Goal: Task Accomplishment & Management: Manage account settings

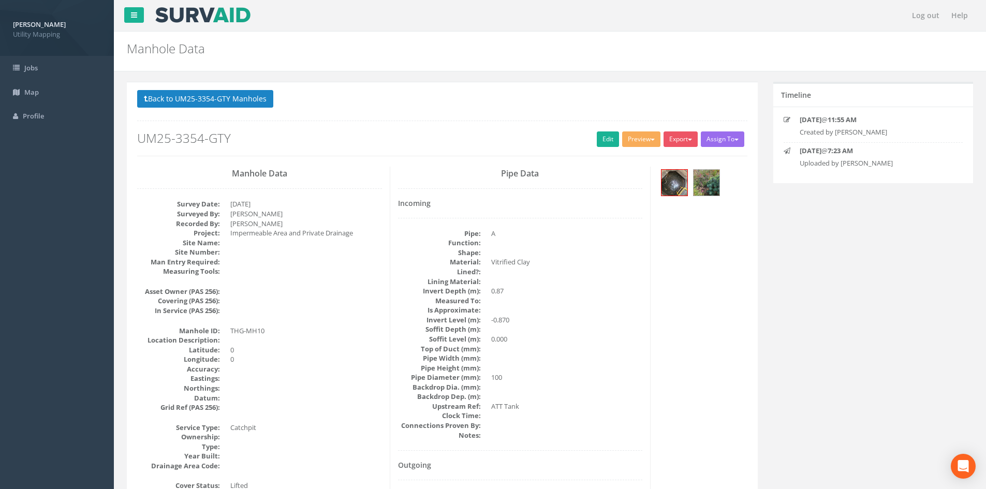
scroll to position [86, 0]
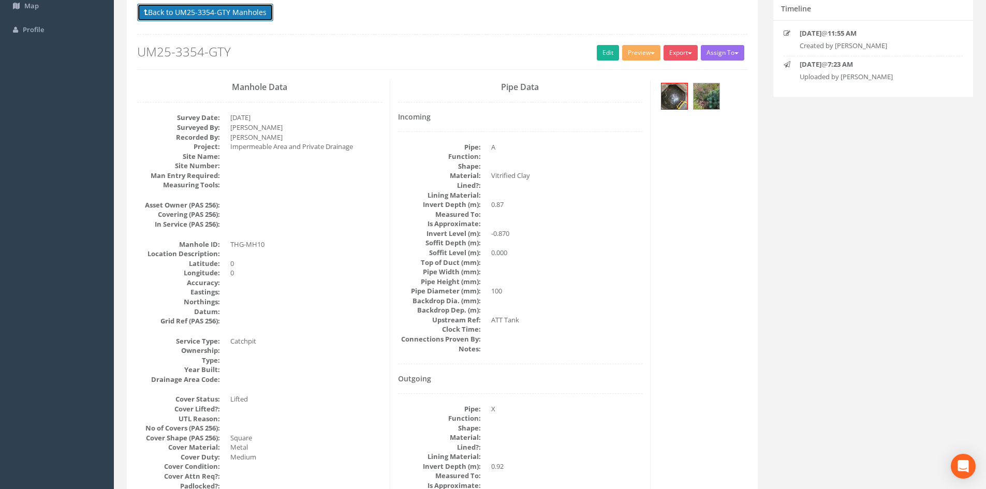
click at [234, 10] on button "Back to UM25-3354-GTY Manholes" at bounding box center [205, 13] width 136 height 18
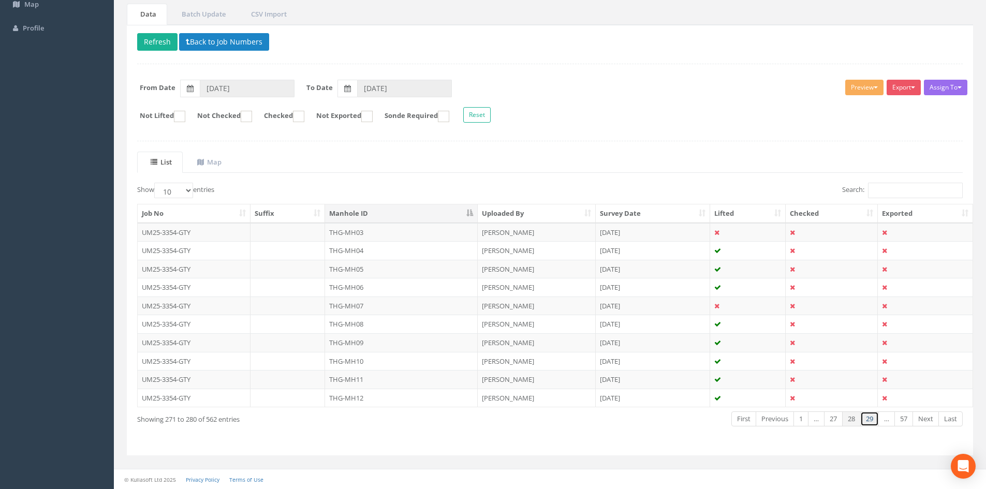
click at [873, 420] on link "29" at bounding box center [869, 418] width 19 height 15
click at [873, 420] on link "31" at bounding box center [869, 418] width 19 height 15
click at [873, 420] on link "32" at bounding box center [869, 418] width 19 height 15
click at [873, 420] on link "33" at bounding box center [869, 418] width 19 height 15
click at [873, 420] on link "35" at bounding box center [869, 418] width 19 height 15
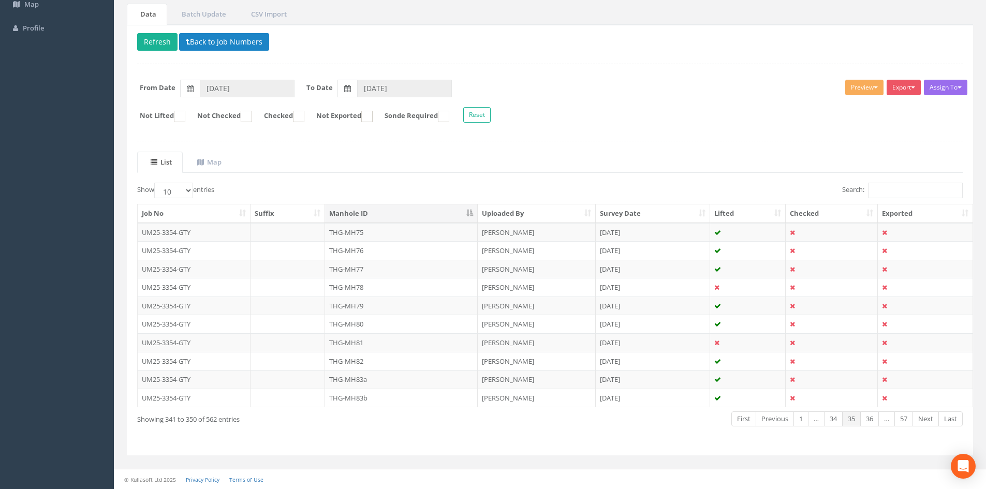
click at [873, 420] on link "36" at bounding box center [869, 418] width 19 height 15
click at [873, 420] on link "37" at bounding box center [869, 418] width 19 height 15
click at [873, 420] on link "38" at bounding box center [869, 418] width 19 height 15
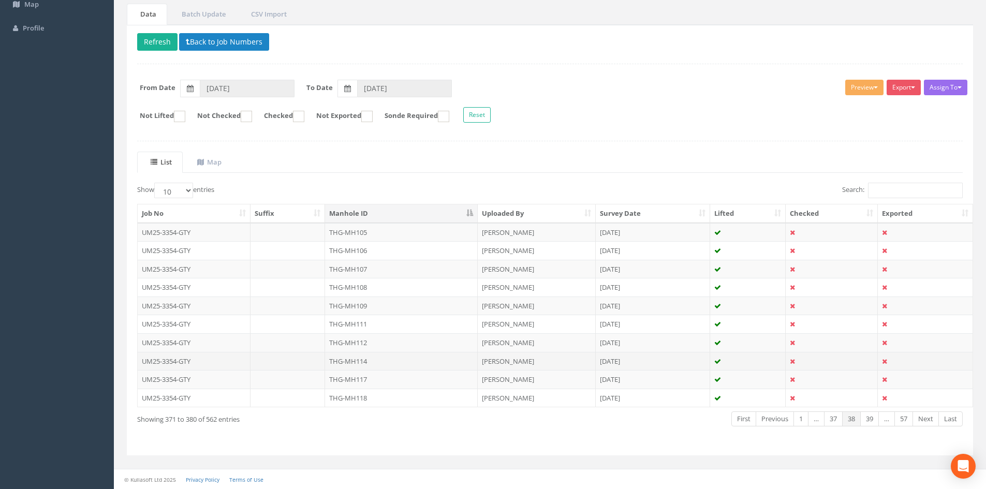
click at [398, 364] on td "THG-MH114" at bounding box center [401, 361] width 153 height 19
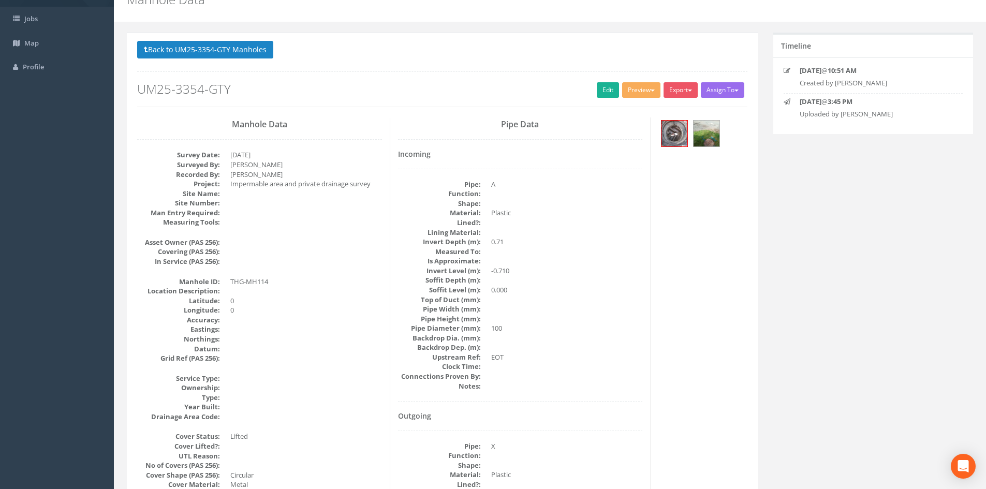
scroll to position [0, 0]
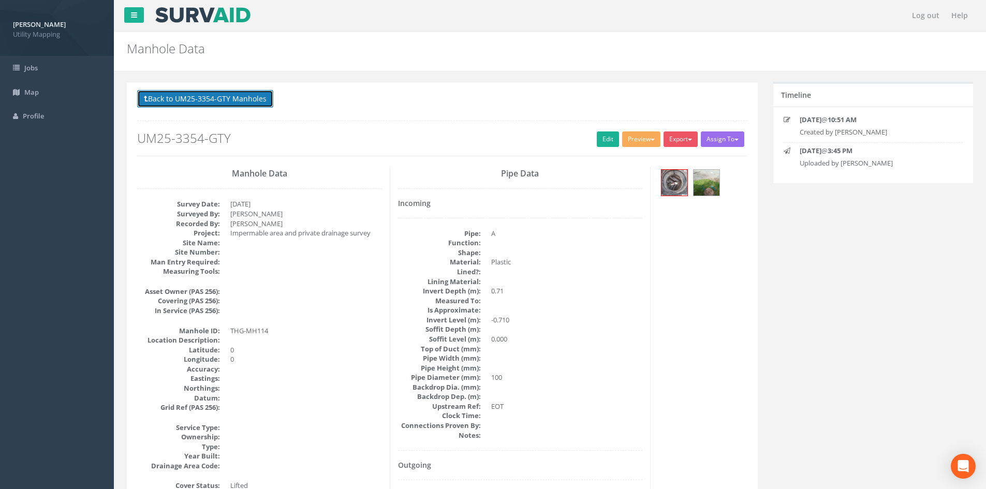
click at [232, 96] on button "Back to UM25-3354-GTY Manholes" at bounding box center [205, 99] width 136 height 18
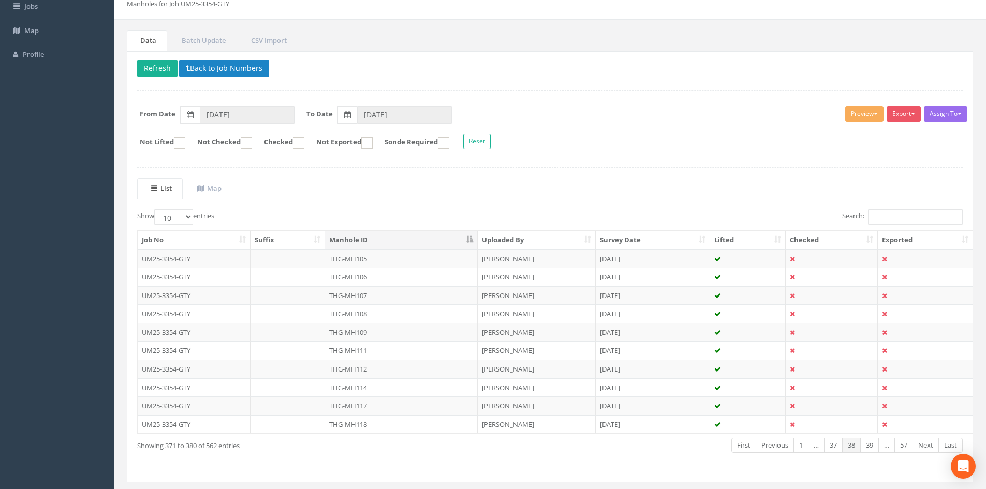
scroll to position [86, 0]
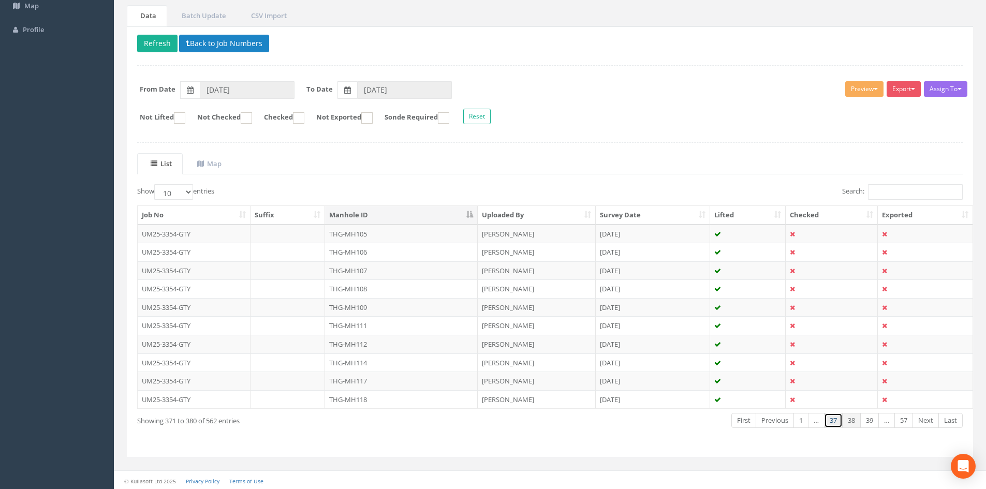
click at [830, 422] on link "37" at bounding box center [833, 420] width 19 height 15
click at [830, 422] on link "36" at bounding box center [833, 420] width 19 height 15
click at [830, 422] on link "35" at bounding box center [833, 420] width 19 height 15
click at [830, 422] on link "34" at bounding box center [833, 420] width 19 height 15
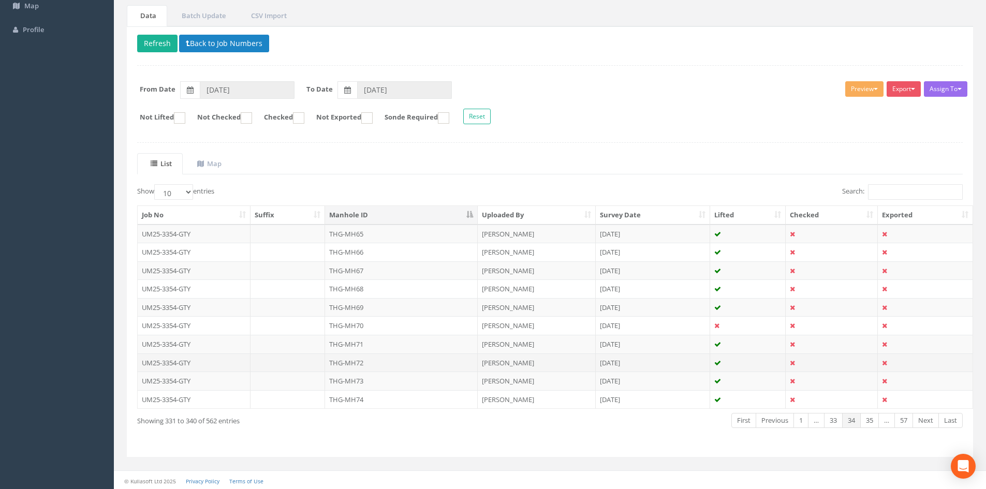
click at [358, 366] on td "THG-MH72" at bounding box center [401, 363] width 153 height 19
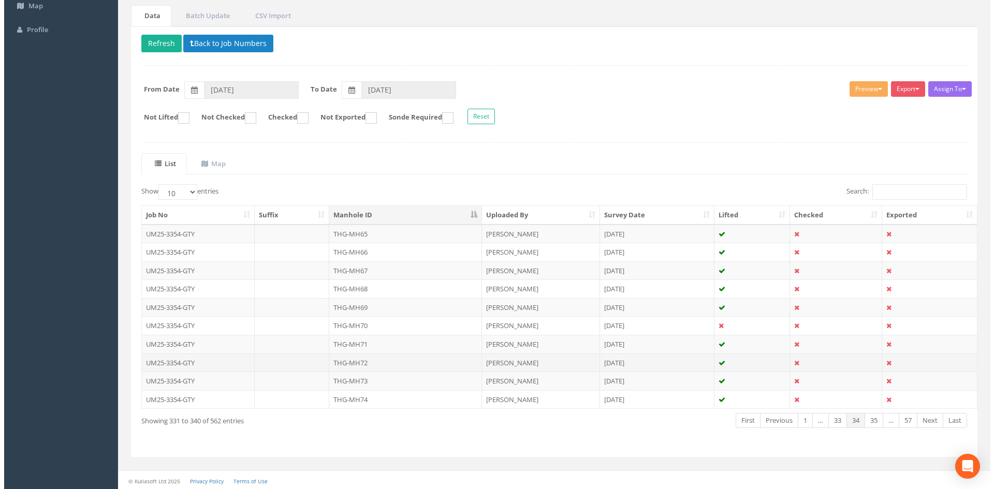
scroll to position [0, 0]
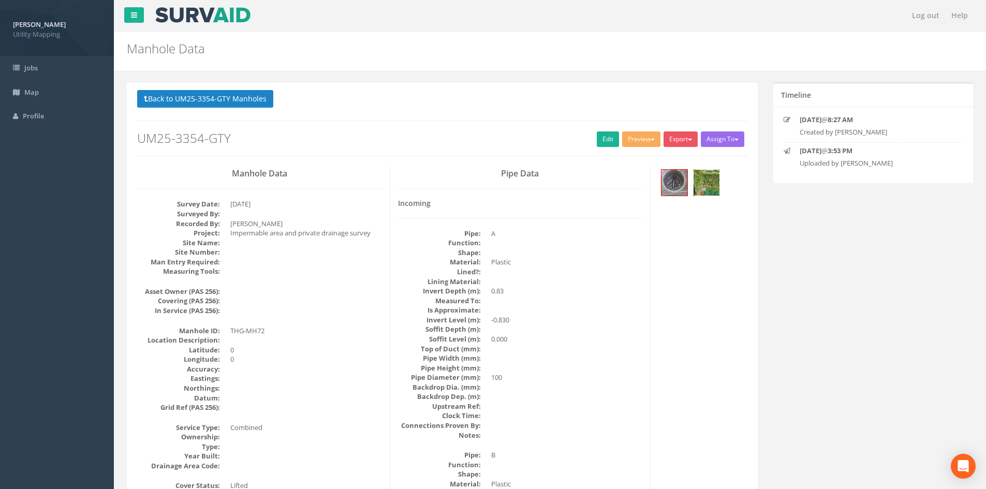
click at [708, 184] on img at bounding box center [707, 183] width 26 height 26
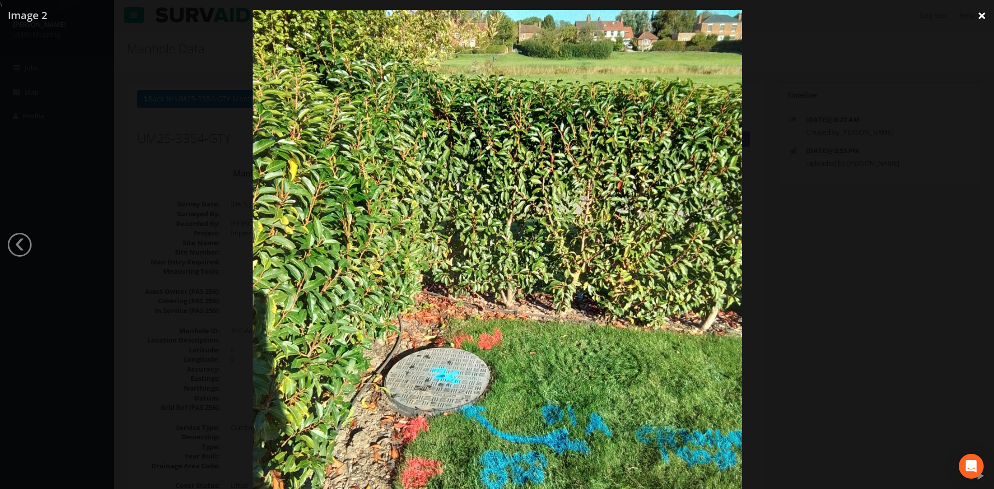
click at [982, 26] on link "×" at bounding box center [981, 15] width 24 height 31
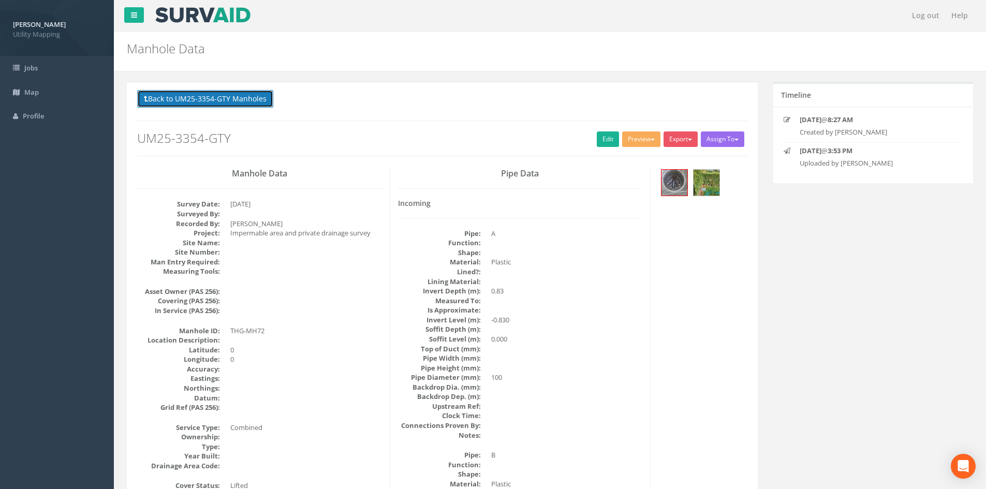
click at [218, 96] on button "Back to UM25-3354-GTY Manholes" at bounding box center [205, 99] width 136 height 18
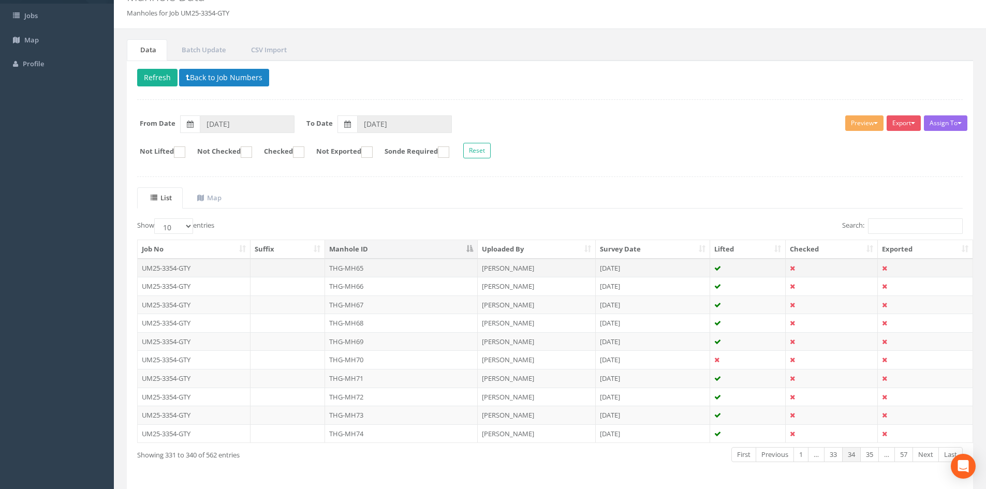
scroll to position [88, 0]
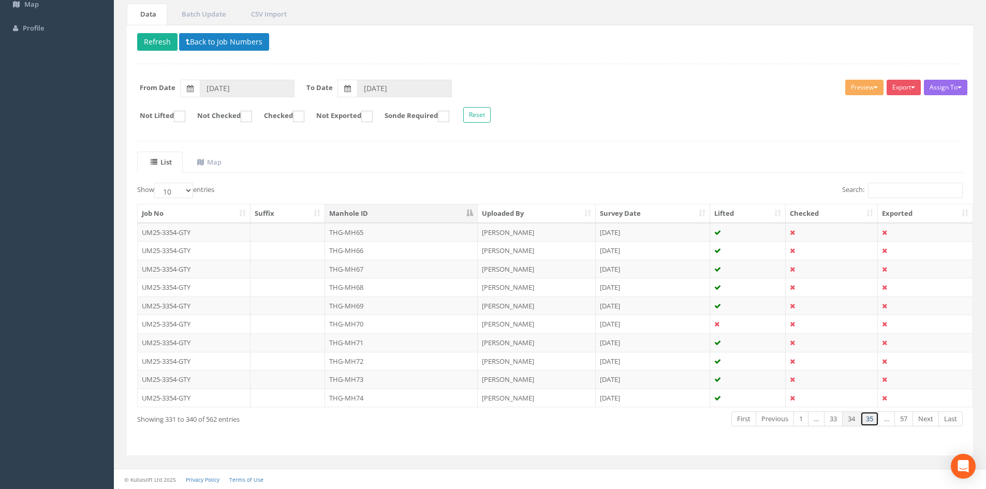
click at [878, 419] on link "35" at bounding box center [869, 418] width 19 height 15
click at [877, 419] on link "36" at bounding box center [869, 418] width 19 height 15
click at [877, 419] on link "38" at bounding box center [869, 418] width 19 height 15
click at [877, 419] on link "39" at bounding box center [869, 418] width 19 height 15
click at [877, 419] on link "41" at bounding box center [869, 418] width 19 height 15
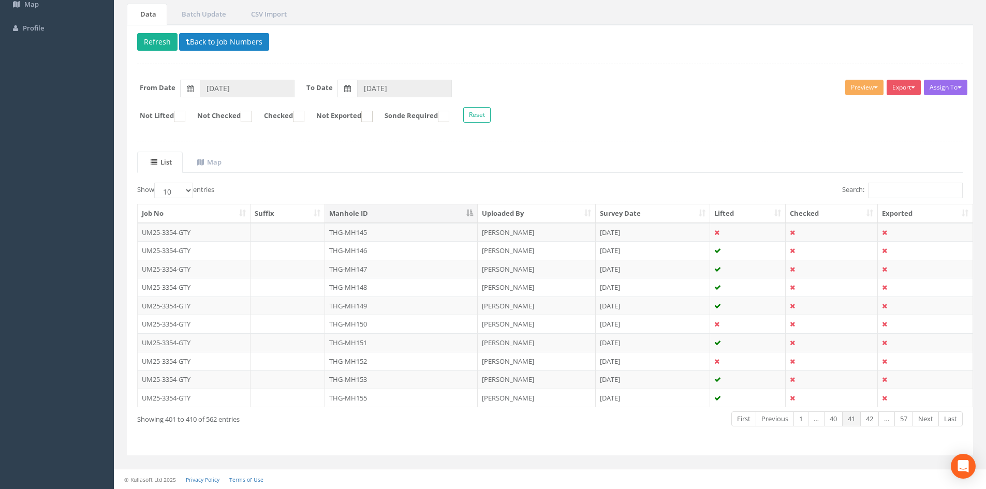
click at [877, 419] on link "42" at bounding box center [869, 418] width 19 height 15
click at [877, 419] on link "43" at bounding box center [869, 418] width 19 height 15
click at [877, 419] on link "44" at bounding box center [869, 418] width 19 height 15
click at [838, 418] on link "43" at bounding box center [833, 418] width 19 height 15
click at [470, 349] on td "THG-MH172" at bounding box center [401, 342] width 153 height 19
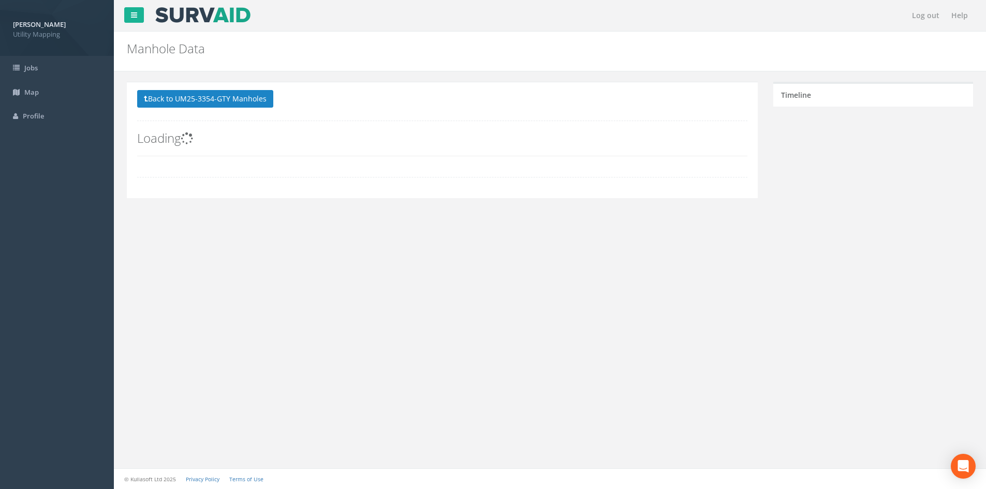
scroll to position [0, 0]
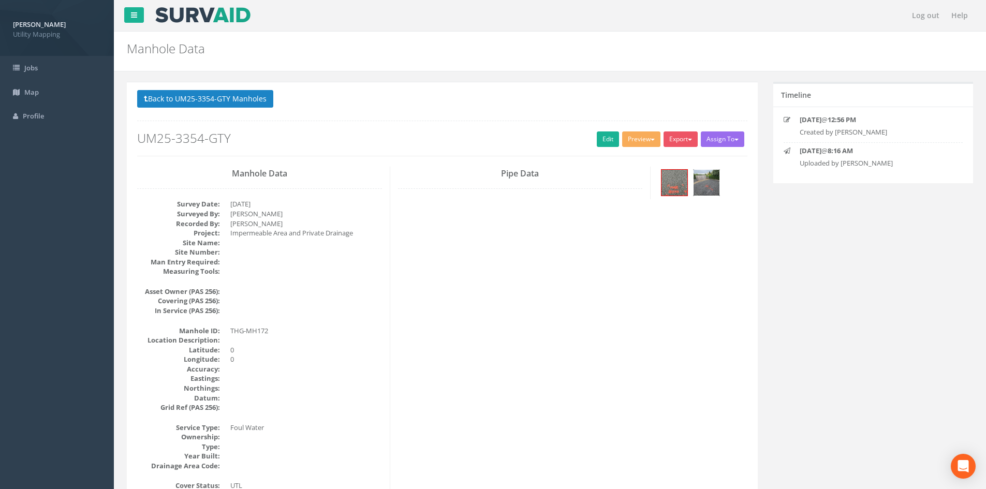
click at [709, 186] on img at bounding box center [707, 183] width 26 height 26
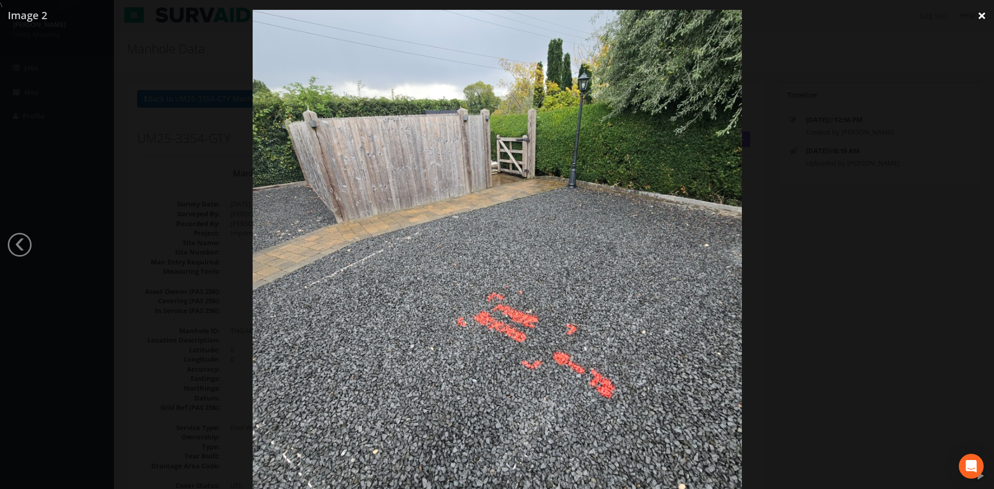
click at [979, 14] on link "×" at bounding box center [981, 15] width 24 height 31
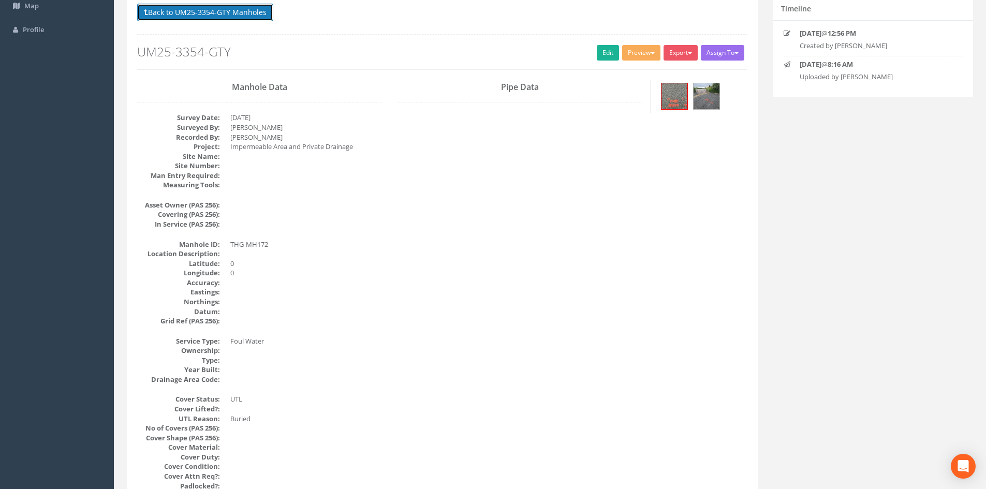
click at [194, 12] on button "Back to UM25-3354-GTY Manholes" at bounding box center [205, 13] width 136 height 18
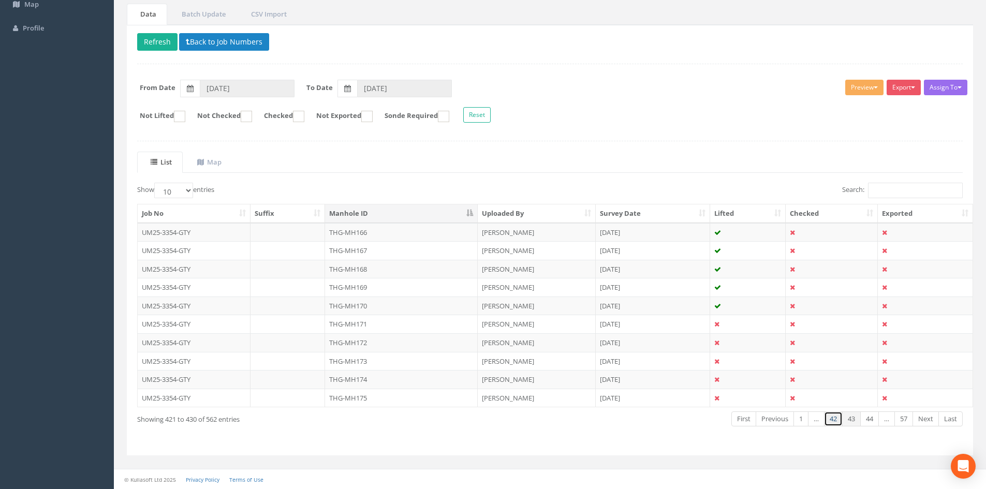
click at [831, 415] on link "42" at bounding box center [833, 418] width 19 height 15
click at [432, 404] on td "THG-MH165" at bounding box center [401, 398] width 153 height 19
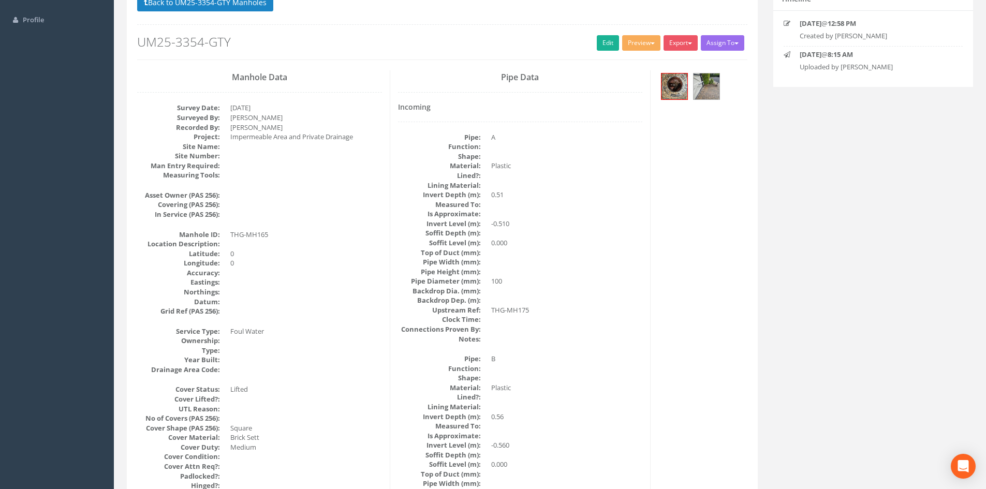
scroll to position [86, 0]
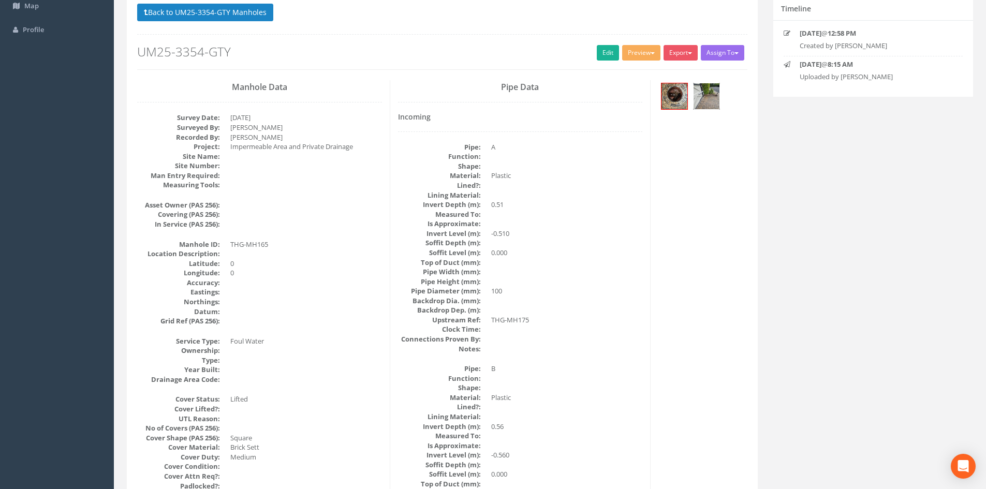
click at [715, 100] on img at bounding box center [707, 96] width 26 height 26
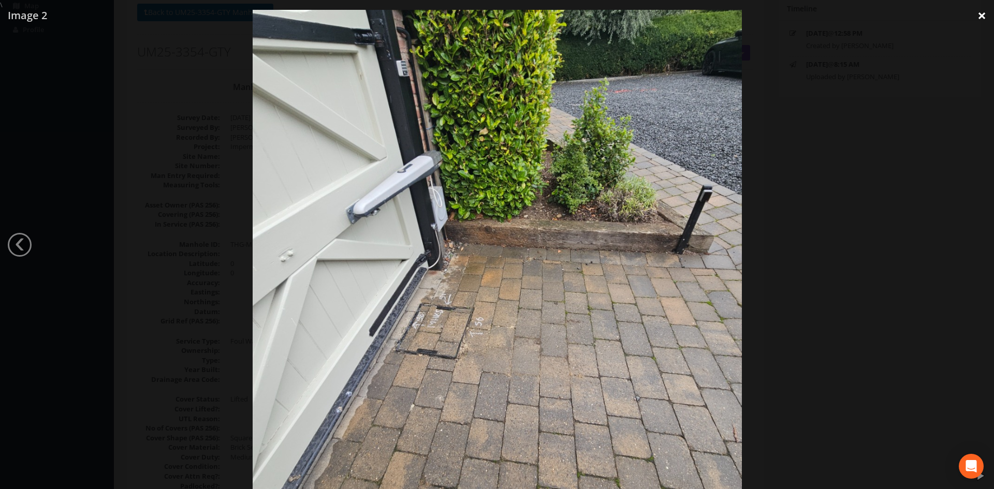
drag, startPoint x: 972, startPoint y: 13, endPoint x: 982, endPoint y: 13, distance: 9.8
click at [973, 13] on link "×" at bounding box center [981, 15] width 24 height 31
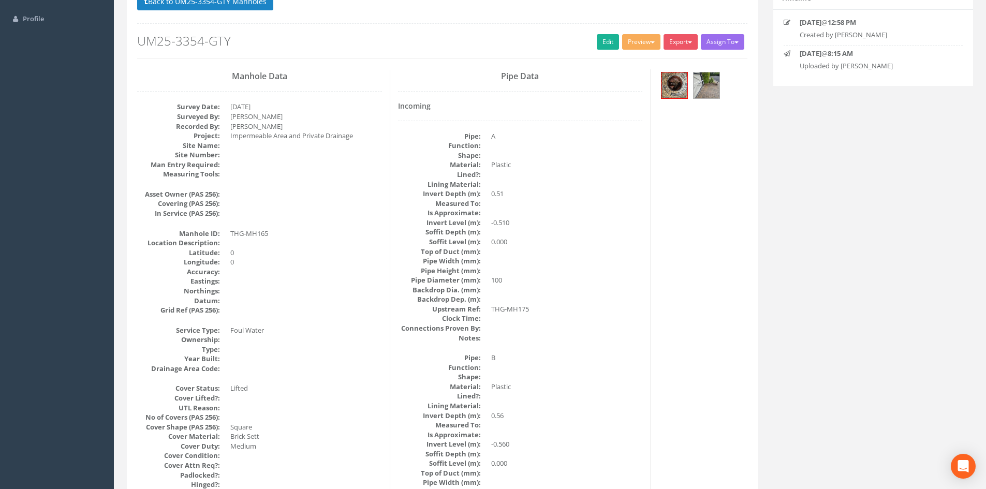
scroll to position [0, 0]
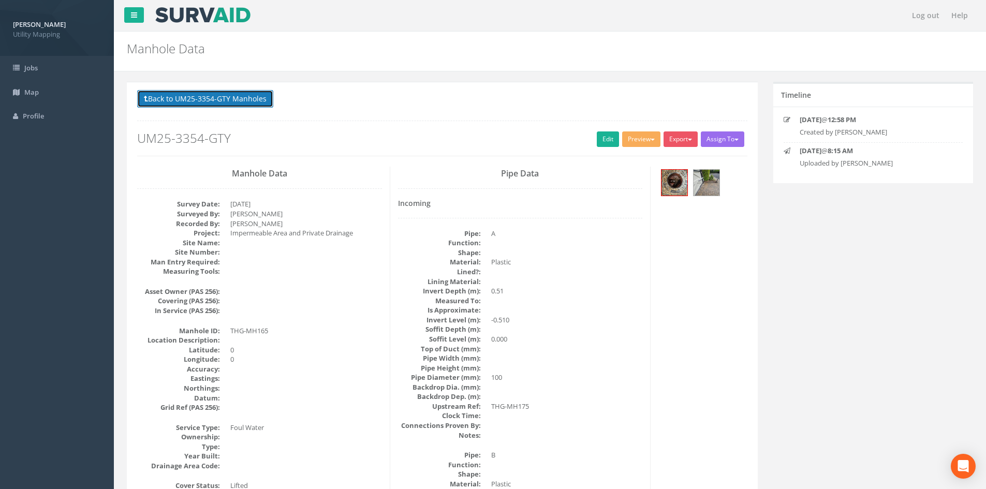
click at [192, 97] on button "Back to UM25-3354-GTY Manholes" at bounding box center [205, 99] width 136 height 18
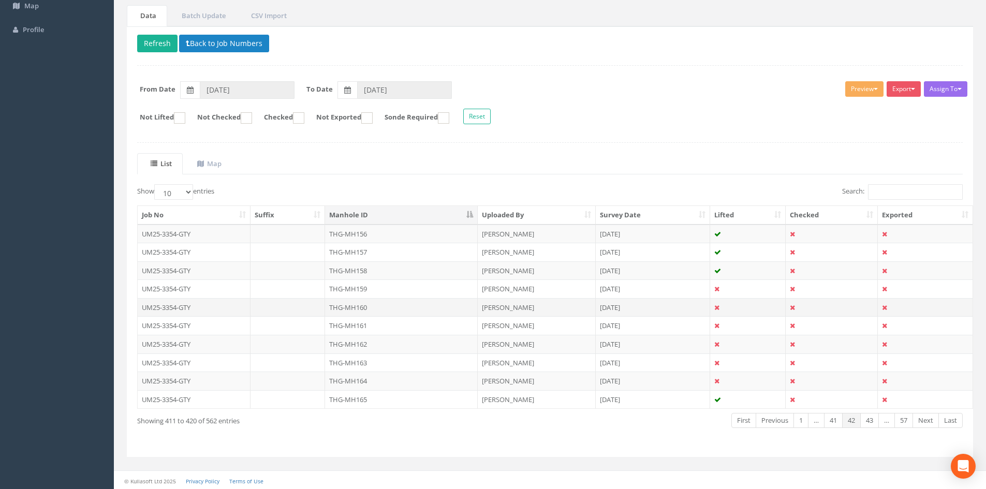
scroll to position [88, 0]
click at [876, 417] on link "43" at bounding box center [869, 418] width 19 height 15
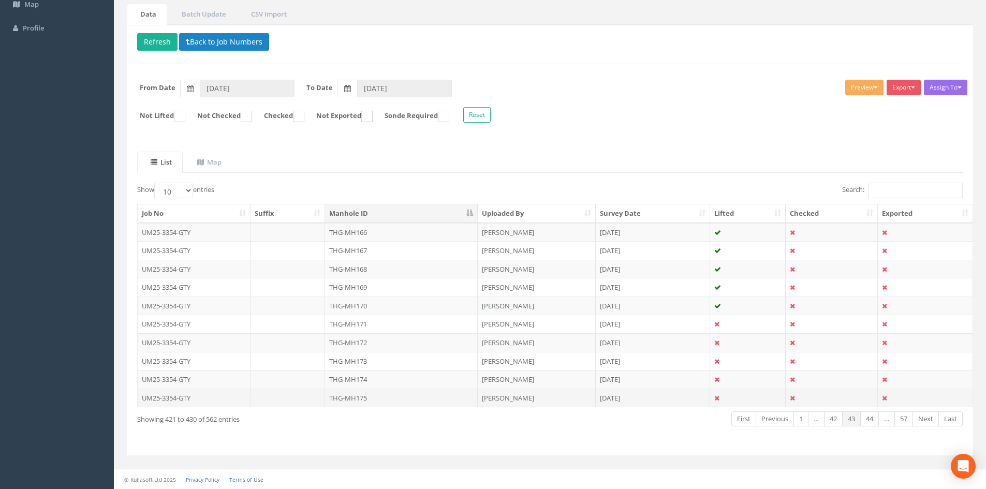
click at [488, 402] on td "[PERSON_NAME]" at bounding box center [537, 398] width 118 height 19
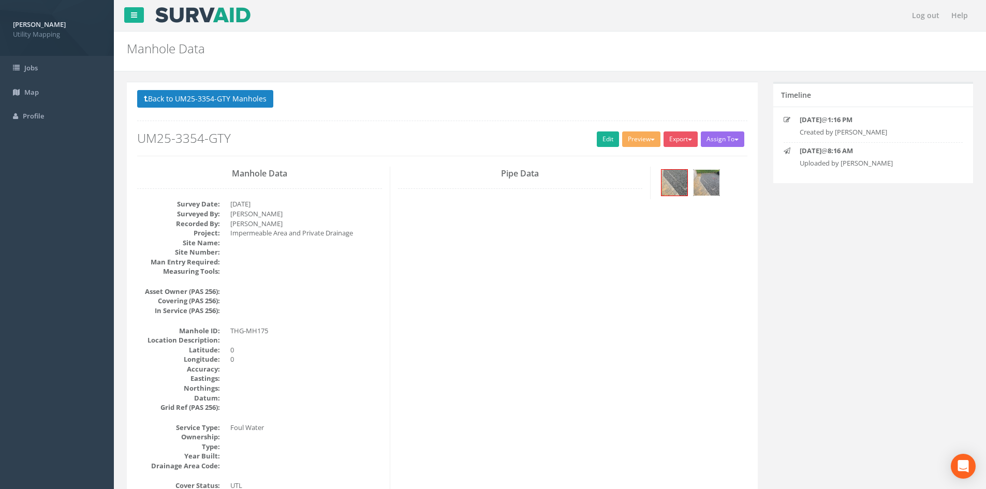
click at [708, 185] on img at bounding box center [707, 183] width 26 height 26
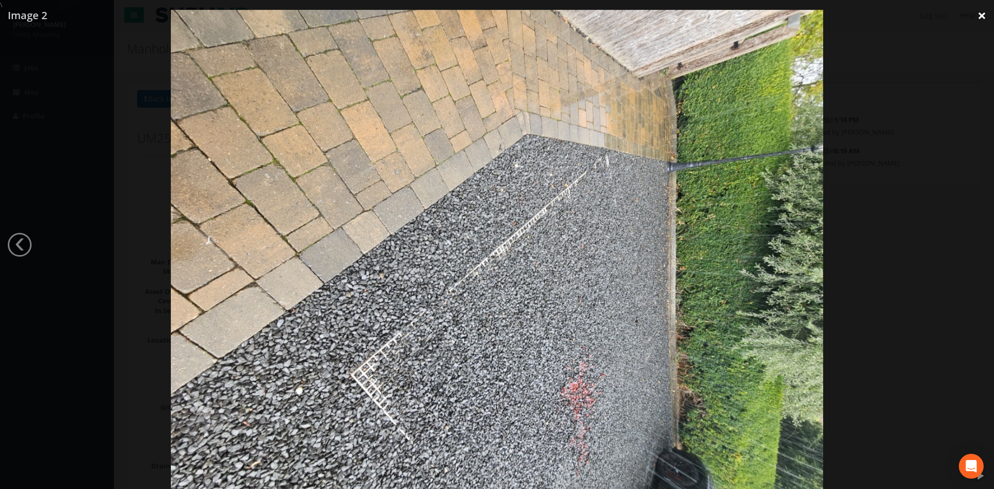
click at [977, 19] on link "×" at bounding box center [981, 15] width 24 height 31
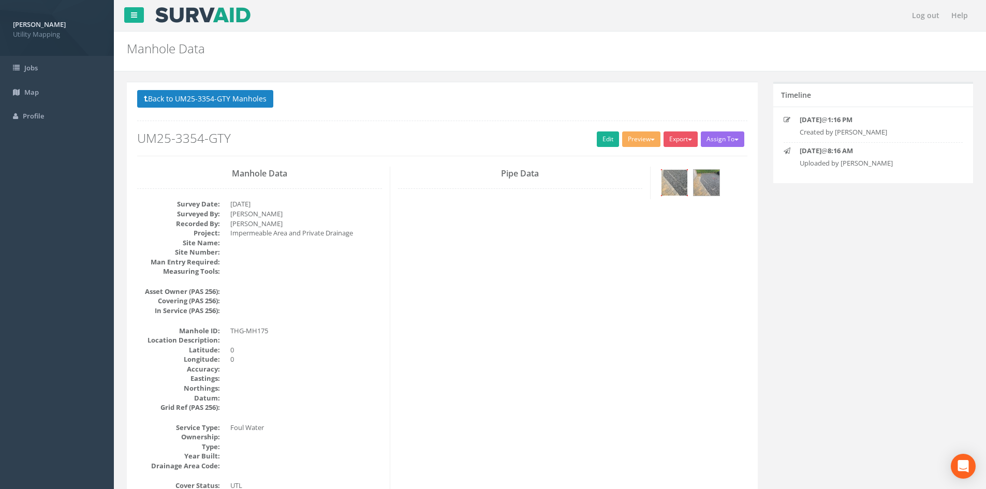
click at [668, 189] on img at bounding box center [674, 183] width 26 height 26
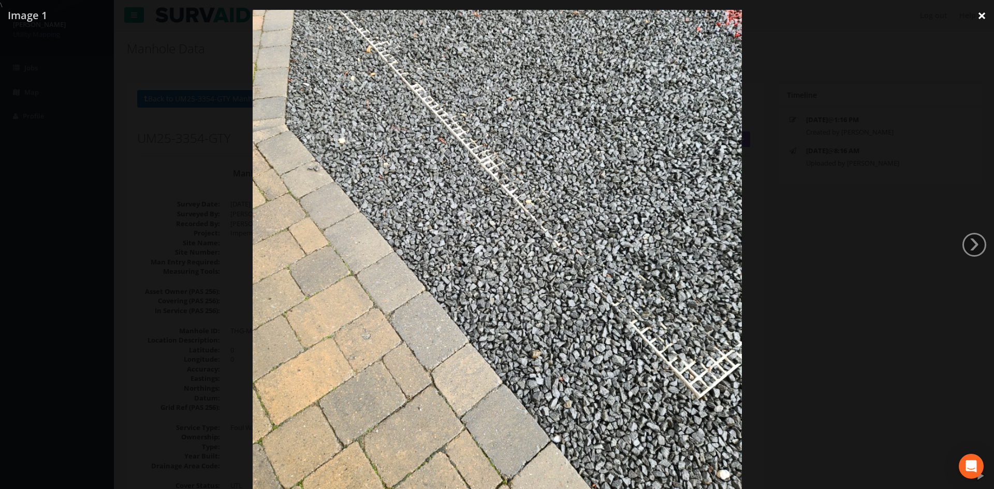
click at [985, 22] on link "×" at bounding box center [981, 15] width 24 height 31
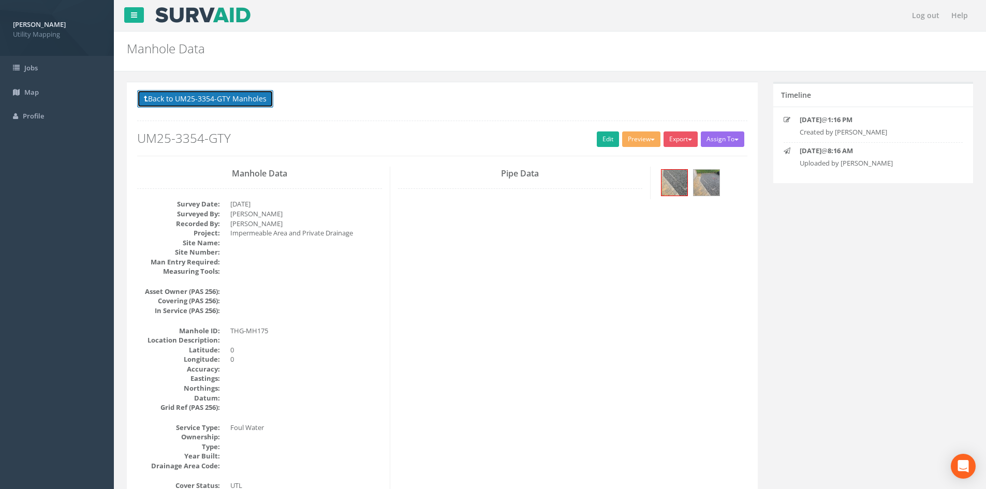
click at [251, 99] on button "Back to UM25-3354-GTY Manholes" at bounding box center [205, 99] width 136 height 18
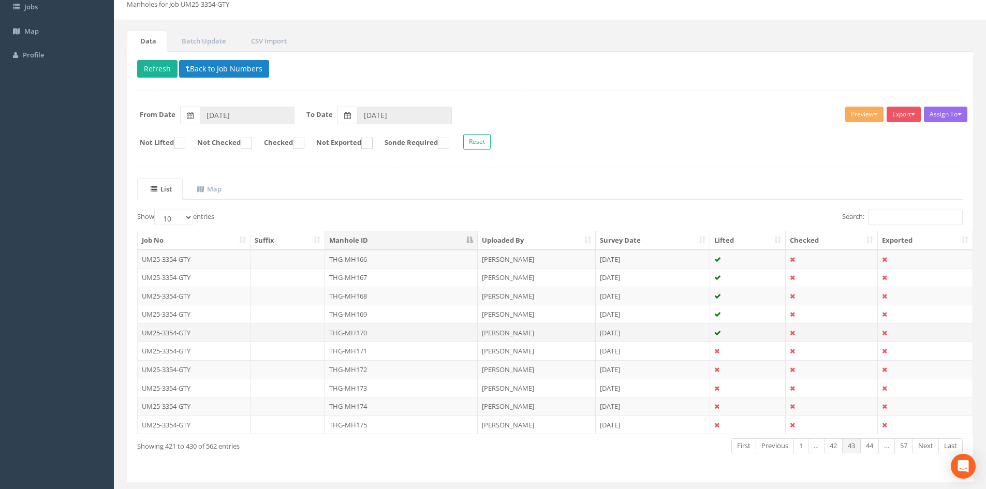
scroll to position [86, 0]
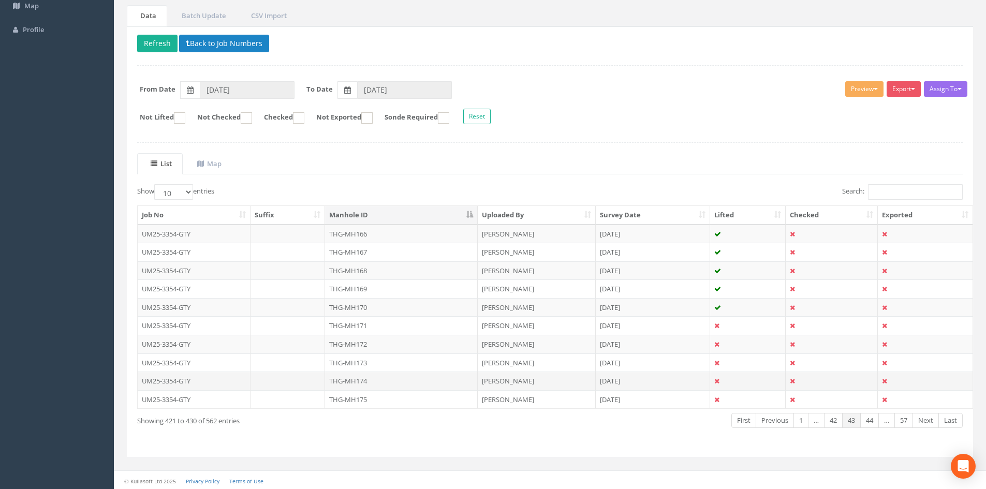
click at [386, 378] on td "THG-MH174" at bounding box center [401, 381] width 153 height 19
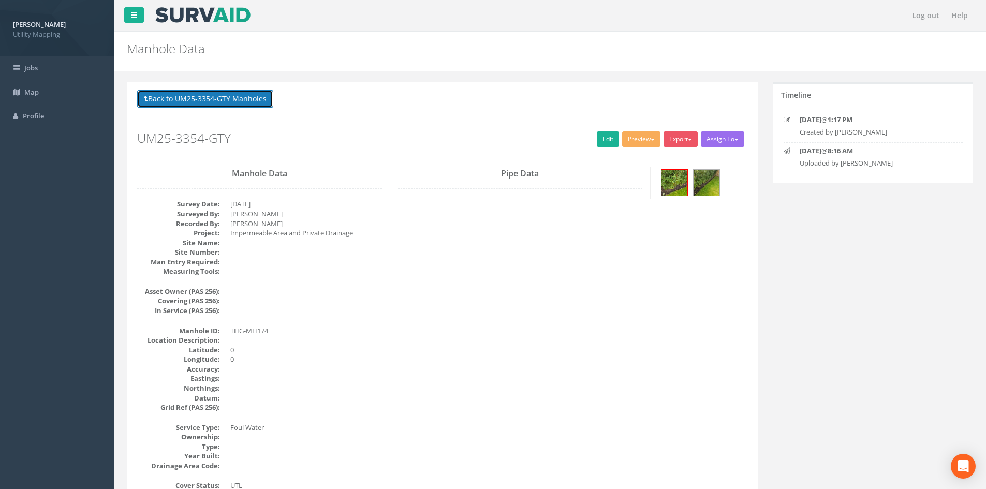
click at [185, 92] on button "Back to UM25-3354-GTY Manholes" at bounding box center [205, 99] width 136 height 18
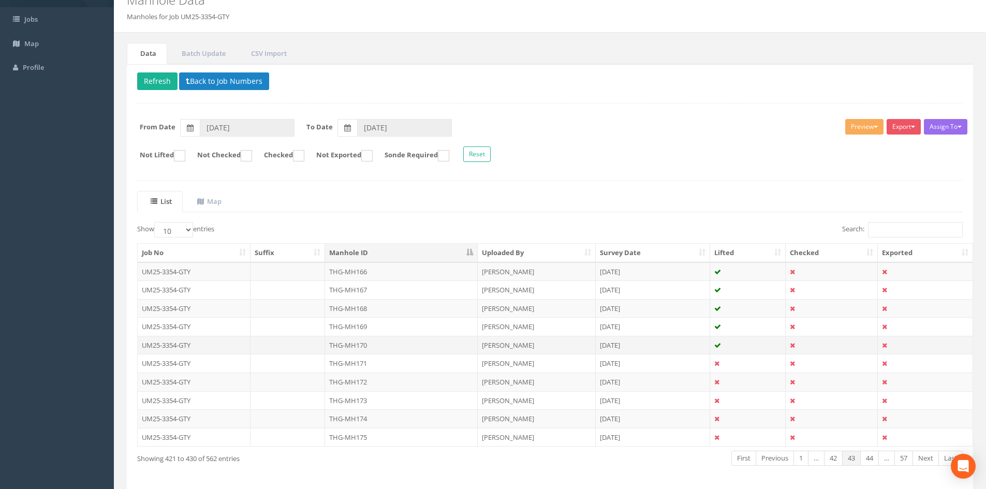
scroll to position [86, 0]
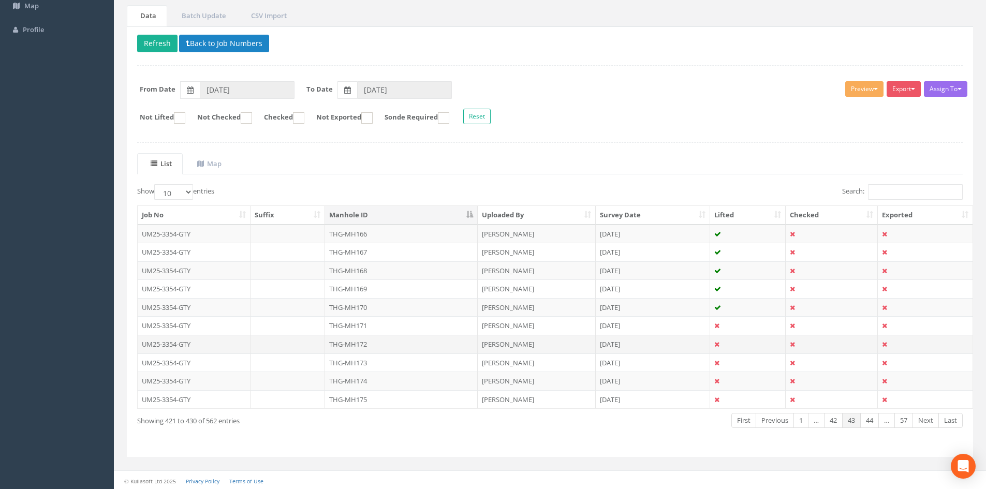
click at [382, 349] on td "THG-MH172" at bounding box center [401, 344] width 153 height 19
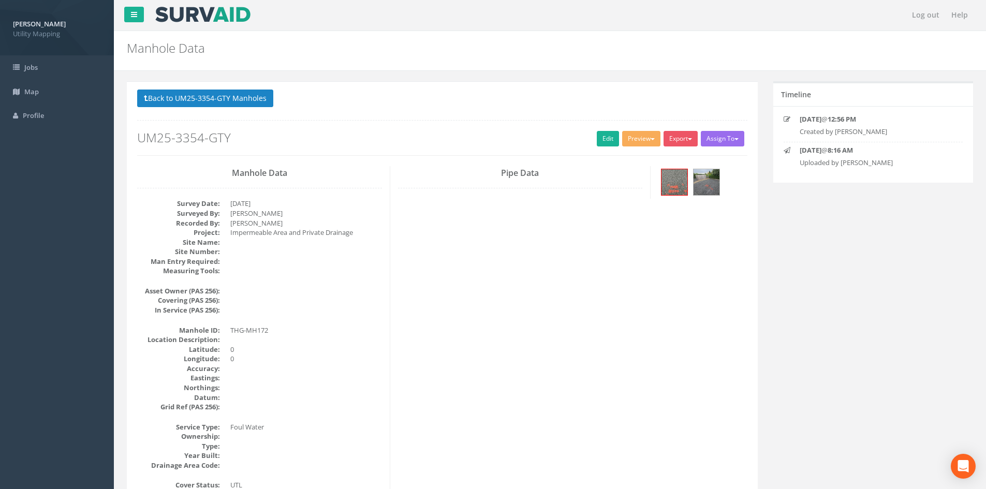
scroll to position [0, 0]
click at [696, 183] on img at bounding box center [707, 183] width 26 height 26
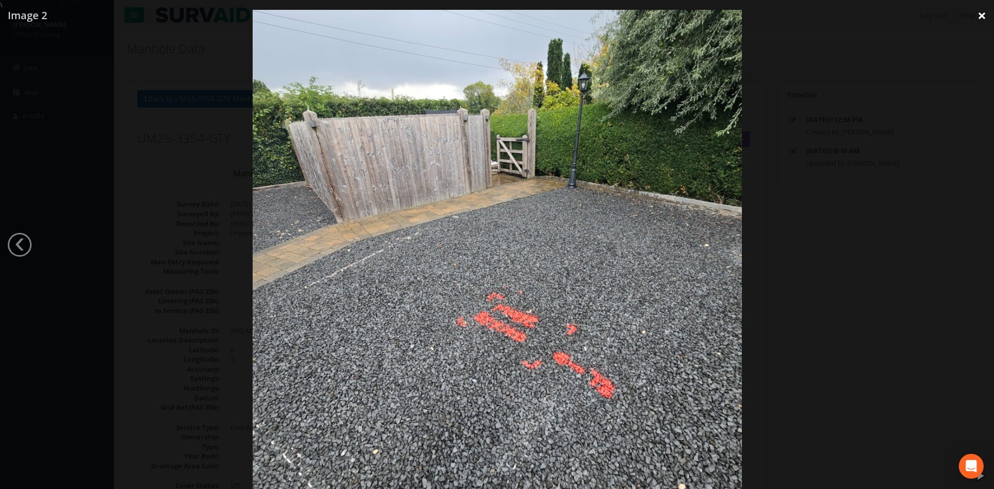
click at [979, 19] on link "×" at bounding box center [981, 15] width 24 height 31
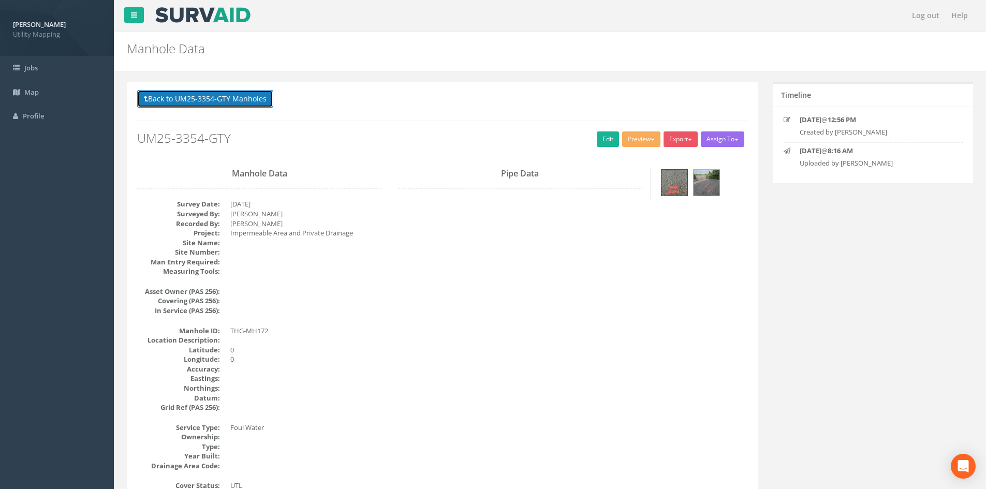
click at [183, 100] on button "Back to UM25-3354-GTY Manholes" at bounding box center [205, 99] width 136 height 18
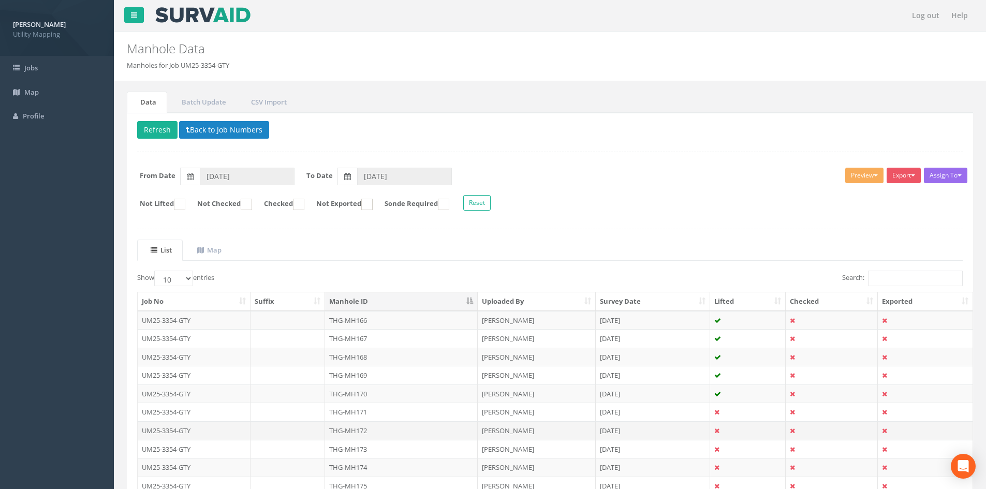
scroll to position [86, 0]
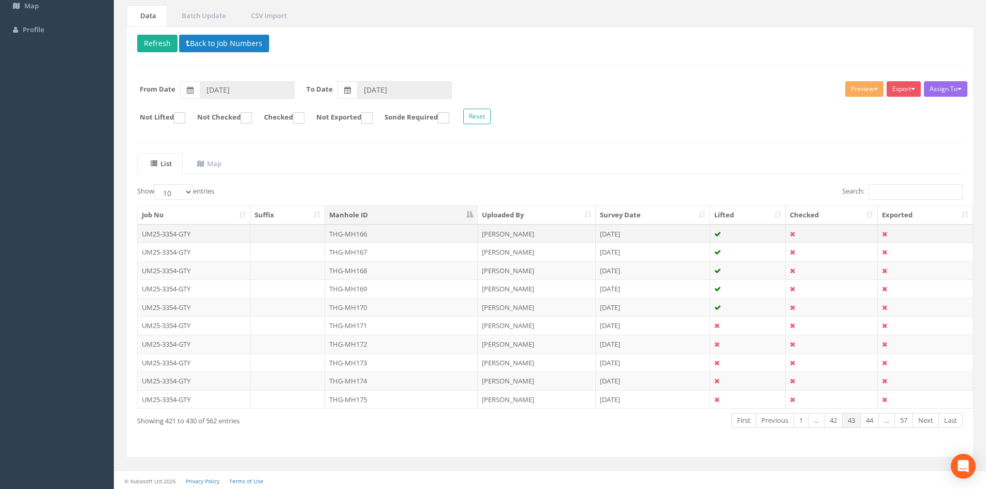
click at [385, 239] on td "THG-MH166" at bounding box center [401, 234] width 153 height 19
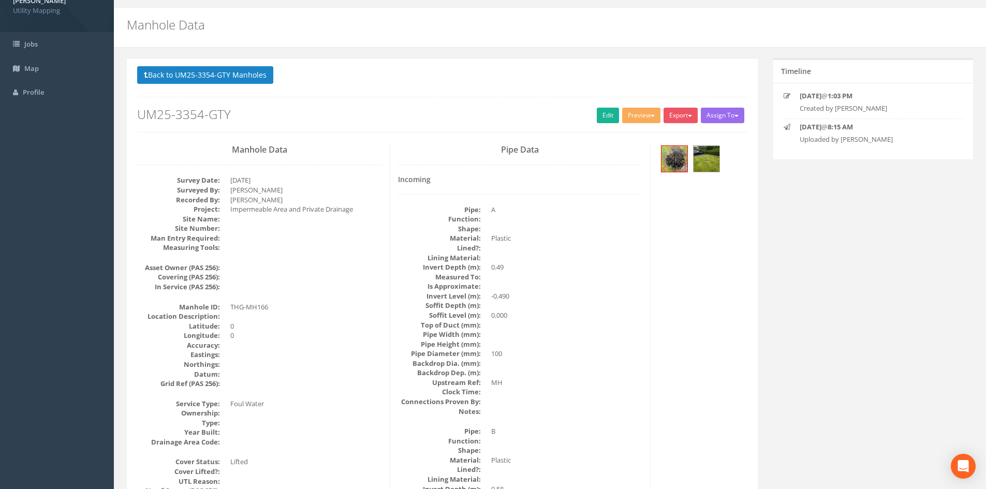
scroll to position [0, 0]
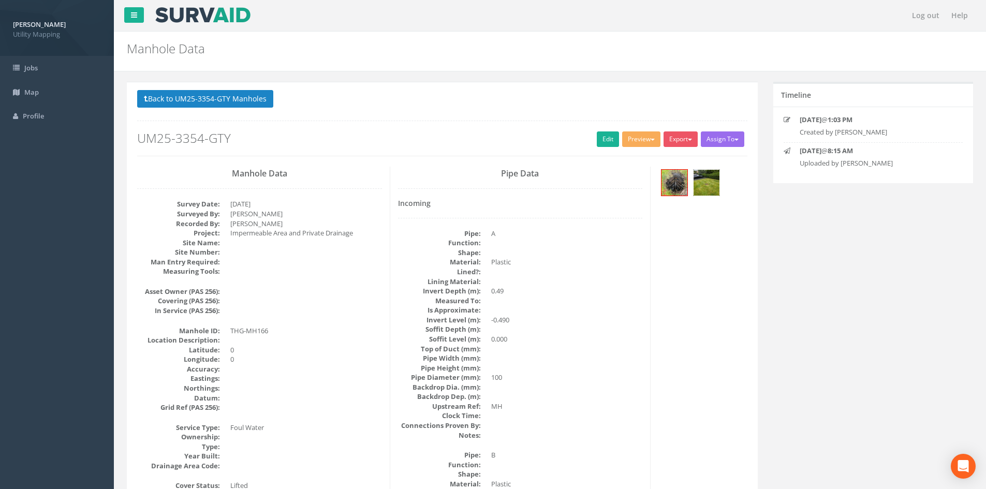
click at [710, 182] on img at bounding box center [707, 183] width 26 height 26
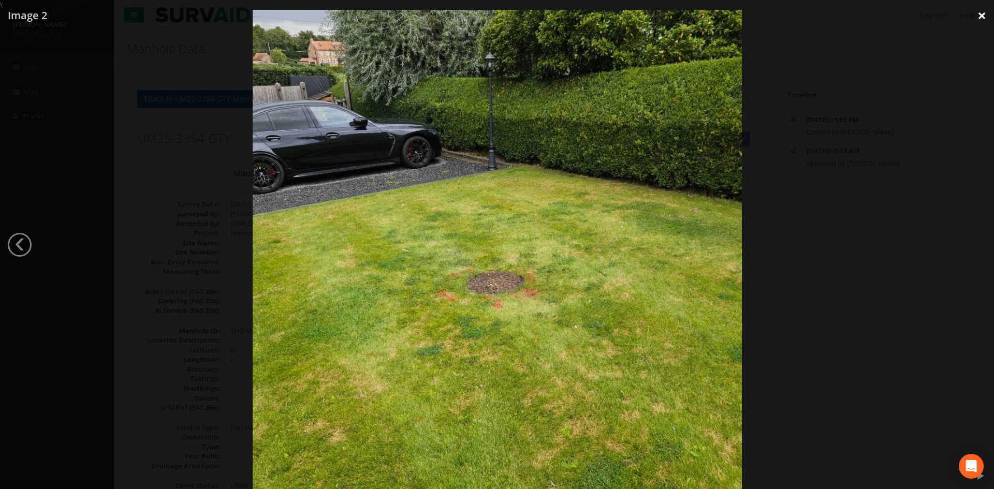
click at [985, 17] on link "×" at bounding box center [981, 15] width 24 height 31
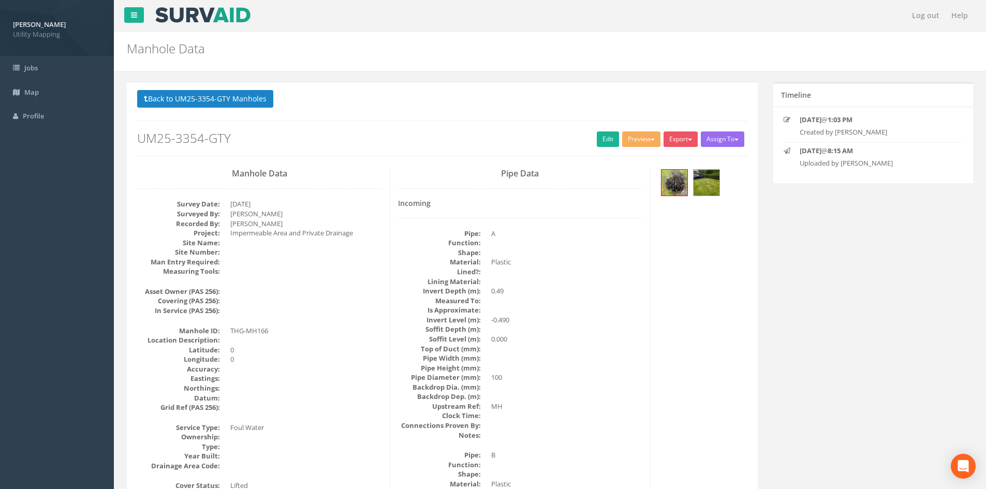
click at [260, 95] on button "Back to UM25-3354-GTY Manholes" at bounding box center [205, 99] width 136 height 18
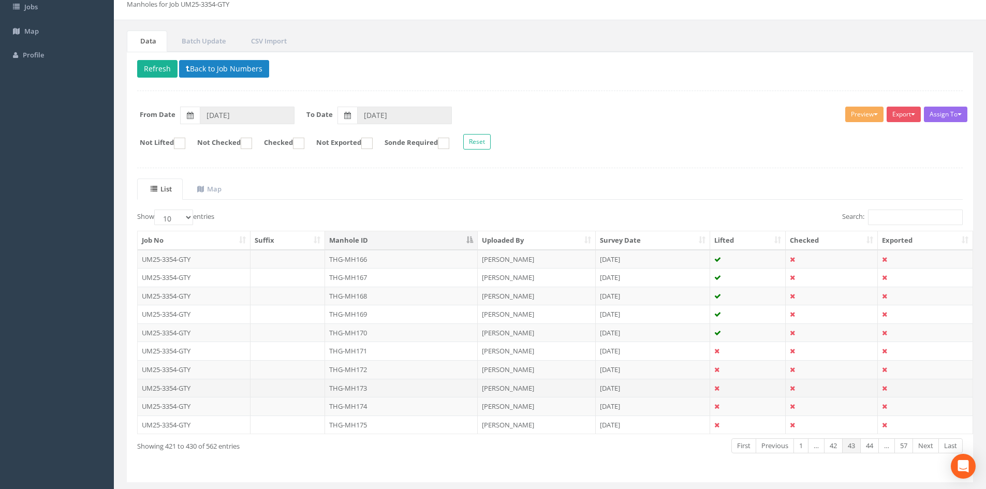
scroll to position [86, 0]
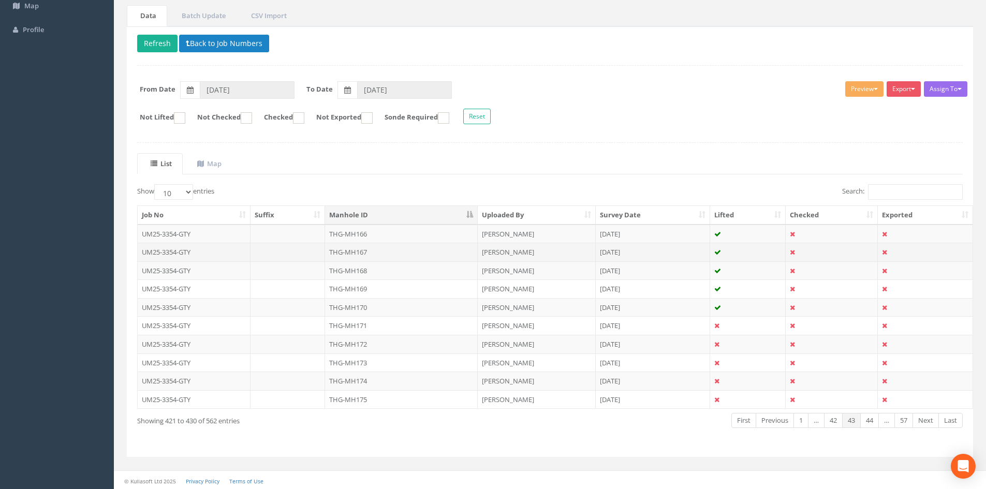
click at [372, 256] on td "THG-MH167" at bounding box center [401, 252] width 153 height 19
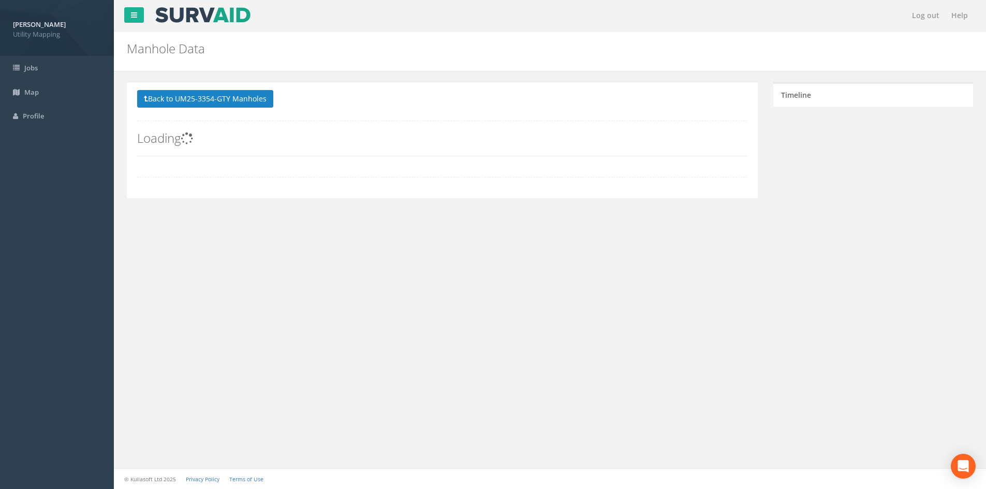
scroll to position [0, 0]
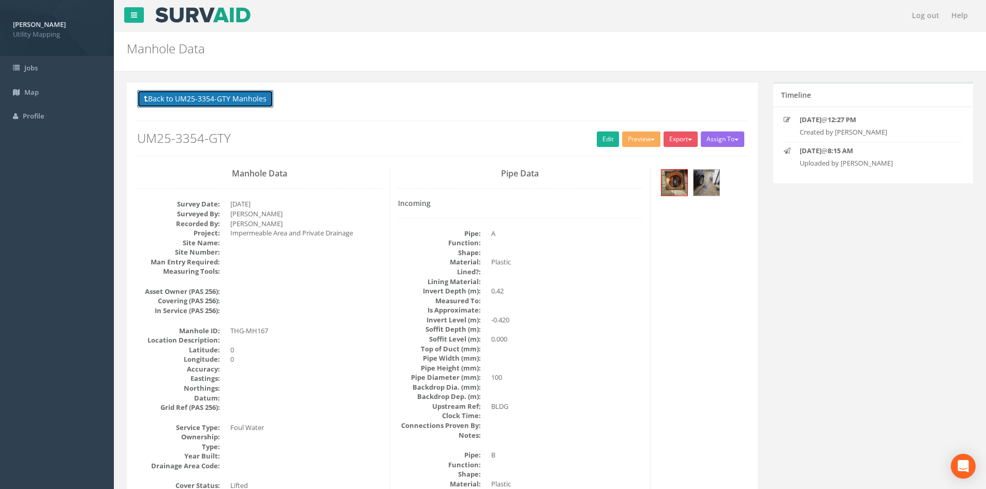
click at [210, 100] on button "Back to UM25-3354-GTY Manholes" at bounding box center [205, 99] width 136 height 18
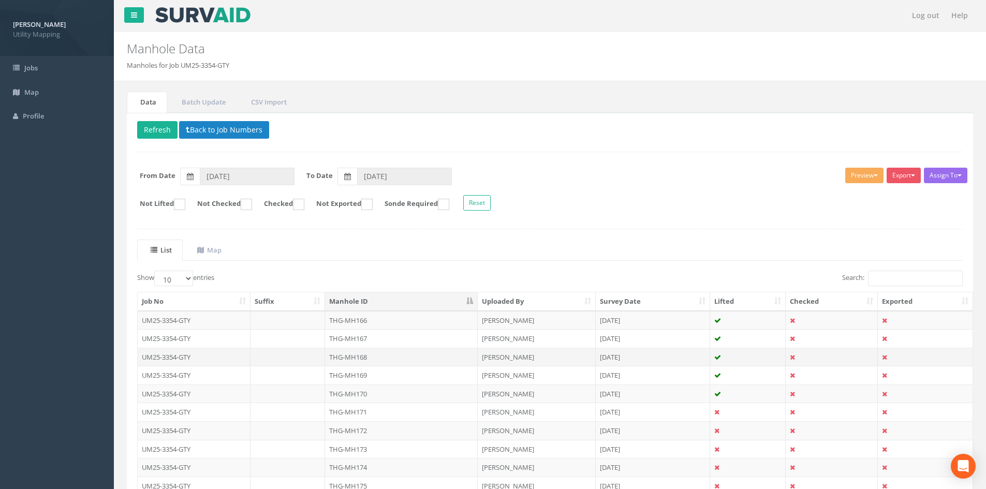
click at [391, 356] on td "THG-MH168" at bounding box center [401, 357] width 153 height 19
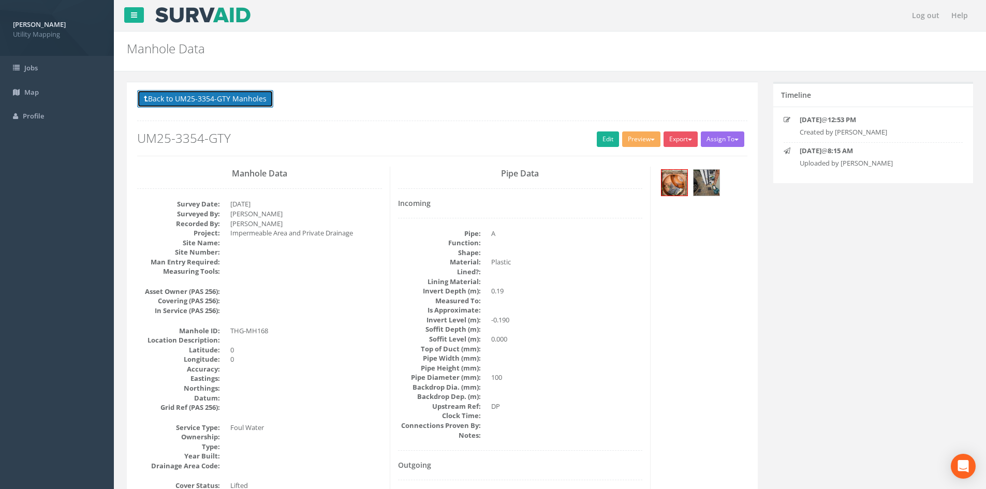
click at [180, 96] on button "Back to UM25-3354-GTY Manholes" at bounding box center [205, 99] width 136 height 18
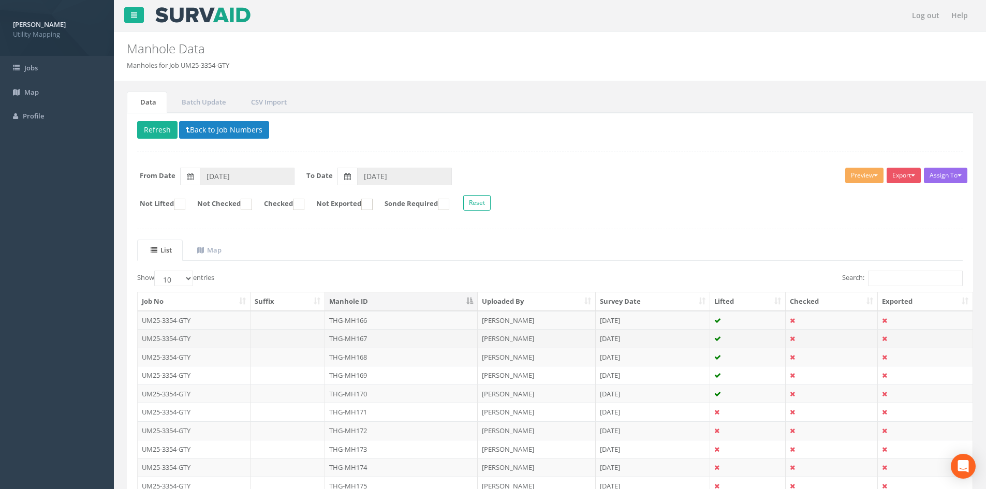
click at [387, 337] on td "THG-MH167" at bounding box center [401, 338] width 153 height 19
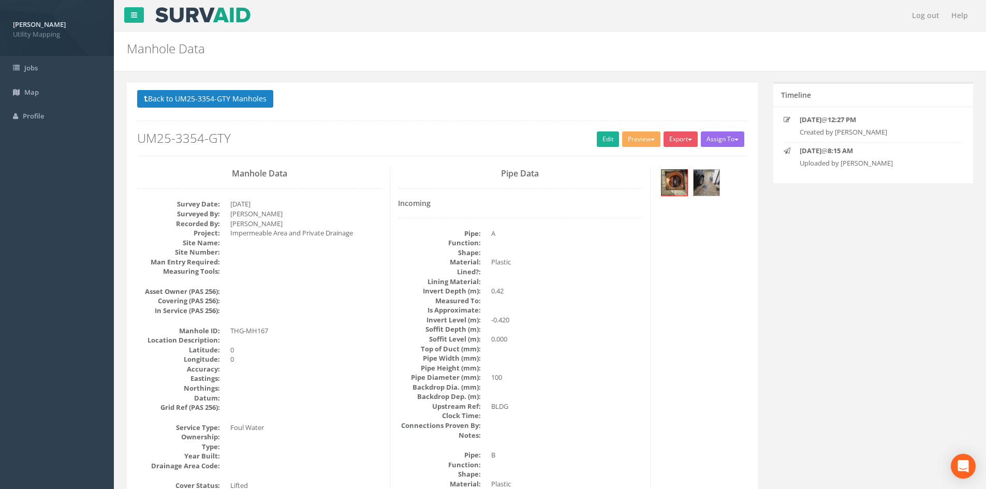
click at [224, 108] on p "Back to UM25-3354-GTY Manholes Back to Map" at bounding box center [442, 100] width 610 height 20
click at [229, 98] on button "Back to UM25-3354-GTY Manholes" at bounding box center [205, 99] width 136 height 18
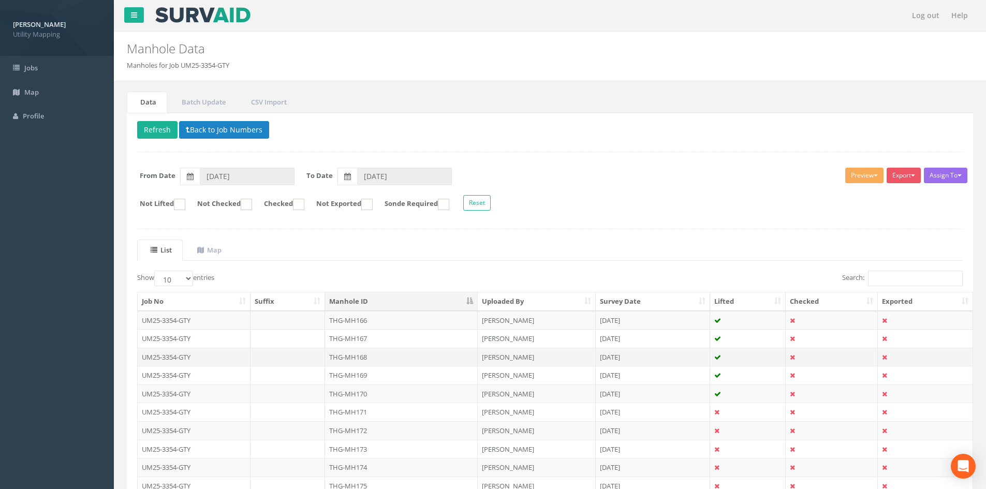
scroll to position [86, 0]
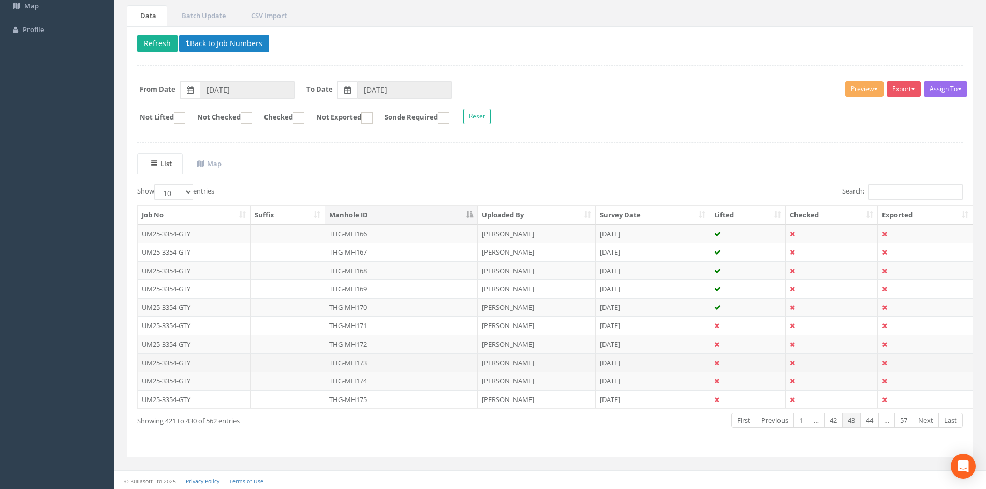
click at [372, 362] on td "THG-MH173" at bounding box center [401, 363] width 153 height 19
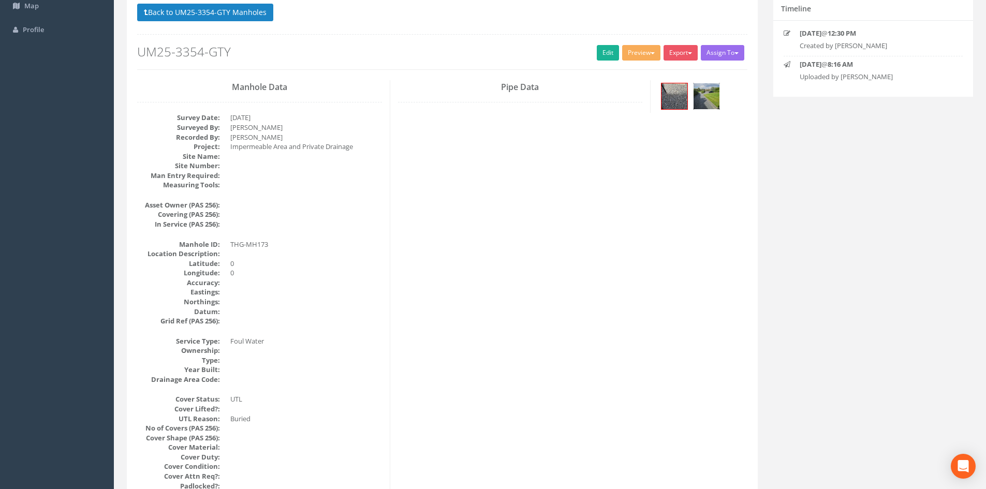
click at [702, 96] on img at bounding box center [707, 96] width 26 height 26
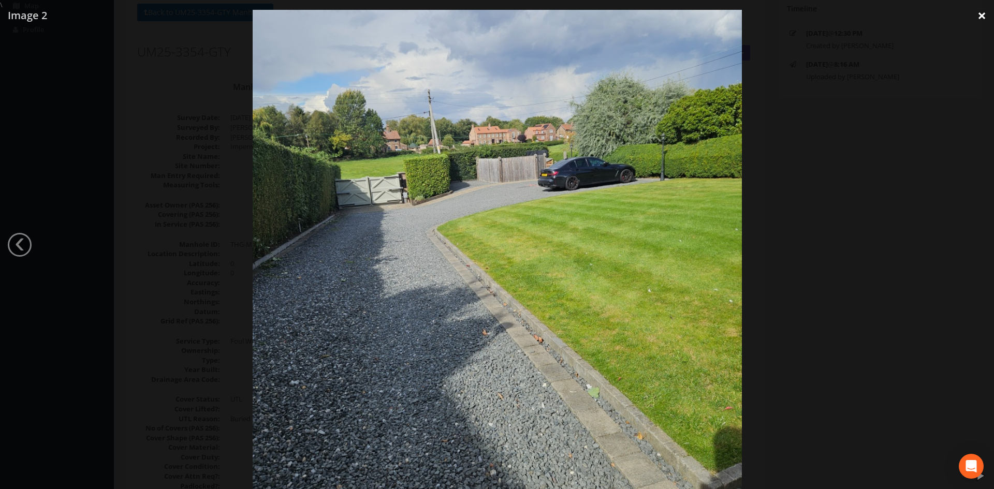
click at [982, 11] on link "×" at bounding box center [981, 15] width 24 height 31
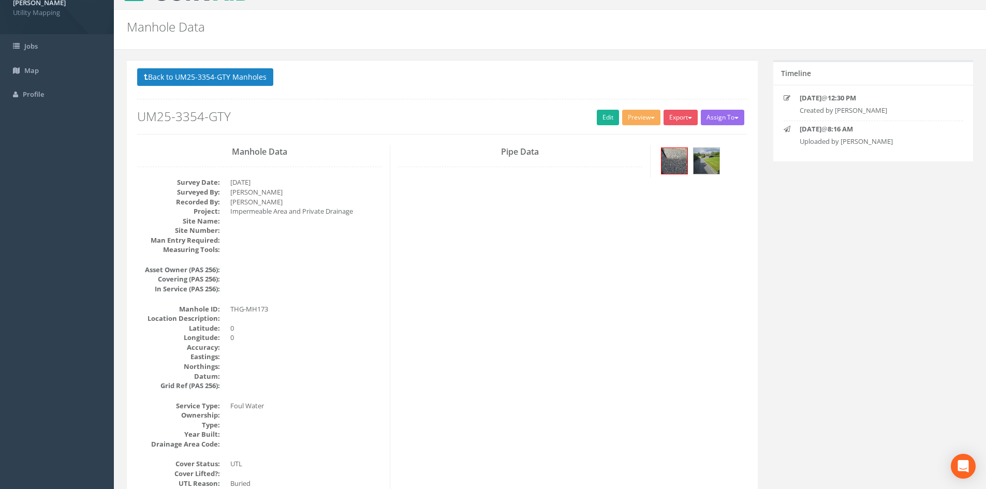
scroll to position [0, 0]
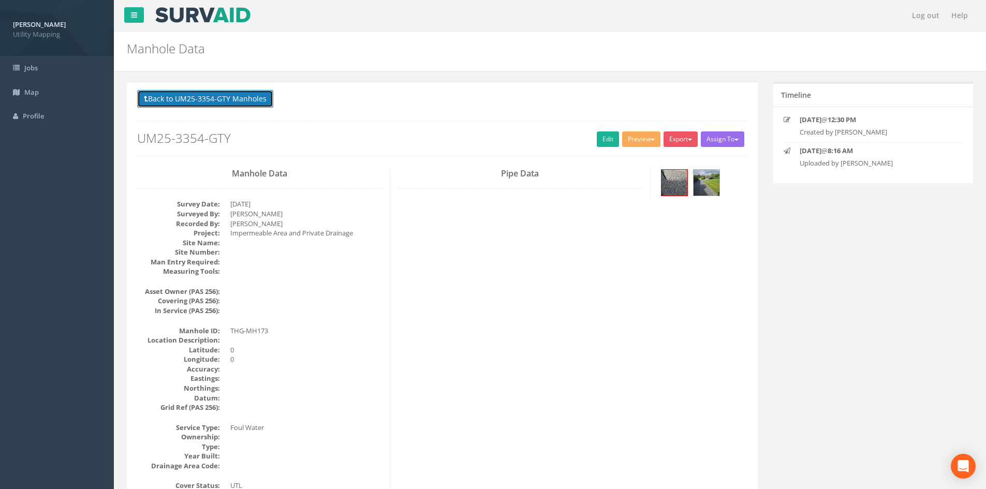
click at [241, 92] on button "Back to UM25-3354-GTY Manholes" at bounding box center [205, 99] width 136 height 18
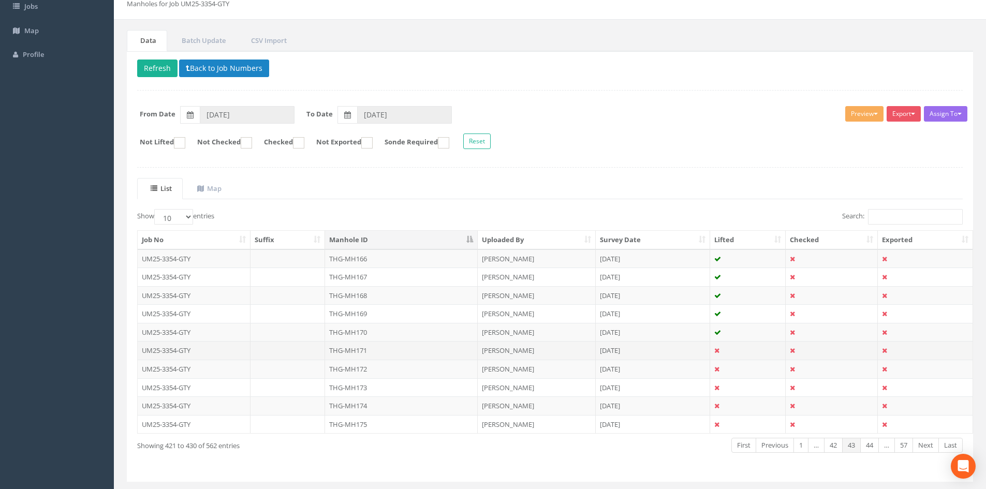
scroll to position [86, 0]
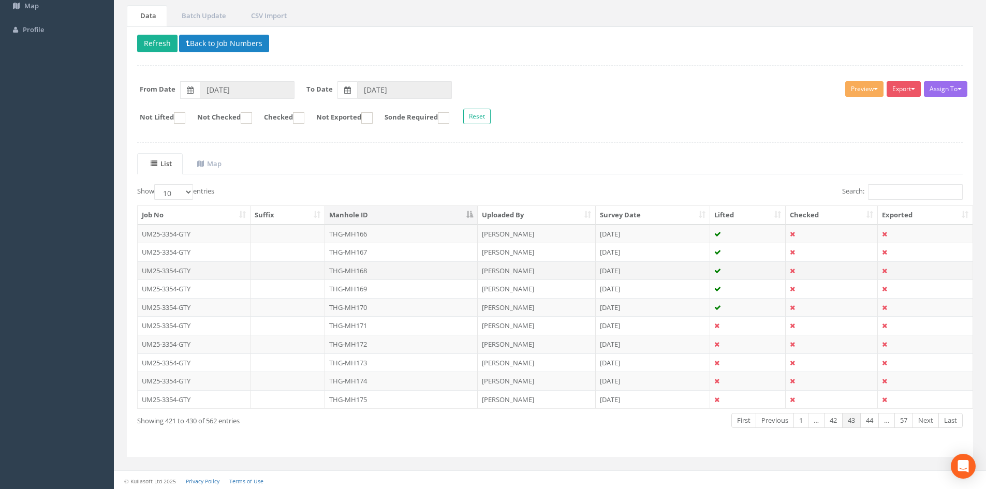
click at [376, 274] on td "THG-MH168" at bounding box center [401, 270] width 153 height 19
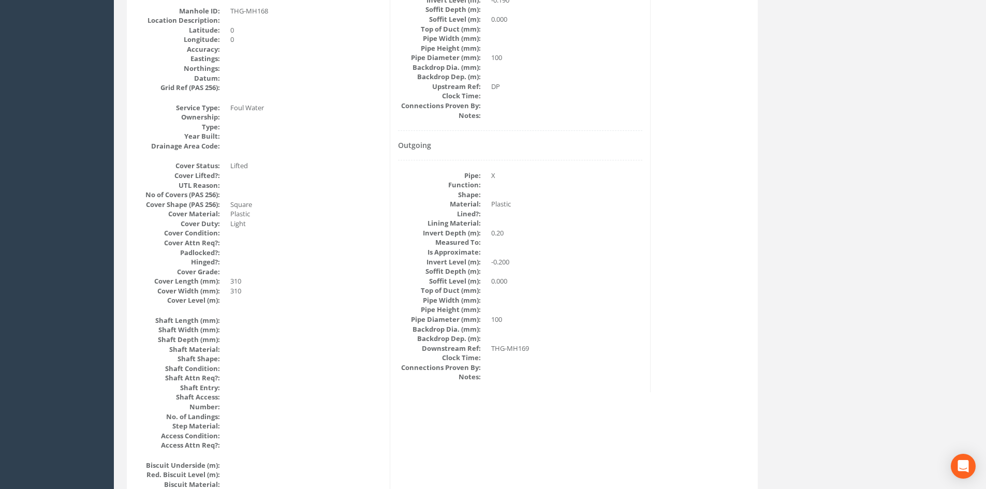
scroll to position [345, 0]
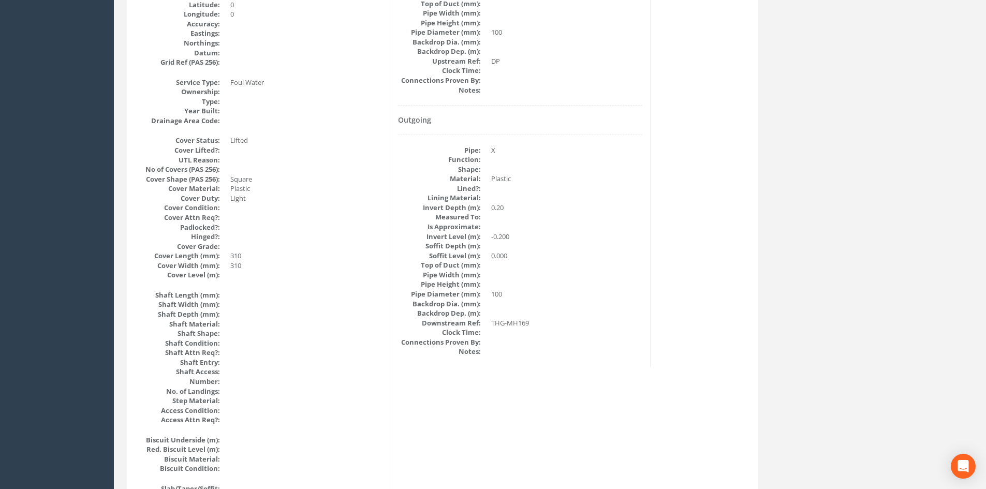
drag, startPoint x: 466, startPoint y: 364, endPoint x: 341, endPoint y: 269, distance: 156.6
click at [341, 269] on dd "310" at bounding box center [306, 266] width 152 height 10
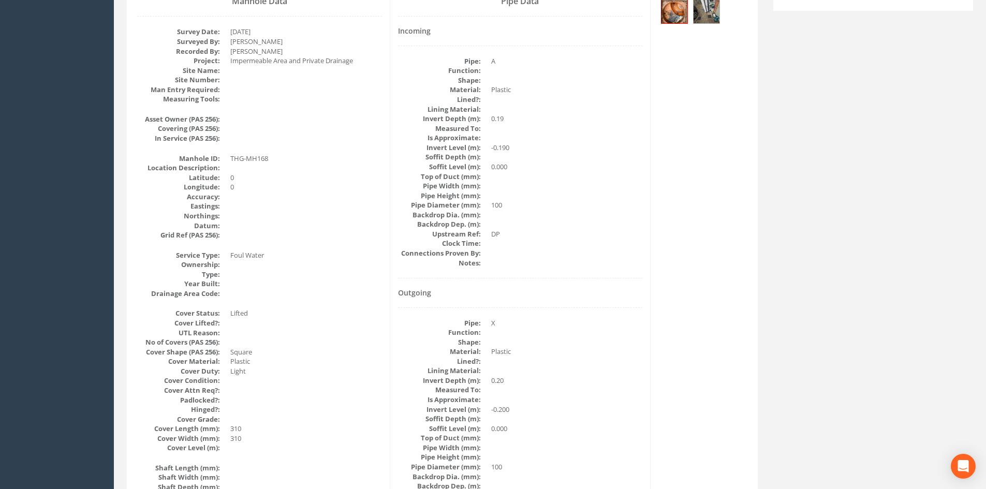
scroll to position [86, 0]
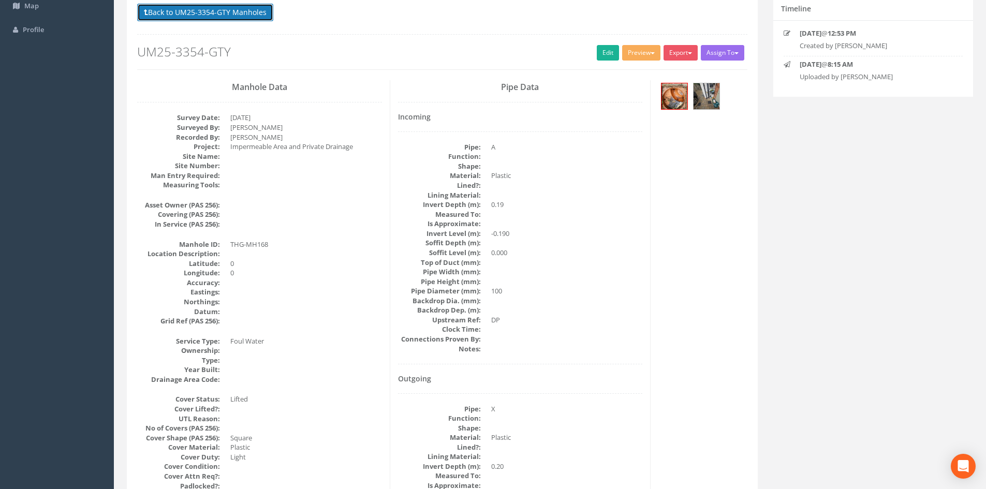
click at [201, 11] on button "Back to UM25-3354-GTY Manholes" at bounding box center [205, 13] width 136 height 18
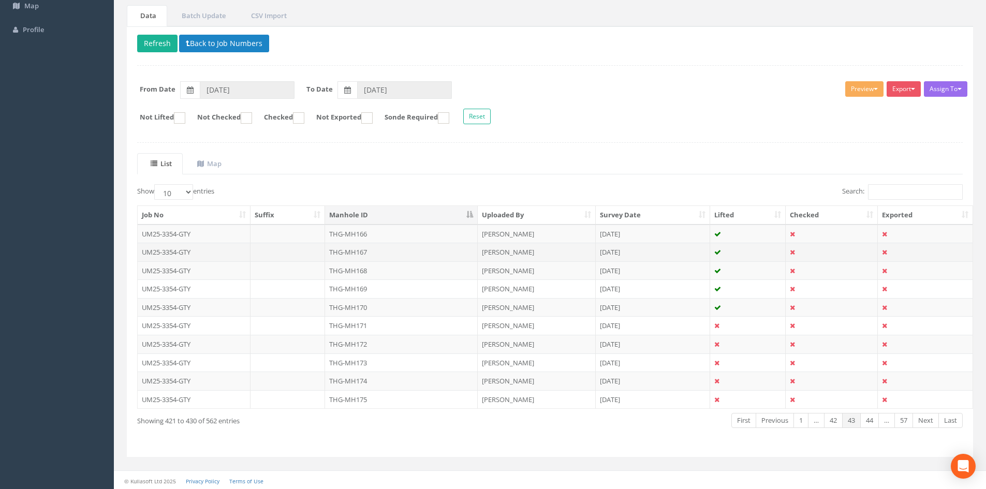
click at [344, 255] on td "THG-MH167" at bounding box center [401, 252] width 153 height 19
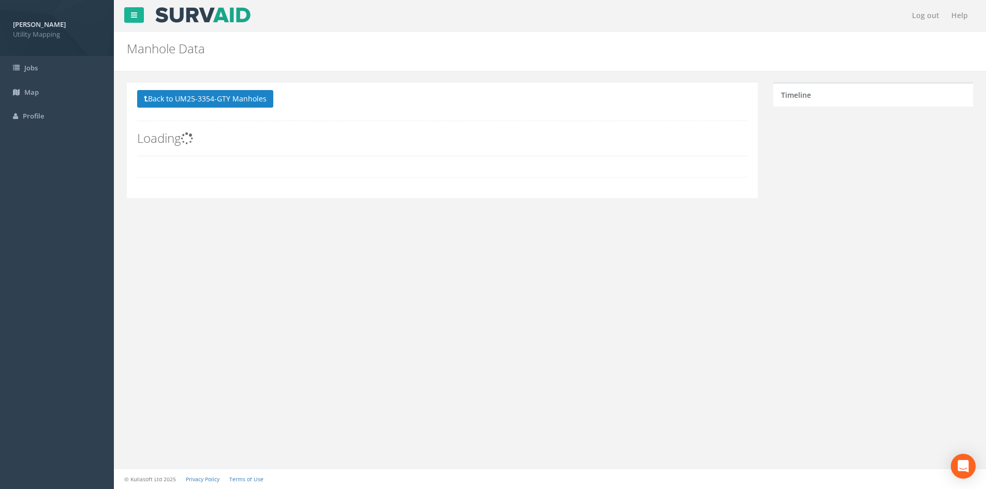
scroll to position [0, 0]
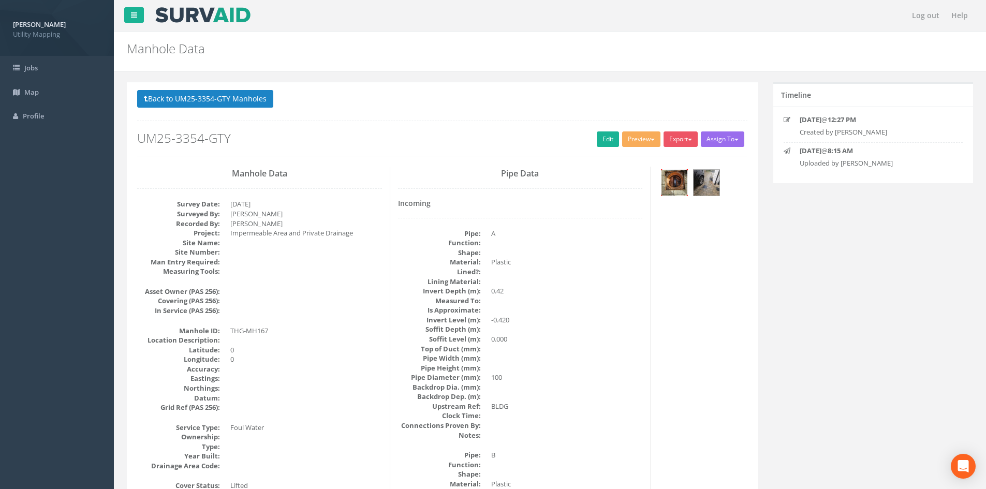
click at [673, 180] on img at bounding box center [674, 183] width 26 height 26
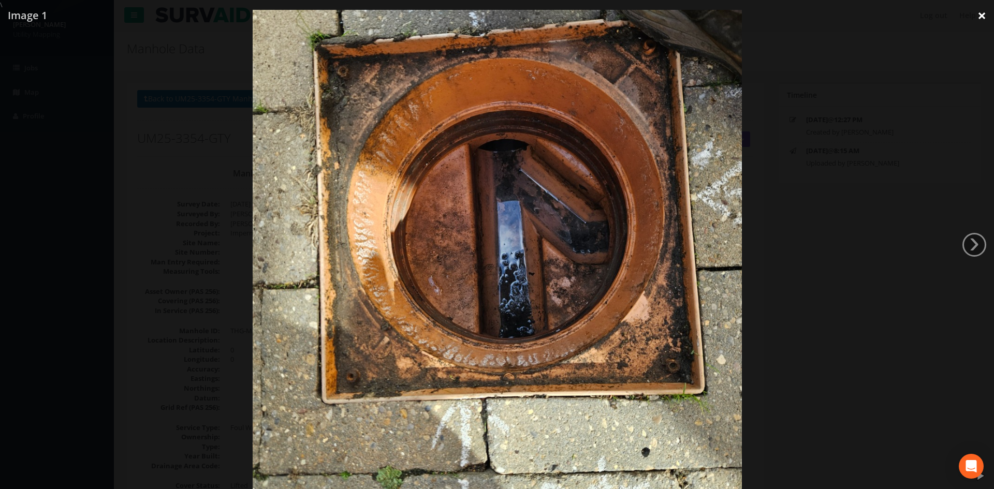
click at [981, 14] on link "×" at bounding box center [981, 15] width 24 height 31
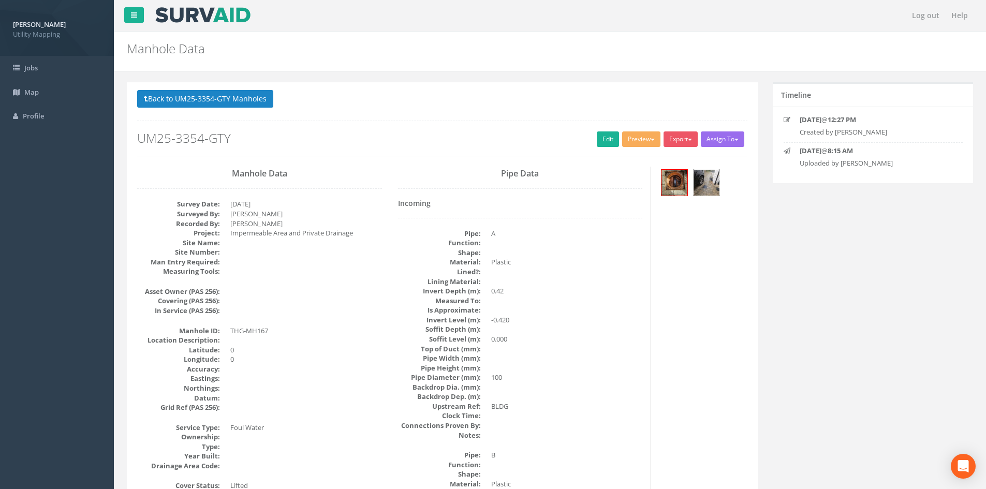
click at [705, 176] on img at bounding box center [707, 183] width 26 height 26
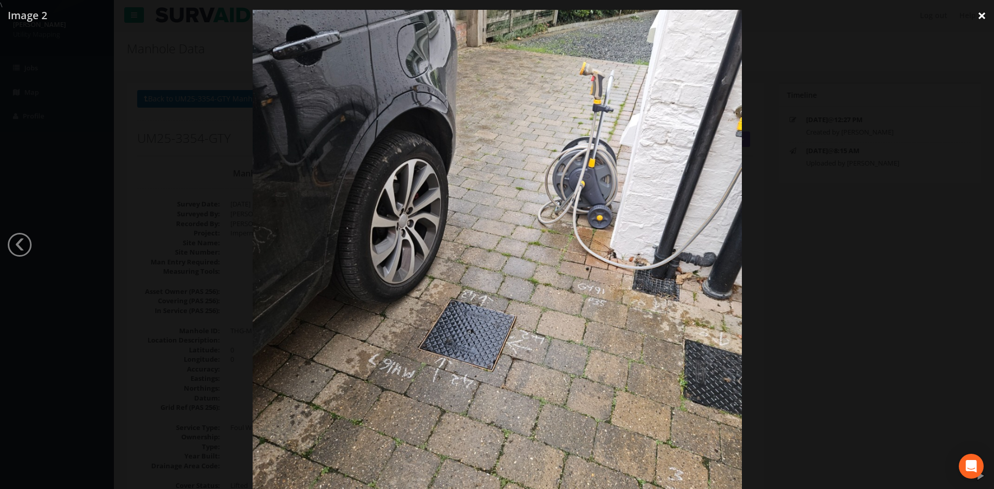
click at [983, 20] on link "×" at bounding box center [981, 15] width 24 height 31
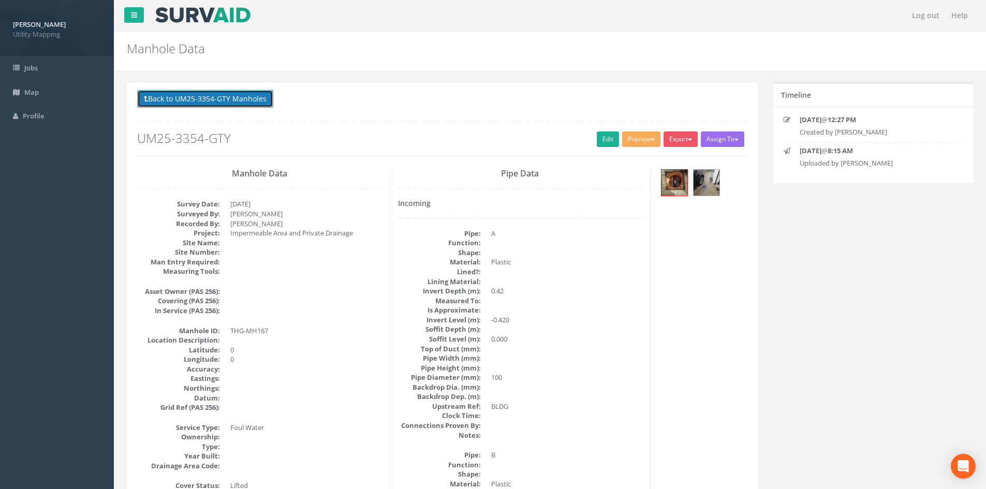
click at [241, 95] on button "Back to UM25-3354-GTY Manholes" at bounding box center [205, 99] width 136 height 18
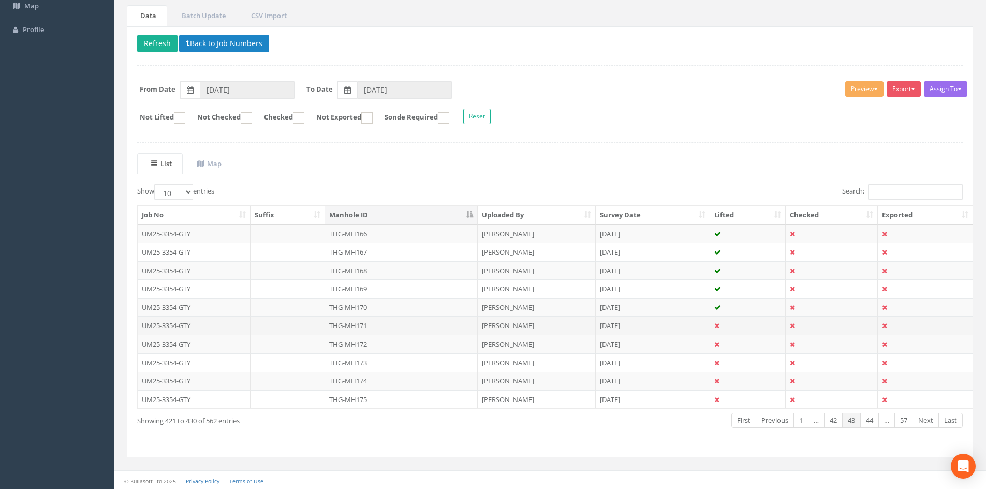
scroll to position [88, 0]
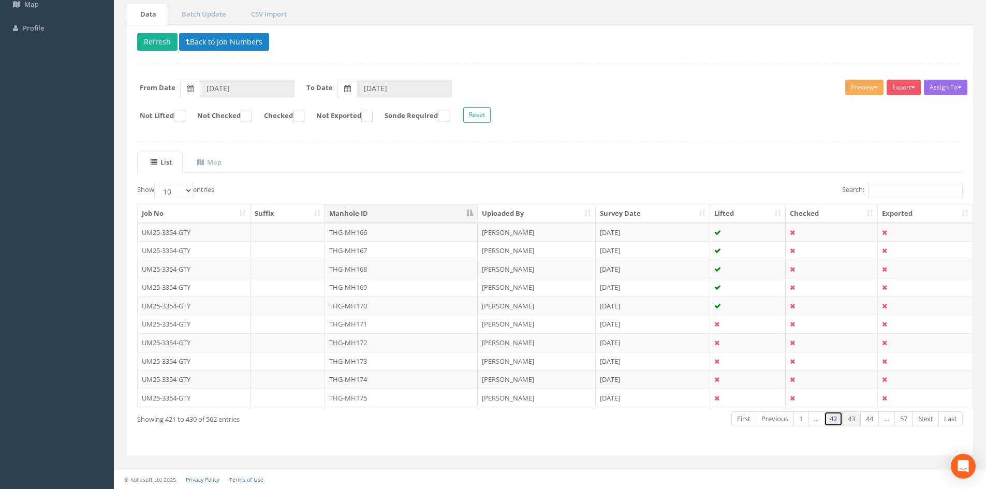
click at [833, 424] on link "42" at bounding box center [833, 418] width 19 height 15
click at [833, 424] on link "40" at bounding box center [833, 418] width 19 height 15
click at [833, 424] on link "38" at bounding box center [833, 418] width 19 height 15
click at [833, 424] on link "37" at bounding box center [833, 418] width 19 height 15
click at [833, 424] on link "36" at bounding box center [833, 418] width 19 height 15
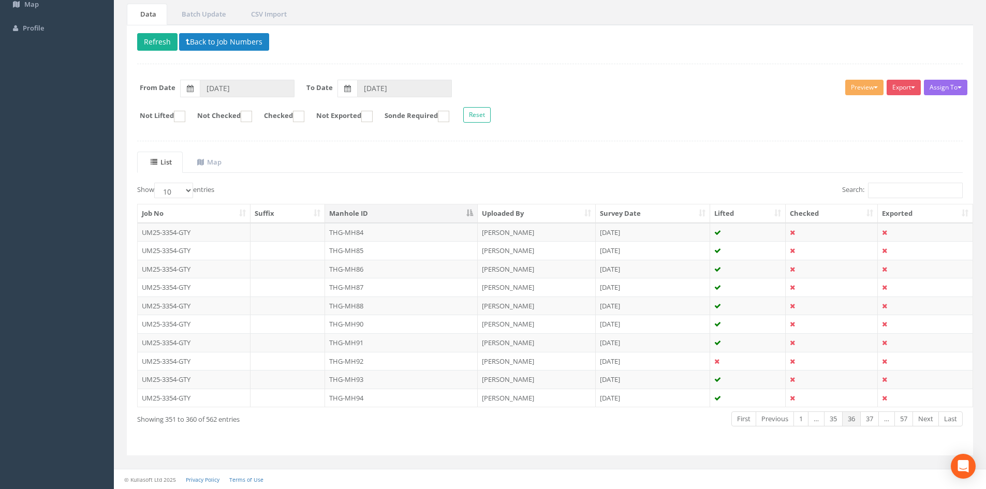
click at [833, 424] on link "35" at bounding box center [833, 418] width 19 height 15
click at [833, 424] on link "33" at bounding box center [833, 418] width 19 height 15
click at [833, 424] on link "32" at bounding box center [833, 418] width 19 height 15
click at [833, 424] on link "30" at bounding box center [833, 418] width 19 height 15
click at [833, 424] on link "29" at bounding box center [833, 418] width 19 height 15
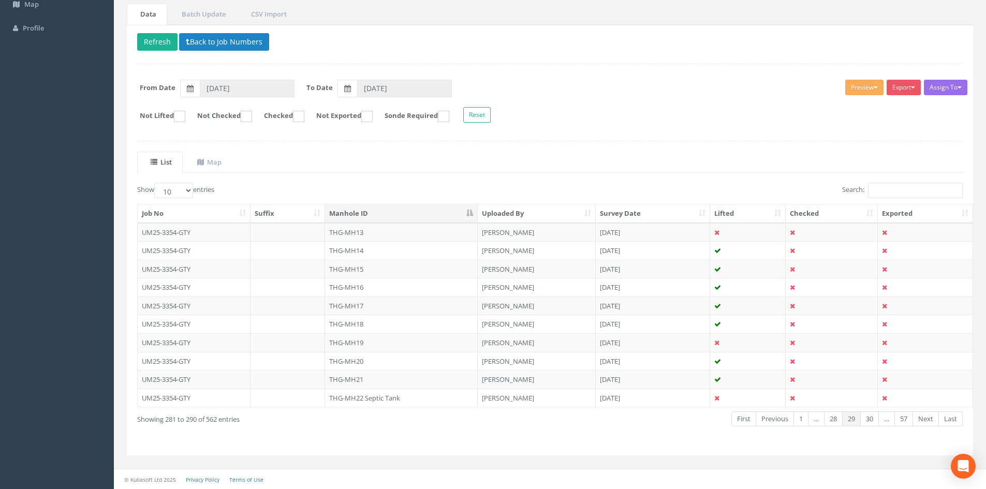
click at [833, 424] on link "28" at bounding box center [833, 418] width 19 height 15
click at [833, 424] on link "27" at bounding box center [833, 418] width 19 height 15
click at [833, 424] on link "26" at bounding box center [833, 418] width 19 height 15
click at [833, 424] on link "24" at bounding box center [833, 418] width 19 height 15
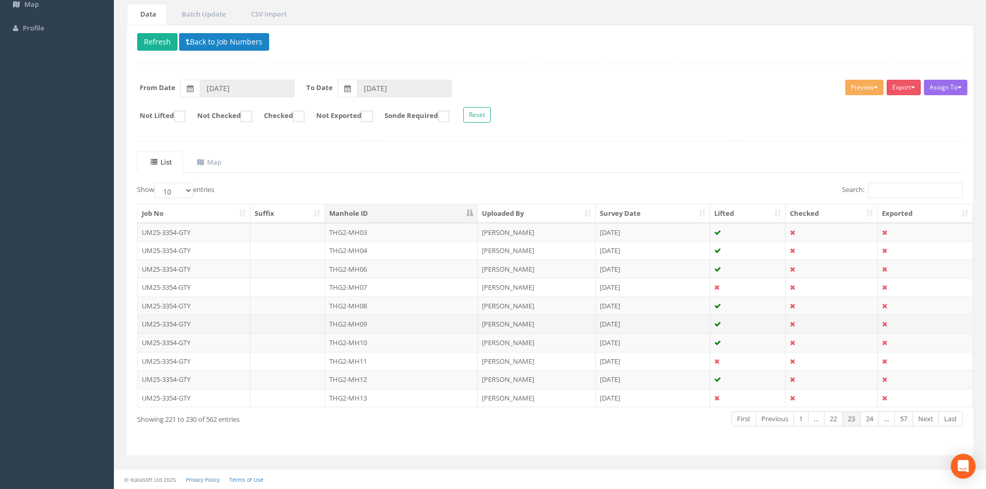
click at [375, 328] on td "THG2-MH09" at bounding box center [401, 324] width 153 height 19
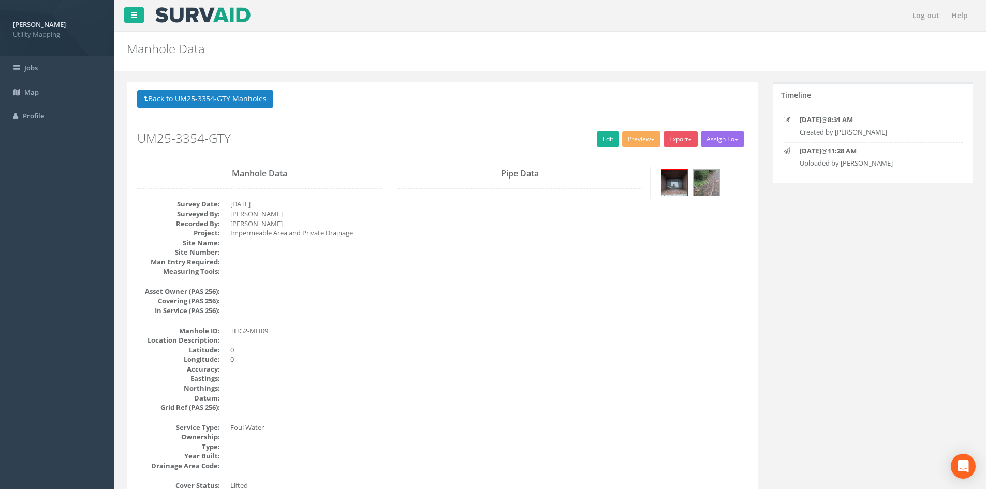
scroll to position [86, 0]
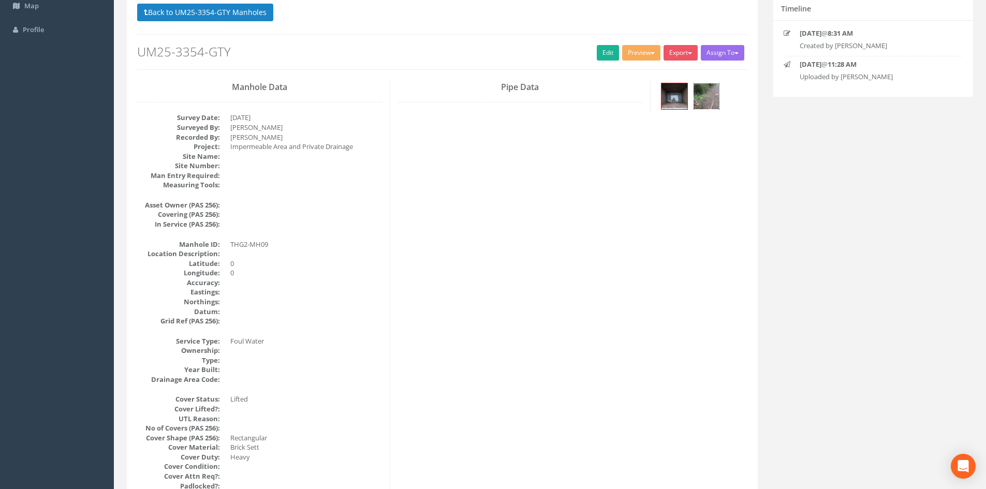
click at [712, 100] on img at bounding box center [707, 96] width 26 height 26
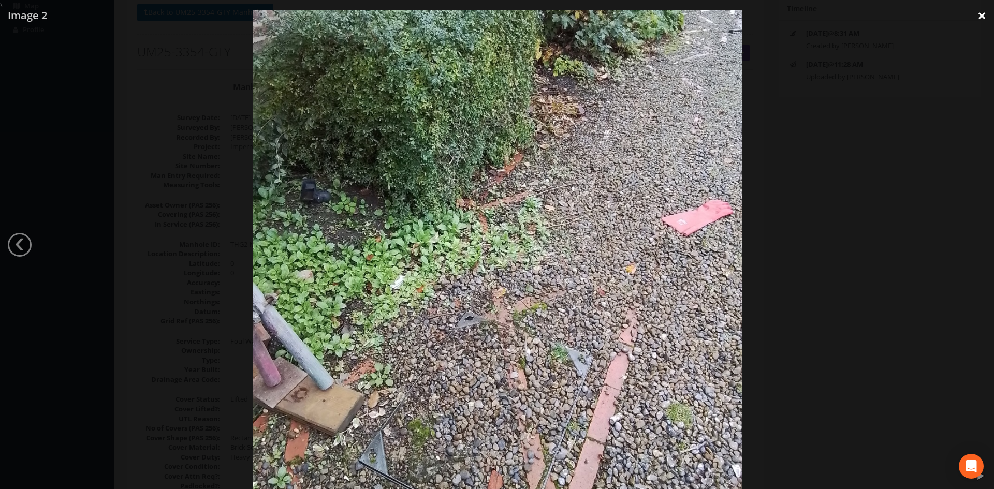
click at [985, 17] on link "×" at bounding box center [981, 15] width 24 height 31
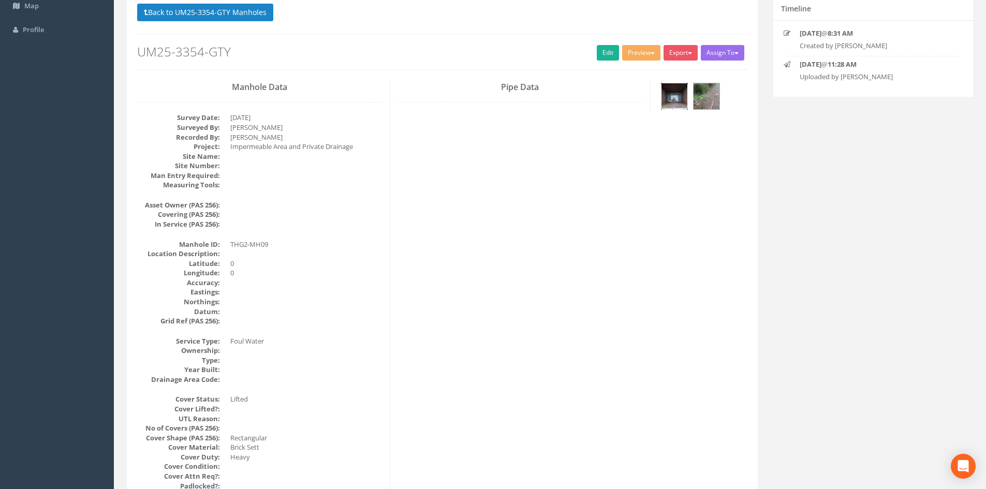
click at [676, 103] on img at bounding box center [674, 96] width 26 height 26
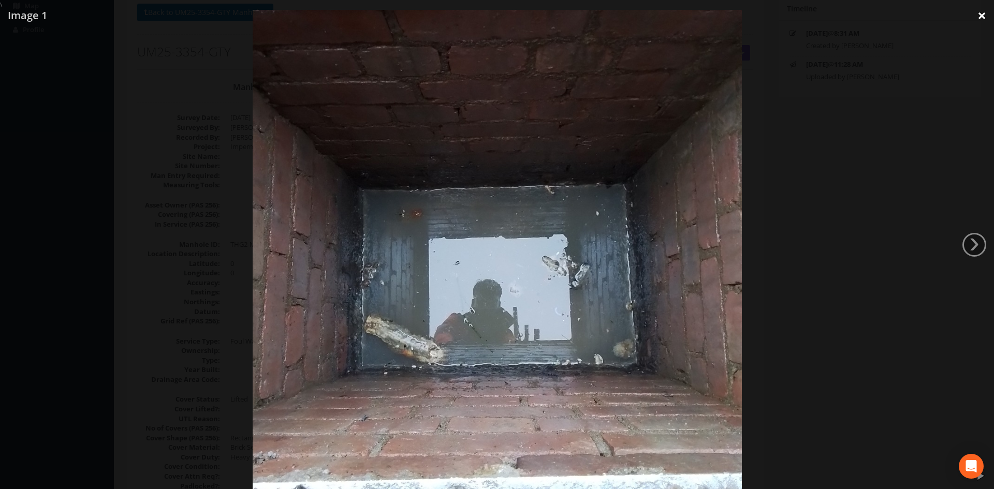
click at [976, 20] on link "×" at bounding box center [981, 15] width 24 height 31
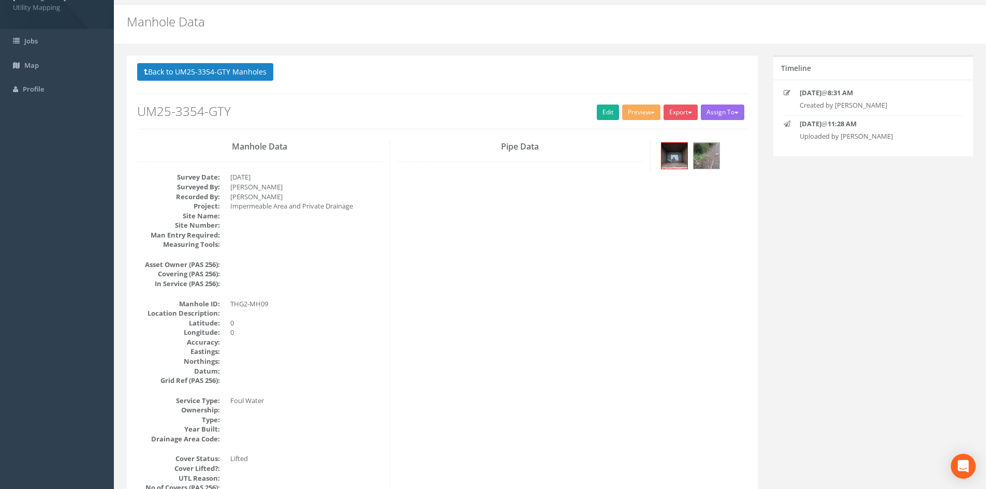
scroll to position [0, 0]
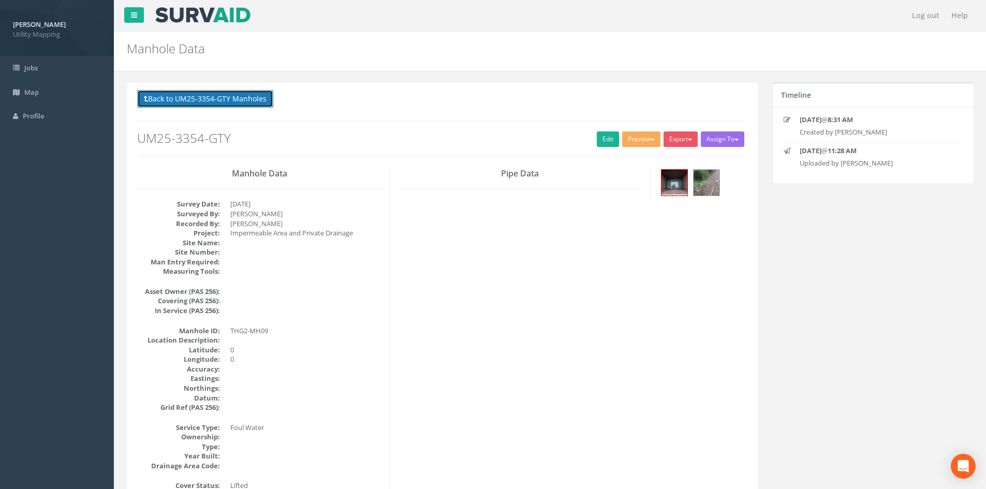
click at [244, 98] on button "Back to UM25-3354-GTY Manholes" at bounding box center [205, 99] width 136 height 18
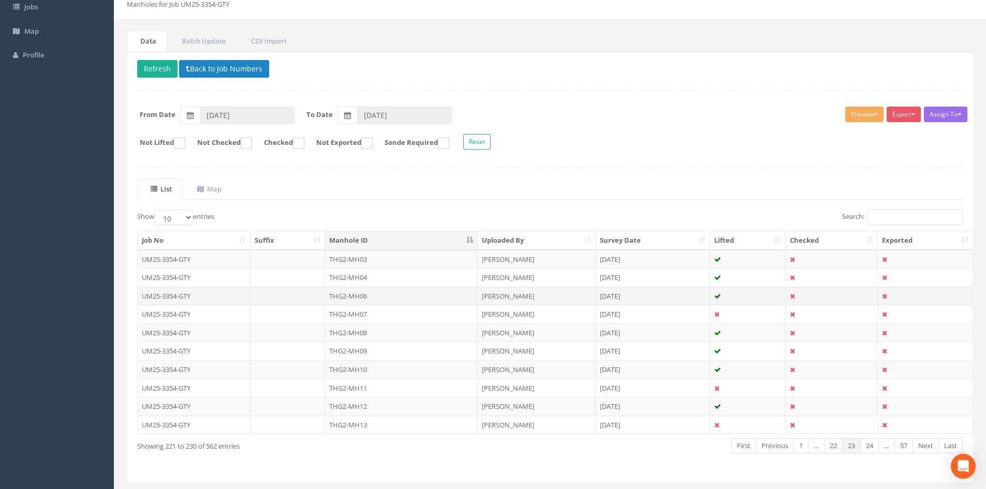
scroll to position [86, 0]
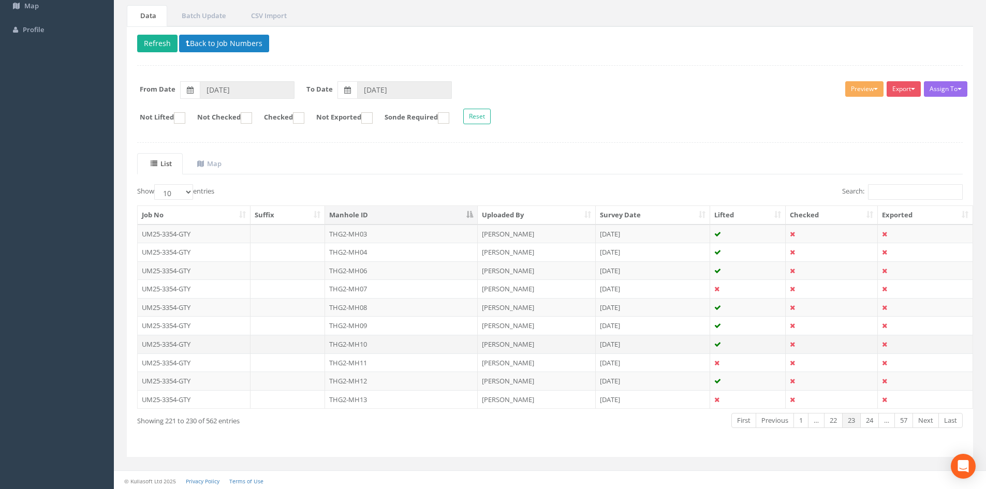
click at [399, 343] on td "THG2-MH10" at bounding box center [401, 344] width 153 height 19
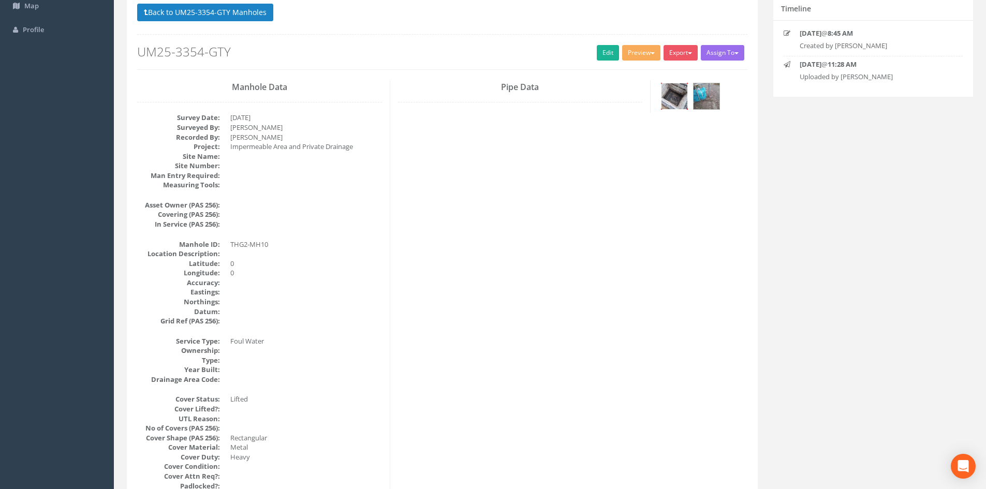
click at [673, 109] on div at bounding box center [674, 96] width 27 height 27
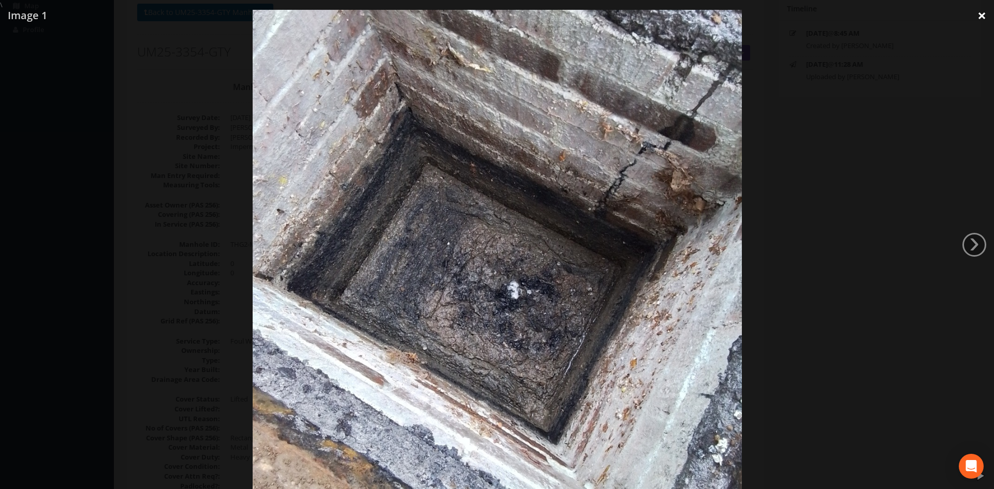
click at [980, 20] on link "×" at bounding box center [981, 15] width 24 height 31
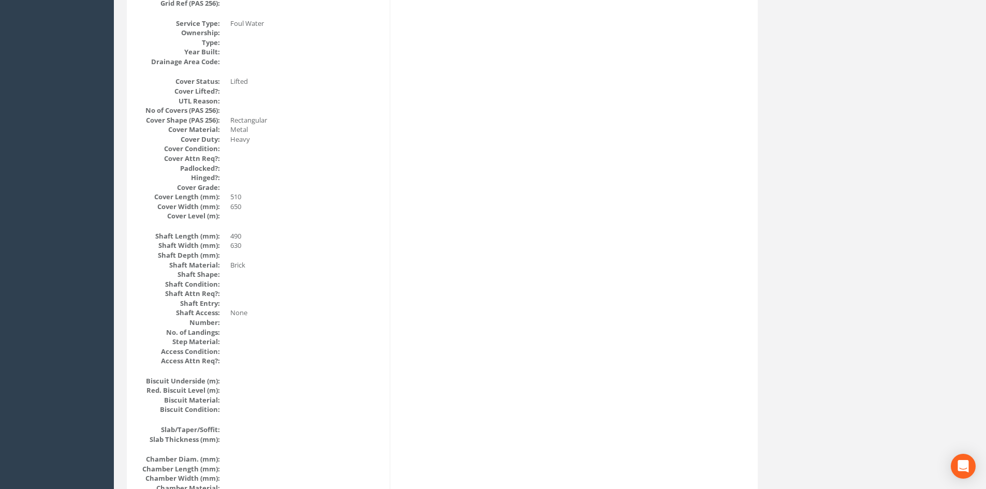
scroll to position [0, 0]
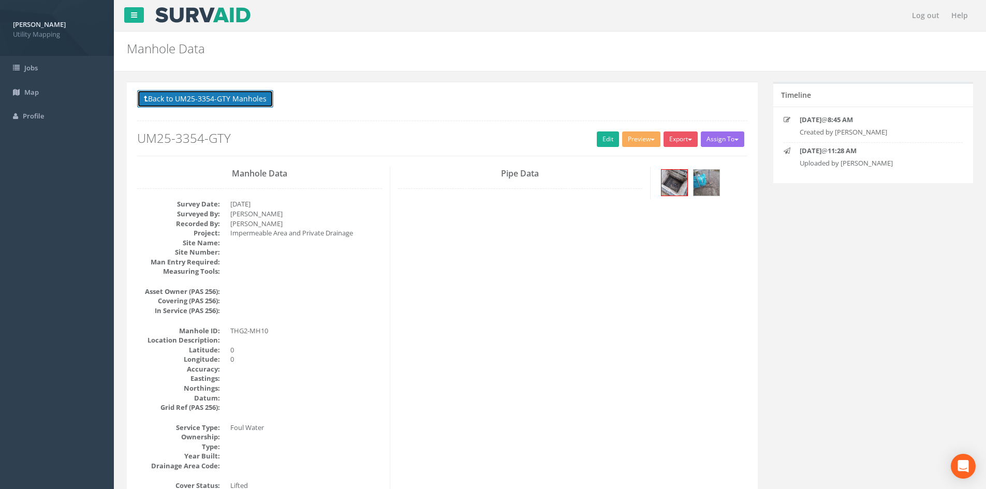
click at [235, 102] on button "Back to UM25-3354-GTY Manholes" at bounding box center [205, 99] width 136 height 18
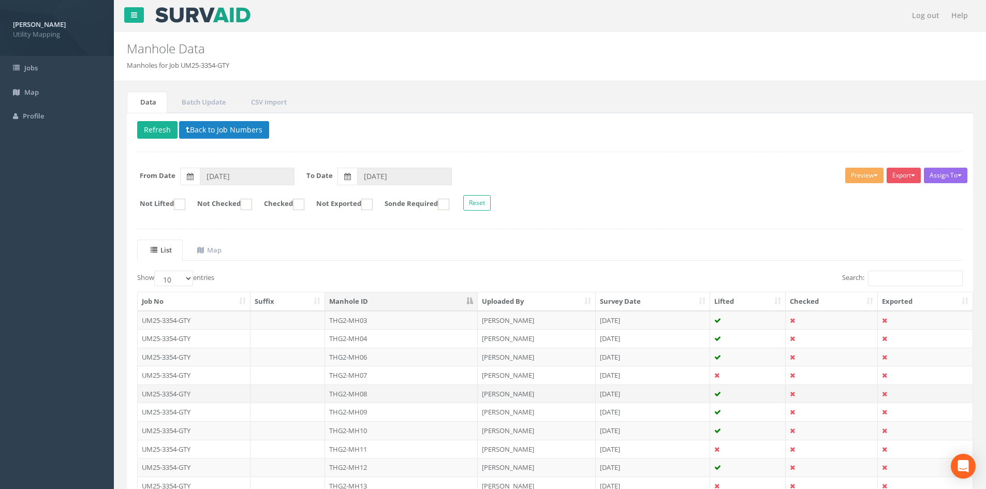
scroll to position [86, 0]
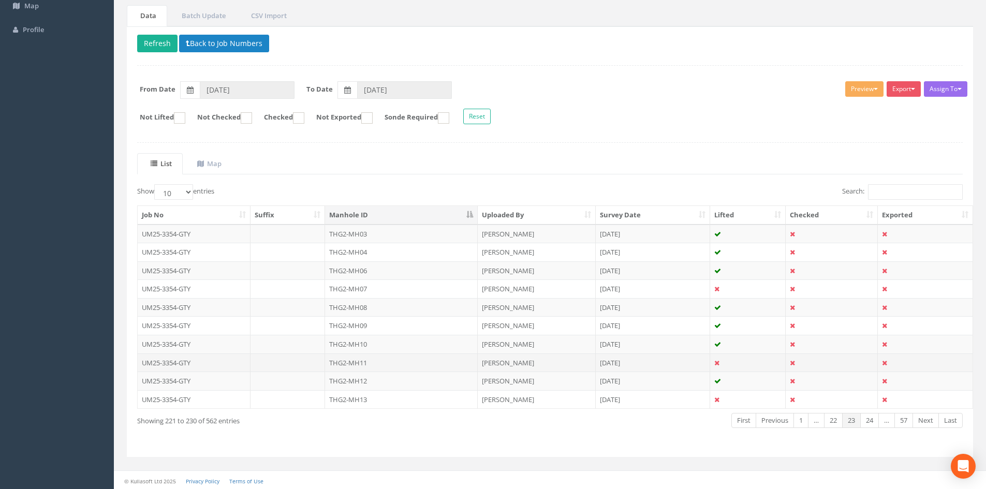
click at [367, 362] on td "THG2-MH11" at bounding box center [401, 363] width 153 height 19
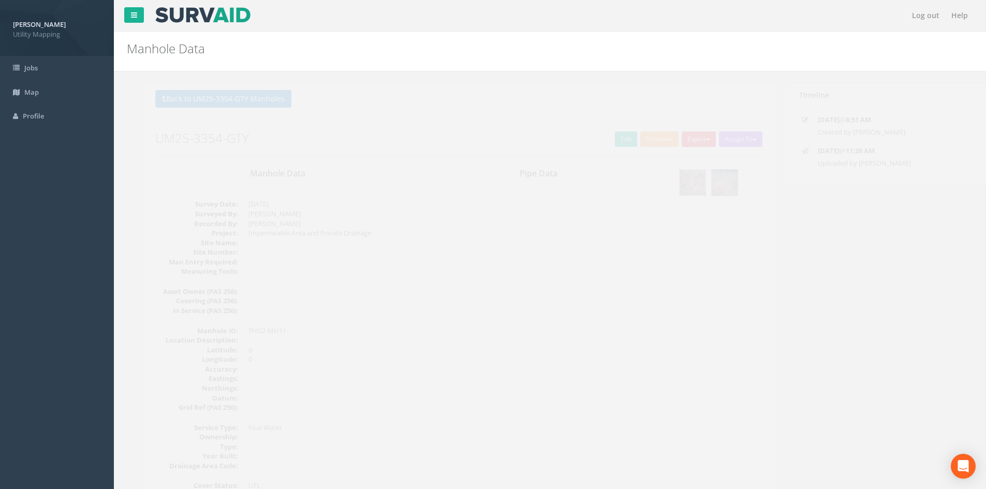
click at [672, 192] on img at bounding box center [674, 183] width 26 height 26
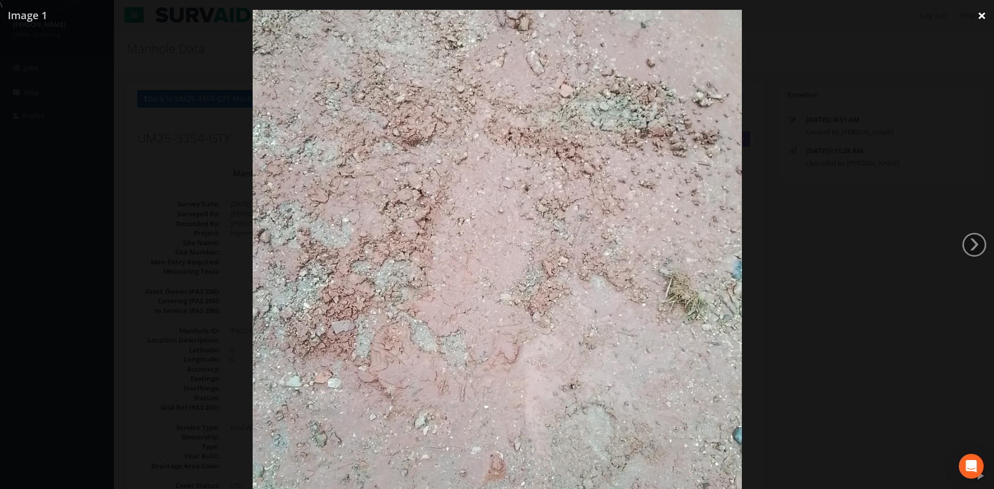
click at [979, 16] on link "×" at bounding box center [981, 15] width 24 height 31
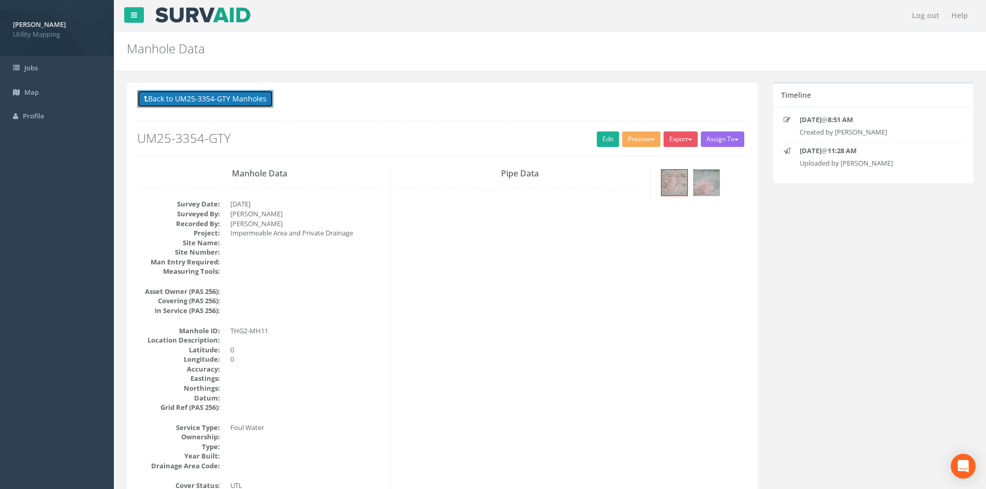
click at [228, 97] on button "Back to UM25-3354-GTY Manholes" at bounding box center [205, 99] width 136 height 18
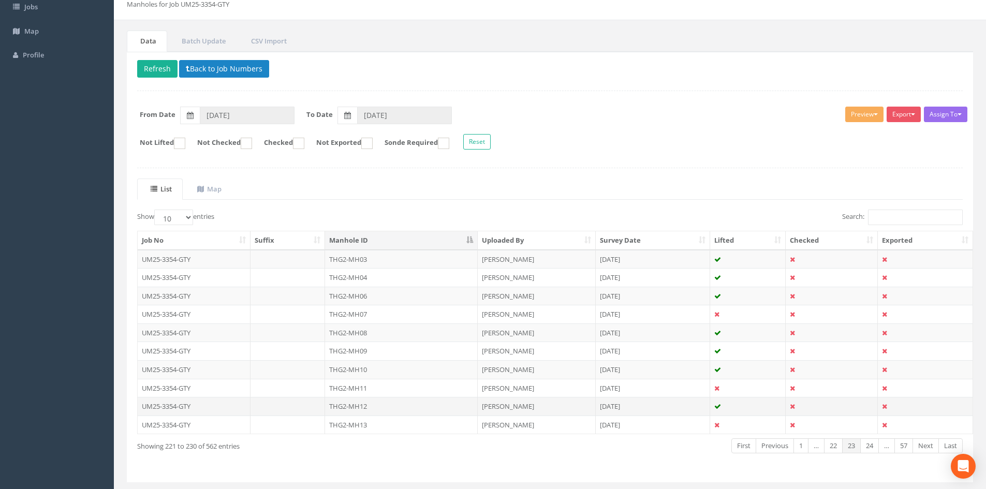
scroll to position [86, 0]
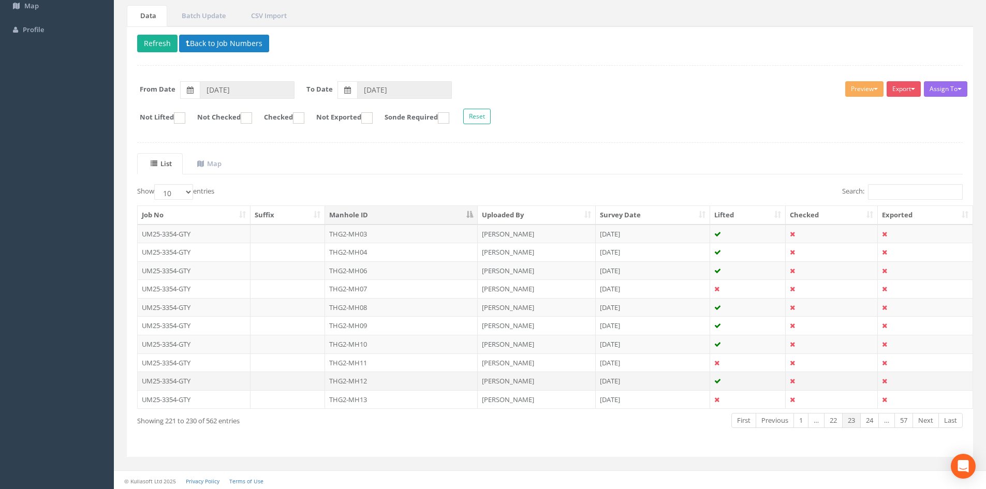
click at [392, 378] on td "THG2-MH12" at bounding box center [401, 381] width 153 height 19
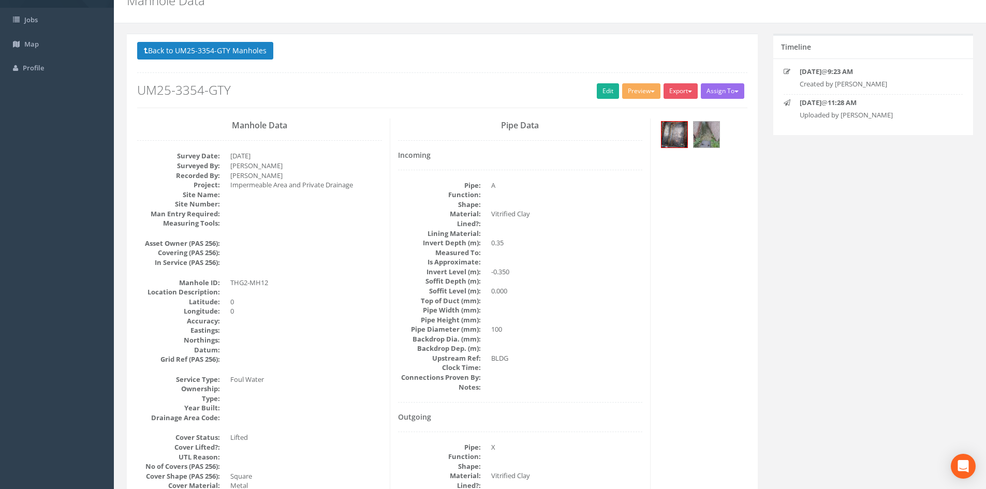
scroll to position [0, 0]
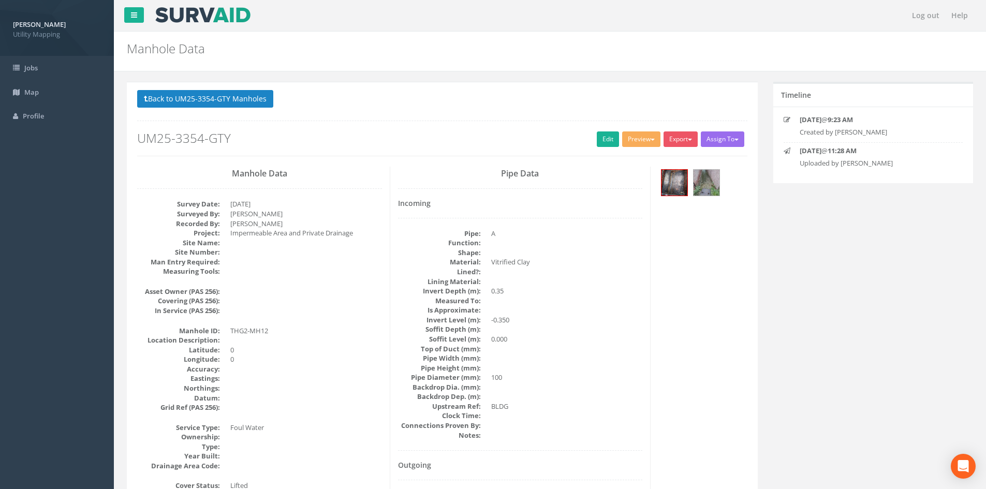
click at [229, 109] on p "Back to UM25-3354-GTY Manholes Back to Map" at bounding box center [442, 100] width 610 height 20
click at [234, 99] on button "Back to UM25-3354-GTY Manholes" at bounding box center [205, 99] width 136 height 18
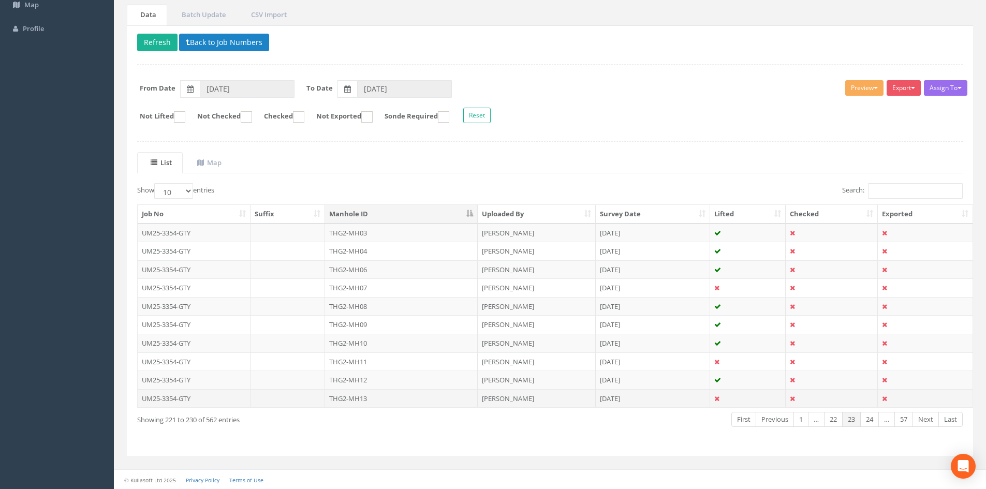
scroll to position [88, 0]
click at [446, 392] on td "THG2-MH13" at bounding box center [401, 398] width 153 height 19
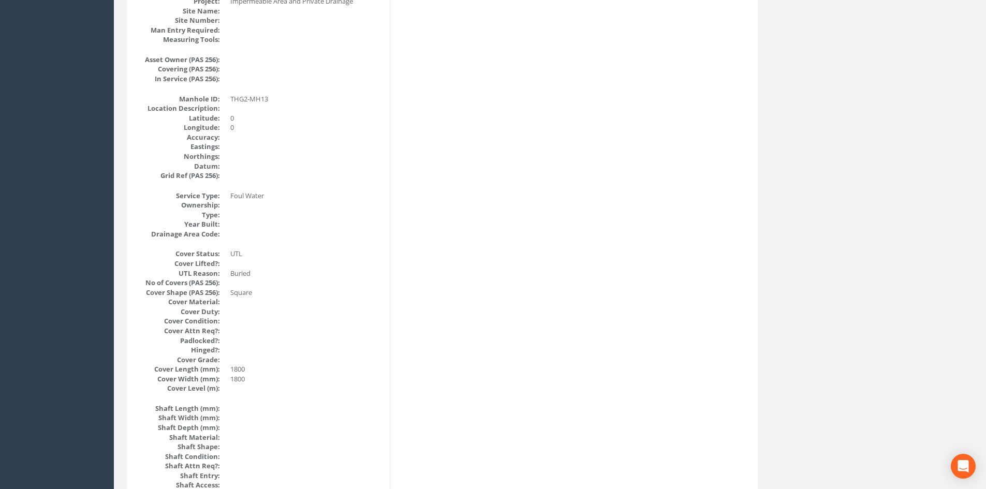
scroll to position [0, 0]
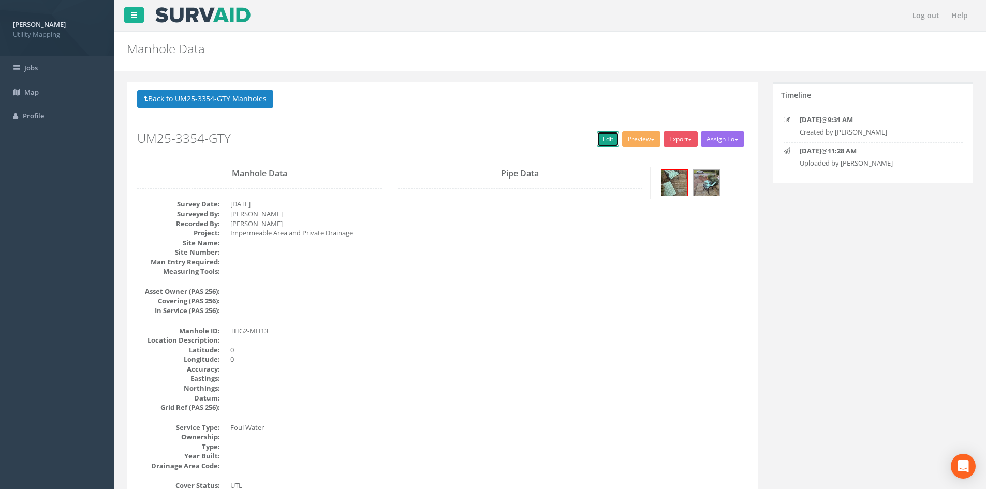
click at [601, 143] on link "Edit" at bounding box center [608, 139] width 22 height 16
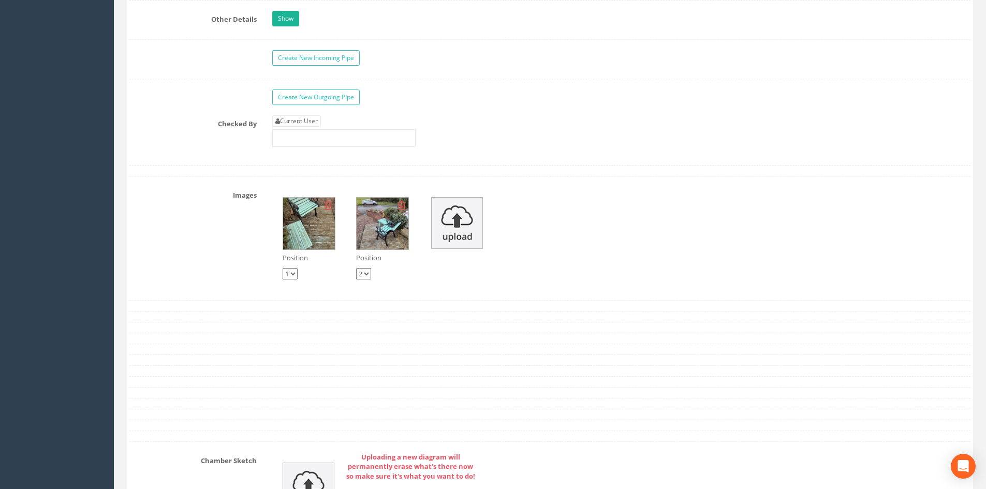
scroll to position [1380, 0]
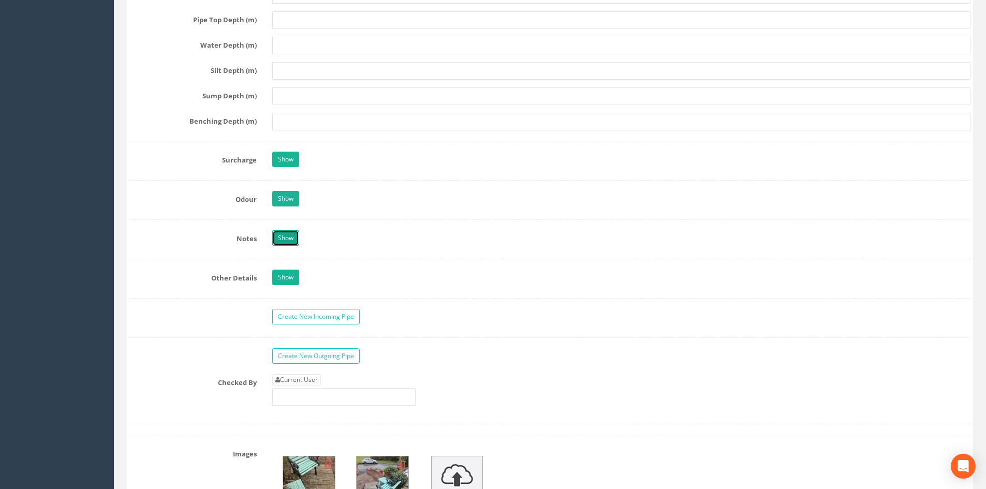
click at [283, 240] on link "Show" at bounding box center [285, 238] width 27 height 16
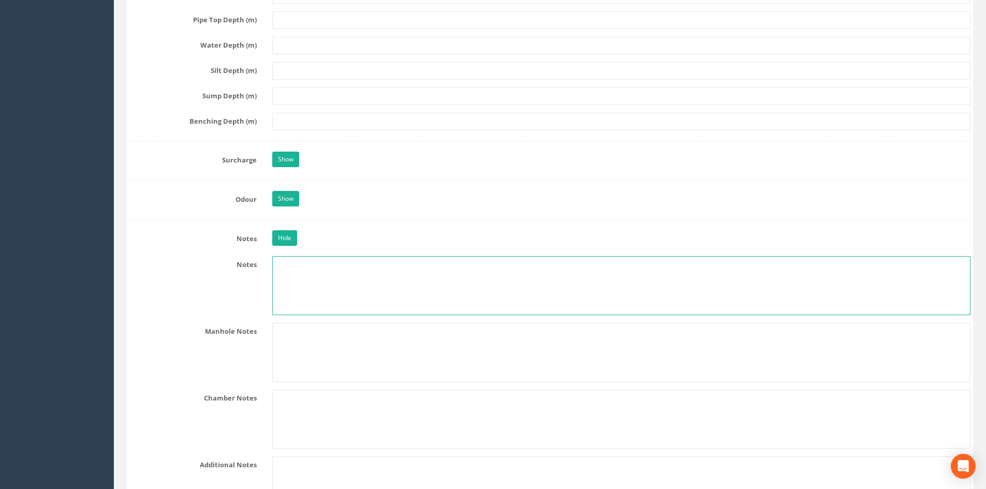
click at [346, 278] on textarea at bounding box center [621, 285] width 698 height 59
type textarea "s"
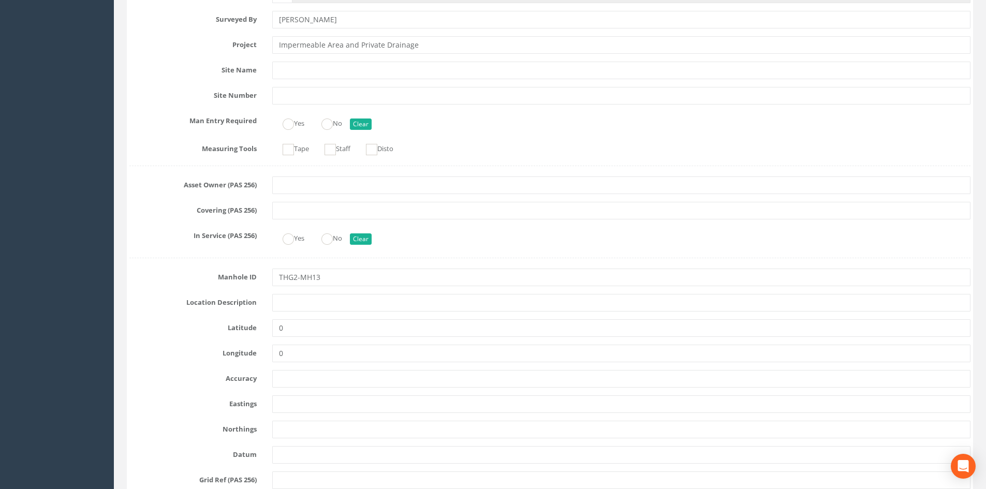
scroll to position [0, 0]
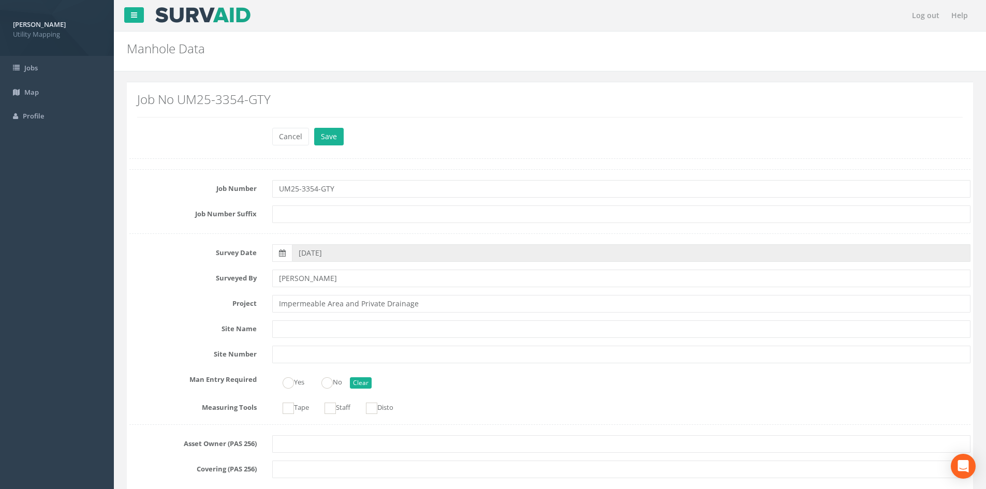
type textarea "Septic Tank"
click at [346, 135] on div "Cancel Save Delete" at bounding box center [621, 138] width 714 height 20
click at [335, 135] on button "Save" at bounding box center [329, 137] width 30 height 18
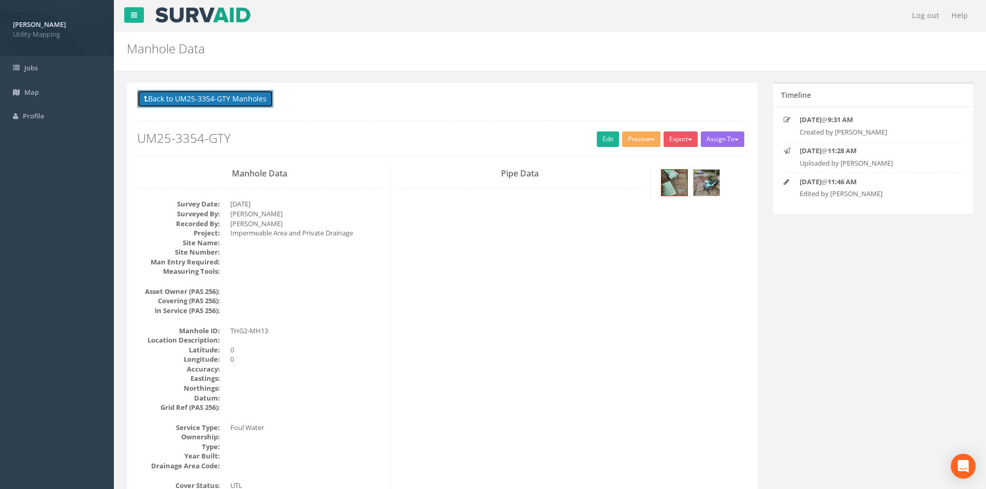
click at [215, 100] on button "Back to UM25-3354-GTY Manholes" at bounding box center [205, 99] width 136 height 18
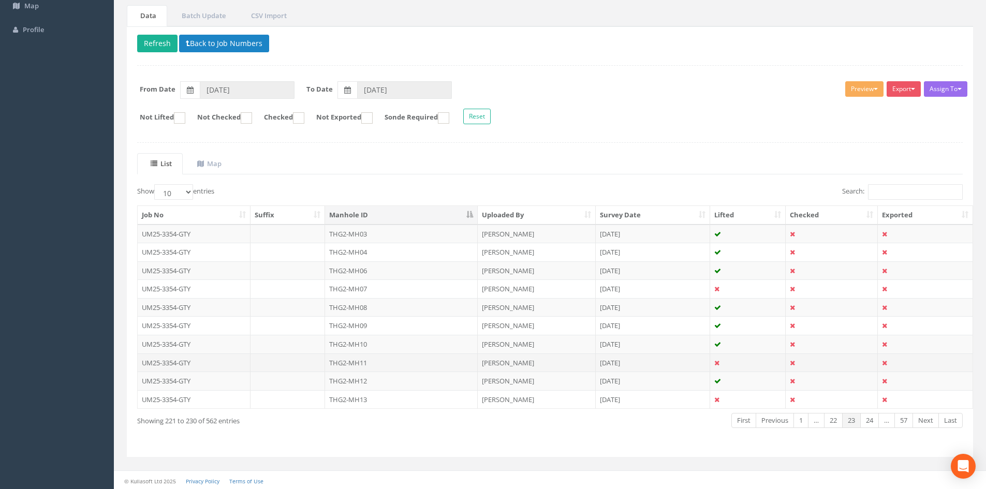
scroll to position [88, 0]
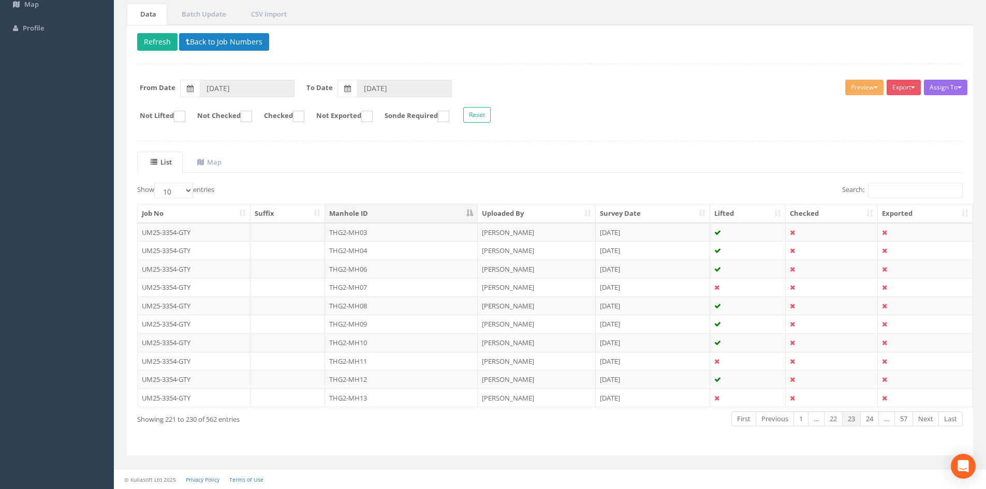
click at [873, 427] on div "First Previous 1 … 22 23 24 … 57 Next Last" at bounding box center [725, 419] width 475 height 19
click at [874, 416] on link "24" at bounding box center [869, 418] width 19 height 15
click at [412, 233] on td "THG2-MH14" at bounding box center [401, 232] width 153 height 19
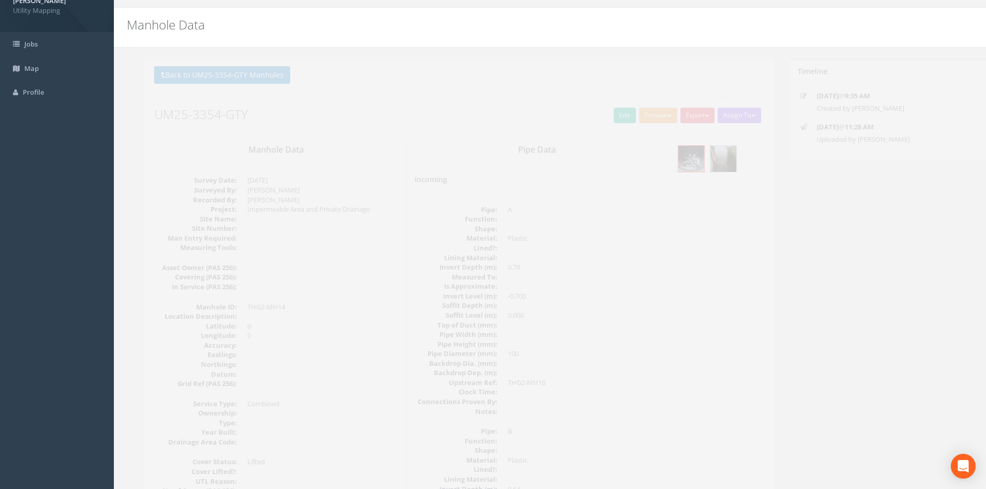
scroll to position [0, 0]
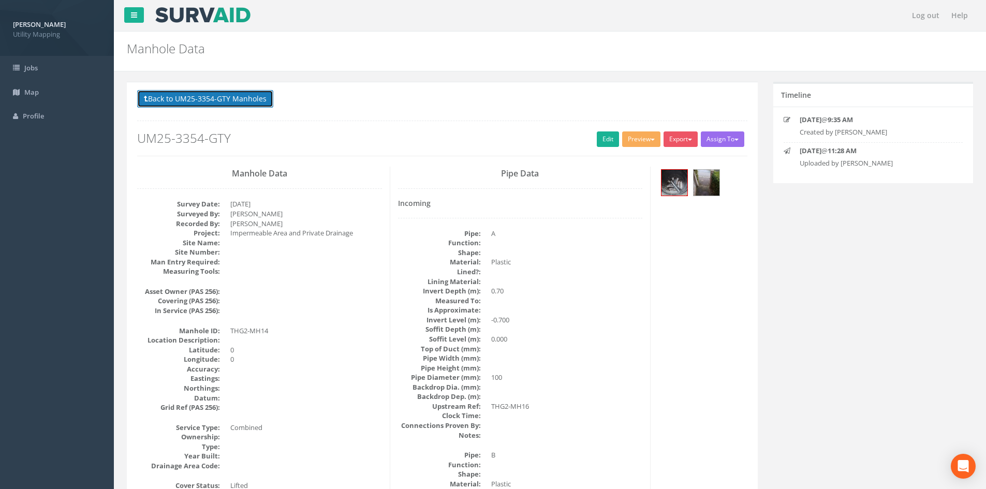
click at [252, 92] on button "Back to UM25-3354-GTY Manholes" at bounding box center [205, 99] width 136 height 18
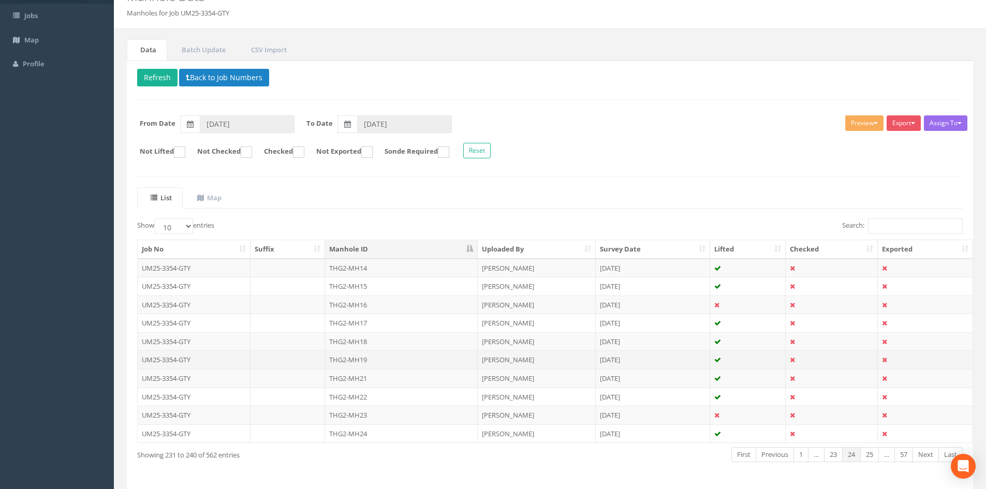
scroll to position [88, 0]
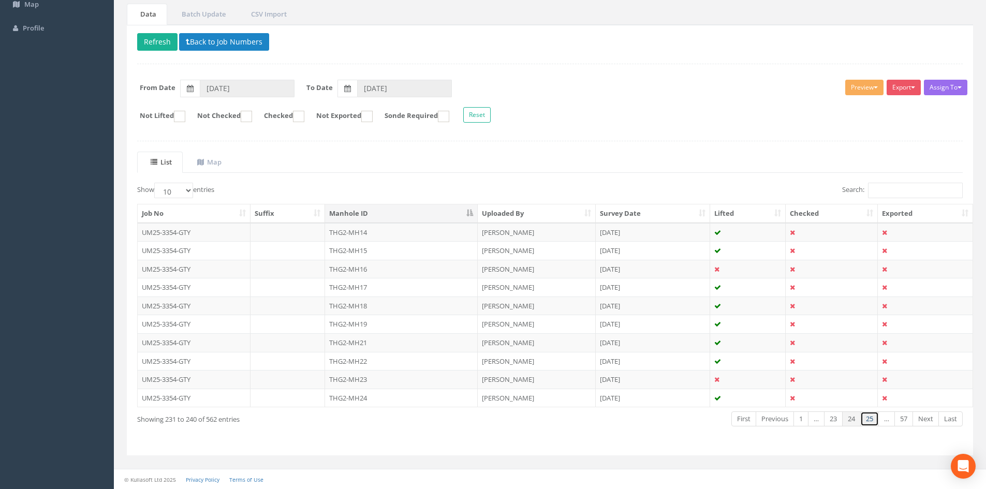
click at [874, 419] on link "25" at bounding box center [869, 418] width 19 height 15
click at [874, 419] on link "26" at bounding box center [869, 418] width 19 height 15
click at [874, 419] on link "27" at bounding box center [869, 418] width 19 height 15
click at [874, 419] on link "29" at bounding box center [869, 418] width 19 height 15
click at [874, 419] on link "31" at bounding box center [869, 418] width 19 height 15
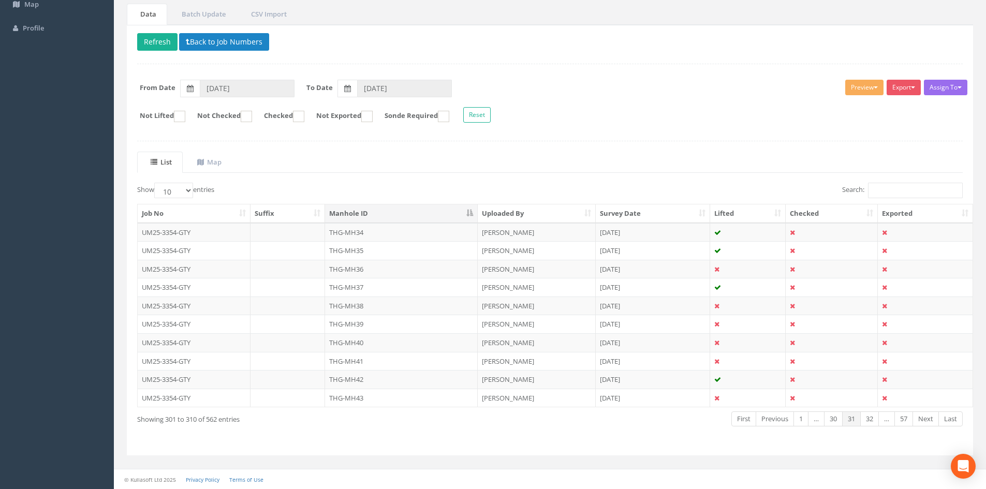
click at [874, 419] on link "32" at bounding box center [869, 418] width 19 height 15
click at [874, 419] on link "33" at bounding box center [869, 418] width 19 height 15
click at [874, 419] on link "34" at bounding box center [869, 418] width 19 height 15
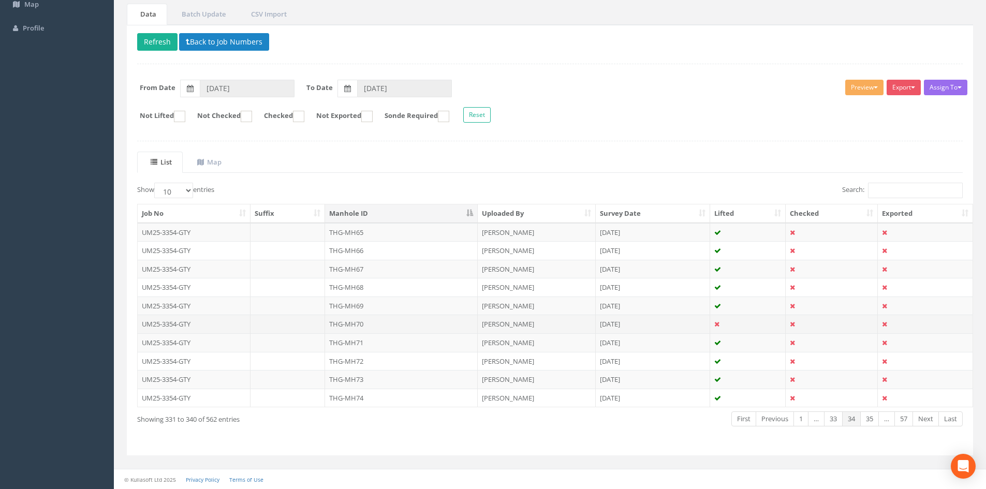
click at [357, 327] on td "THG-MH70" at bounding box center [401, 324] width 153 height 19
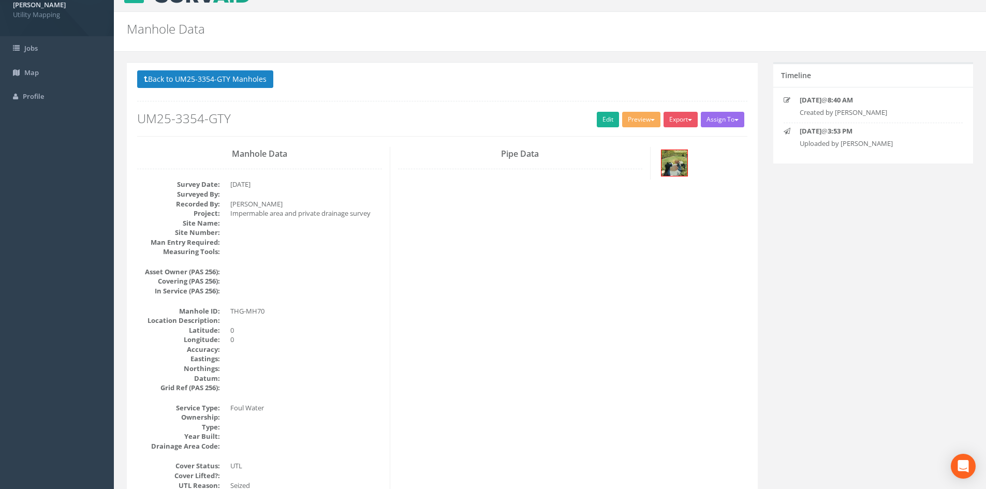
scroll to position [0, 0]
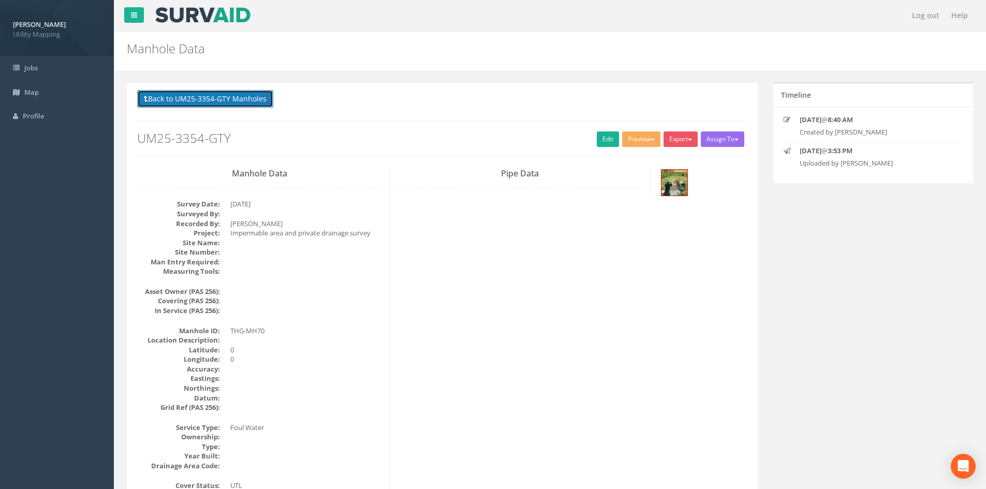
click at [178, 100] on button "Back to UM25-3354-GTY Manholes" at bounding box center [205, 99] width 136 height 18
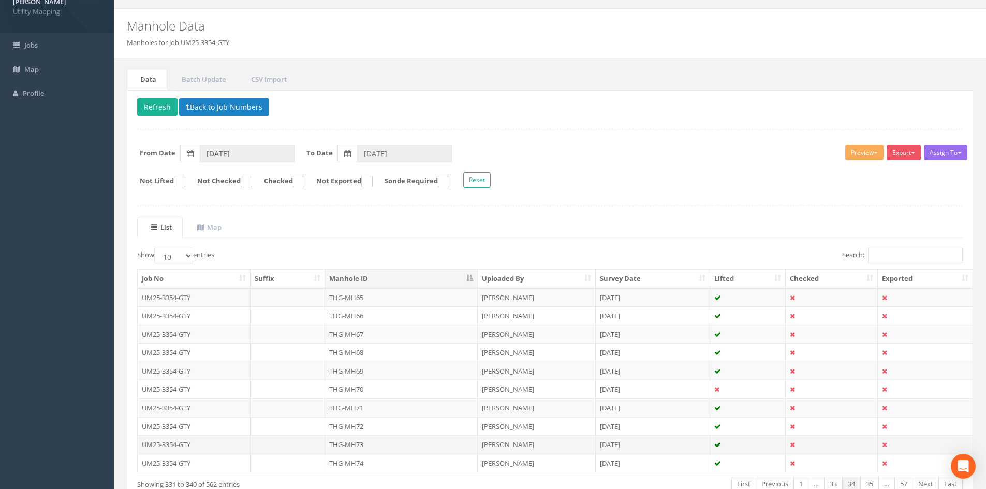
scroll to position [86, 0]
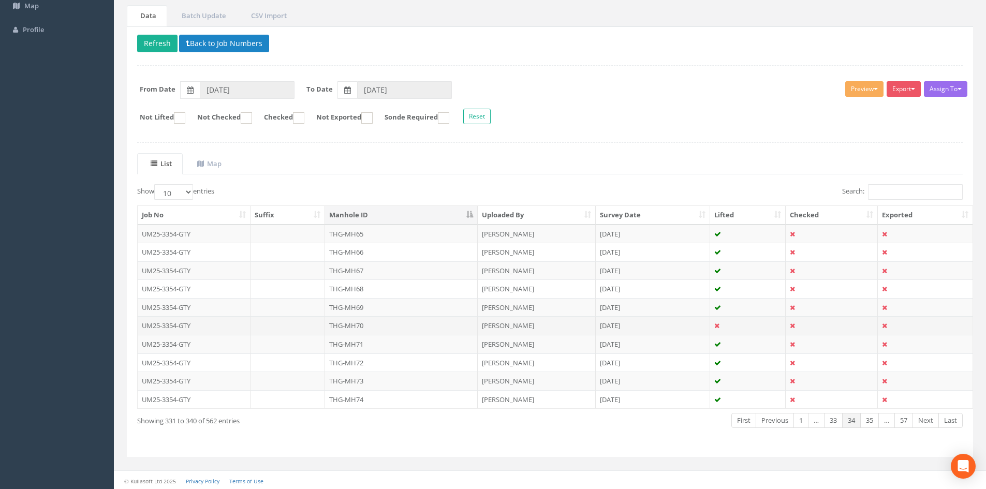
click at [371, 327] on td "THG-MH70" at bounding box center [401, 325] width 153 height 19
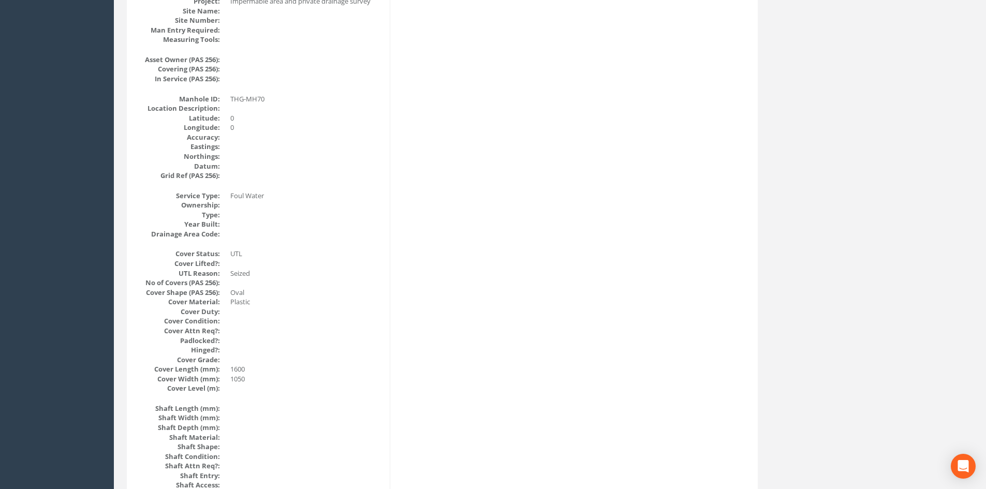
scroll to position [0, 0]
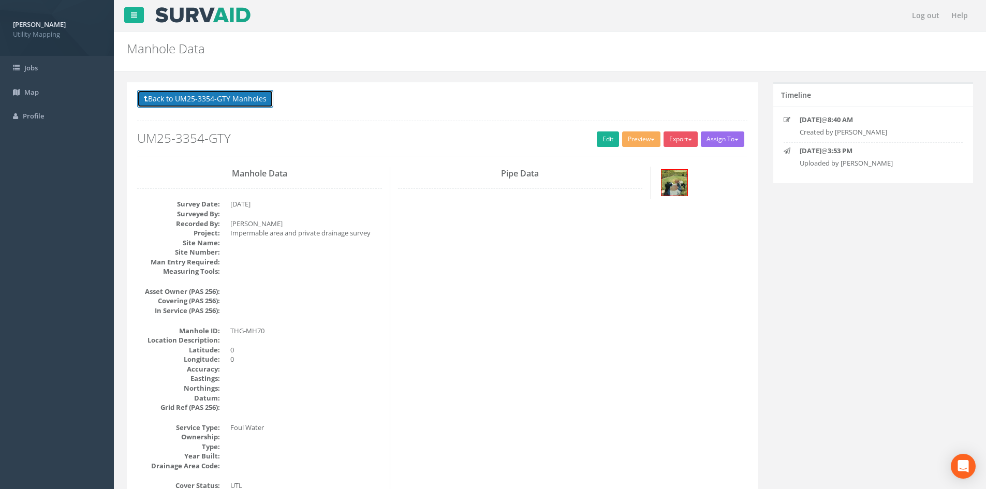
click at [241, 100] on button "Back to UM25-3354-GTY Manholes" at bounding box center [205, 99] width 136 height 18
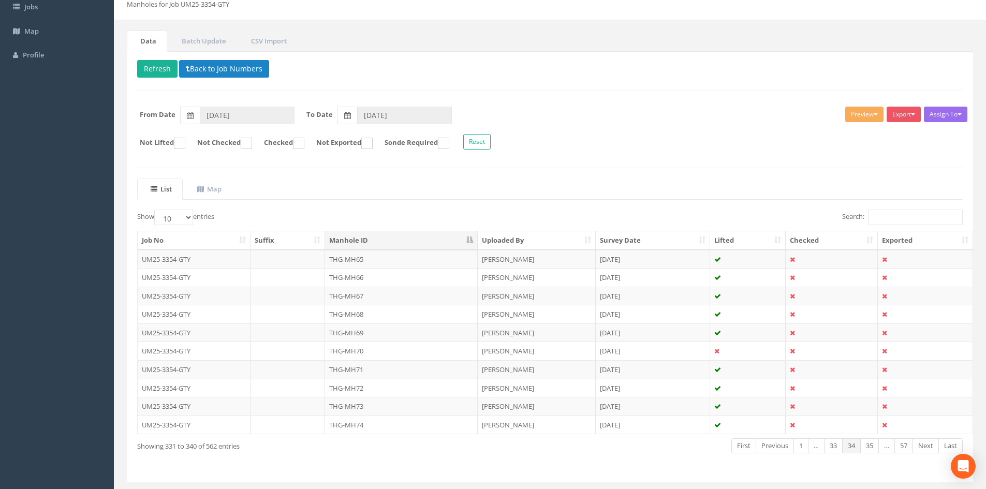
scroll to position [86, 0]
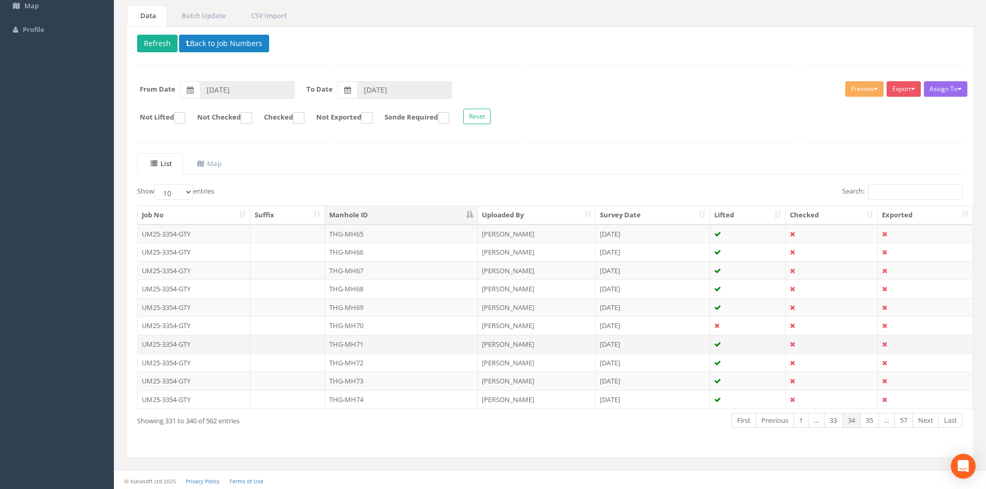
click at [349, 347] on td "THG-MH71" at bounding box center [401, 344] width 153 height 19
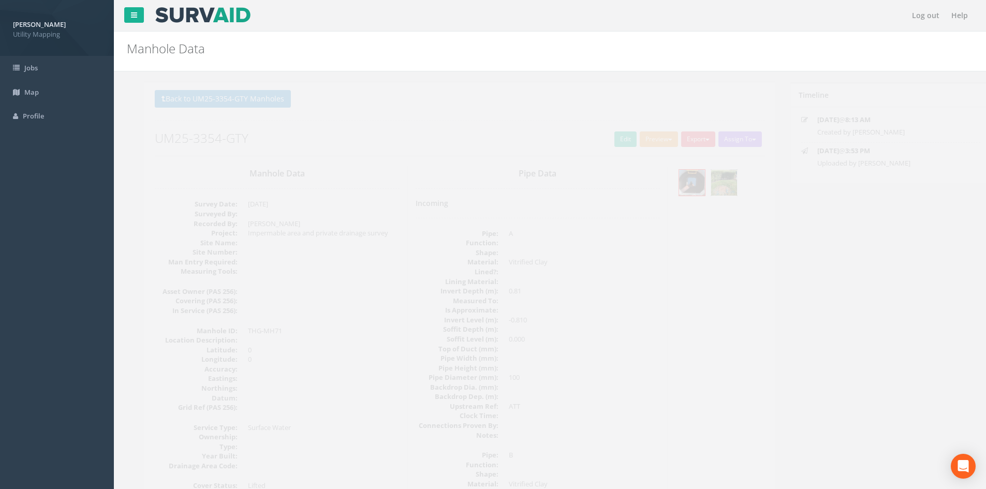
click at [712, 187] on img at bounding box center [707, 183] width 26 height 26
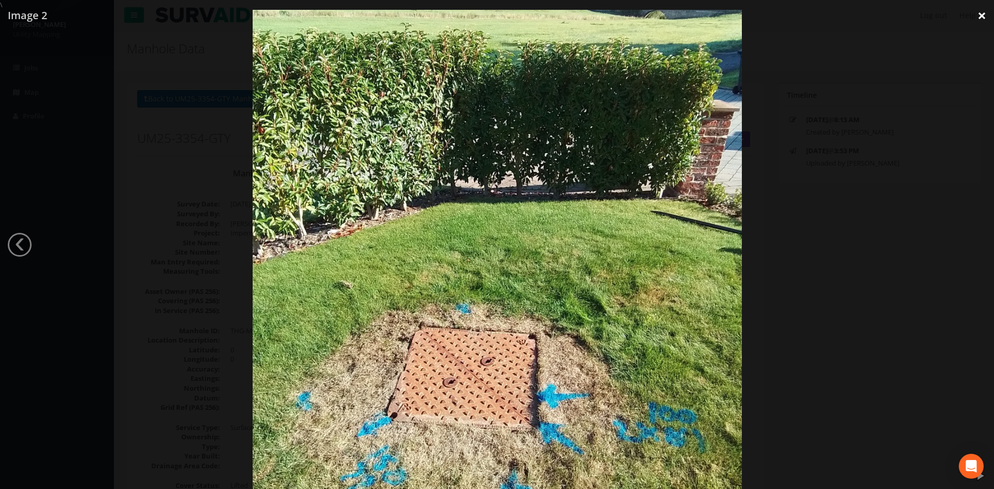
click at [979, 18] on link "×" at bounding box center [981, 15] width 24 height 31
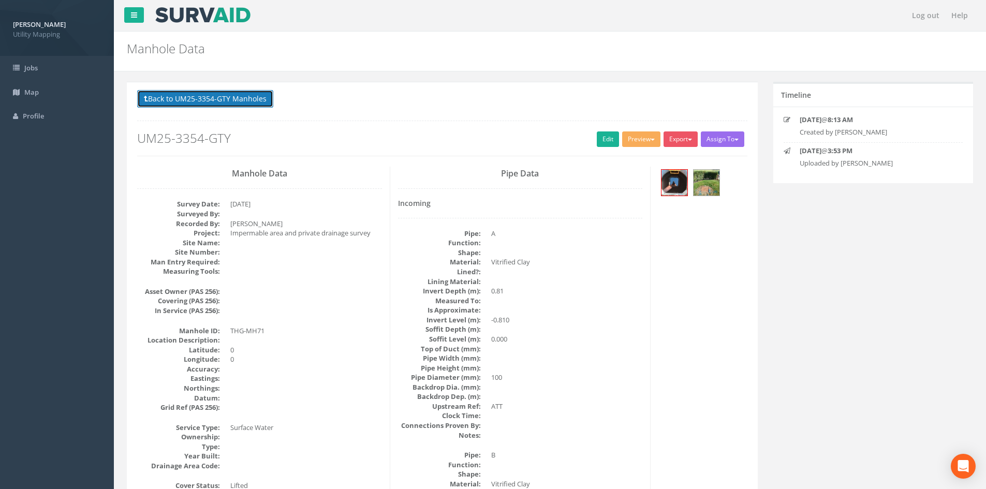
click at [222, 100] on button "Back to UM25-3354-GTY Manholes" at bounding box center [205, 99] width 136 height 18
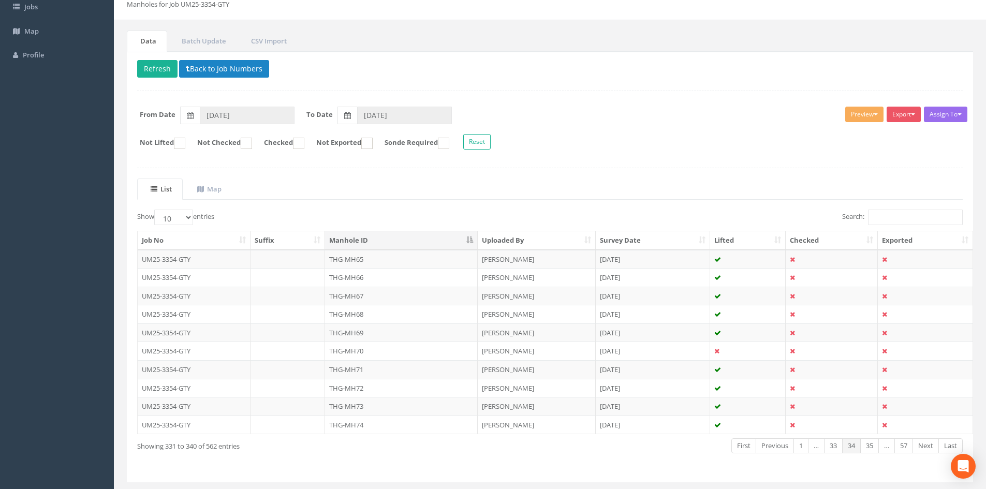
scroll to position [86, 0]
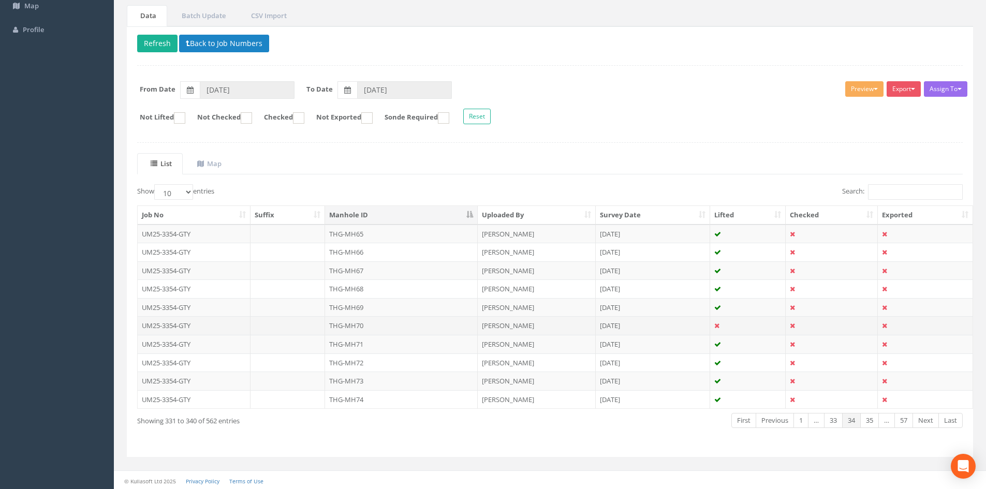
click at [369, 323] on td "THG-MH70" at bounding box center [401, 325] width 153 height 19
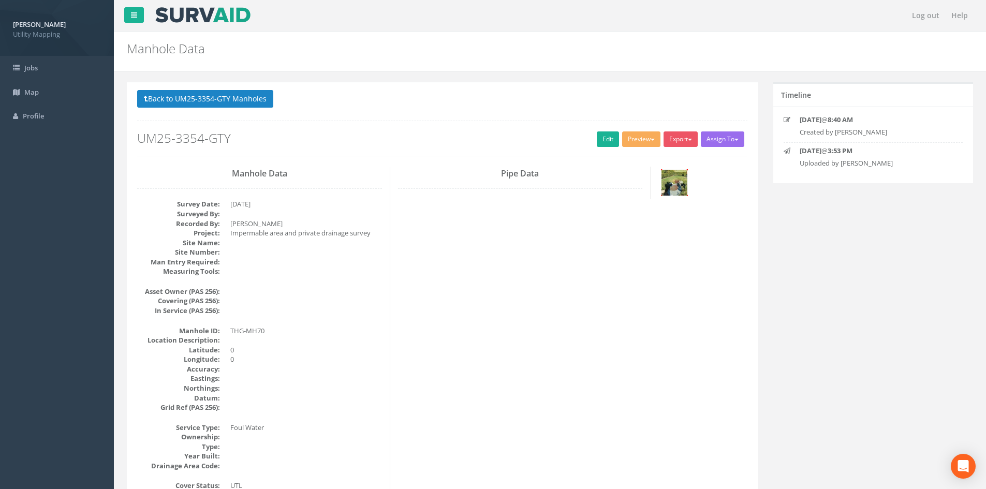
click at [681, 181] on img at bounding box center [674, 183] width 26 height 26
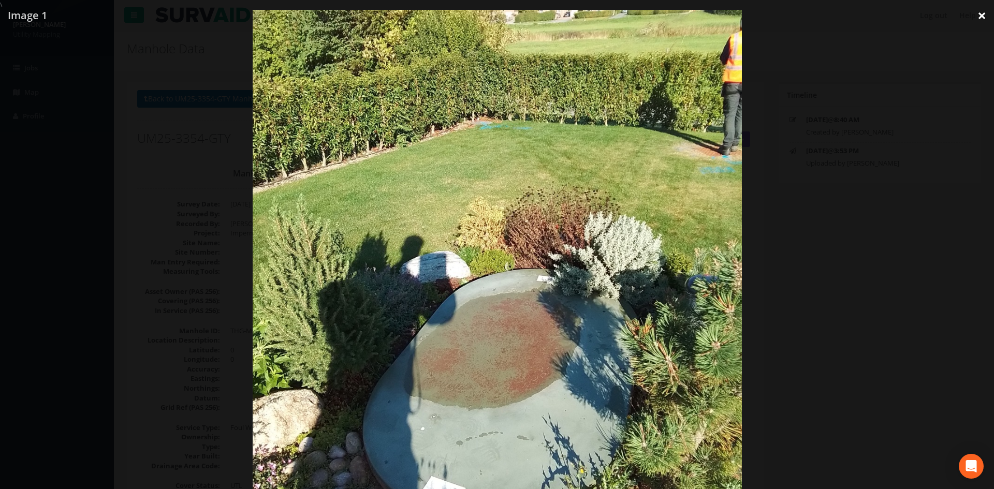
click at [984, 10] on link "×" at bounding box center [981, 15] width 24 height 31
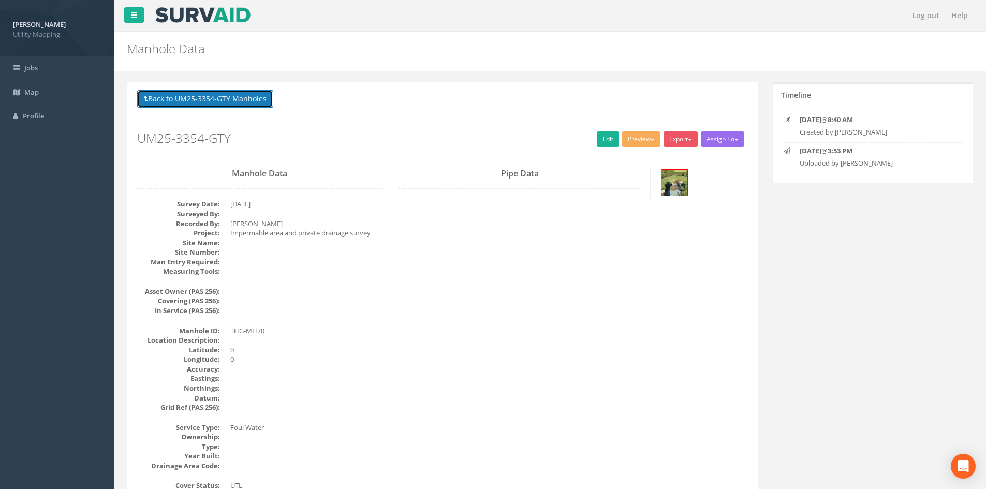
click at [249, 93] on button "Back to UM25-3354-GTY Manholes" at bounding box center [205, 99] width 136 height 18
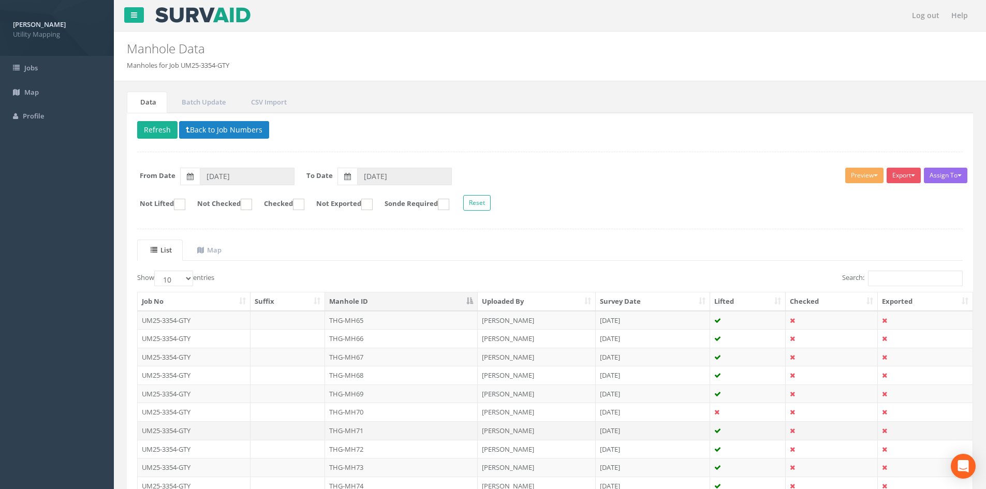
click at [362, 426] on td "THG-MH71" at bounding box center [401, 430] width 153 height 19
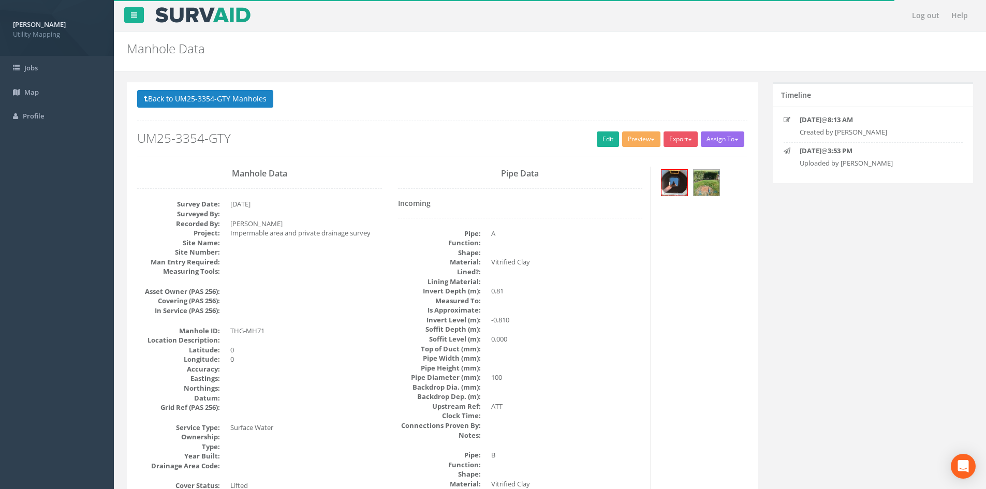
scroll to position [86, 0]
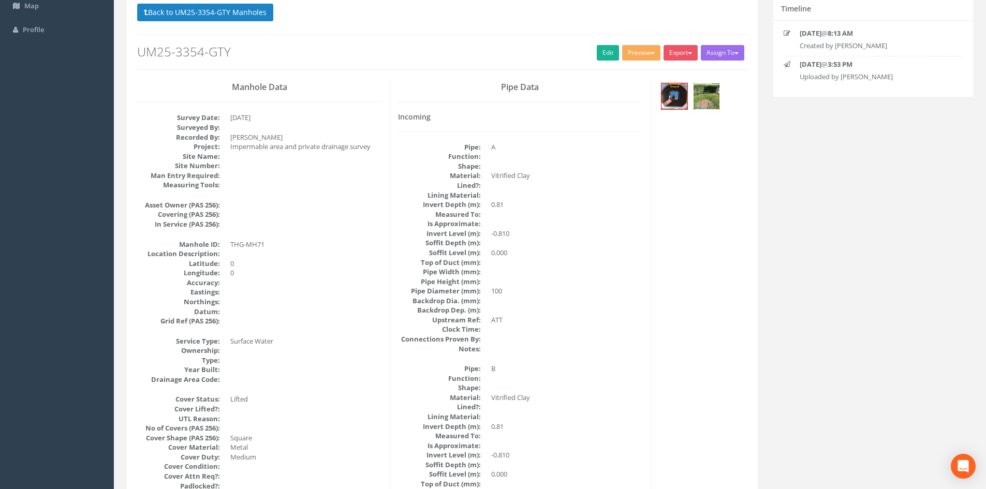
click at [697, 91] on img at bounding box center [707, 96] width 26 height 26
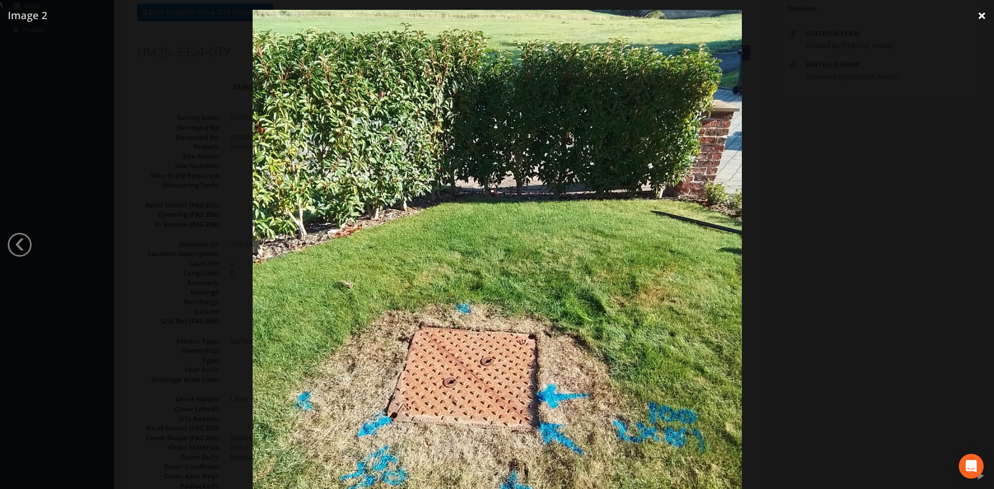
click at [985, 9] on link "×" at bounding box center [981, 15] width 24 height 31
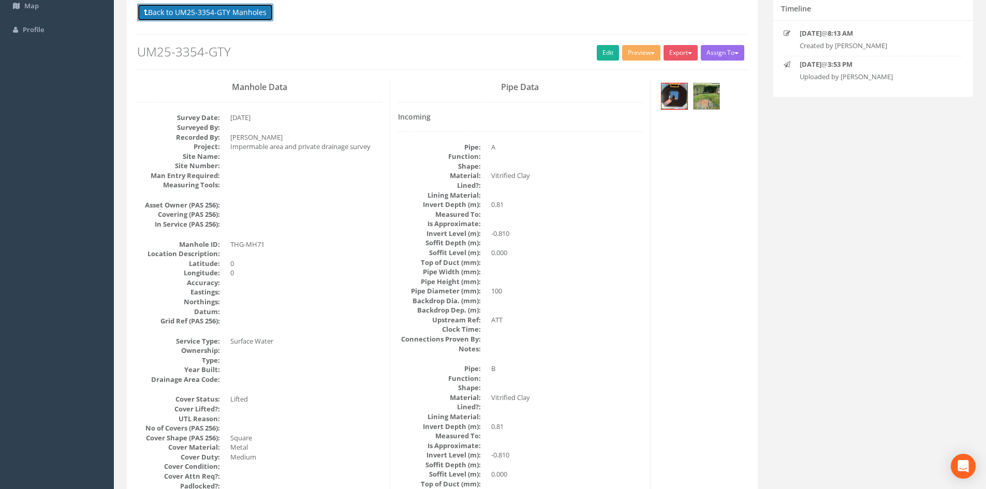
click at [222, 6] on button "Back to UM25-3354-GTY Manholes" at bounding box center [205, 13] width 136 height 18
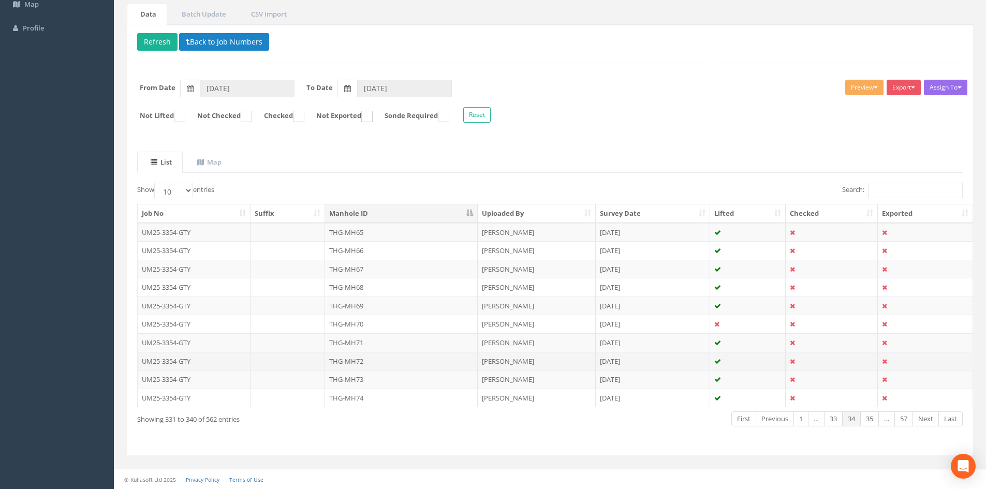
click at [383, 367] on td "THG-MH72" at bounding box center [401, 361] width 153 height 19
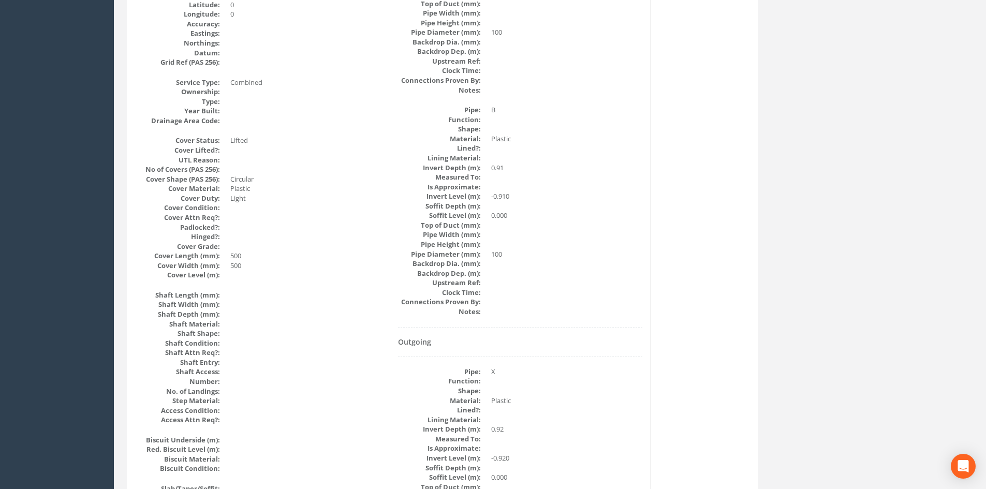
scroll to position [86, 0]
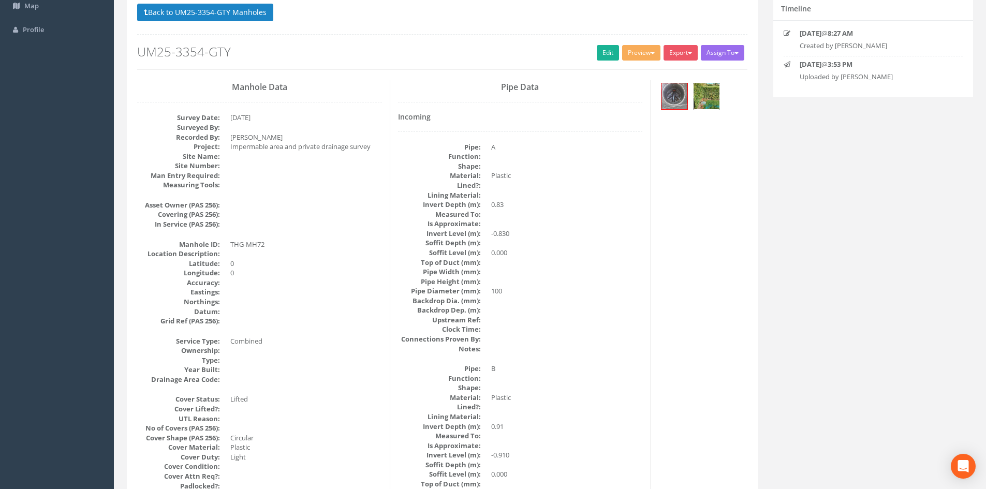
click at [714, 96] on img at bounding box center [707, 96] width 26 height 26
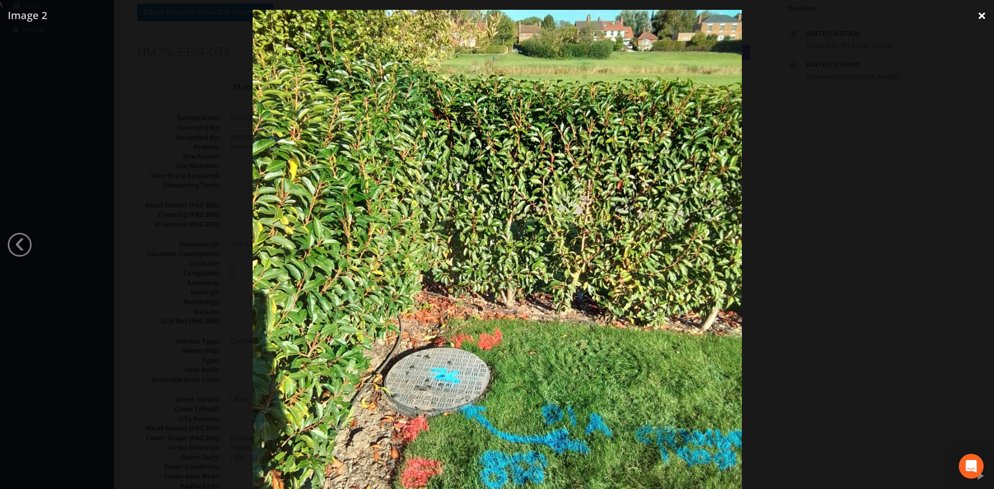
click at [974, 15] on link "×" at bounding box center [981, 15] width 24 height 31
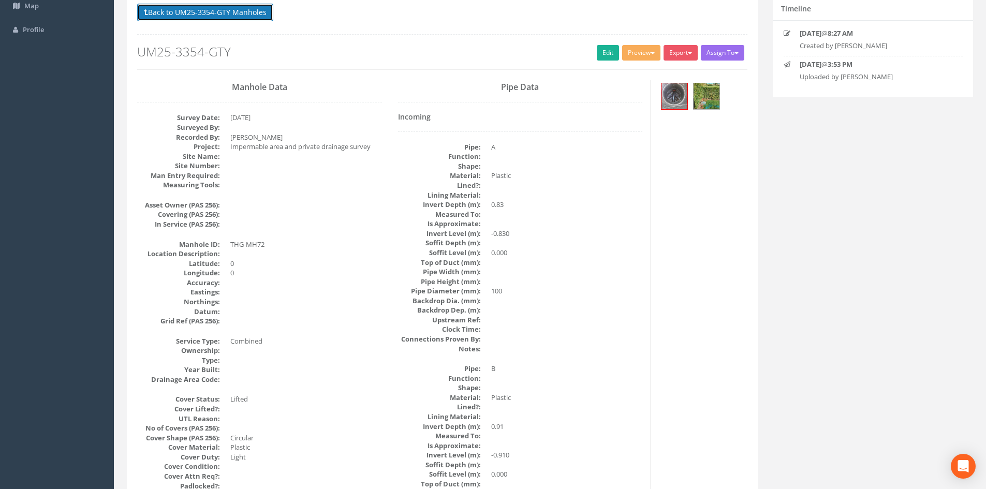
click at [226, 12] on button "Back to UM25-3354-GTY Manholes" at bounding box center [205, 13] width 136 height 18
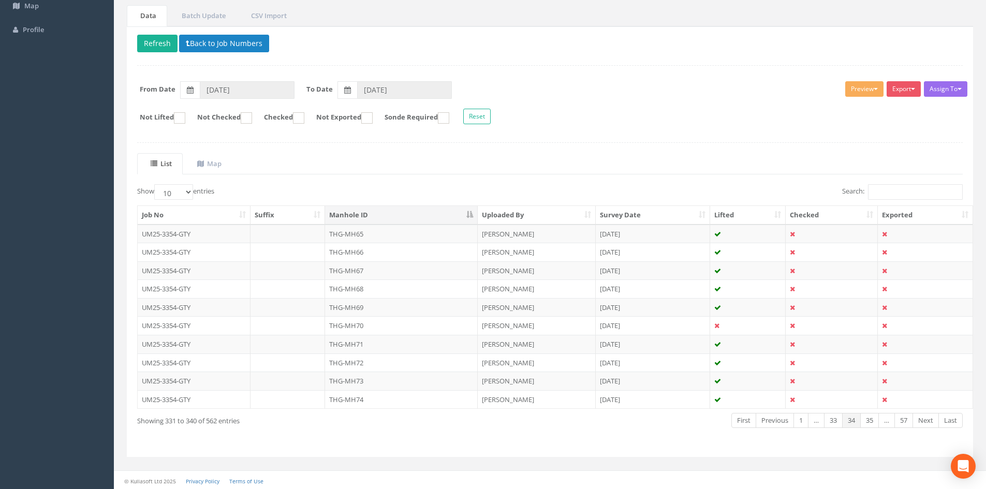
scroll to position [88, 0]
click at [867, 417] on link "35" at bounding box center [869, 418] width 19 height 15
click at [357, 228] on td "THG-MH75" at bounding box center [401, 232] width 153 height 19
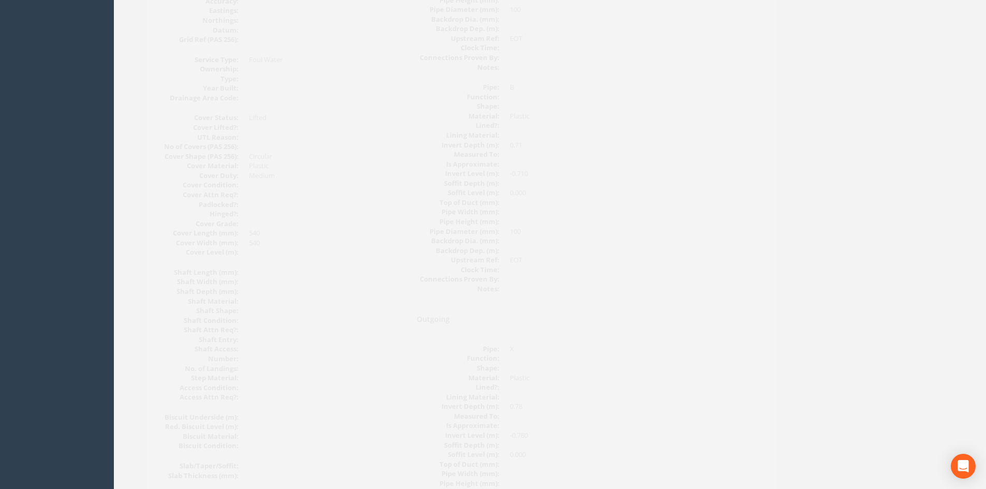
scroll to position [0, 0]
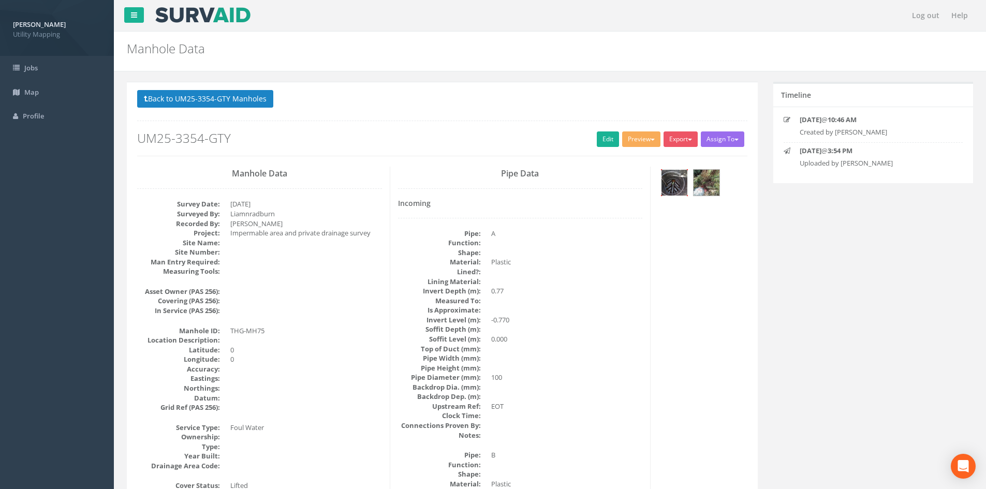
click at [669, 185] on img at bounding box center [674, 183] width 26 height 26
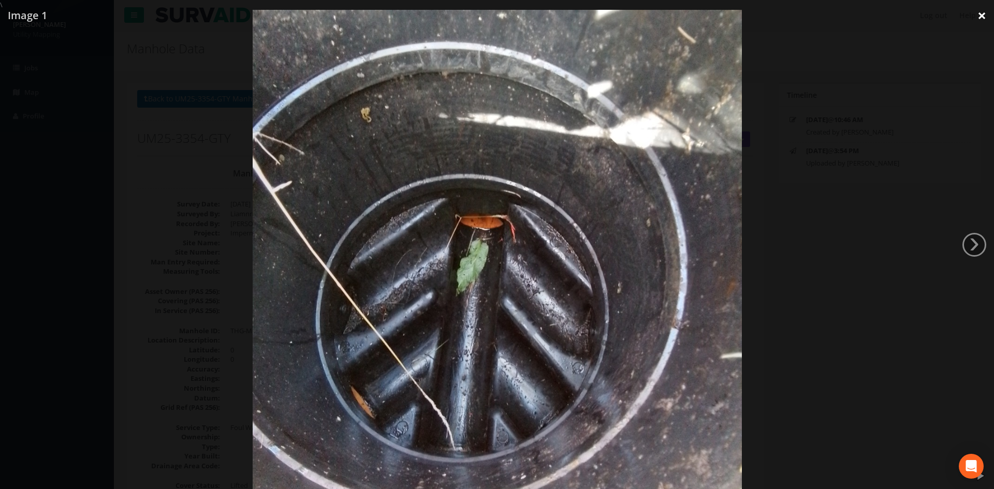
click at [974, 24] on link "×" at bounding box center [981, 15] width 24 height 31
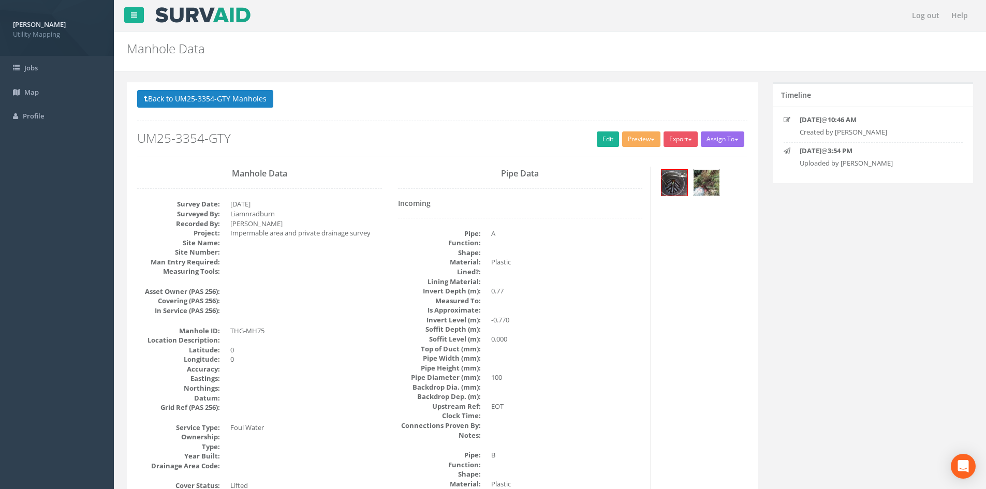
click at [707, 193] on img at bounding box center [707, 183] width 26 height 26
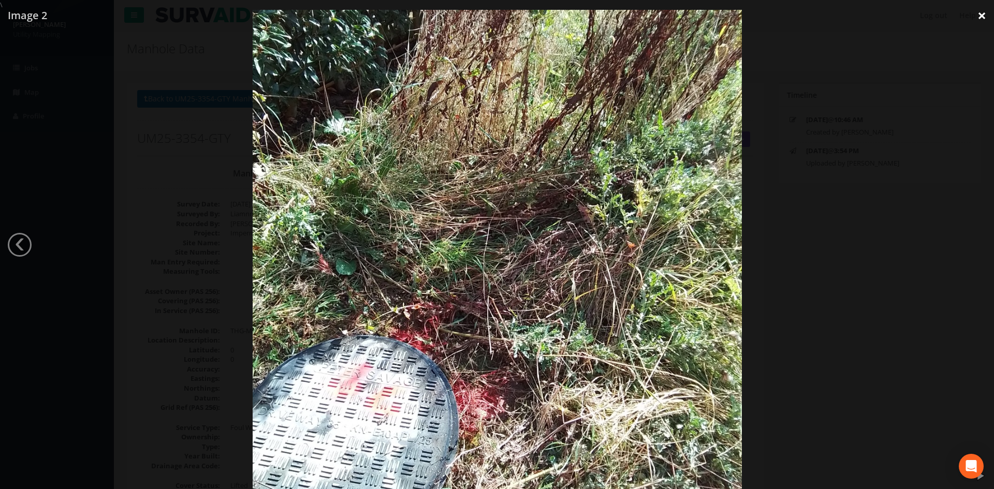
click at [979, 15] on link "×" at bounding box center [981, 15] width 24 height 31
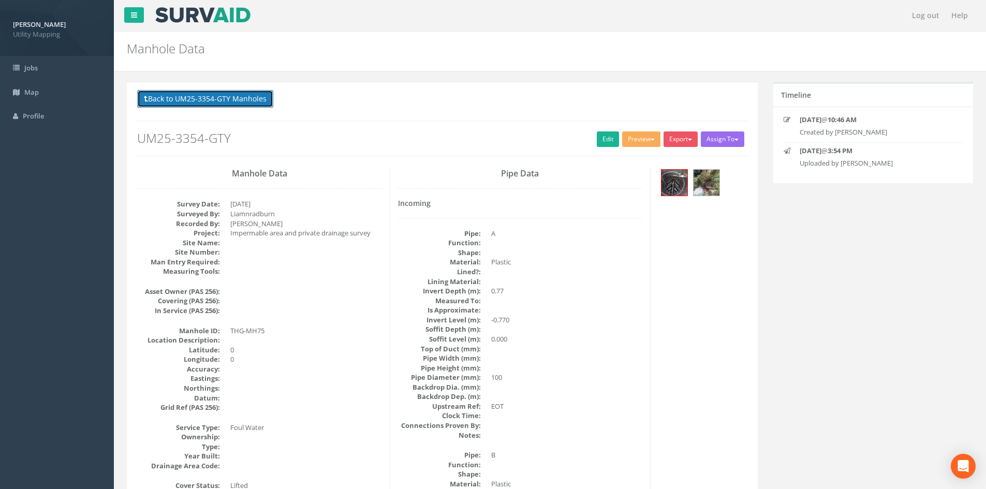
click at [242, 98] on button "Back to UM25-3354-GTY Manholes" at bounding box center [205, 99] width 136 height 18
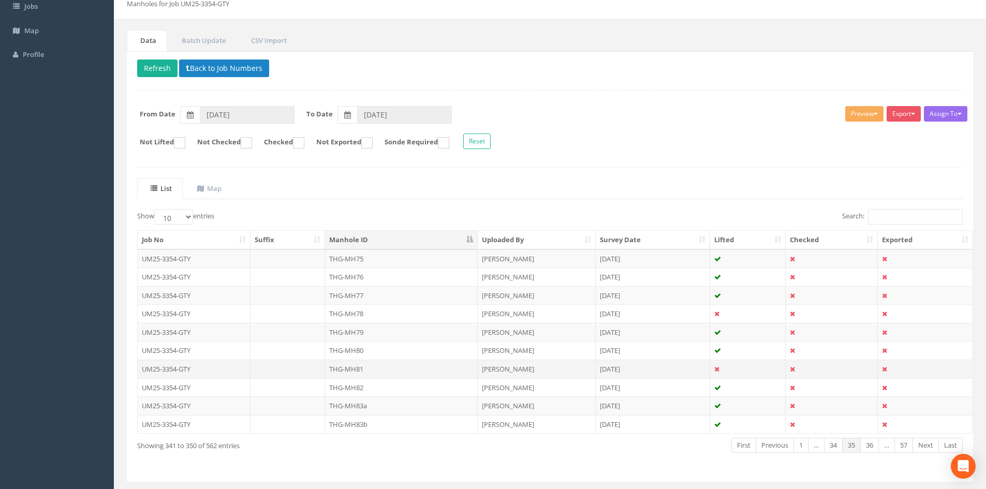
scroll to position [86, 0]
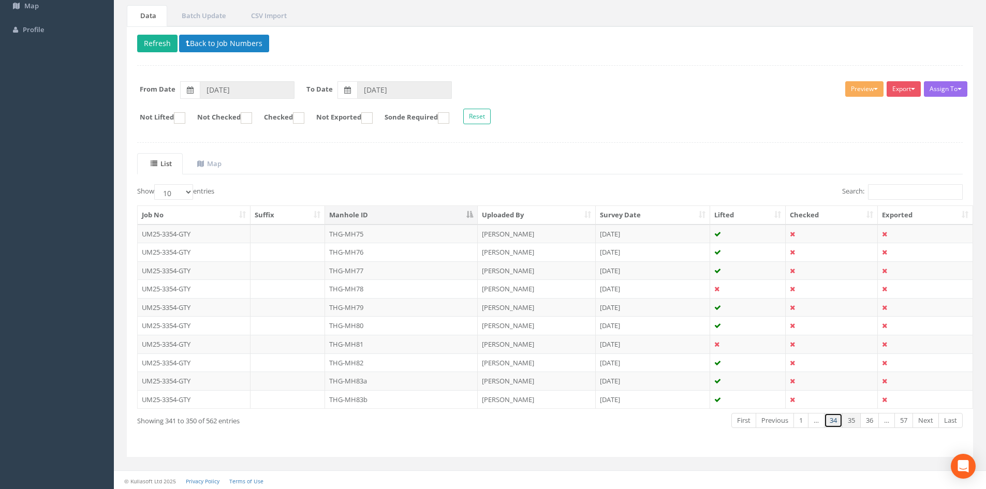
click at [837, 418] on link "34" at bounding box center [833, 420] width 19 height 15
click at [403, 388] on td "THG-MH73" at bounding box center [401, 381] width 153 height 19
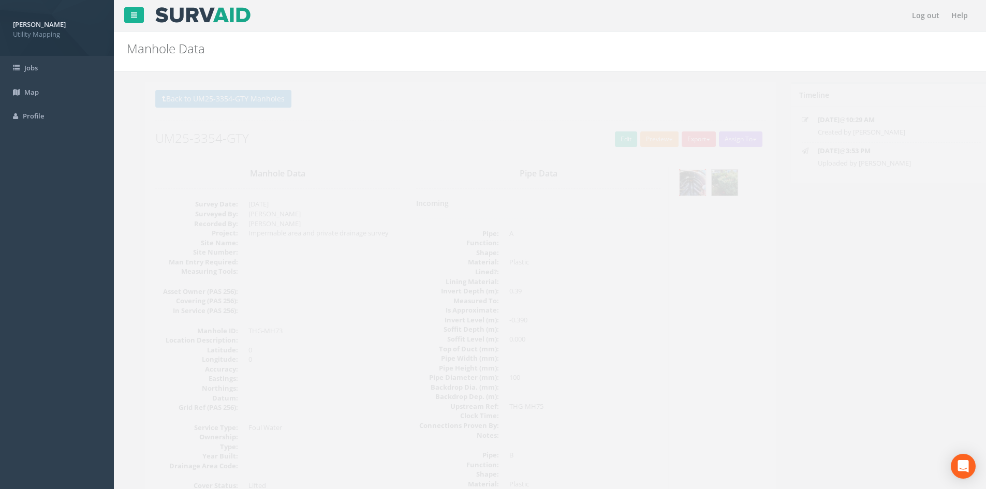
click at [673, 188] on img at bounding box center [674, 183] width 26 height 26
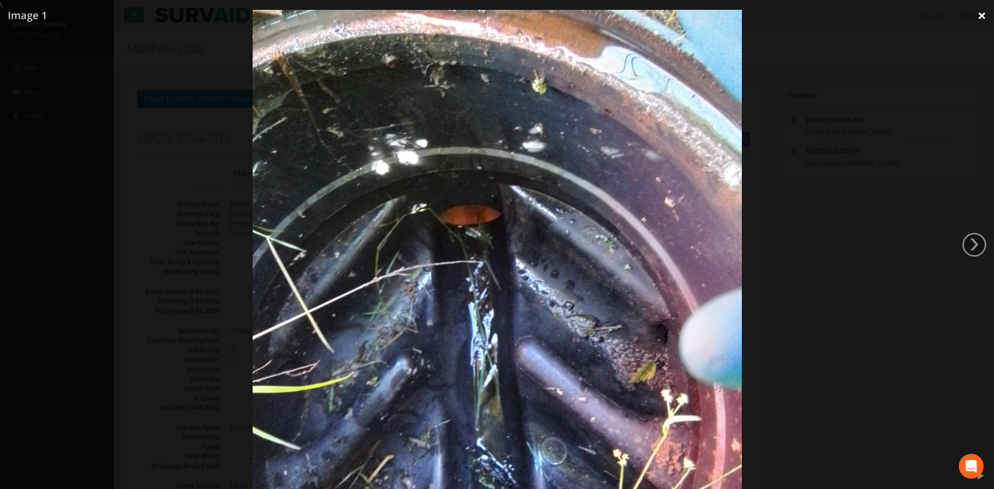
click at [981, 18] on link "×" at bounding box center [981, 15] width 24 height 31
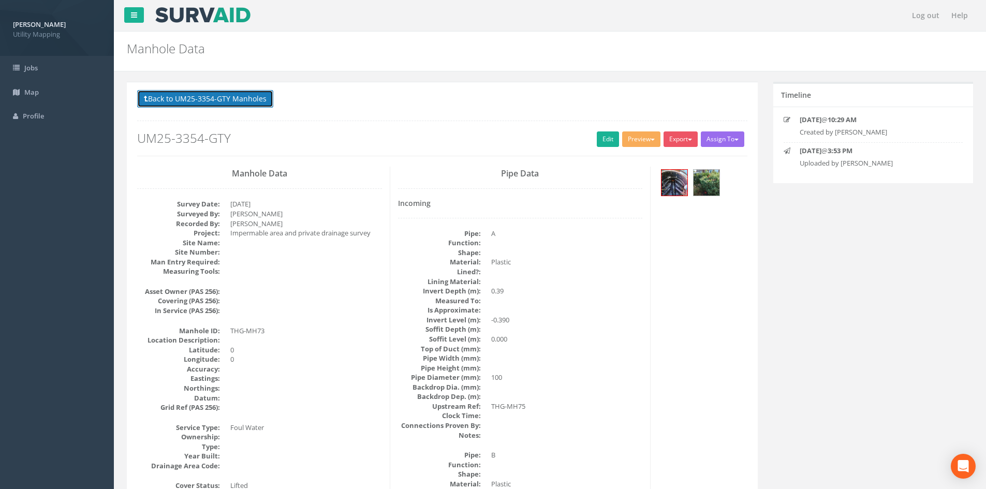
click at [224, 98] on button "Back to UM25-3354-GTY Manholes" at bounding box center [205, 99] width 136 height 18
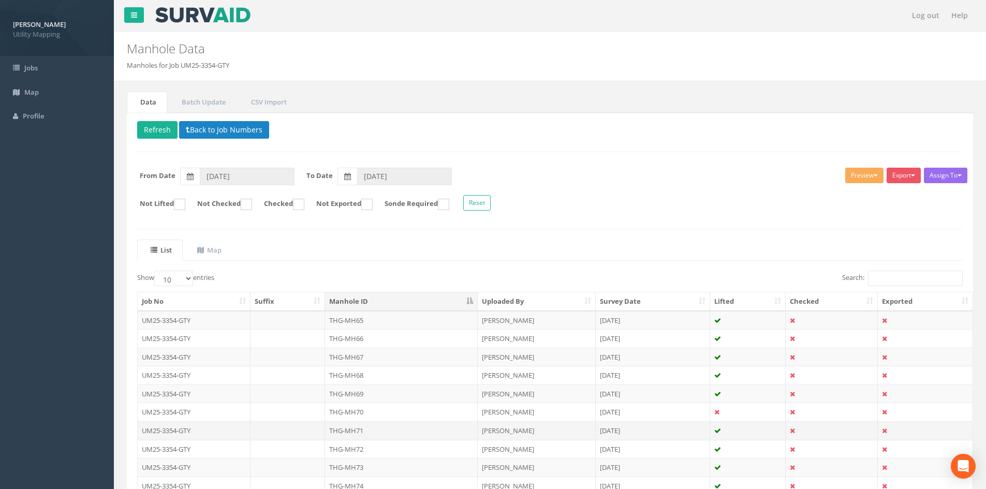
scroll to position [86, 0]
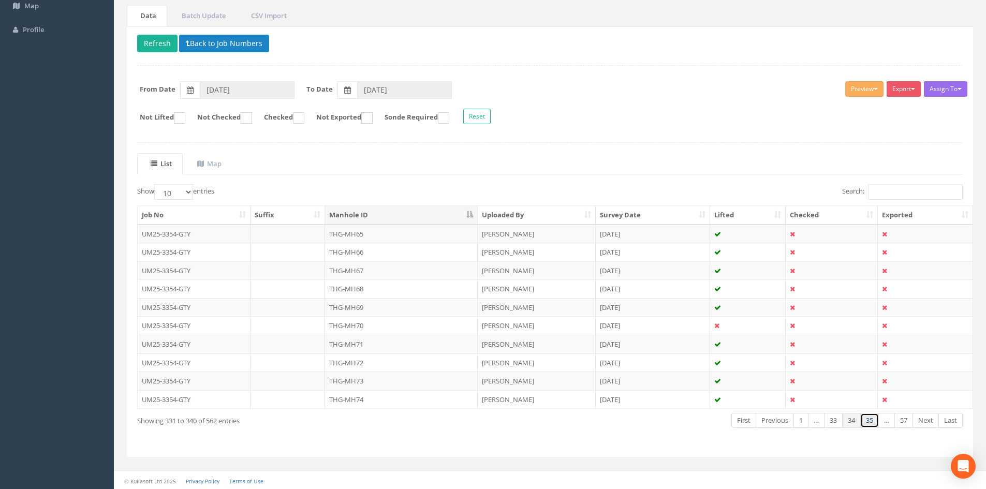
click at [870, 423] on link "35" at bounding box center [869, 420] width 19 height 15
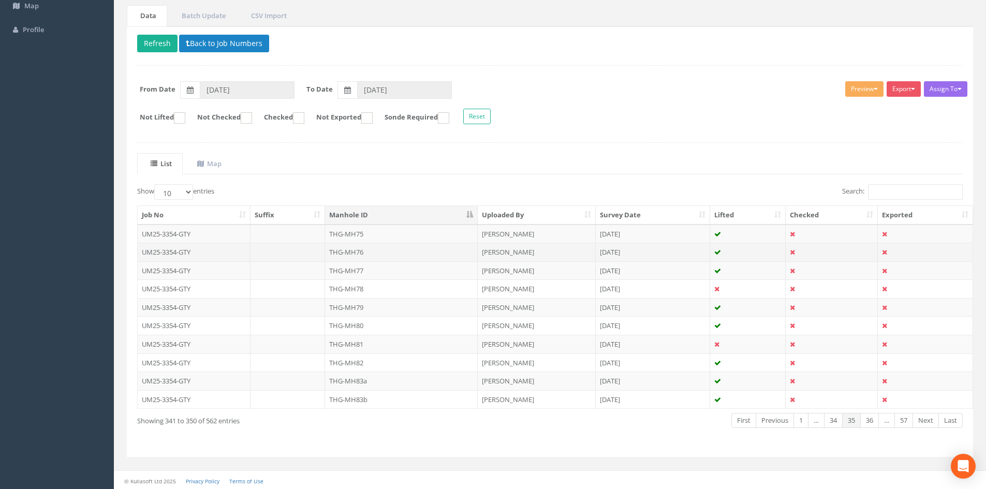
click at [385, 252] on td "THG-MH76" at bounding box center [401, 252] width 153 height 19
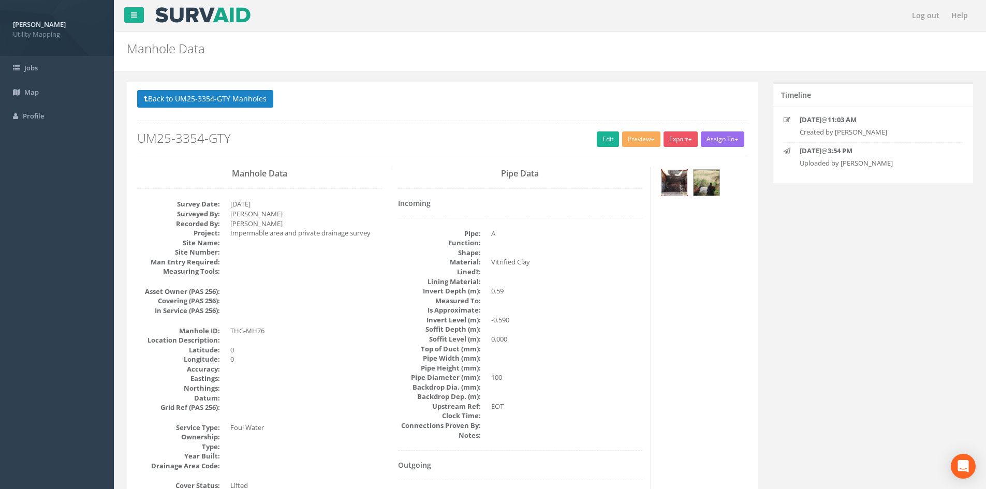
click at [680, 188] on img at bounding box center [674, 183] width 26 height 26
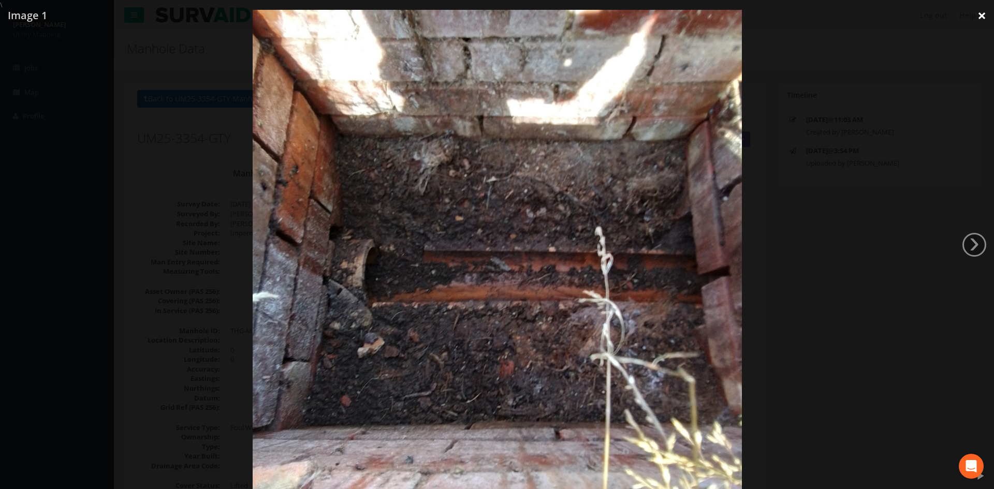
click at [978, 22] on link "×" at bounding box center [981, 15] width 24 height 31
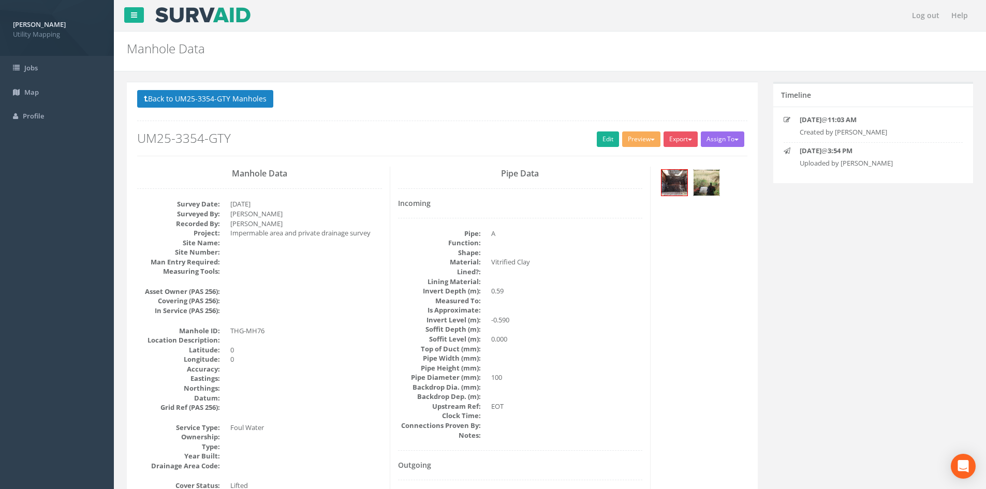
click at [699, 183] on img at bounding box center [707, 183] width 26 height 26
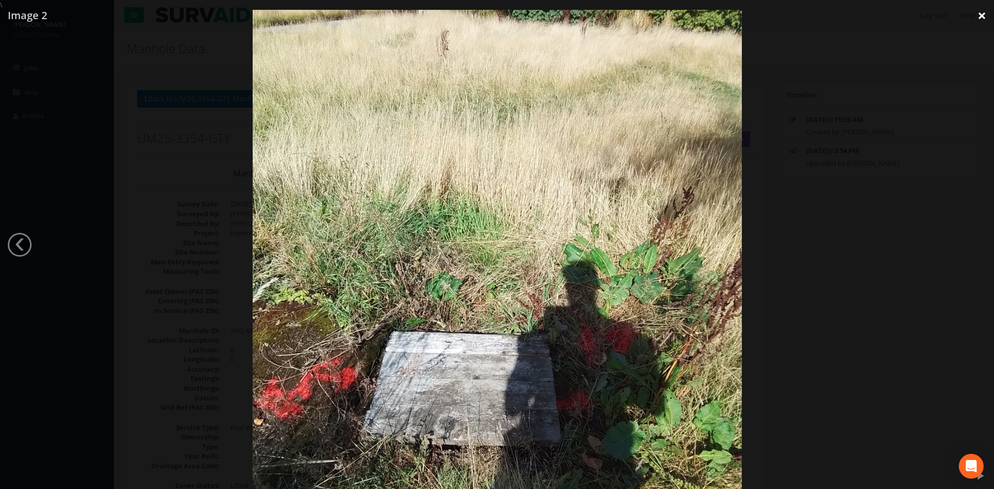
click at [981, 20] on link "×" at bounding box center [981, 15] width 24 height 31
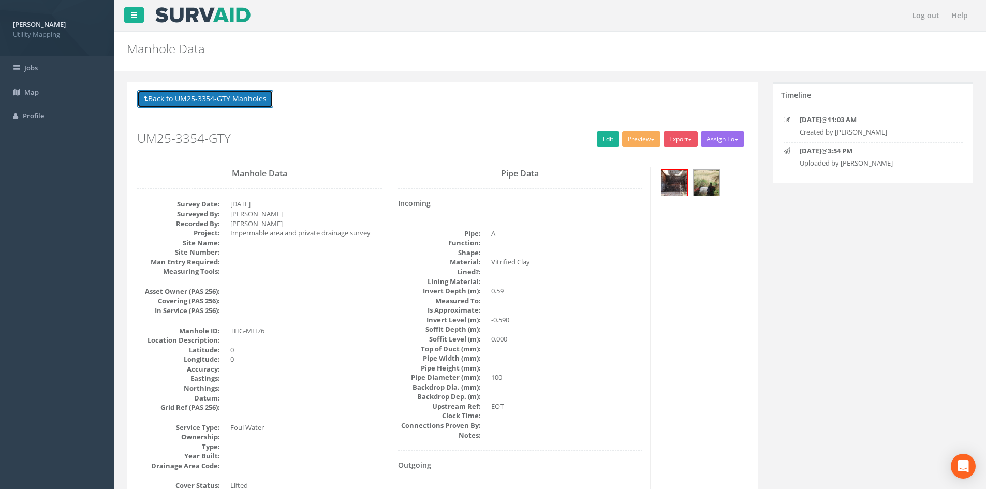
click at [222, 101] on button "Back to UM25-3354-GTY Manholes" at bounding box center [205, 99] width 136 height 18
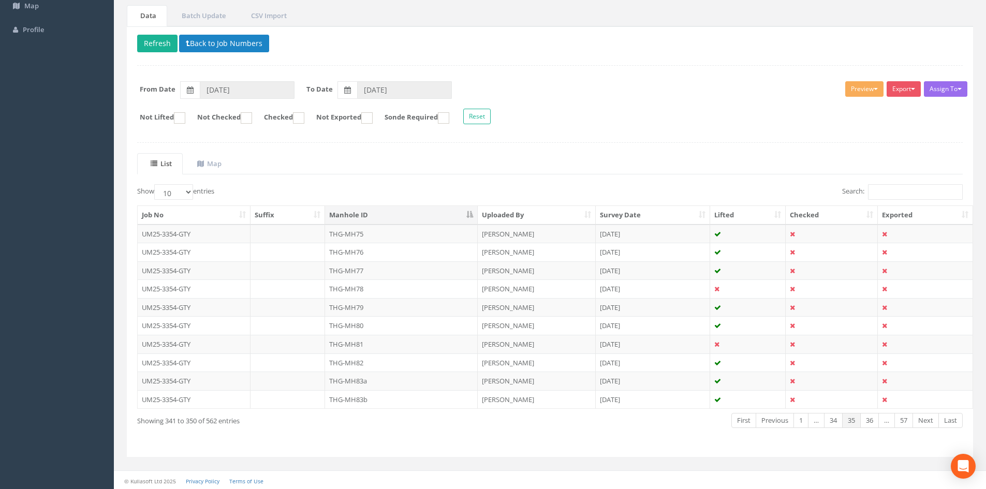
scroll to position [88, 0]
click at [837, 419] on link "34" at bounding box center [833, 418] width 19 height 15
click at [837, 419] on link "32" at bounding box center [833, 418] width 19 height 15
click at [837, 419] on link "31" at bounding box center [833, 418] width 19 height 15
click at [837, 419] on link "30" at bounding box center [833, 418] width 19 height 15
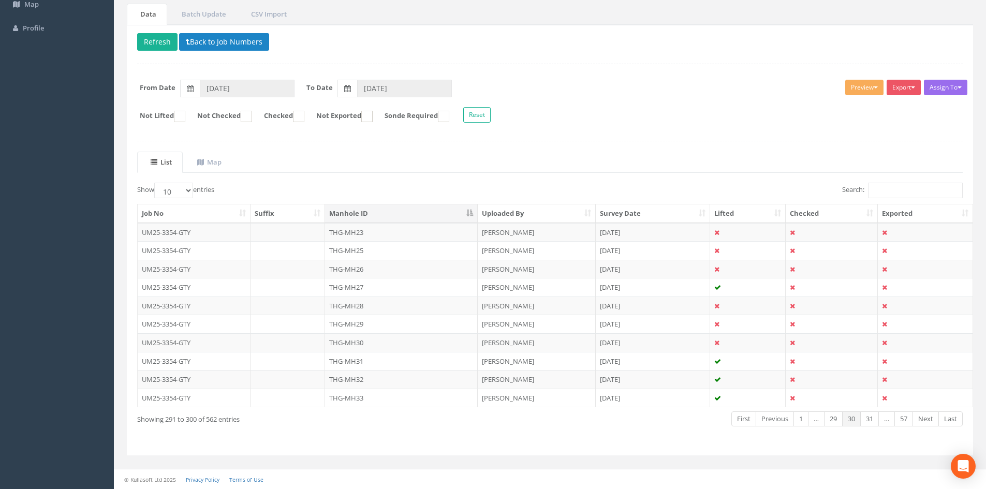
click at [837, 419] on link "29" at bounding box center [833, 418] width 19 height 15
click at [837, 419] on link "27" at bounding box center [833, 418] width 19 height 15
click at [837, 419] on link "26" at bounding box center [833, 418] width 19 height 15
click at [837, 419] on link "25" at bounding box center [833, 418] width 19 height 15
click at [837, 419] on link "24" at bounding box center [833, 418] width 19 height 15
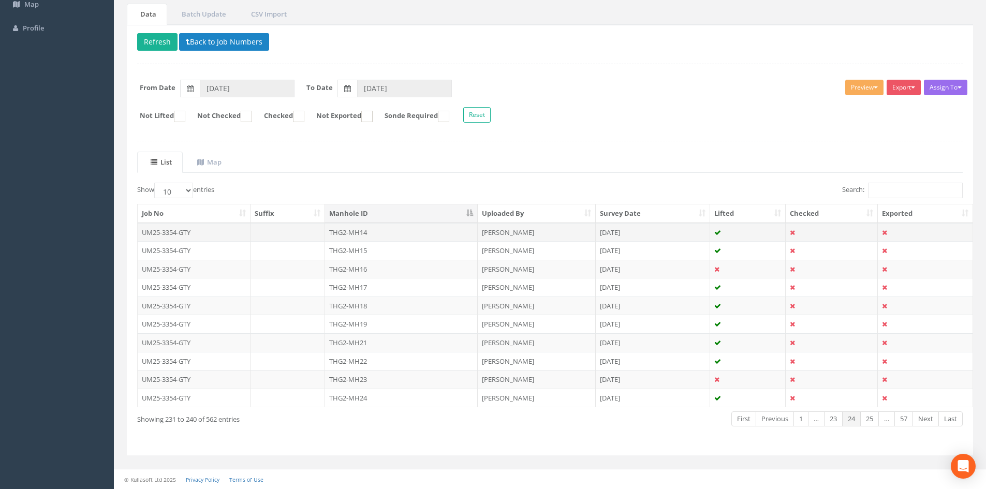
click at [391, 234] on td "THG2-MH14" at bounding box center [401, 232] width 153 height 19
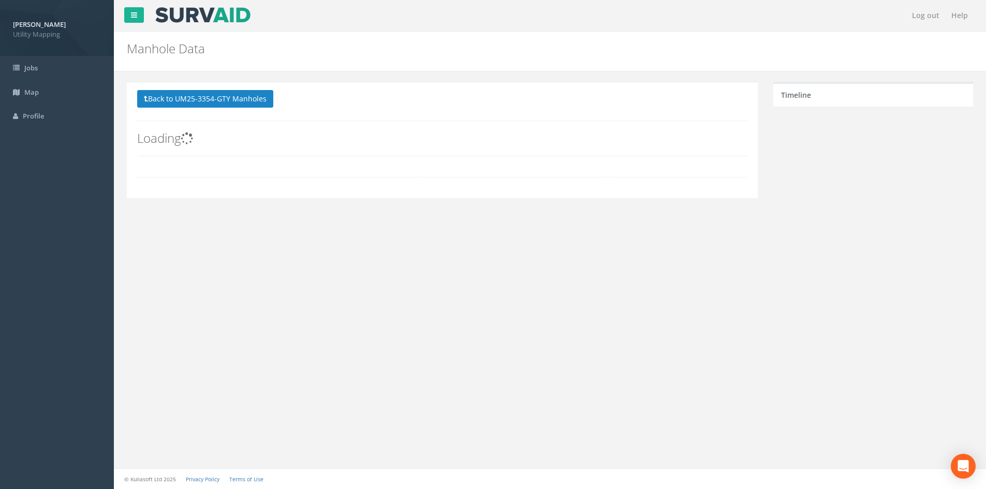
scroll to position [0, 0]
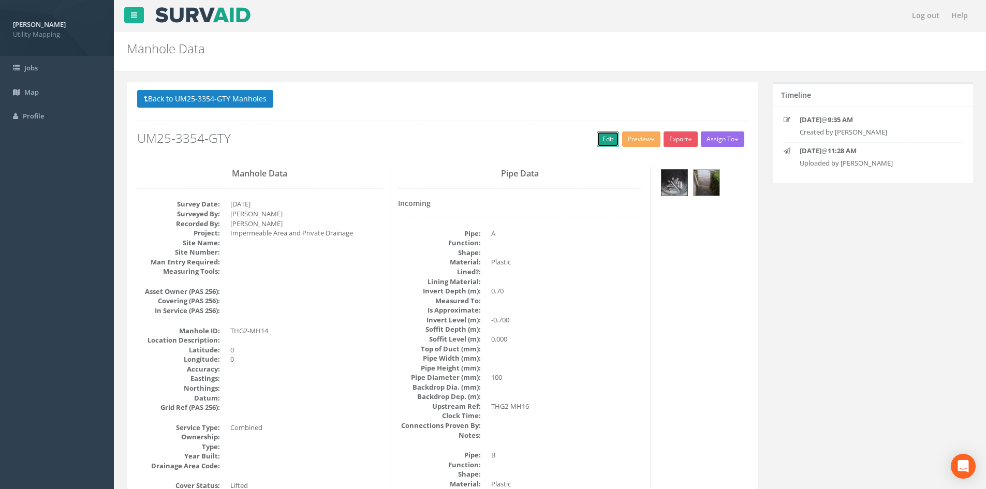
click at [606, 138] on link "Edit" at bounding box center [608, 139] width 22 height 16
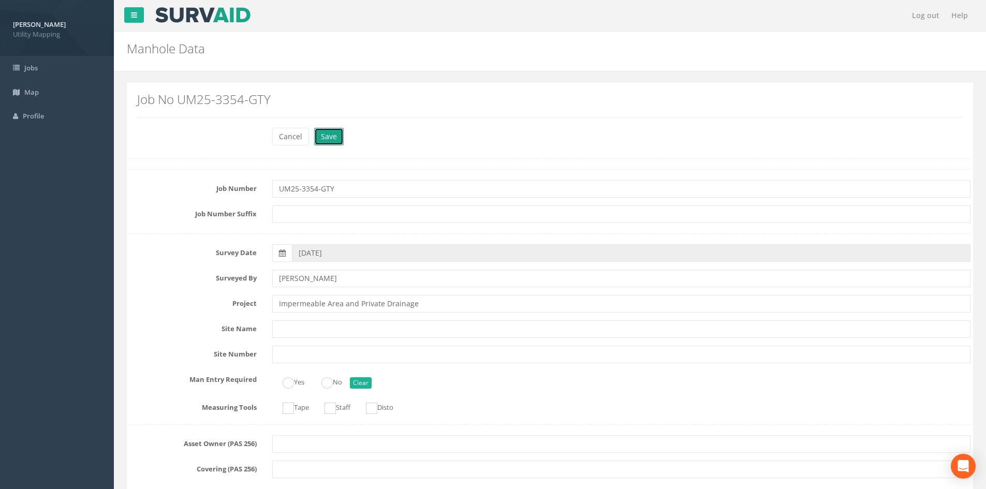
click at [323, 136] on button "Save" at bounding box center [329, 137] width 30 height 18
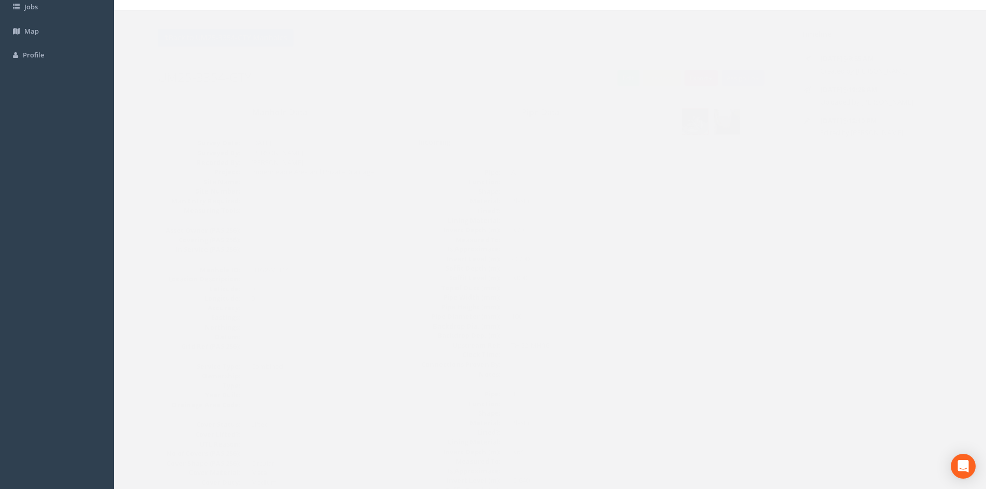
scroll to position [86, 0]
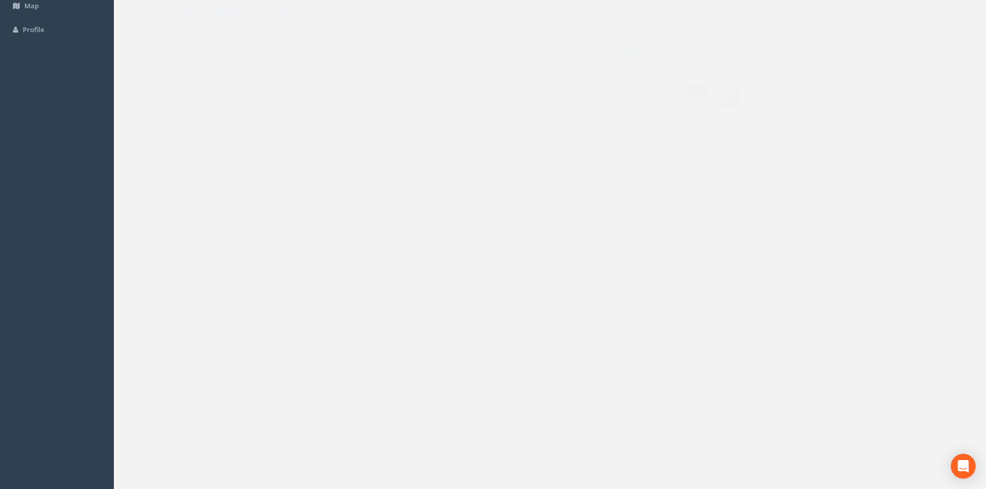
click at [229, 14] on button "Back to UM25-3354-GTY Manholes" at bounding box center [205, 13] width 136 height 18
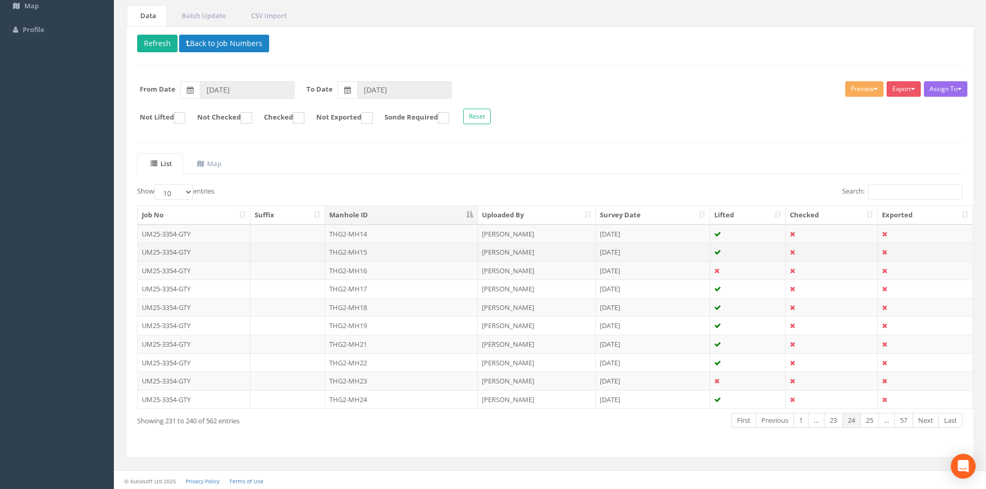
click at [363, 256] on td "THG2-MH15" at bounding box center [401, 252] width 153 height 19
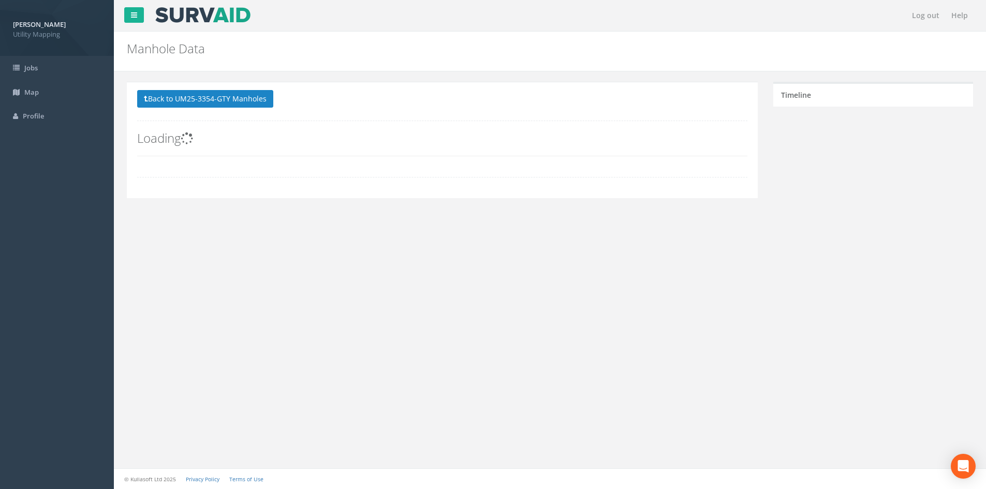
scroll to position [0, 0]
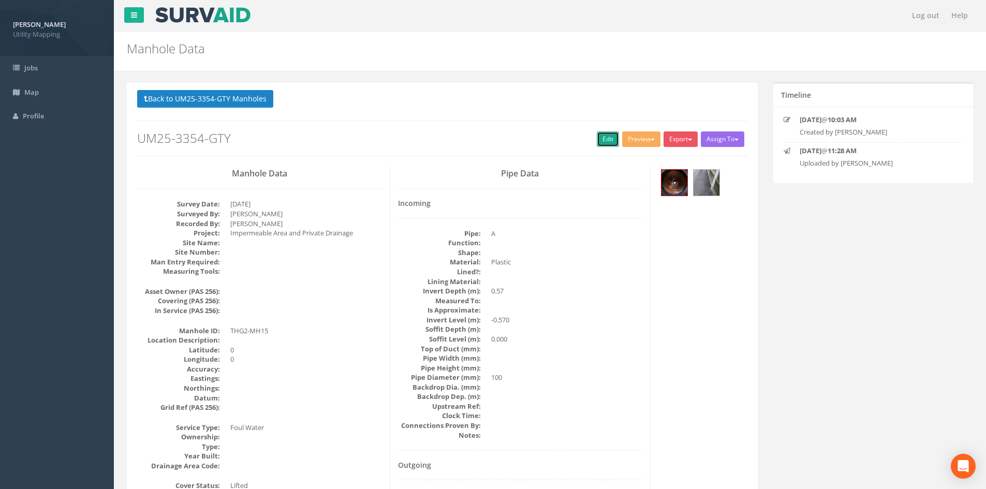
click at [611, 138] on link "Edit" at bounding box center [608, 139] width 22 height 16
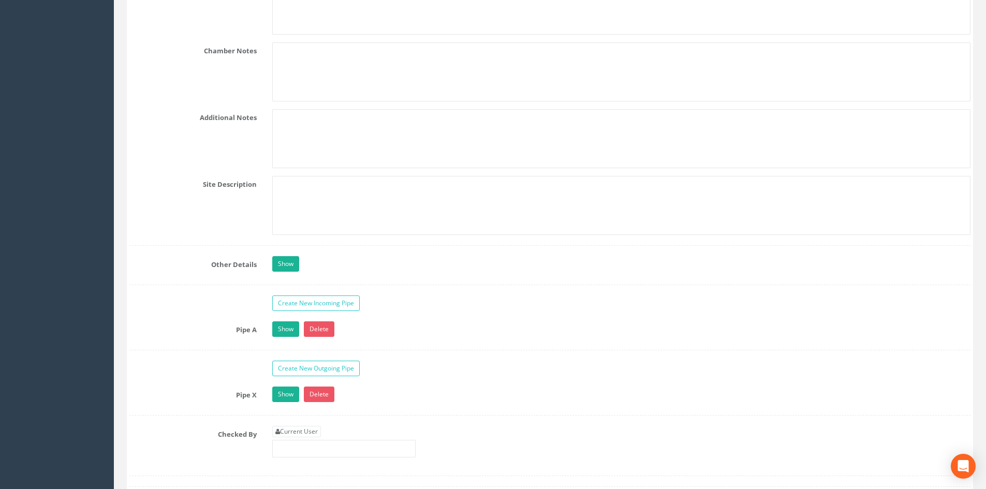
scroll to position [1812, 0]
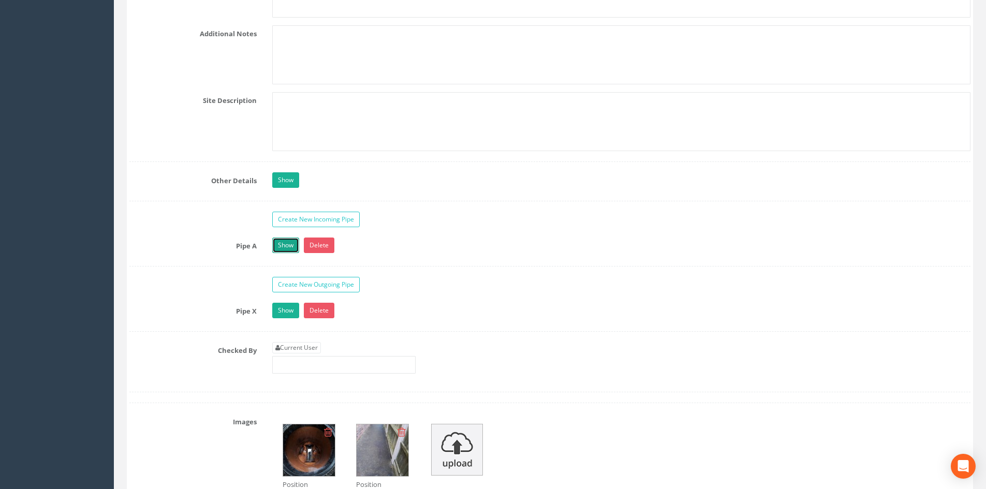
click at [282, 245] on link "Show" at bounding box center [285, 246] width 27 height 16
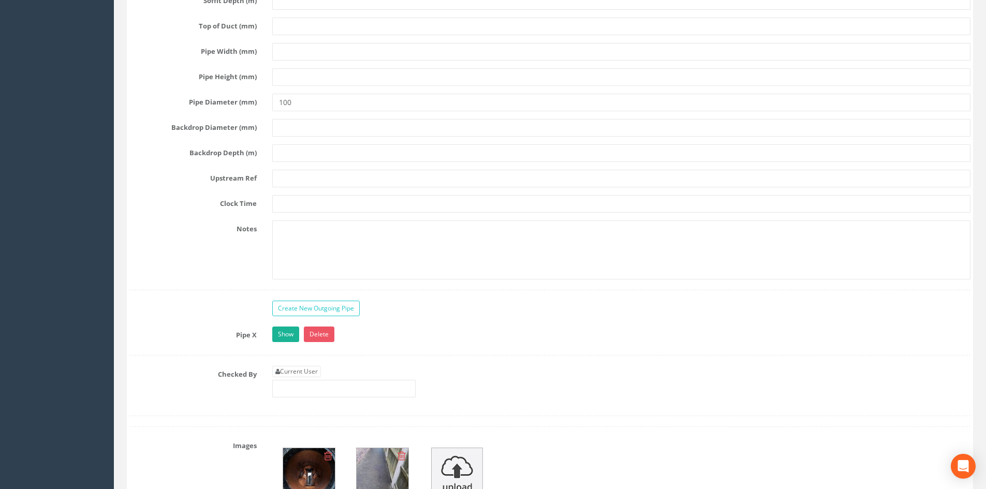
scroll to position [2416, 0]
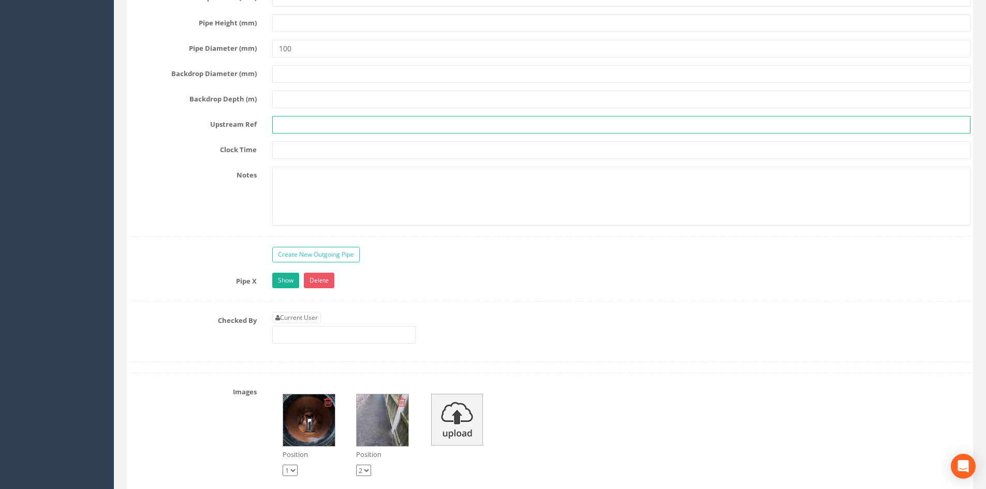
click at [290, 124] on input "text" at bounding box center [621, 125] width 698 height 18
type input "THG2-MH17"
click at [288, 281] on link "Show" at bounding box center [285, 281] width 27 height 16
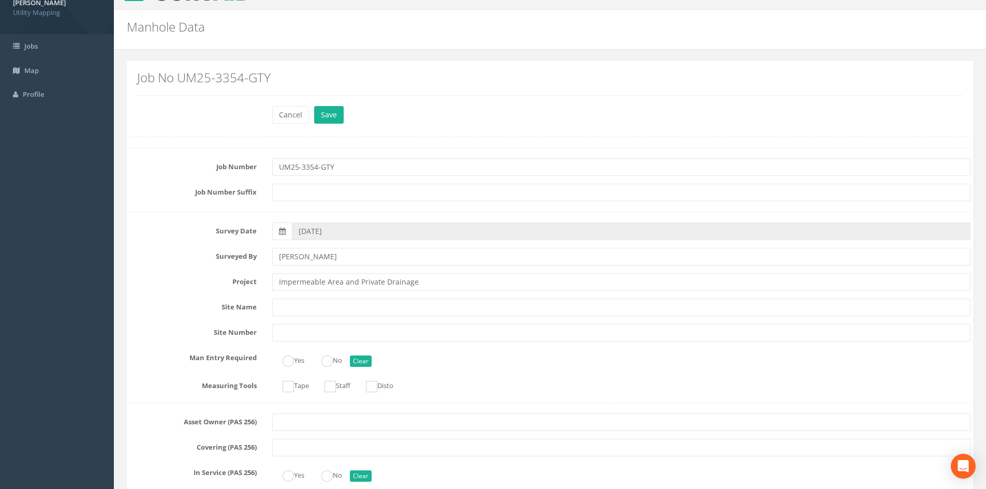
scroll to position [0, 0]
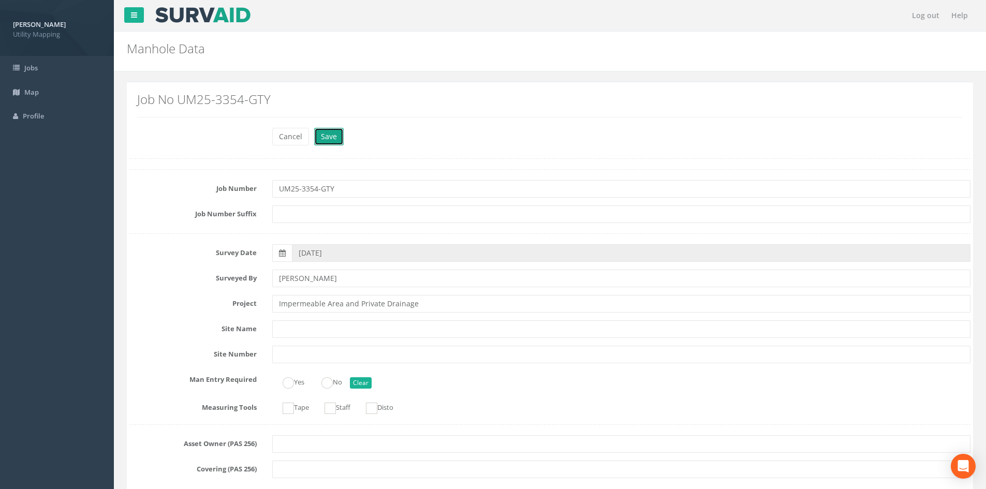
click at [335, 133] on button "Save" at bounding box center [329, 137] width 30 height 18
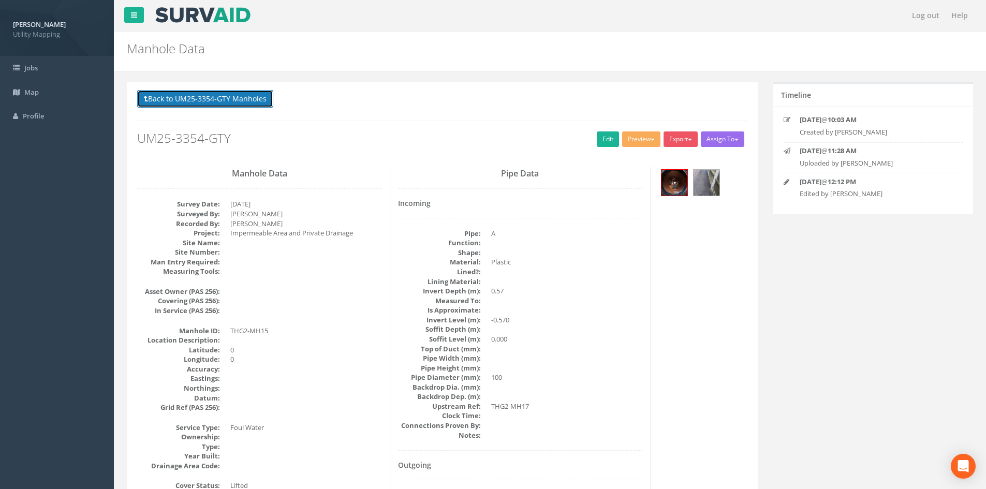
click at [232, 99] on button "Back to UM25-3354-GTY Manholes" at bounding box center [205, 99] width 136 height 18
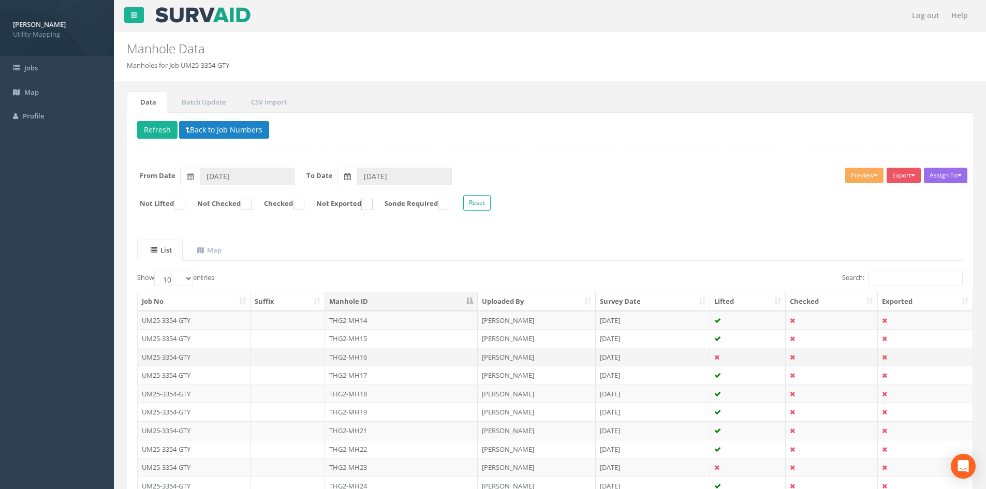
click at [369, 356] on td "THG2-MH16" at bounding box center [401, 357] width 153 height 19
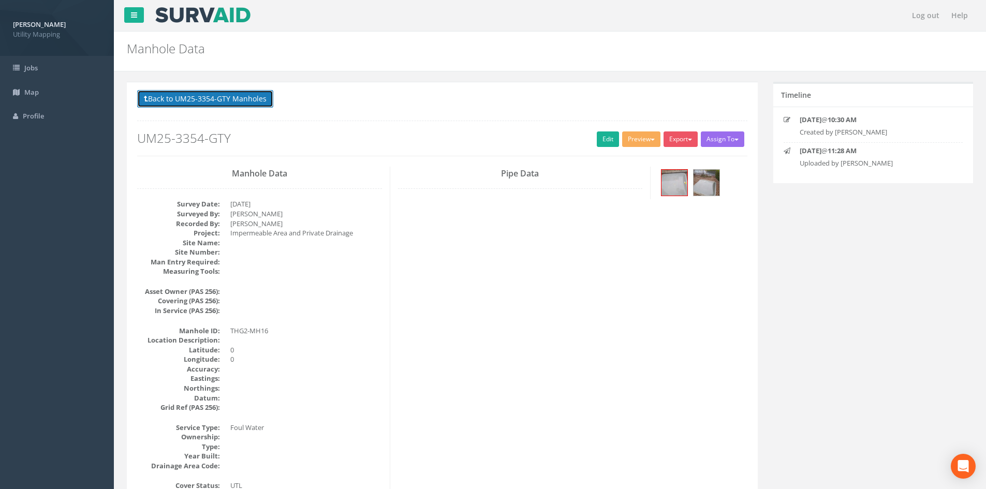
click at [214, 102] on button "Back to UM25-3354-GTY Manholes" at bounding box center [205, 99] width 136 height 18
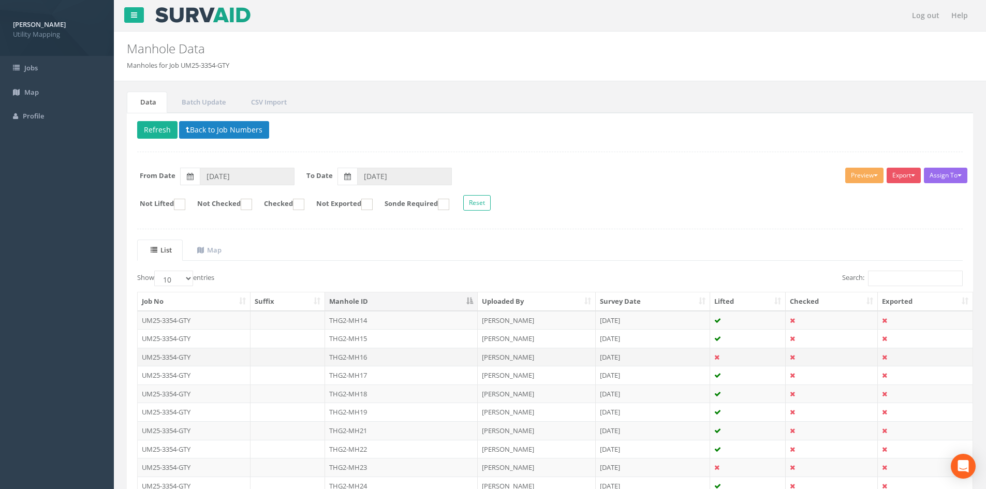
click at [382, 361] on td "THG2-MH16" at bounding box center [401, 357] width 153 height 19
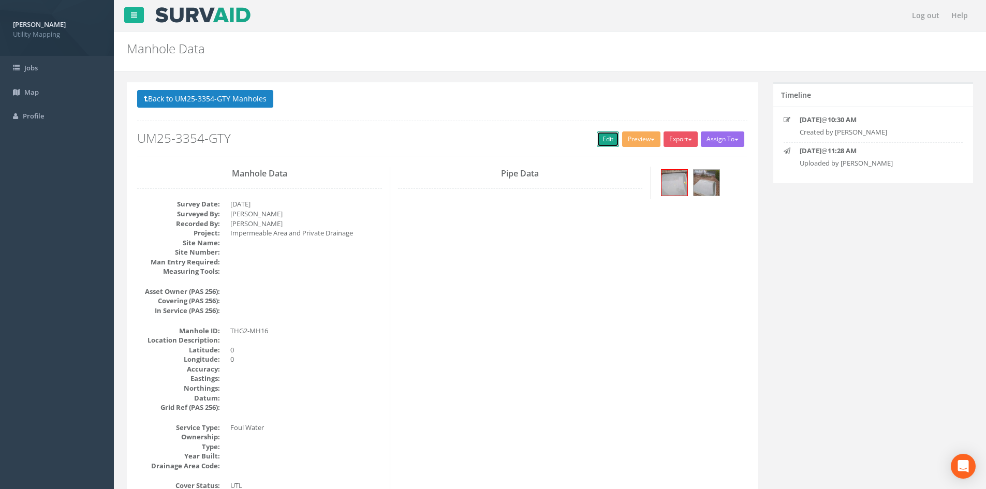
click at [610, 139] on link "Edit" at bounding box center [608, 139] width 22 height 16
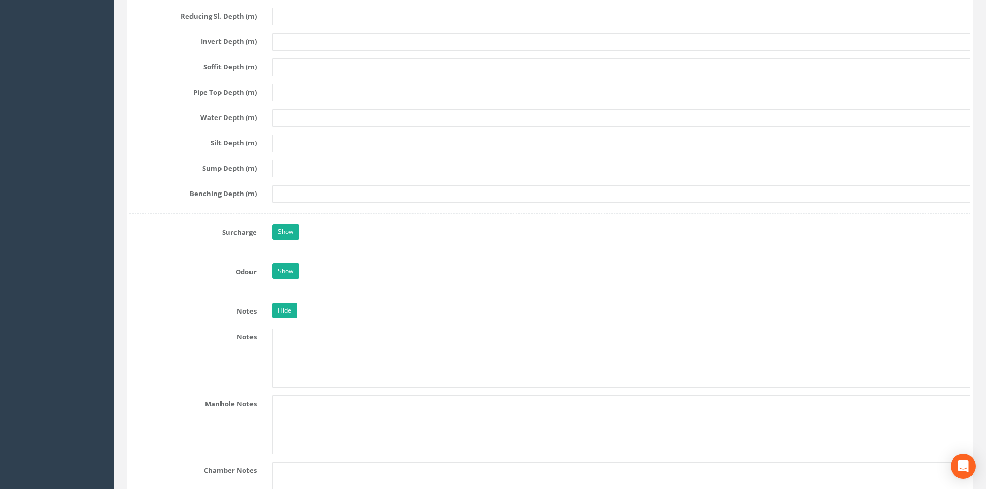
scroll to position [1380, 0]
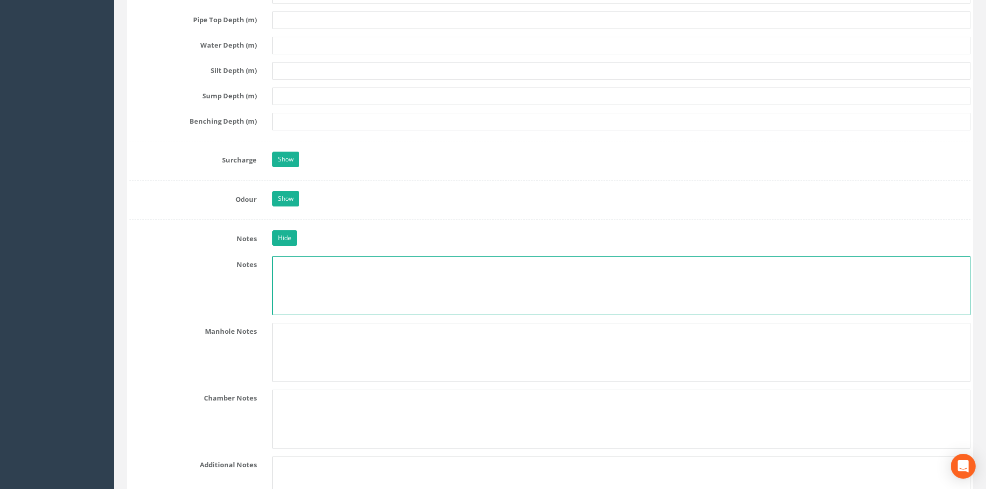
click at [370, 282] on textarea at bounding box center [621, 285] width 698 height 59
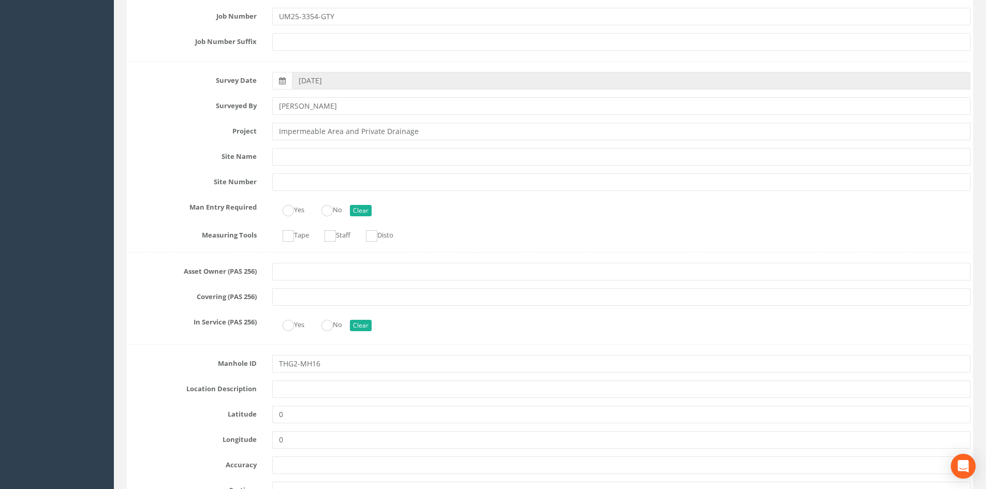
scroll to position [0, 0]
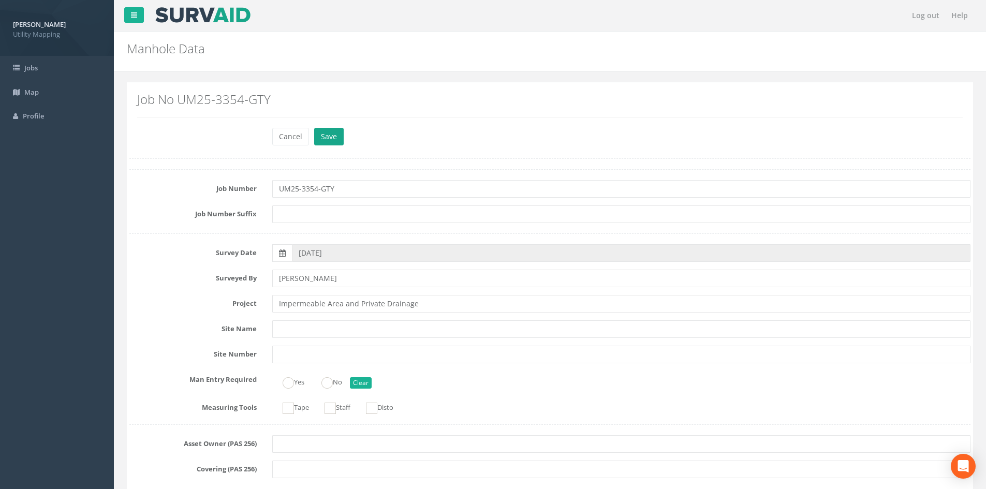
type textarea "Septic Tank"
click at [331, 140] on button "Save" at bounding box center [329, 137] width 30 height 18
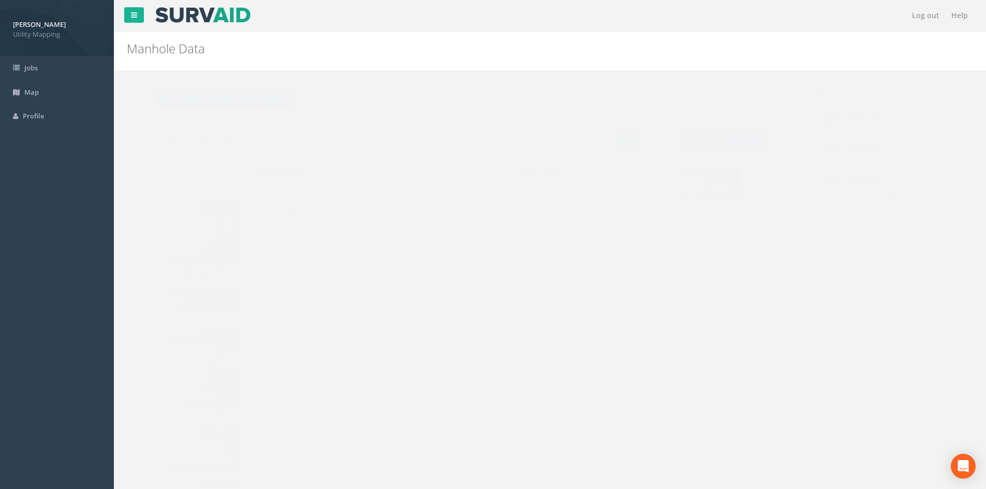
click at [227, 100] on button "Back to UM25-3354-GTY Manholes" at bounding box center [205, 99] width 136 height 18
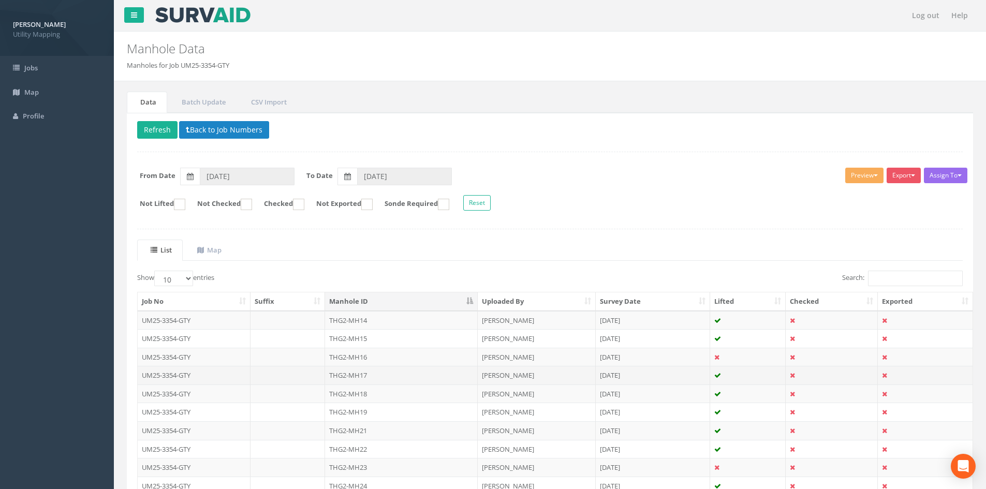
click at [390, 372] on td "THG2-MH17" at bounding box center [401, 375] width 153 height 19
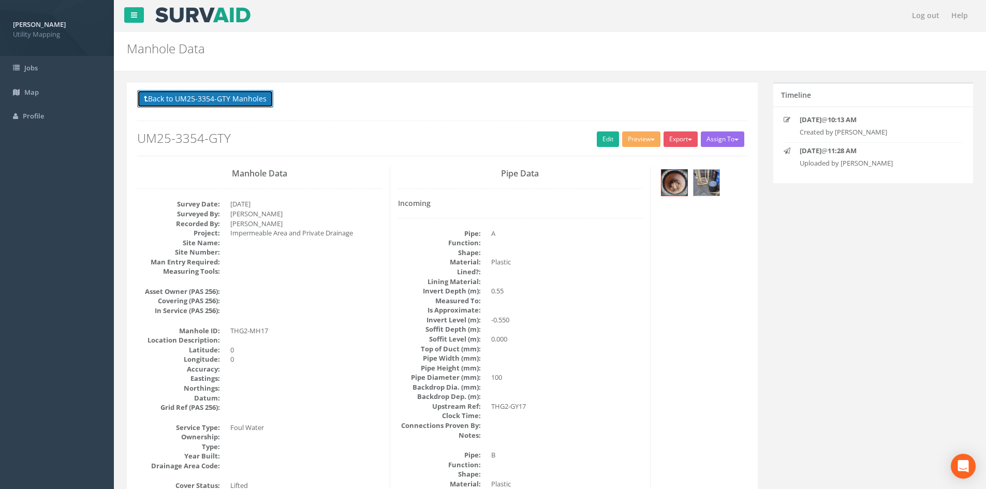
click at [246, 98] on button "Back to UM25-3354-GTY Manholes" at bounding box center [205, 99] width 136 height 18
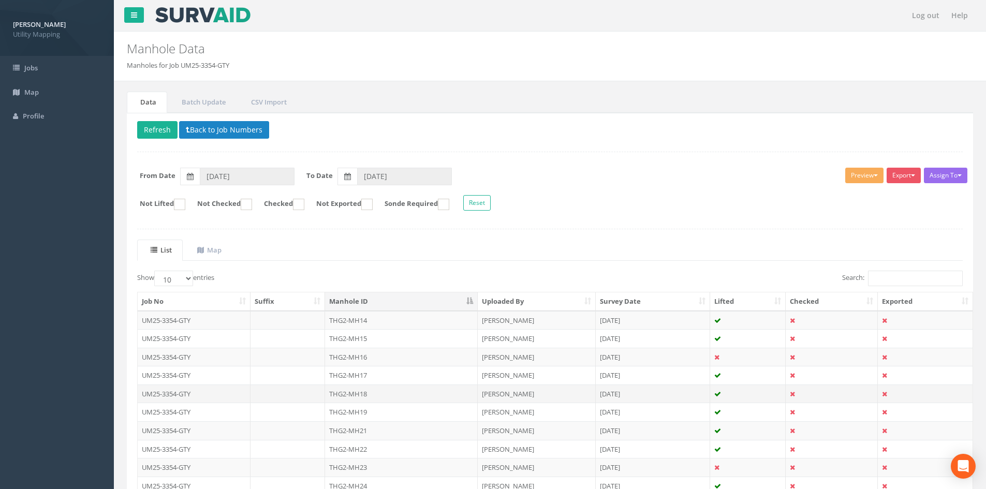
click at [423, 396] on td "THG2-MH18" at bounding box center [401, 394] width 153 height 19
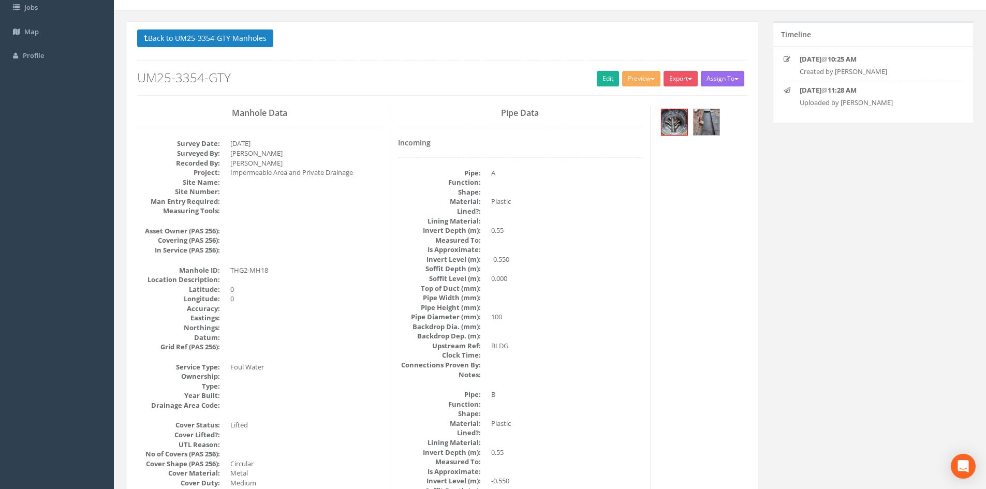
scroll to position [86, 0]
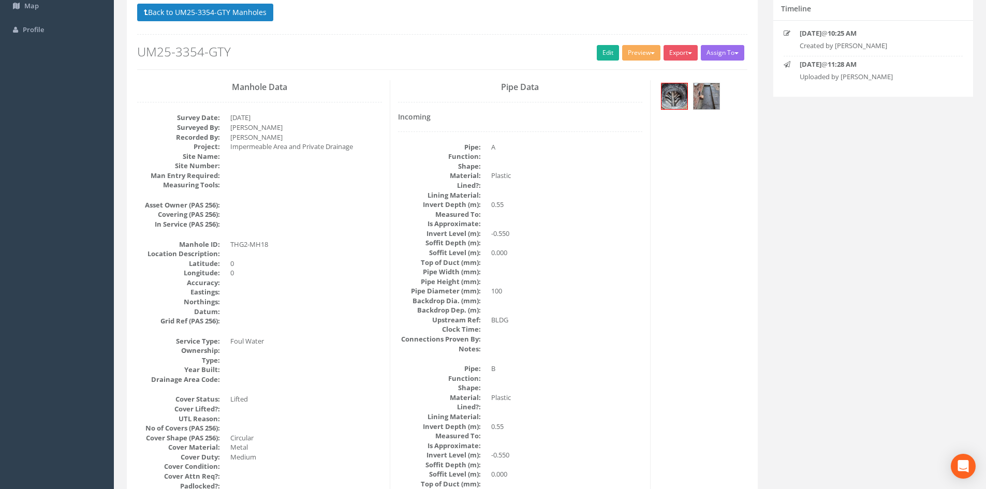
drag, startPoint x: 281, startPoint y: 134, endPoint x: 230, endPoint y: 138, distance: 50.9
click at [230, 138] on dd "[PERSON_NAME]" at bounding box center [306, 138] width 152 height 10
click at [292, 130] on dd "[PERSON_NAME]" at bounding box center [306, 128] width 152 height 10
click at [261, 138] on dd "[PERSON_NAME]" at bounding box center [306, 138] width 152 height 10
click at [262, 136] on dd "[PERSON_NAME]" at bounding box center [306, 138] width 152 height 10
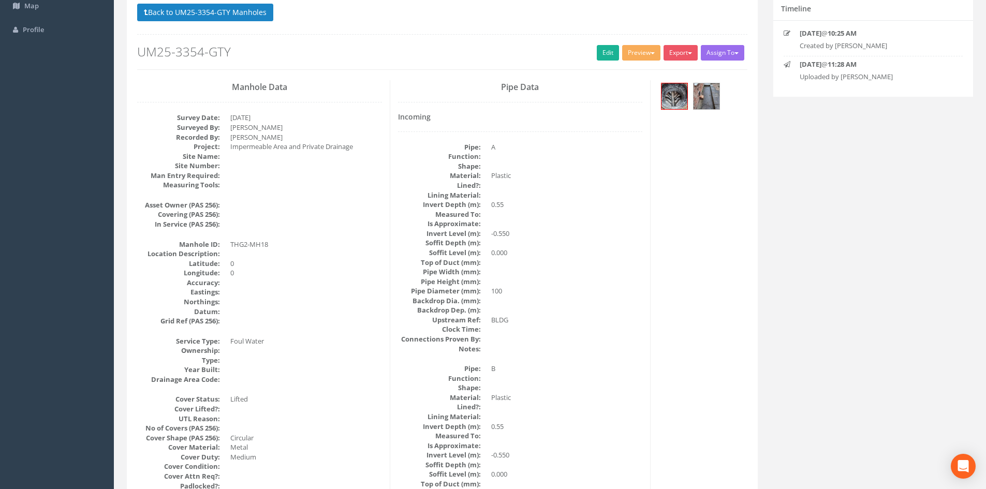
click at [262, 136] on dd "[PERSON_NAME]" at bounding box center [306, 138] width 152 height 10
click at [251, 157] on dd at bounding box center [306, 157] width 152 height 10
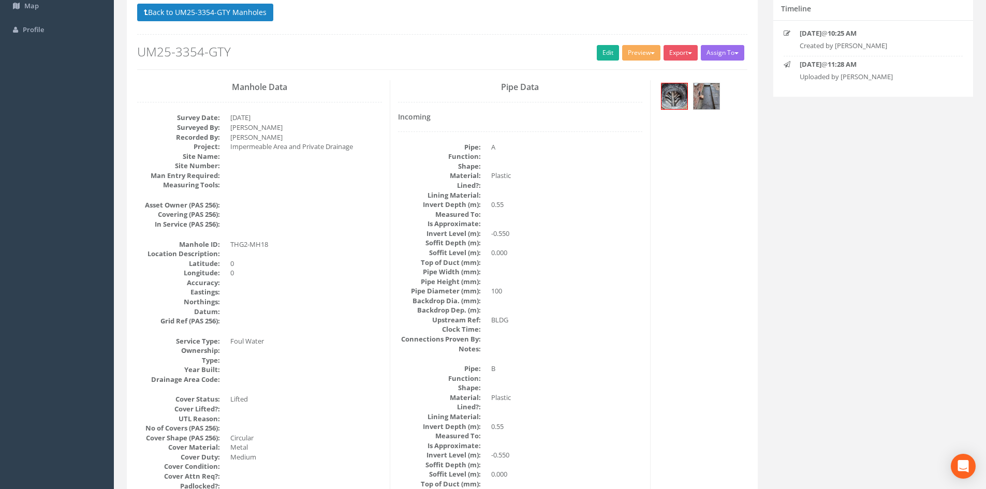
click at [256, 138] on dd "[PERSON_NAME]" at bounding box center [306, 138] width 152 height 10
click at [234, 137] on dd "[PERSON_NAME]" at bounding box center [306, 138] width 152 height 10
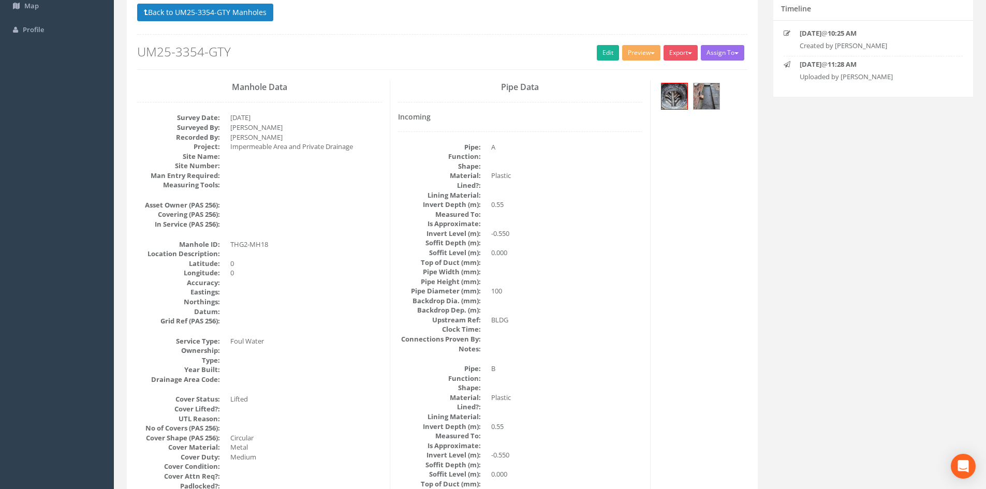
click at [244, 172] on dd at bounding box center [306, 176] width 152 height 10
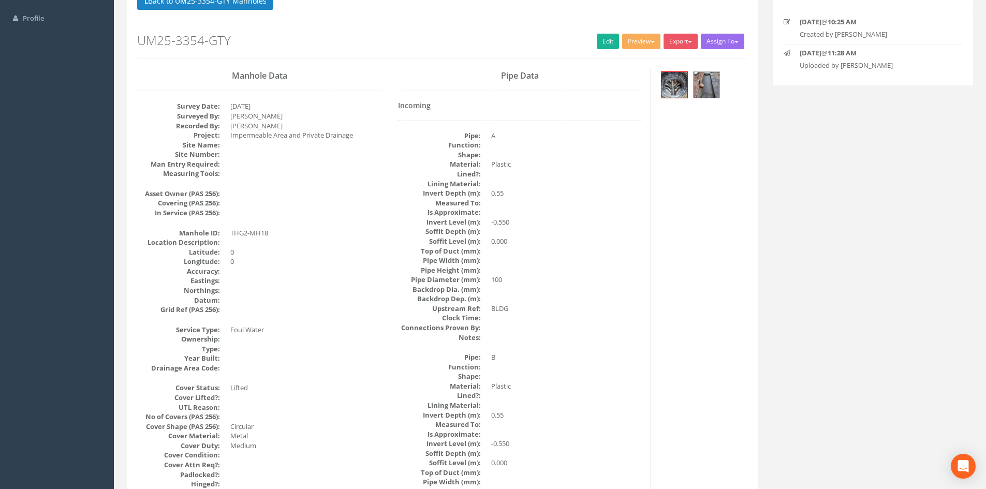
scroll to position [0, 0]
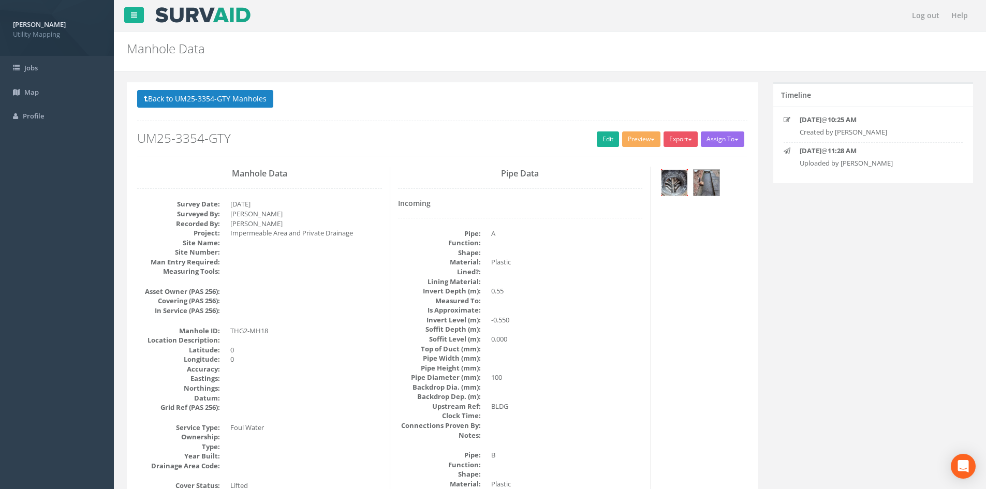
click at [669, 183] on img at bounding box center [674, 183] width 26 height 26
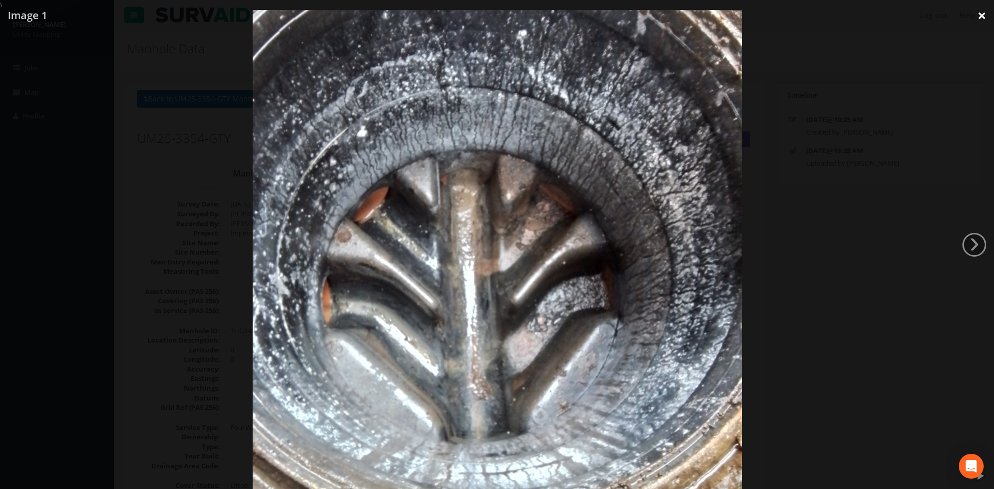
click at [983, 17] on link "×" at bounding box center [981, 15] width 24 height 31
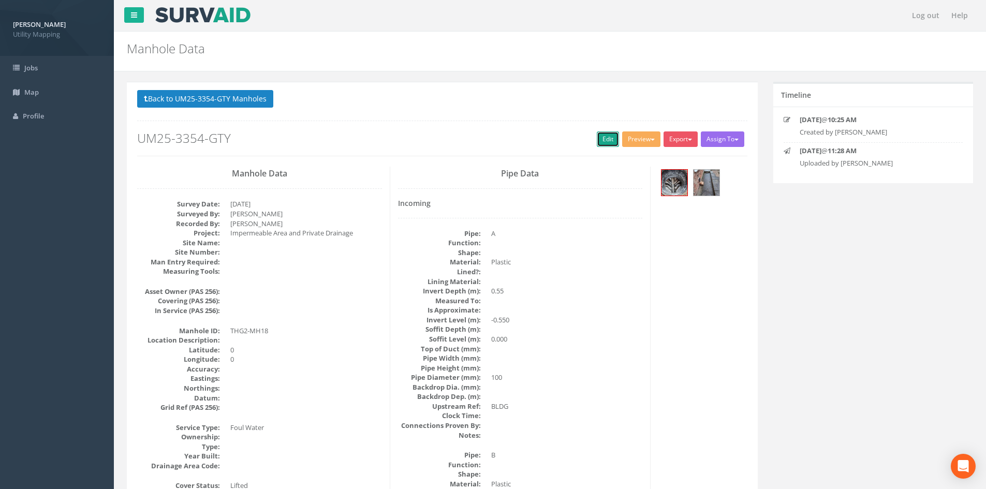
click at [606, 134] on link "Edit" at bounding box center [608, 139] width 22 height 16
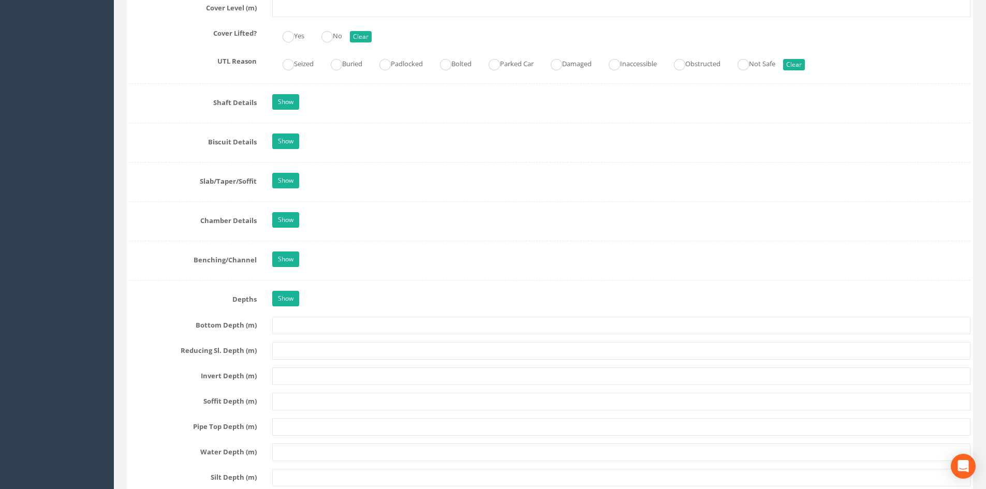
scroll to position [949, 0]
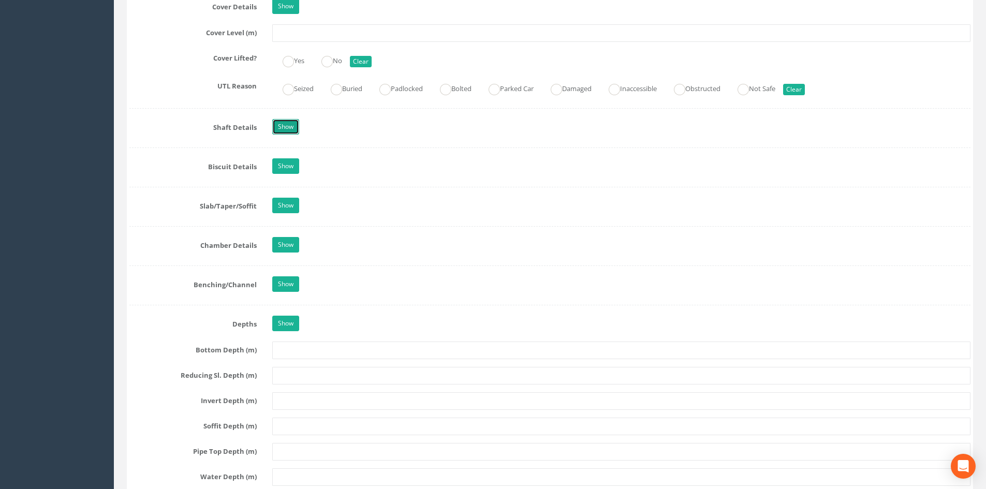
click at [279, 128] on link "Show" at bounding box center [285, 127] width 27 height 16
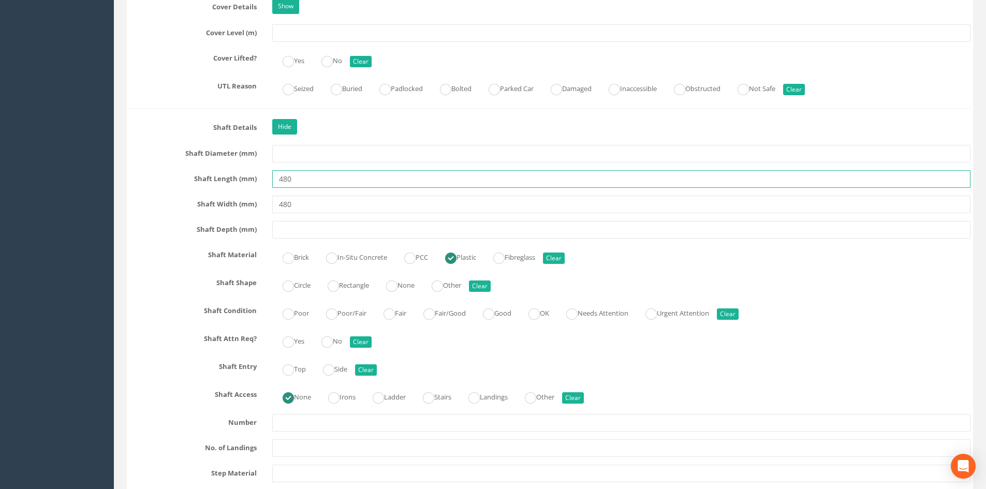
drag, startPoint x: 321, startPoint y: 179, endPoint x: 233, endPoint y: 174, distance: 88.1
click at [233, 174] on div "Shaft Length (mm) 480" at bounding box center [550, 179] width 857 height 18
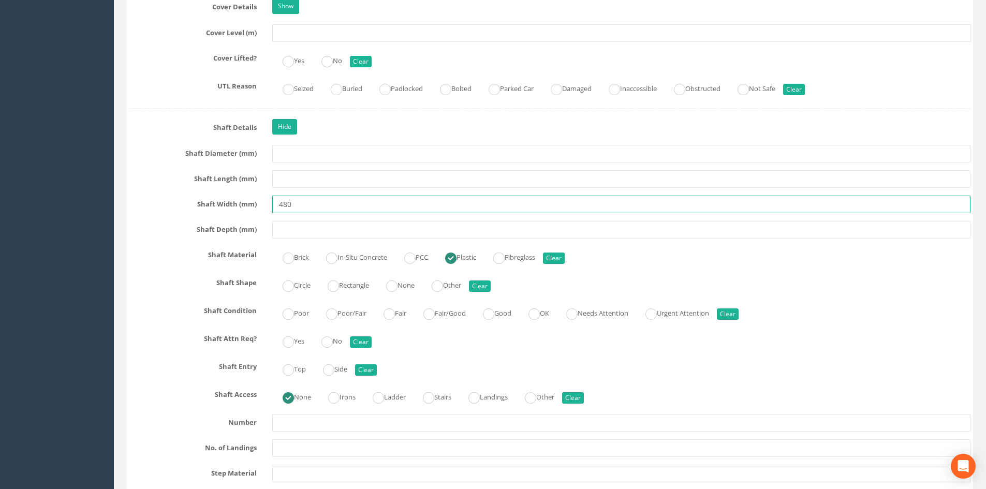
drag, startPoint x: 313, startPoint y: 198, endPoint x: 189, endPoint y: 186, distance: 124.8
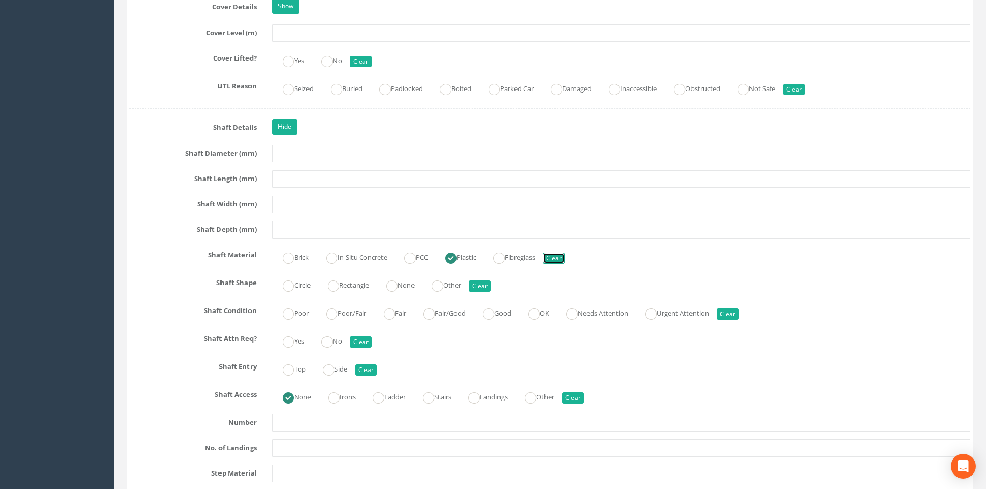
click at [563, 258] on button "Clear" at bounding box center [554, 258] width 22 height 11
radio input "false"
click at [584, 398] on button "Clear" at bounding box center [573, 397] width 22 height 11
radio input "false"
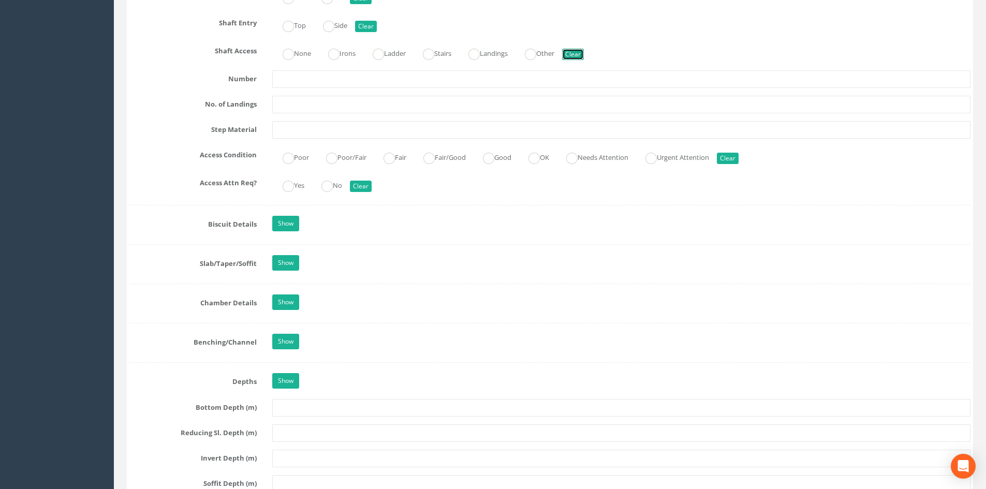
scroll to position [1294, 0]
click at [291, 304] on link "Show" at bounding box center [285, 301] width 27 height 16
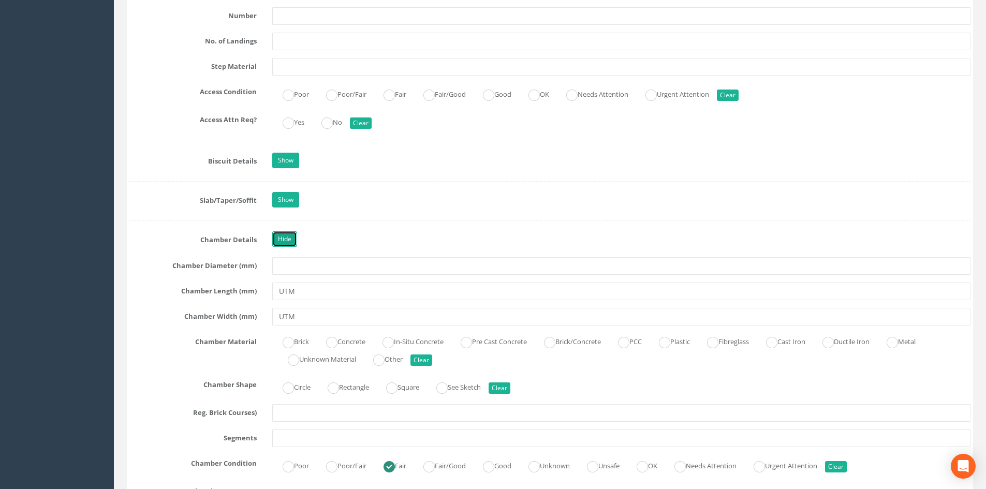
scroll to position [1380, 0]
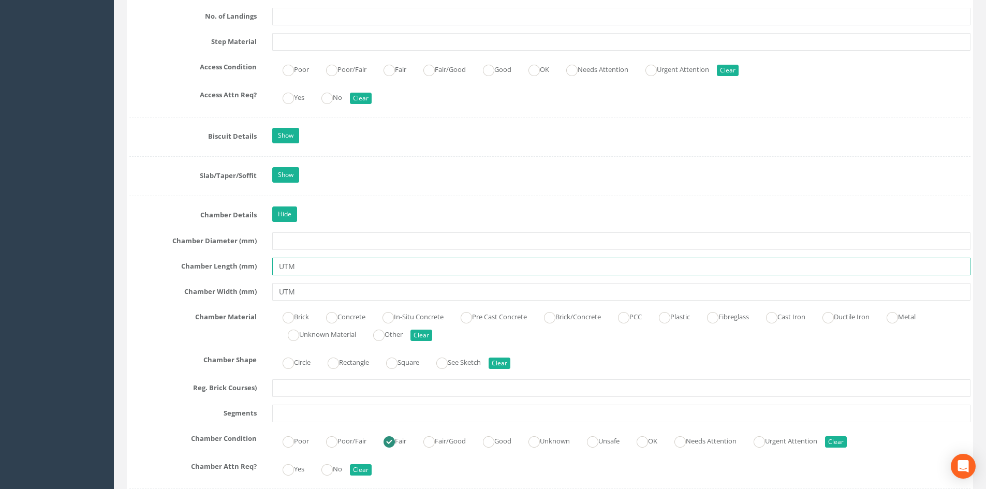
drag, startPoint x: 301, startPoint y: 268, endPoint x: 197, endPoint y: 249, distance: 105.7
type input "490"
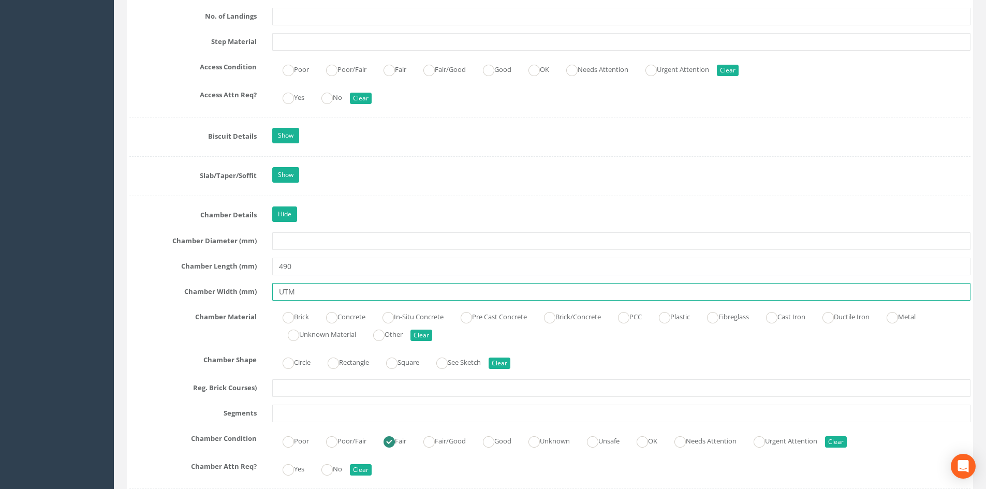
drag, startPoint x: 316, startPoint y: 298, endPoint x: 243, endPoint y: 295, distance: 73.1
click at [243, 295] on div "Chamber Width (mm) UTM" at bounding box center [550, 292] width 857 height 18
type input "490"
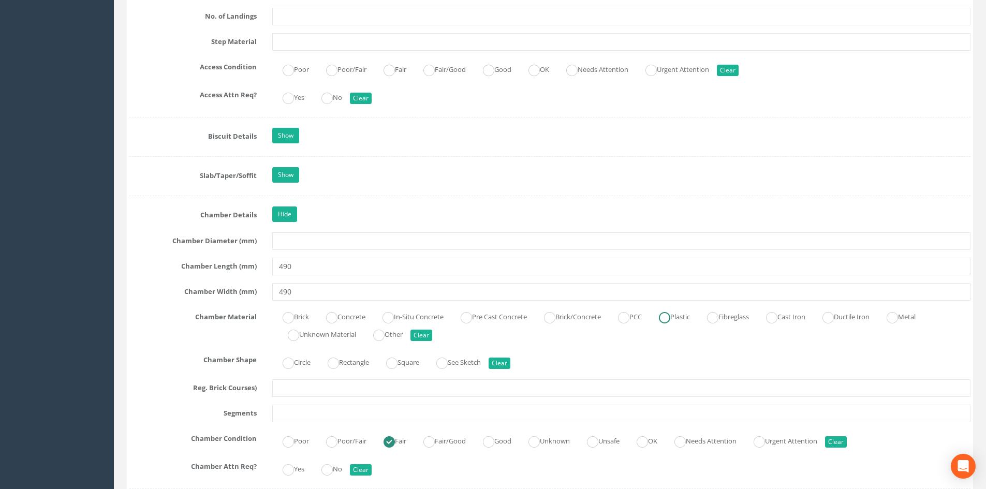
click at [687, 317] on label "Plastic" at bounding box center [669, 315] width 41 height 15
radio input "true"
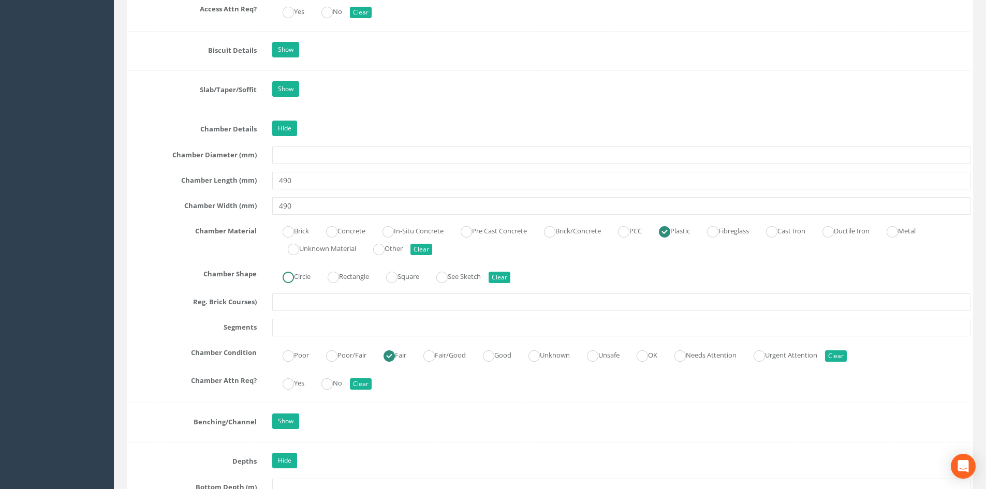
click at [298, 272] on label "Circle" at bounding box center [291, 275] width 38 height 15
radio input "true"
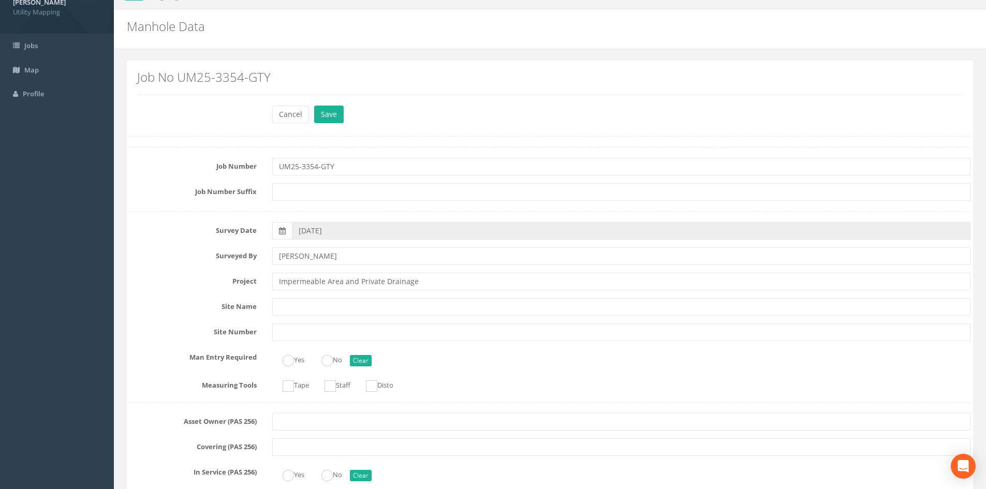
scroll to position [0, 0]
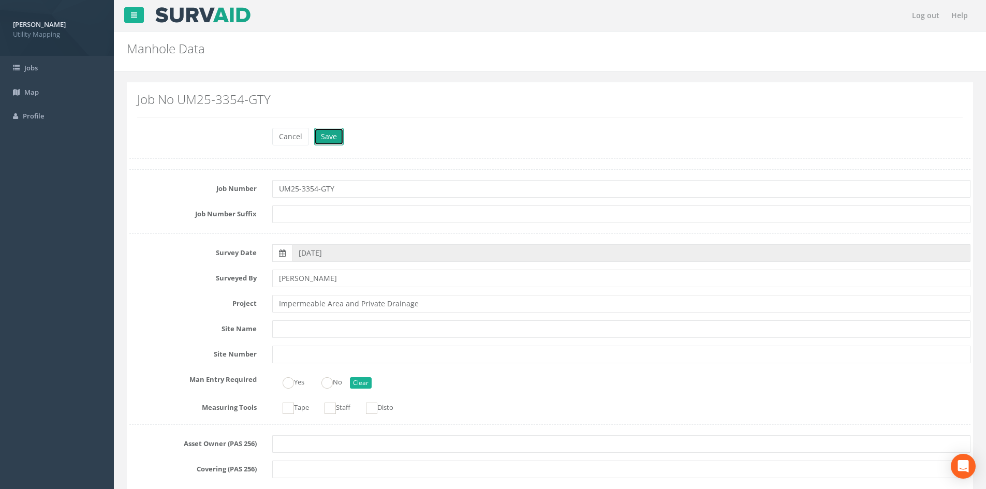
click at [335, 137] on button "Save" at bounding box center [329, 137] width 30 height 18
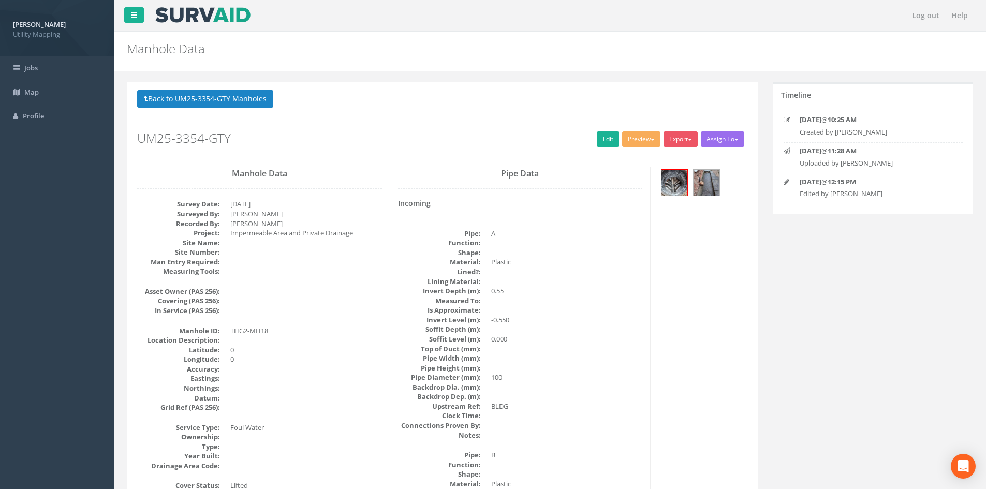
click at [222, 97] on button "Back to UM25-3354-GTY Manholes" at bounding box center [205, 99] width 136 height 18
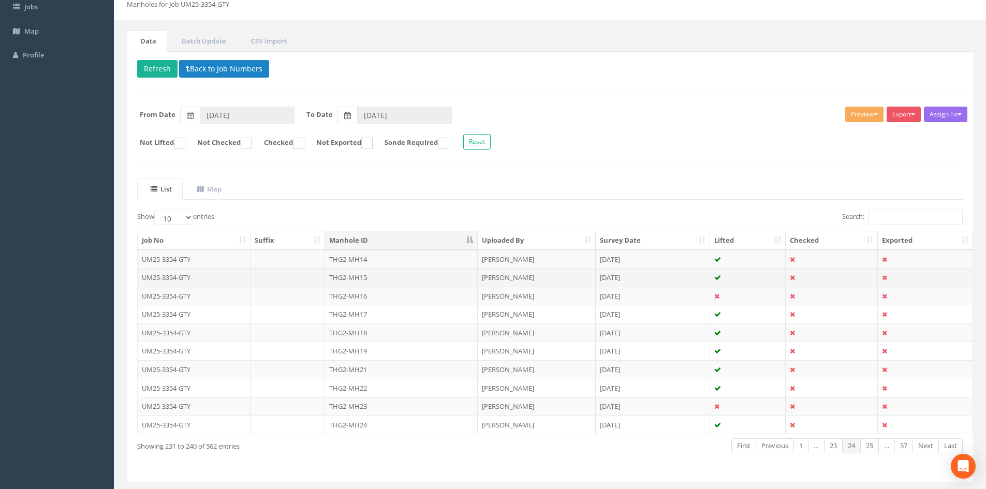
scroll to position [86, 0]
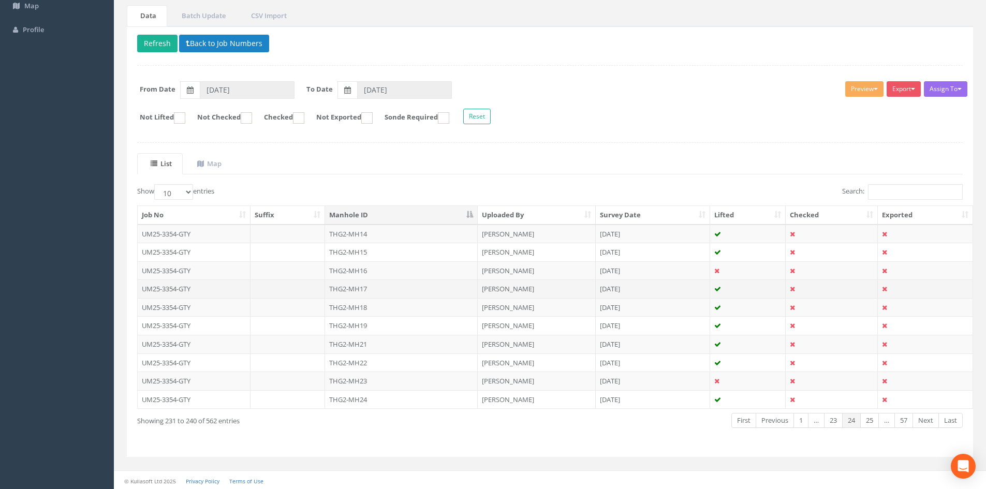
click at [360, 291] on td "THG2-MH17" at bounding box center [401, 289] width 153 height 19
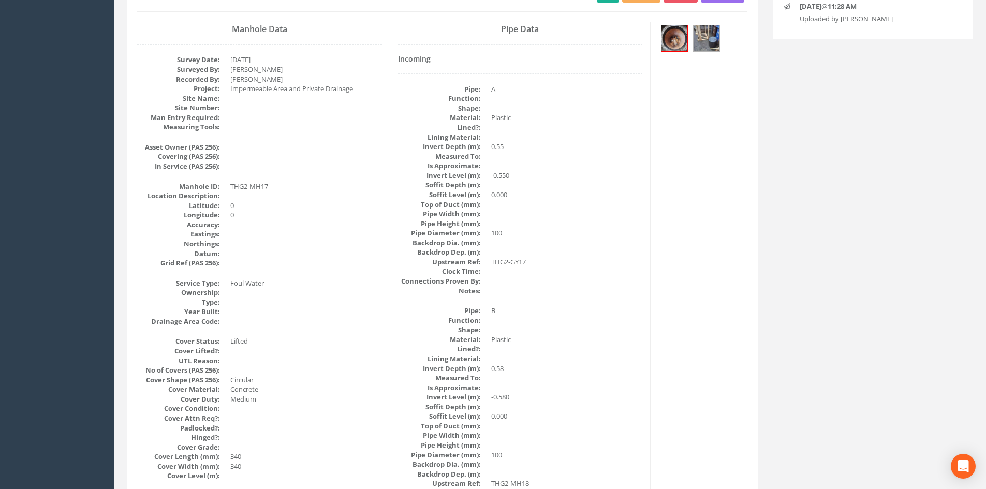
scroll to position [0, 0]
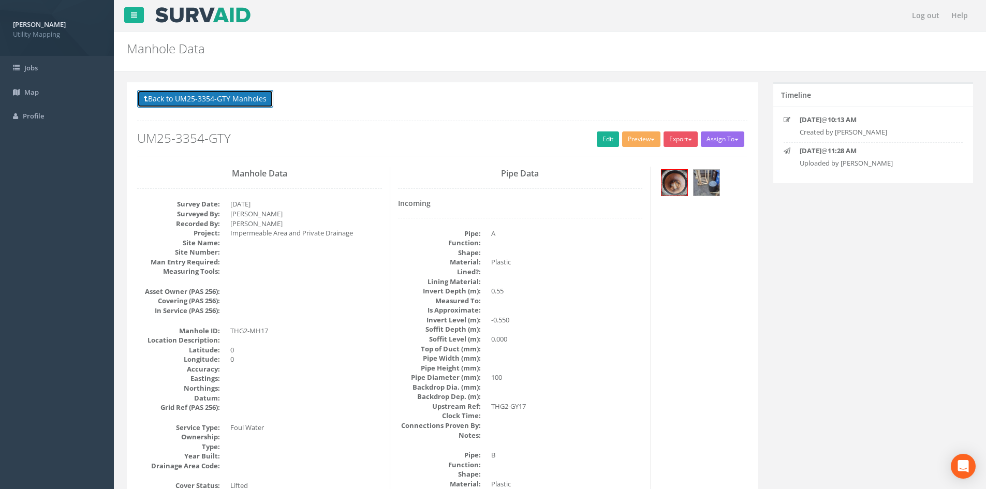
click at [187, 95] on button "Back to UM25-3354-GTY Manholes" at bounding box center [205, 99] width 136 height 18
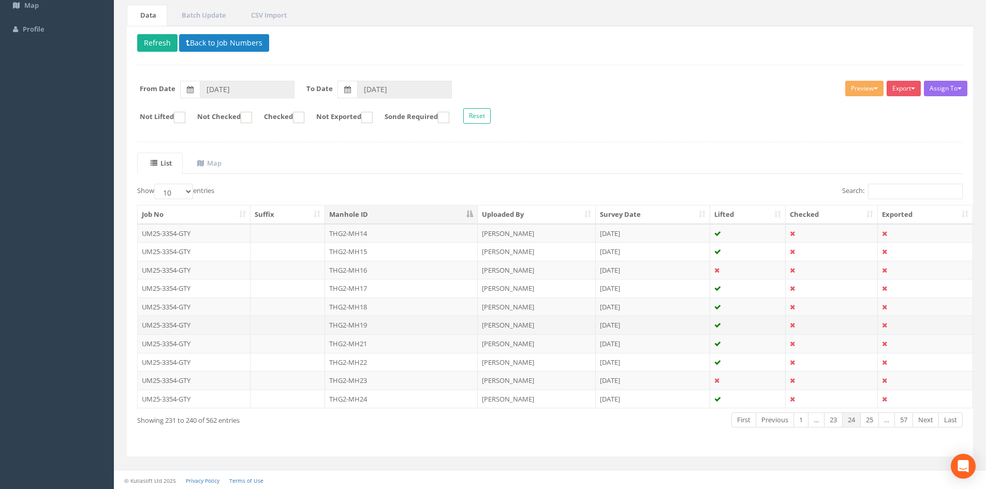
scroll to position [88, 0]
click at [378, 323] on td "THG2-MH19" at bounding box center [401, 324] width 153 height 19
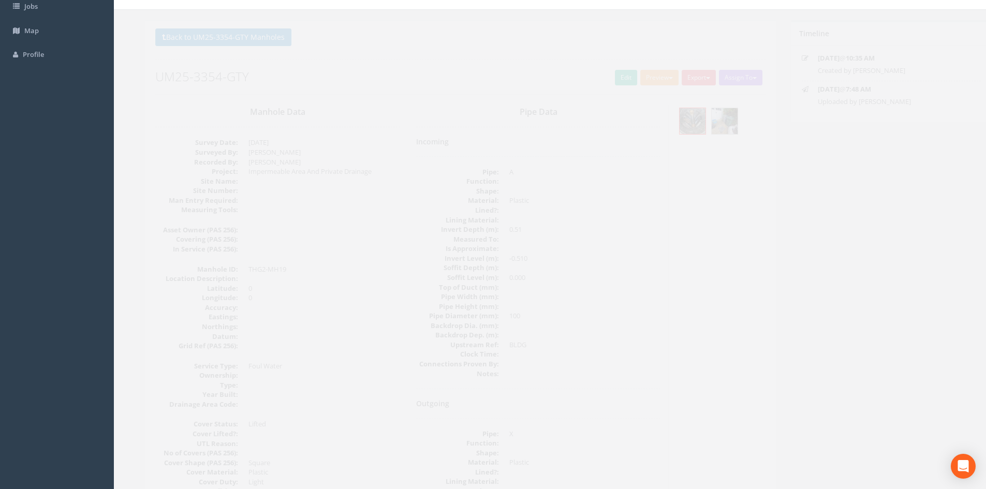
scroll to position [0, 0]
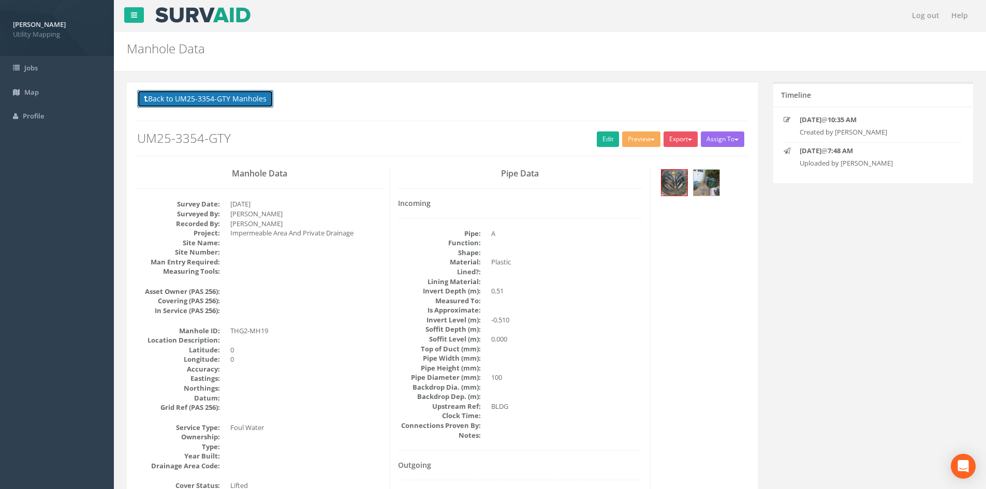
click at [194, 94] on button "Back to UM25-3354-GTY Manholes" at bounding box center [205, 99] width 136 height 18
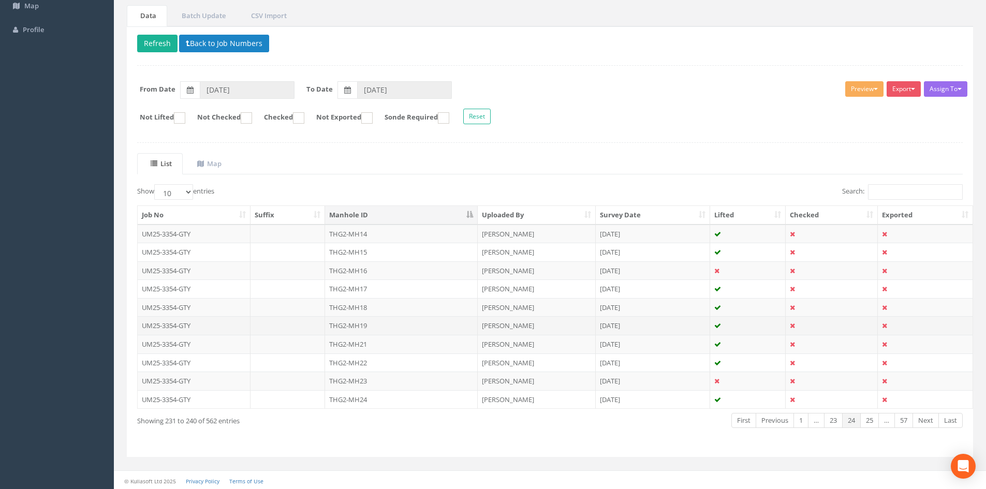
scroll to position [88, 0]
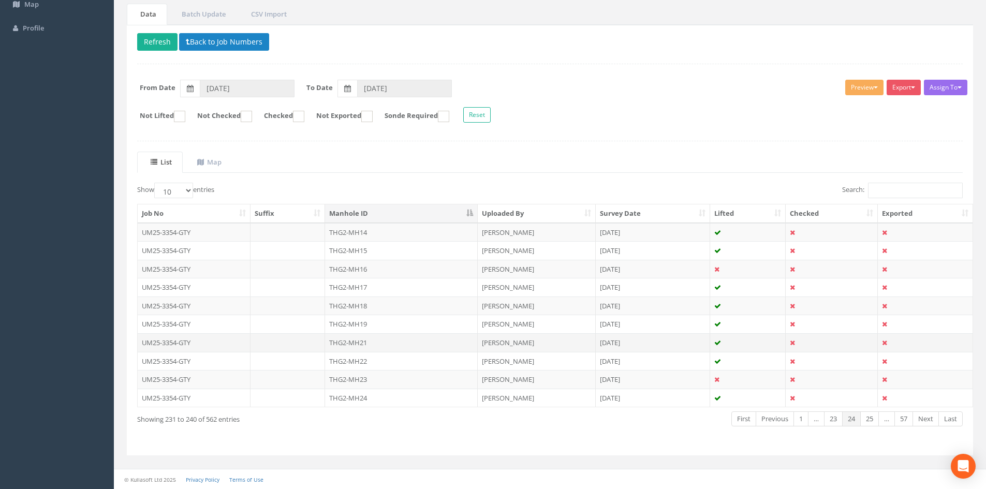
click at [372, 336] on td "THG2-MH21" at bounding box center [401, 342] width 153 height 19
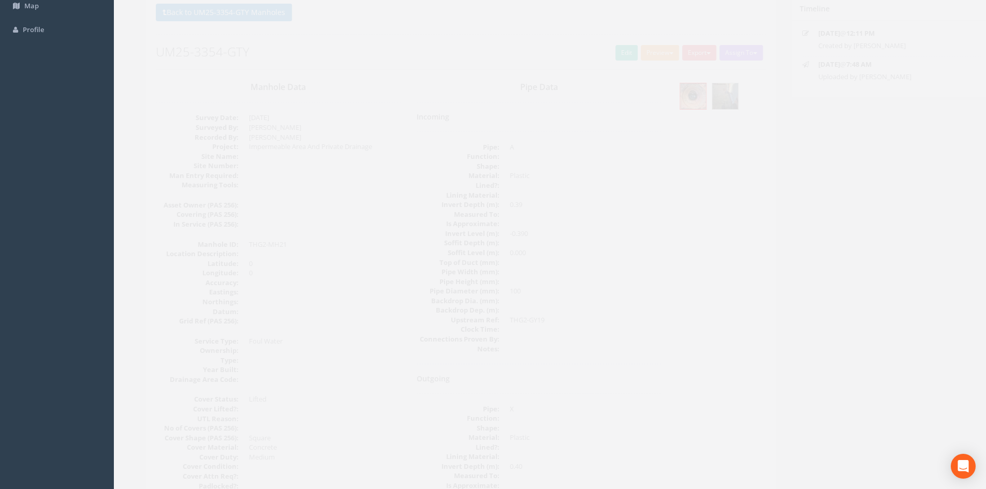
scroll to position [0, 0]
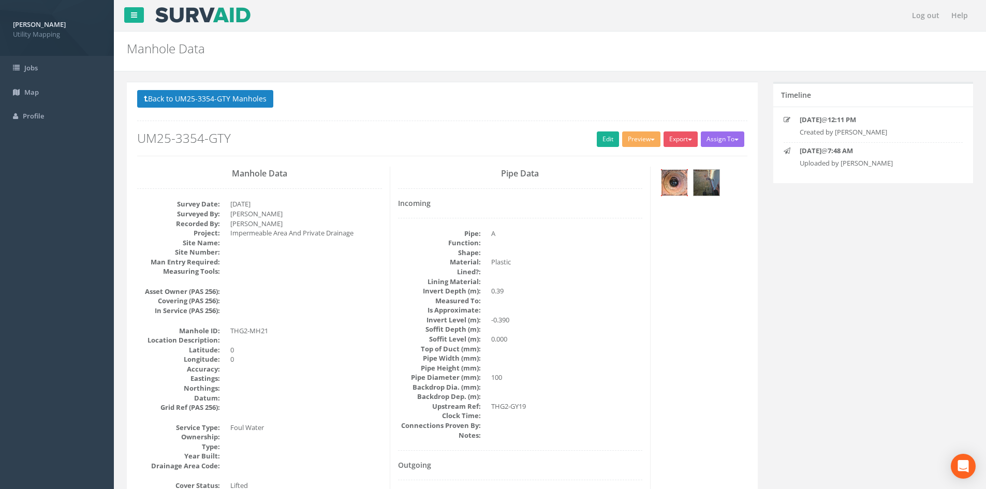
click at [667, 189] on img at bounding box center [674, 183] width 26 height 26
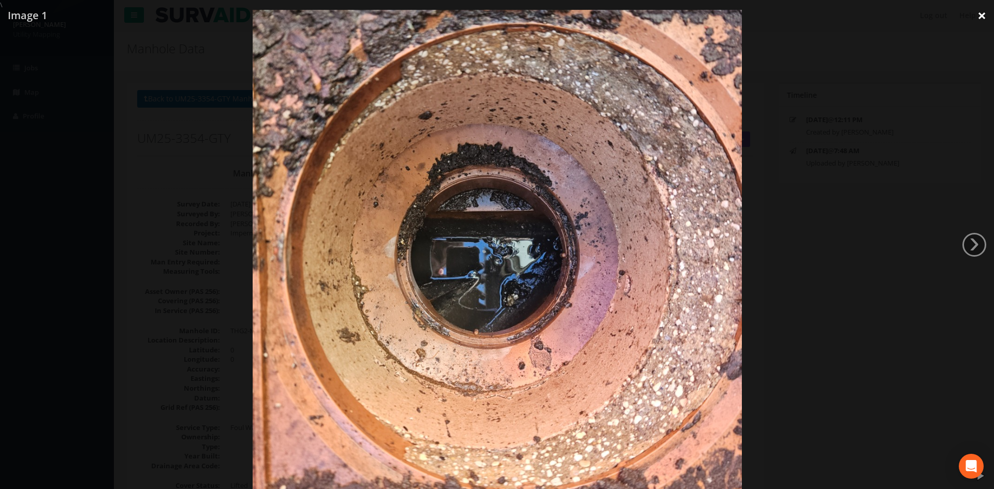
click at [984, 18] on link "×" at bounding box center [981, 15] width 24 height 31
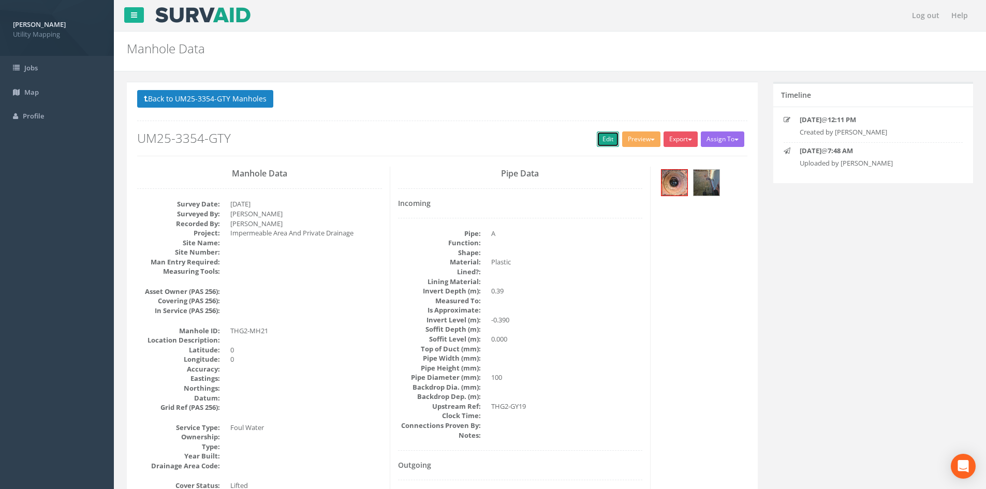
click at [598, 141] on link "Edit" at bounding box center [608, 139] width 22 height 16
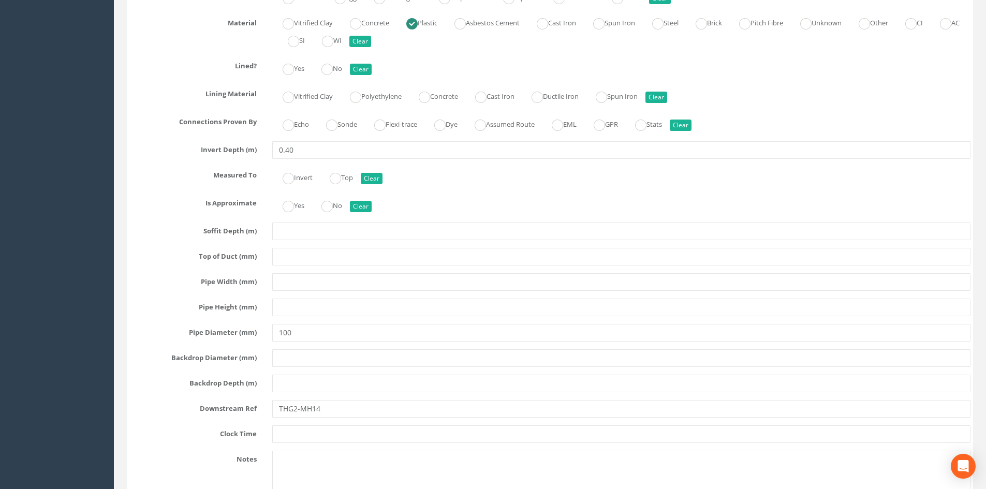
scroll to position [3451, 0]
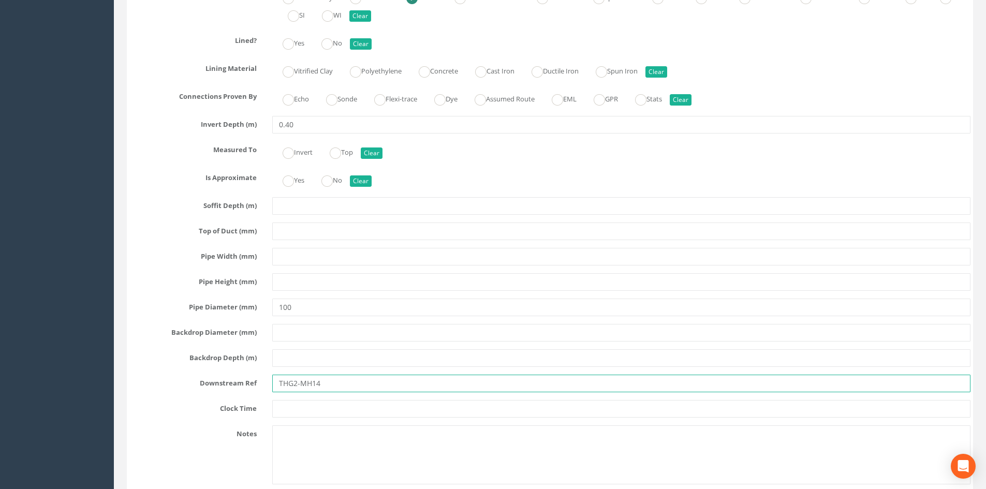
drag, startPoint x: 320, startPoint y: 386, endPoint x: 312, endPoint y: 389, distance: 8.8
click at [312, 389] on input "THG2-MH14" at bounding box center [621, 384] width 698 height 18
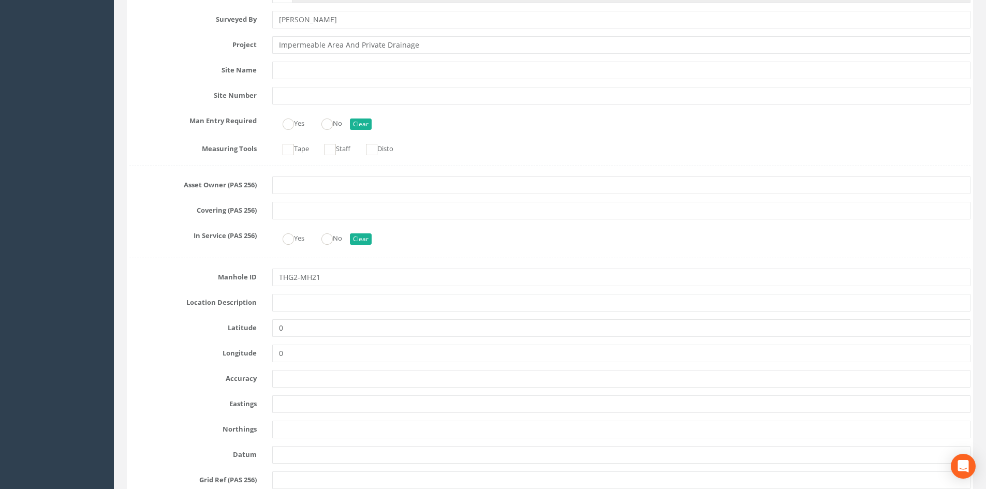
scroll to position [0, 0]
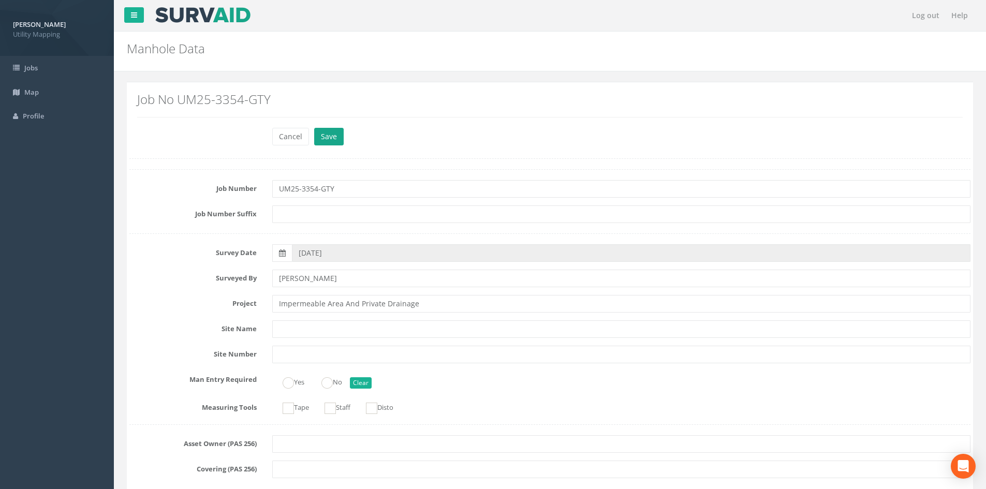
type input "THG2-MH18"
click at [342, 135] on button "Save" at bounding box center [329, 137] width 30 height 18
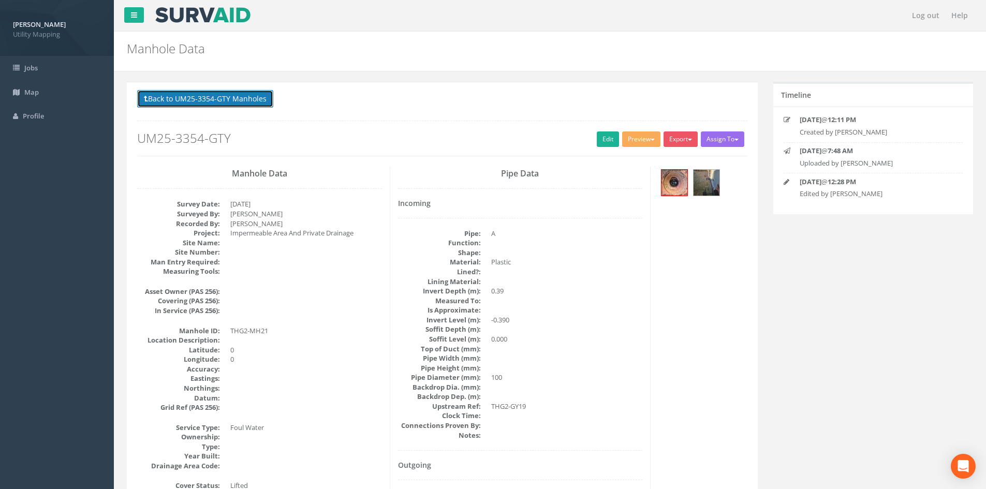
click at [242, 99] on button "Back to UM25-3354-GTY Manholes" at bounding box center [205, 99] width 136 height 18
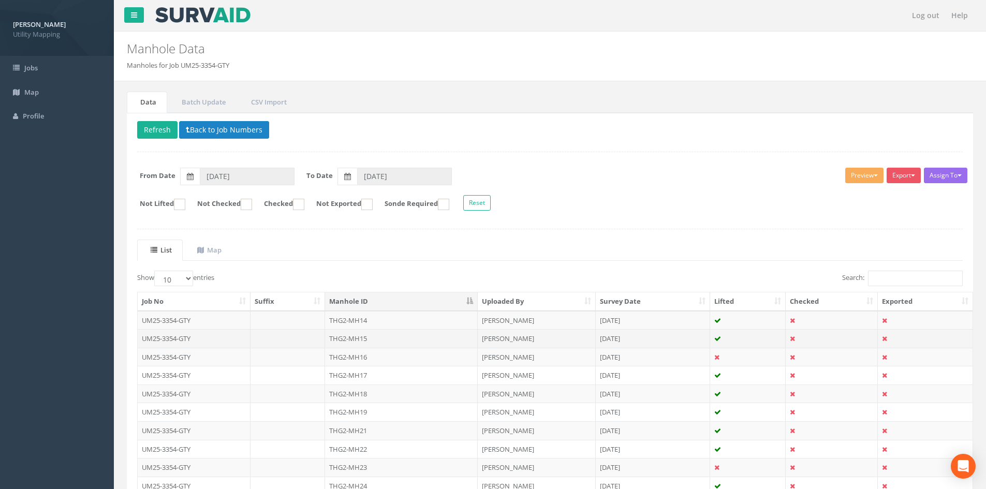
scroll to position [86, 0]
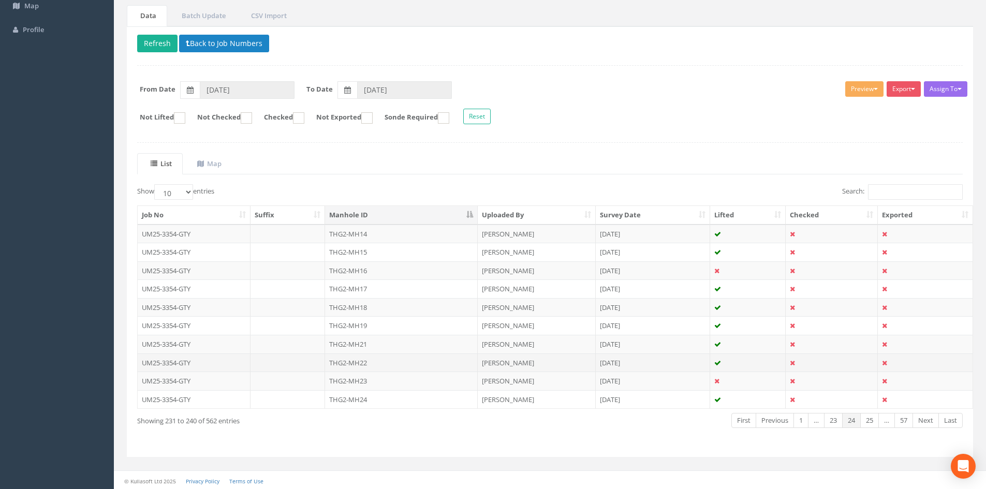
click at [396, 357] on td "THG2-MH22" at bounding box center [401, 363] width 153 height 19
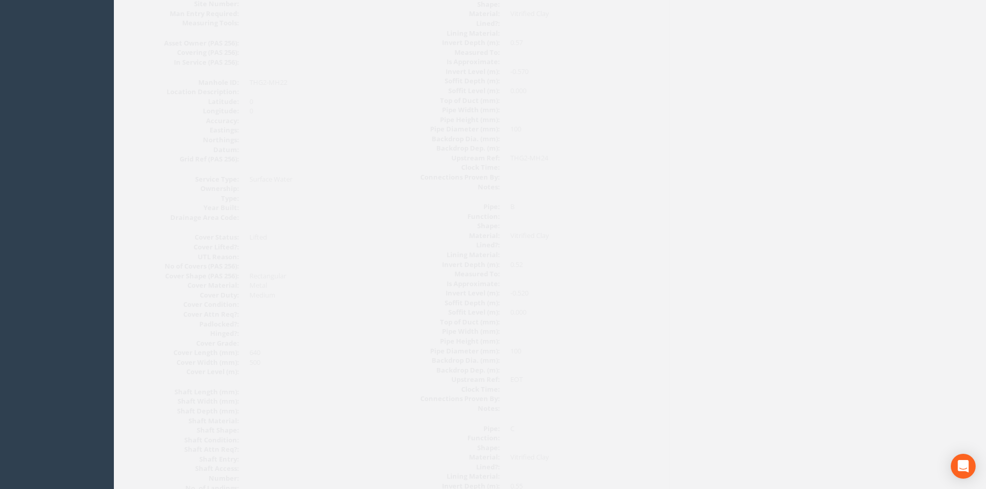
scroll to position [0, 0]
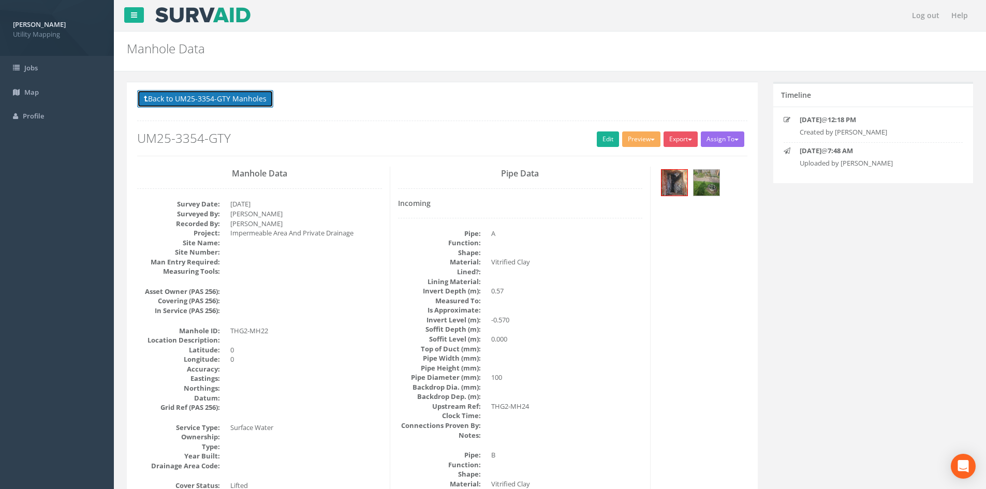
click at [189, 92] on button "Back to UM25-3354-GTY Manholes" at bounding box center [205, 99] width 136 height 18
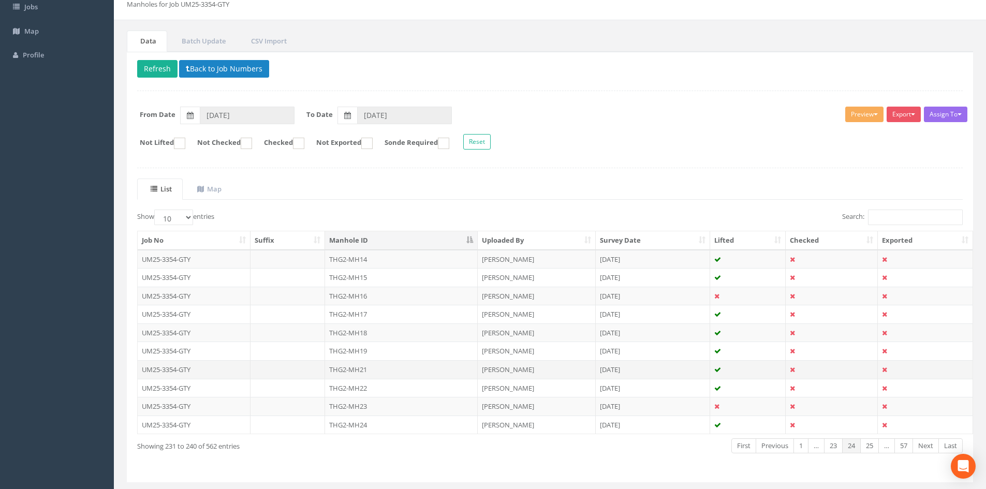
scroll to position [86, 0]
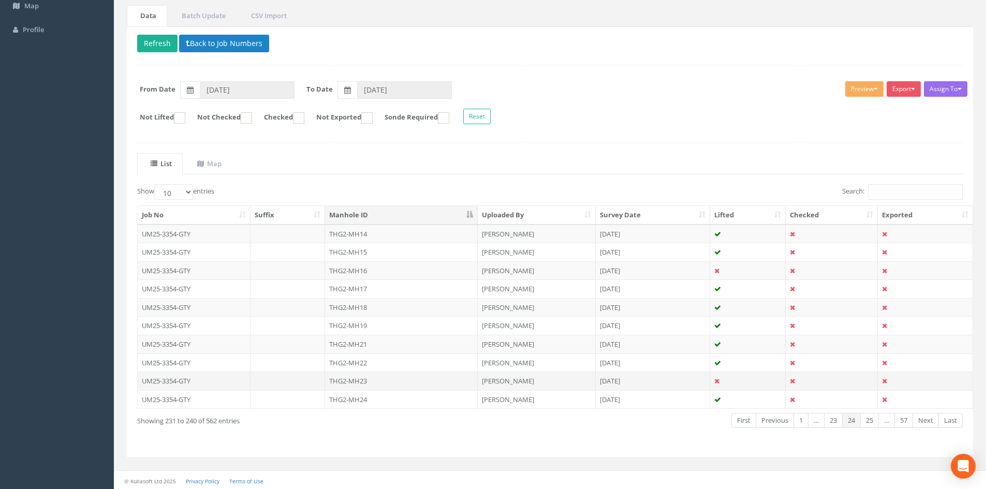
click at [449, 385] on td "THG2-MH23" at bounding box center [401, 381] width 153 height 19
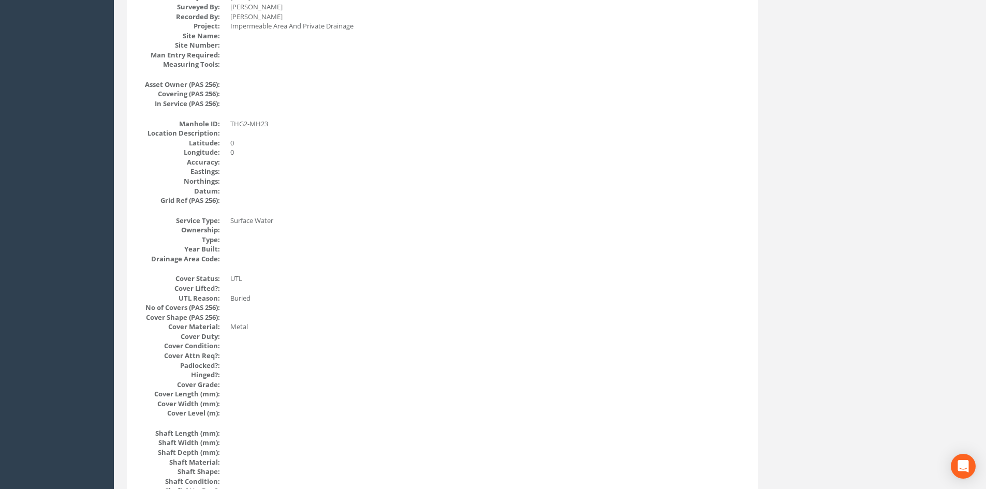
scroll to position [0, 0]
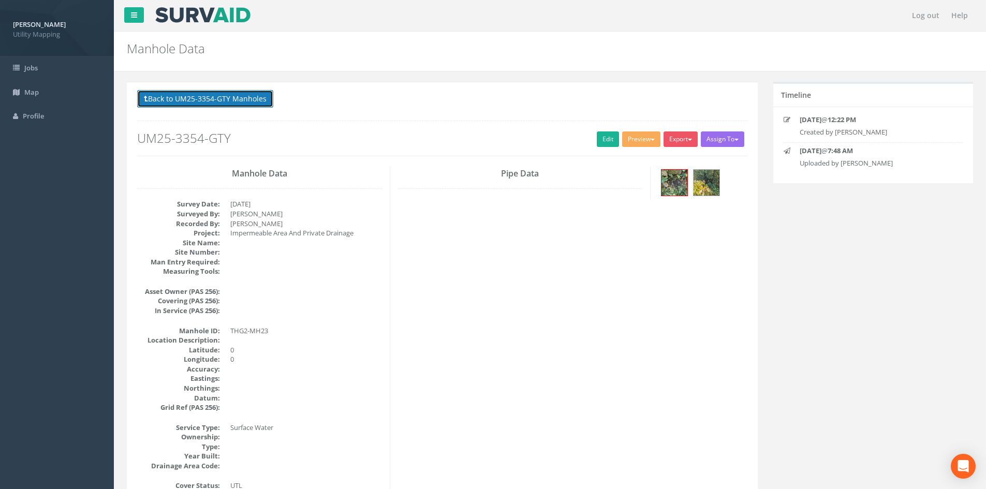
click at [240, 93] on button "Back to UM25-3354-GTY Manholes" at bounding box center [205, 99] width 136 height 18
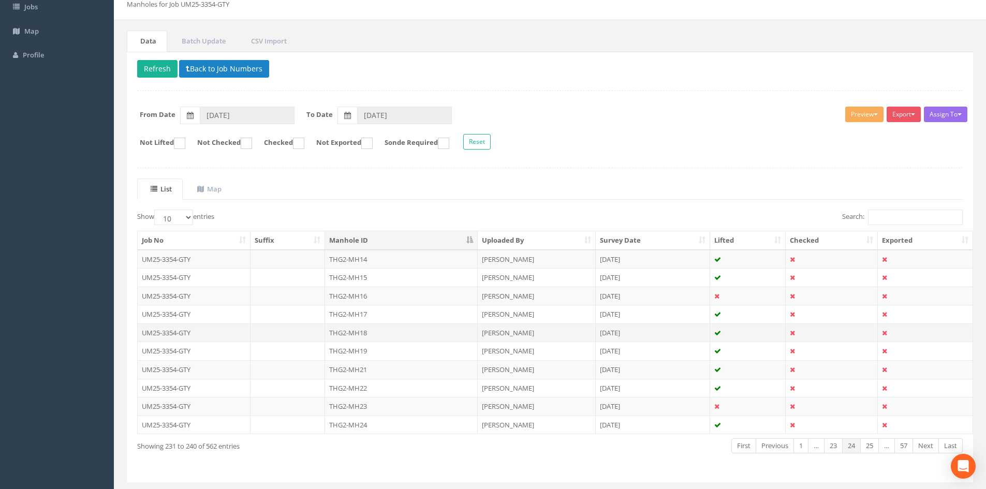
scroll to position [88, 0]
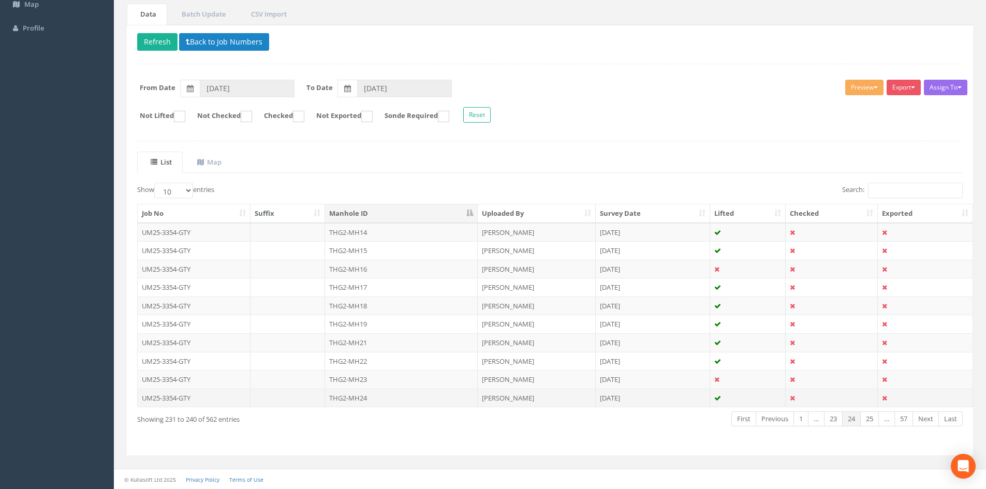
click at [400, 394] on td "THG2-MH24" at bounding box center [401, 398] width 153 height 19
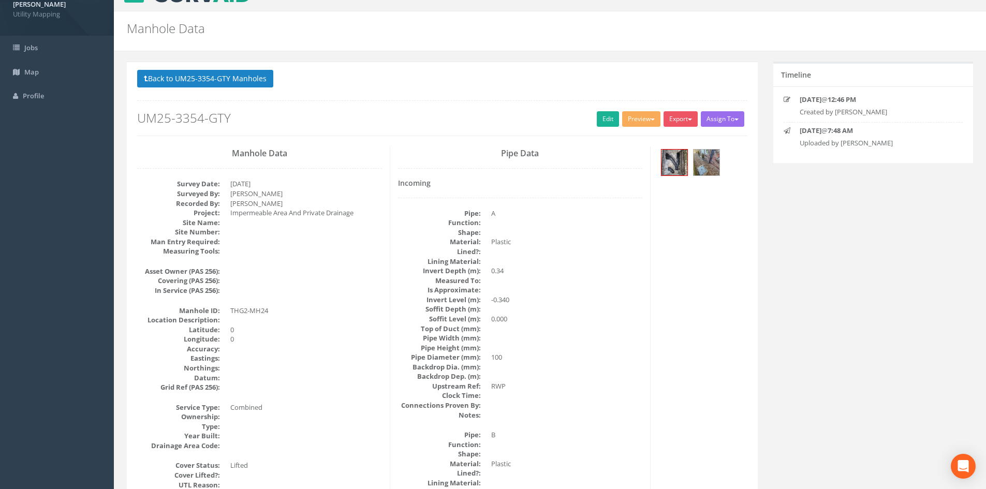
scroll to position [0, 0]
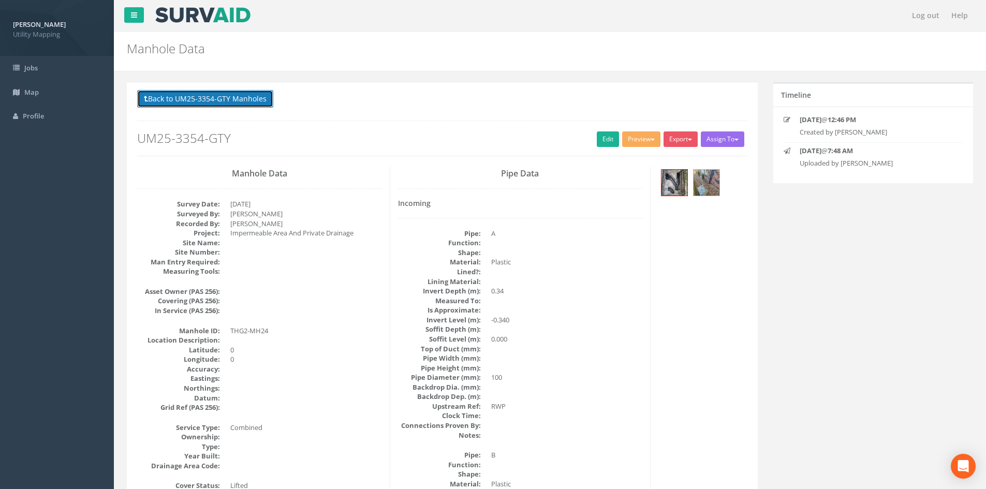
click at [228, 93] on button "Back to UM25-3354-GTY Manholes" at bounding box center [205, 99] width 136 height 18
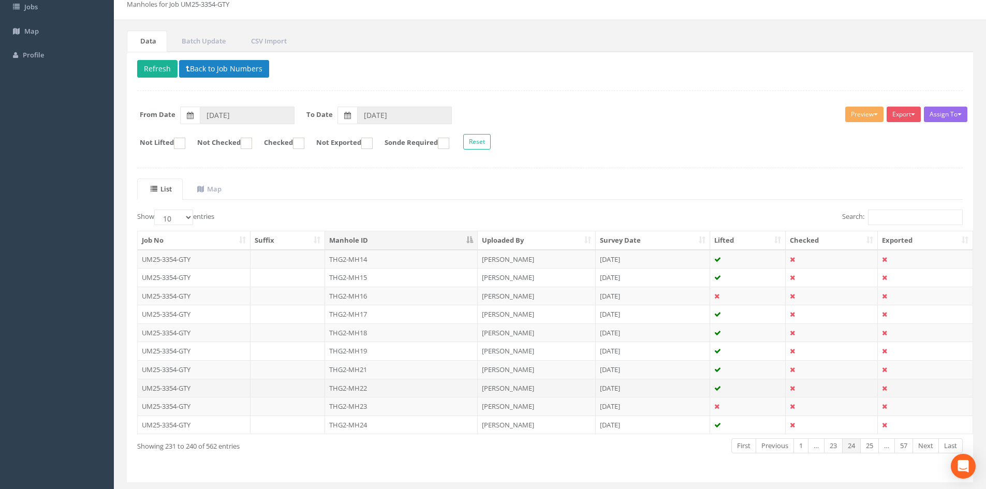
scroll to position [86, 0]
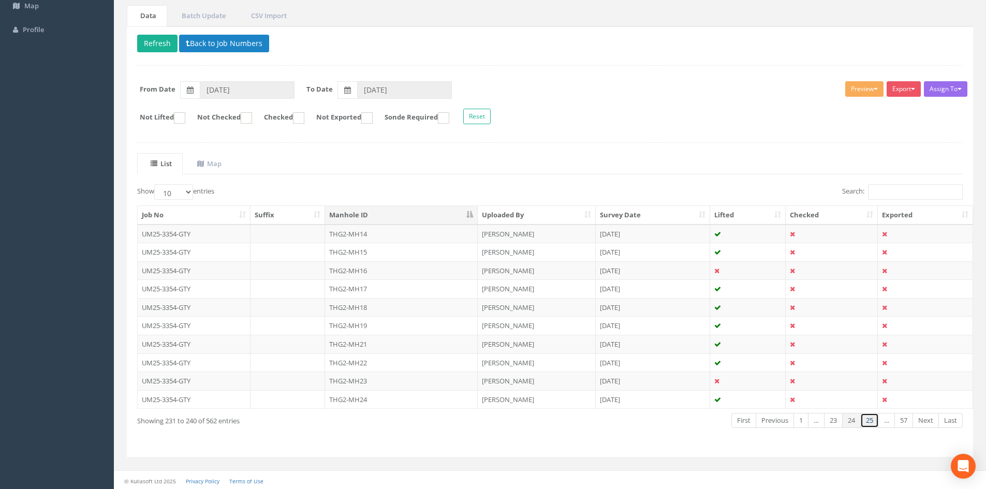
click at [871, 421] on link "25" at bounding box center [869, 420] width 19 height 15
click at [377, 232] on td "THG2-MH25" at bounding box center [401, 234] width 153 height 19
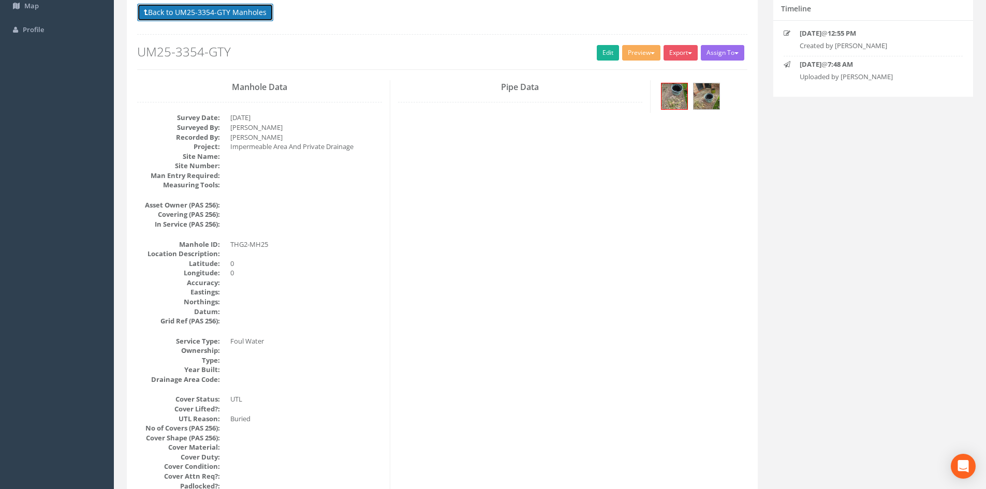
click at [221, 7] on button "Back to UM25-3354-GTY Manholes" at bounding box center [205, 13] width 136 height 18
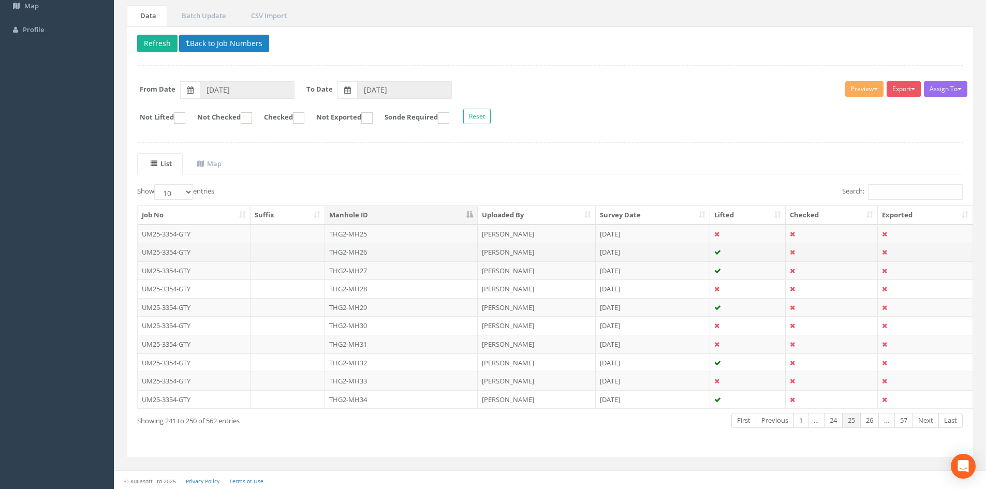
click at [380, 252] on td "THG2-MH26" at bounding box center [401, 252] width 153 height 19
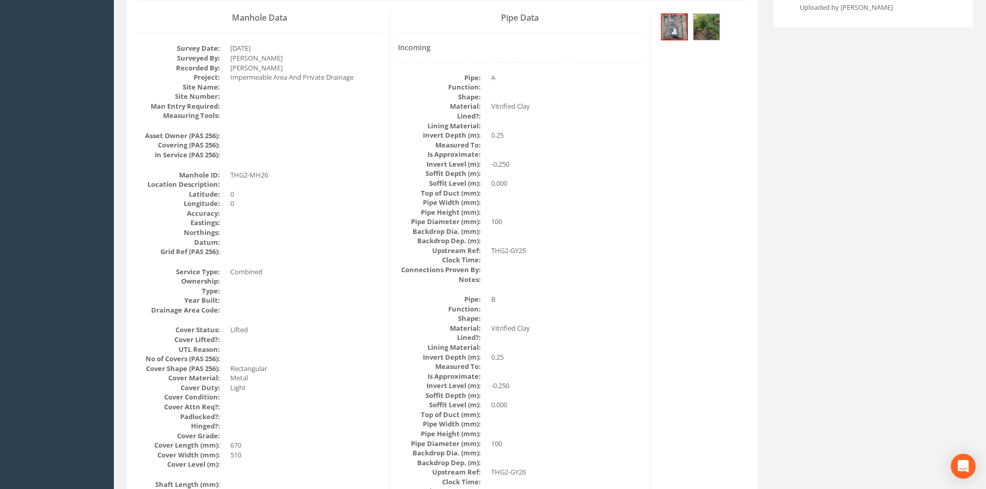
scroll to position [0, 0]
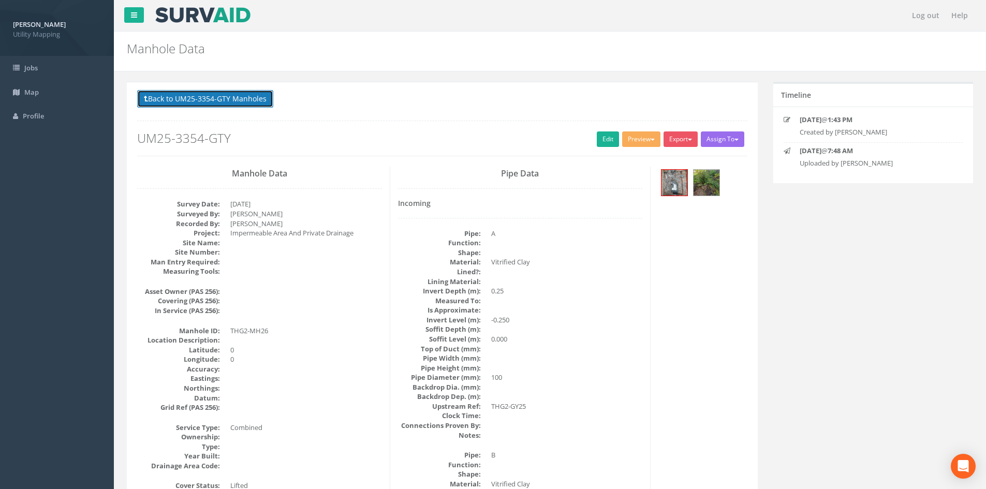
click at [213, 99] on button "Back to UM25-3354-GTY Manholes" at bounding box center [205, 99] width 136 height 18
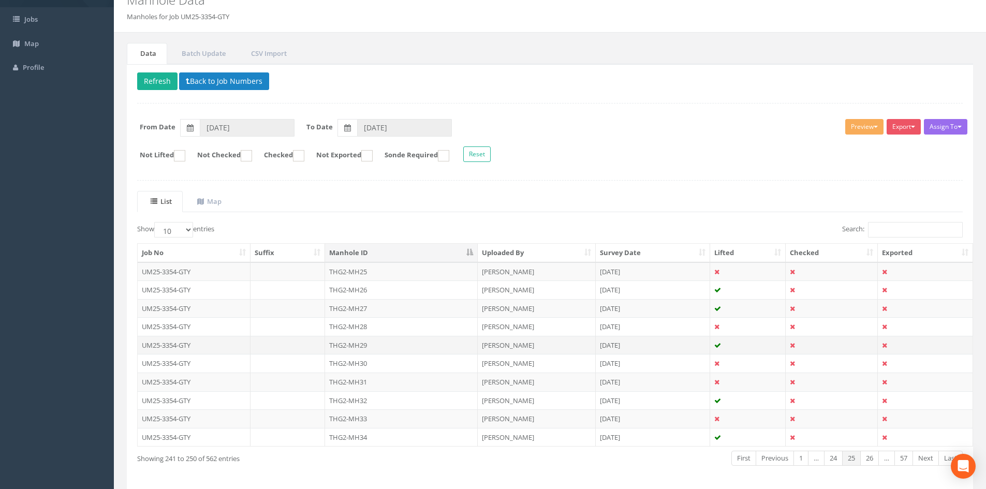
scroll to position [86, 0]
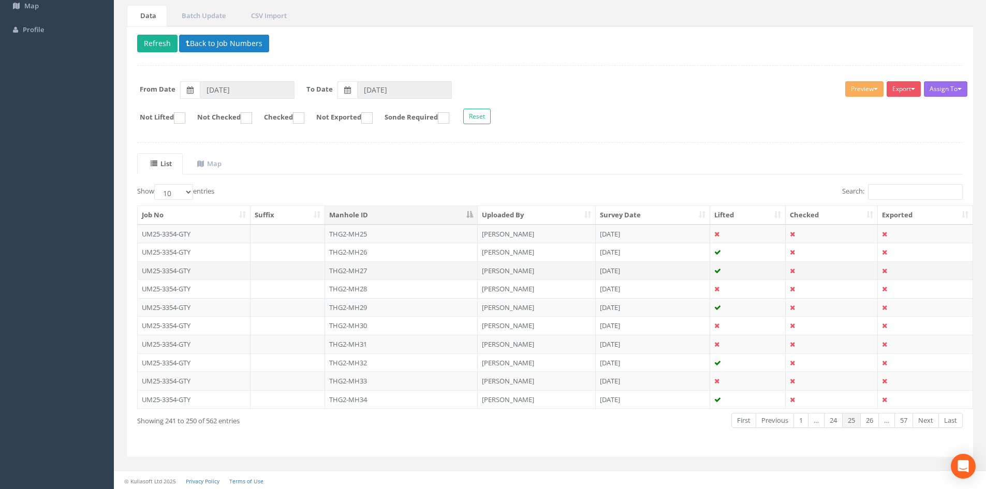
click at [359, 270] on td "THG2-MH27" at bounding box center [401, 270] width 153 height 19
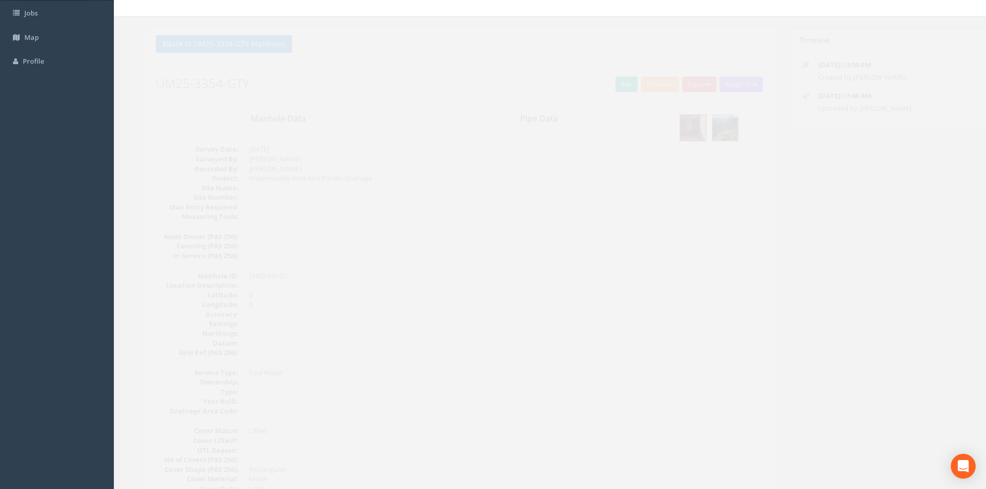
scroll to position [0, 0]
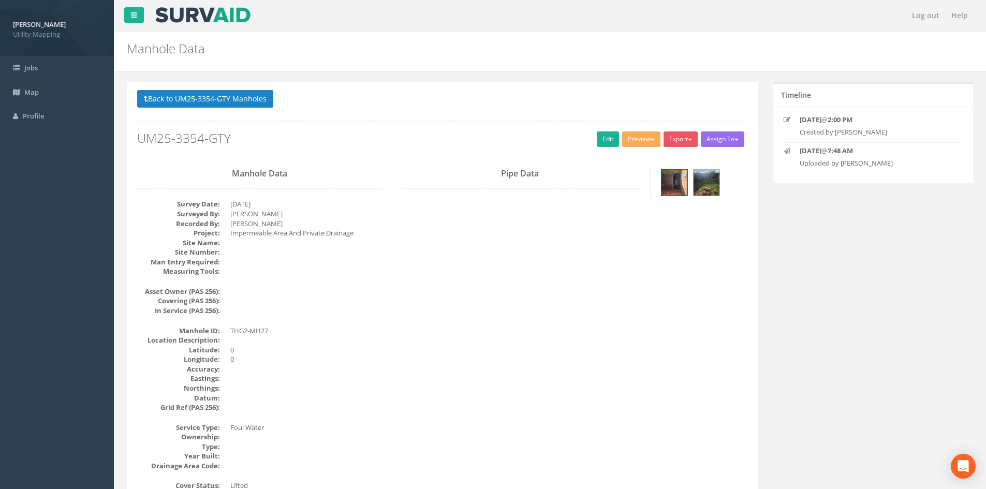
click at [234, 108] on p "Back to UM25-3354-GTY Manholes Back to Map" at bounding box center [442, 100] width 610 height 20
click at [230, 104] on button "Back to UM25-3354-GTY Manholes" at bounding box center [205, 99] width 136 height 18
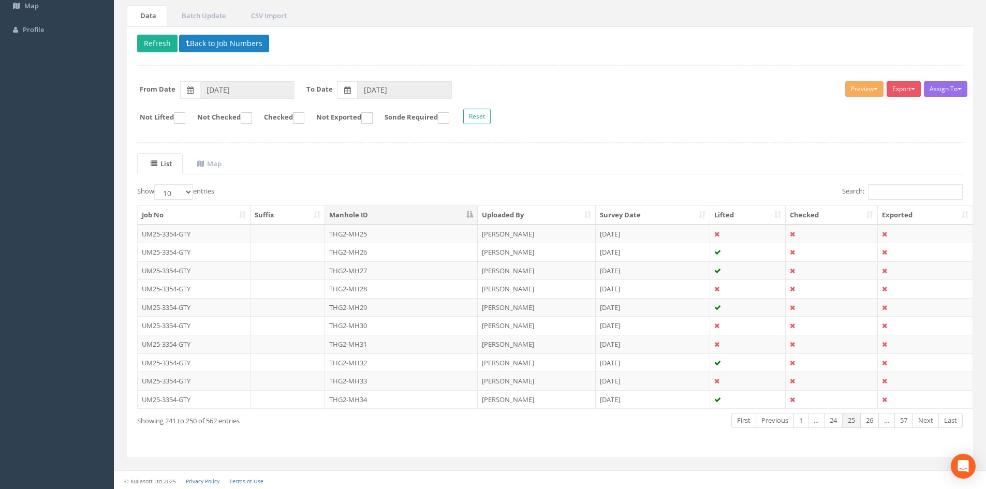
scroll to position [88, 0]
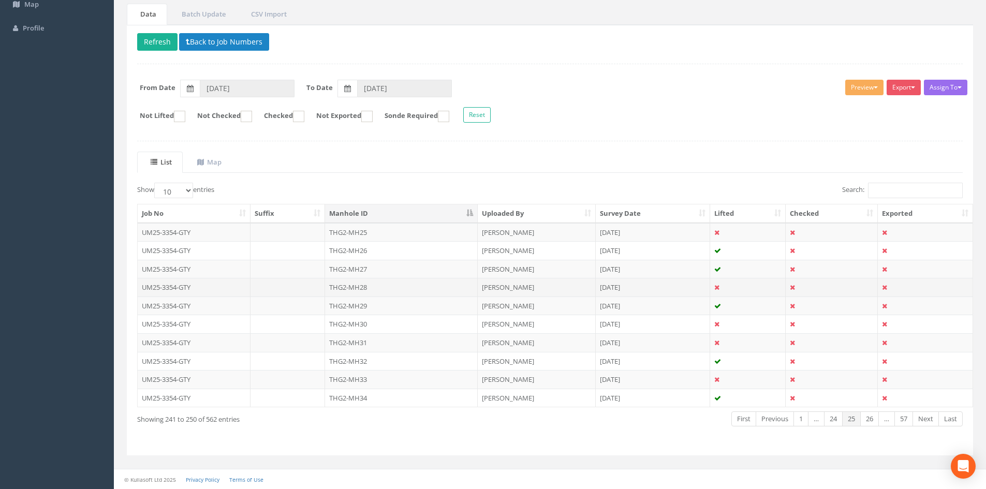
click at [343, 287] on td "THG2-MH28" at bounding box center [401, 287] width 153 height 19
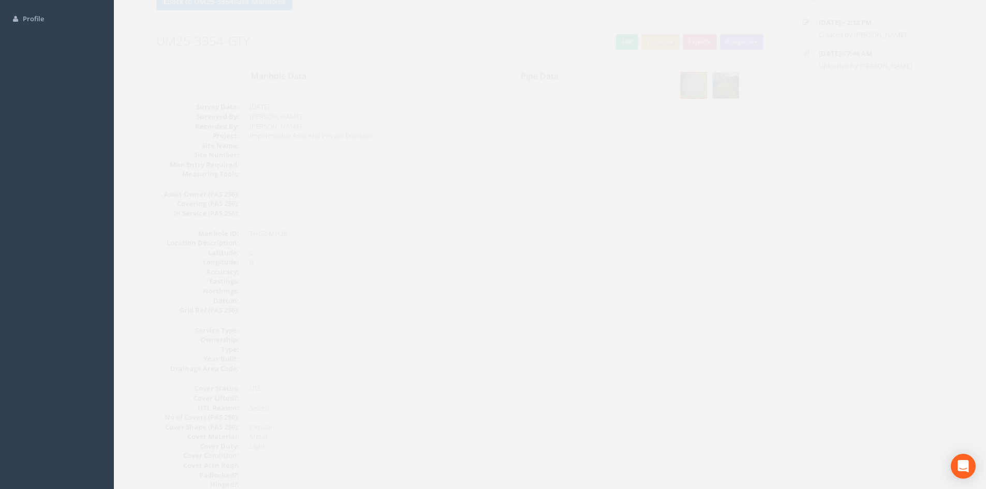
scroll to position [60, 0]
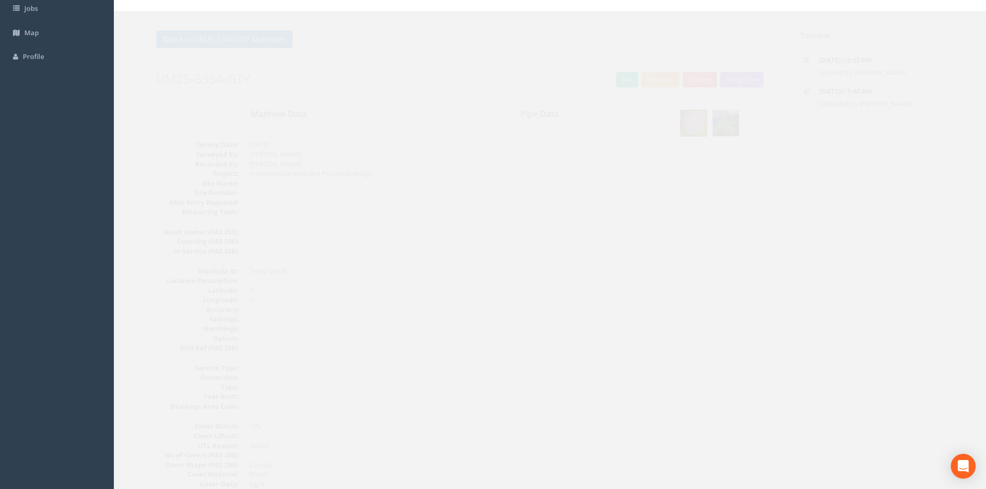
click at [588, 75] on h2 "UM25-3354-GTY" at bounding box center [442, 78] width 610 height 13
click at [597, 77] on link "Edit" at bounding box center [608, 80] width 22 height 16
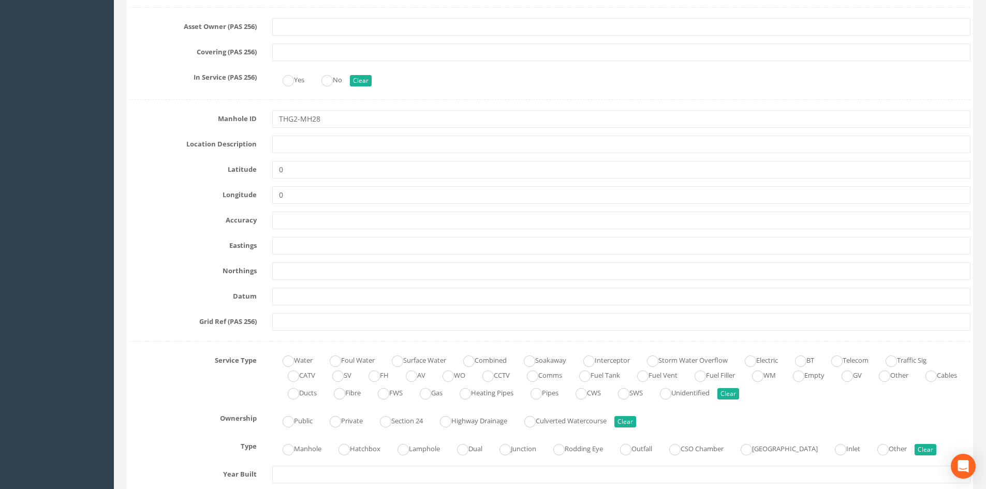
scroll to position [491, 0]
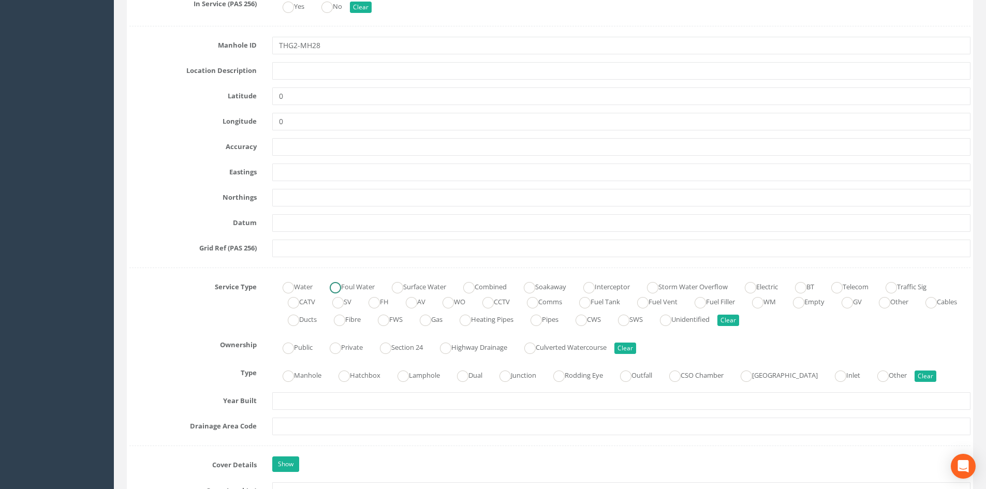
click at [362, 282] on label "Foul Water" at bounding box center [346, 285] width 55 height 15
radio input "true"
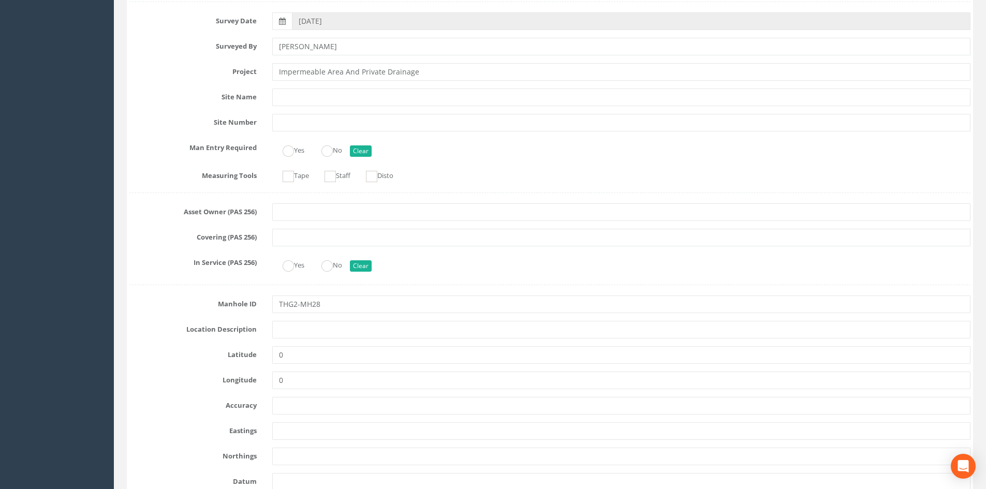
scroll to position [0, 0]
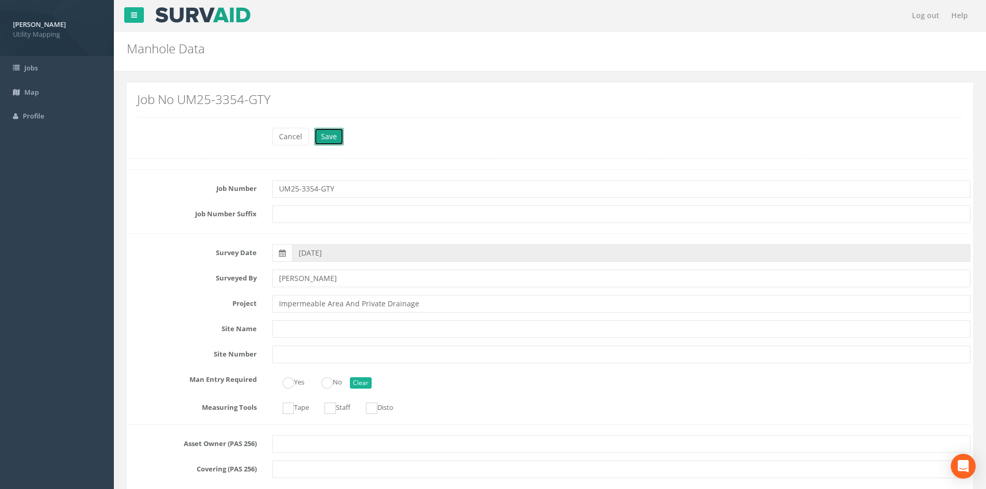
click at [332, 134] on button "Save" at bounding box center [329, 137] width 30 height 18
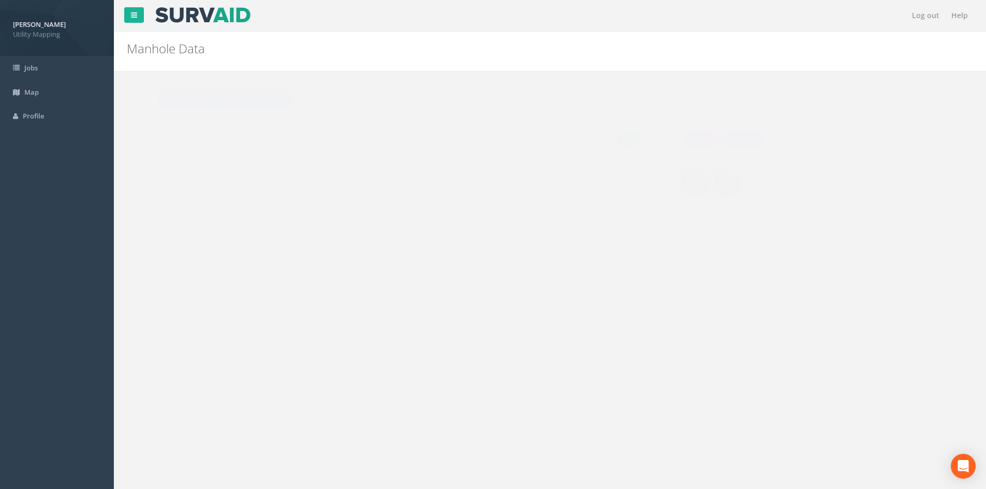
click at [245, 106] on button "Back to UM25-3354-GTY Manholes" at bounding box center [205, 99] width 136 height 18
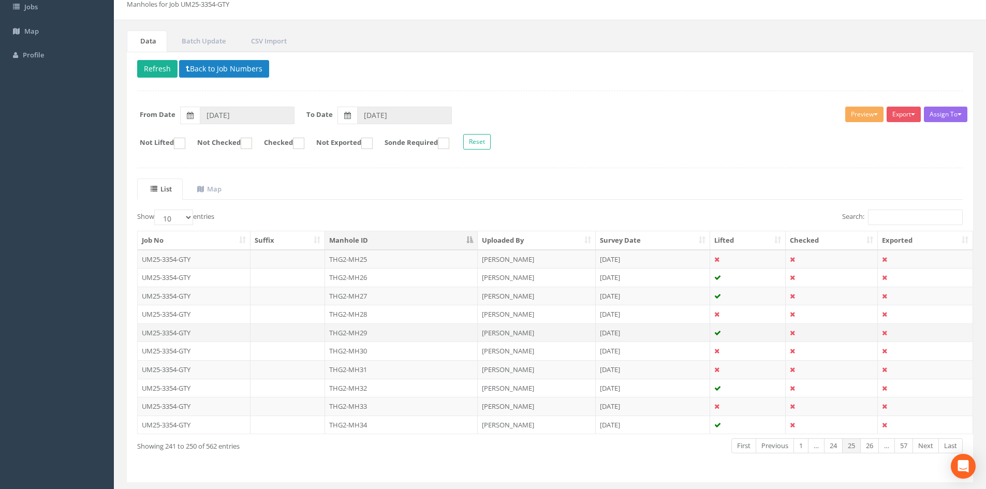
scroll to position [86, 0]
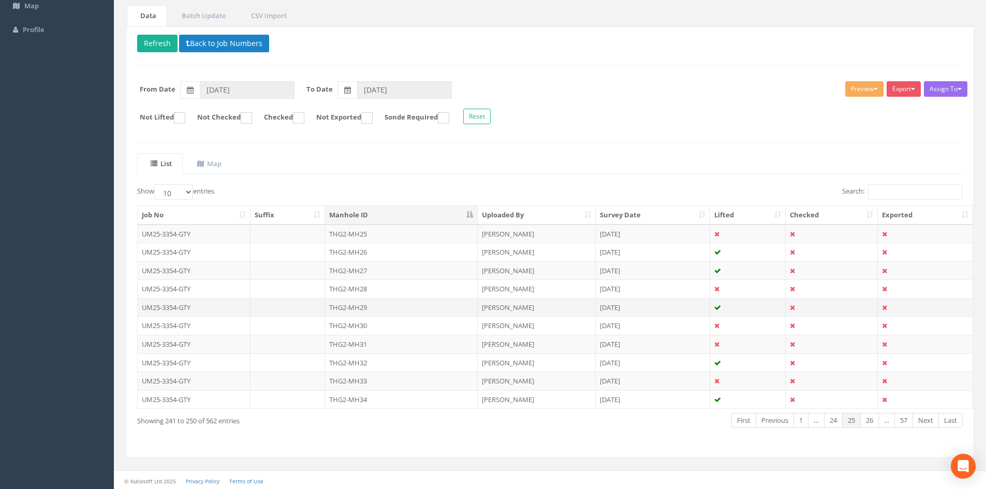
click at [378, 301] on td "THG2-MH29" at bounding box center [401, 307] width 153 height 19
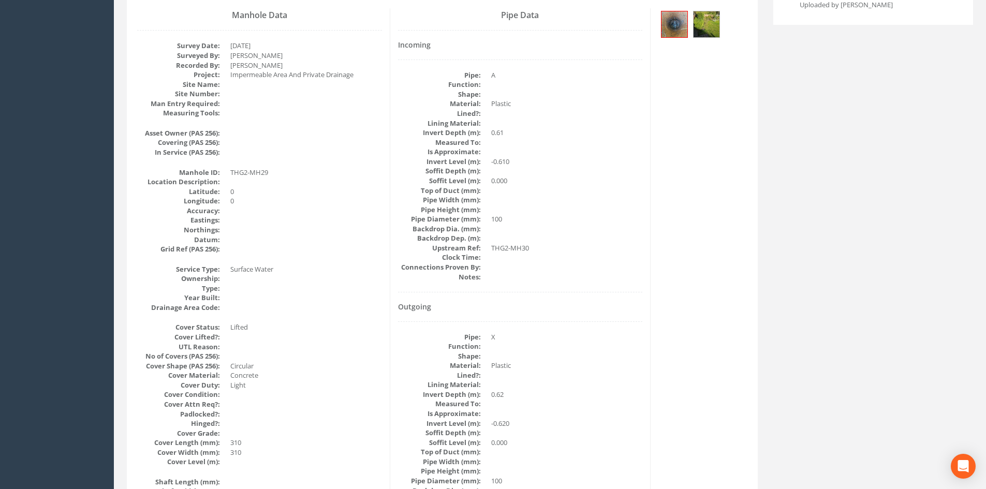
scroll to position [0, 0]
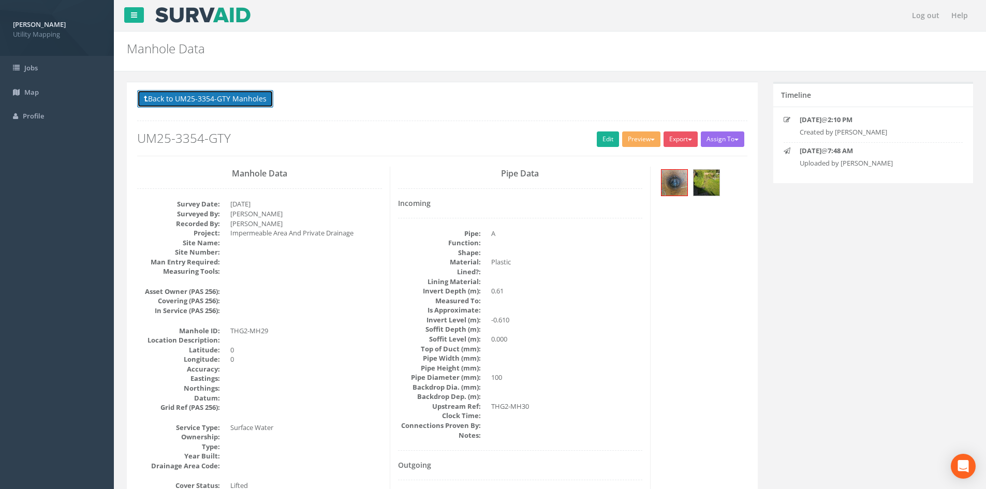
click at [244, 99] on button "Back to UM25-3354-GTY Manholes" at bounding box center [205, 99] width 136 height 18
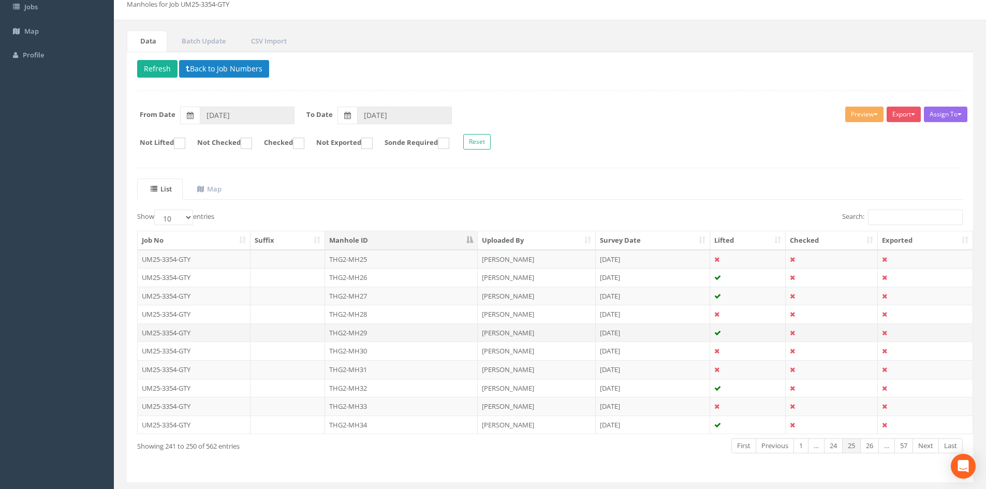
scroll to position [86, 0]
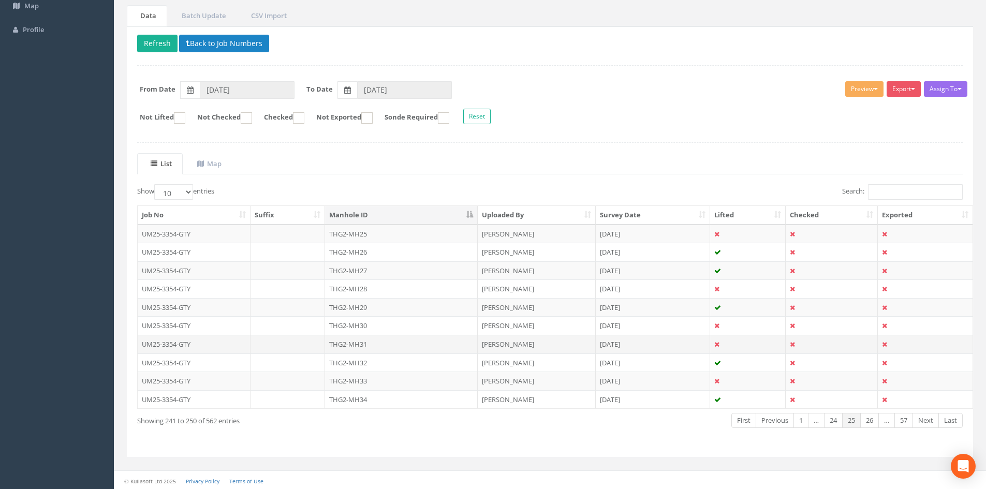
click at [375, 345] on td "THG2-MH31" at bounding box center [401, 344] width 153 height 19
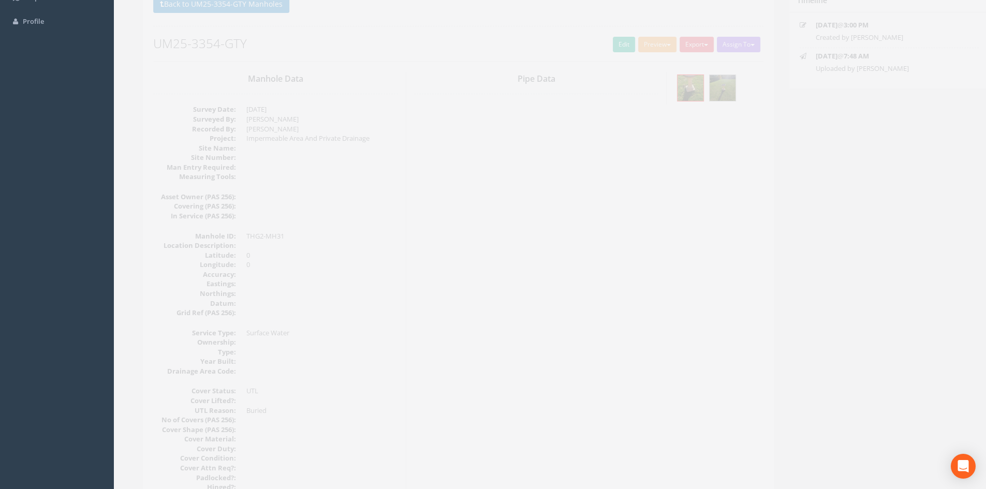
scroll to position [0, 0]
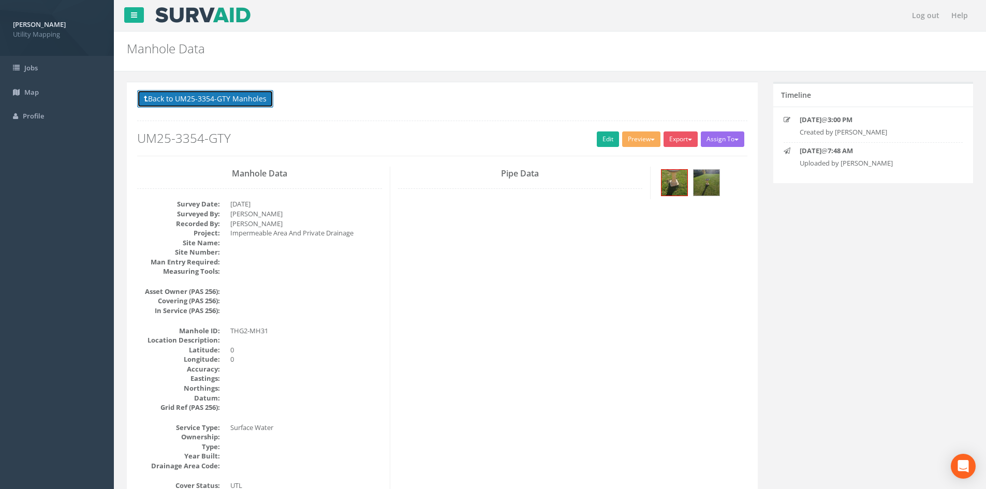
click at [227, 97] on button "Back to UM25-3354-GTY Manholes" at bounding box center [205, 99] width 136 height 18
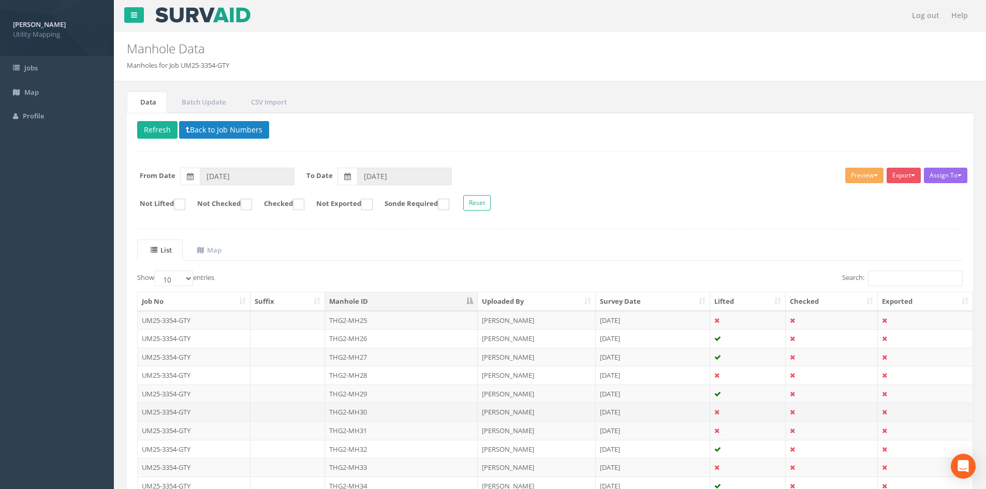
scroll to position [86, 0]
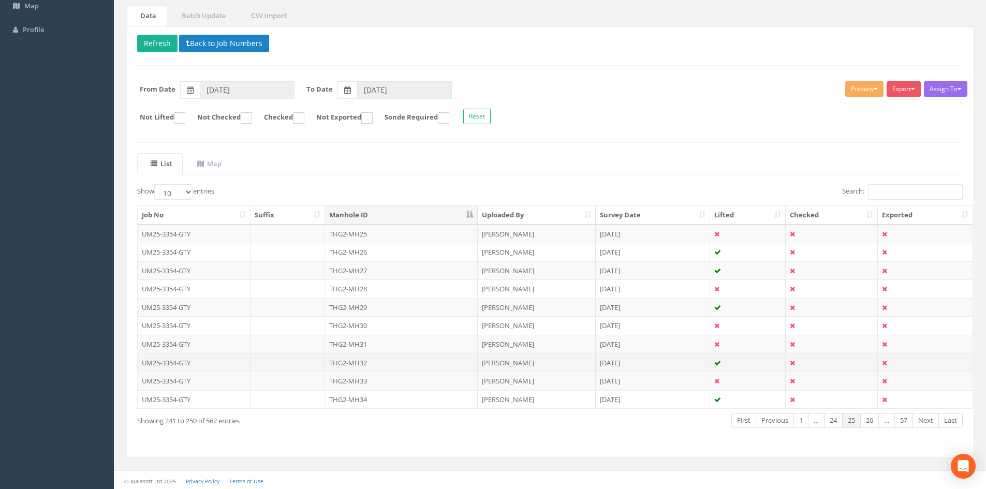
click at [375, 365] on td "THG2-MH32" at bounding box center [401, 363] width 153 height 19
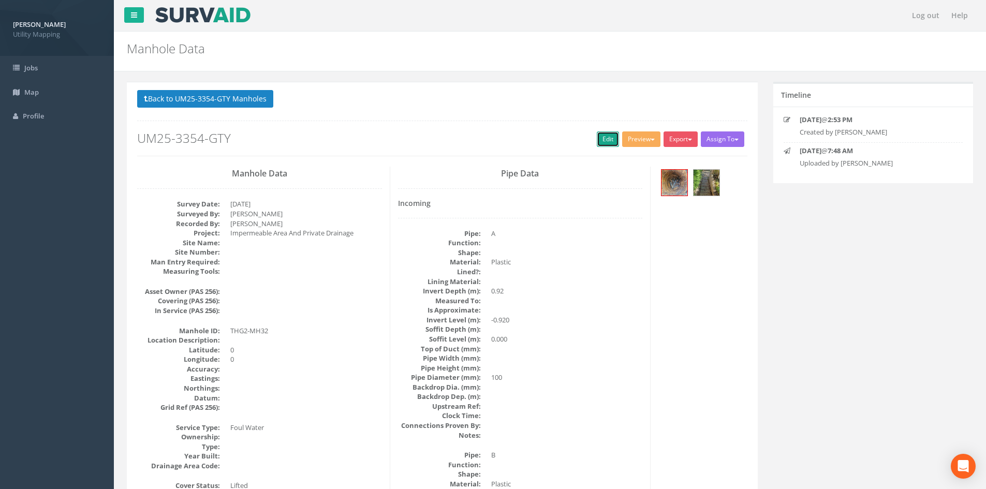
click at [598, 143] on link "Edit" at bounding box center [608, 139] width 22 height 16
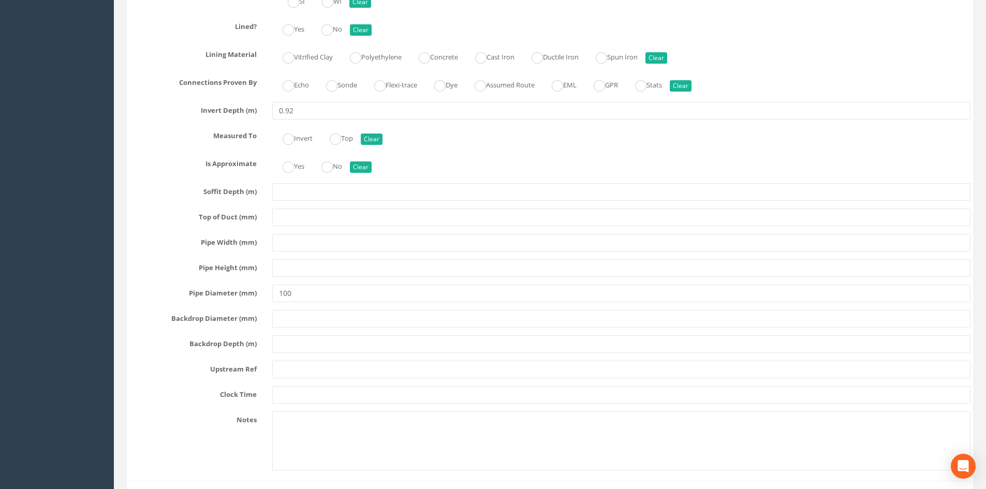
scroll to position [2847, 0]
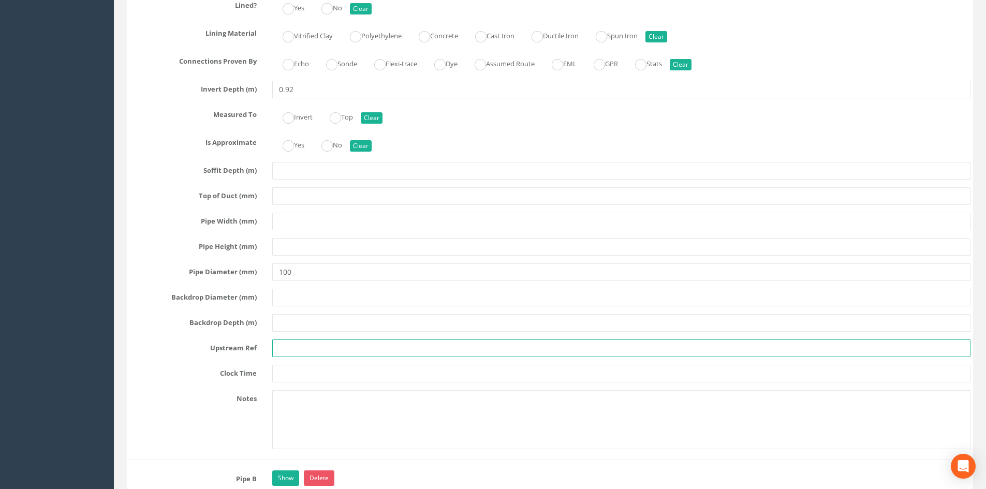
click at [296, 348] on input "text" at bounding box center [621, 349] width 698 height 18
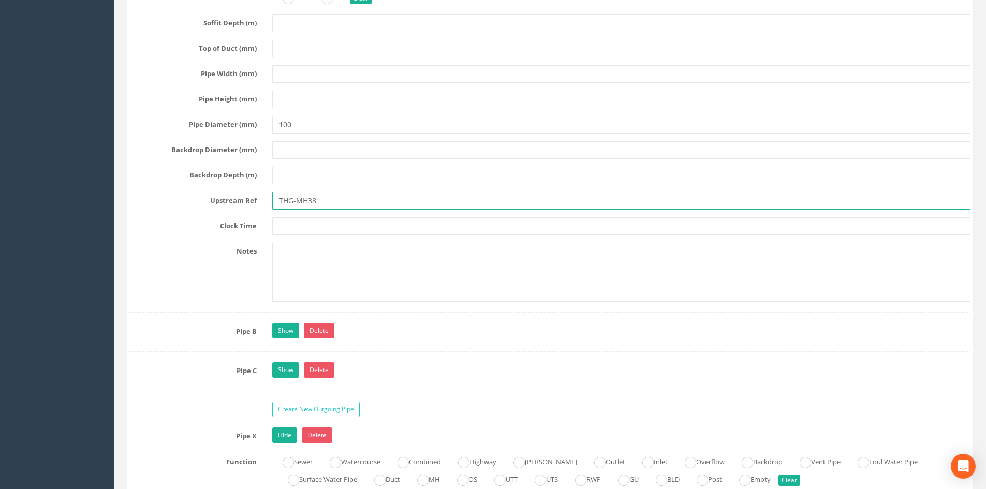
scroll to position [3019, 0]
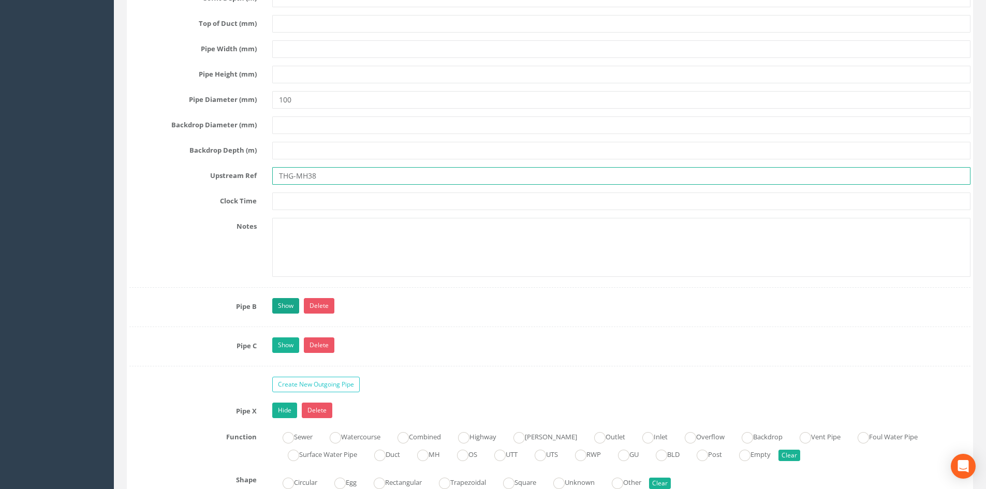
type input "THG-MH38"
click at [292, 304] on link "Show" at bounding box center [285, 306] width 27 height 16
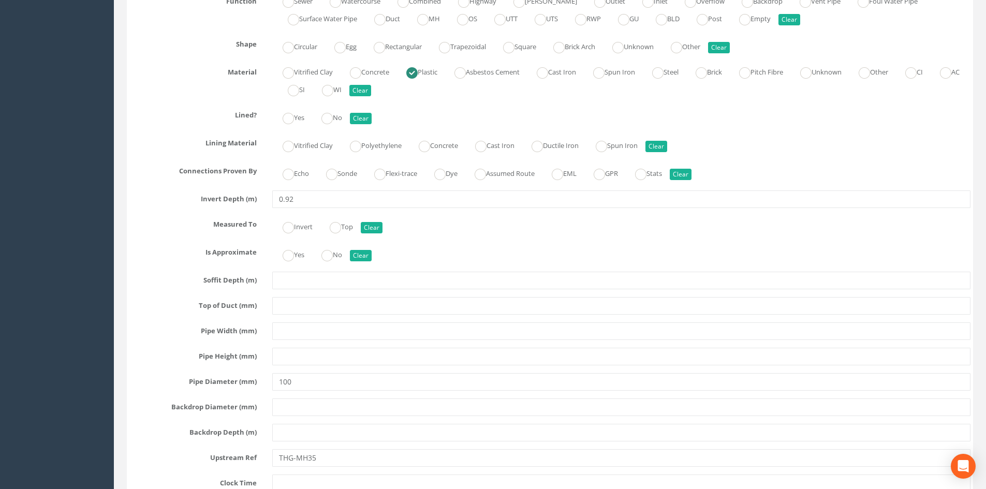
scroll to position [3537, 0]
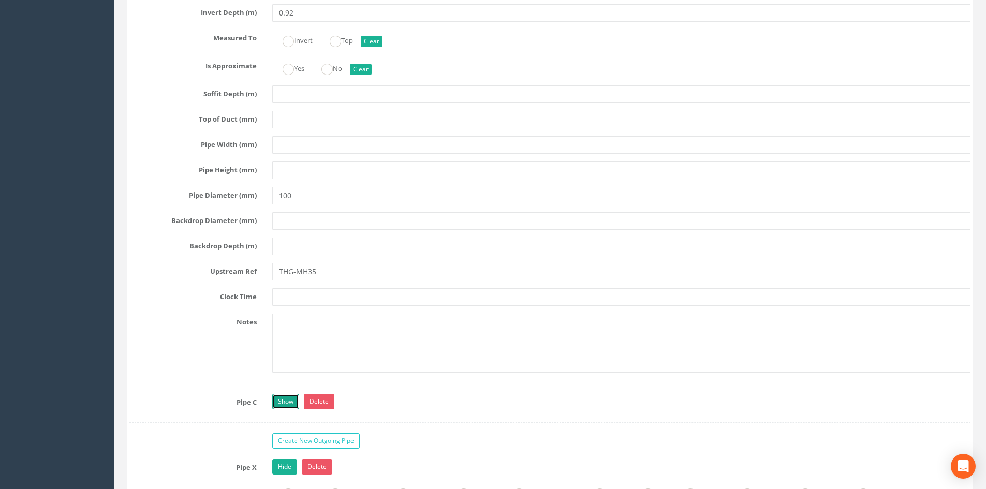
click at [278, 402] on link "Show" at bounding box center [285, 402] width 27 height 16
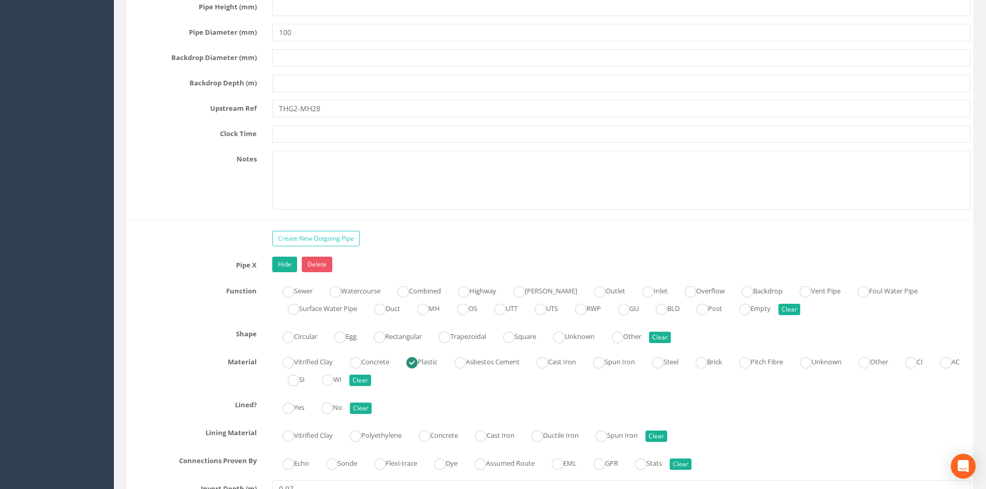
scroll to position [4400, 0]
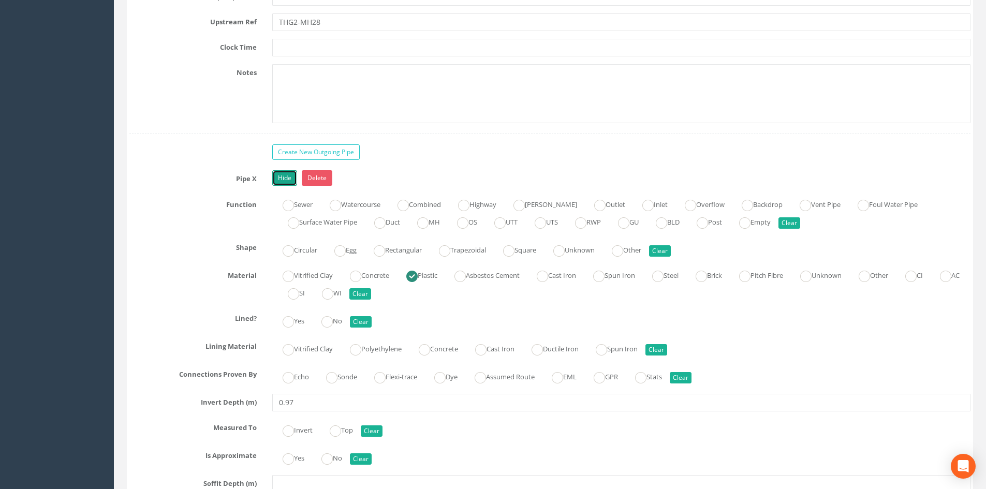
click at [288, 170] on link "Hide" at bounding box center [284, 178] width 25 height 16
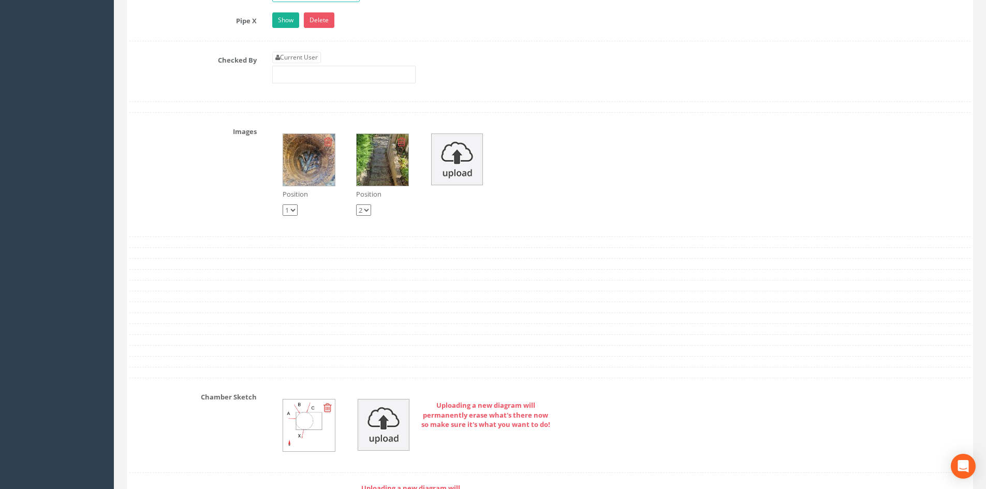
scroll to position [4486, 0]
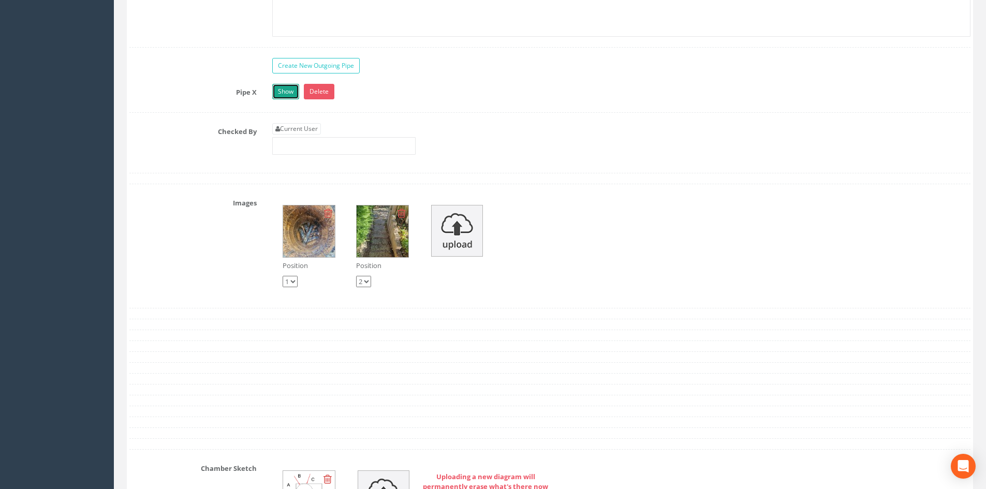
click at [287, 85] on link "Show" at bounding box center [285, 92] width 27 height 16
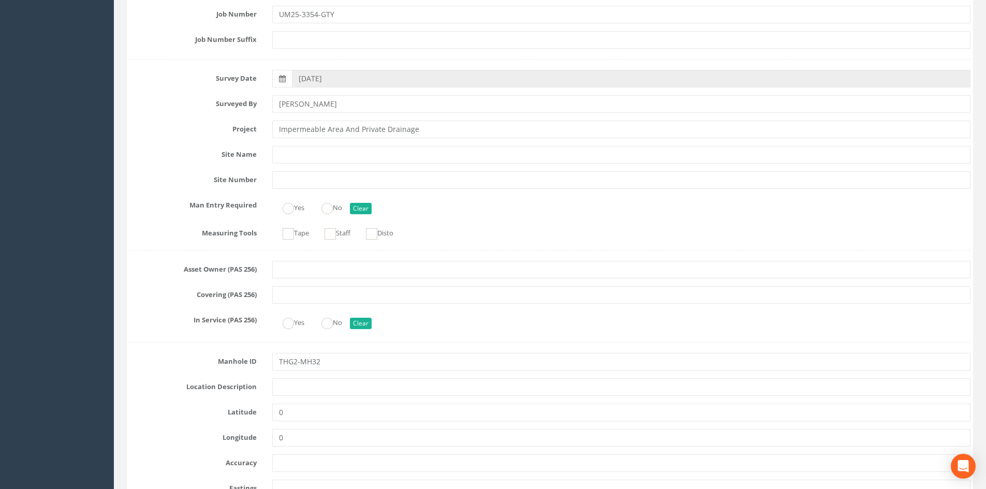
scroll to position [0, 0]
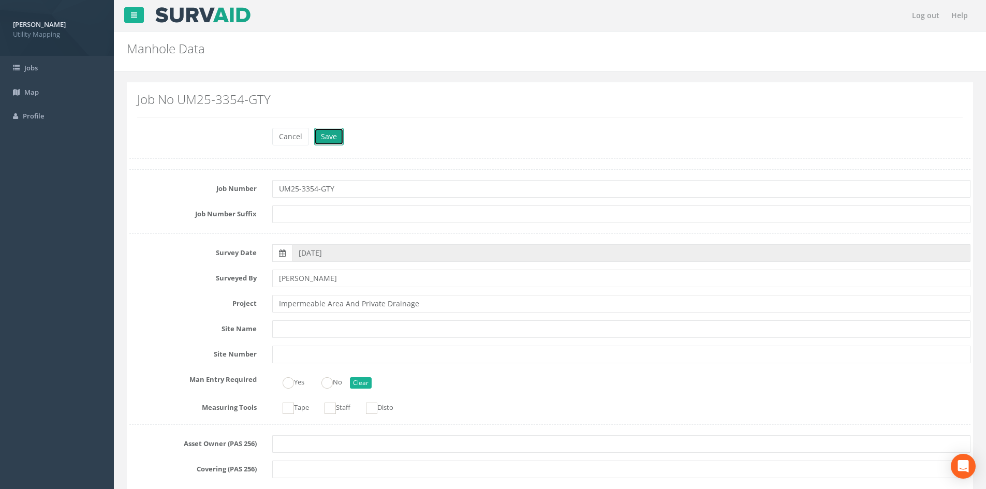
click at [341, 133] on button "Save" at bounding box center [329, 137] width 30 height 18
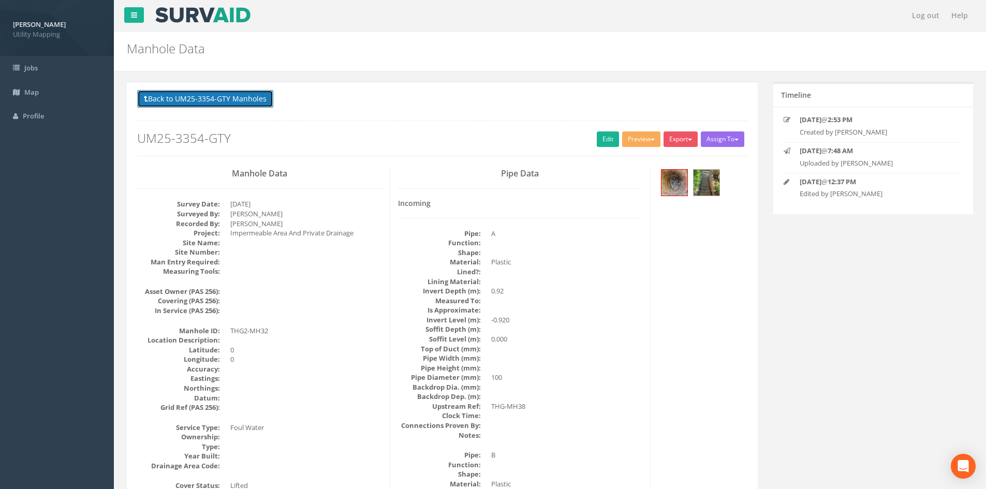
click at [234, 98] on button "Back to UM25-3354-GTY Manholes" at bounding box center [205, 99] width 136 height 18
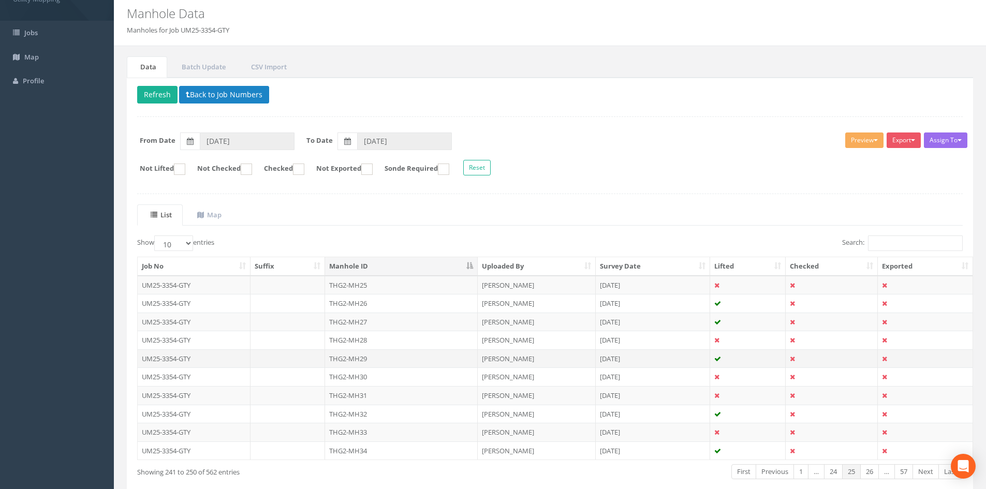
scroll to position [86, 0]
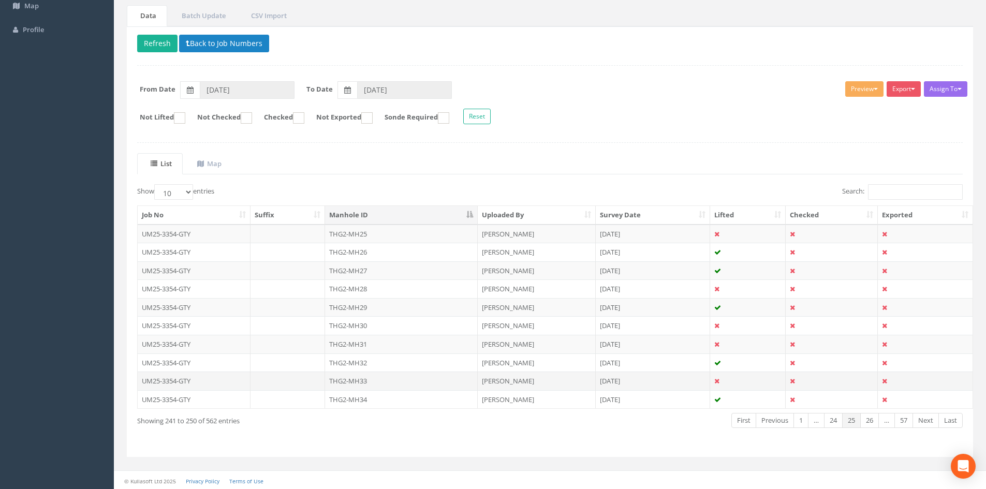
click at [376, 376] on td "THG2-MH33" at bounding box center [401, 381] width 153 height 19
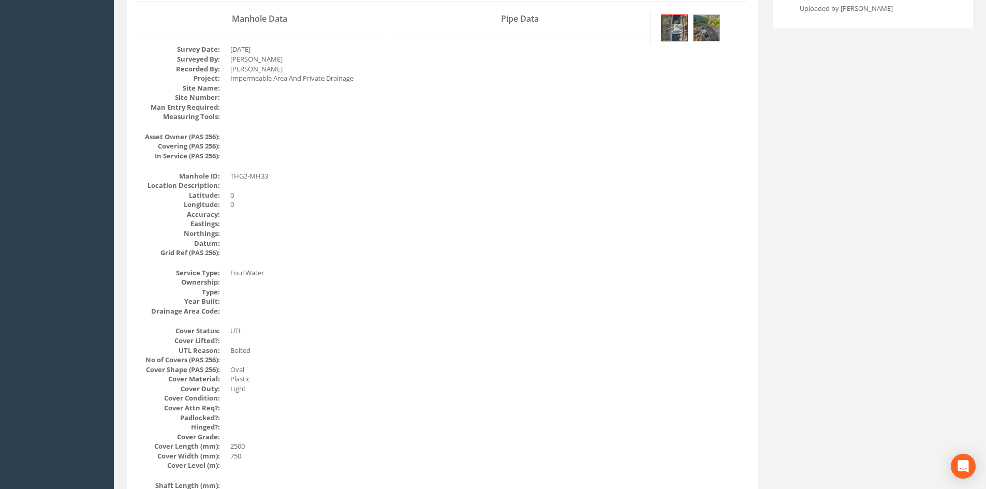
scroll to position [0, 0]
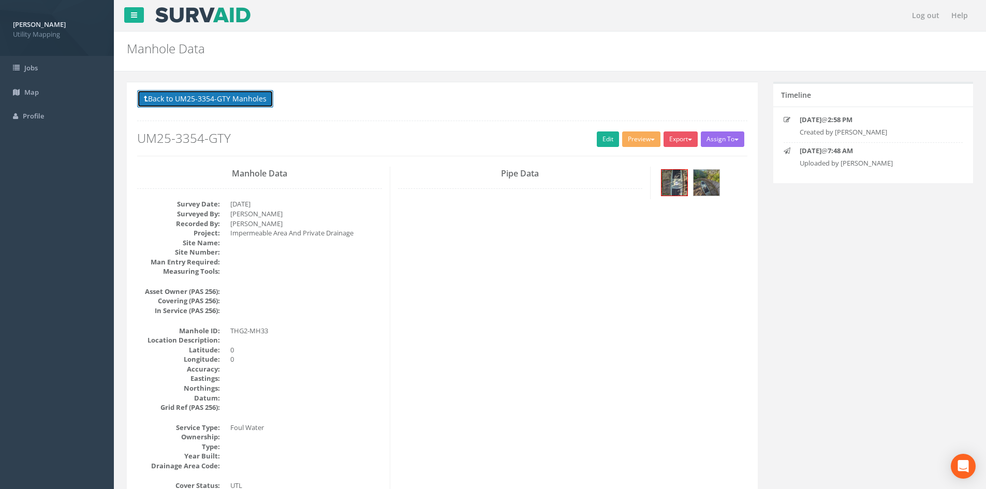
click at [231, 98] on button "Back to UM25-3354-GTY Manholes" at bounding box center [205, 99] width 136 height 18
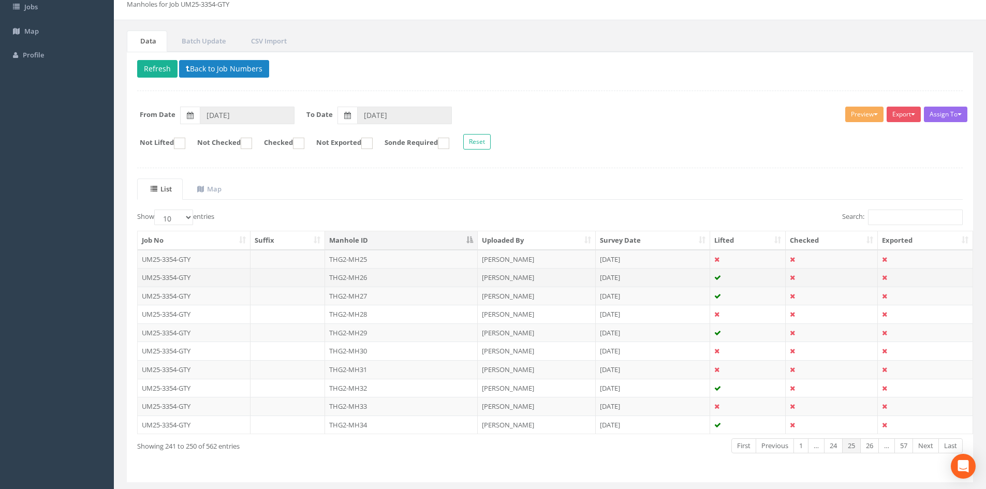
scroll to position [86, 0]
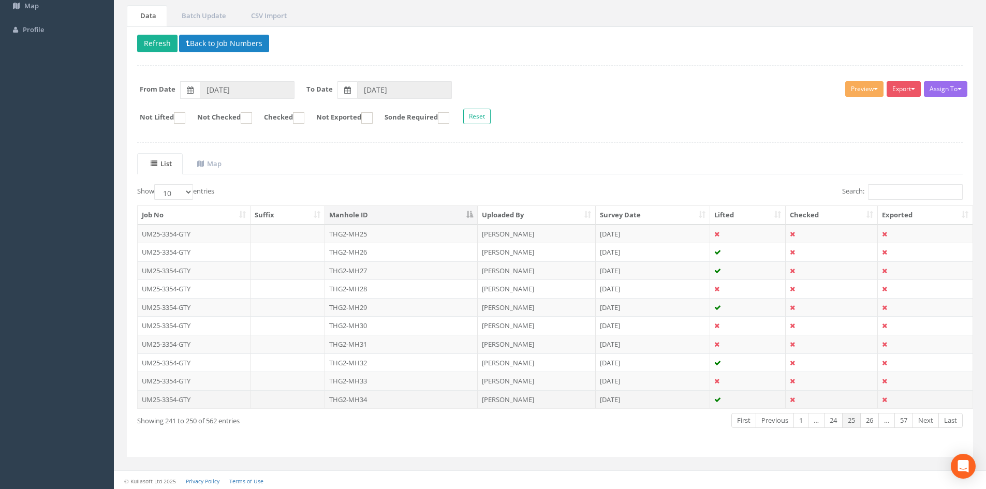
click at [374, 397] on td "THG2-MH34" at bounding box center [401, 399] width 153 height 19
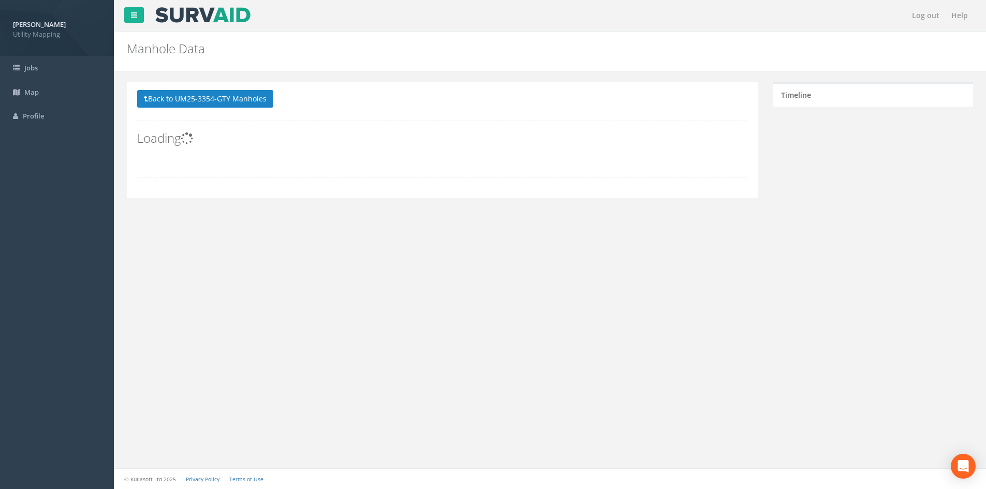
scroll to position [0, 0]
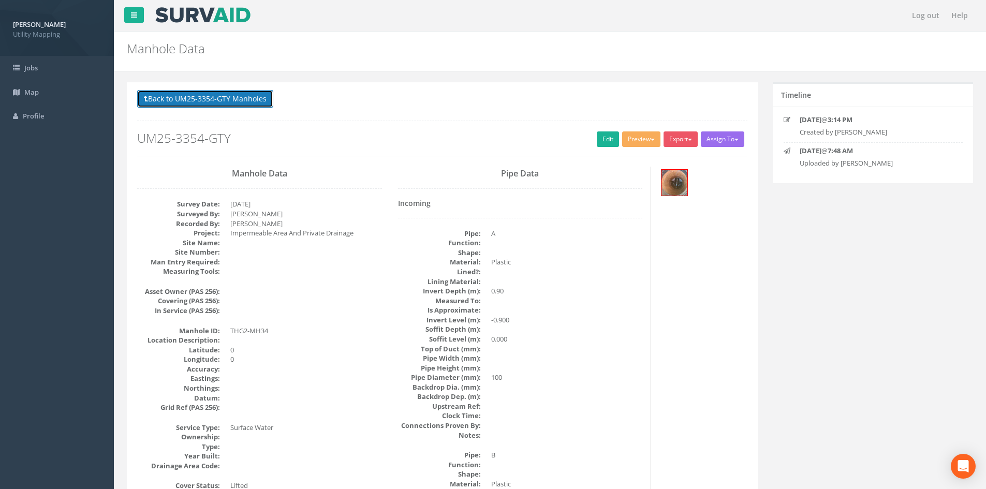
click at [164, 94] on button "Back to UM25-3354-GTY Manholes" at bounding box center [205, 99] width 136 height 18
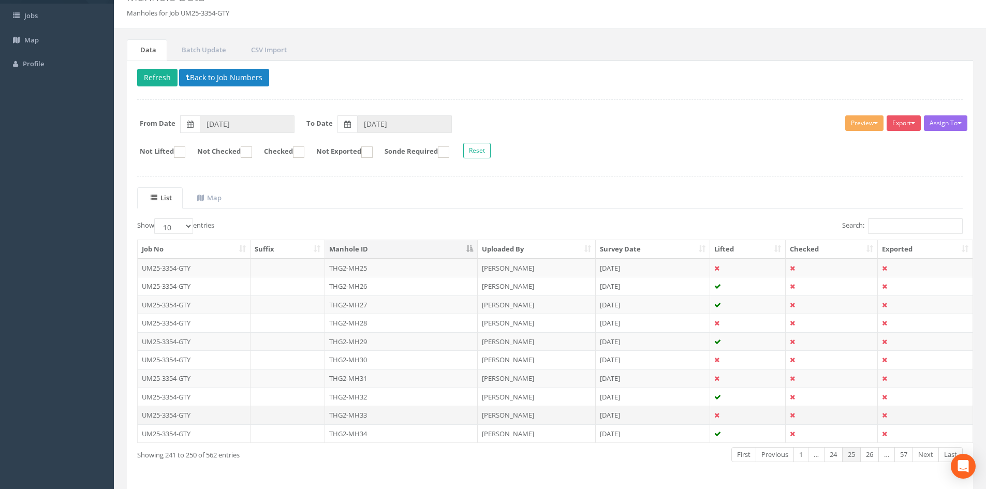
scroll to position [88, 0]
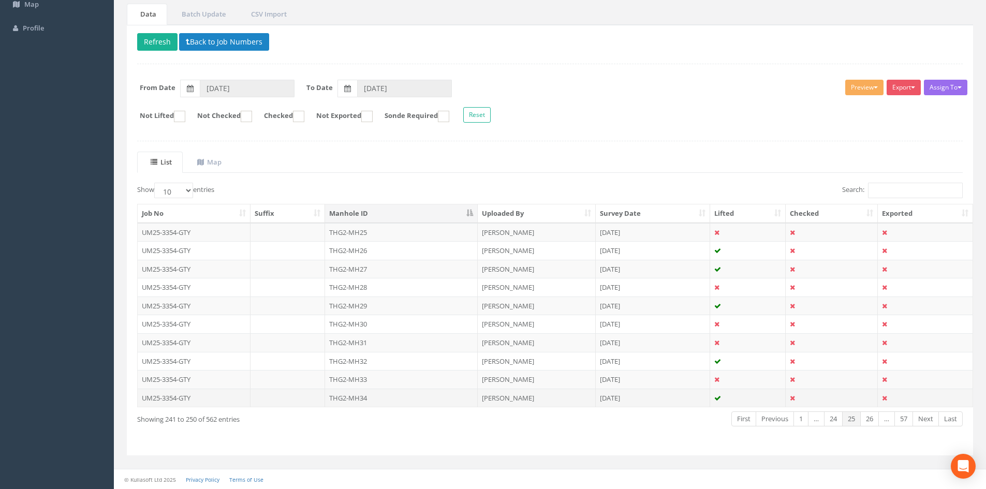
click at [375, 396] on td "THG2-MH34" at bounding box center [401, 398] width 153 height 19
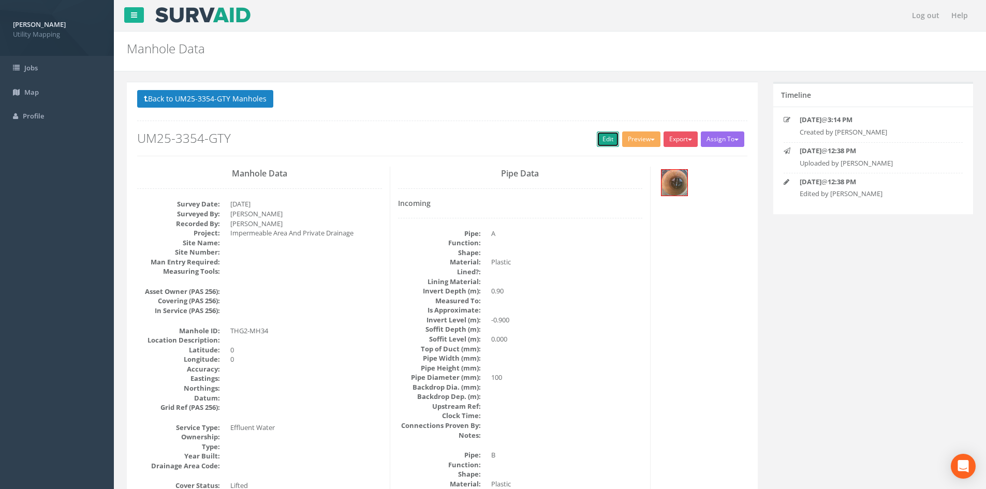
click at [611, 137] on link "Edit" at bounding box center [608, 139] width 22 height 16
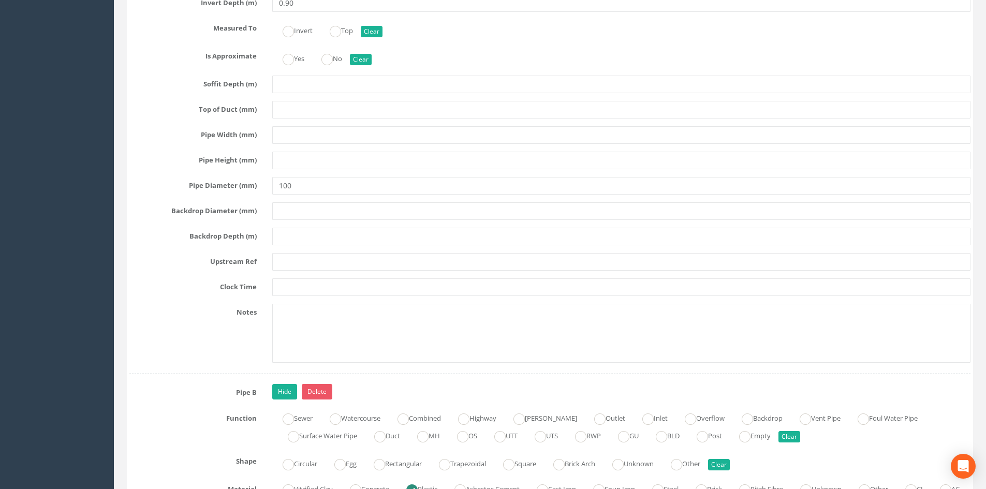
scroll to position [2847, 0]
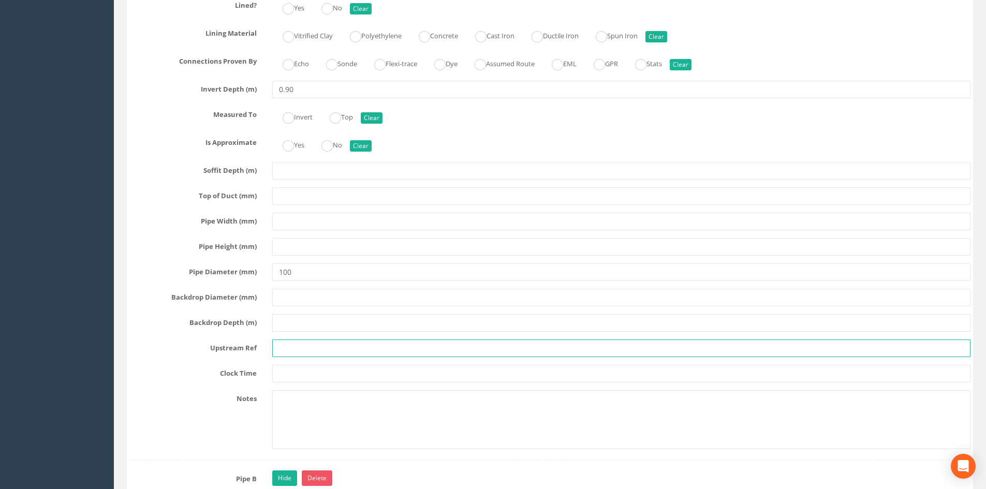
click at [308, 349] on input "text" at bounding box center [621, 349] width 698 height 18
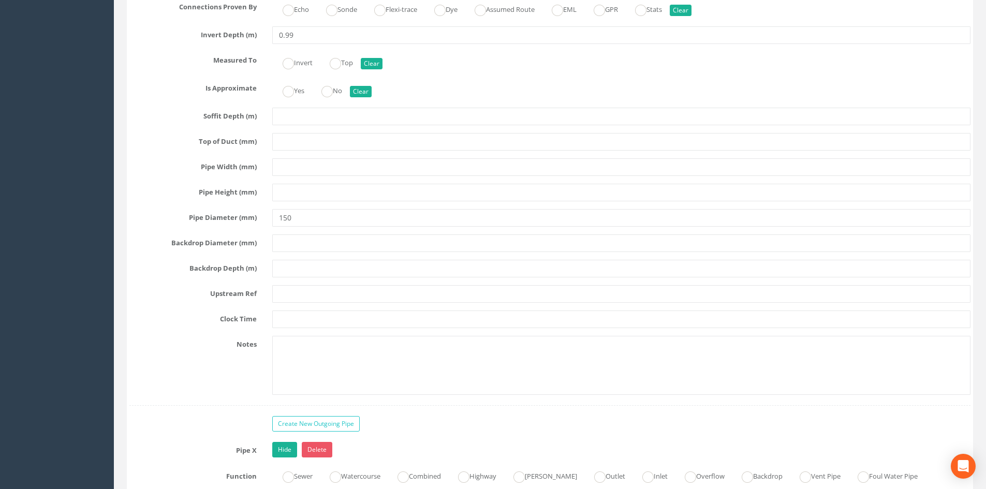
scroll to position [3537, 0]
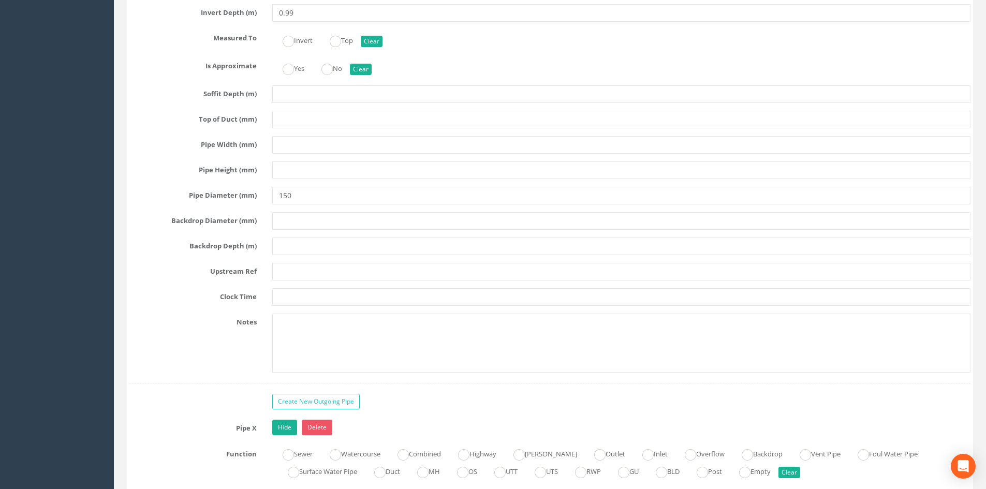
type input "THG-MH31"
click at [300, 277] on input "text" at bounding box center [621, 272] width 698 height 18
click at [286, 274] on input "TTHG-MH33" at bounding box center [621, 272] width 698 height 18
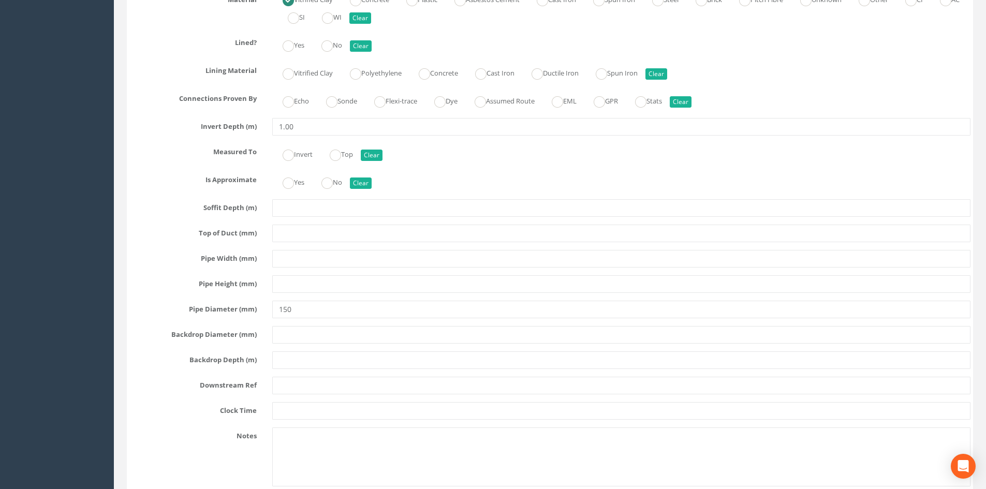
scroll to position [4141, 0]
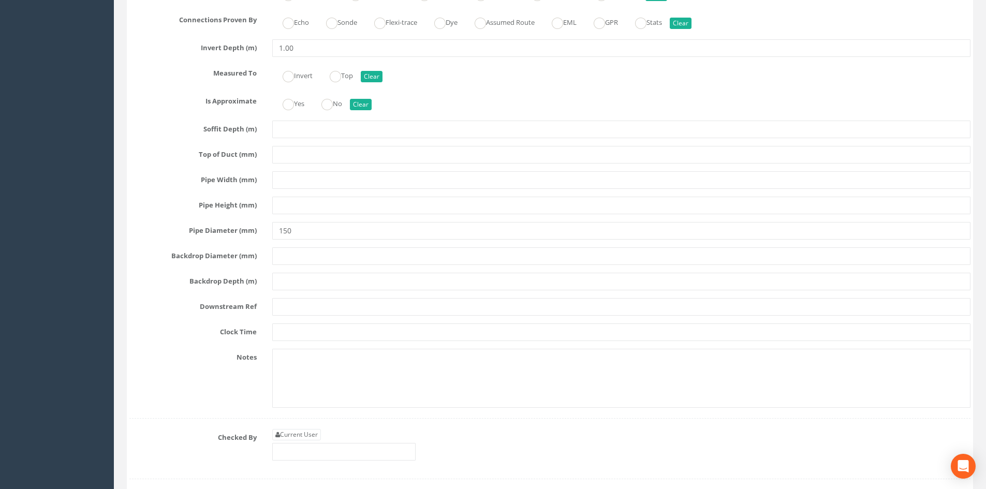
type input "THG-MH33"
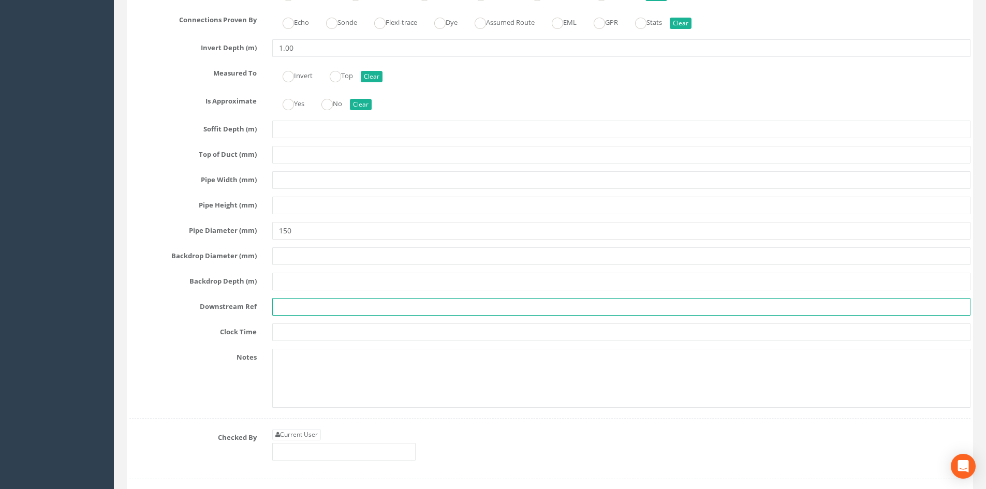
click at [288, 312] on input "text" at bounding box center [621, 307] width 698 height 18
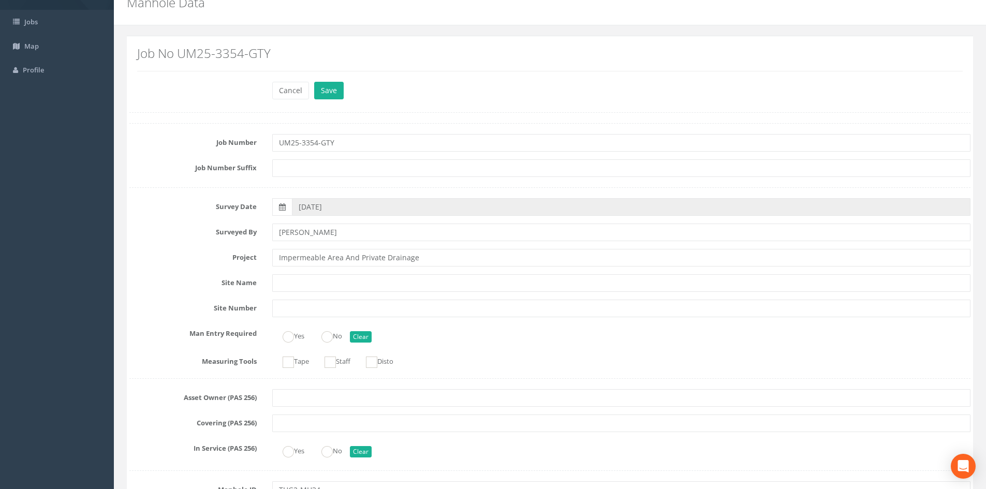
scroll to position [0, 0]
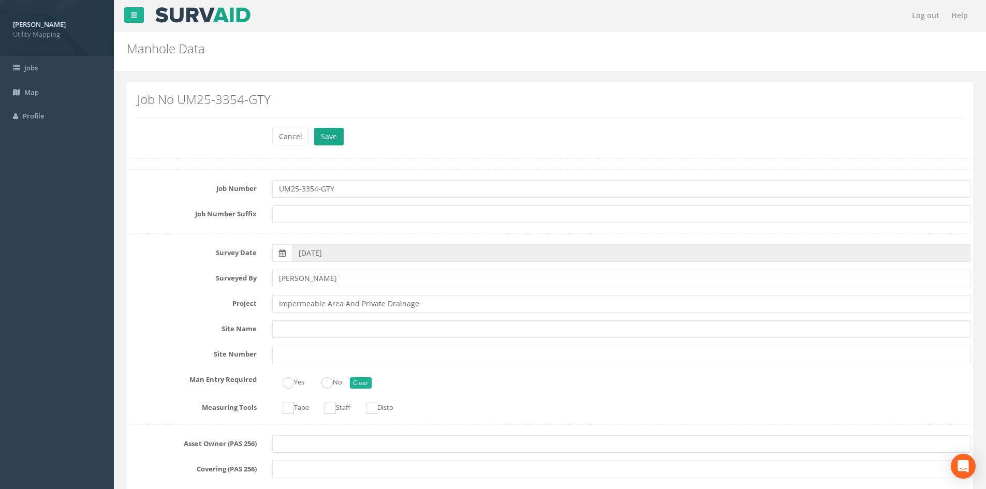
type input "EOT"
click at [319, 135] on button "Save" at bounding box center [329, 137] width 30 height 18
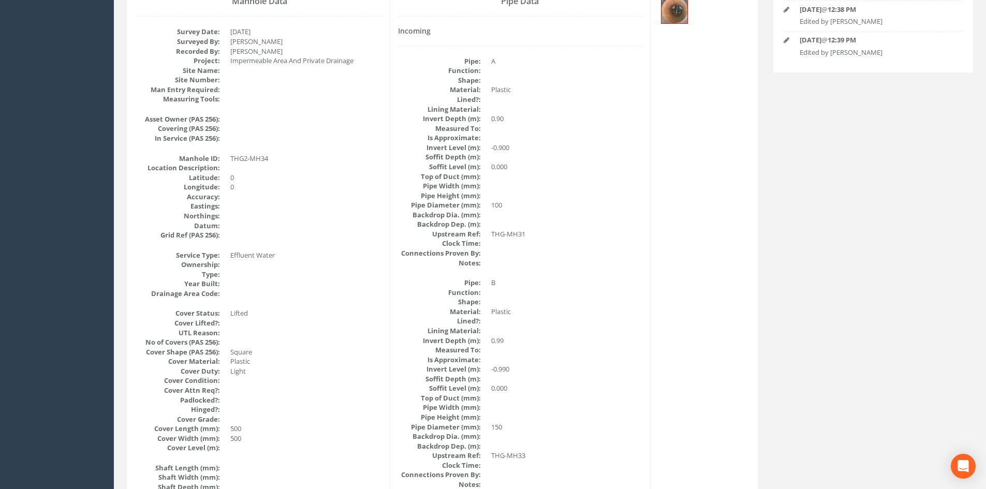
scroll to position [86, 0]
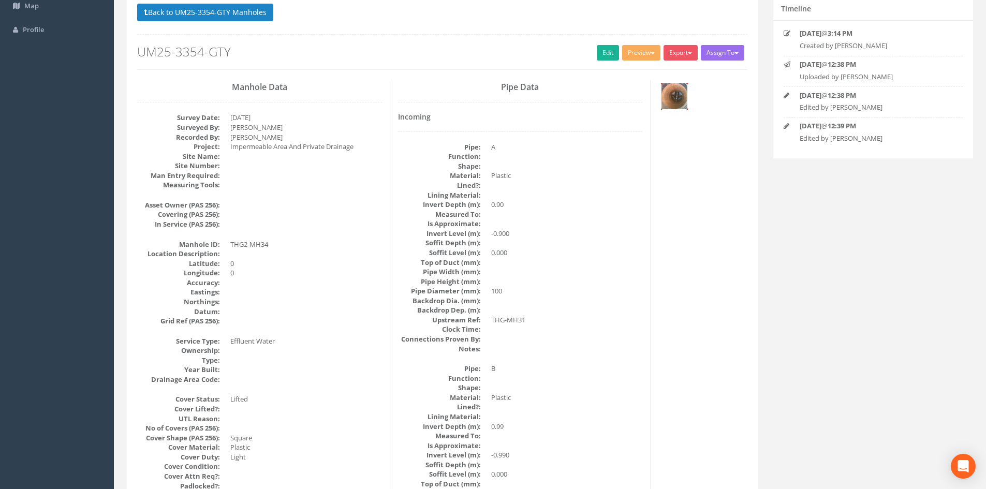
click at [673, 98] on img at bounding box center [674, 96] width 26 height 26
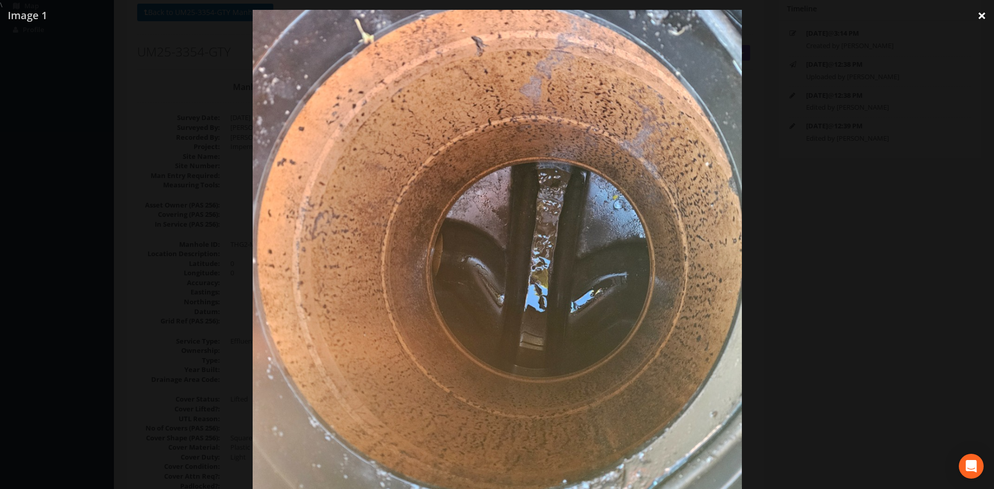
click at [979, 15] on link "×" at bounding box center [981, 15] width 24 height 31
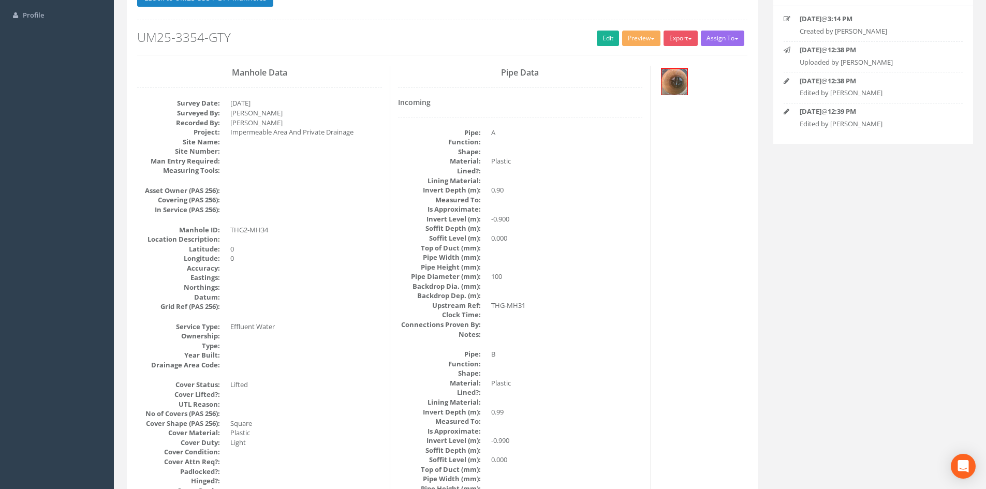
scroll to position [0, 0]
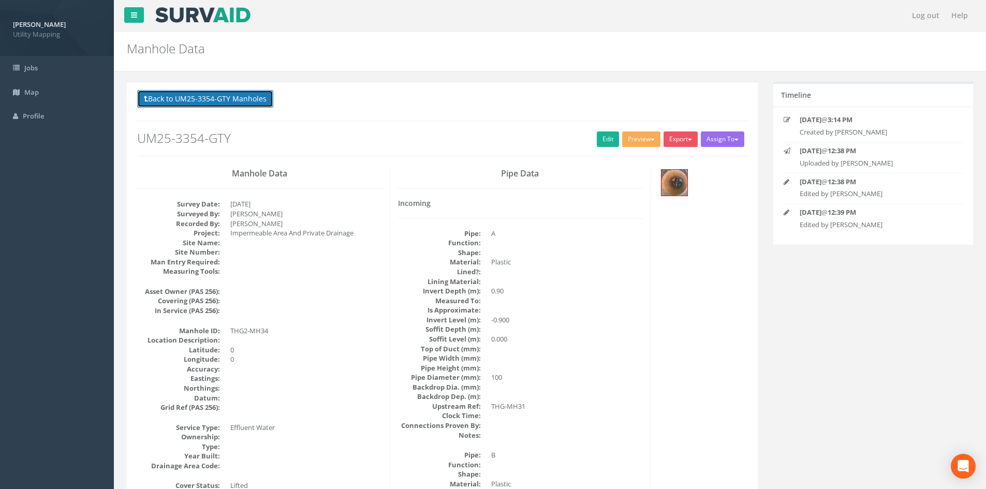
click at [170, 103] on button "Back to UM25-3354-GTY Manholes" at bounding box center [205, 99] width 136 height 18
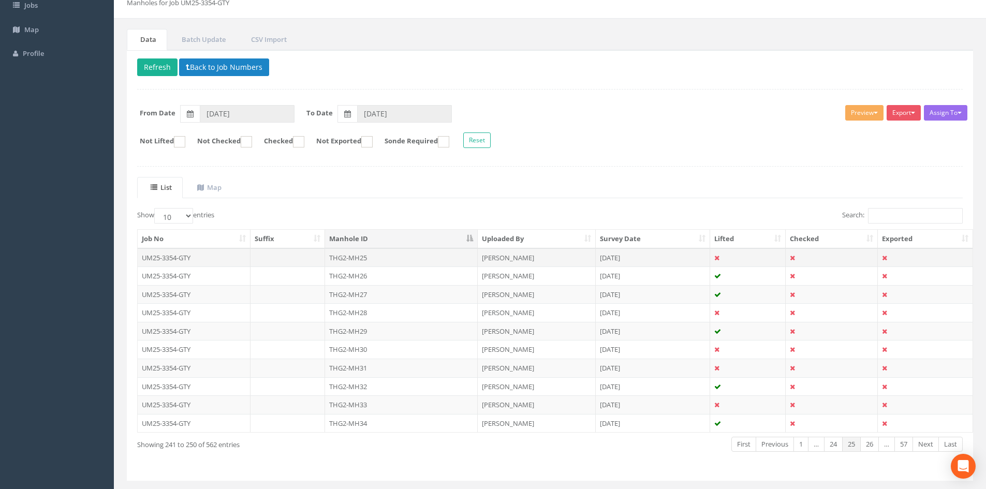
scroll to position [88, 0]
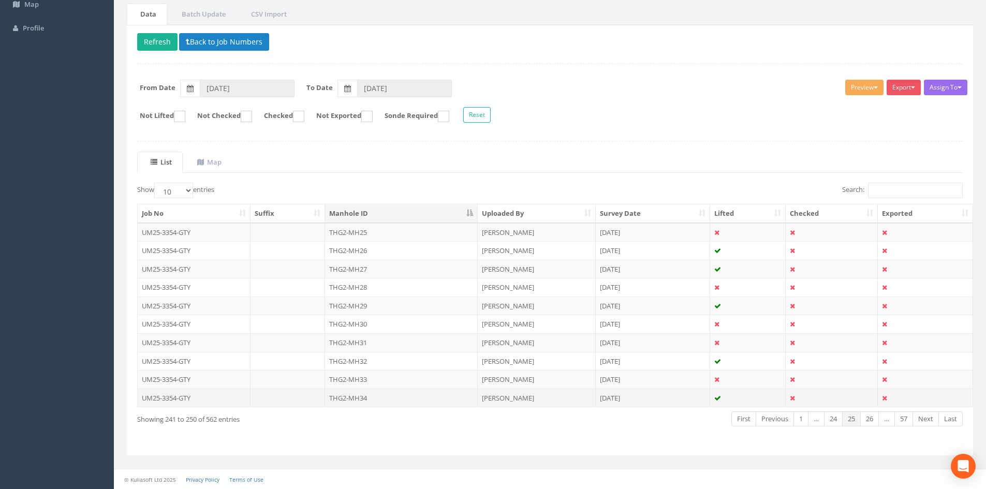
click at [385, 396] on td "THG2-MH34" at bounding box center [401, 398] width 153 height 19
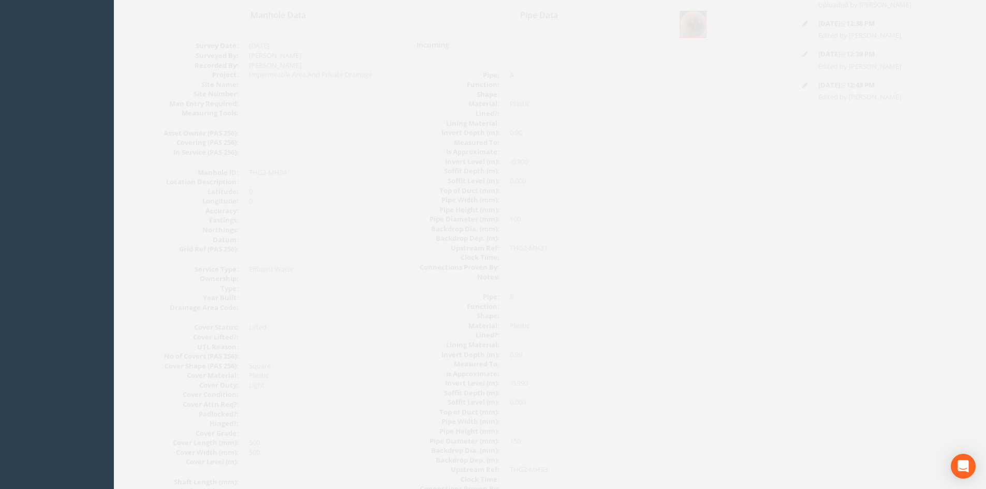
scroll to position [0, 0]
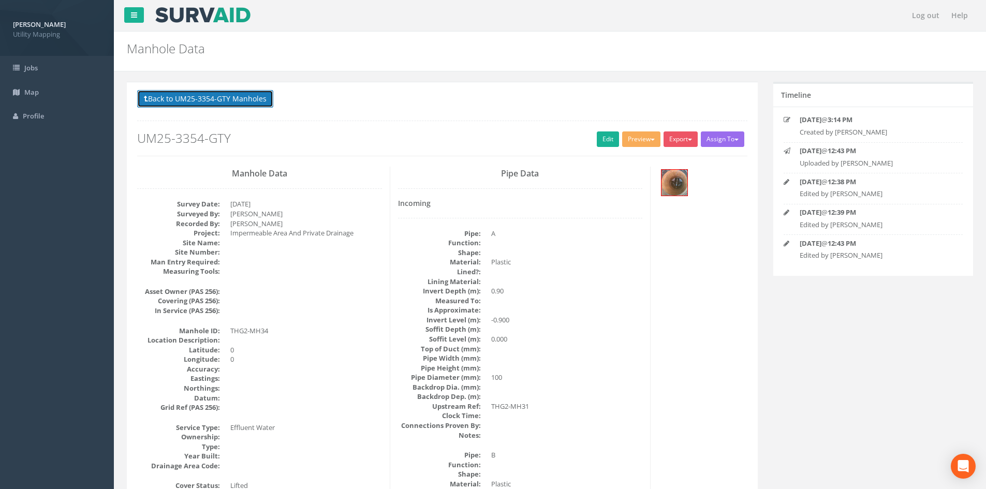
click at [189, 98] on button "Back to UM25-3354-GTY Manholes" at bounding box center [205, 99] width 136 height 18
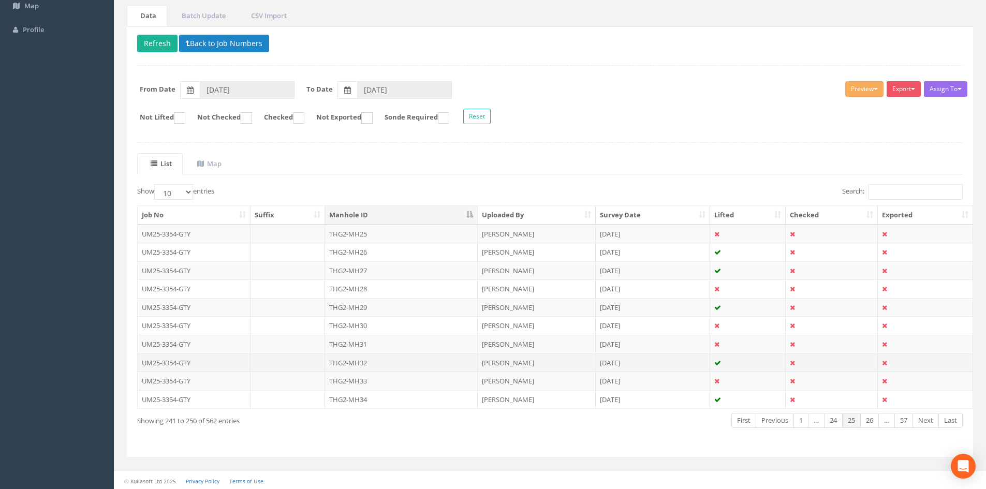
scroll to position [88, 0]
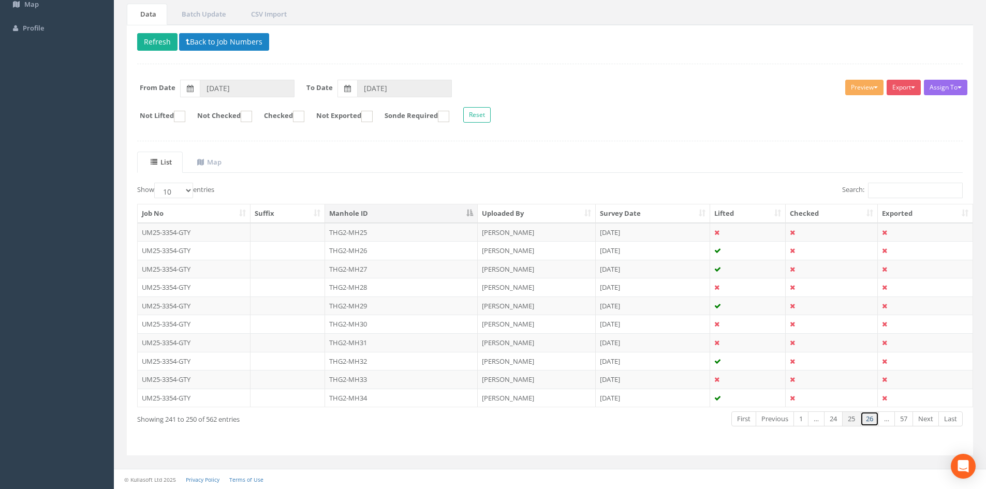
click at [867, 420] on link "26" at bounding box center [869, 418] width 19 height 15
click at [371, 229] on td "THG2-MH35" at bounding box center [401, 232] width 153 height 19
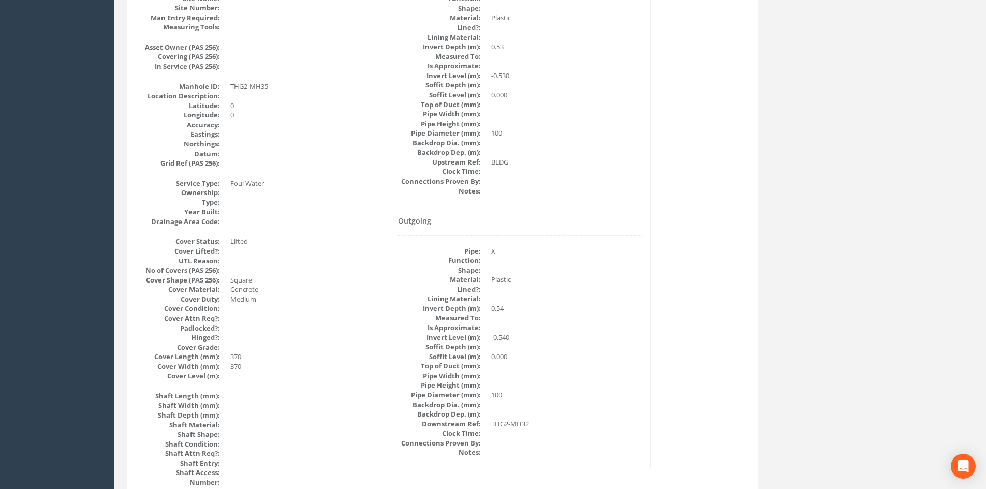
scroll to position [0, 0]
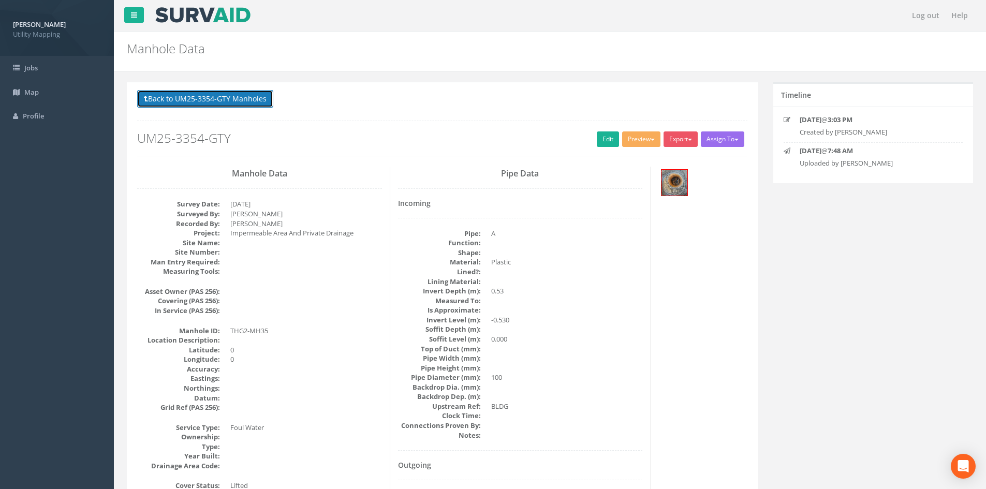
click at [252, 95] on button "Back to UM25-3354-GTY Manholes" at bounding box center [205, 99] width 136 height 18
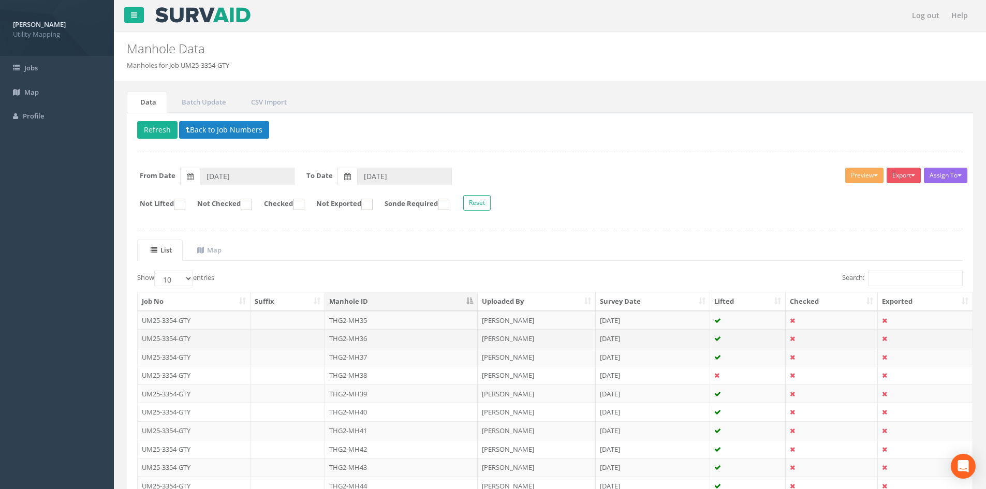
click at [434, 342] on td "THG2-MH36" at bounding box center [401, 338] width 153 height 19
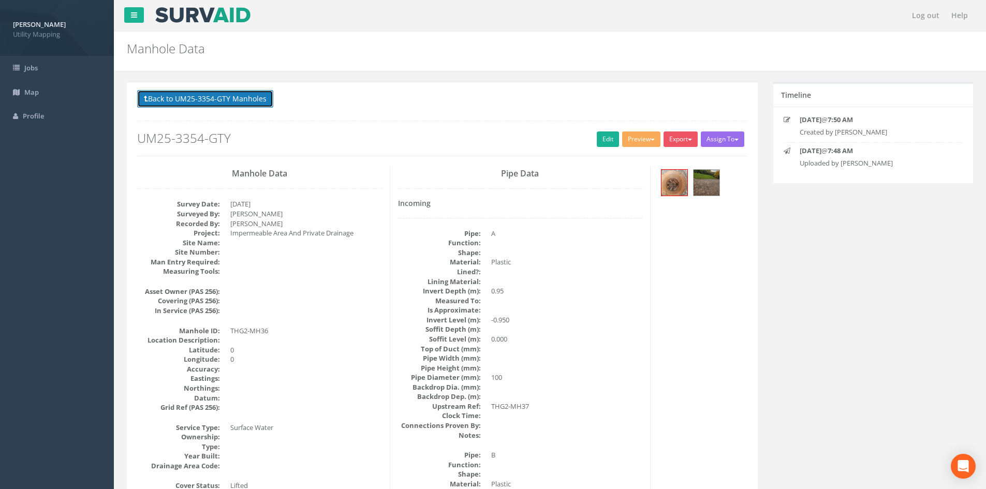
drag, startPoint x: 246, startPoint y: 101, endPoint x: 237, endPoint y: 163, distance: 62.8
click at [244, 101] on button "Back to UM25-3354-GTY Manholes" at bounding box center [205, 99] width 136 height 18
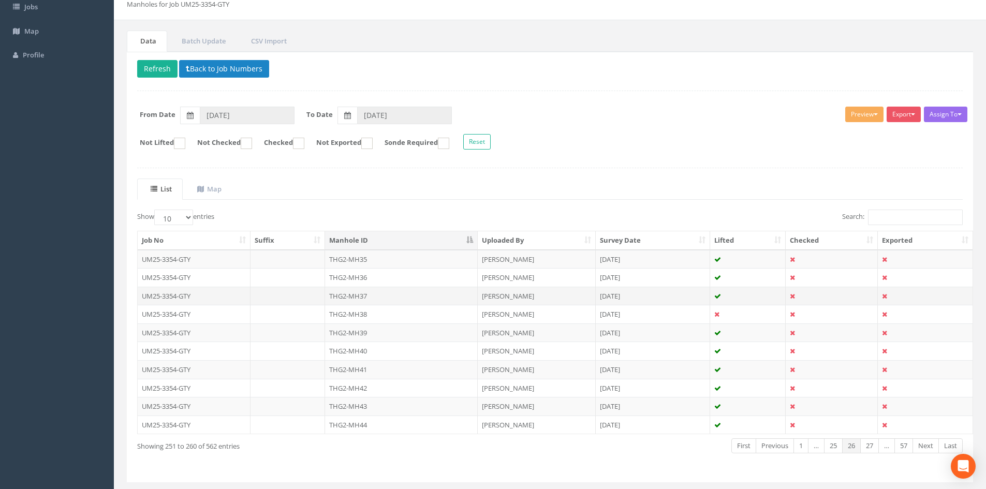
scroll to position [86, 0]
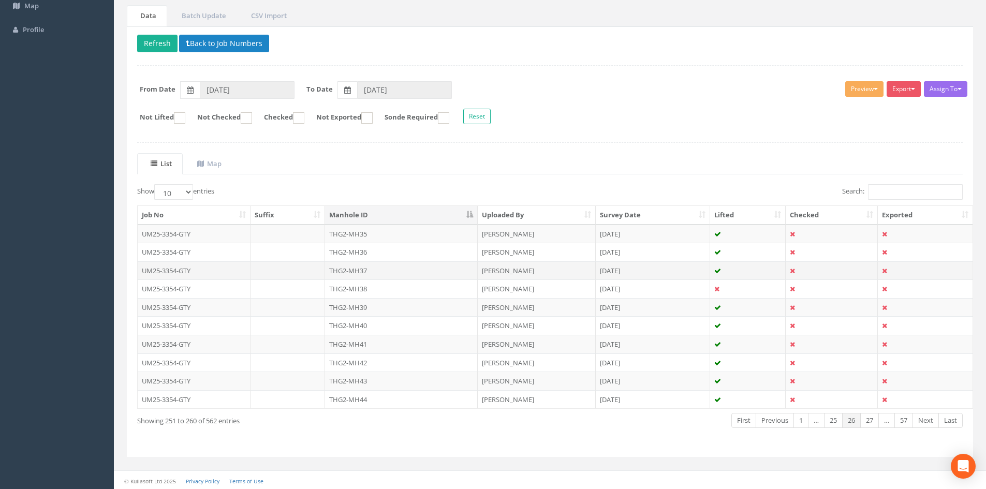
click at [371, 276] on td "THG2-MH37" at bounding box center [401, 270] width 153 height 19
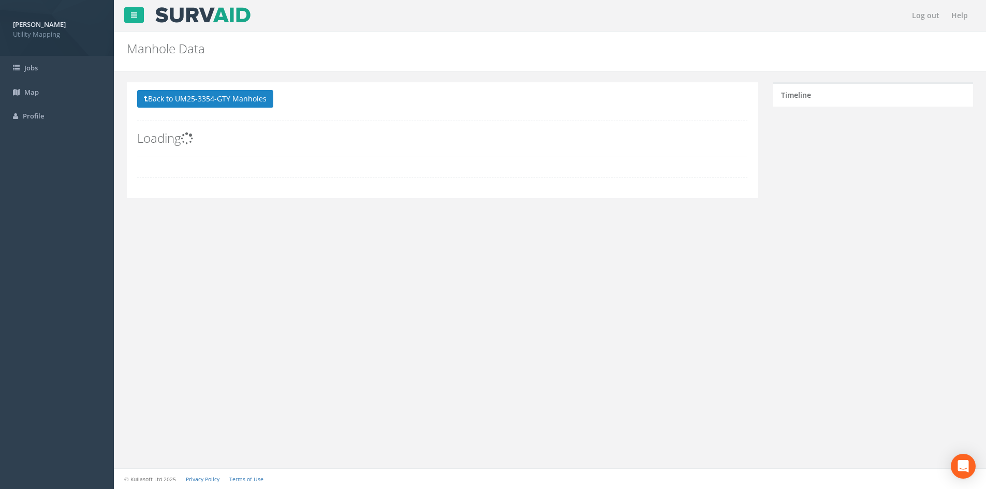
scroll to position [0, 0]
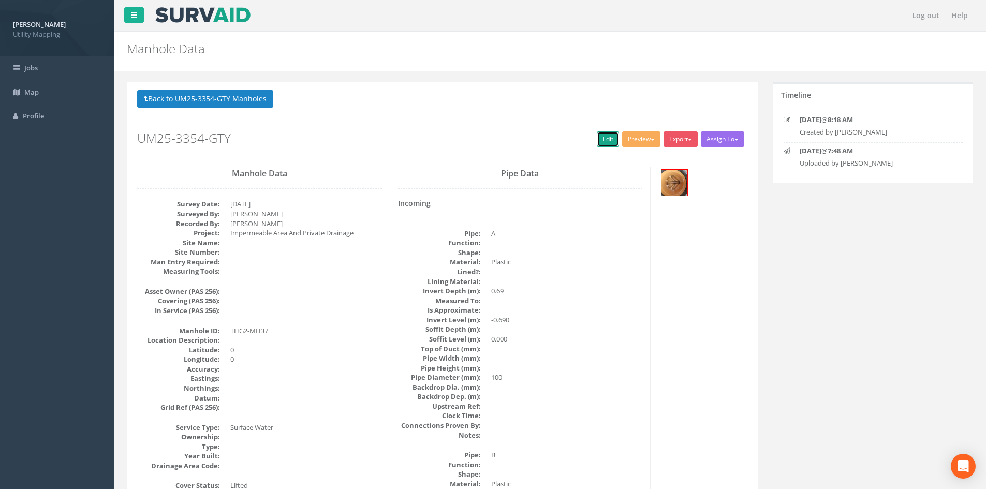
click at [597, 142] on link "Edit" at bounding box center [608, 139] width 22 height 16
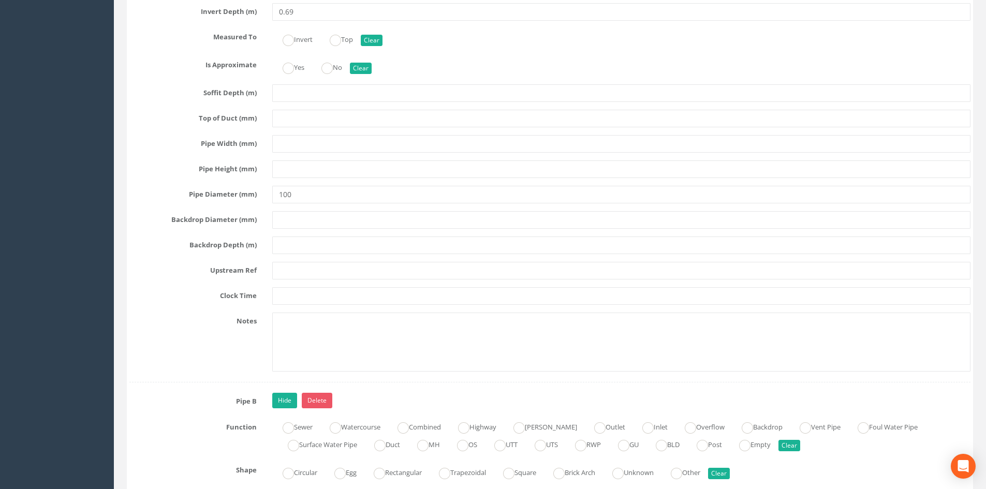
scroll to position [3019, 0]
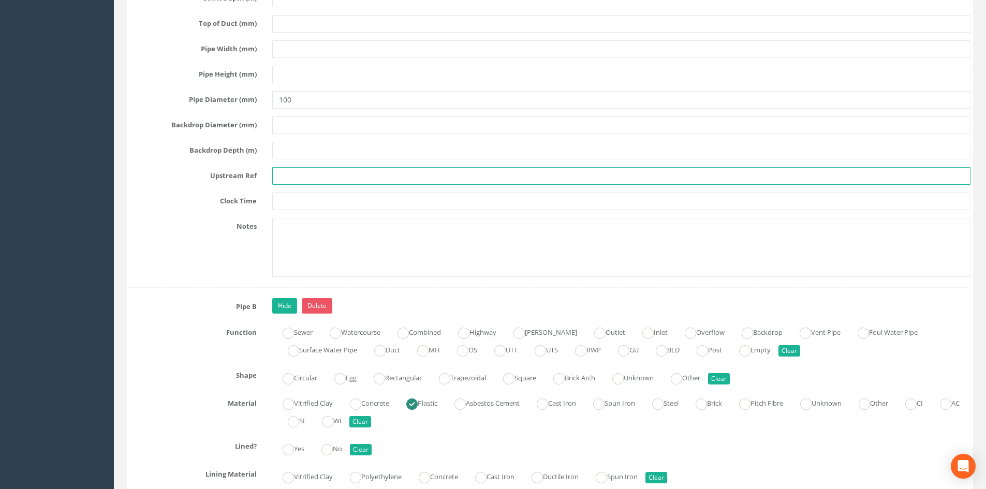
click at [281, 179] on input "text" at bounding box center [621, 176] width 698 height 18
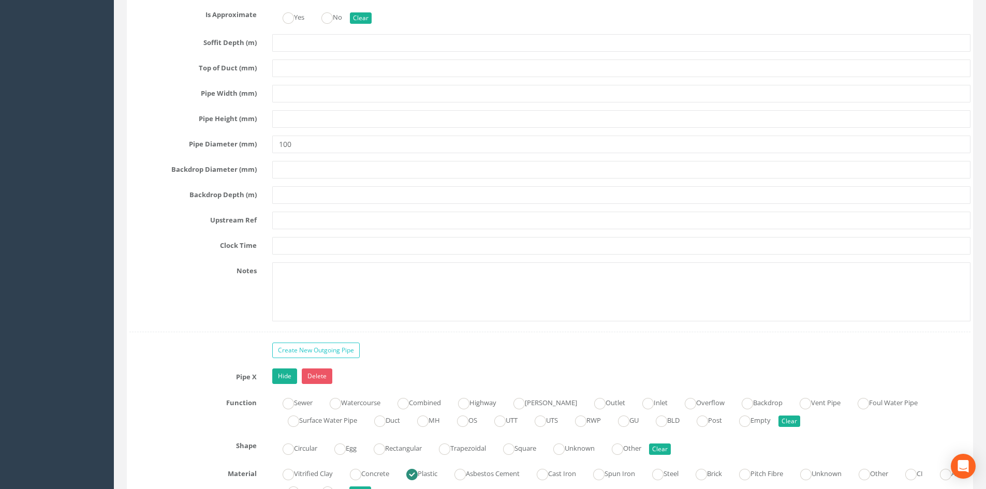
scroll to position [3623, 0]
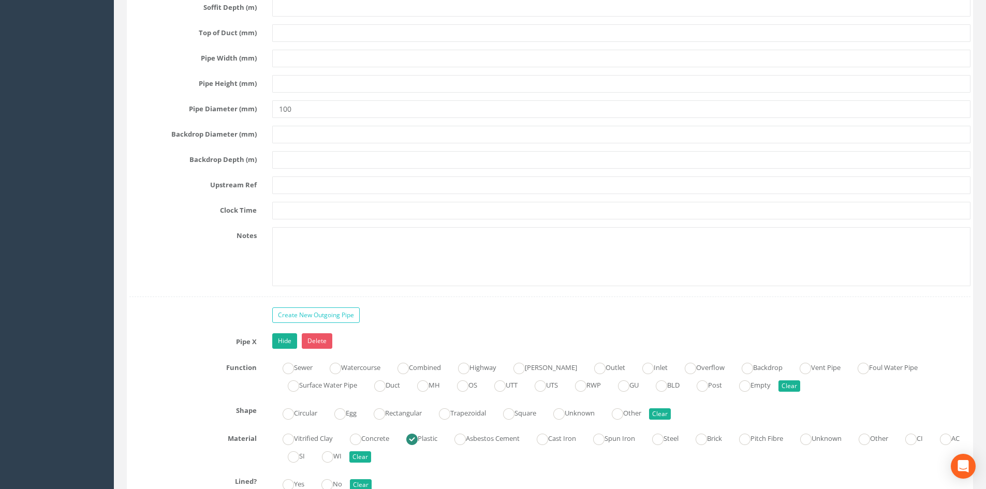
type input "RWP"
click at [298, 176] on input "text" at bounding box center [621, 185] width 698 height 18
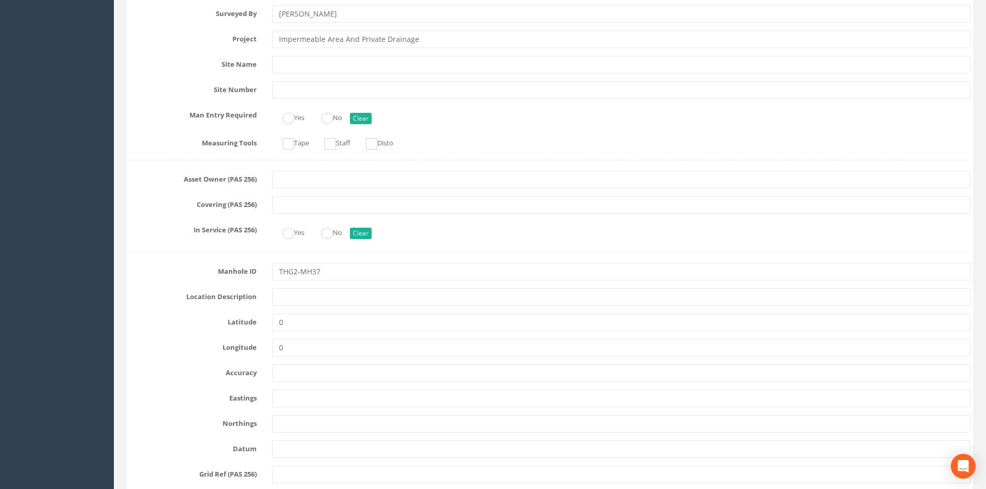
scroll to position [0, 0]
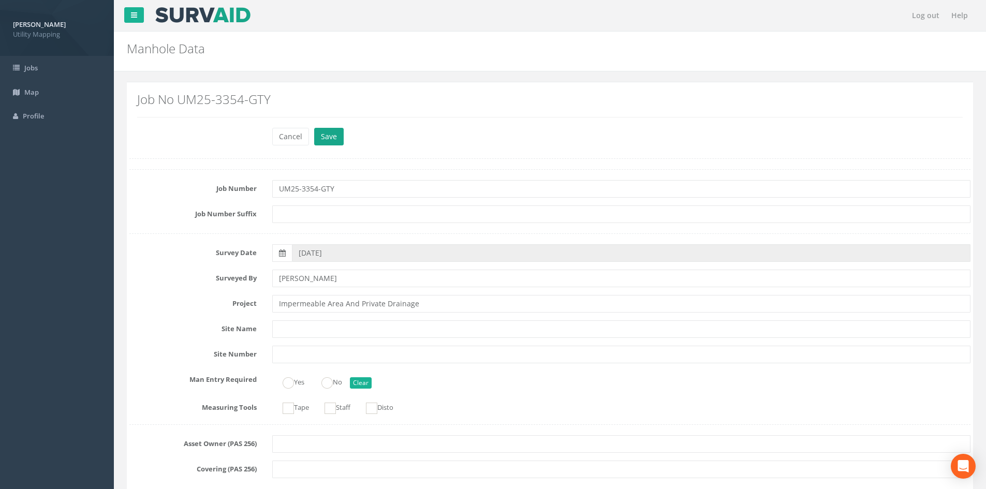
type input "THG2-MH47"
click at [329, 130] on button "Save" at bounding box center [329, 137] width 30 height 18
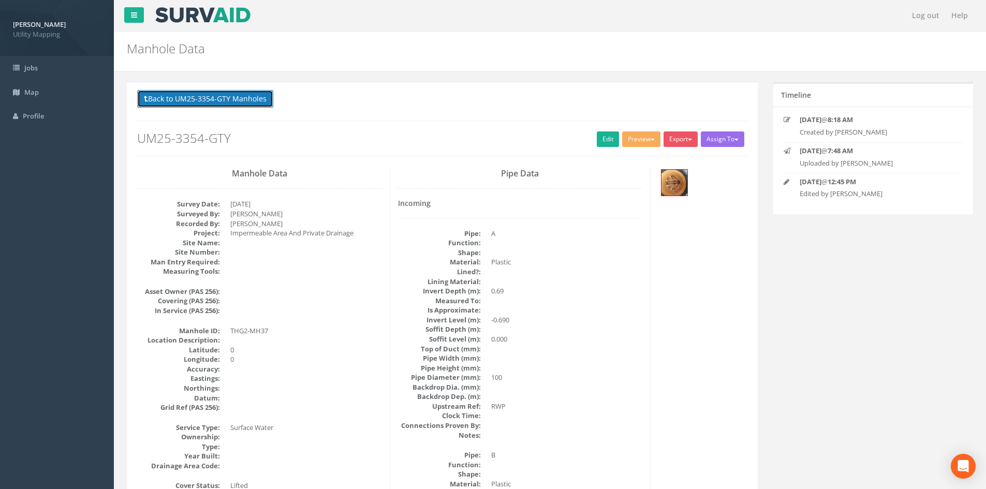
click at [253, 93] on button "Back to UM25-3354-GTY Manholes" at bounding box center [205, 99] width 136 height 18
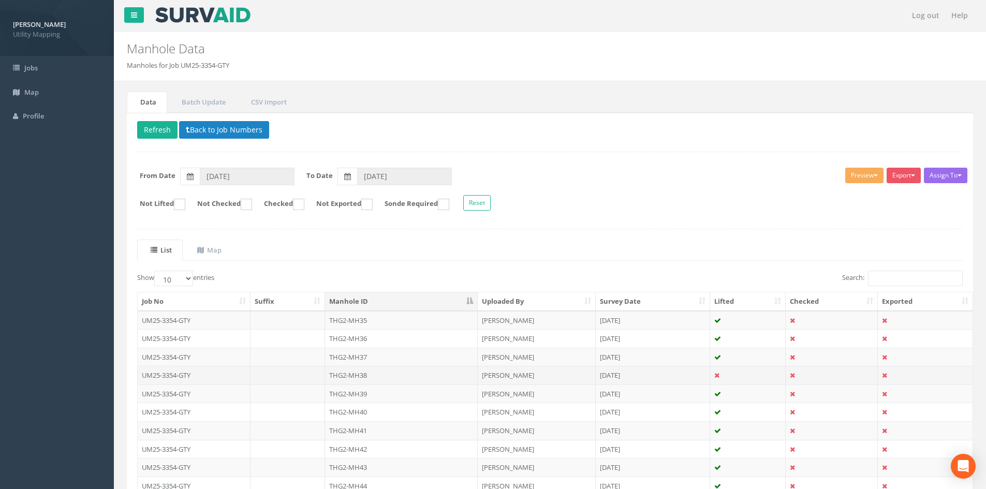
click at [376, 371] on td "THG2-MH38" at bounding box center [401, 375] width 153 height 19
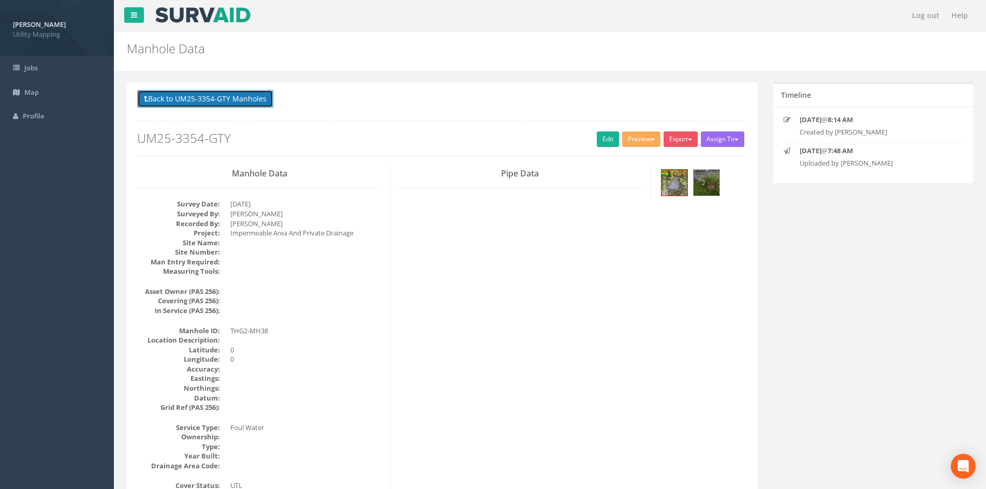
click at [222, 106] on button "Back to UM25-3354-GTY Manholes" at bounding box center [205, 99] width 136 height 18
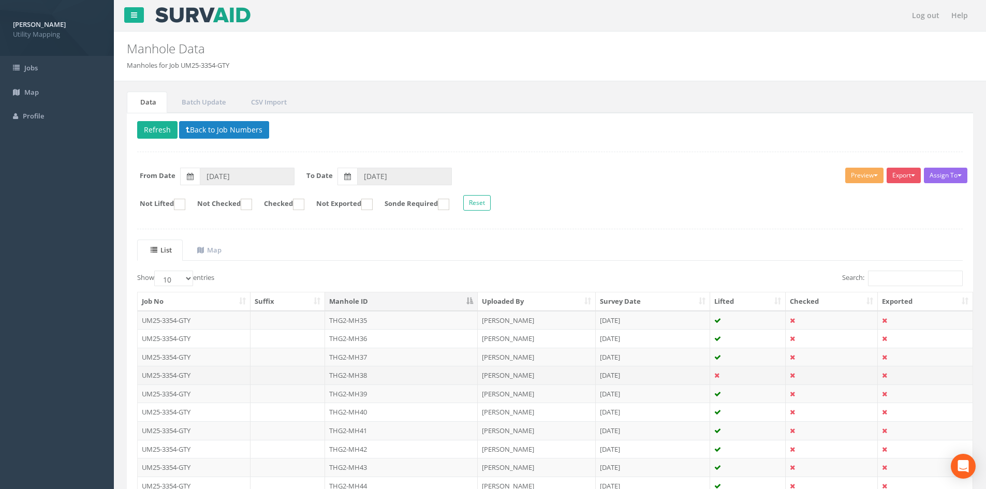
scroll to position [86, 0]
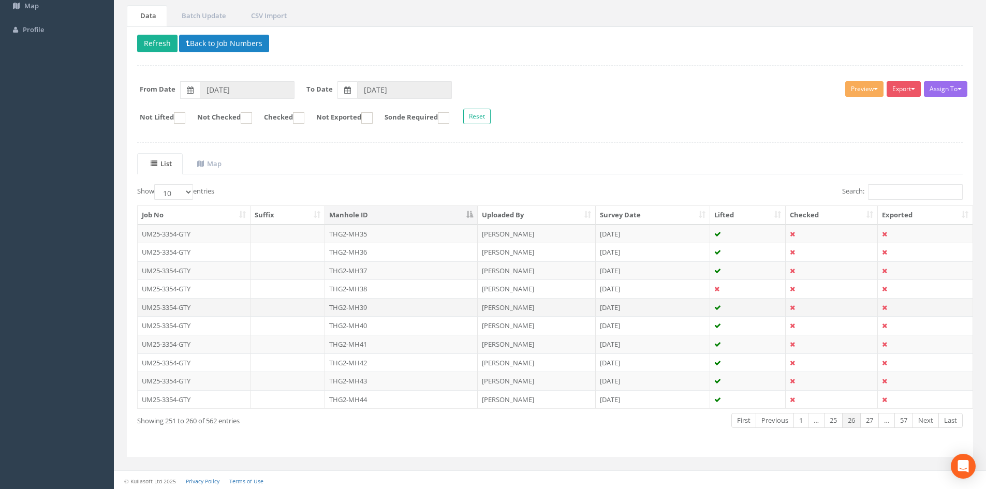
click at [369, 305] on td "THG2-MH39" at bounding box center [401, 307] width 153 height 19
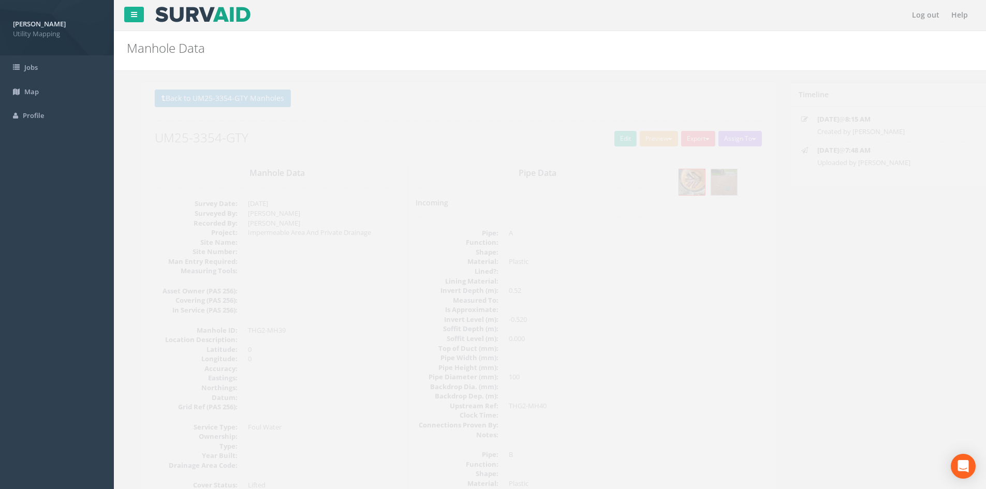
scroll to position [0, 0]
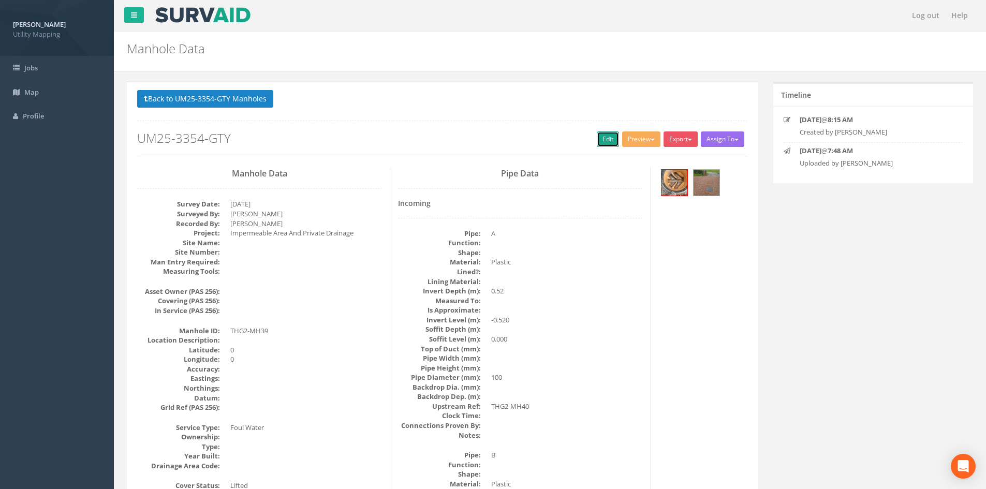
click at [611, 143] on link "Edit" at bounding box center [608, 139] width 22 height 16
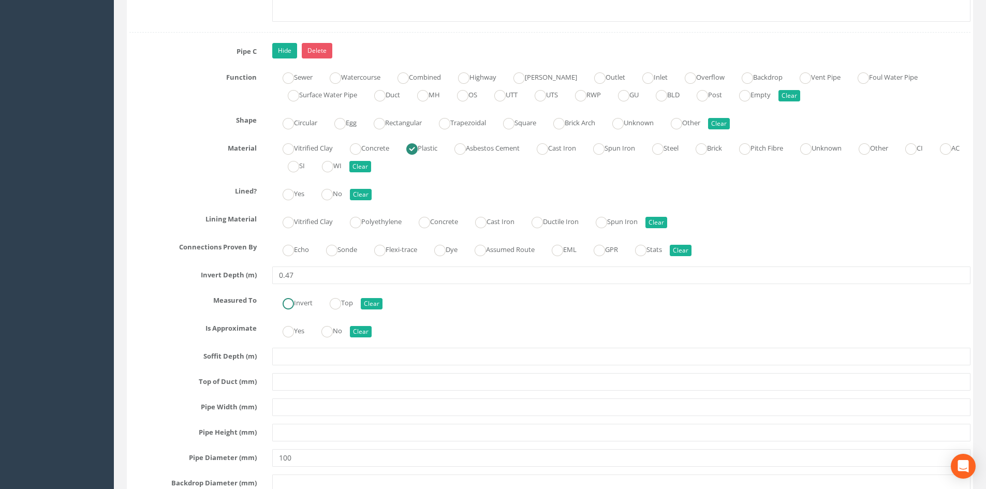
scroll to position [4054, 0]
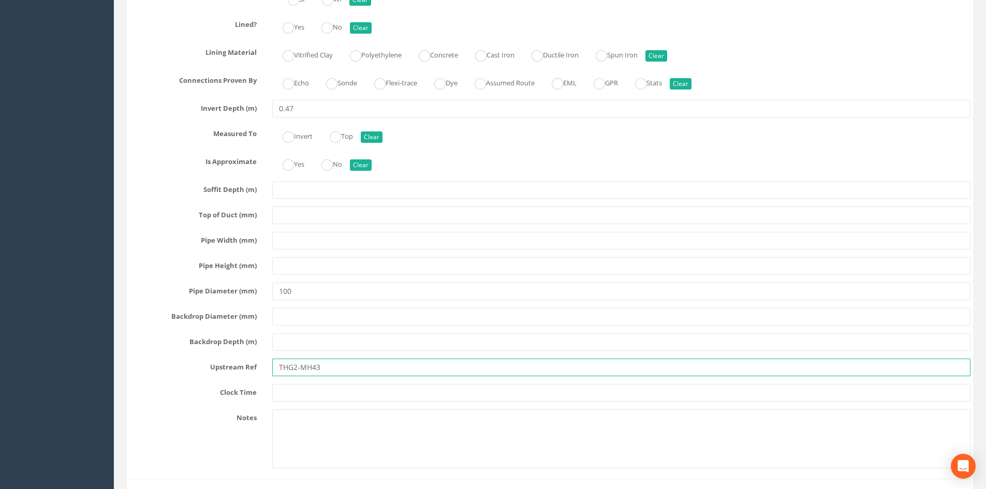
click at [329, 362] on input "THG2-MH43" at bounding box center [621, 368] width 698 height 18
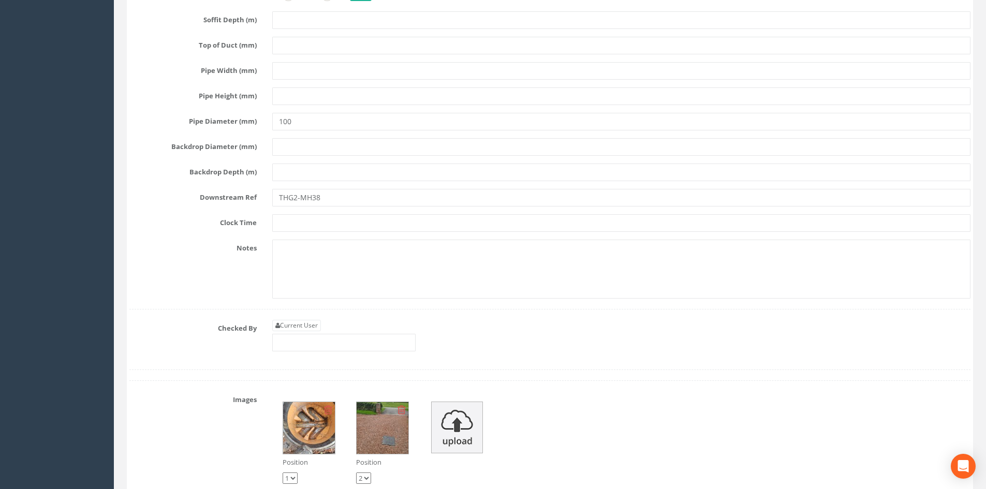
scroll to position [4917, 0]
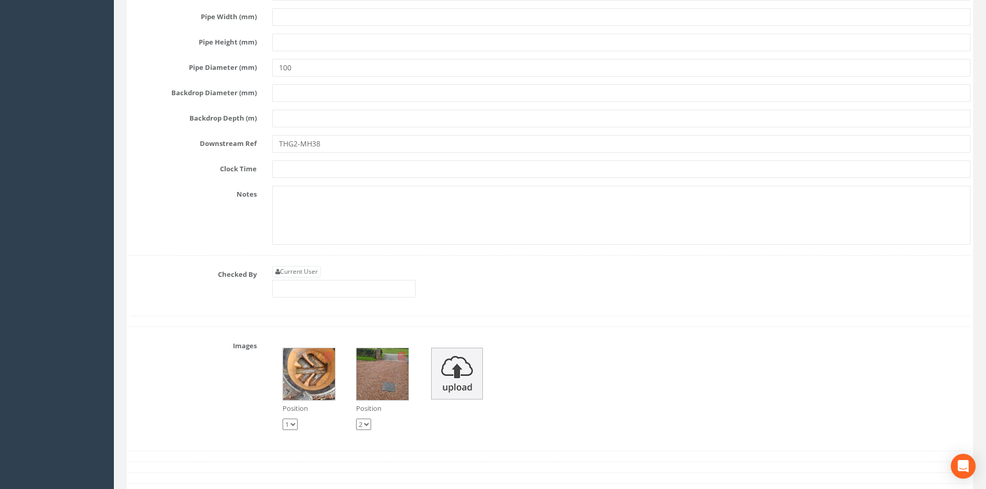
type input "THG2-MH42"
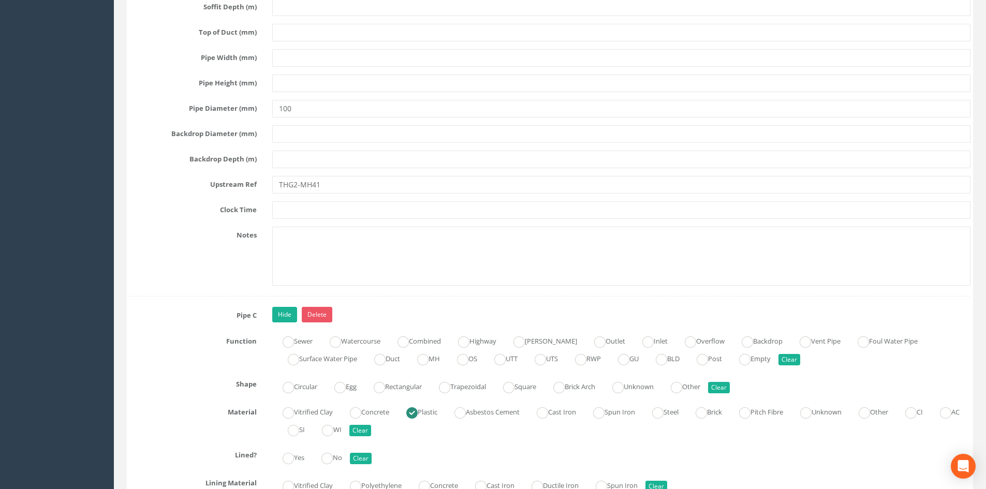
scroll to position [0, 0]
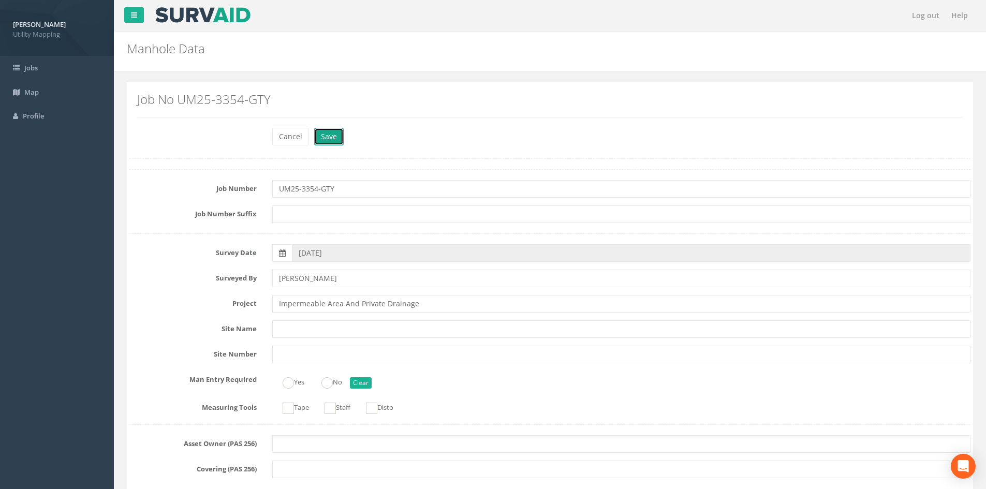
click at [333, 133] on button "Save" at bounding box center [329, 137] width 30 height 18
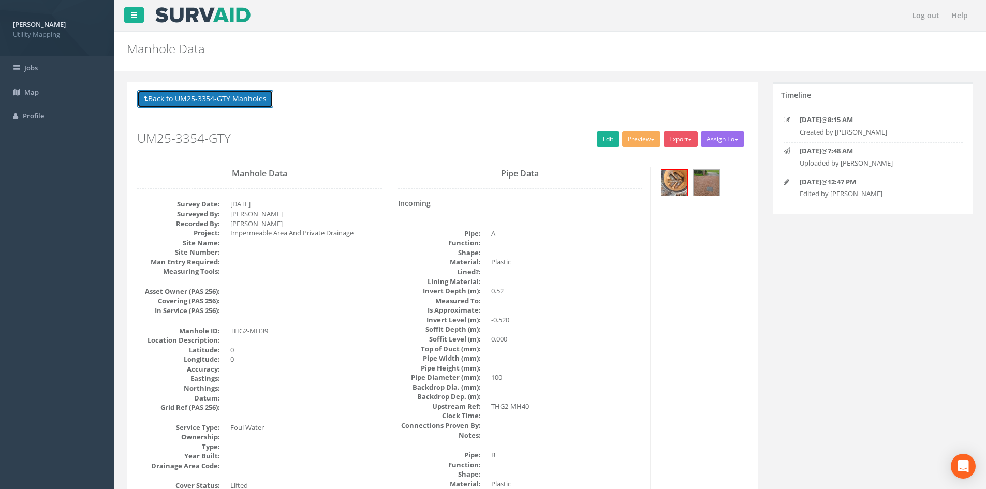
click at [243, 95] on button "Back to UM25-3354-GTY Manholes" at bounding box center [205, 99] width 136 height 18
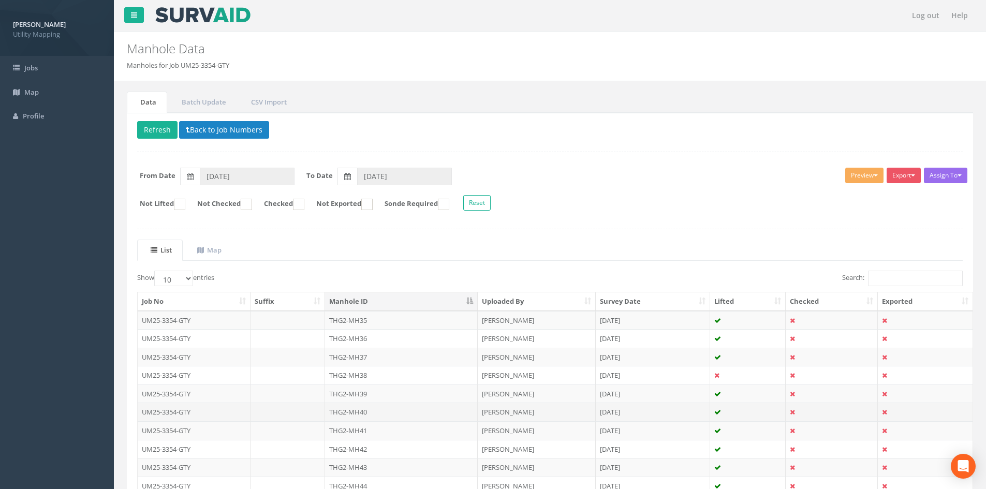
click at [355, 411] on td "THG2-MH40" at bounding box center [401, 412] width 153 height 19
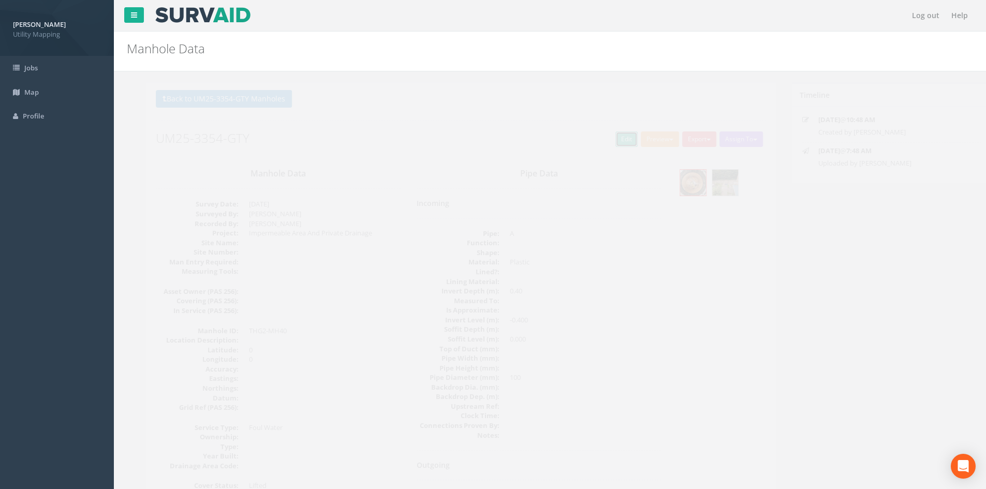
click at [604, 136] on link "Edit" at bounding box center [608, 139] width 22 height 16
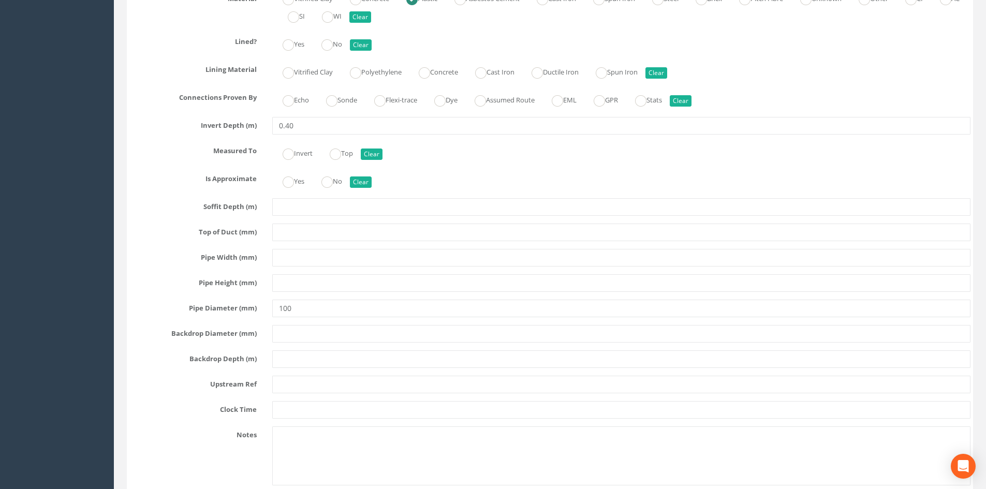
scroll to position [2847, 0]
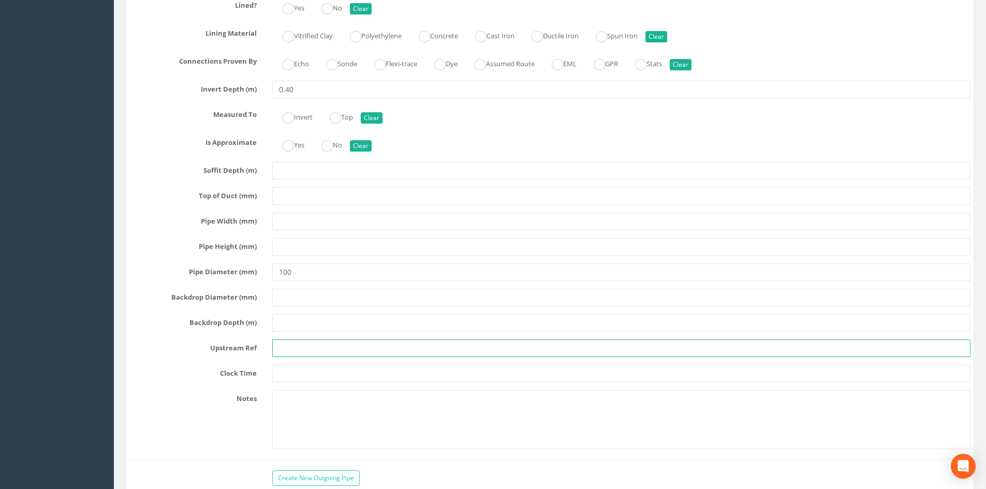
click at [294, 351] on input "text" at bounding box center [621, 349] width 698 height 18
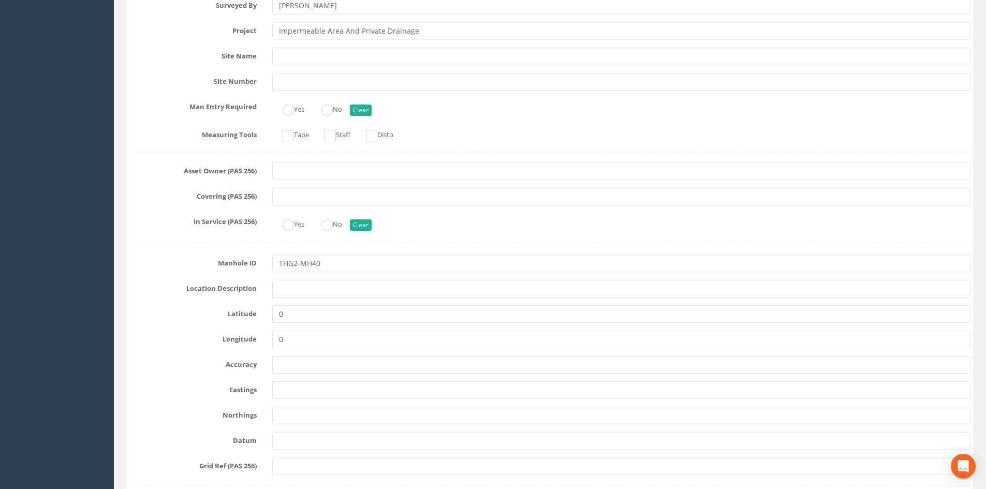
scroll to position [0, 0]
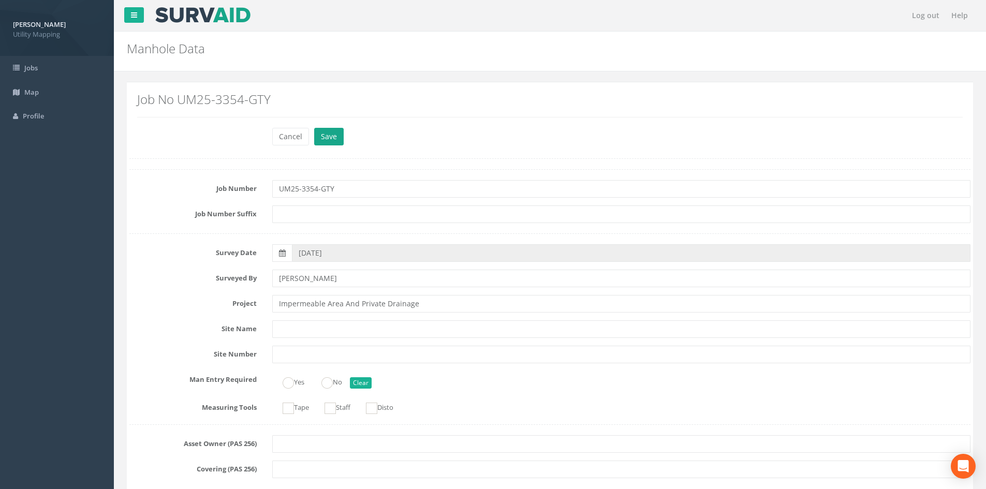
type input "BLDG"
click at [330, 143] on button "Save" at bounding box center [329, 137] width 30 height 18
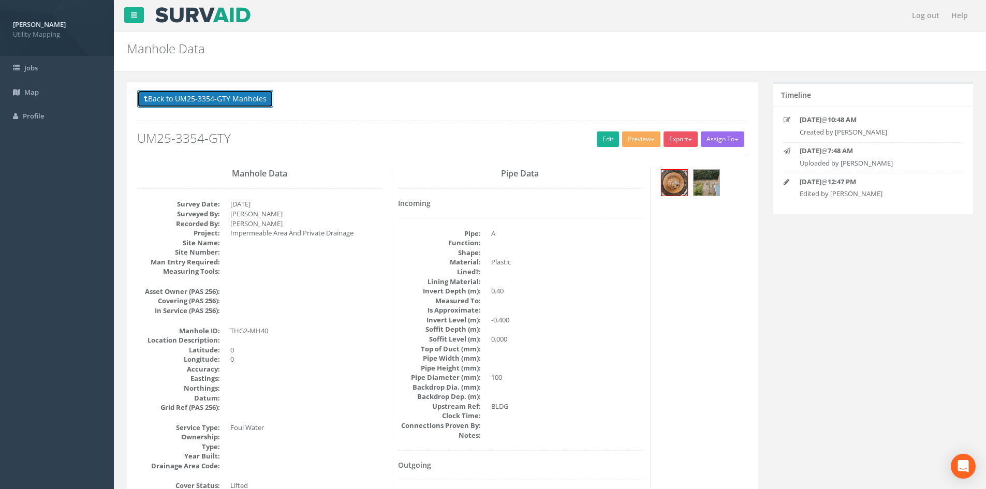
click at [230, 95] on button "Back to UM25-3354-GTY Manholes" at bounding box center [205, 99] width 136 height 18
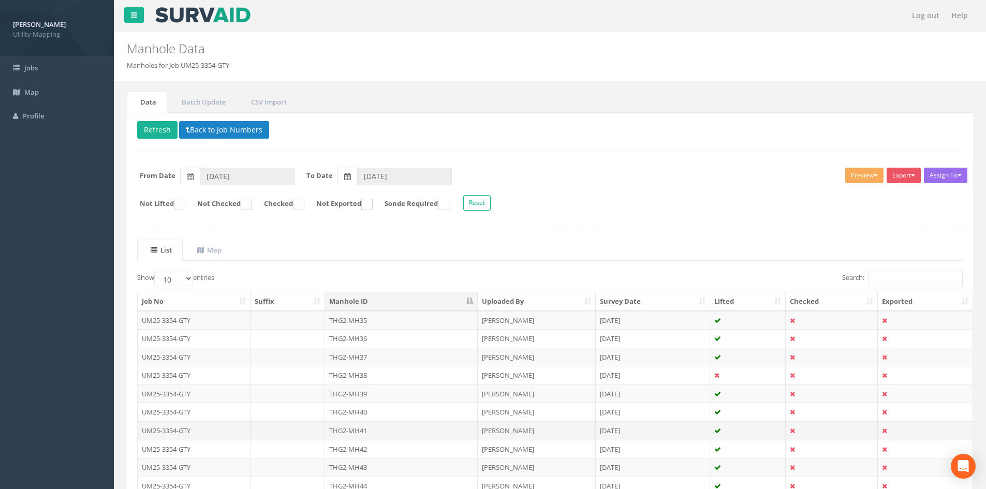
click at [367, 428] on td "THG2-MH41" at bounding box center [401, 430] width 153 height 19
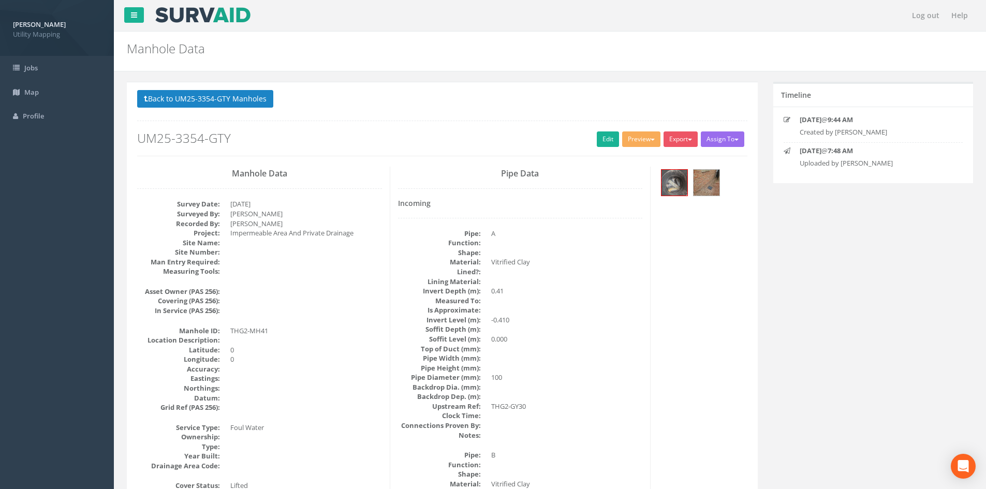
click at [230, 109] on p "Back to UM25-3354-GTY Manholes Back to Map" at bounding box center [442, 100] width 610 height 20
click at [233, 106] on button "Back to UM25-3354-GTY Manholes" at bounding box center [205, 99] width 136 height 18
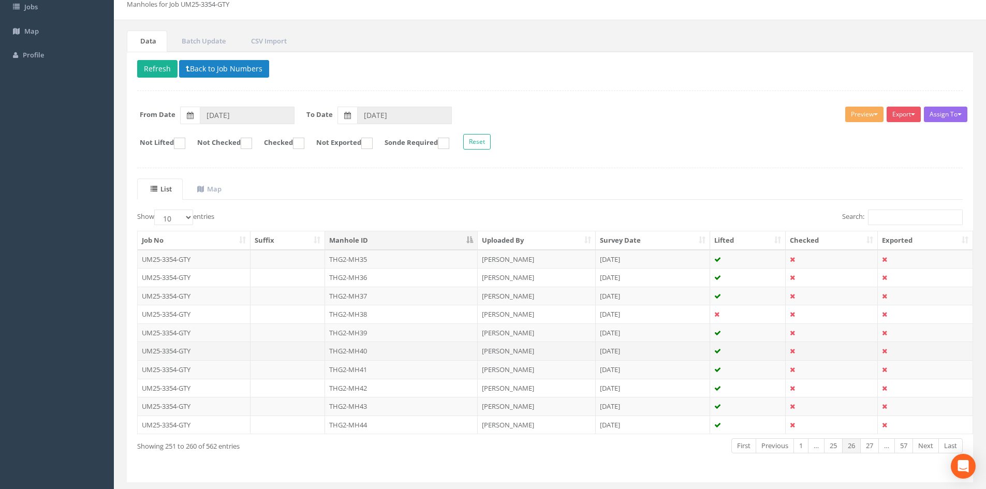
scroll to position [86, 0]
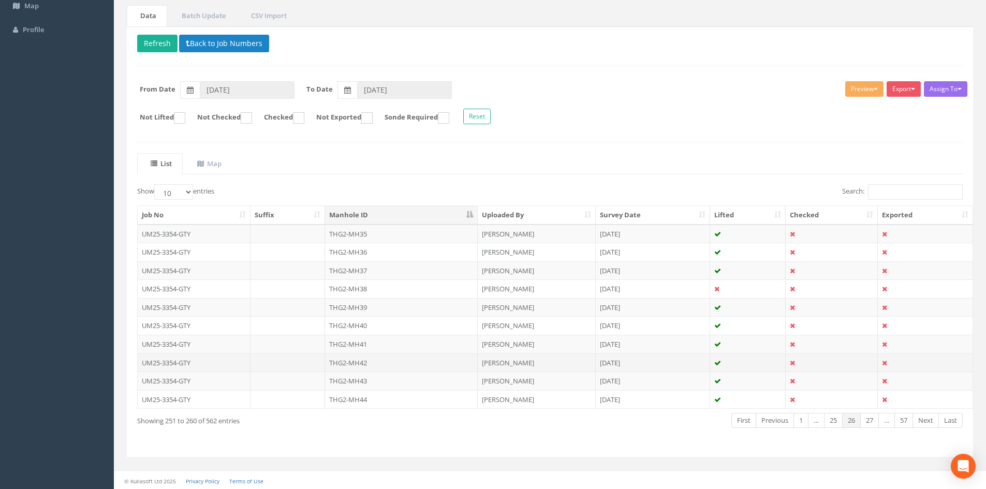
click at [404, 364] on td "THG2-MH42" at bounding box center [401, 363] width 153 height 19
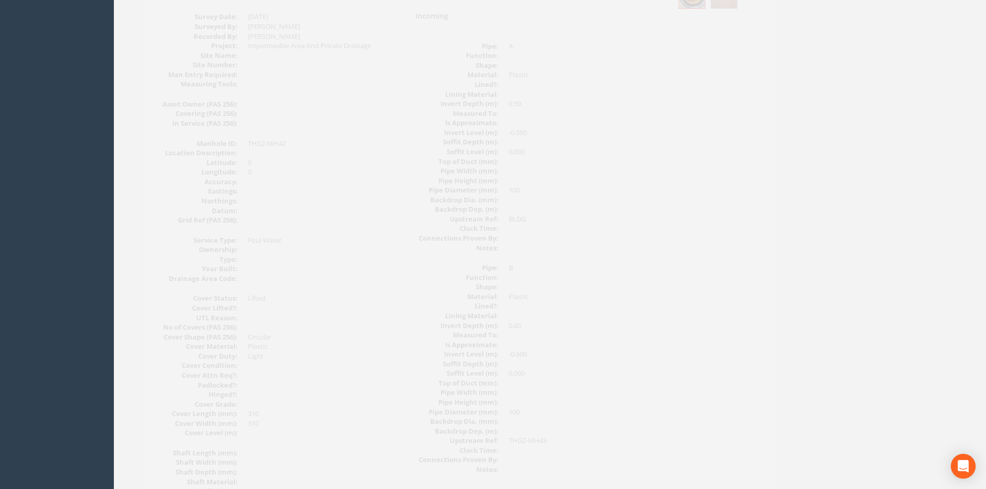
scroll to position [0, 0]
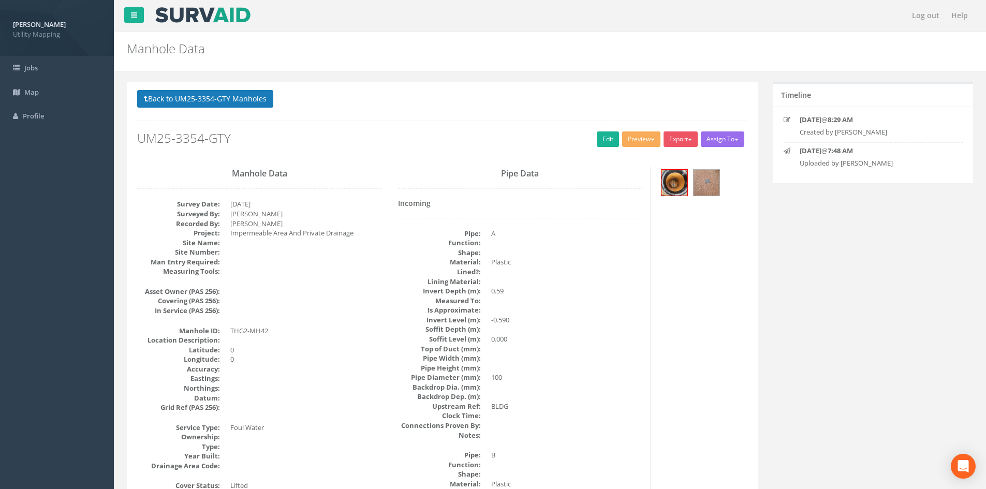
click at [273, 99] on p "Back to UM25-3354-GTY Manholes Back to Map" at bounding box center [442, 100] width 610 height 20
drag, startPoint x: 270, startPoint y: 99, endPoint x: 266, endPoint y: 115, distance: 15.9
click at [269, 100] on button "Back to UM25-3354-GTY Manholes" at bounding box center [205, 99] width 136 height 18
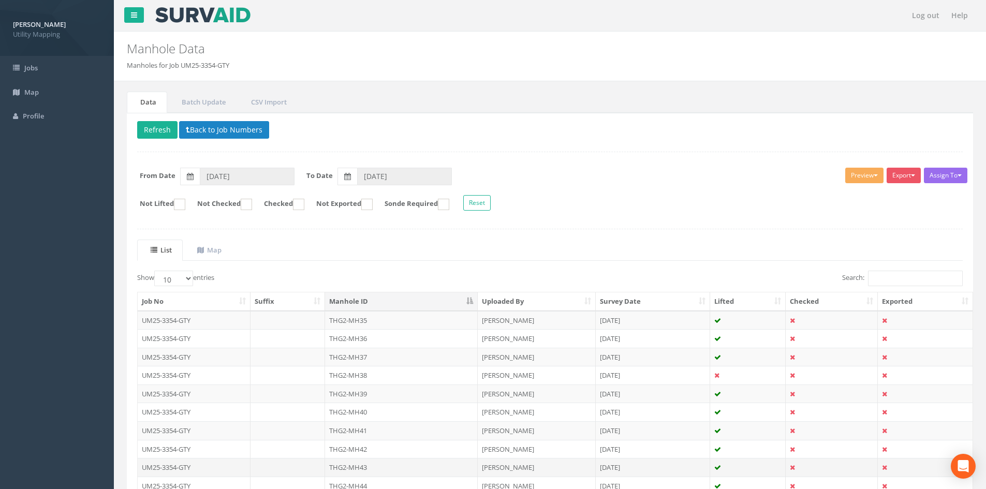
click at [375, 465] on td "THG2-MH43" at bounding box center [401, 467] width 153 height 19
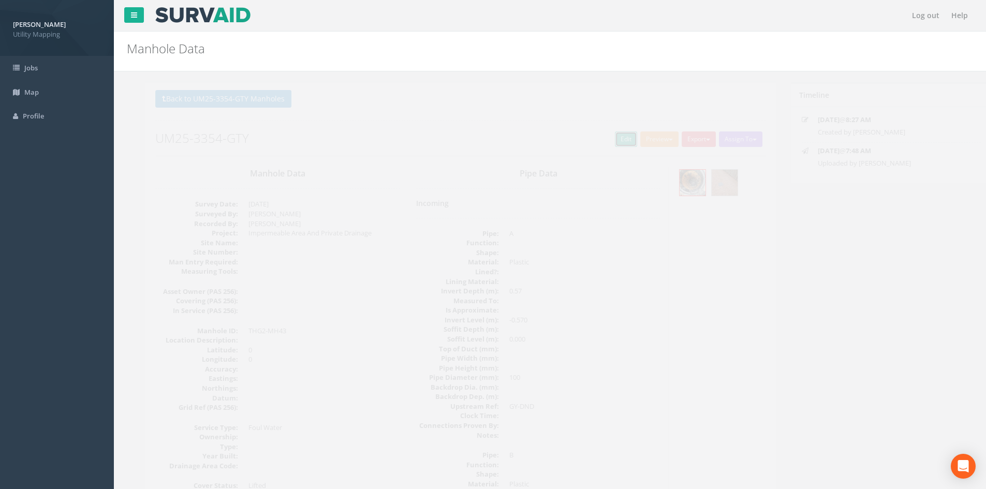
click at [597, 144] on link "Edit" at bounding box center [608, 139] width 22 height 16
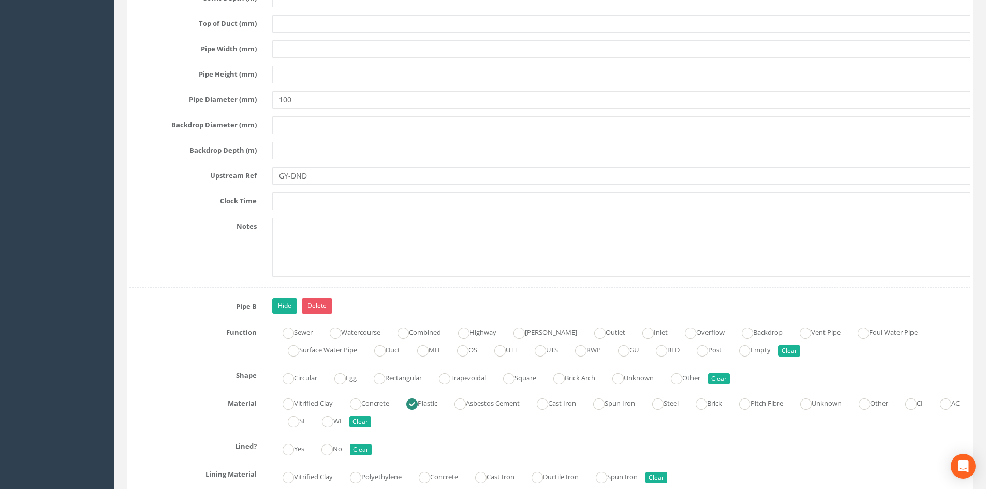
scroll to position [2847, 0]
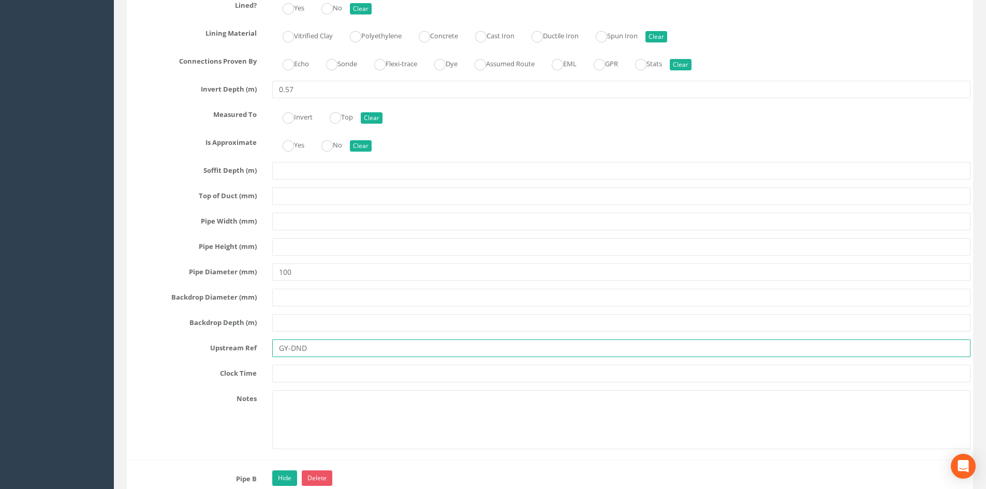
drag, startPoint x: 312, startPoint y: 352, endPoint x: 269, endPoint y: 348, distance: 43.2
click at [269, 348] on div "GY-DND" at bounding box center [621, 349] width 714 height 18
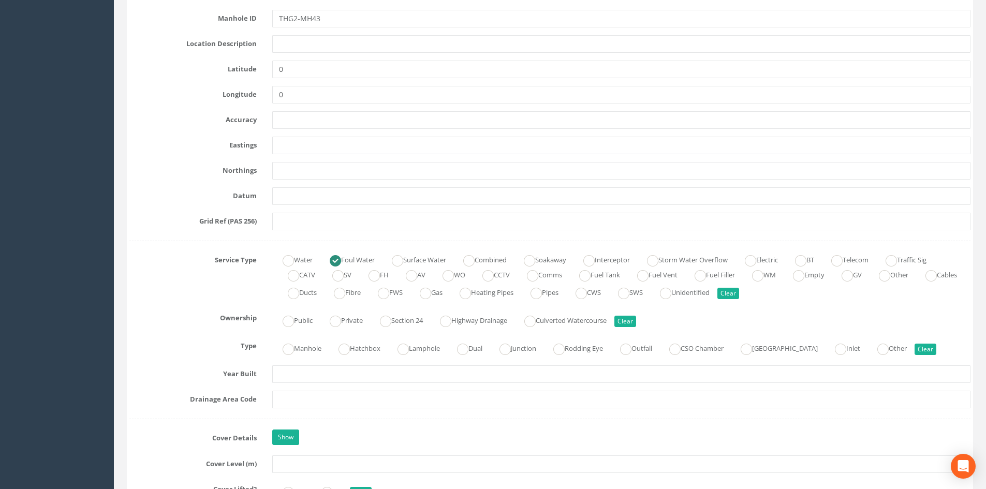
scroll to position [0, 0]
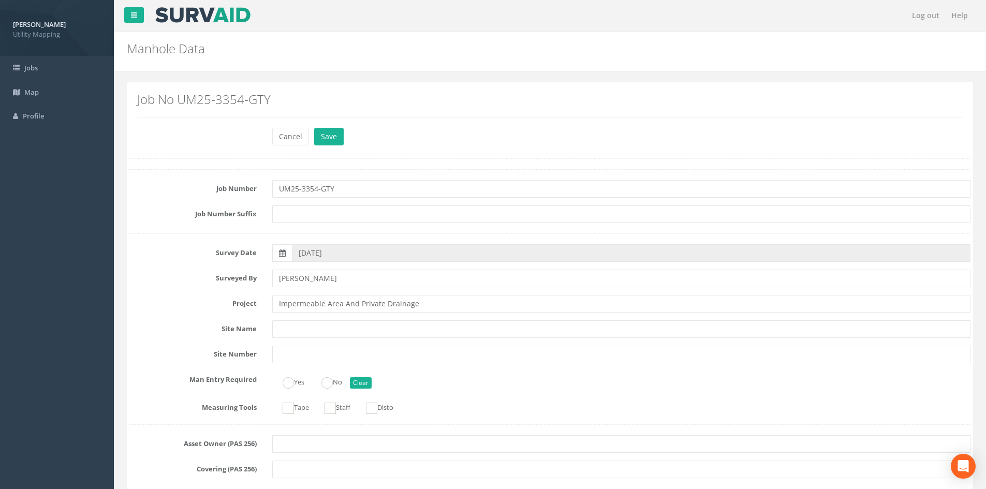
type input "THG2-GY31"
click at [323, 135] on button "Save" at bounding box center [329, 137] width 30 height 18
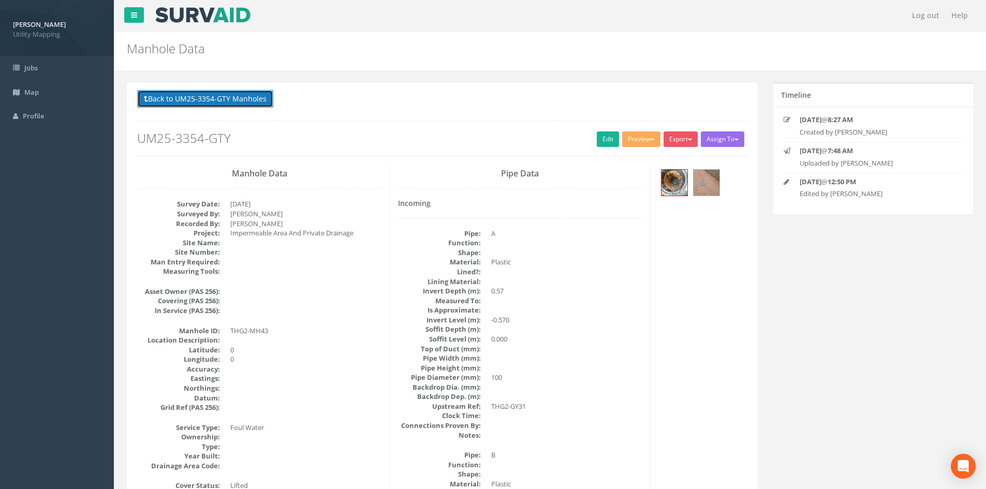
click at [203, 97] on button "Back to UM25-3354-GTY Manholes" at bounding box center [205, 99] width 136 height 18
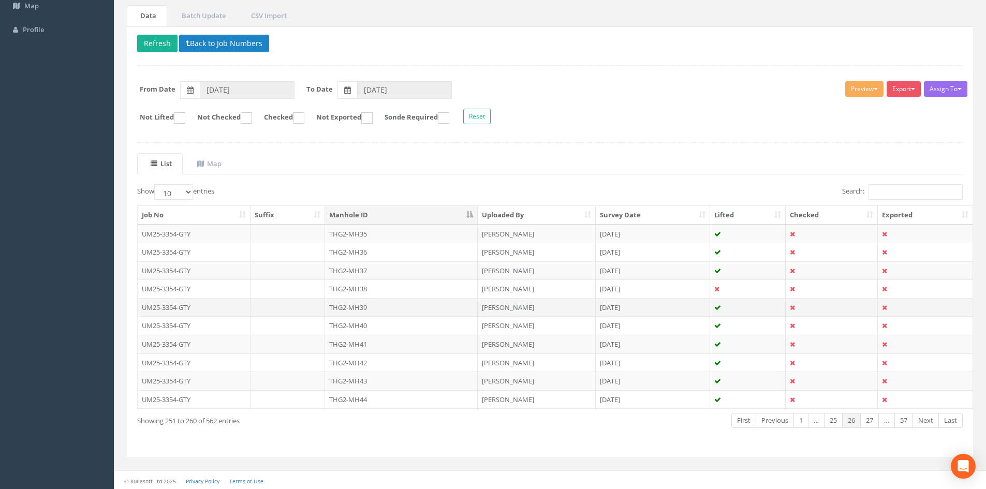
scroll to position [88, 0]
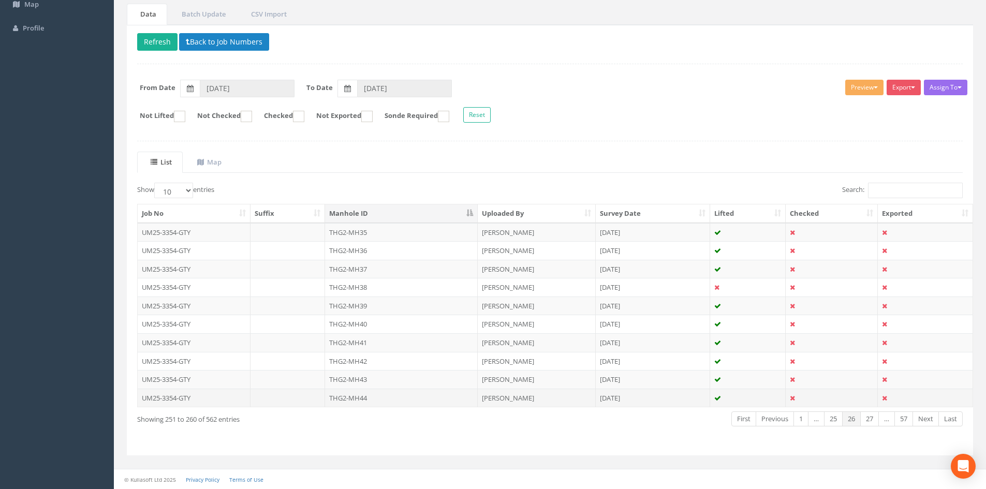
click at [377, 396] on td "THG2-MH44" at bounding box center [401, 398] width 153 height 19
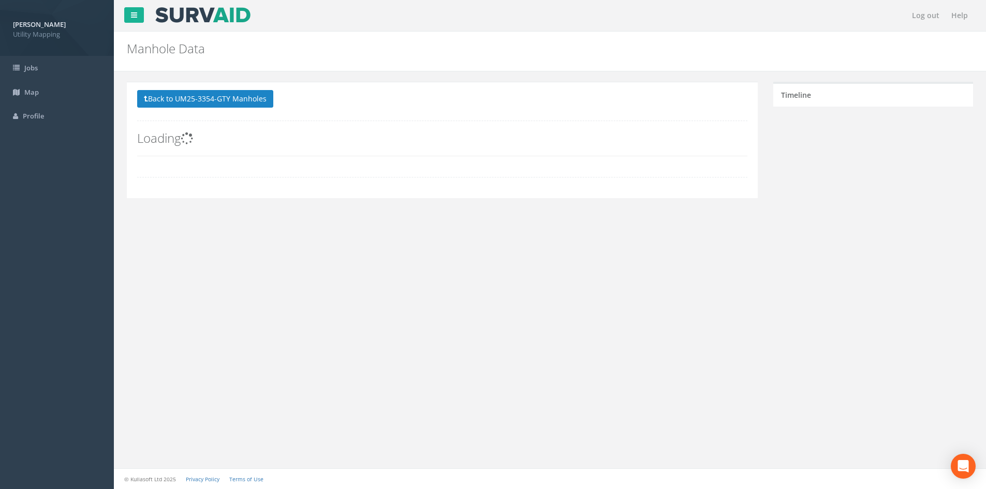
scroll to position [0, 0]
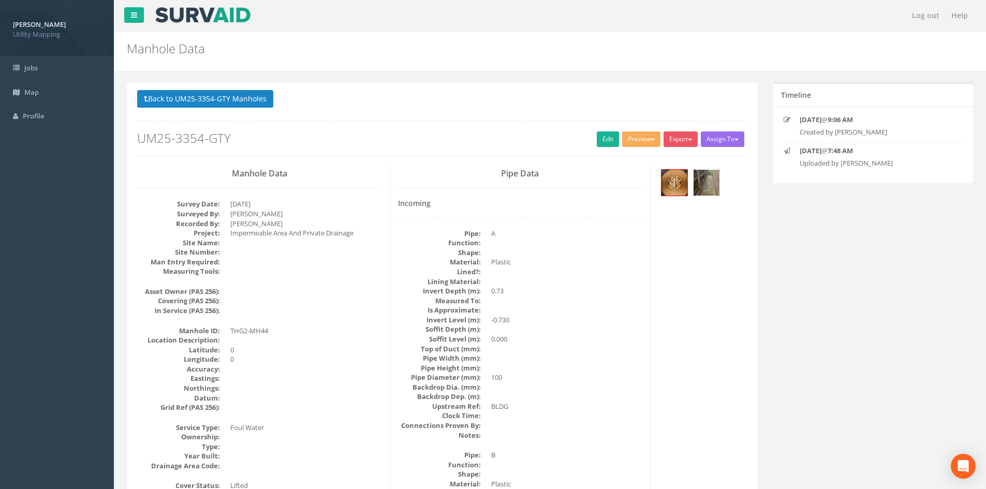
click at [697, 178] on img at bounding box center [707, 183] width 26 height 26
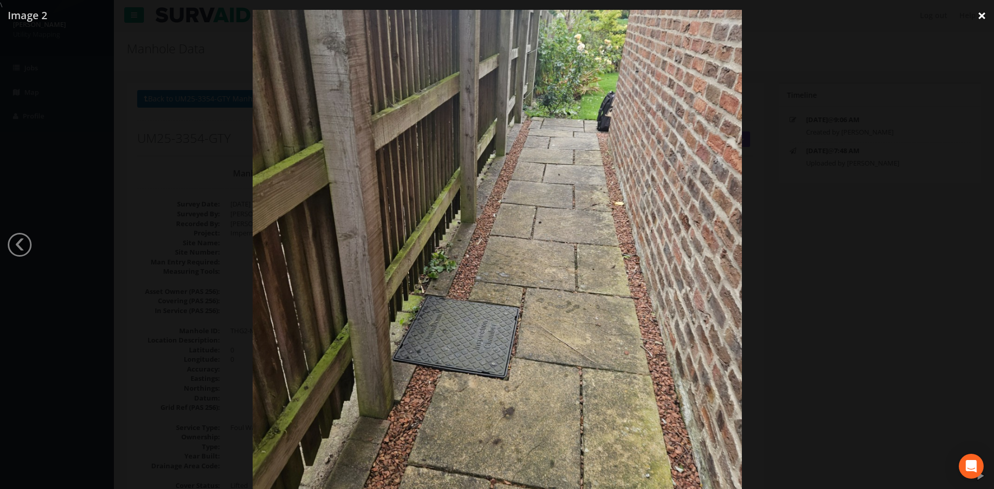
click at [981, 9] on link "×" at bounding box center [981, 15] width 24 height 31
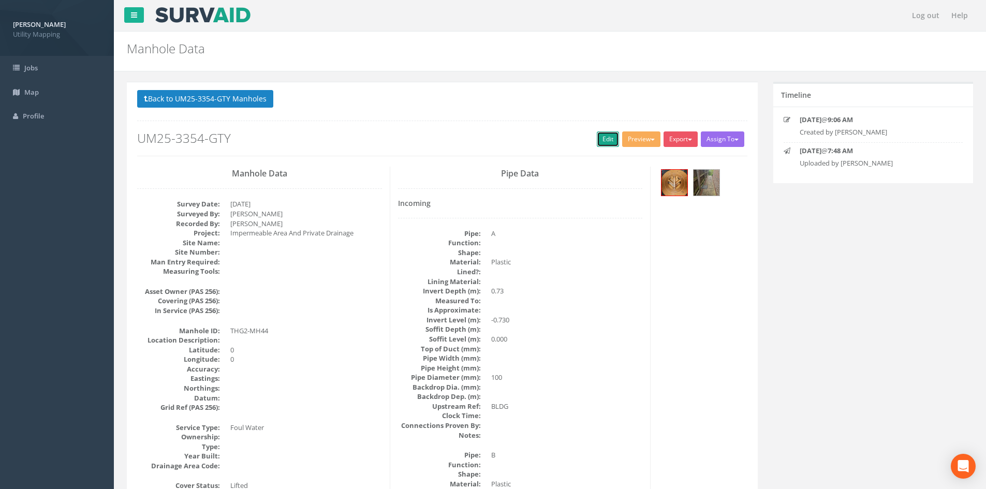
click at [601, 135] on link "Edit" at bounding box center [608, 139] width 22 height 16
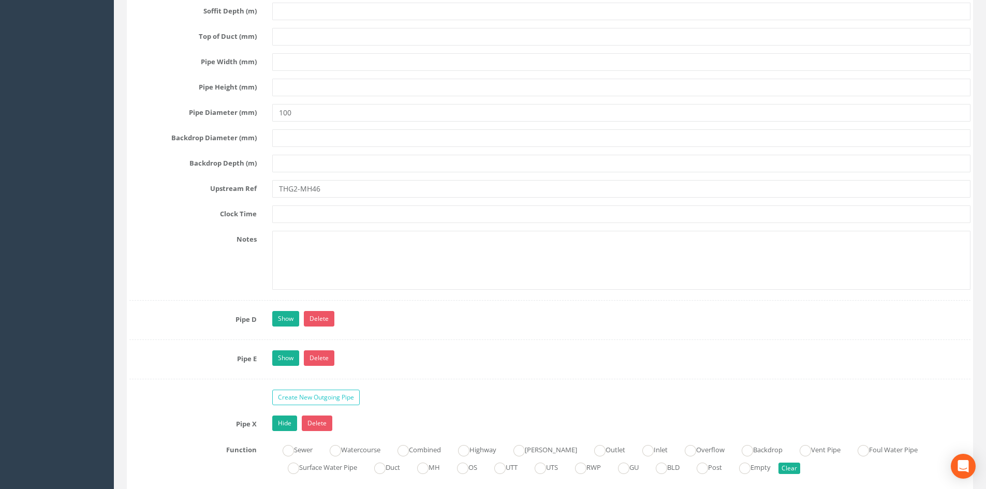
scroll to position [4313, 0]
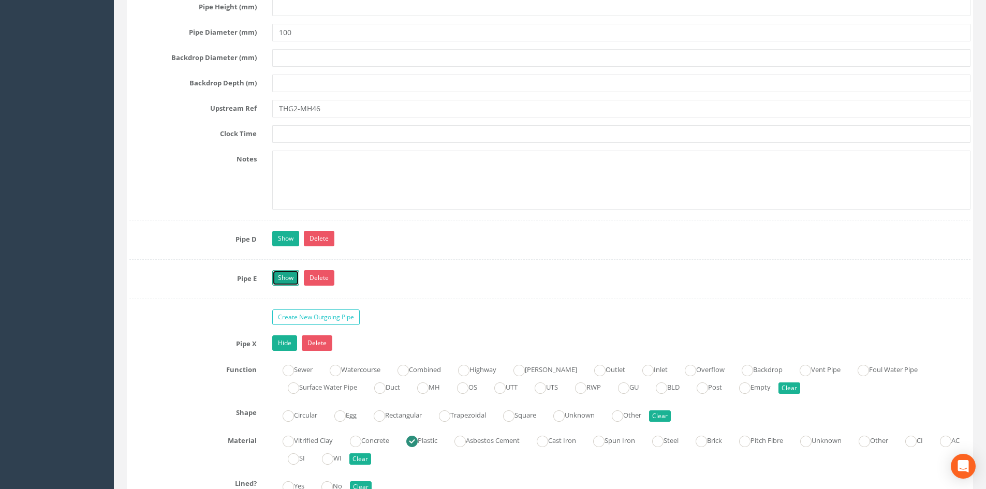
click at [278, 275] on link "Show" at bounding box center [285, 278] width 27 height 16
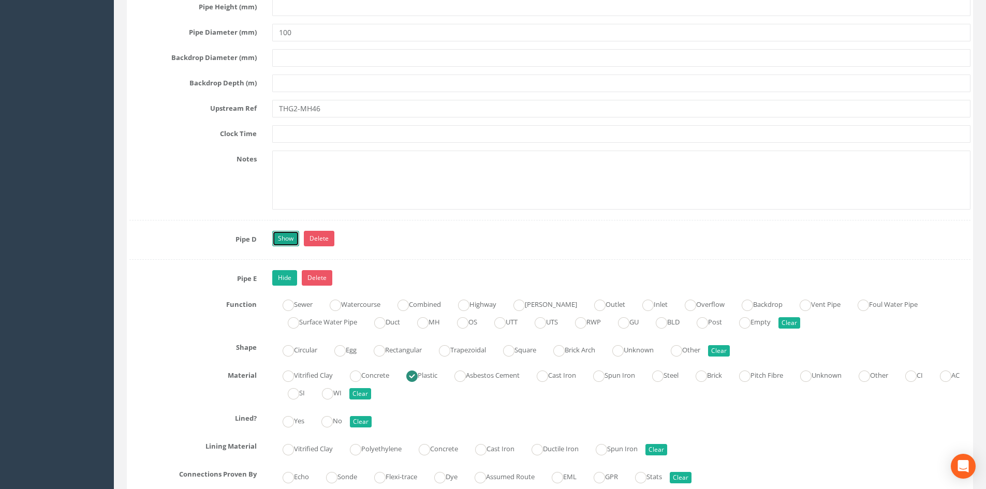
click at [289, 238] on link "Show" at bounding box center [285, 239] width 27 height 16
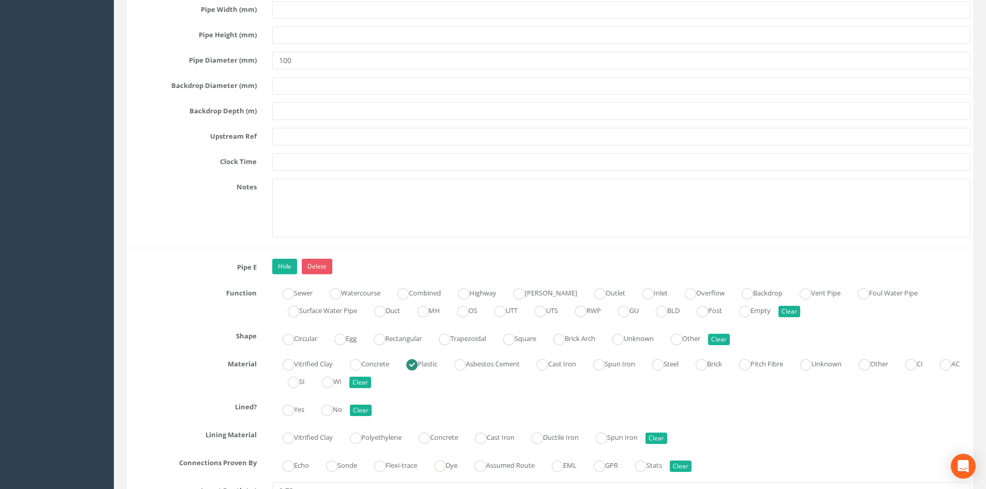
scroll to position [4831, 0]
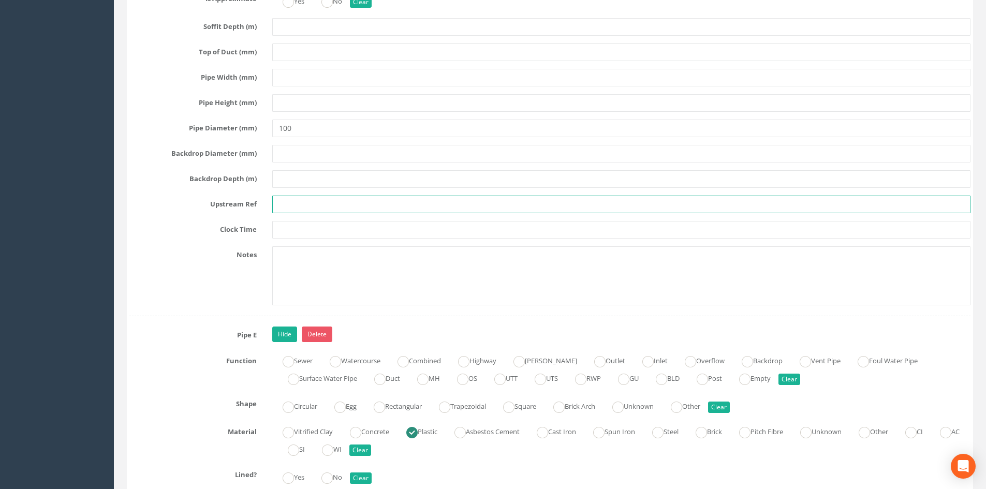
click at [307, 200] on input "text" at bounding box center [621, 205] width 698 height 18
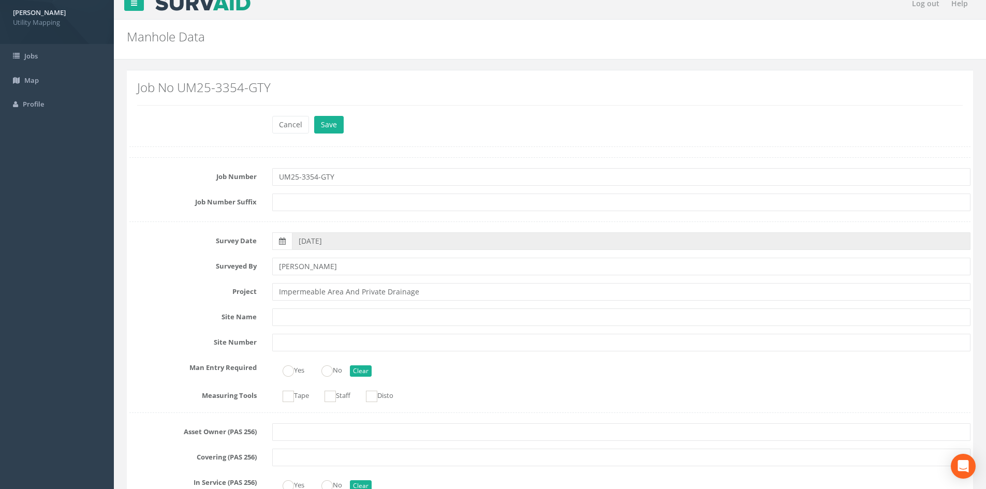
scroll to position [0, 0]
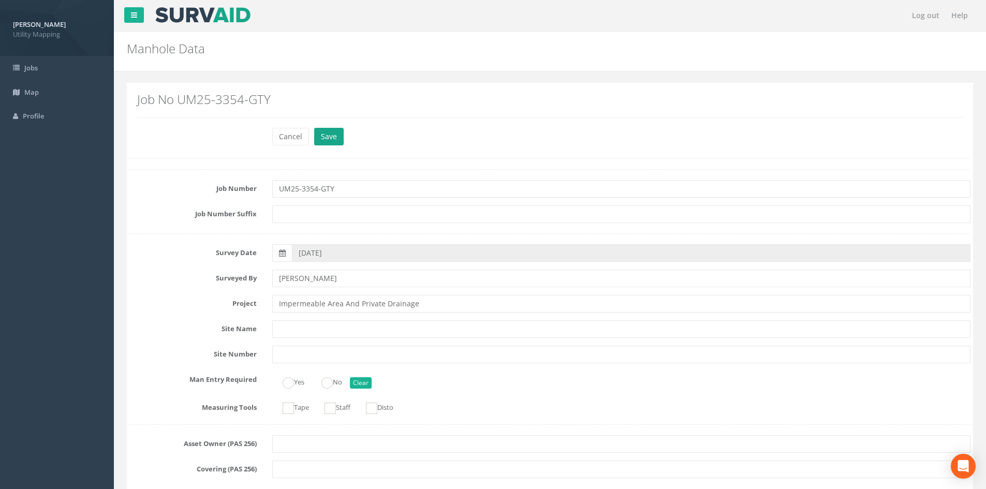
type input "BLDG"
click at [333, 142] on button "Save" at bounding box center [329, 137] width 30 height 18
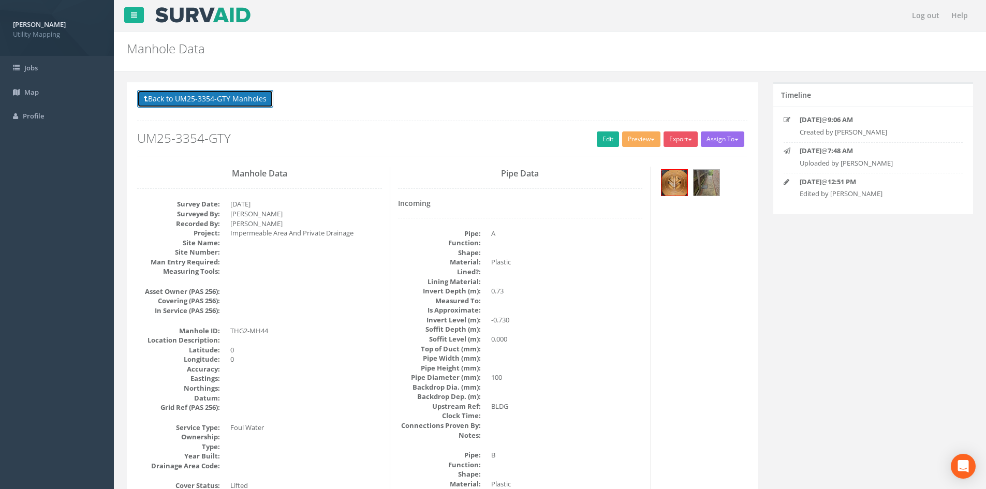
click at [222, 106] on button "Back to UM25-3354-GTY Manholes" at bounding box center [205, 99] width 136 height 18
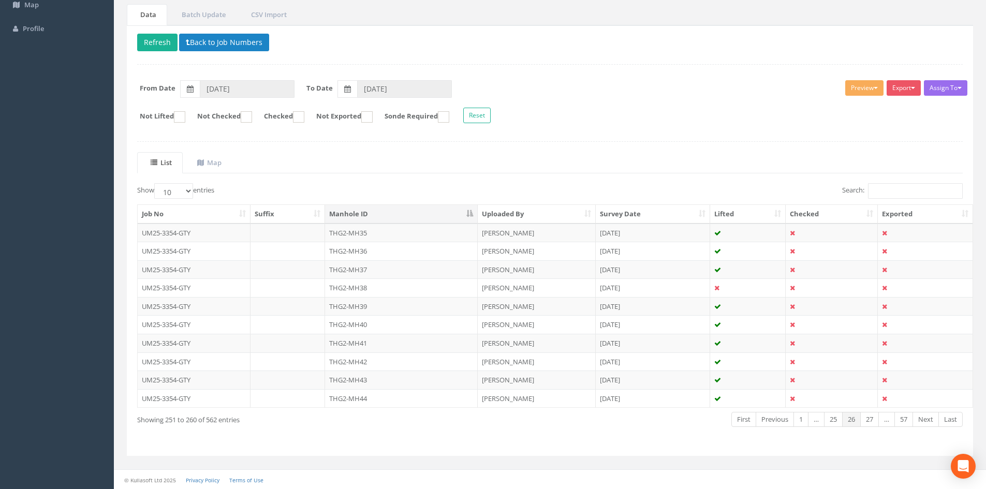
scroll to position [88, 0]
click at [871, 423] on link "27" at bounding box center [869, 418] width 19 height 15
click at [393, 233] on td "THG2-MH45" at bounding box center [401, 232] width 153 height 19
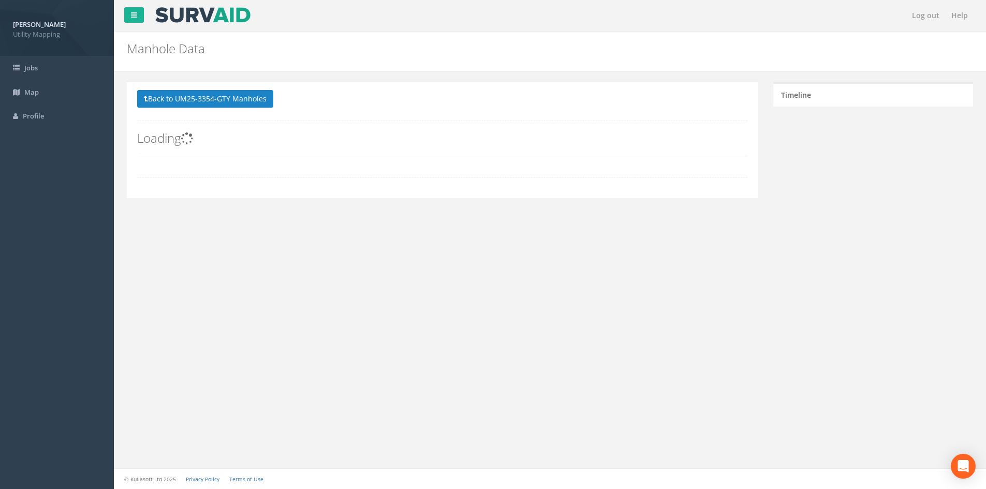
scroll to position [0, 0]
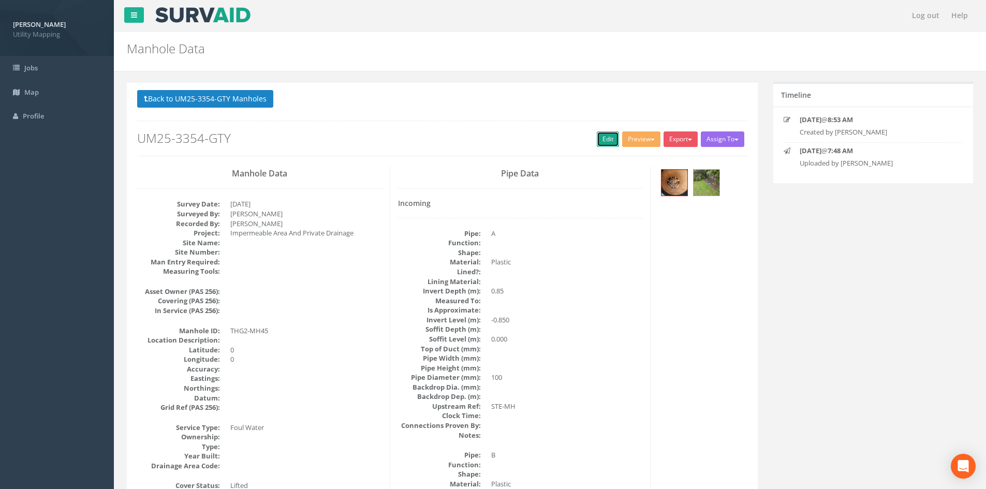
click at [598, 142] on link "Edit" at bounding box center [608, 139] width 22 height 16
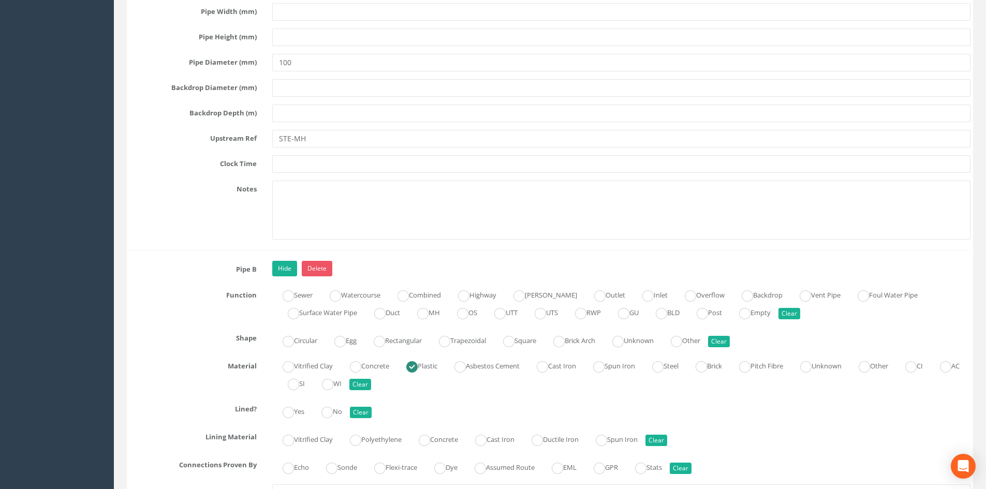
scroll to position [3106, 0]
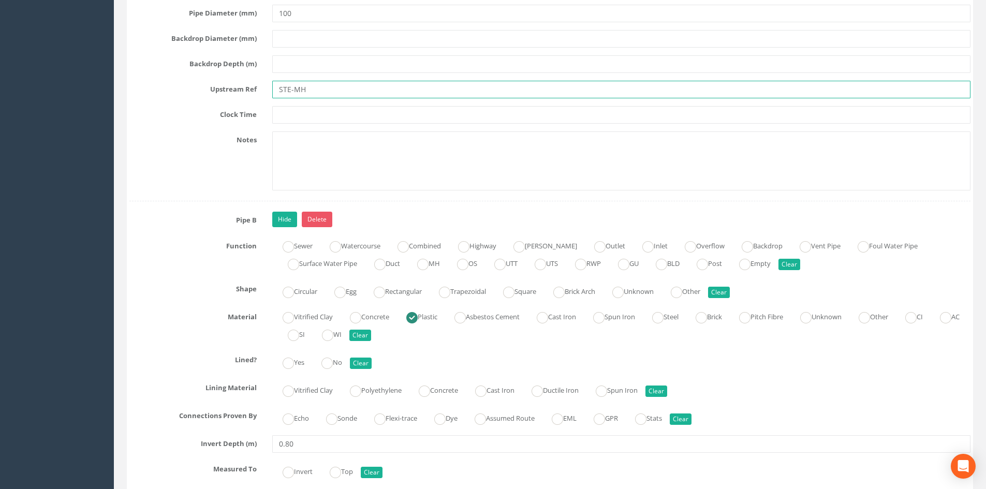
click at [320, 95] on input "STE-MH" at bounding box center [621, 90] width 698 height 18
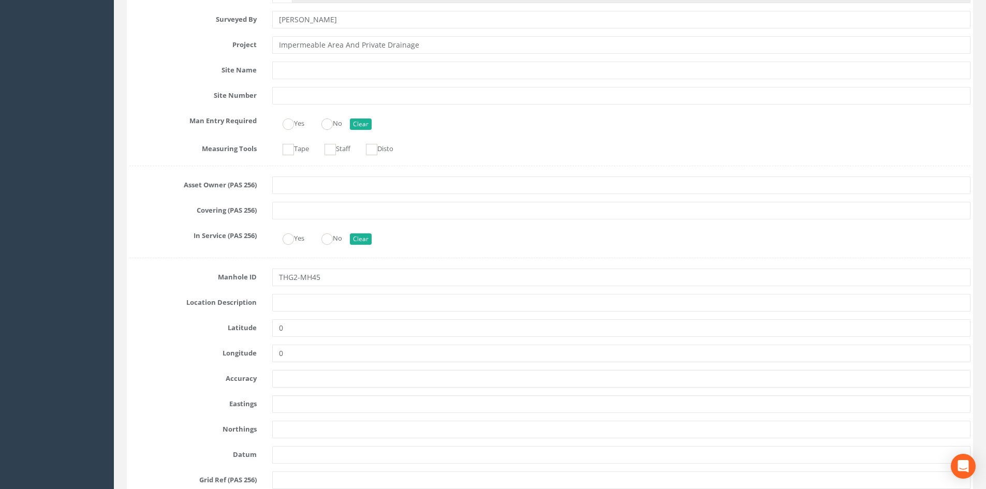
scroll to position [0, 0]
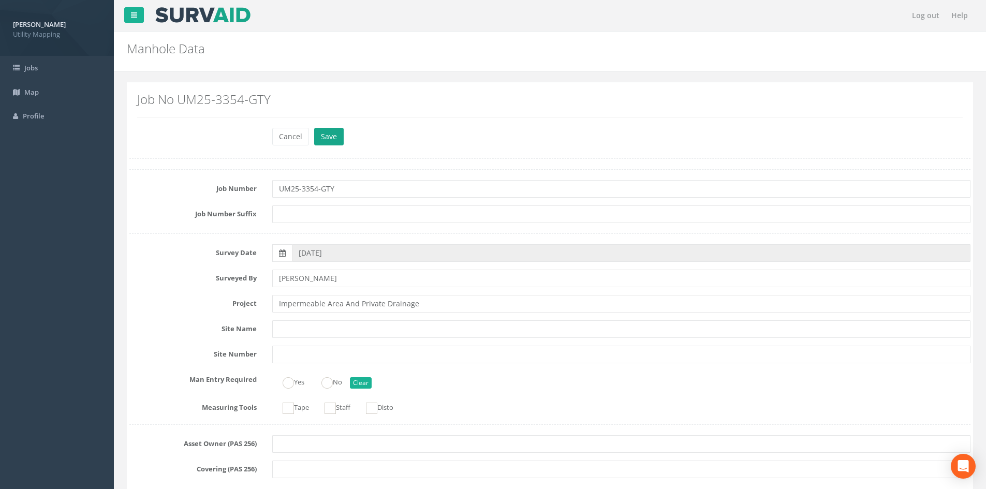
type input "STE-MH07"
click at [338, 137] on button "Save" at bounding box center [329, 137] width 30 height 18
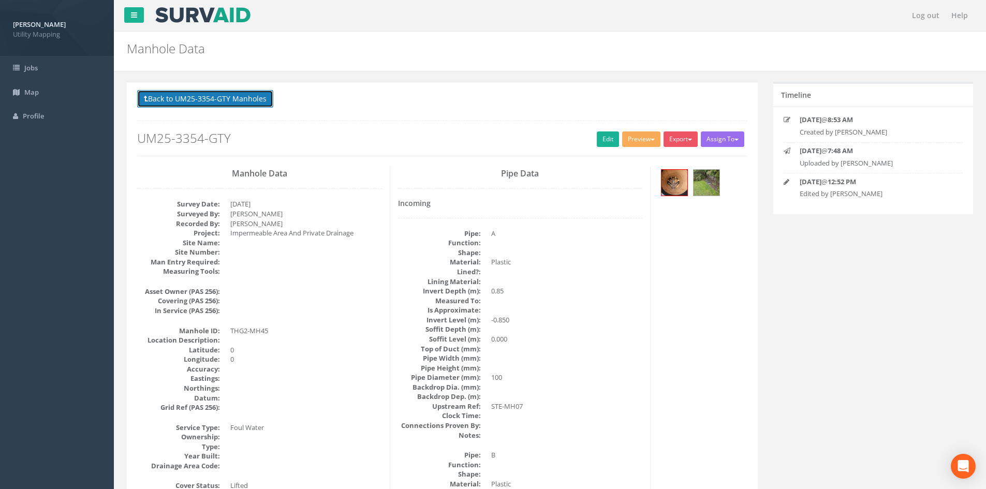
click at [248, 97] on button "Back to UM25-3354-GTY Manholes" at bounding box center [205, 99] width 136 height 18
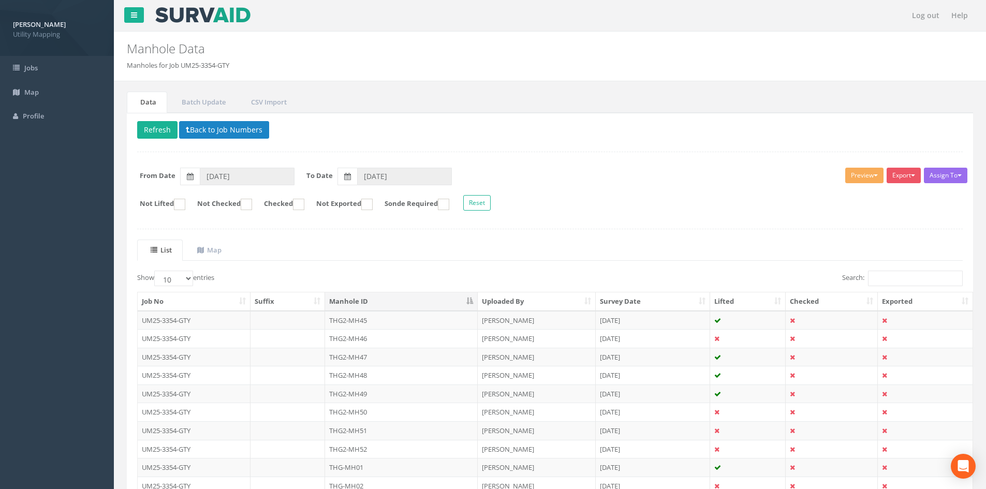
click at [358, 340] on td "THG2-MH46" at bounding box center [401, 338] width 153 height 19
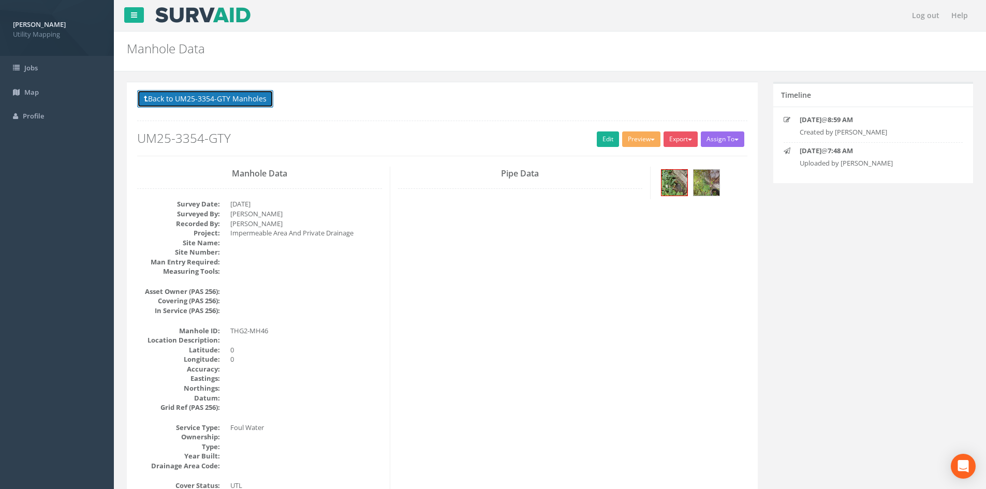
drag, startPoint x: 241, startPoint y: 92, endPoint x: 239, endPoint y: 102, distance: 10.0
click at [241, 93] on button "Back to UM25-3354-GTY Manholes" at bounding box center [205, 99] width 136 height 18
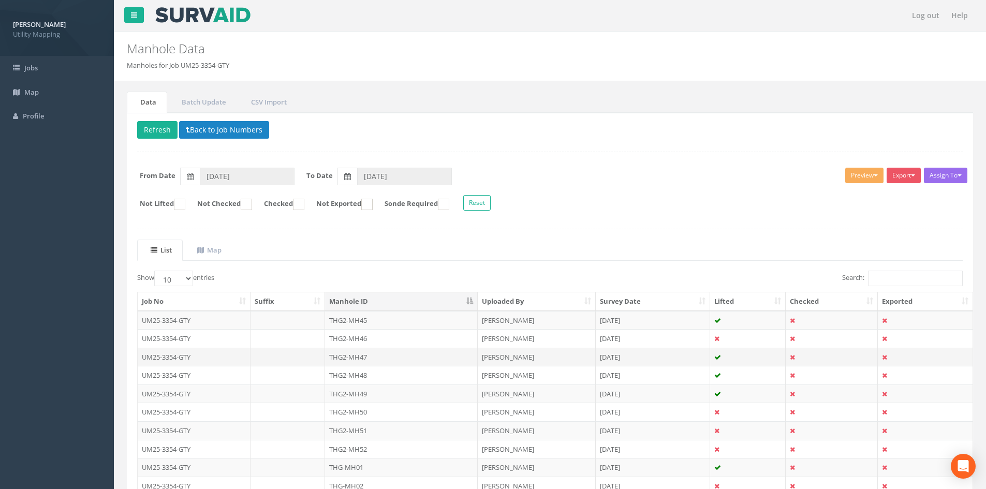
click at [361, 355] on td "THG2-MH47" at bounding box center [401, 357] width 153 height 19
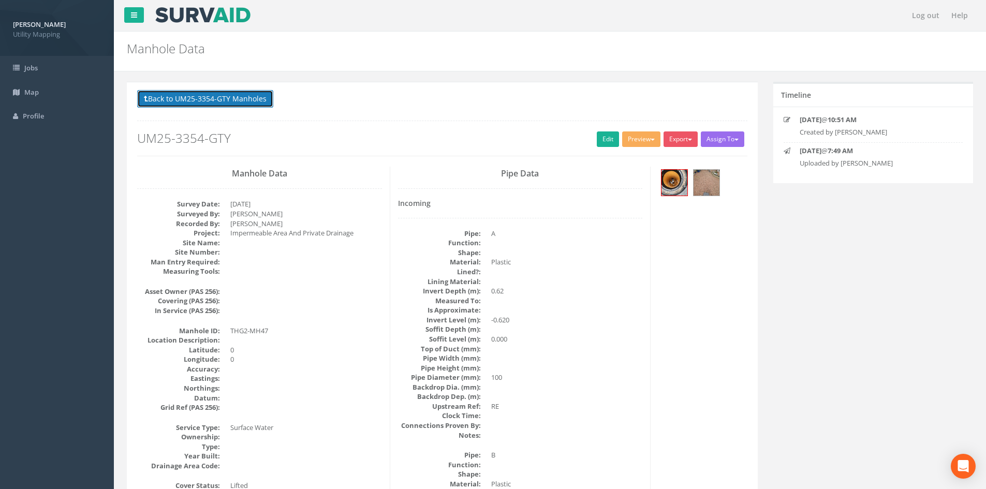
click at [239, 102] on button "Back to UM25-3354-GTY Manholes" at bounding box center [205, 99] width 136 height 18
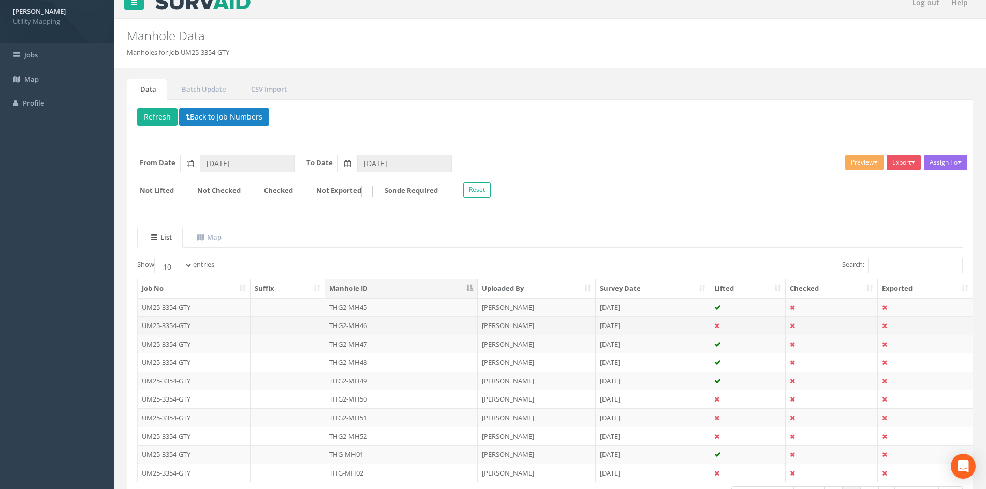
scroll to position [86, 0]
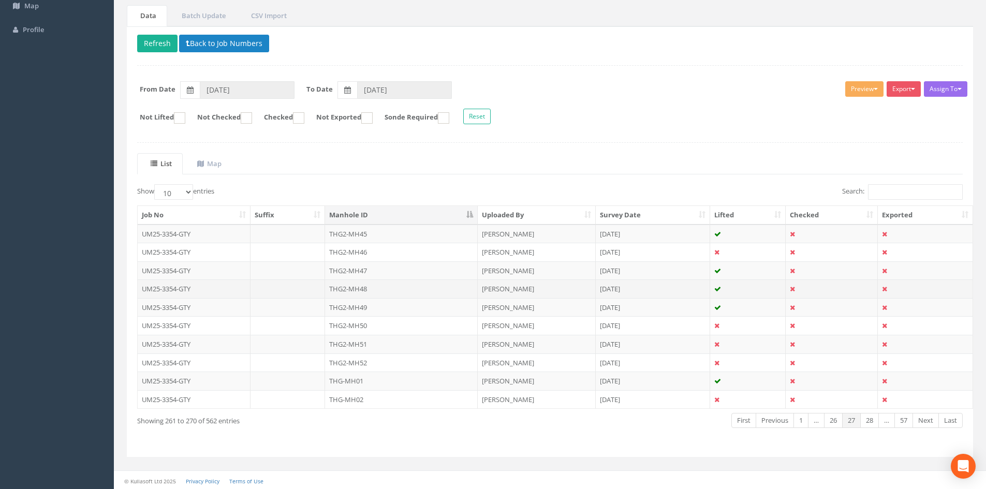
click at [382, 285] on td "THG2-MH48" at bounding box center [401, 289] width 153 height 19
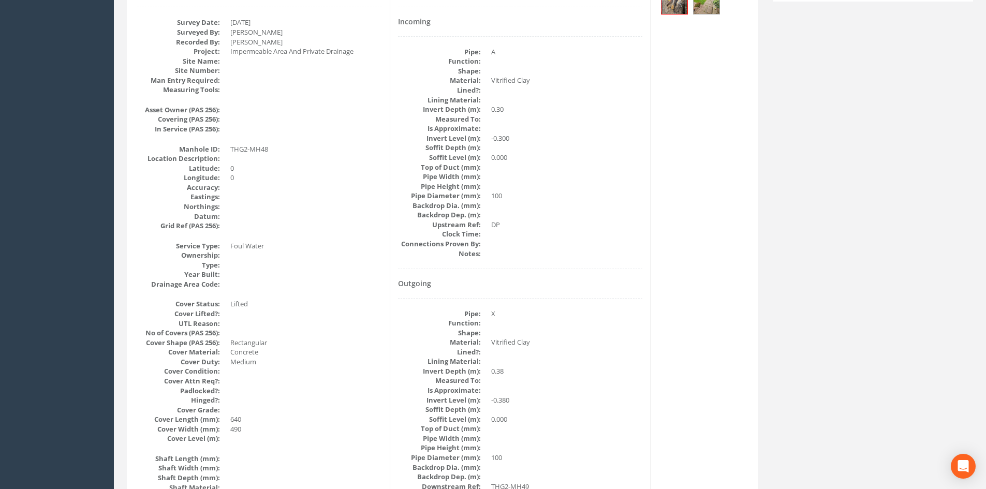
scroll to position [0, 0]
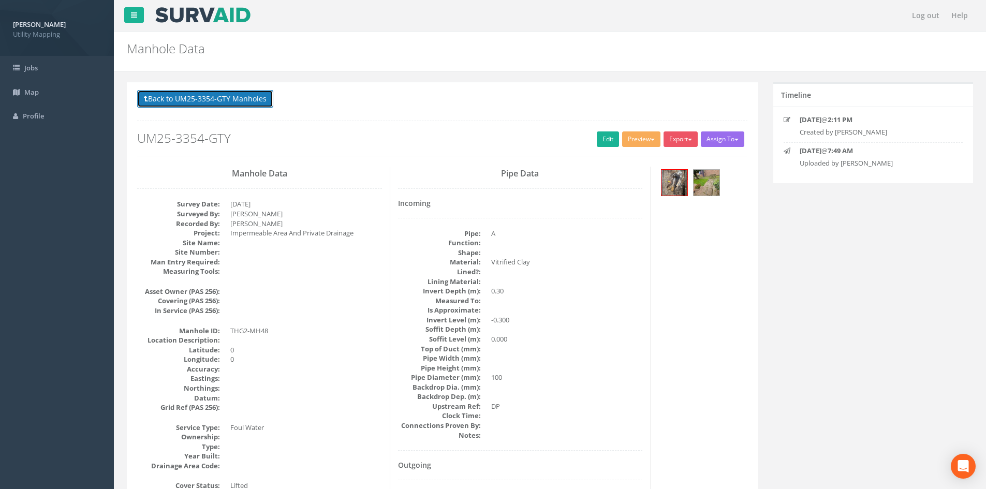
click at [251, 97] on button "Back to UM25-3354-GTY Manholes" at bounding box center [205, 99] width 136 height 18
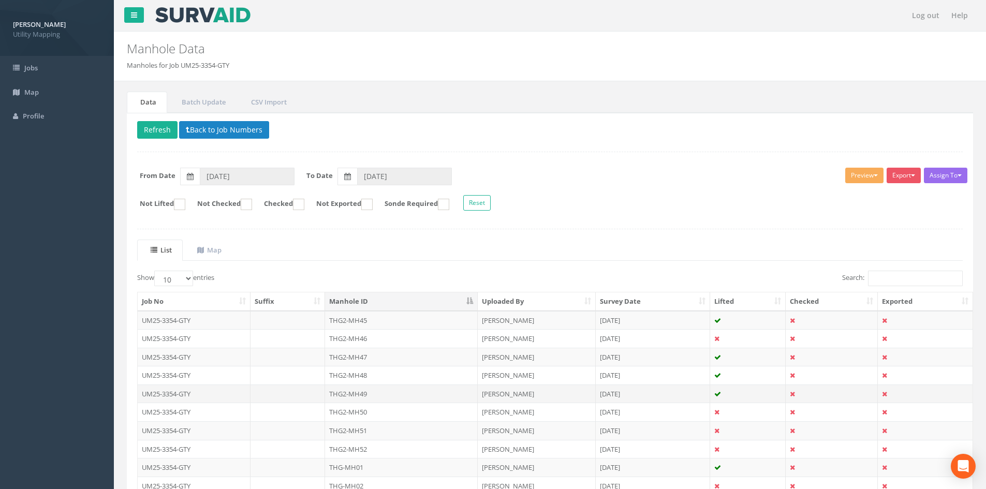
scroll to position [86, 0]
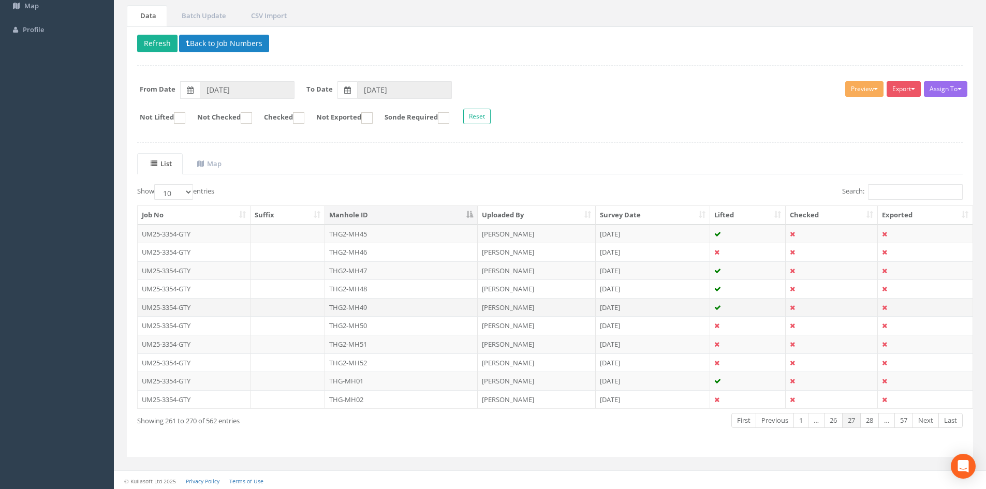
click at [369, 308] on td "THG2-MH49" at bounding box center [401, 307] width 153 height 19
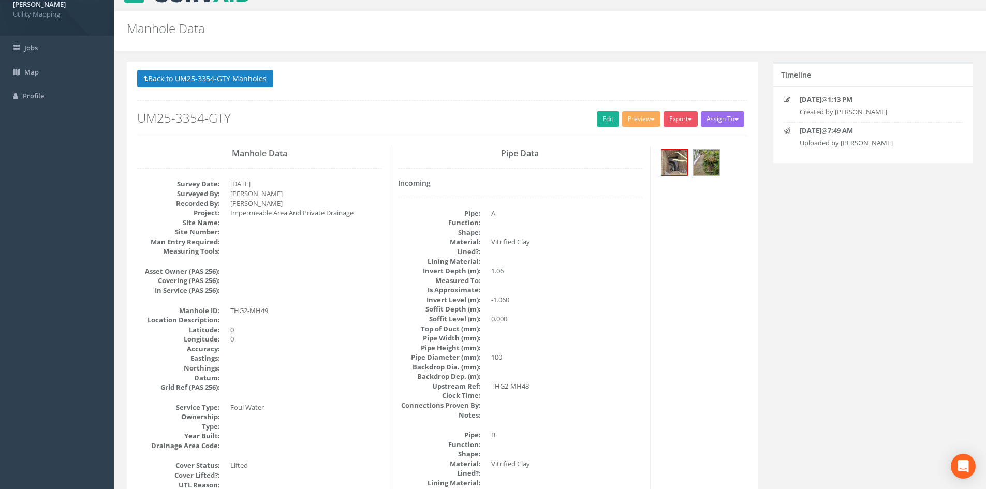
scroll to position [0, 0]
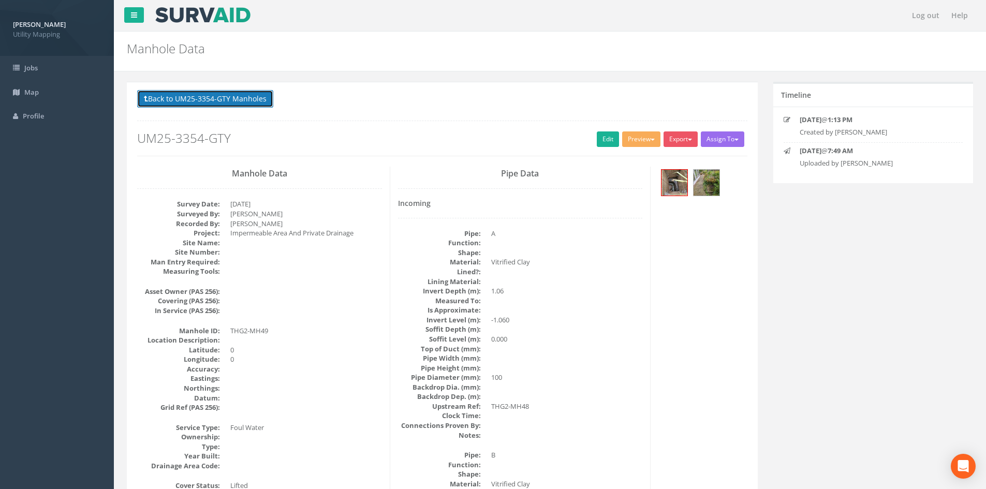
click at [239, 102] on button "Back to UM25-3354-GTY Manholes" at bounding box center [205, 99] width 136 height 18
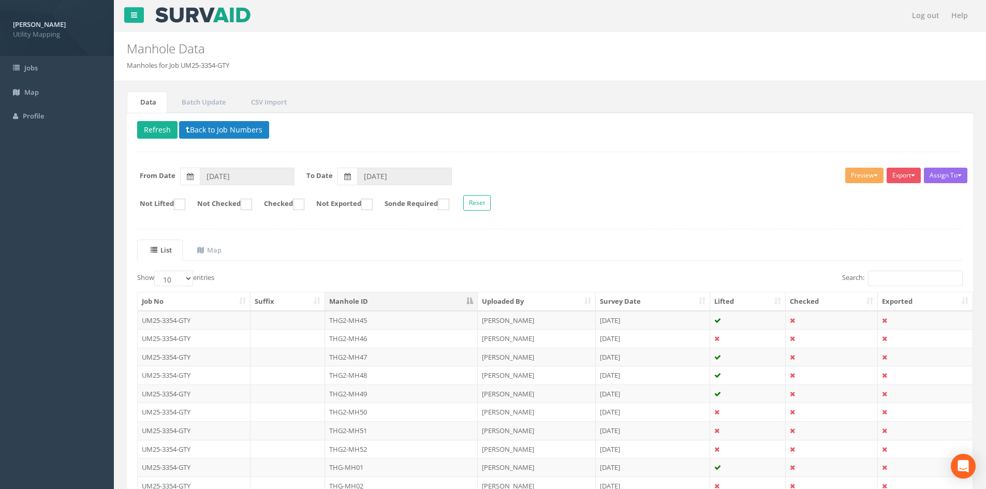
click at [350, 404] on td "THG2-MH50" at bounding box center [401, 412] width 153 height 19
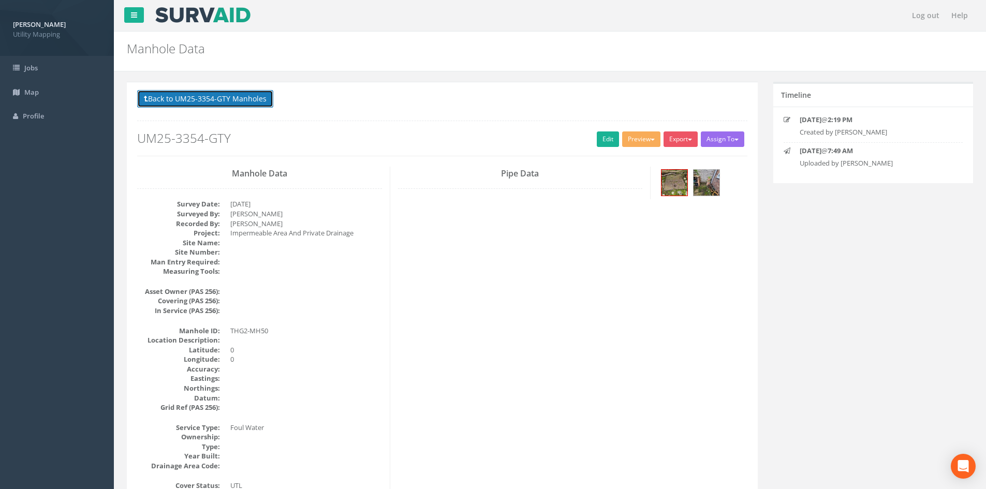
click at [231, 97] on button "Back to UM25-3354-GTY Manholes" at bounding box center [205, 99] width 136 height 18
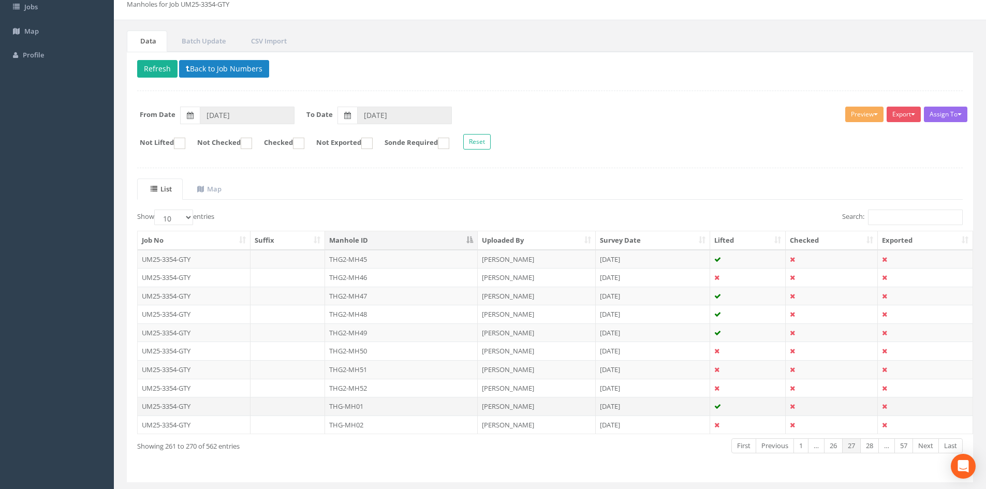
scroll to position [86, 0]
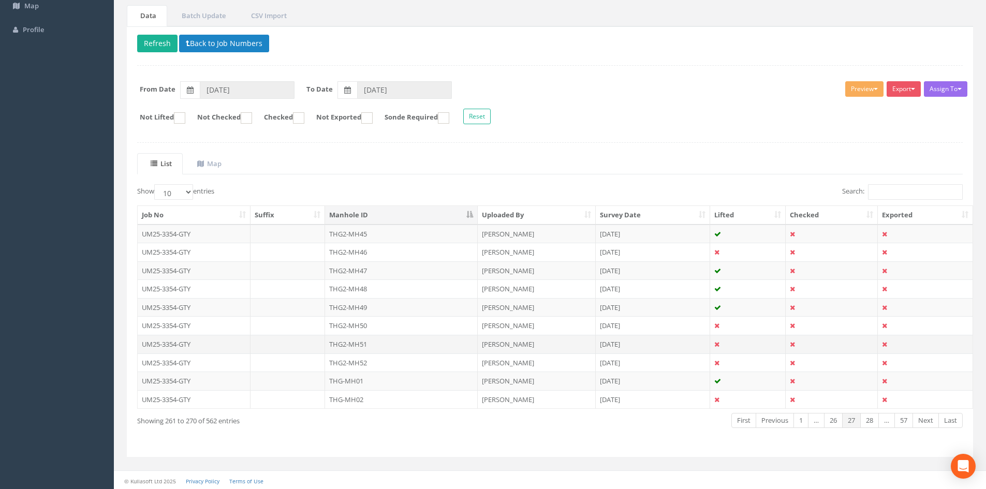
click at [390, 345] on td "THG2-MH51" at bounding box center [401, 344] width 153 height 19
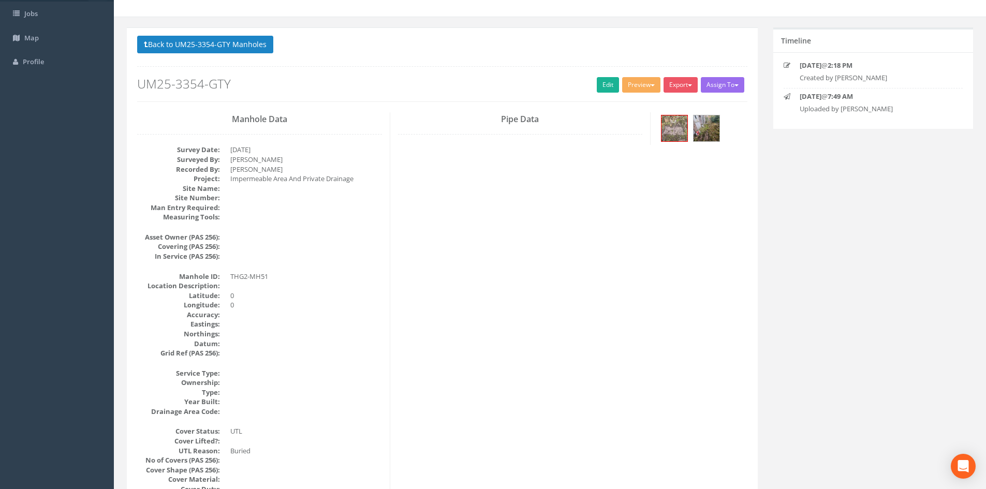
scroll to position [0, 0]
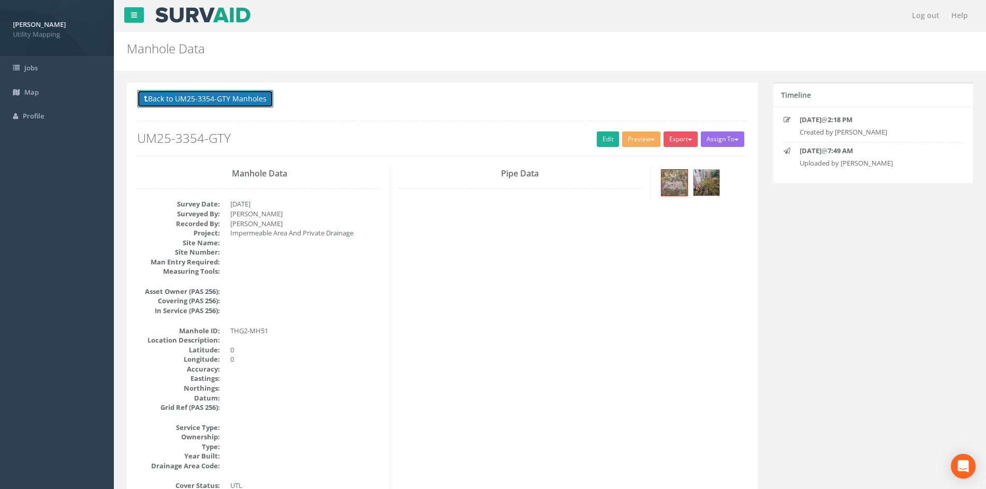
click at [226, 97] on button "Back to UM25-3354-GTY Manholes" at bounding box center [205, 99] width 136 height 18
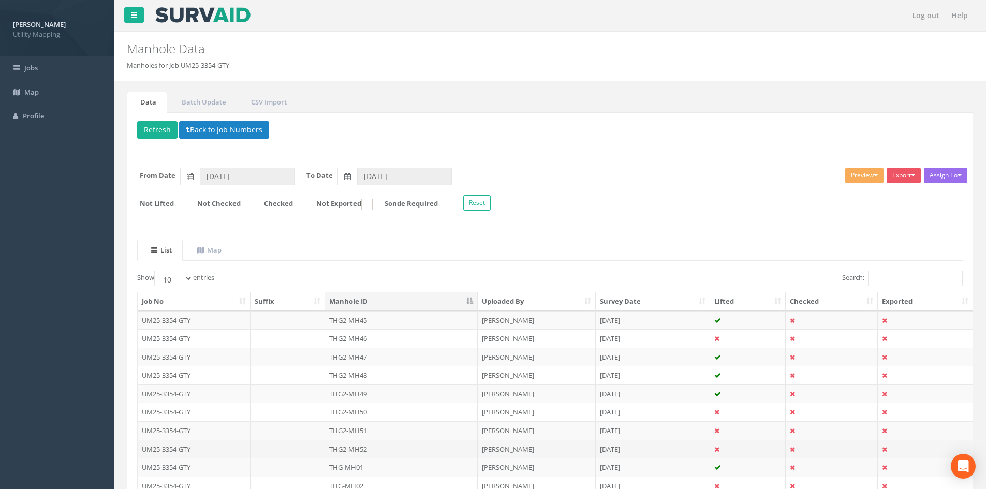
click at [380, 454] on td "THG2-MH52" at bounding box center [401, 449] width 153 height 19
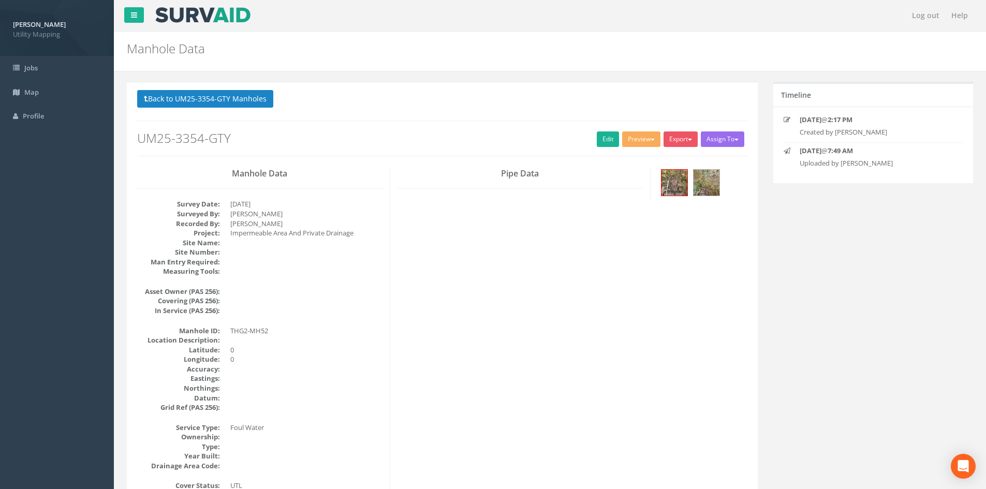
click at [220, 109] on p "Back to UM25-3354-GTY Manholes Back to Map" at bounding box center [442, 100] width 610 height 20
click at [233, 95] on button "Back to UM25-3354-GTY Manholes" at bounding box center [205, 99] width 136 height 18
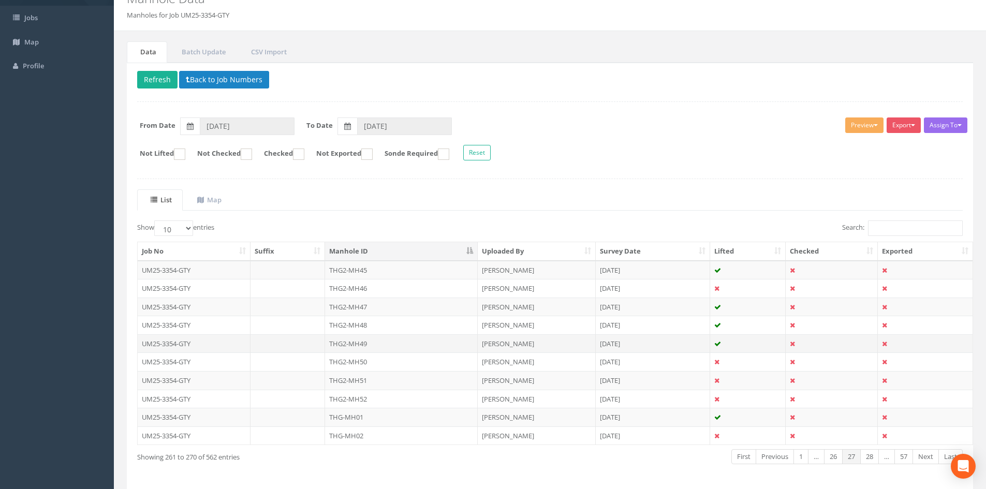
scroll to position [88, 0]
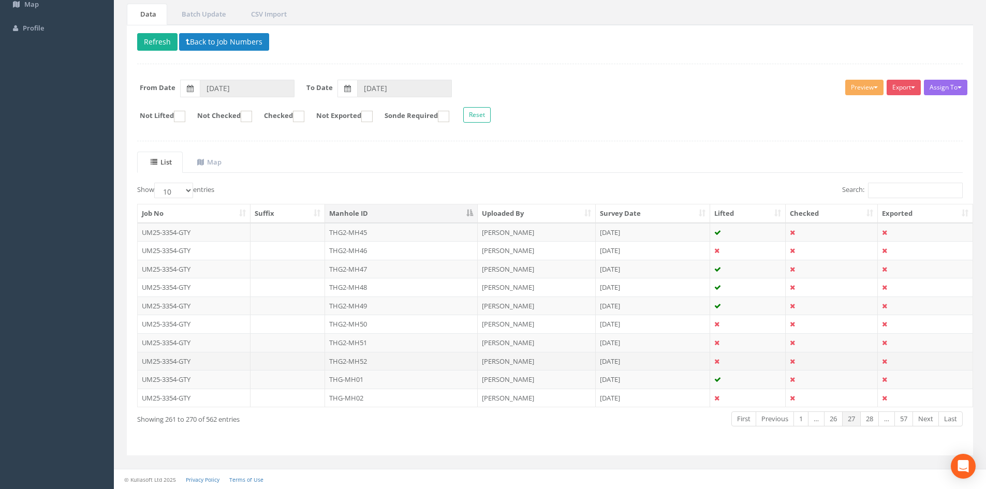
click at [462, 366] on td "THG2-MH52" at bounding box center [401, 361] width 153 height 19
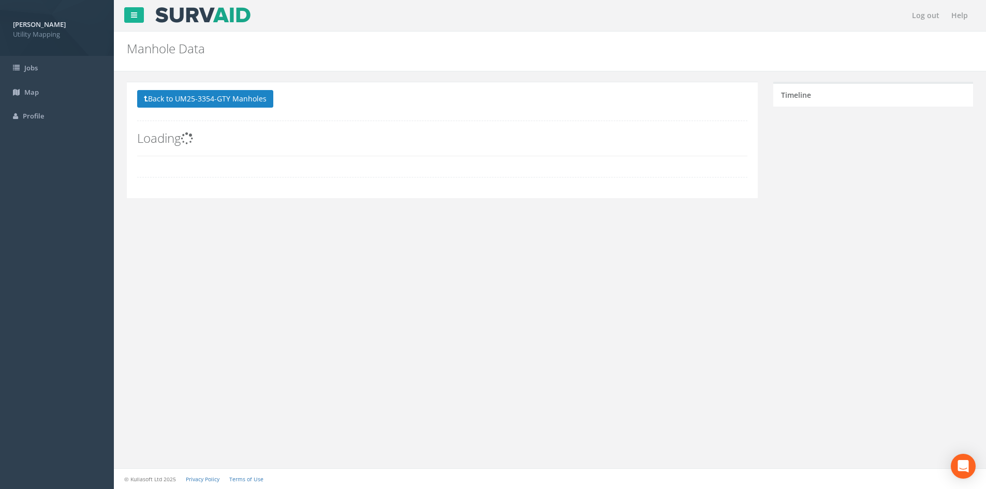
scroll to position [0, 0]
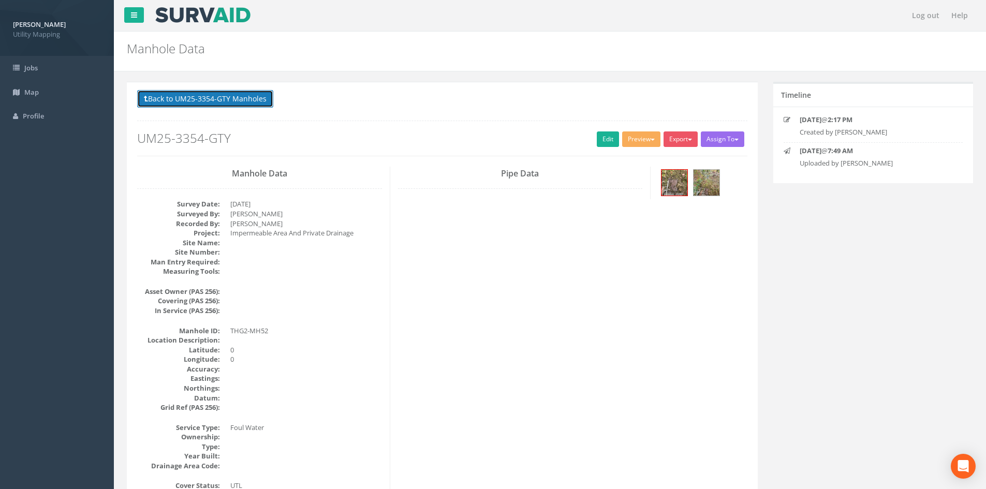
click at [203, 101] on button "Back to UM25-3354-GTY Manholes" at bounding box center [205, 99] width 136 height 18
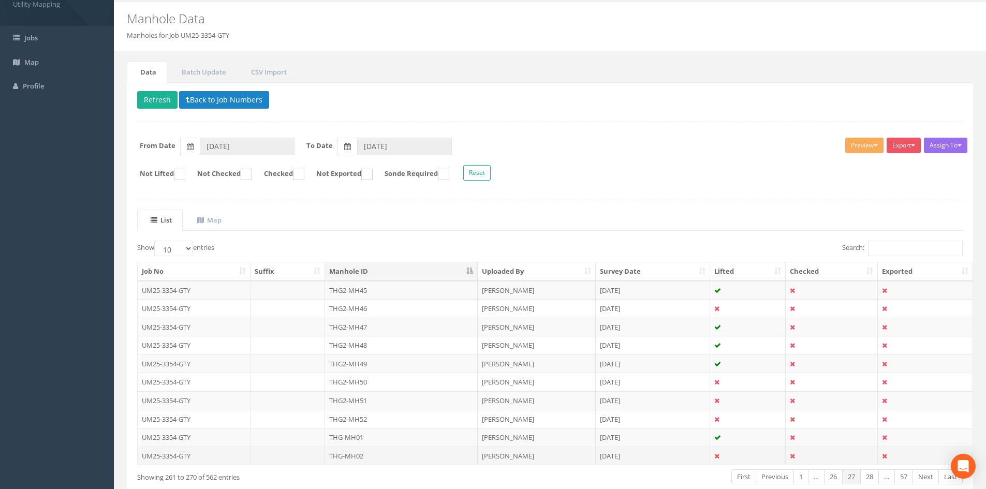
scroll to position [88, 0]
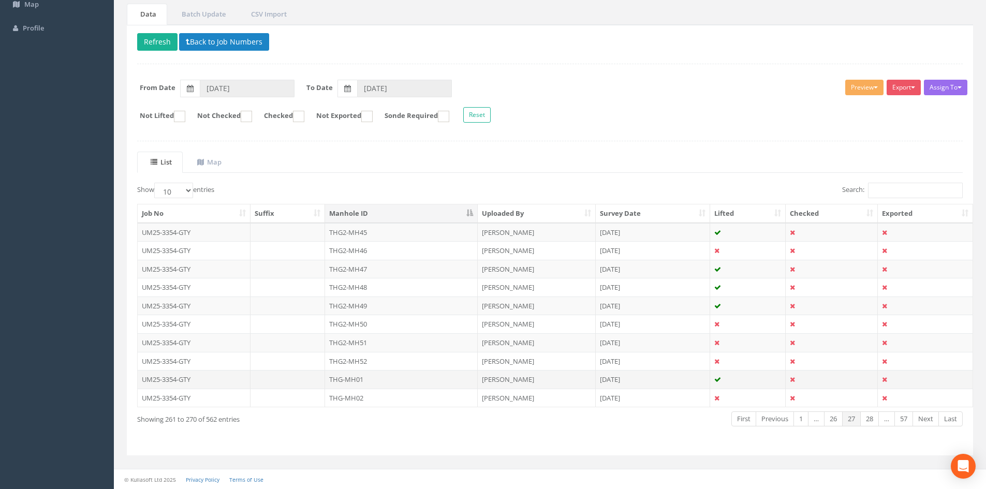
click at [379, 380] on td "THG-MH01" at bounding box center [401, 379] width 153 height 19
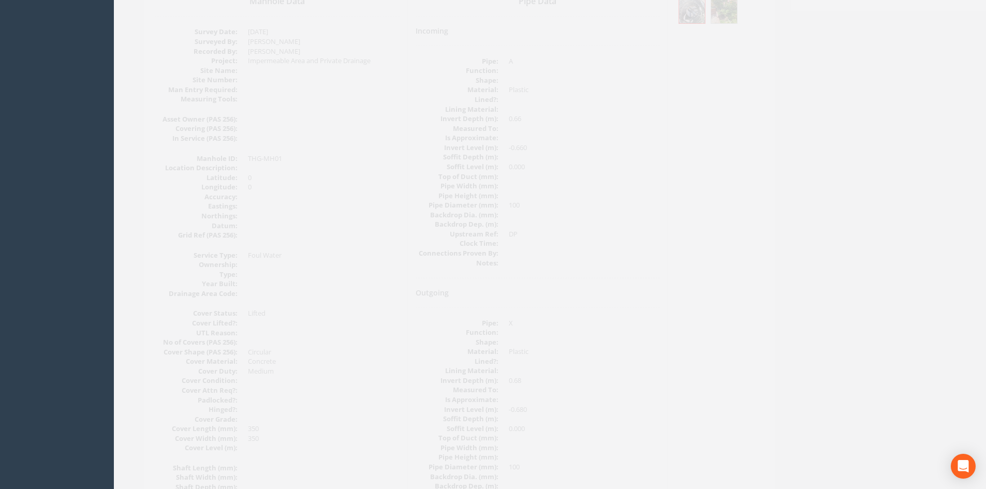
scroll to position [0, 0]
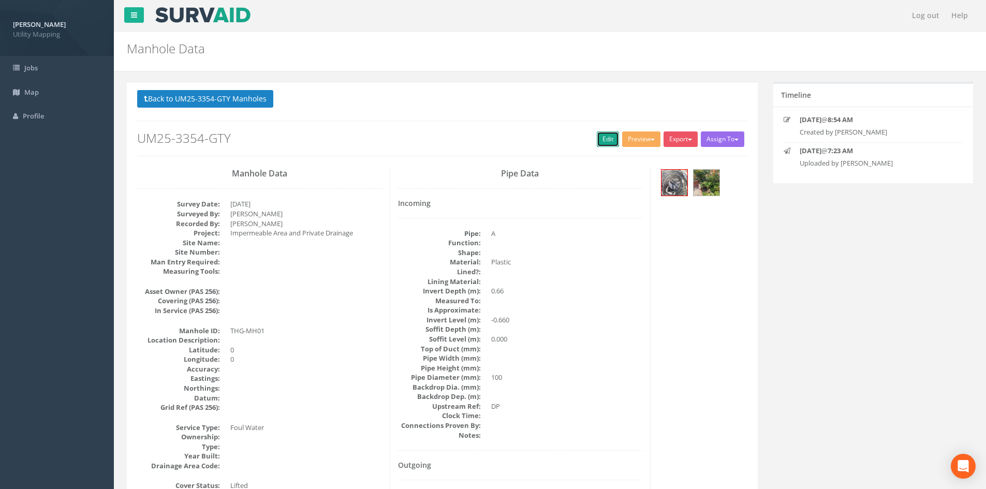
click at [610, 140] on link "Edit" at bounding box center [608, 139] width 22 height 16
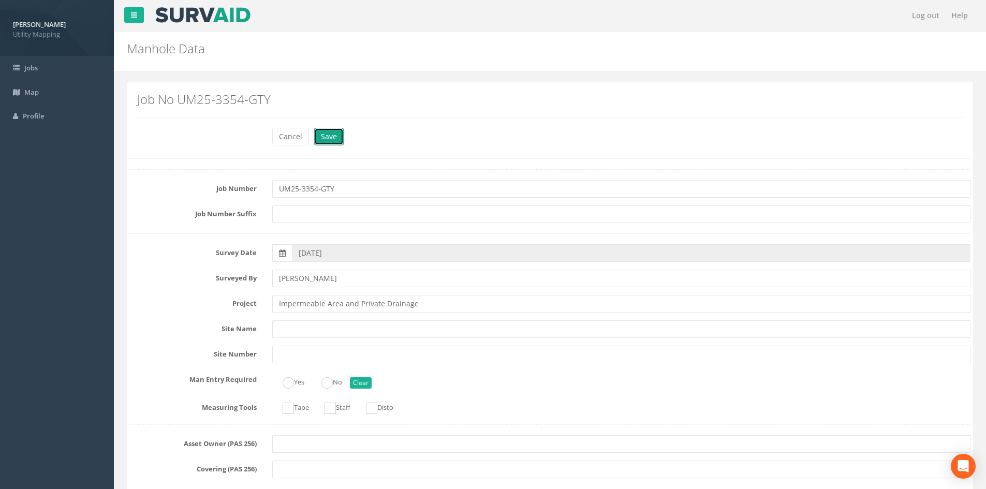
click at [321, 142] on button "Save" at bounding box center [329, 137] width 30 height 18
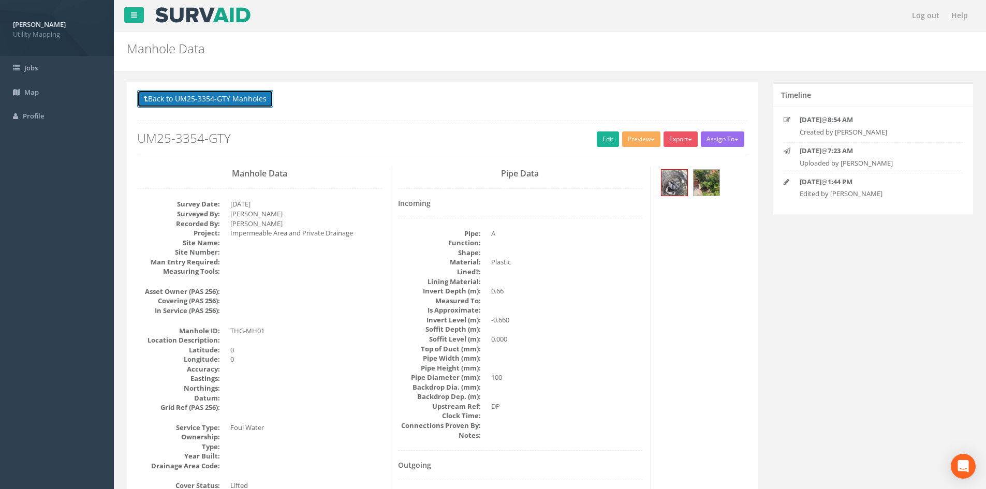
click at [242, 103] on button "Back to UM25-3354-GTY Manholes" at bounding box center [205, 99] width 136 height 18
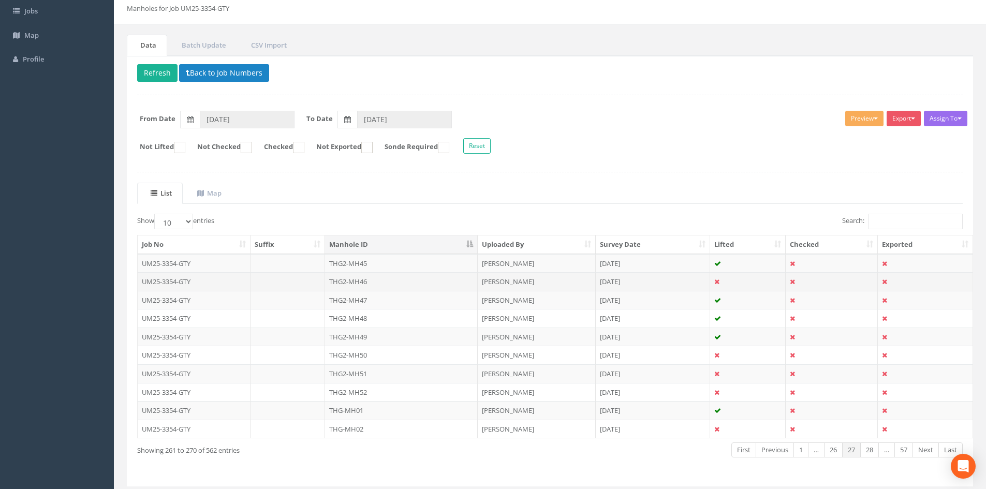
scroll to position [88, 0]
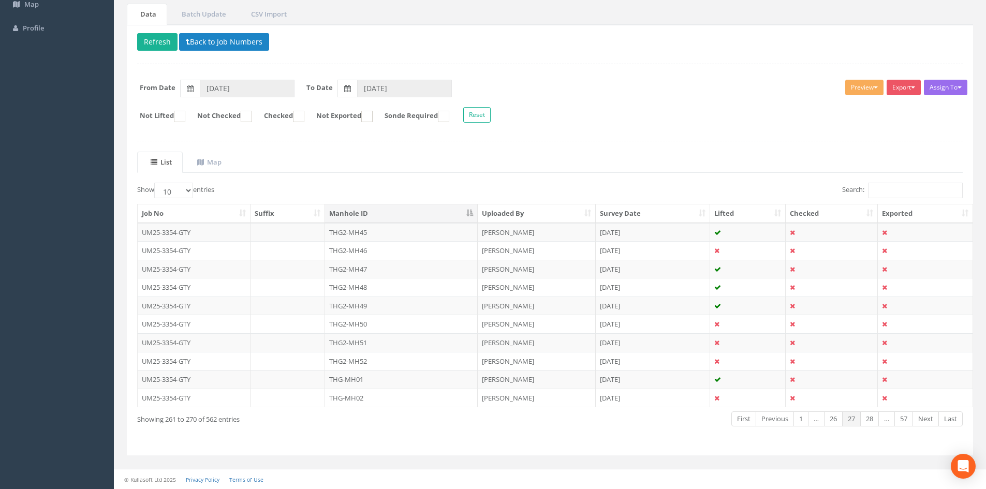
click at [377, 396] on td "THG-MH02" at bounding box center [401, 398] width 153 height 19
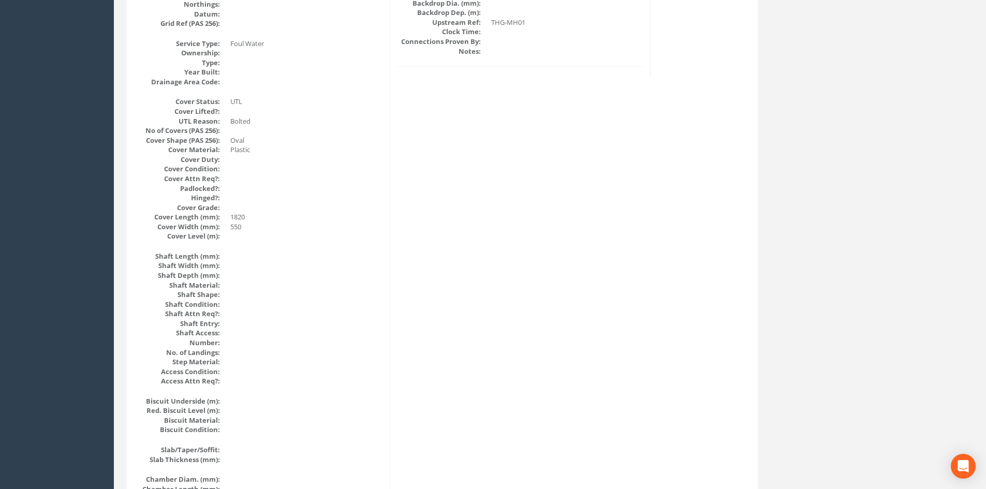
scroll to position [0, 0]
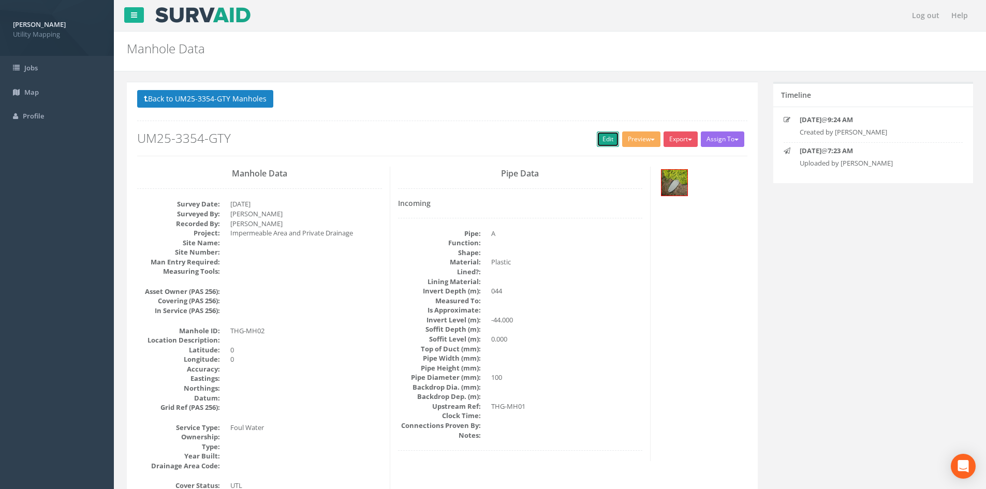
click at [609, 139] on link "Edit" at bounding box center [608, 139] width 22 height 16
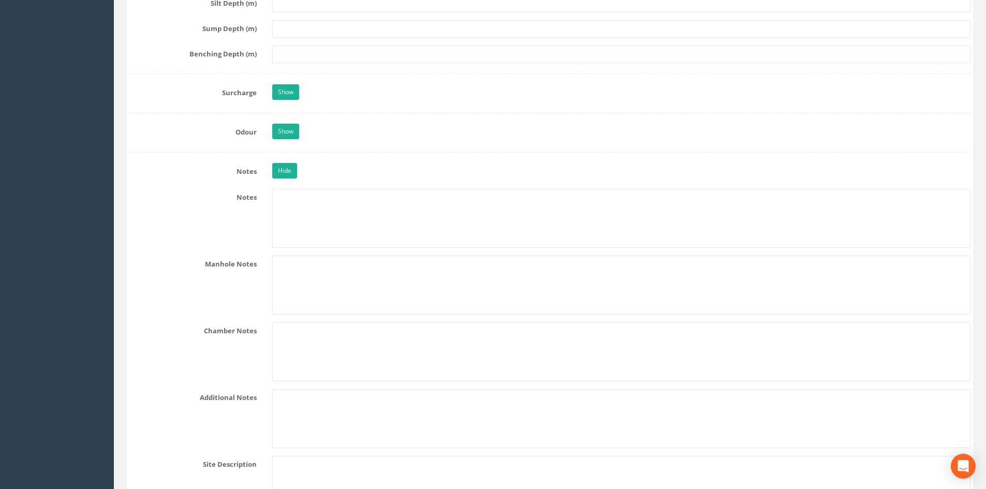
scroll to position [2157, 0]
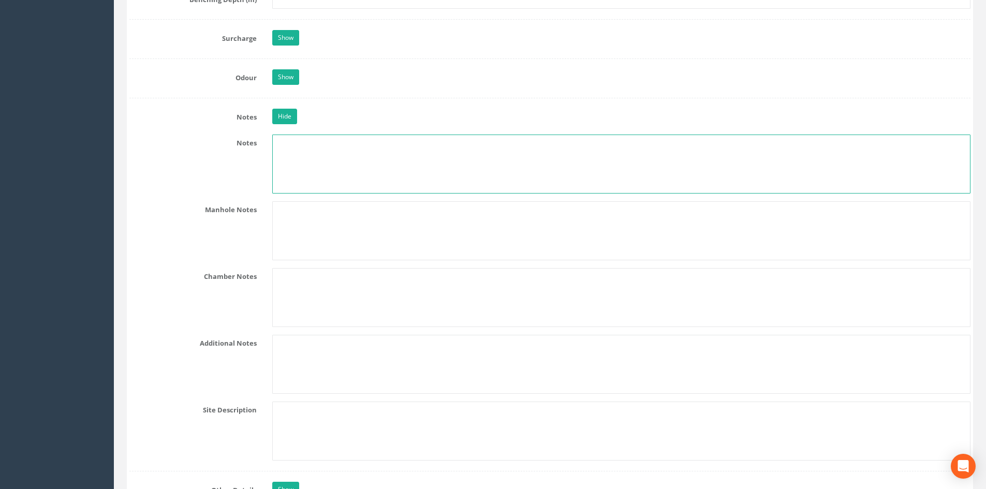
click at [312, 164] on textarea at bounding box center [621, 164] width 698 height 59
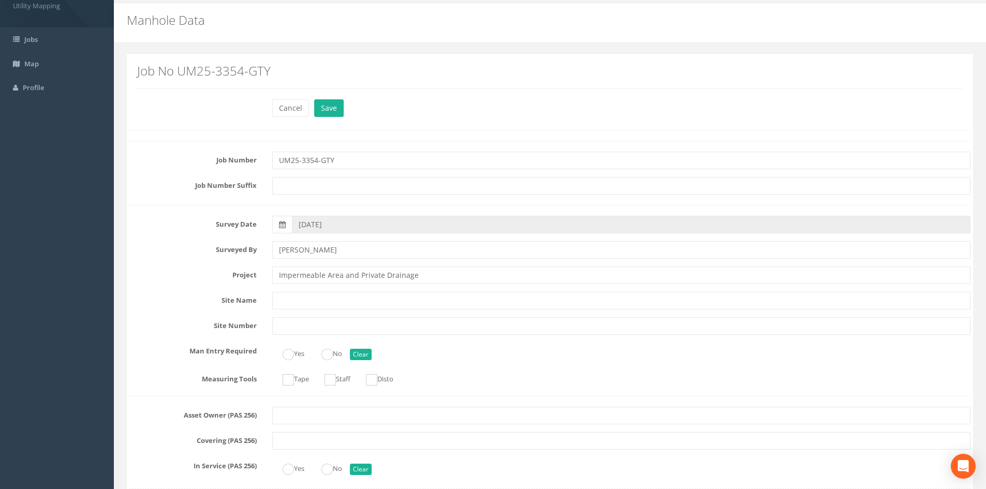
scroll to position [0, 0]
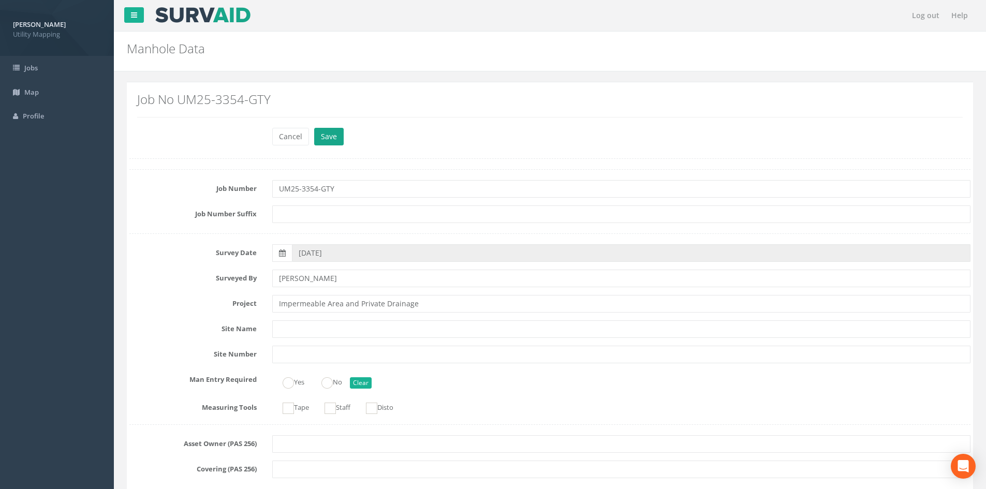
type textarea "Septic Tank"
click at [321, 128] on button "Save" at bounding box center [329, 137] width 30 height 18
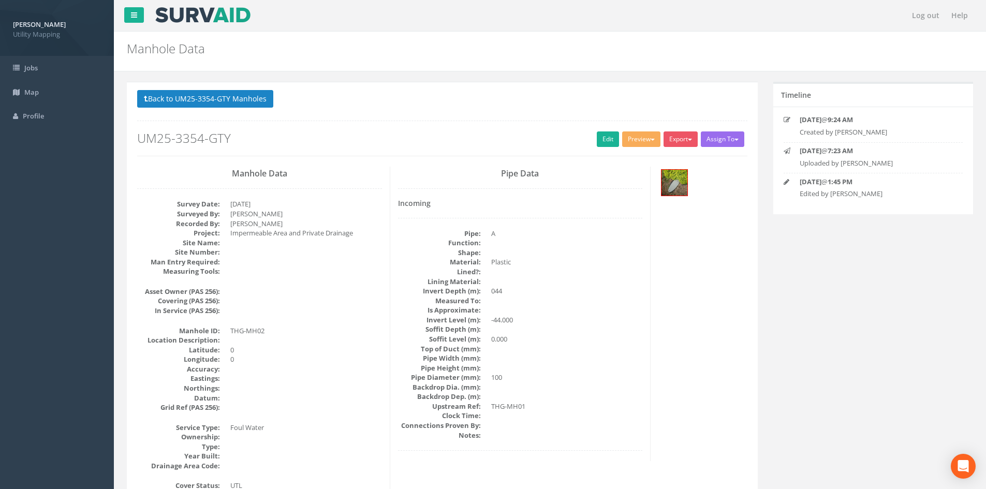
click at [182, 96] on button "Back to UM25-3354-GTY Manholes" at bounding box center [205, 99] width 136 height 18
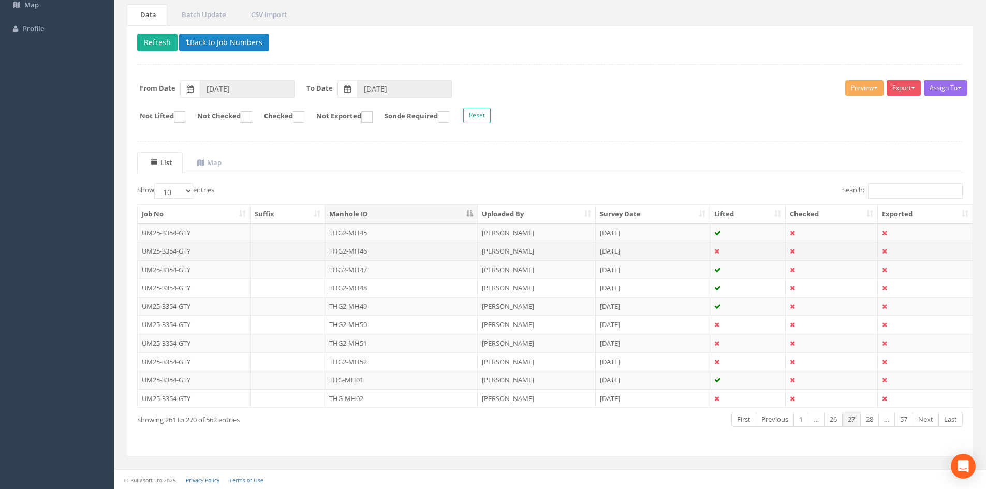
scroll to position [88, 0]
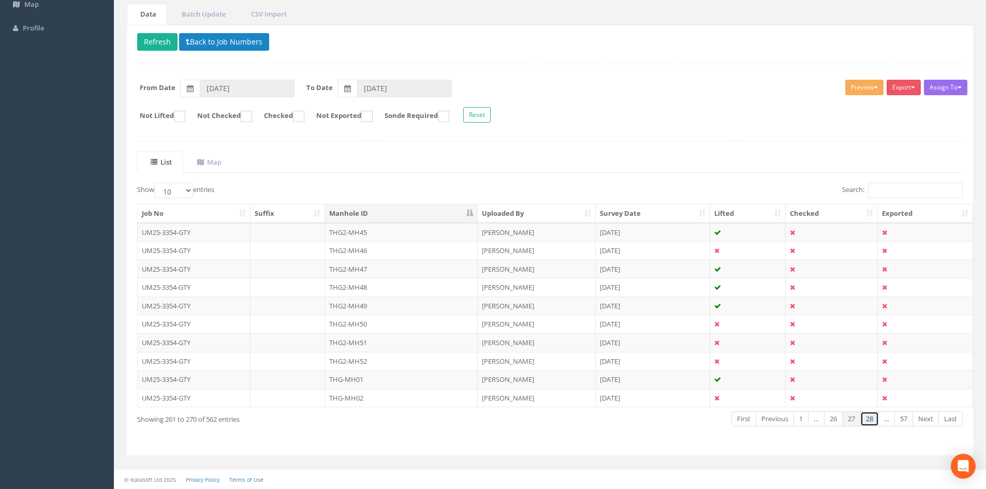
click at [865, 419] on link "28" at bounding box center [869, 418] width 19 height 15
click at [381, 229] on td "THG-MH03" at bounding box center [401, 232] width 153 height 19
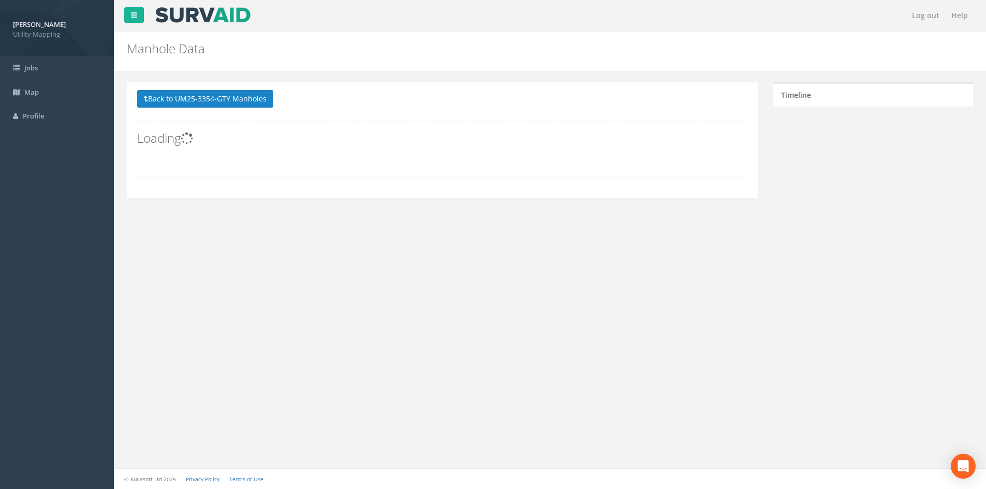
scroll to position [0, 0]
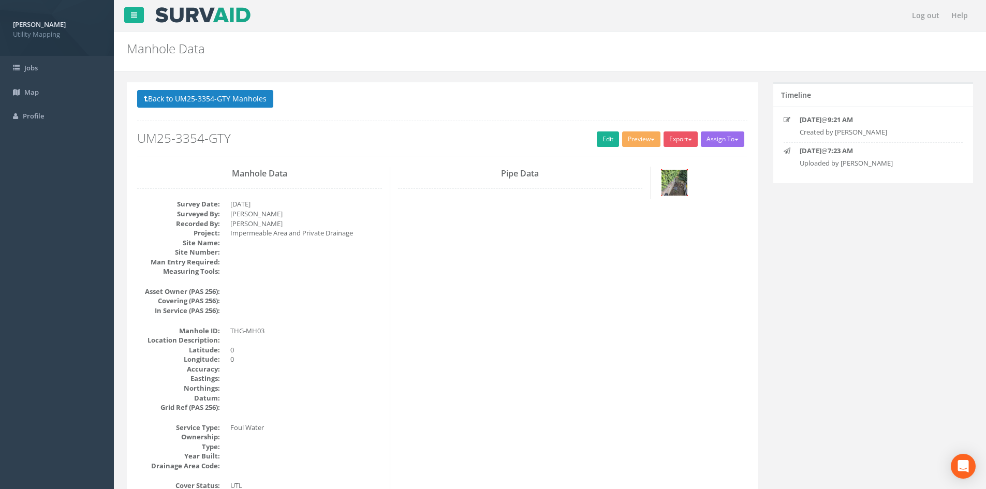
click at [669, 187] on img at bounding box center [674, 183] width 26 height 26
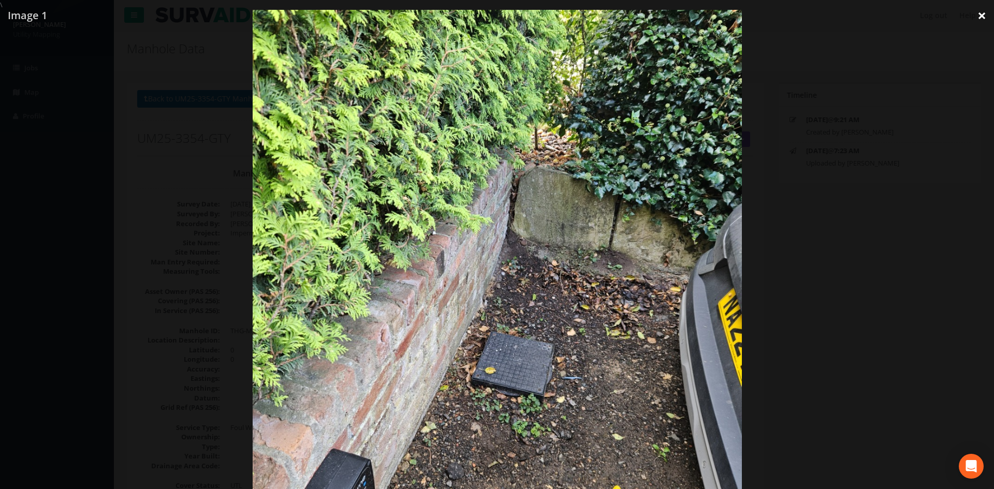
click at [981, 18] on link "×" at bounding box center [981, 15] width 24 height 31
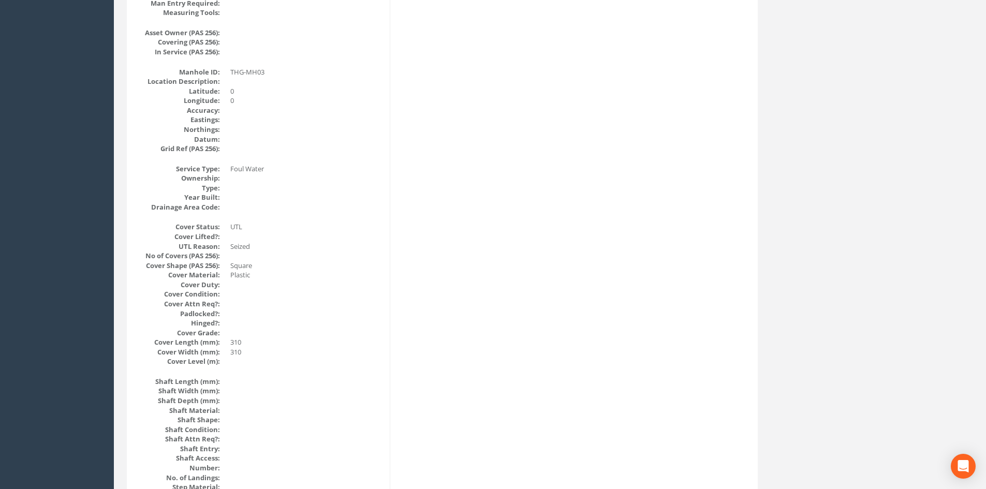
scroll to position [86, 0]
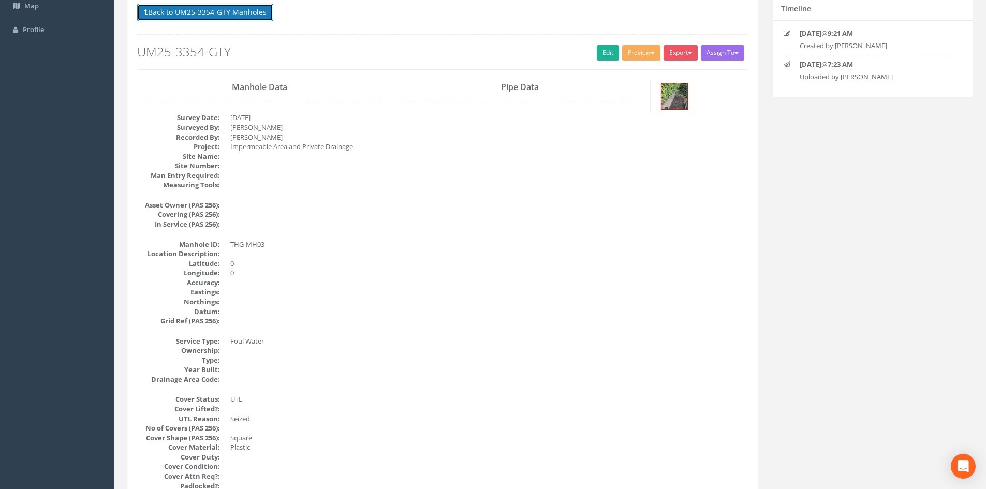
click at [225, 11] on button "Back to UM25-3354-GTY Manholes" at bounding box center [205, 13] width 136 height 18
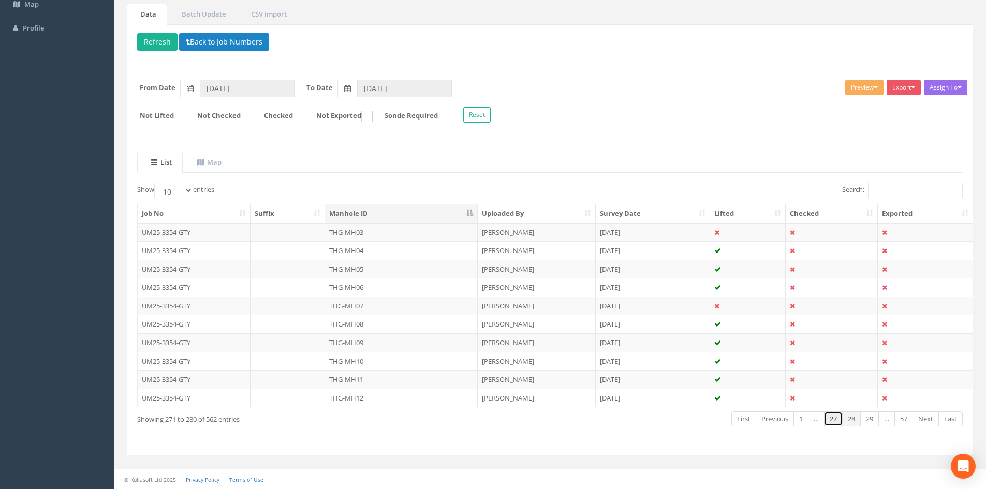
click at [833, 420] on link "27" at bounding box center [833, 418] width 19 height 15
click at [833, 420] on link "26" at bounding box center [833, 418] width 19 height 15
click at [833, 420] on link "25" at bounding box center [833, 418] width 19 height 15
click at [833, 420] on link "24" at bounding box center [833, 418] width 19 height 15
click at [395, 341] on td "THG2-MH21" at bounding box center [401, 342] width 153 height 19
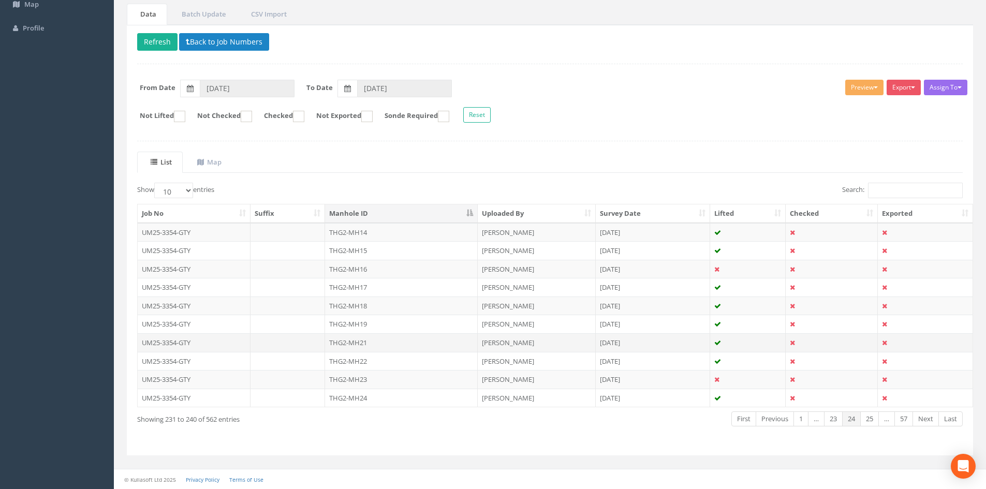
scroll to position [0, 0]
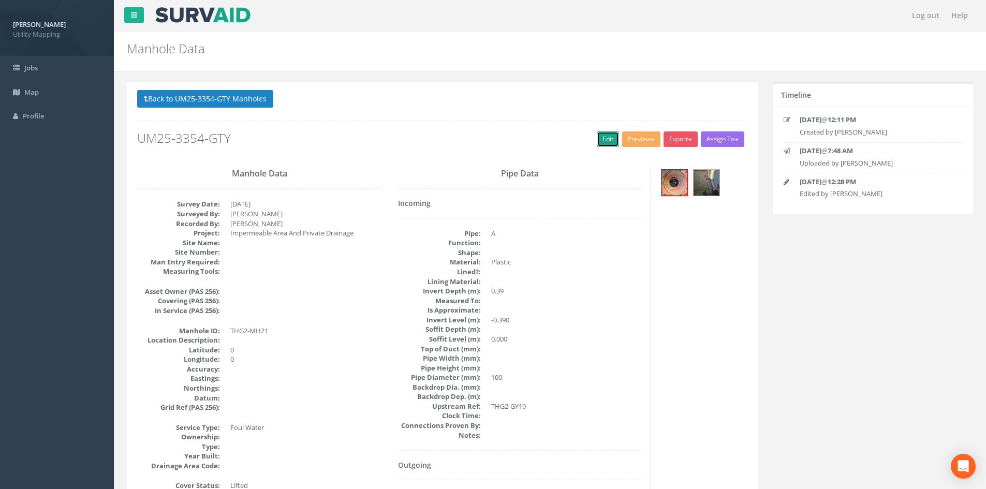
click at [606, 143] on link "Edit" at bounding box center [608, 139] width 22 height 16
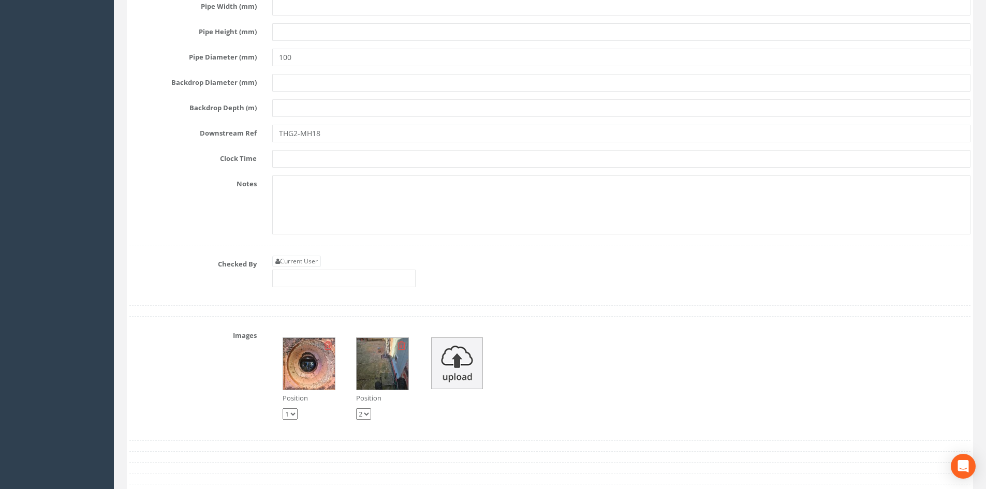
scroll to position [3710, 0]
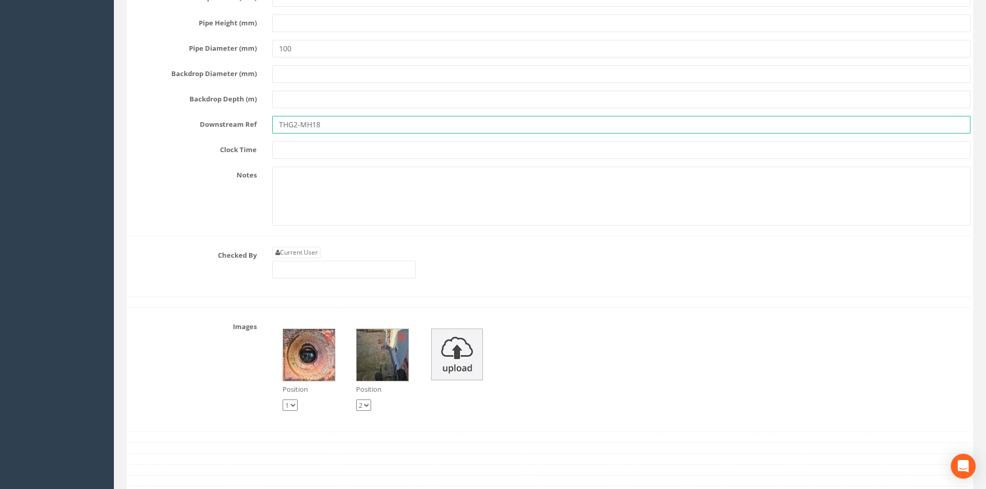
drag, startPoint x: 323, startPoint y: 123, endPoint x: 311, endPoint y: 128, distance: 13.3
click at [311, 128] on input "THG2-MH18" at bounding box center [621, 125] width 698 height 18
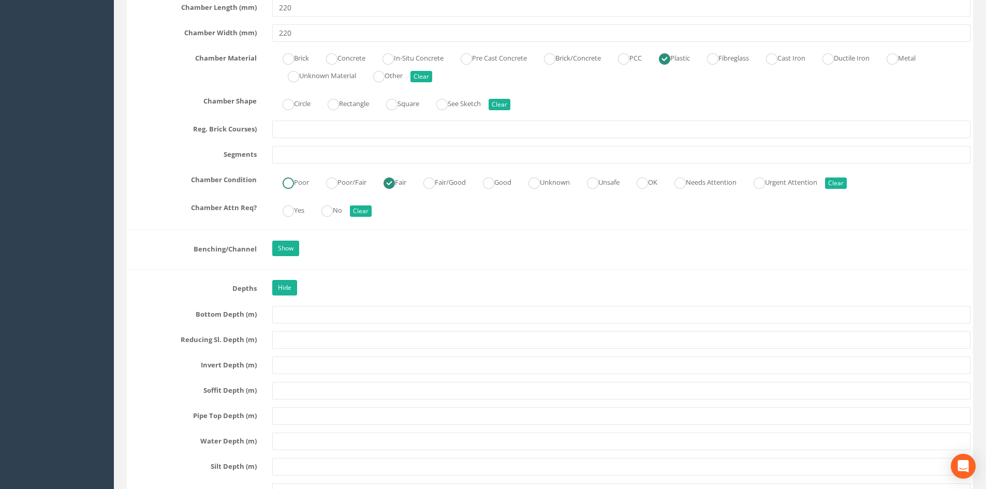
type input "THG2-MH"
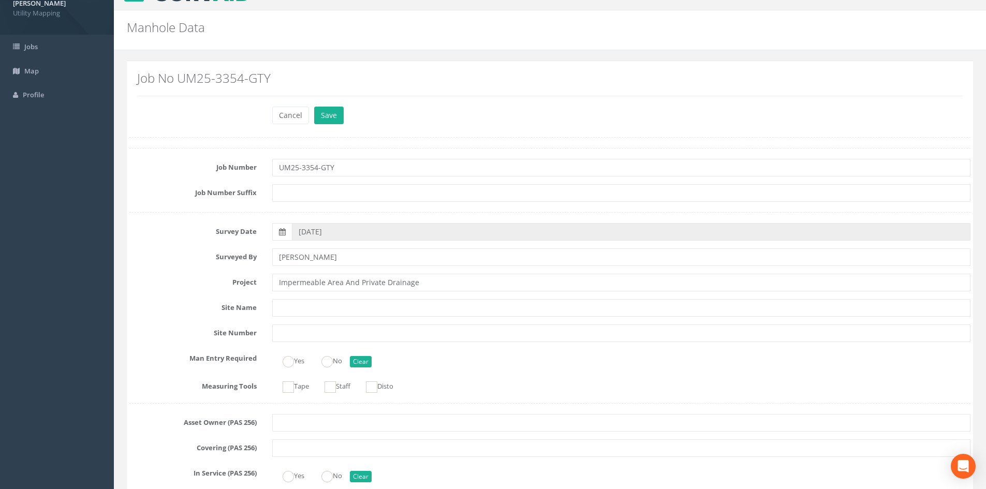
scroll to position [0, 0]
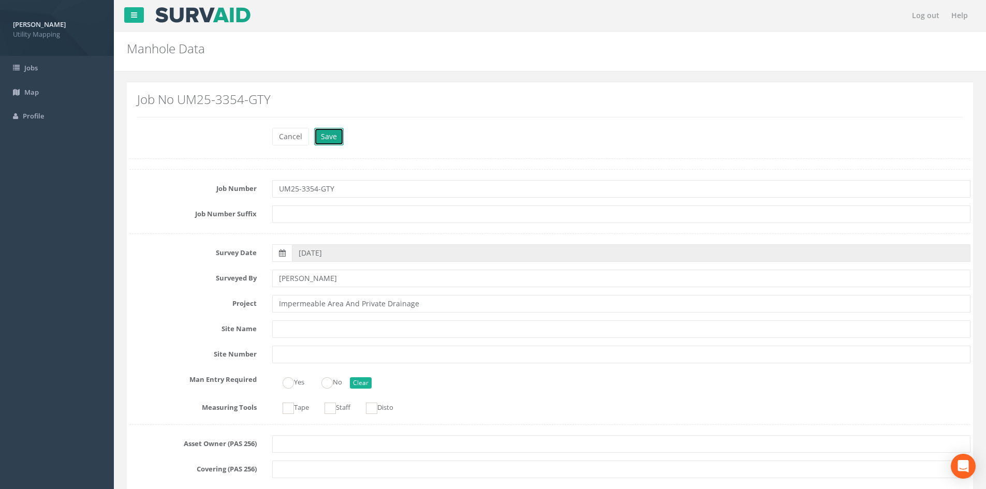
click at [328, 130] on button "Save" at bounding box center [329, 137] width 30 height 18
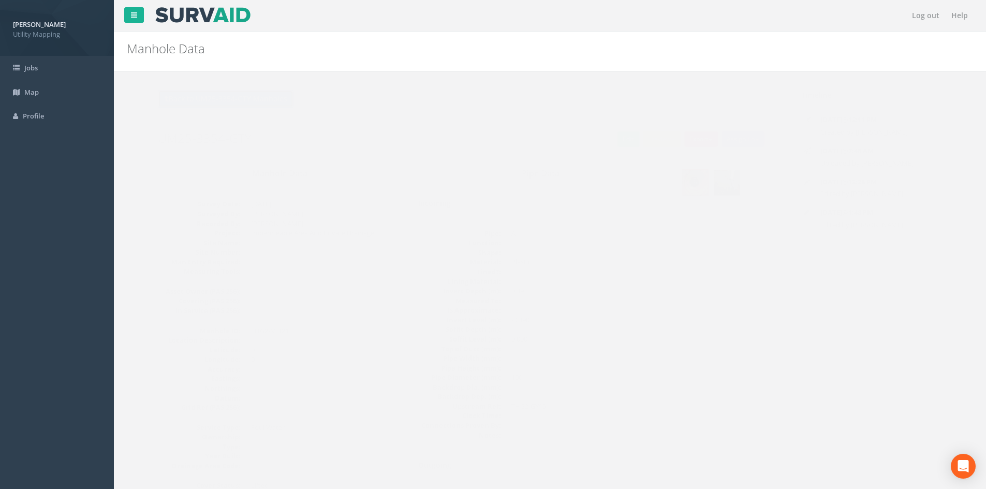
click at [182, 101] on button "Back to UM25-3354-GTY Manholes" at bounding box center [205, 99] width 136 height 18
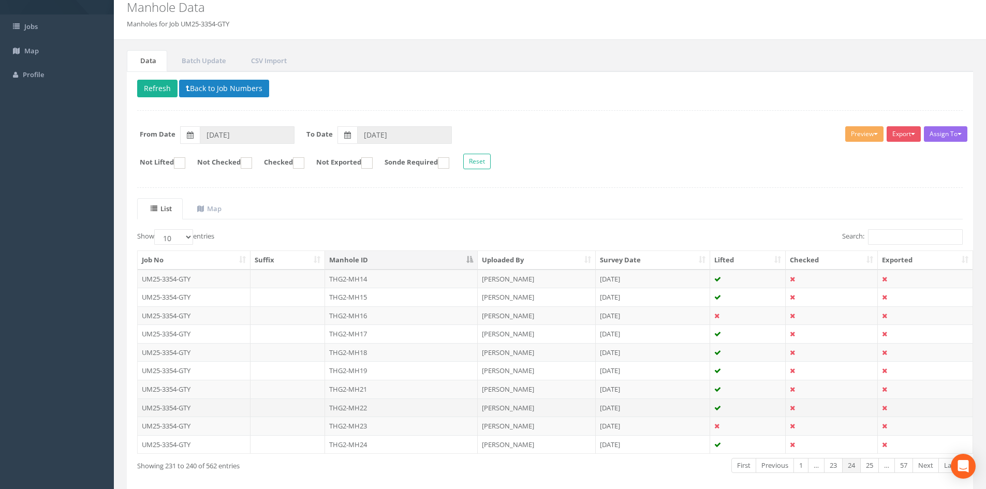
scroll to position [88, 0]
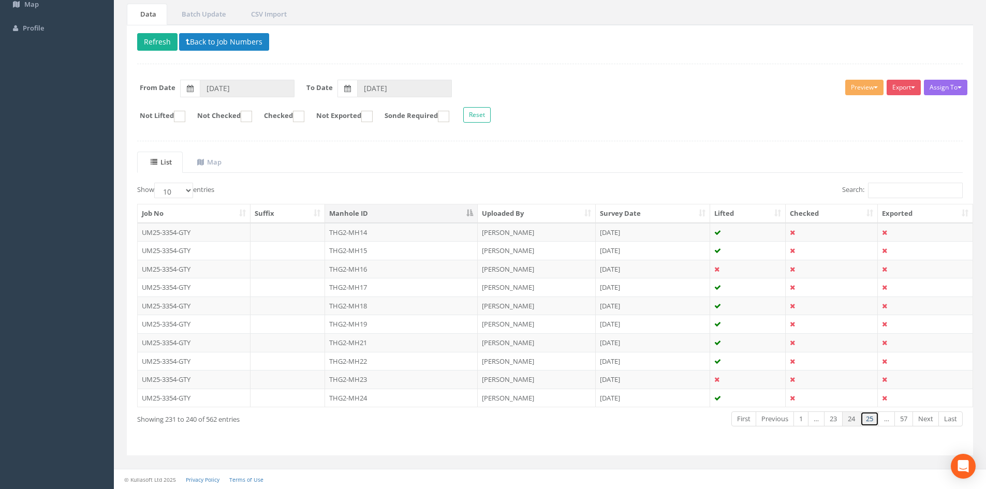
click at [870, 422] on link "25" at bounding box center [869, 418] width 19 height 15
click at [870, 422] on link "26" at bounding box center [869, 418] width 19 height 15
click at [870, 422] on link "28" at bounding box center [869, 418] width 19 height 15
click at [870, 422] on link "29" at bounding box center [869, 418] width 19 height 15
click at [830, 419] on link "28" at bounding box center [833, 418] width 19 height 15
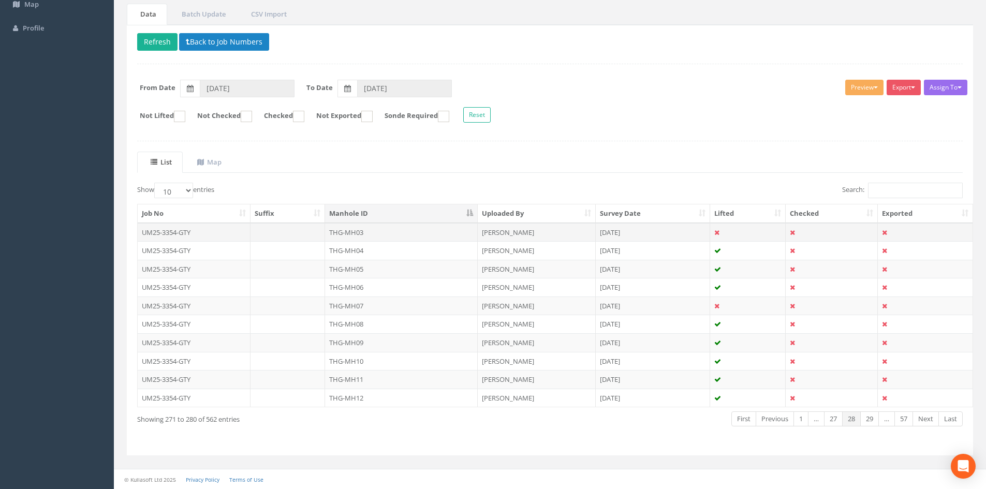
click at [374, 238] on td "THG-MH03" at bounding box center [401, 232] width 153 height 19
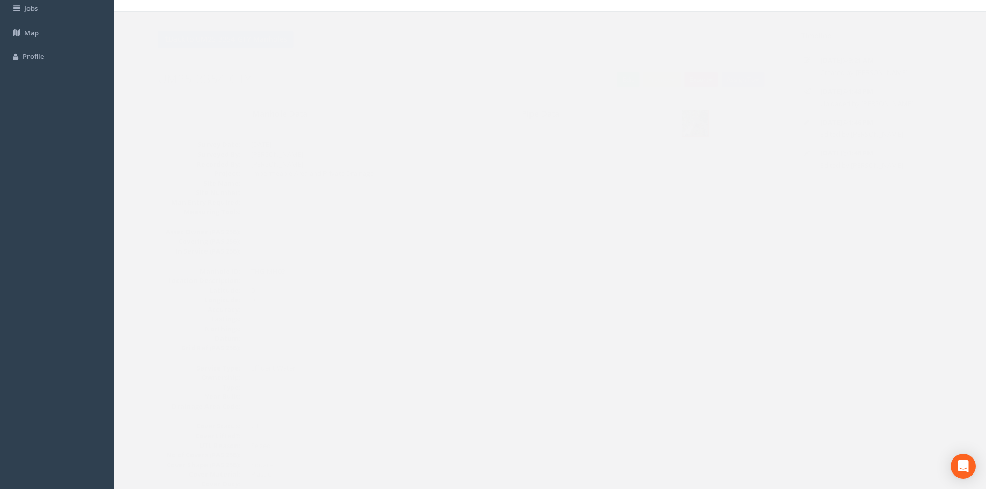
scroll to position [0, 0]
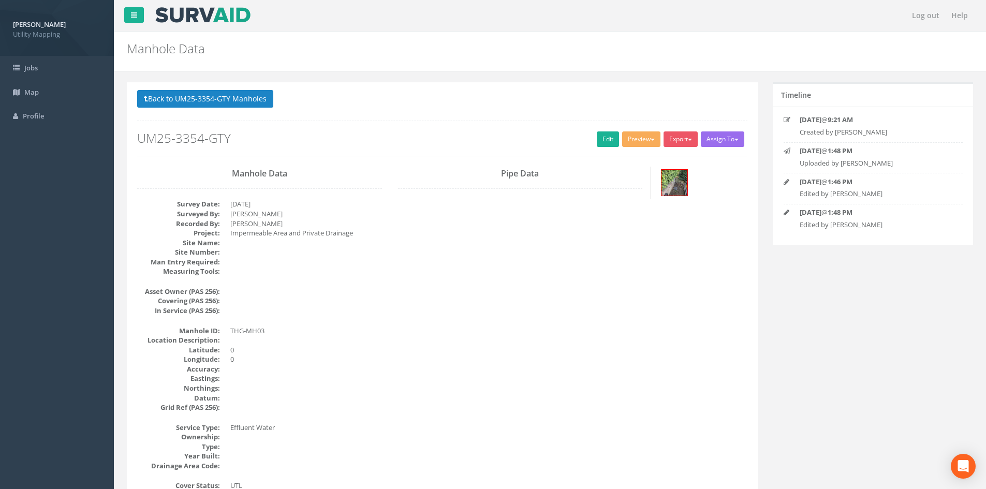
click at [242, 108] on p "Back to UM25-3354-GTY Manholes Back to Map" at bounding box center [442, 100] width 610 height 20
click at [239, 102] on button "Back to UM25-3354-GTY Manholes" at bounding box center [205, 99] width 136 height 18
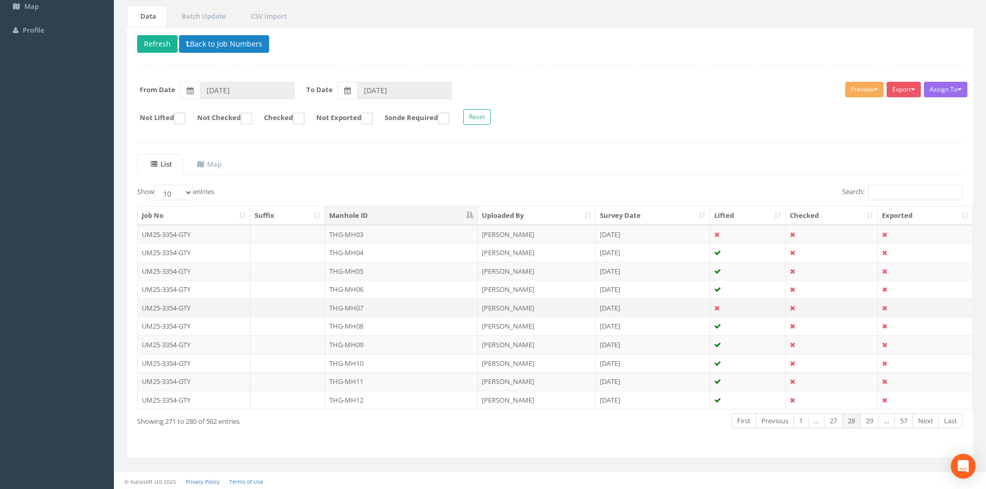
scroll to position [88, 0]
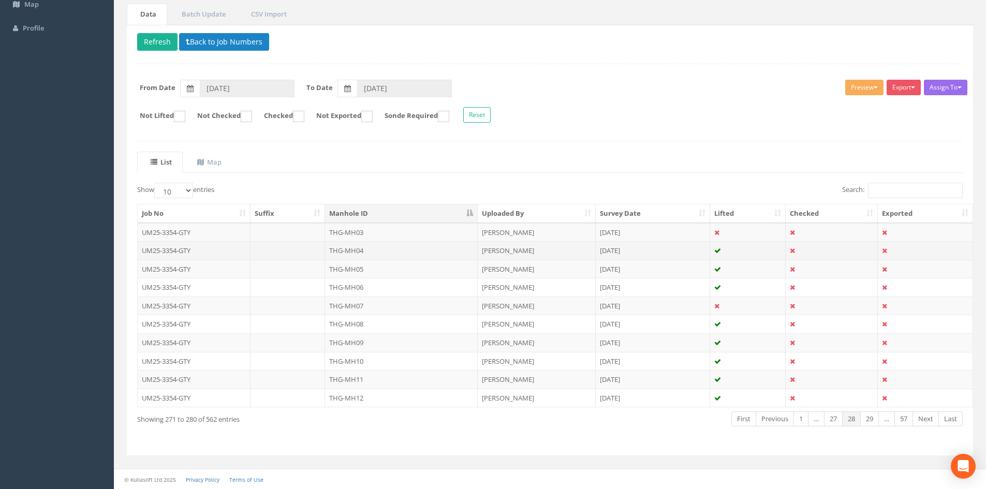
click at [366, 251] on td "THG-MH04" at bounding box center [401, 250] width 153 height 19
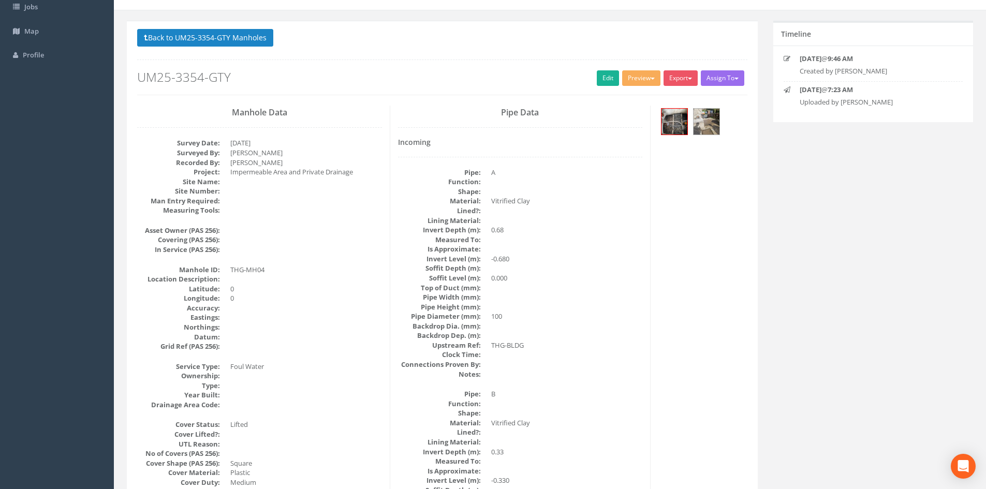
scroll to position [86, 0]
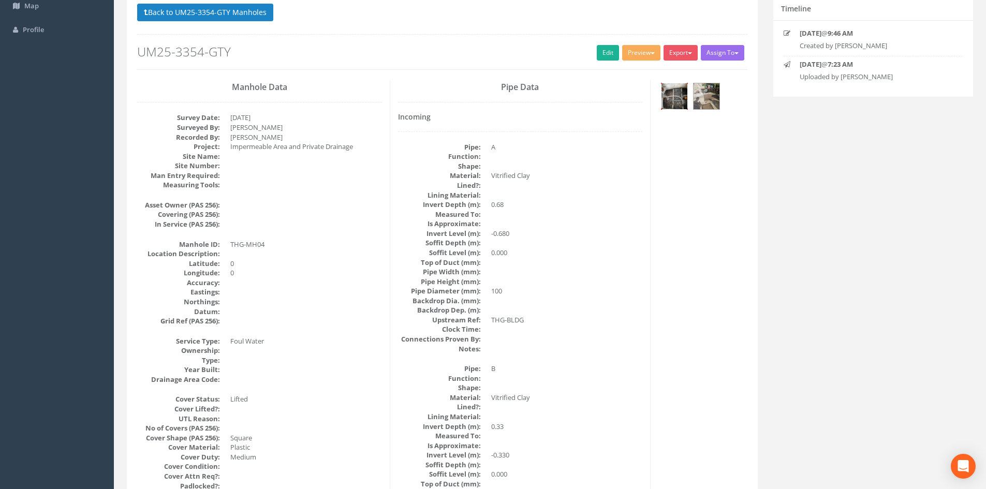
click at [671, 100] on img at bounding box center [674, 96] width 26 height 26
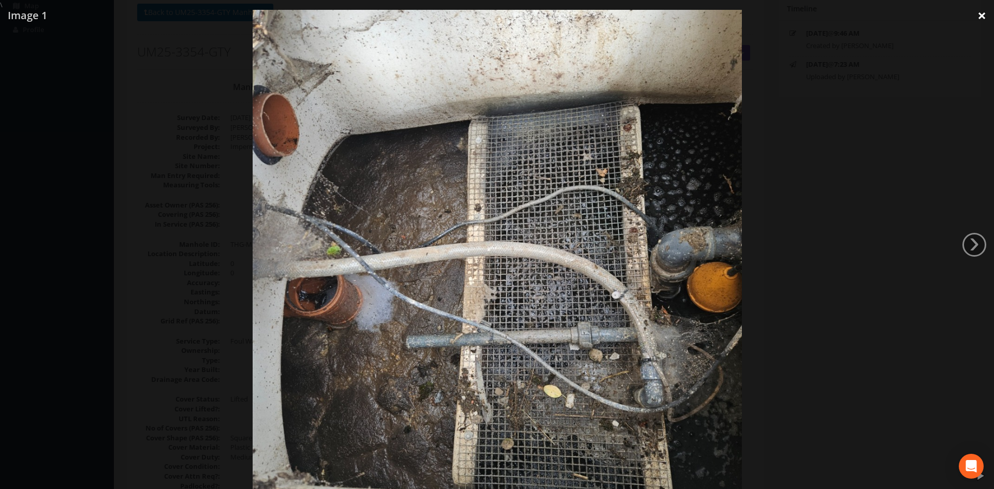
click at [981, 18] on link "×" at bounding box center [981, 15] width 24 height 31
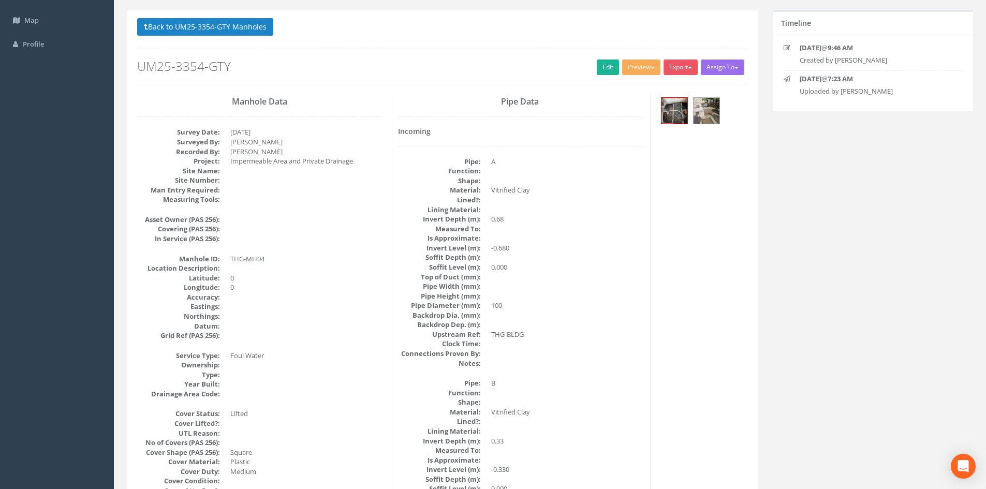
scroll to position [0, 0]
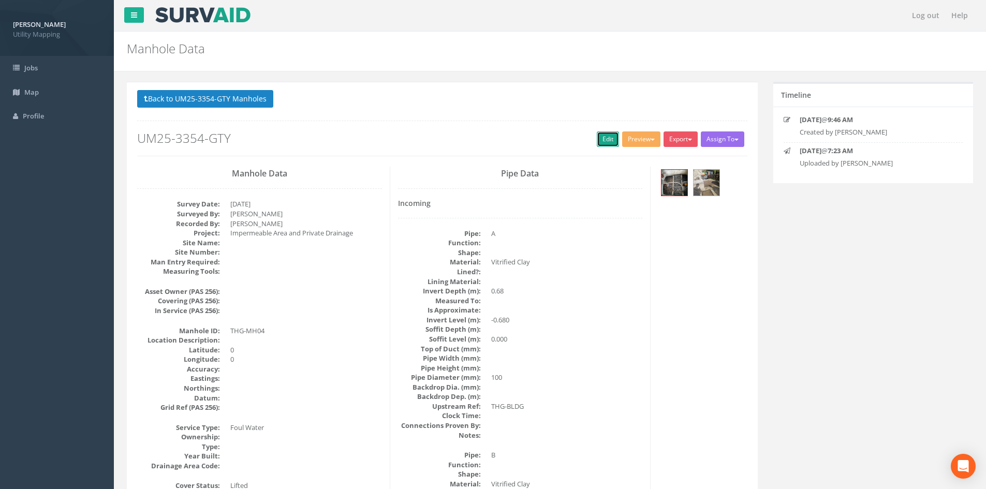
click at [606, 146] on link "Edit" at bounding box center [608, 139] width 22 height 16
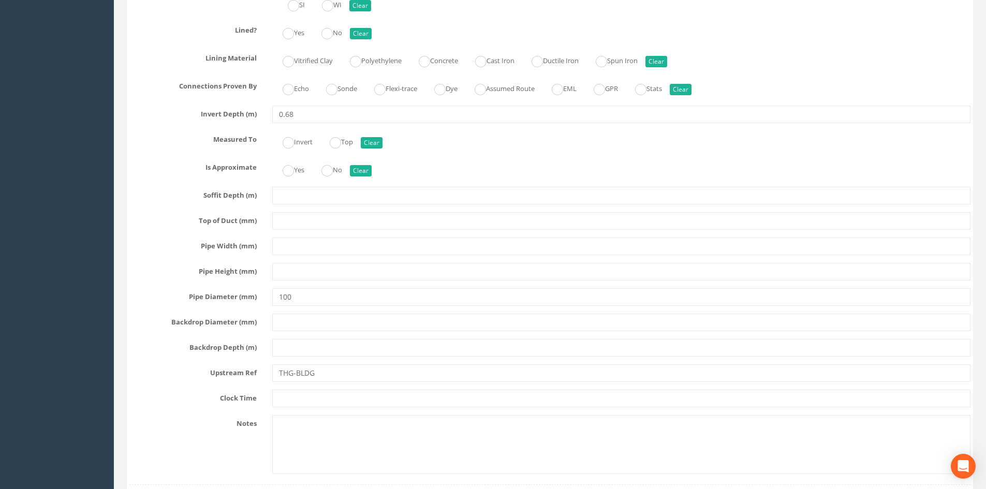
scroll to position [2847, 0]
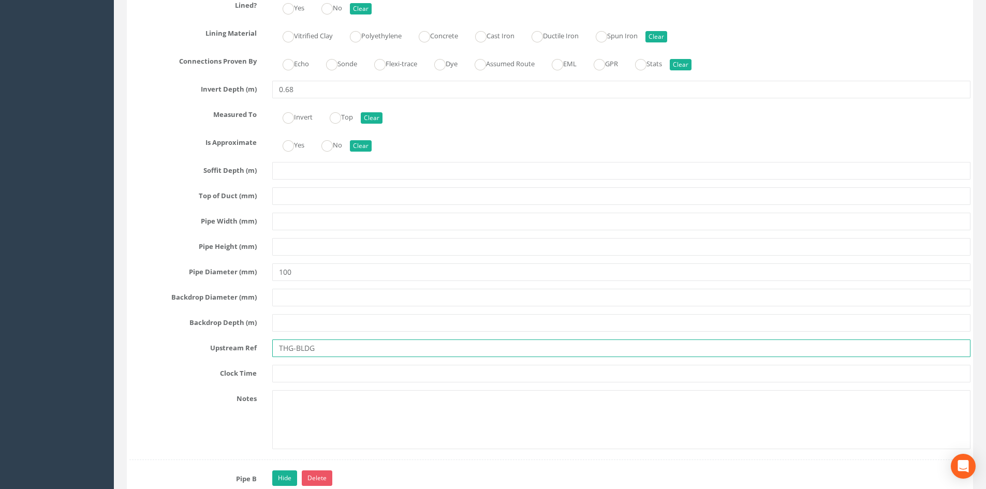
drag, startPoint x: 293, startPoint y: 347, endPoint x: 258, endPoint y: 347, distance: 35.7
click at [258, 347] on div "Upstream Ref THG-BLDG" at bounding box center [550, 349] width 857 height 18
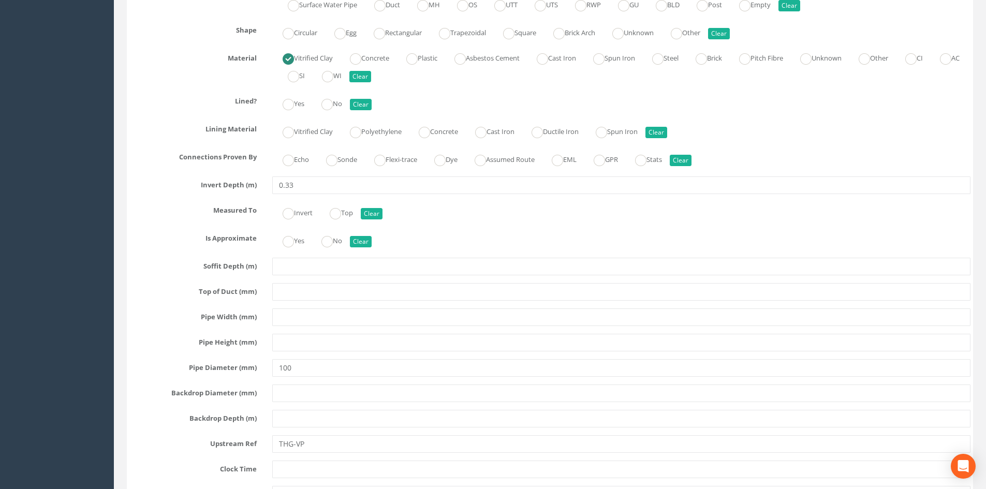
scroll to position [3451, 0]
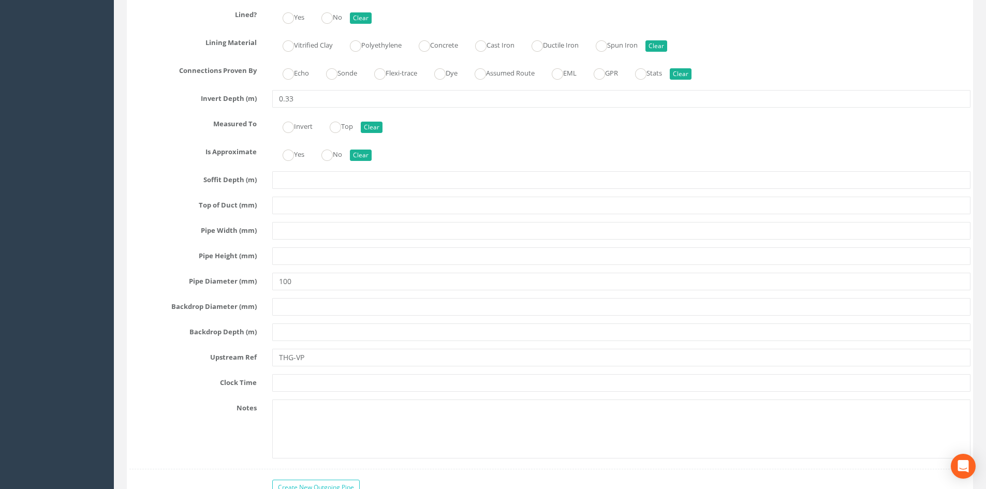
type input "BLDG"
drag, startPoint x: 294, startPoint y: 358, endPoint x: 256, endPoint y: 359, distance: 38.3
click at [260, 357] on div "Upstream Ref THG-VP" at bounding box center [550, 358] width 857 height 18
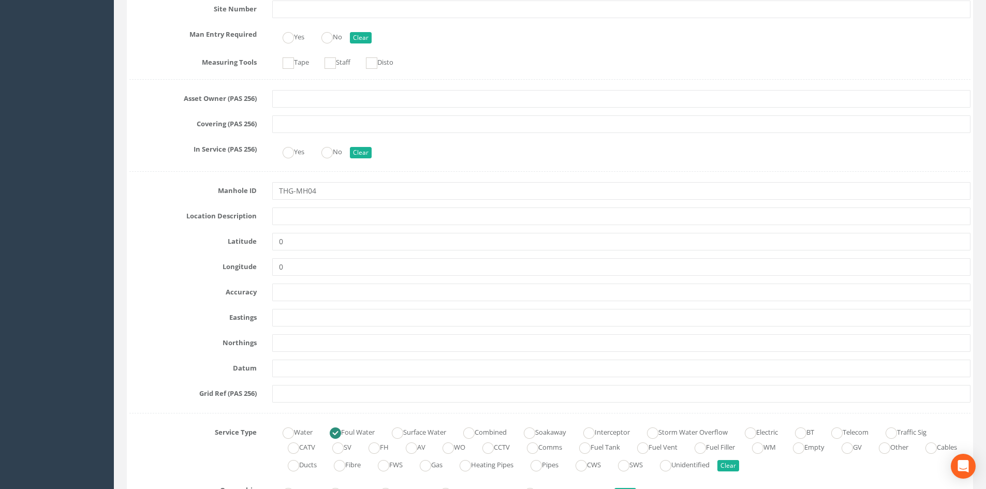
scroll to position [0, 0]
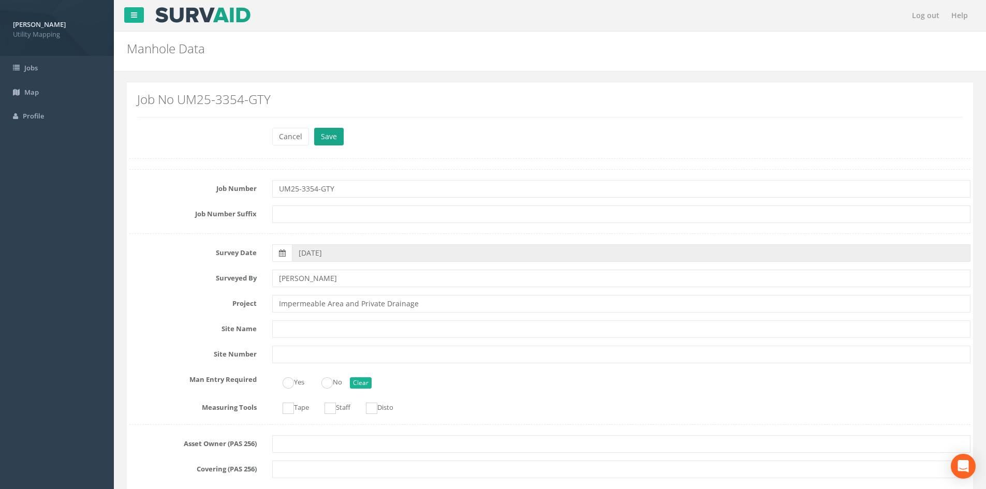
type input "VP"
click at [320, 140] on button "Save" at bounding box center [329, 137] width 30 height 18
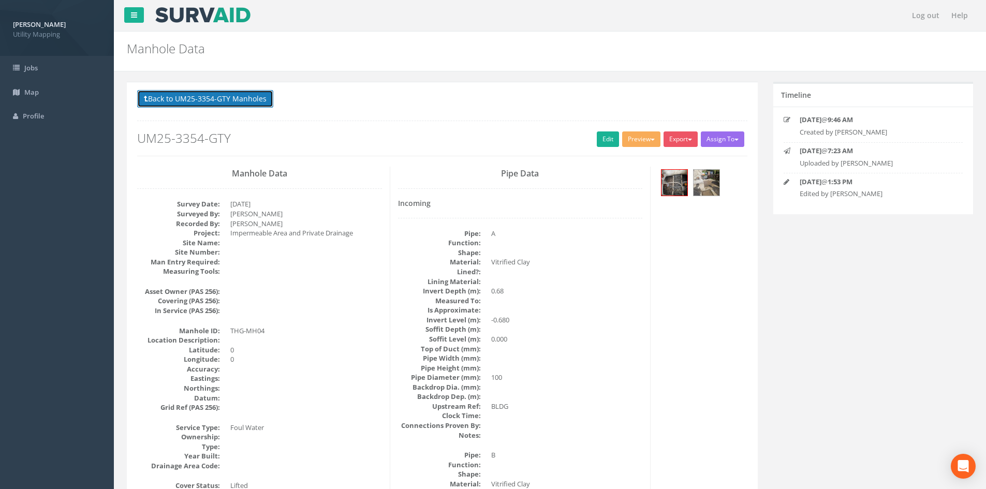
click at [207, 96] on button "Back to UM25-3354-GTY Manholes" at bounding box center [205, 99] width 136 height 18
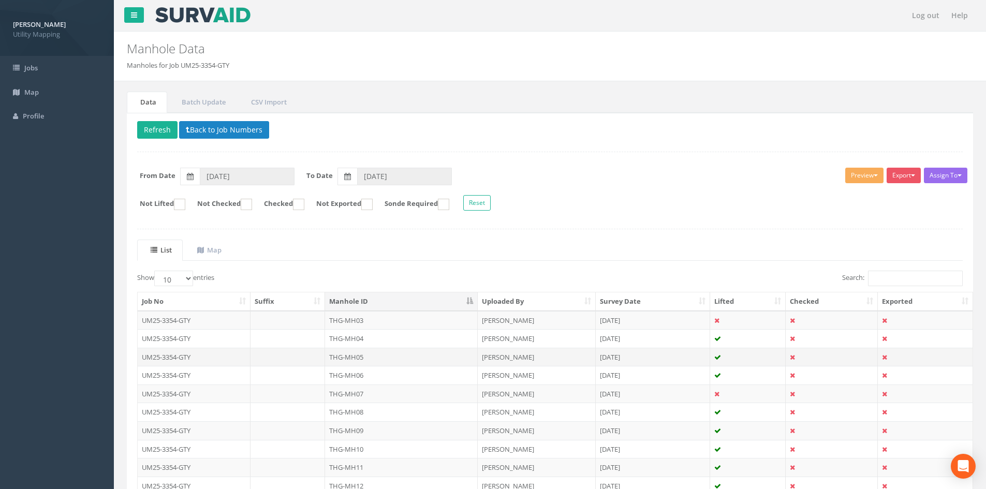
click at [429, 356] on td "THG-MH05" at bounding box center [401, 357] width 153 height 19
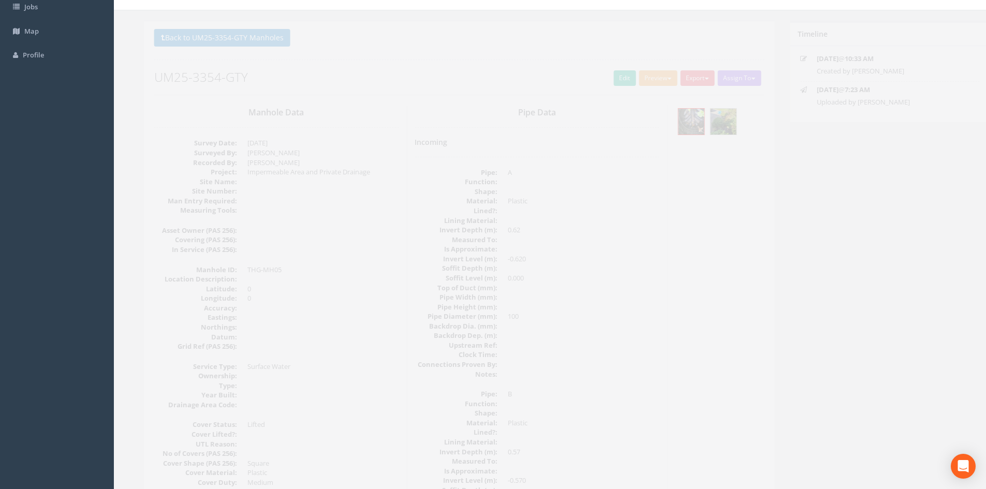
scroll to position [86, 0]
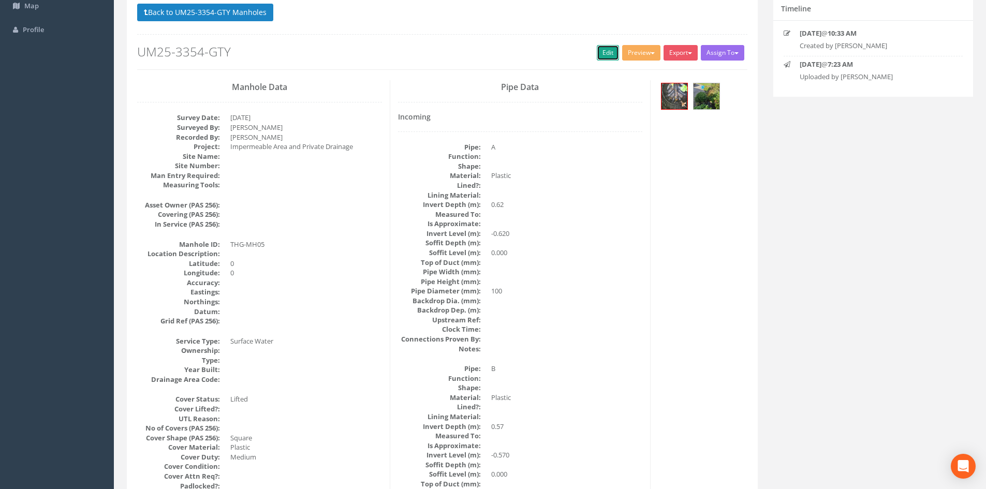
click at [598, 56] on link "Edit" at bounding box center [608, 53] width 22 height 16
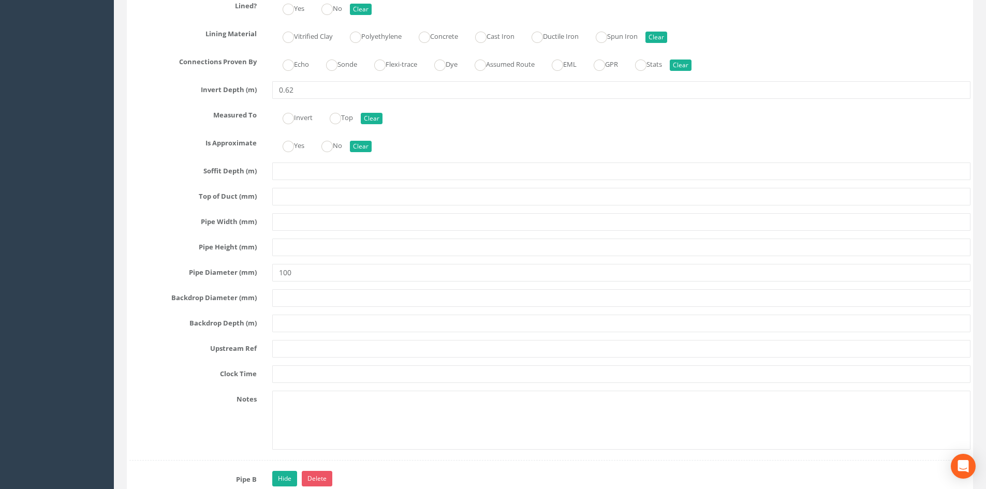
scroll to position [2847, 0]
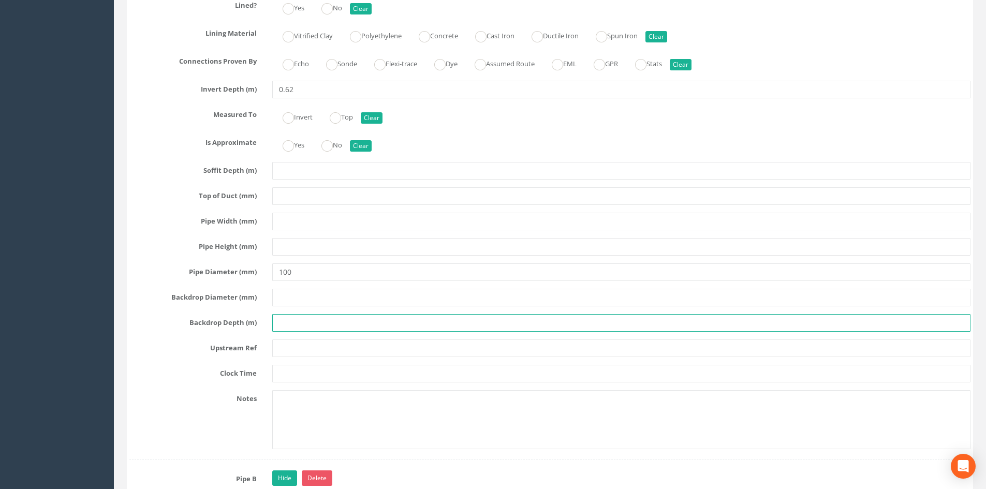
click at [282, 319] on input "text" at bounding box center [621, 323] width 698 height 18
click at [278, 352] on input "text" at bounding box center [621, 349] width 698 height 18
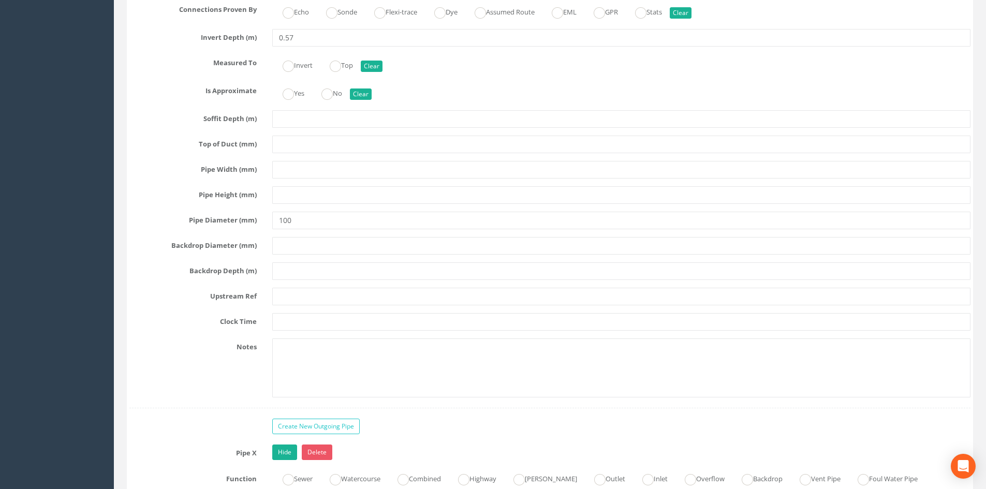
scroll to position [3537, 0]
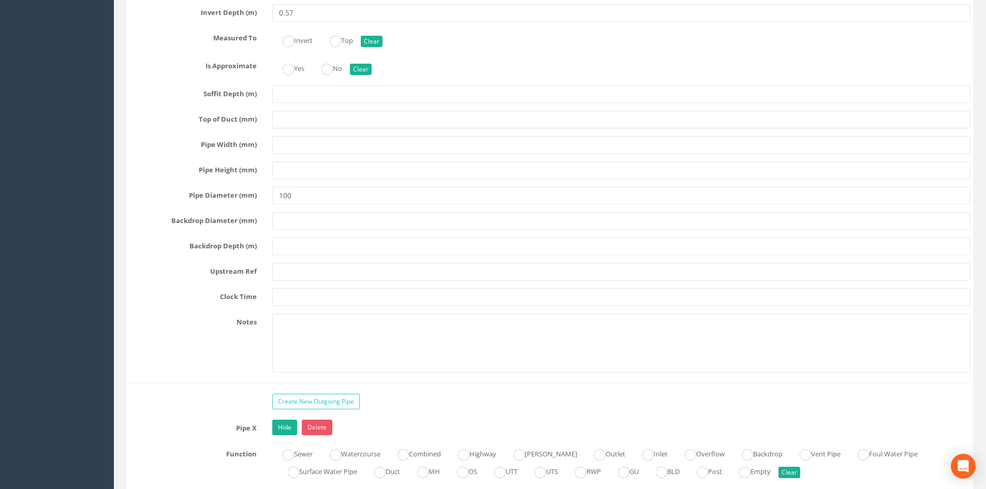
type input "THG-MH06"
click at [302, 277] on input "text" at bounding box center [621, 272] width 698 height 18
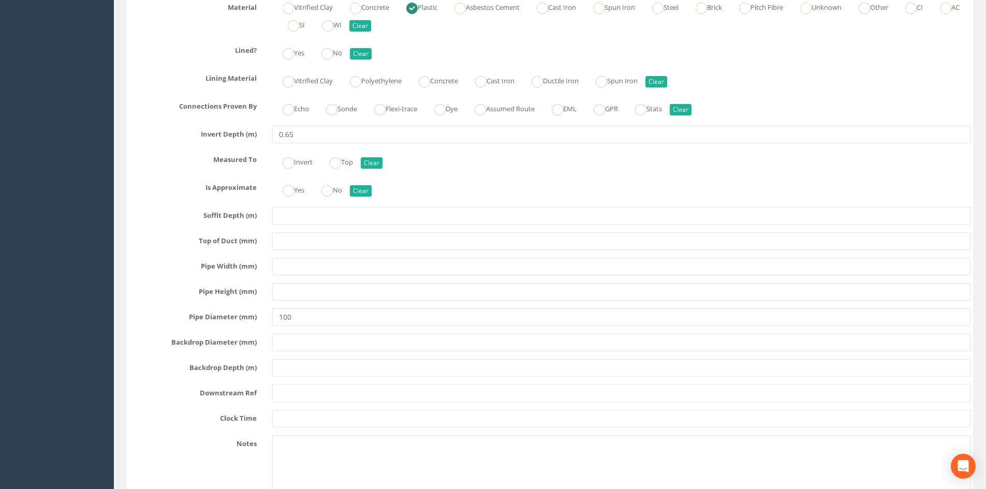
scroll to position [4141, 0]
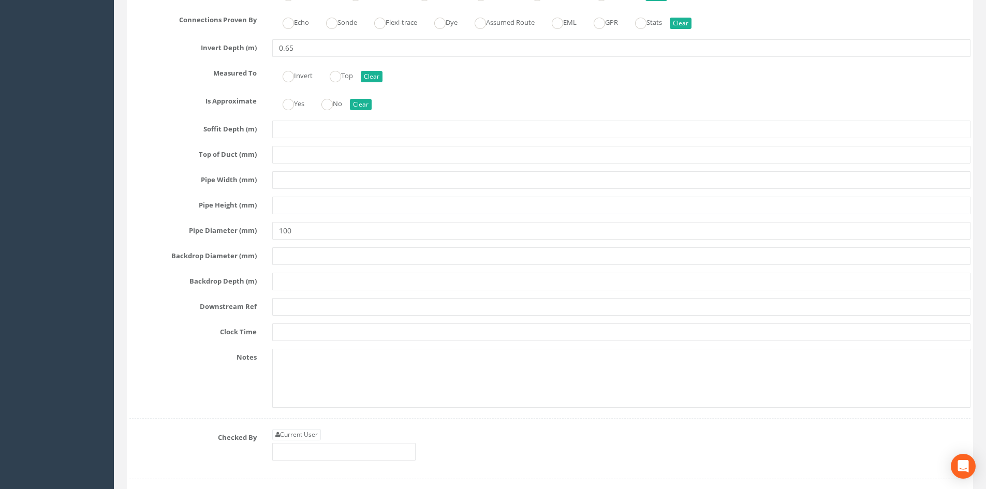
type input "EOT"
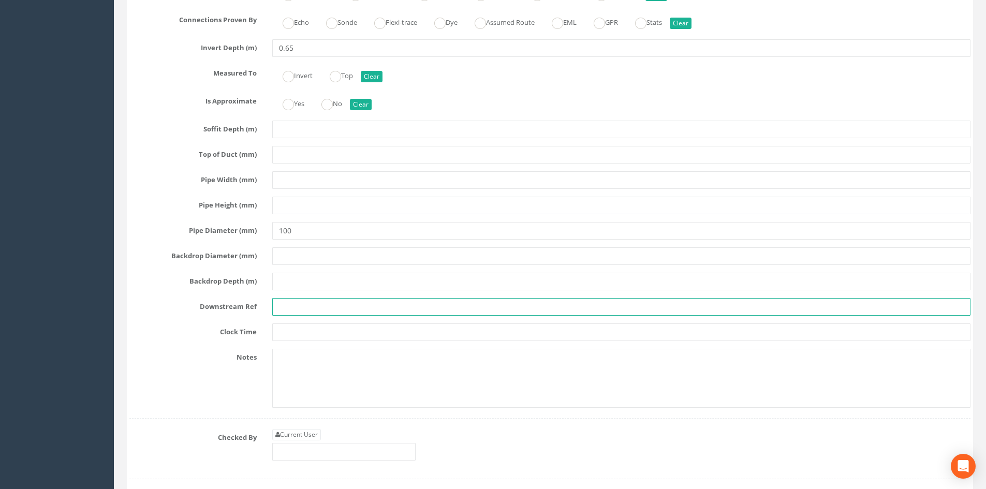
click at [296, 310] on input "text" at bounding box center [621, 307] width 698 height 18
drag, startPoint x: 308, startPoint y: 308, endPoint x: 296, endPoint y: 310, distance: 12.1
click at [296, 310] on input "ATT TANK" at bounding box center [621, 307] width 698 height 18
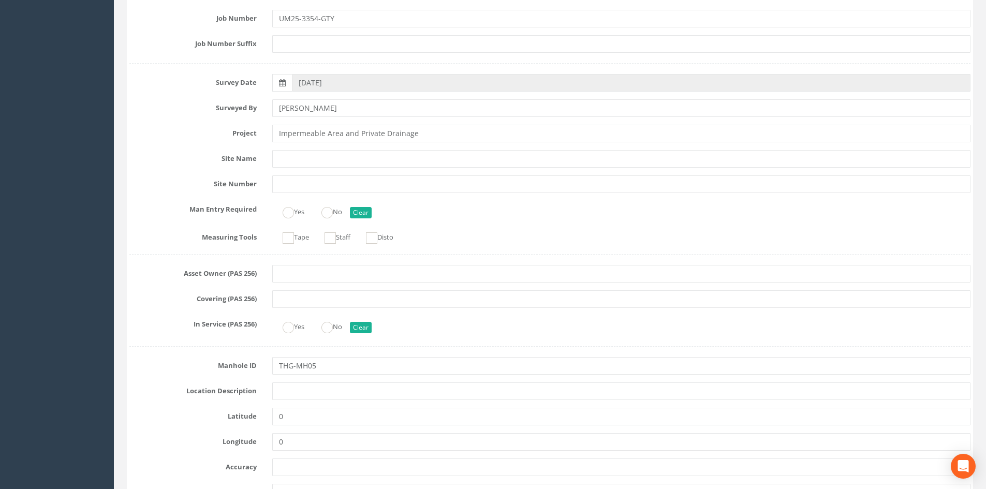
scroll to position [86, 0]
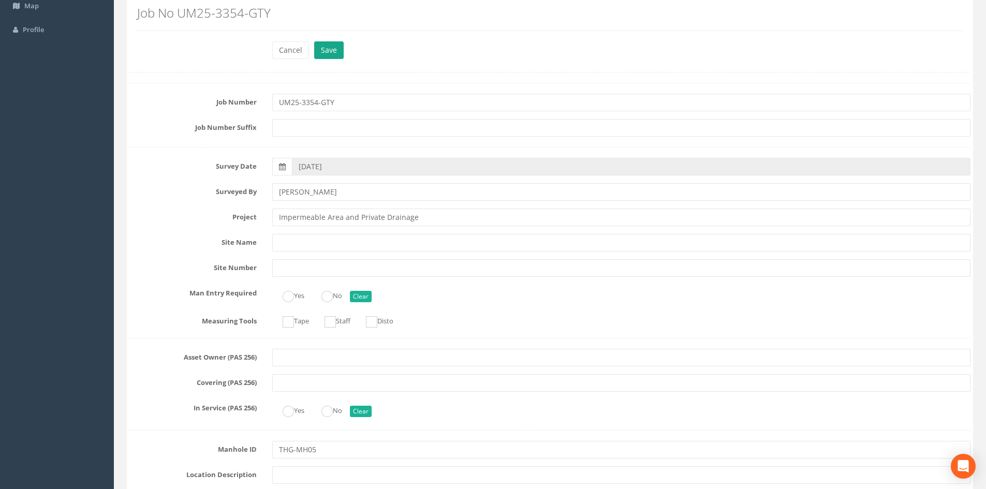
type input "ATT Tank"
click at [330, 55] on button "Save" at bounding box center [329, 50] width 30 height 18
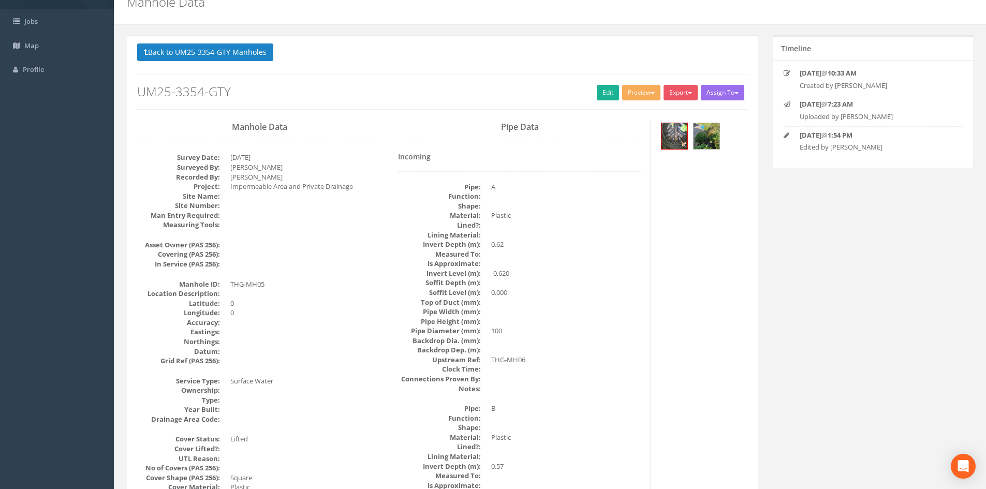
scroll to position [0, 0]
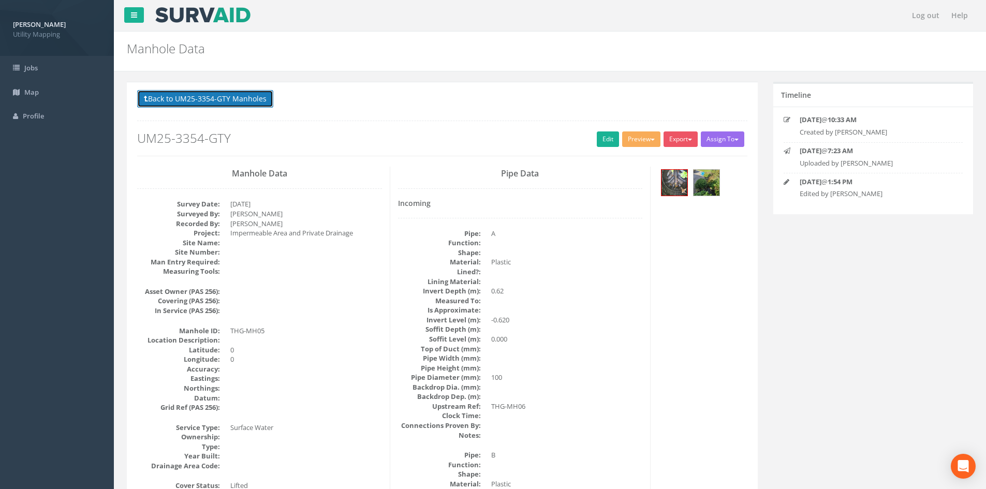
click at [239, 93] on button "Back to UM25-3354-GTY Manholes" at bounding box center [205, 99] width 136 height 18
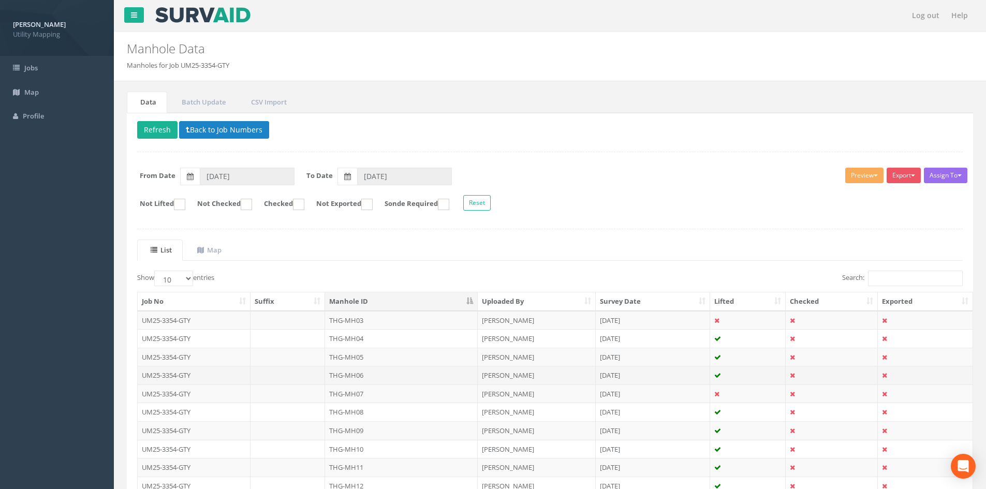
click at [389, 376] on td "THG-MH06" at bounding box center [401, 375] width 153 height 19
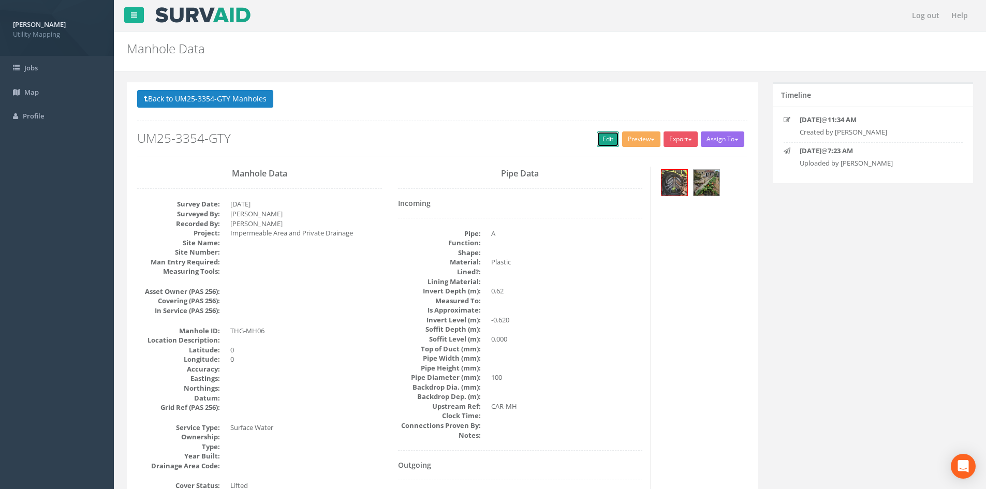
click at [602, 144] on link "Edit" at bounding box center [608, 139] width 22 height 16
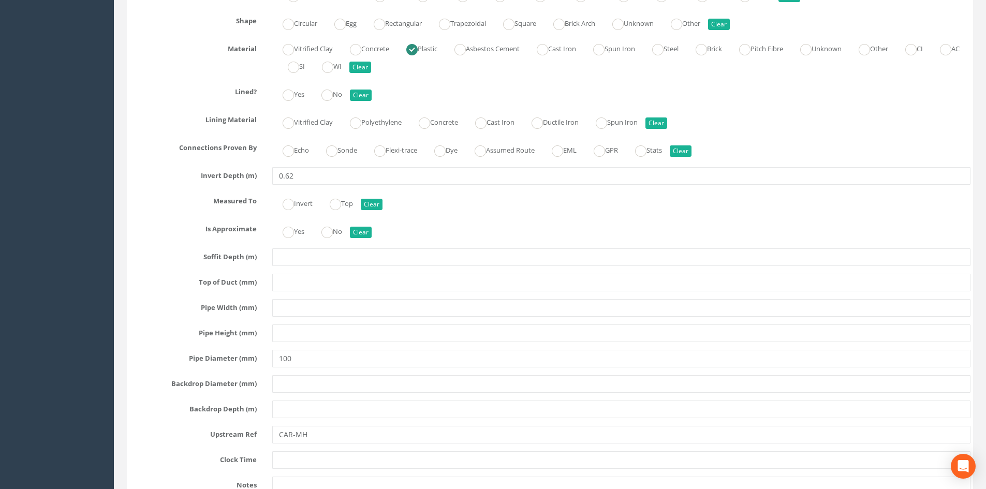
scroll to position [2847, 0]
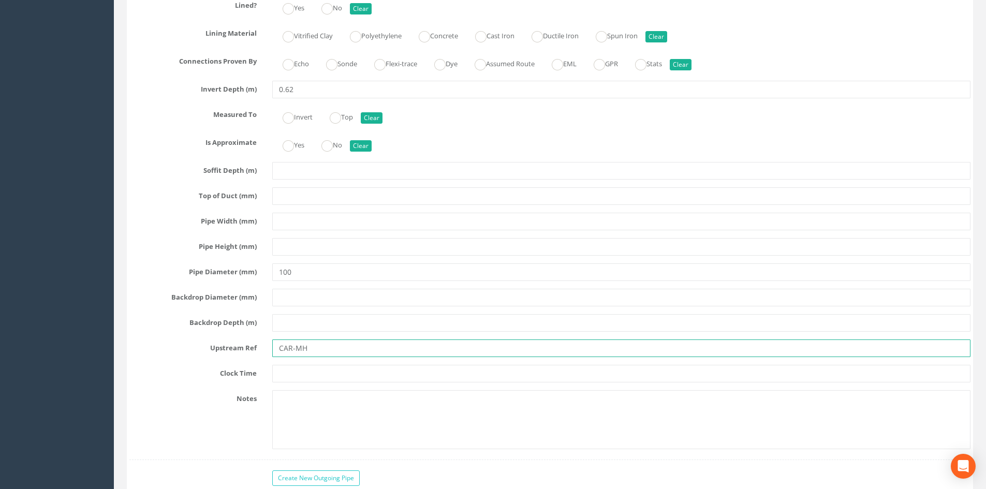
click at [323, 348] on input "CAR-MH" at bounding box center [621, 349] width 698 height 18
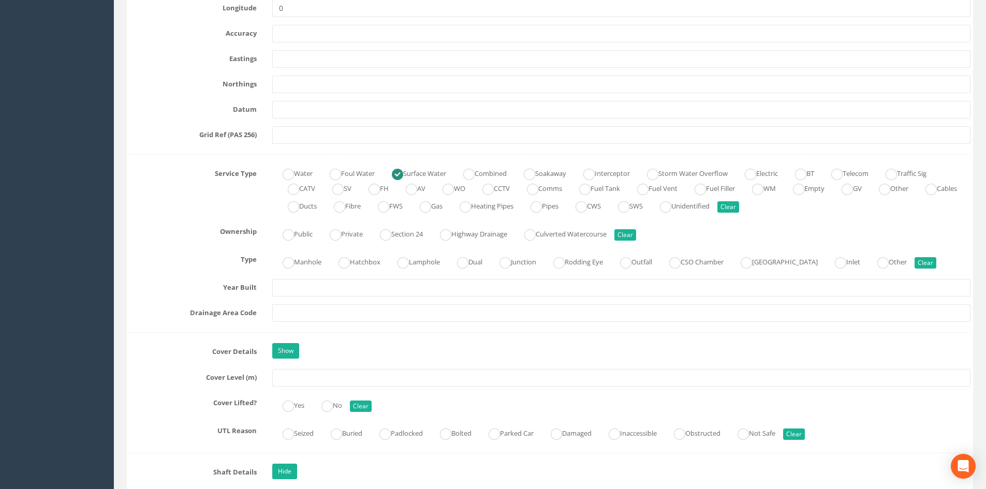
scroll to position [0, 0]
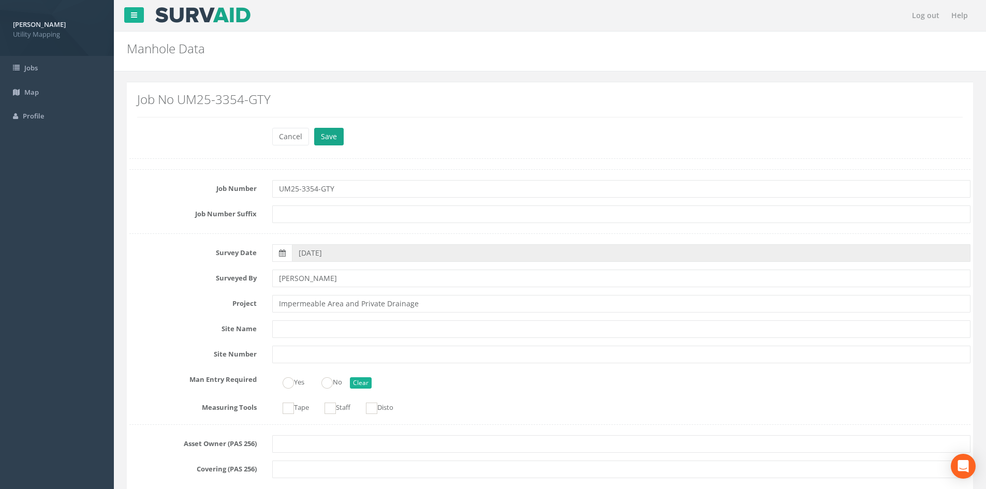
type input "CAR-MH48"
click at [332, 136] on button "Save" at bounding box center [329, 137] width 30 height 18
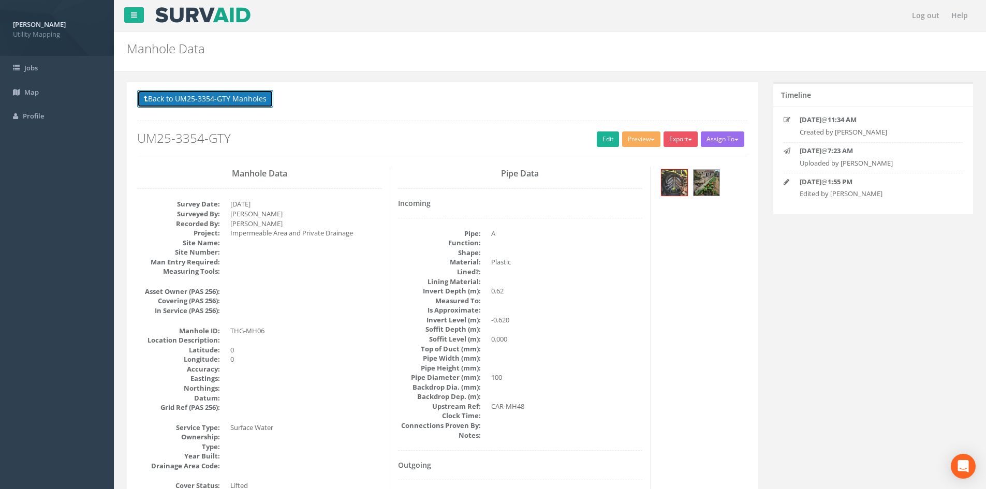
click at [210, 106] on button "Back to UM25-3354-GTY Manholes" at bounding box center [205, 99] width 136 height 18
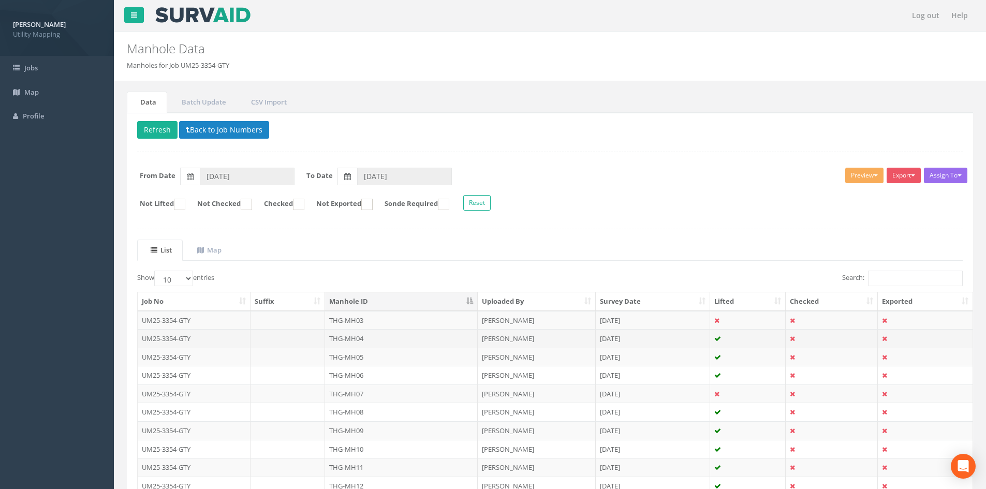
scroll to position [86, 0]
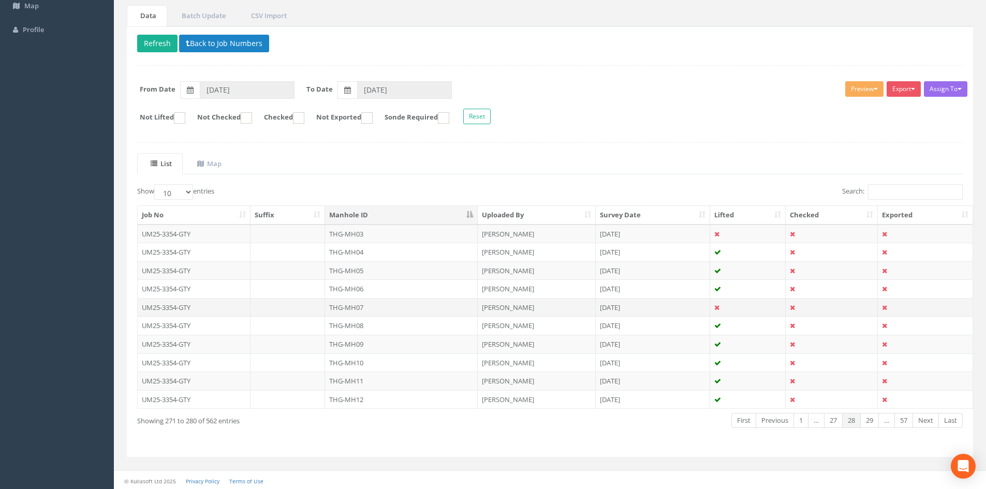
click at [367, 309] on td "THG-MH07" at bounding box center [401, 307] width 153 height 19
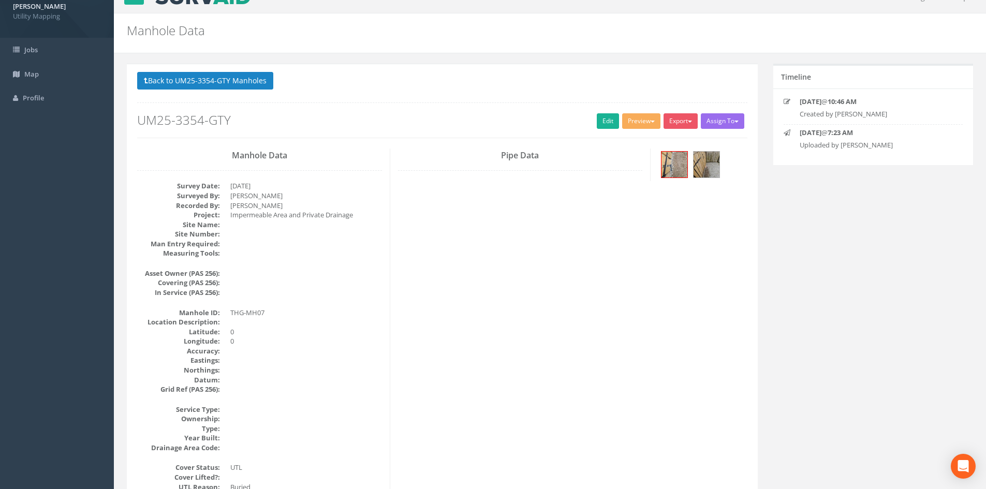
scroll to position [0, 0]
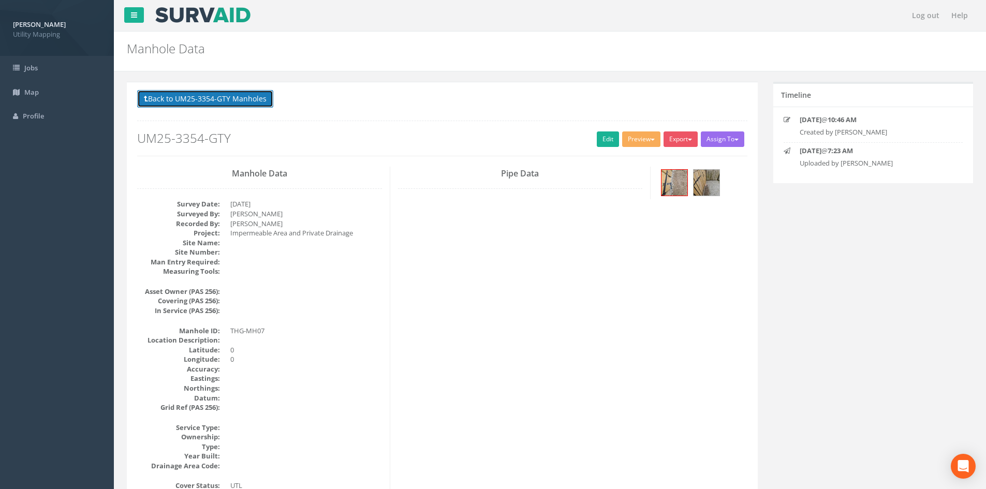
click at [215, 93] on button "Back to UM25-3354-GTY Manholes" at bounding box center [205, 99] width 136 height 18
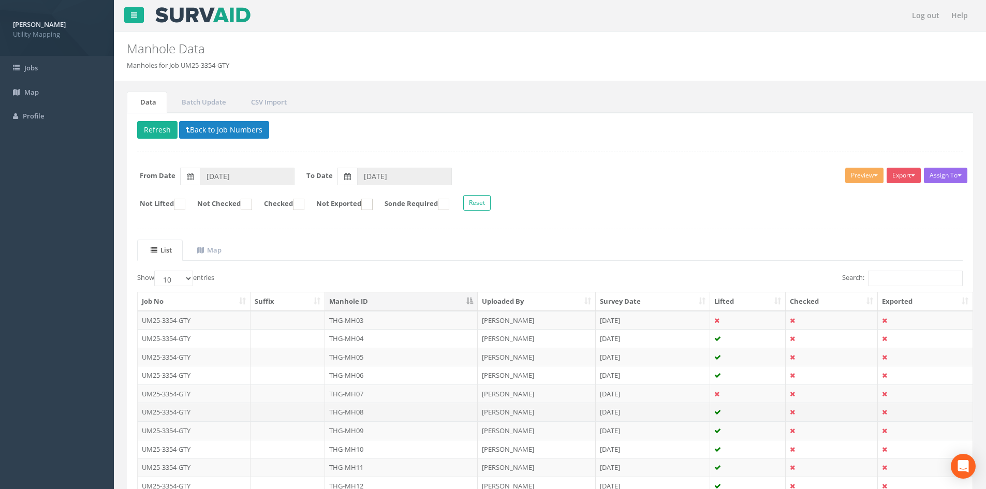
click at [366, 413] on td "THG-MH08" at bounding box center [401, 412] width 153 height 19
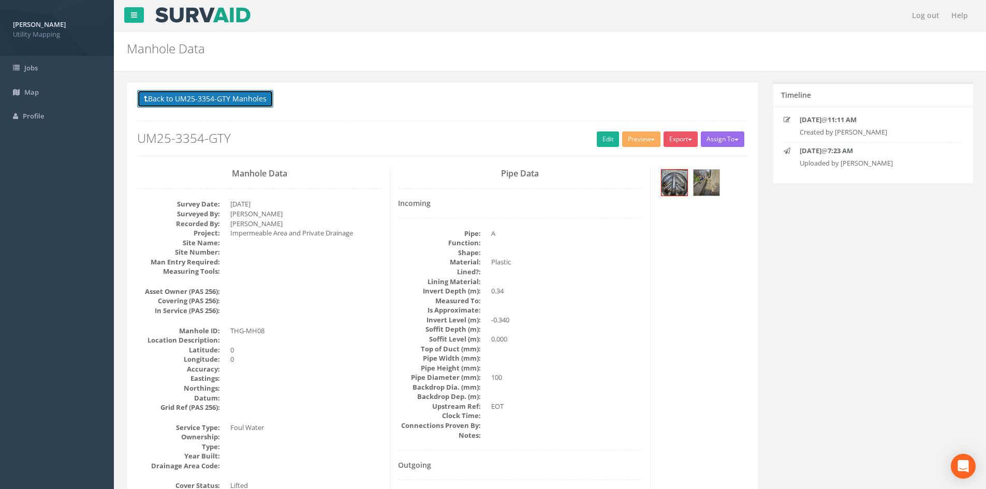
click at [243, 99] on button "Back to UM25-3354-GTY Manholes" at bounding box center [205, 99] width 136 height 18
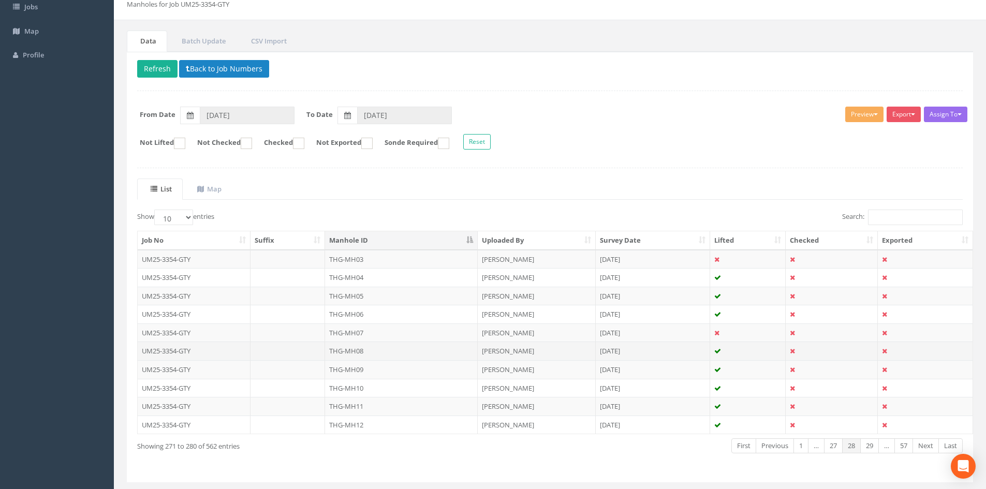
scroll to position [88, 0]
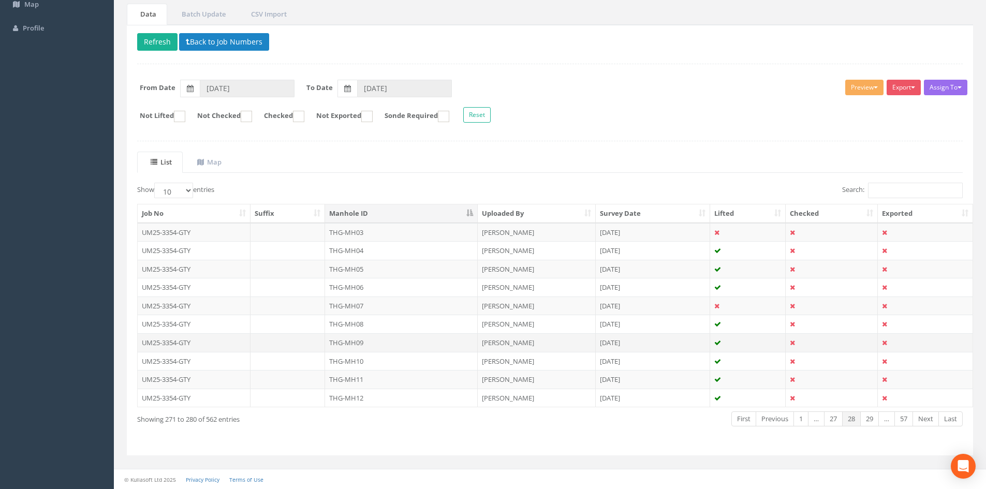
click at [371, 339] on td "THG-MH09" at bounding box center [401, 342] width 153 height 19
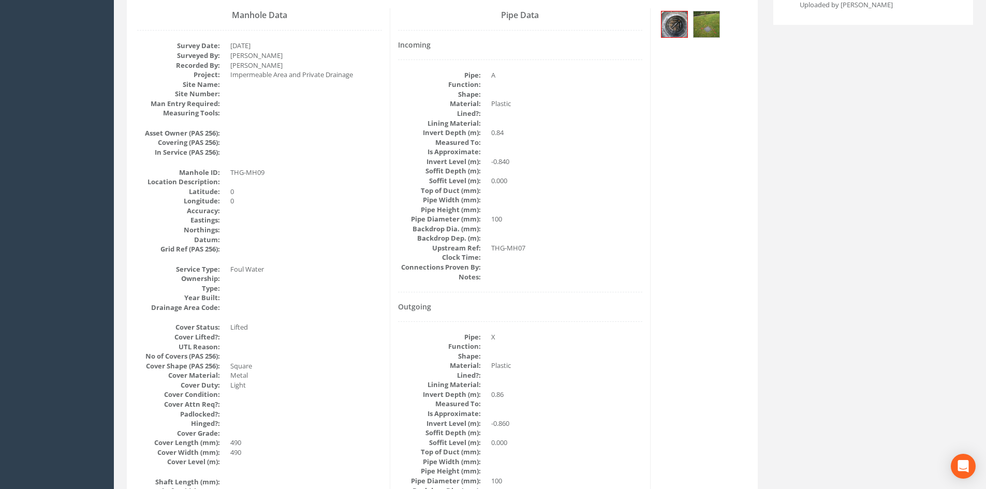
scroll to position [0, 0]
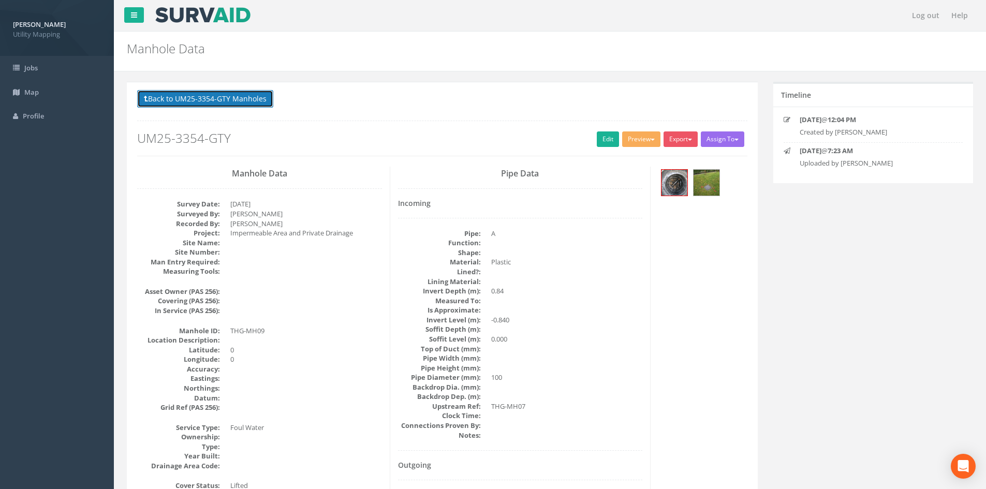
click at [207, 100] on button "Back to UM25-3354-GTY Manholes" at bounding box center [205, 99] width 136 height 18
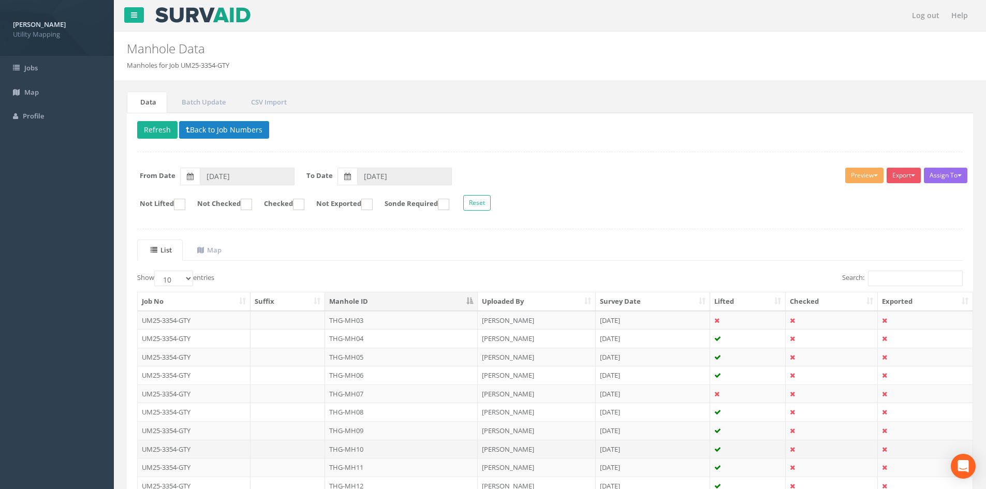
click at [409, 446] on td "THG-MH10" at bounding box center [401, 449] width 153 height 19
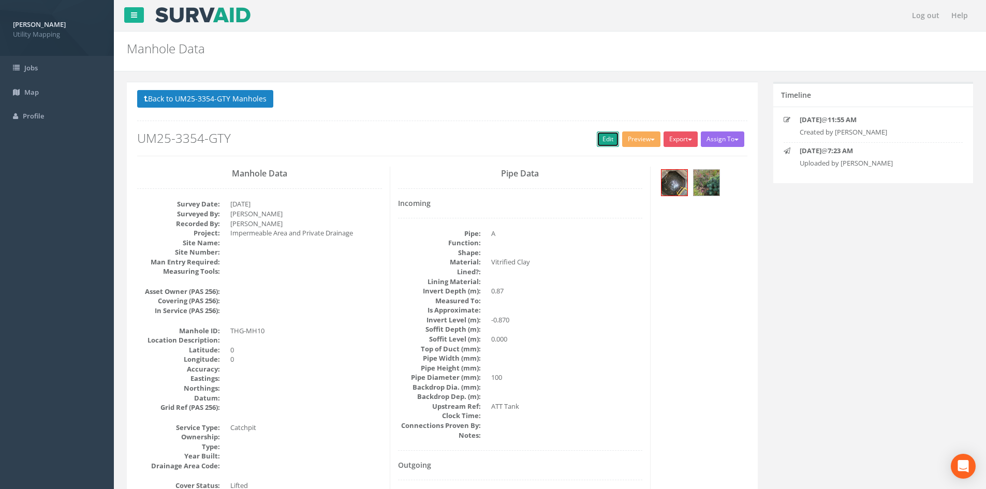
click at [605, 139] on link "Edit" at bounding box center [608, 139] width 22 height 16
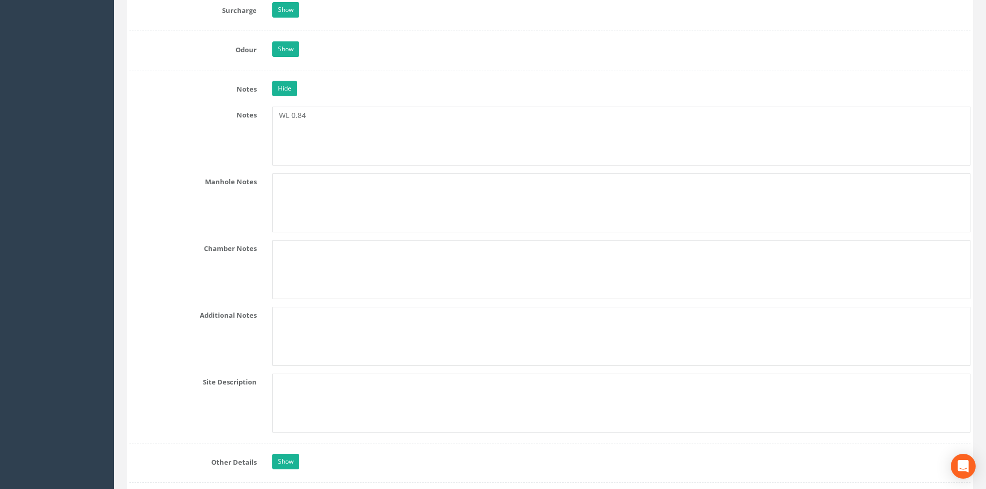
scroll to position [1984, 0]
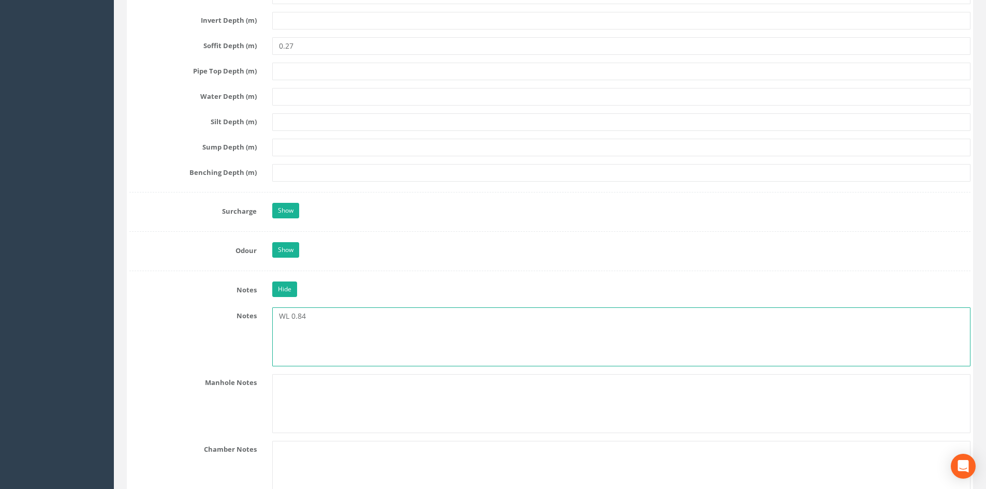
click at [317, 315] on textarea "WL 0.84" at bounding box center [621, 336] width 698 height 59
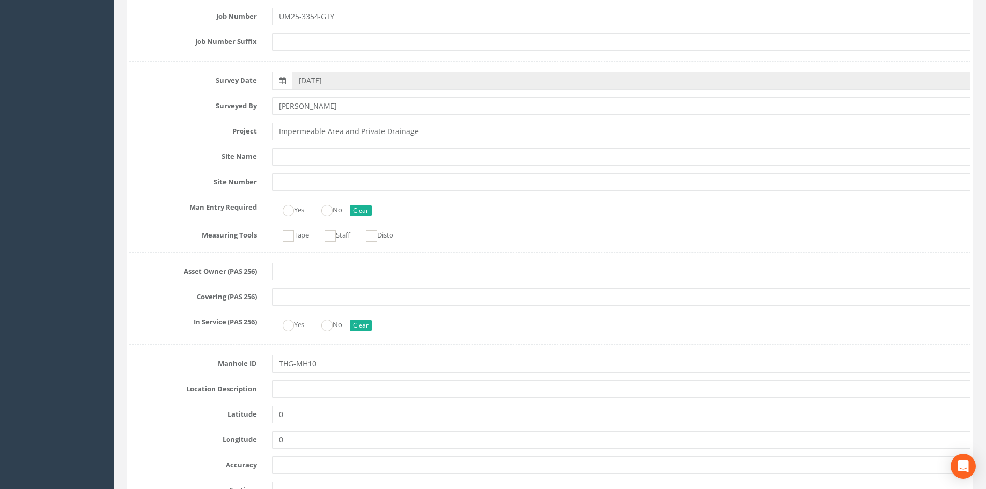
scroll to position [0, 0]
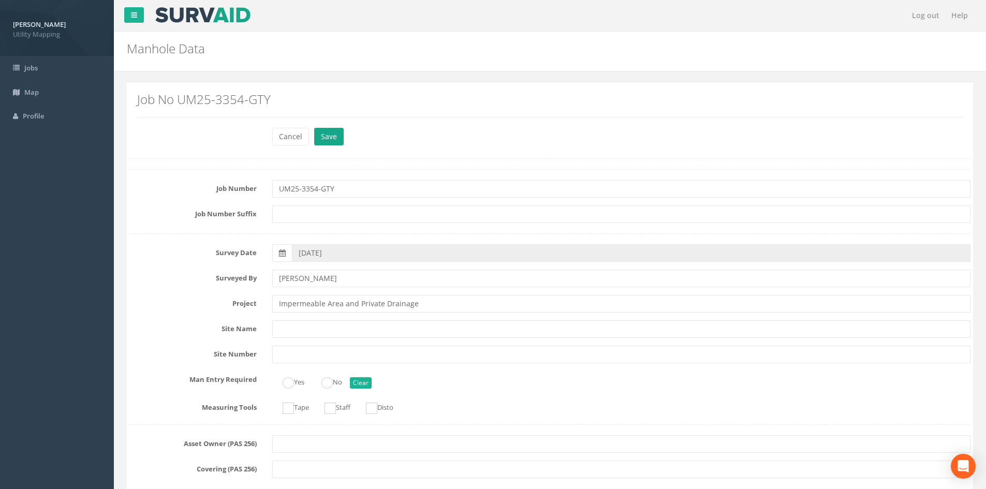
type textarea "WL 0.84 X - Hydro Break"
click at [334, 140] on button "Save" at bounding box center [329, 137] width 30 height 18
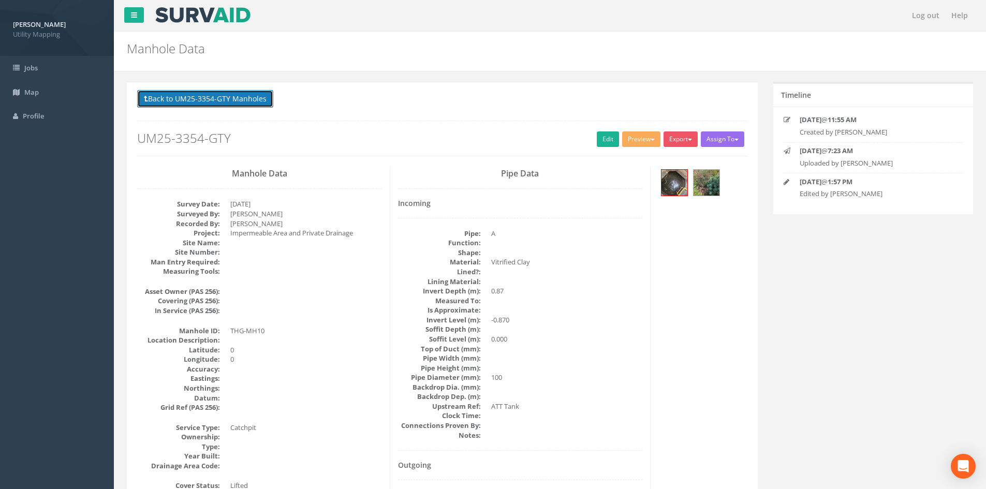
click at [256, 92] on button "Back to UM25-3354-GTY Manholes" at bounding box center [205, 99] width 136 height 18
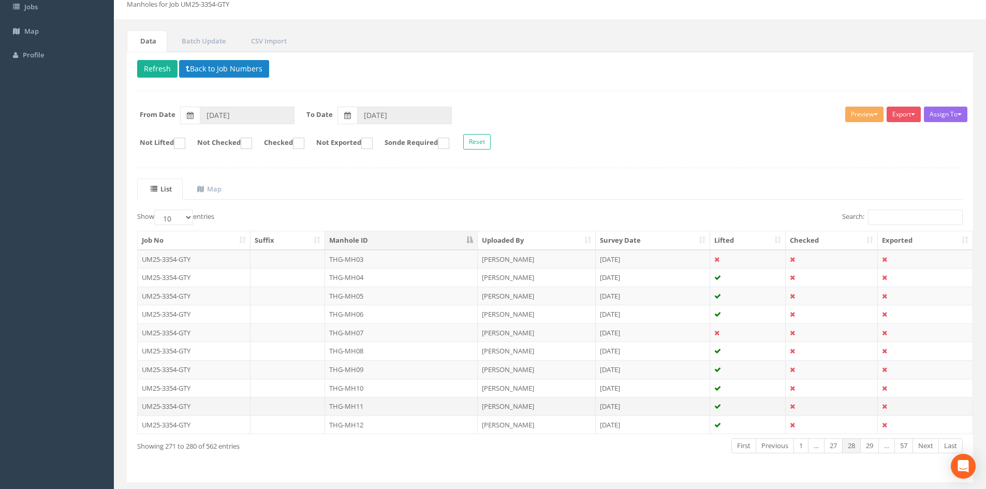
scroll to position [86, 0]
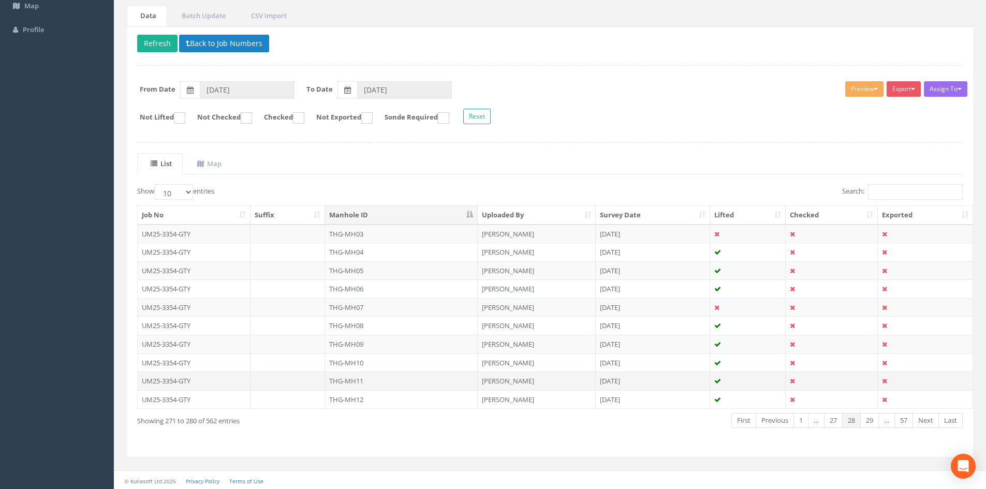
click at [385, 378] on td "THG-MH11" at bounding box center [401, 381] width 153 height 19
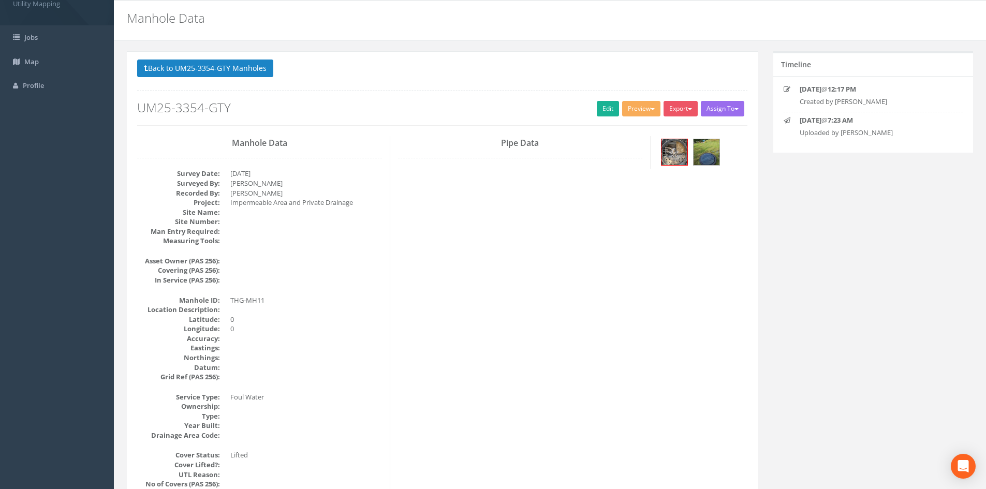
scroll to position [0, 0]
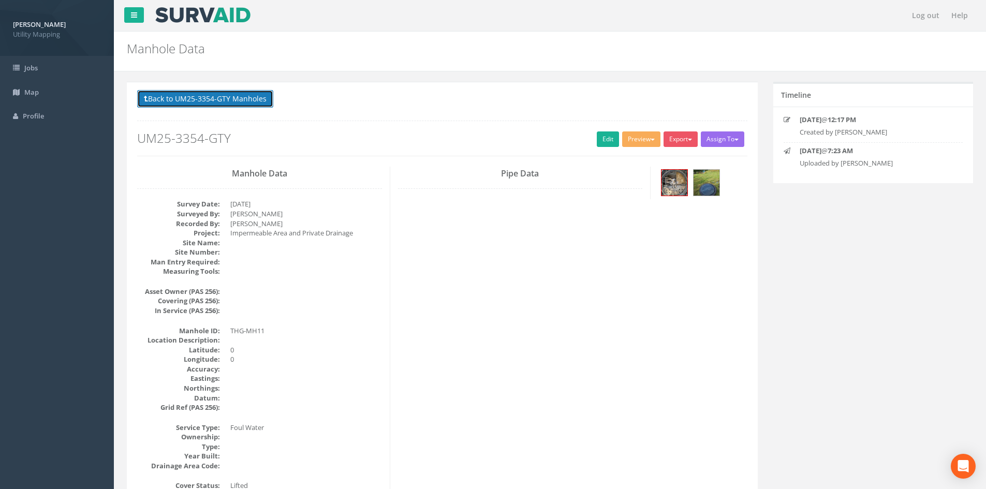
click at [227, 96] on button "Back to UM25-3354-GTY Manholes" at bounding box center [205, 99] width 136 height 18
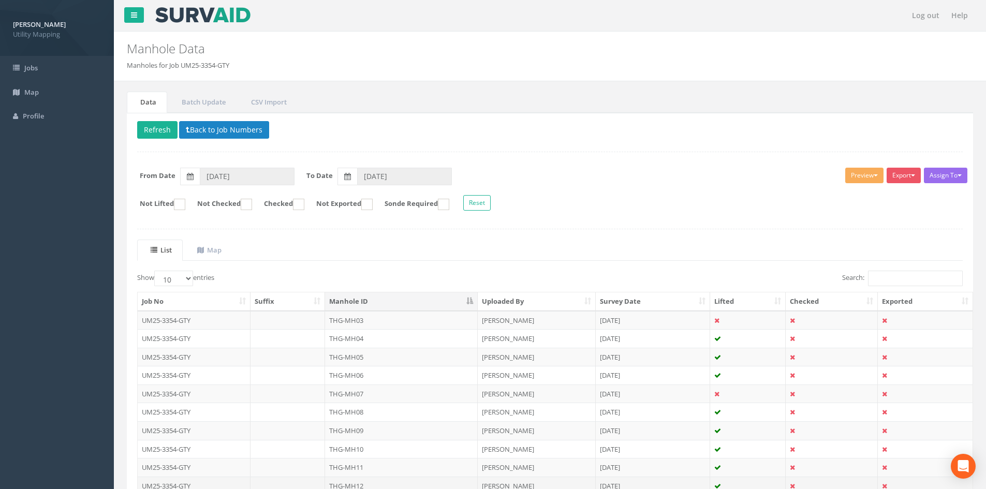
click at [375, 488] on td "THG-MH12" at bounding box center [401, 486] width 153 height 19
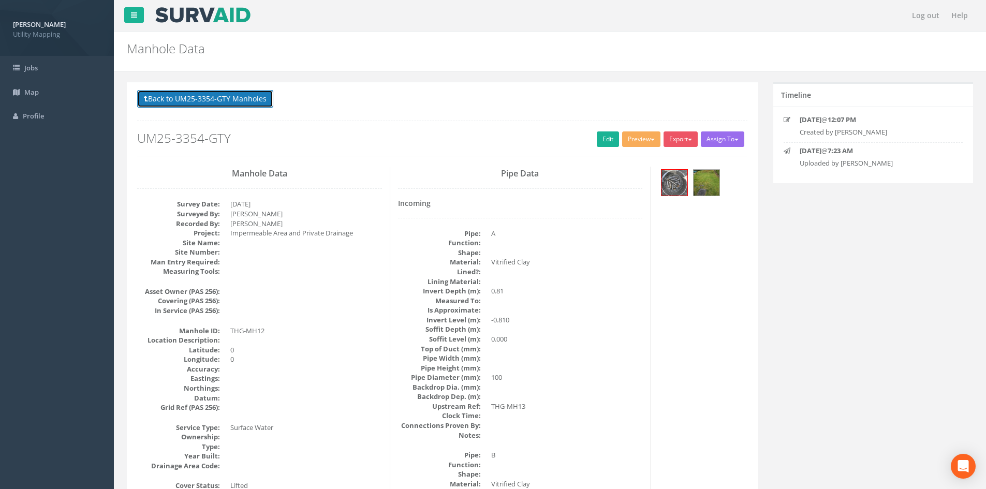
click at [225, 90] on button "Back to UM25-3354-GTY Manholes" at bounding box center [205, 99] width 136 height 18
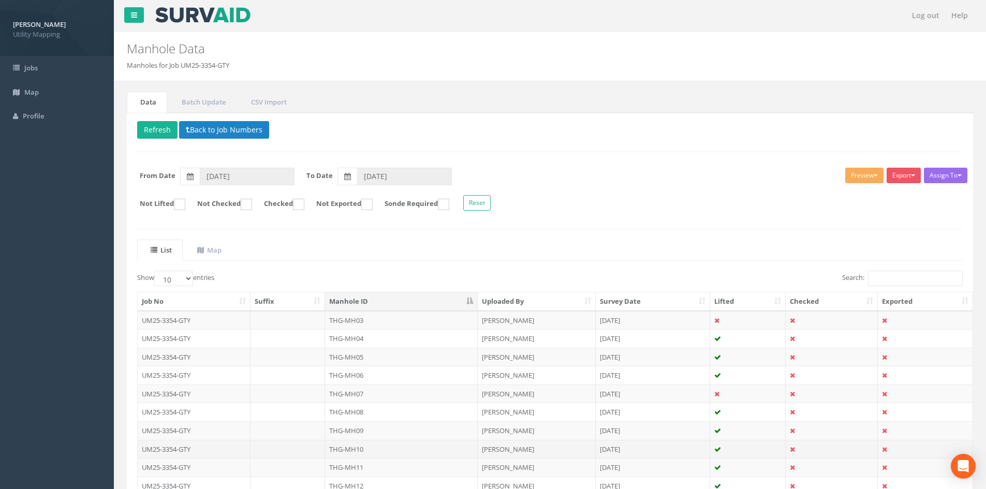
scroll to position [86, 0]
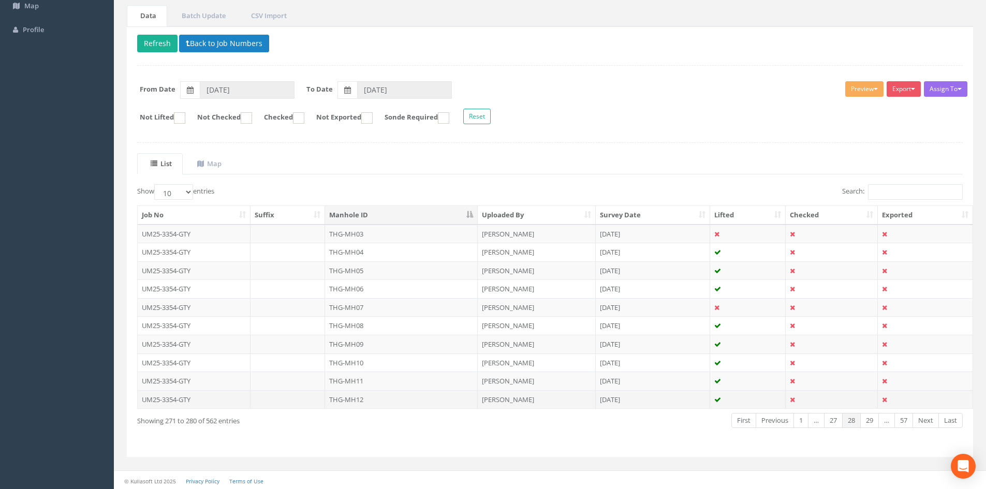
click at [367, 408] on td "THG-MH12" at bounding box center [401, 399] width 153 height 19
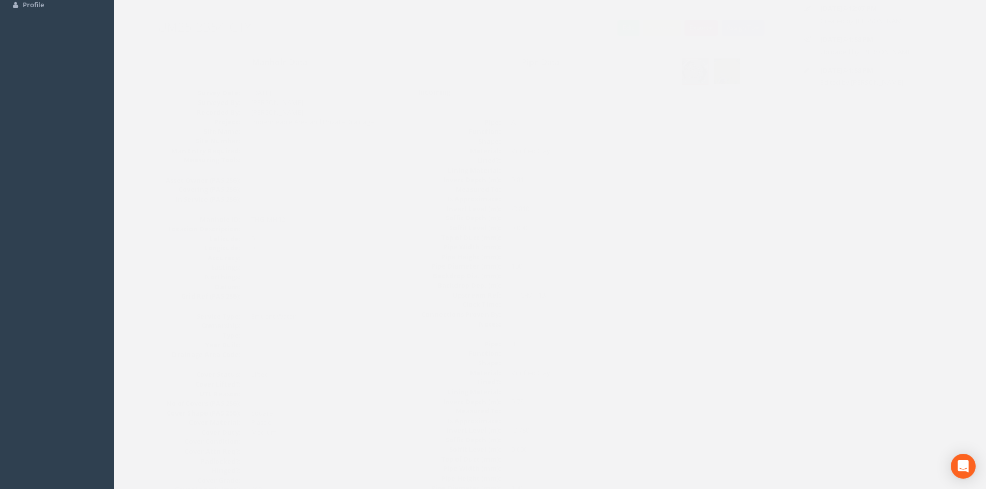
scroll to position [0, 0]
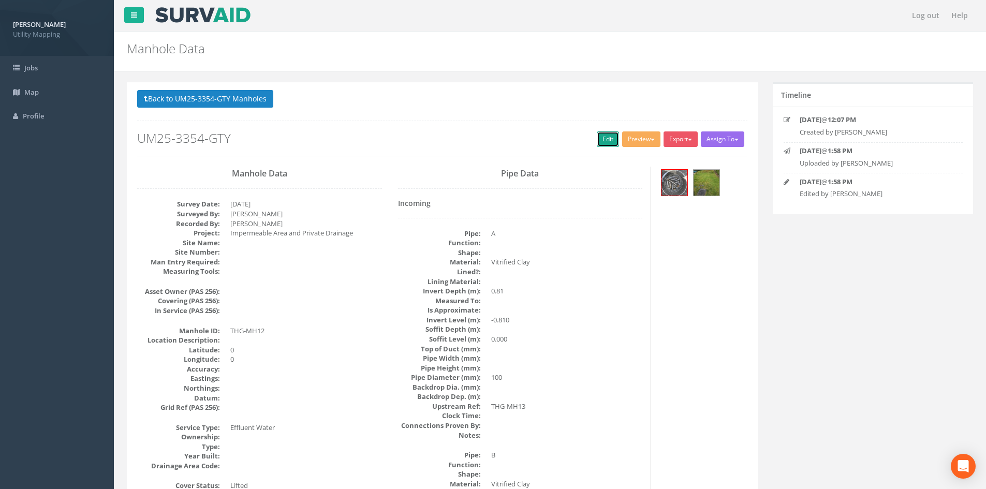
click at [598, 144] on link "Edit" at bounding box center [608, 139] width 22 height 16
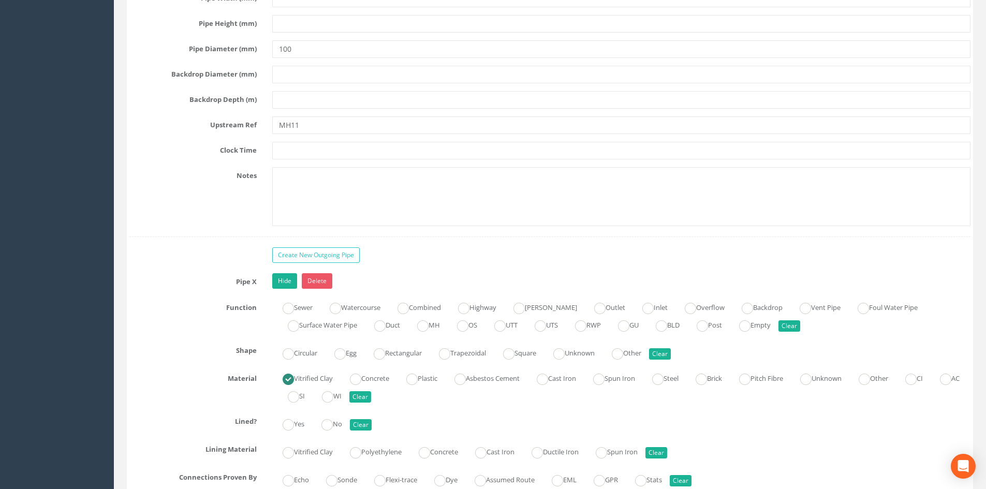
scroll to position [3710, 0]
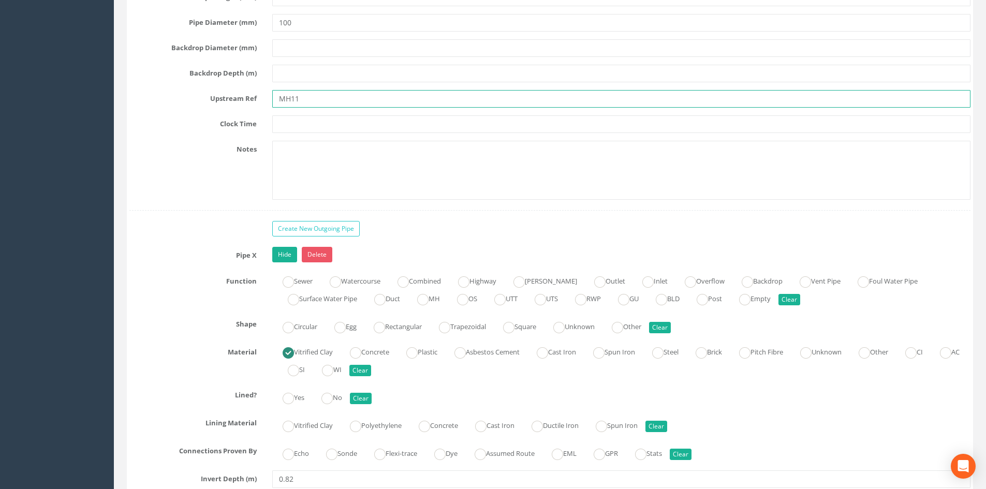
click at [280, 102] on input "MH11" at bounding box center [621, 99] width 698 height 18
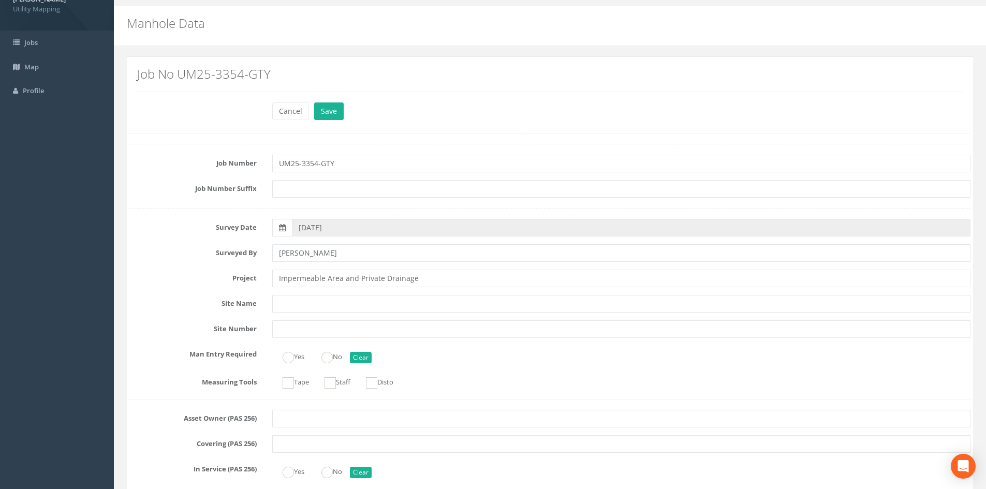
scroll to position [0, 0]
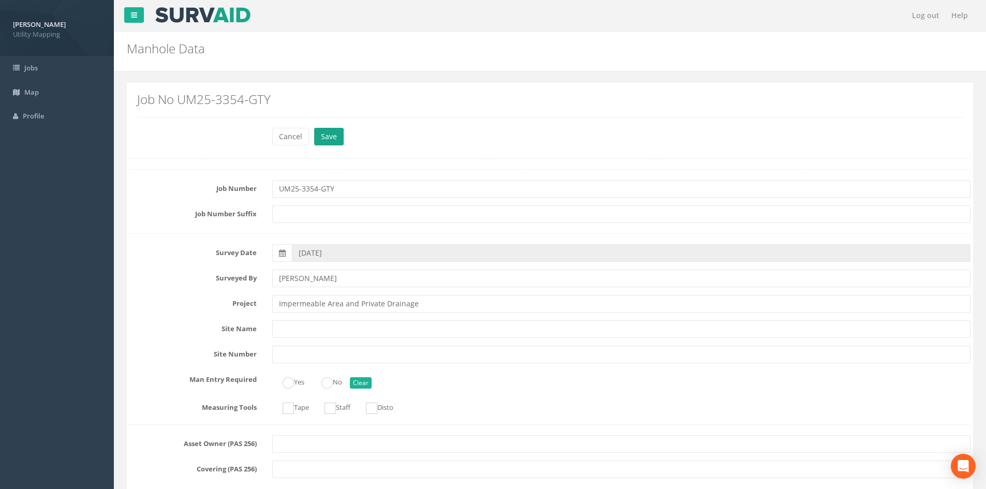
type input "THG-MH11"
click at [319, 137] on button "Save" at bounding box center [329, 137] width 30 height 18
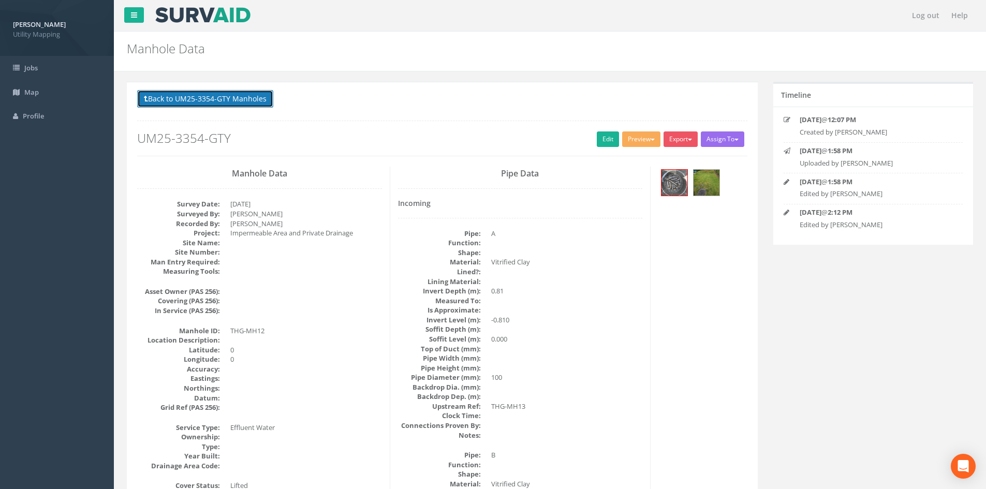
click at [254, 107] on button "Back to UM25-3354-GTY Manholes" at bounding box center [205, 99] width 136 height 18
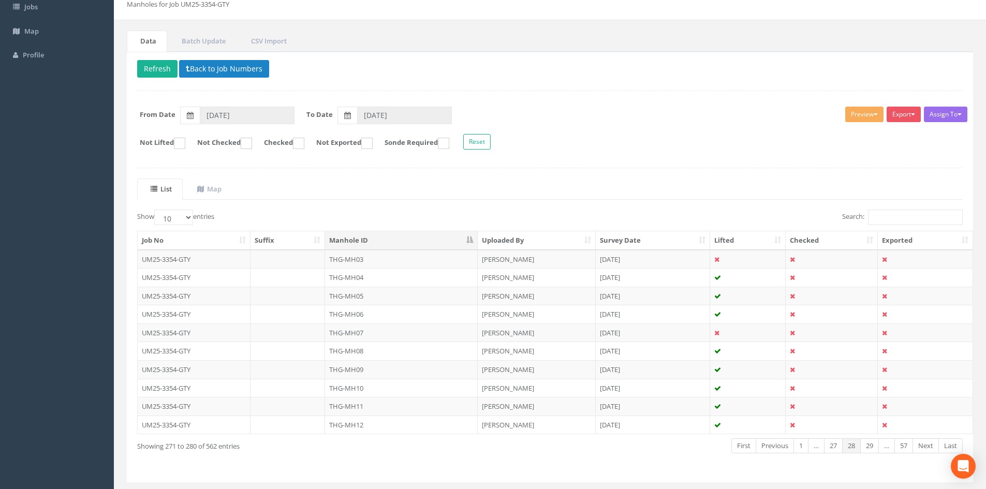
scroll to position [88, 0]
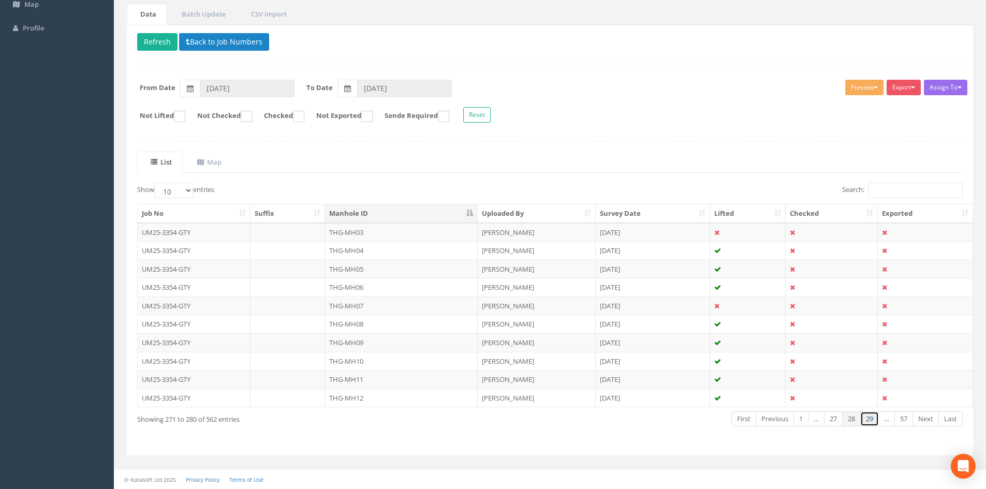
click at [867, 420] on link "29" at bounding box center [869, 418] width 19 height 15
click at [411, 234] on td "THG-MH13" at bounding box center [401, 232] width 153 height 19
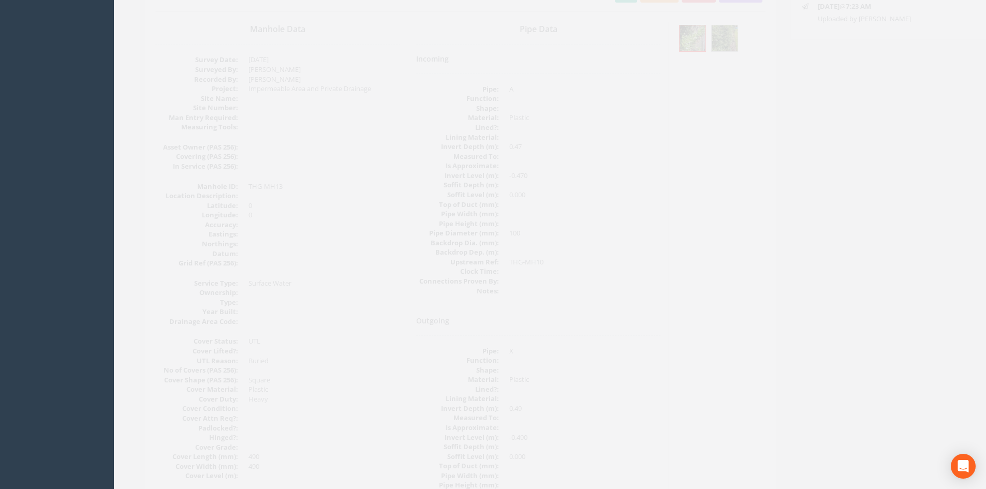
scroll to position [0, 0]
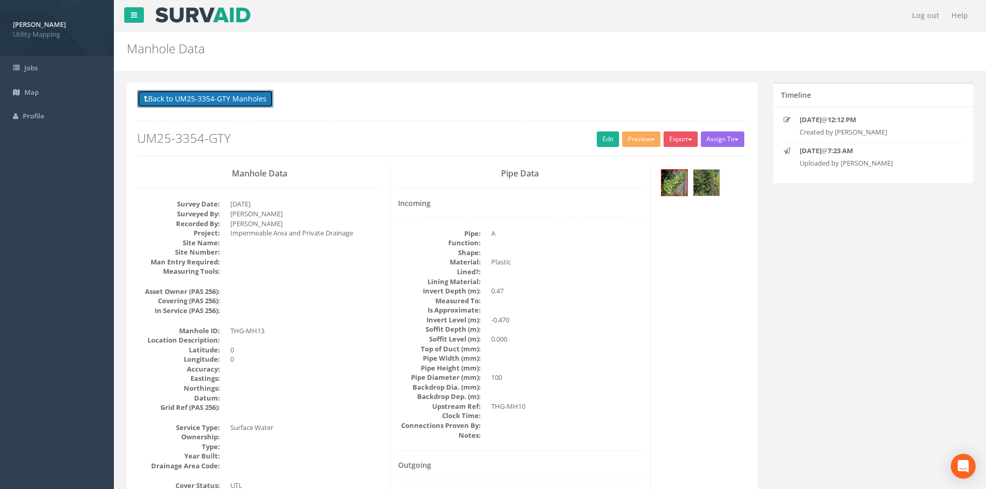
click at [243, 97] on button "Back to UM25-3354-GTY Manholes" at bounding box center [205, 99] width 136 height 18
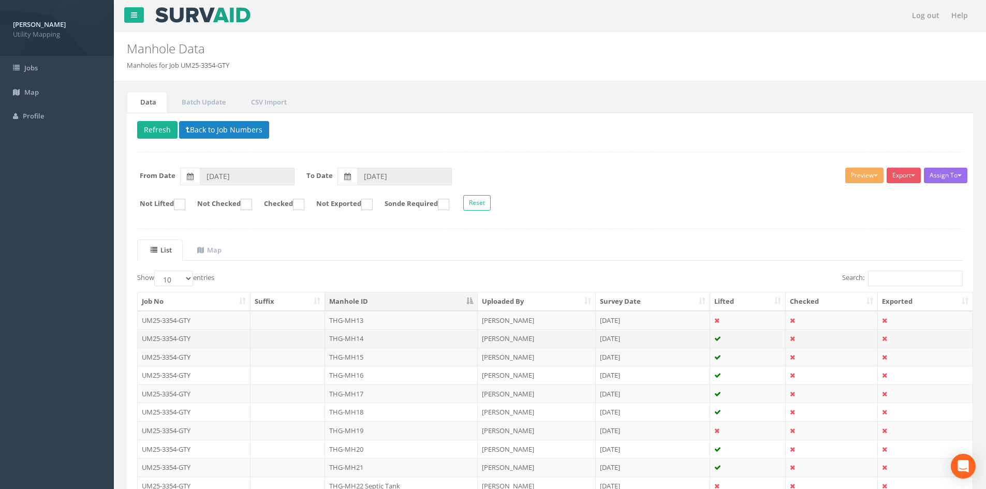
click at [478, 332] on td "[PERSON_NAME]" at bounding box center [537, 338] width 118 height 19
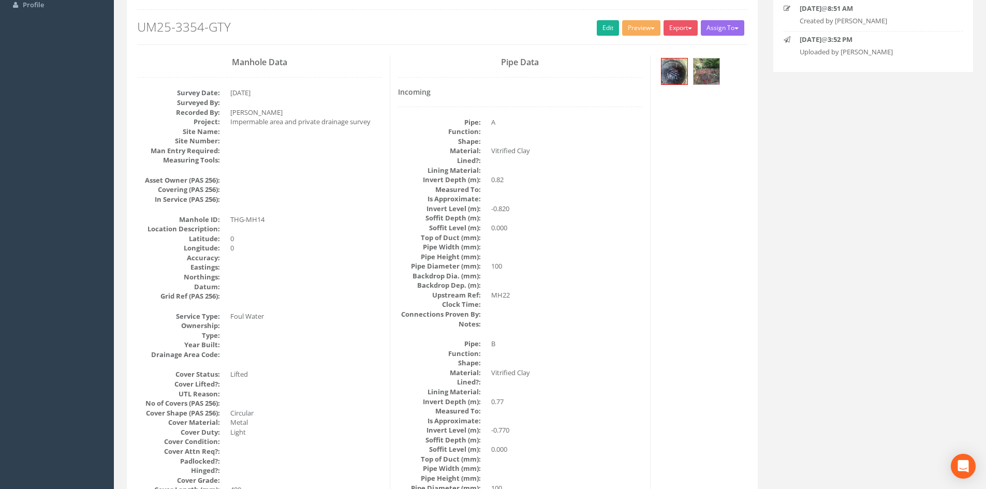
scroll to position [86, 0]
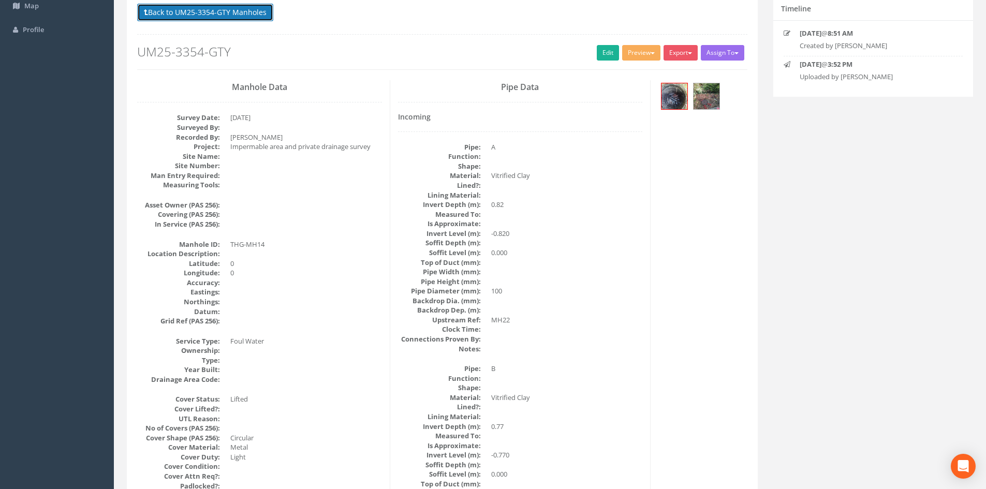
click at [227, 11] on button "Back to UM25-3354-GTY Manholes" at bounding box center [205, 13] width 136 height 18
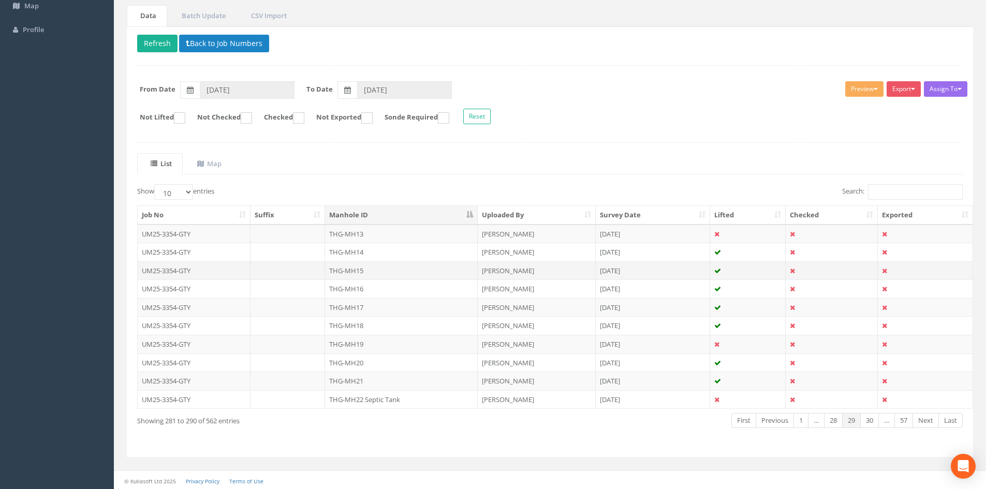
click at [365, 269] on td "THG-MH15" at bounding box center [401, 270] width 153 height 19
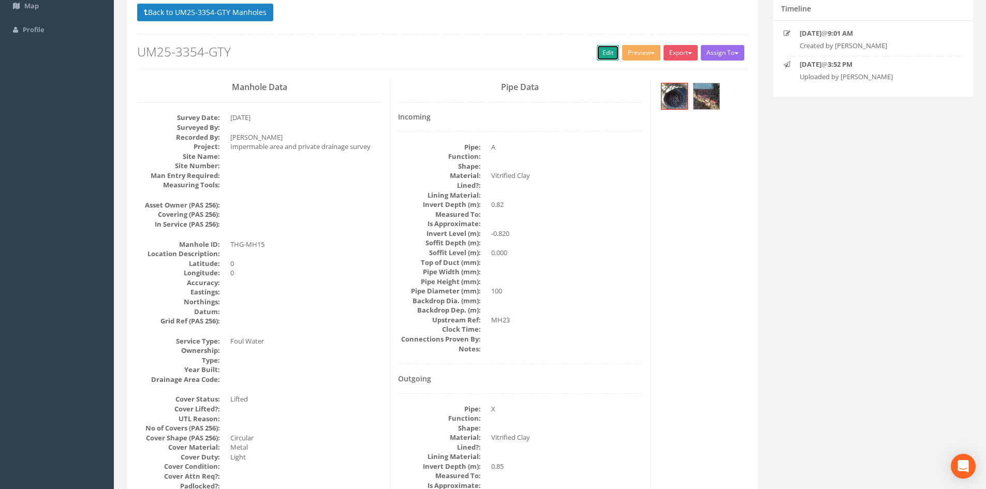
click at [608, 52] on link "Edit" at bounding box center [608, 53] width 22 height 16
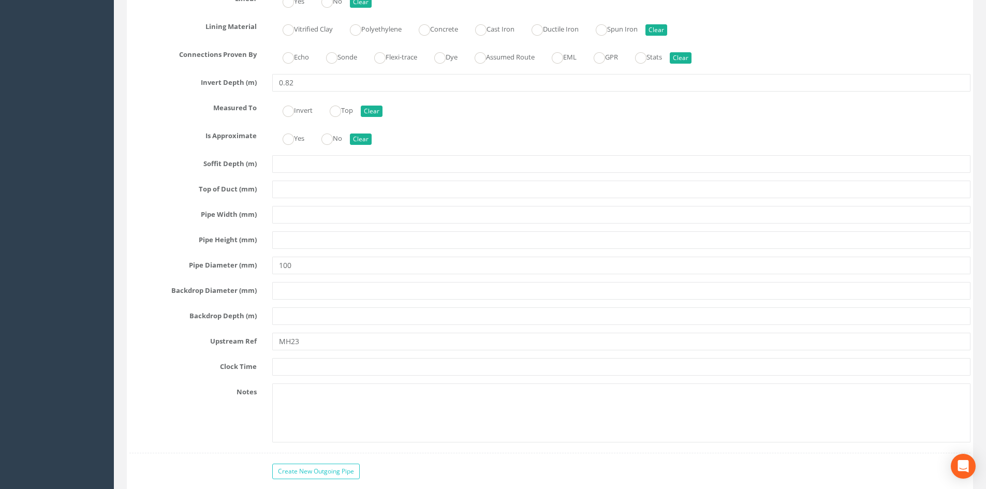
scroll to position [2933, 0]
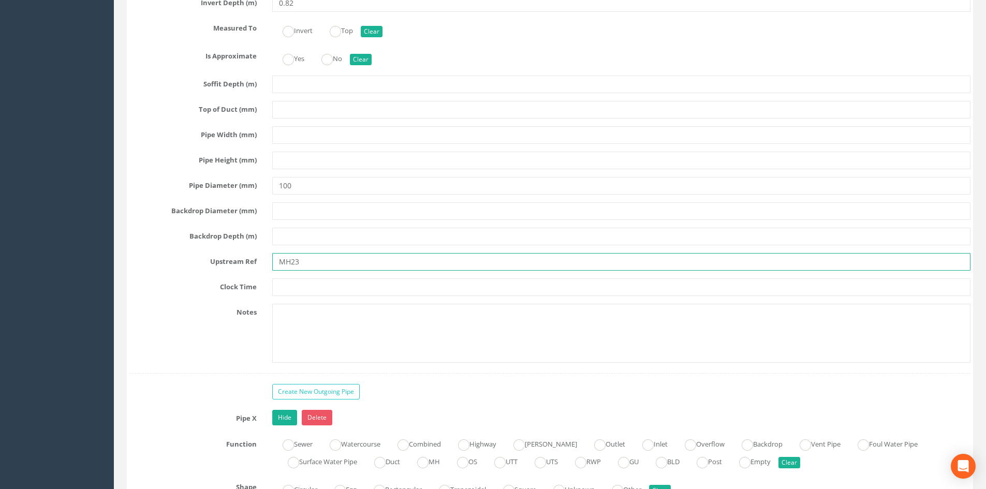
click at [276, 261] on input "MH23" at bounding box center [621, 262] width 698 height 18
click at [278, 261] on input "HG-MH23" at bounding box center [621, 262] width 698 height 18
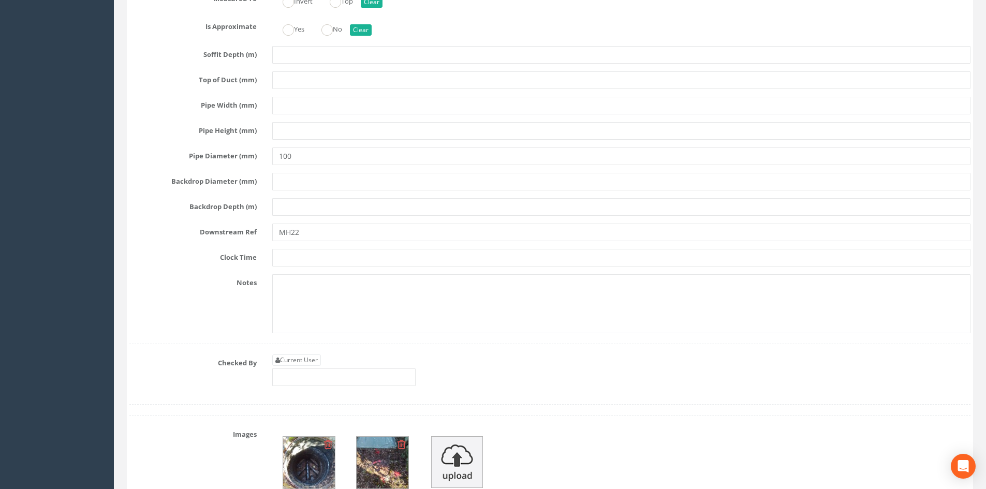
scroll to position [3623, 0]
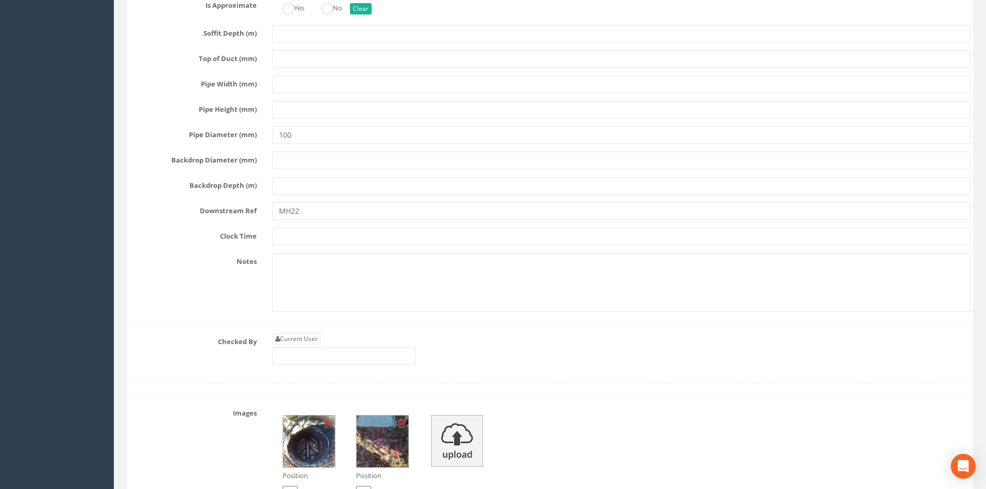
type input "THG-MH23"
click at [276, 212] on input "MH22" at bounding box center [621, 211] width 698 height 18
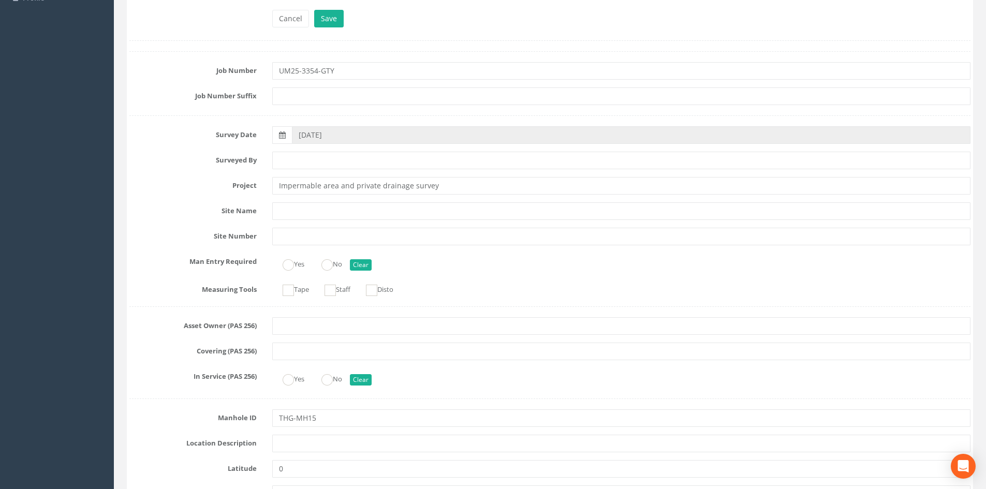
scroll to position [0, 0]
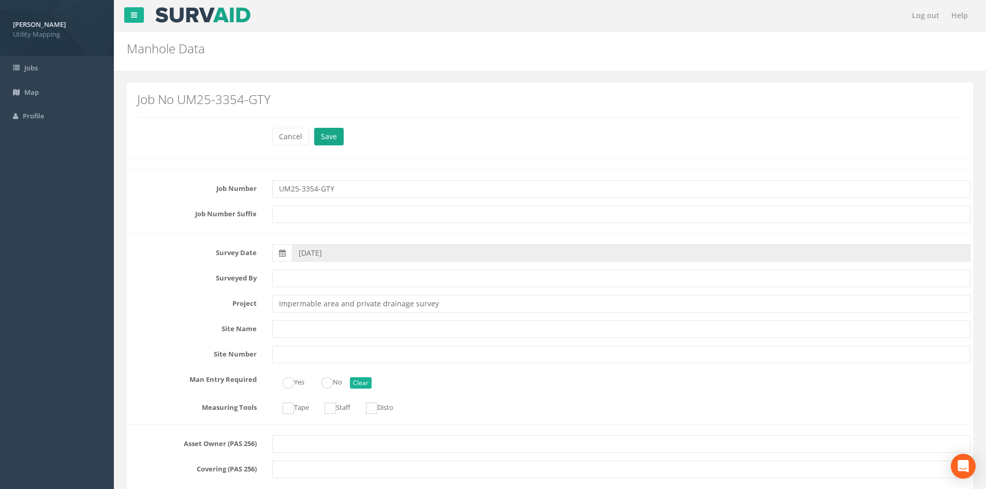
type input "THG-MH22"
click at [330, 135] on button "Save" at bounding box center [329, 137] width 30 height 18
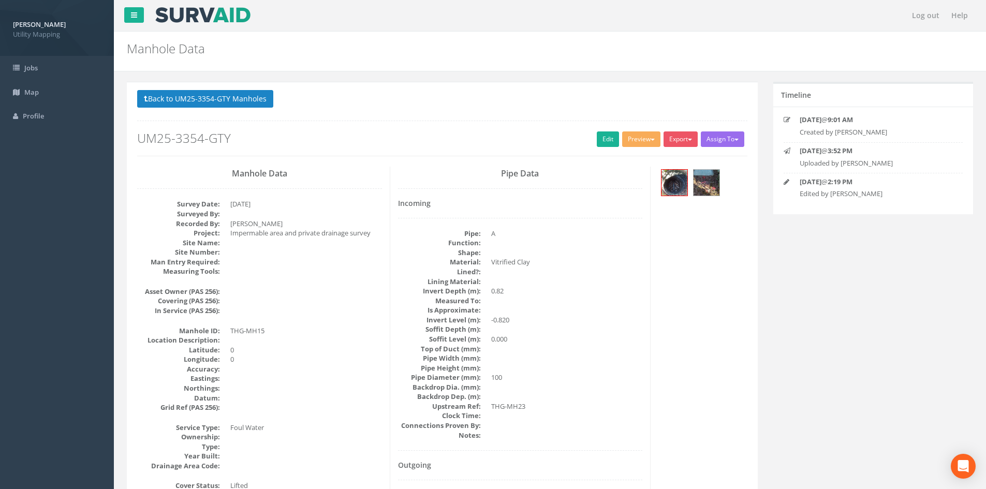
click at [248, 111] on div "Back to UM25-3354-GTY Manholes Back to Map Assign To [PERSON_NAME] Land Surveyo…" at bounding box center [442, 123] width 610 height 66
click at [238, 101] on button "Back to UM25-3354-GTY Manholes" at bounding box center [205, 99] width 136 height 18
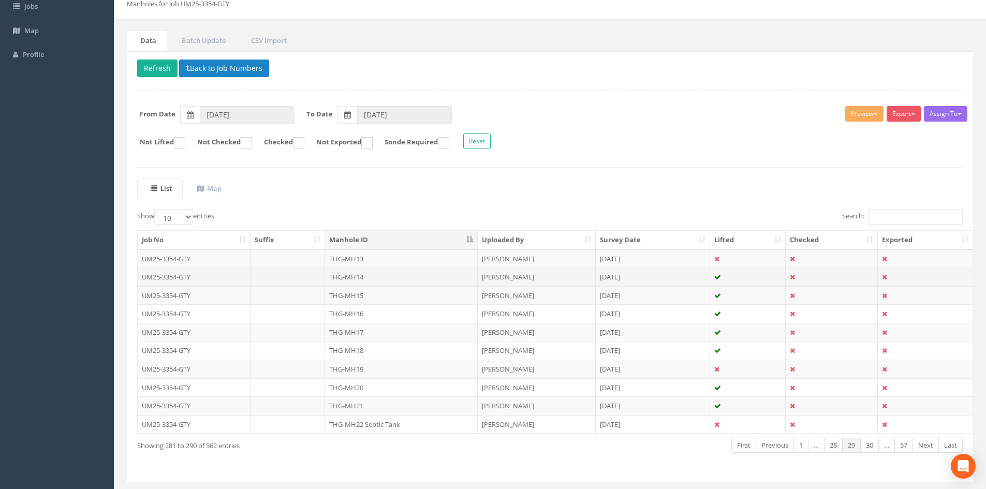
scroll to position [86, 0]
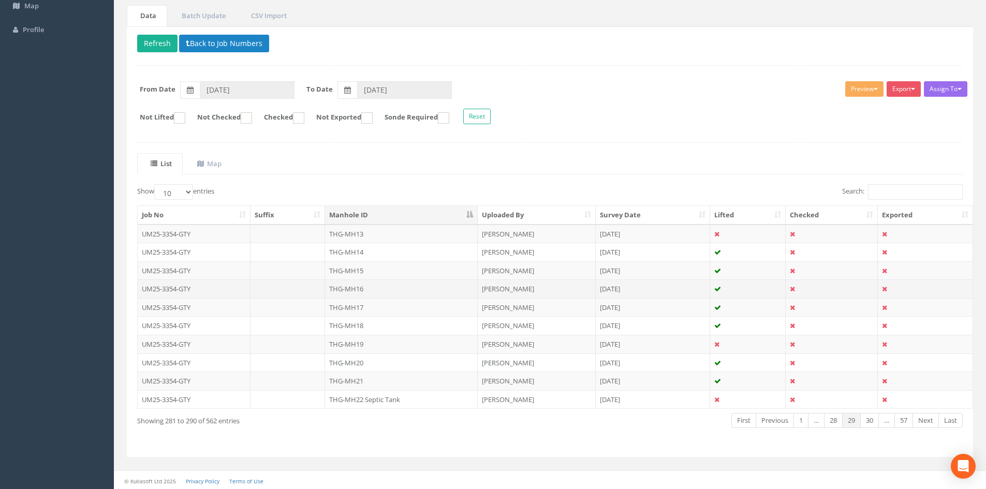
click at [377, 286] on td "THG-MH16" at bounding box center [401, 289] width 153 height 19
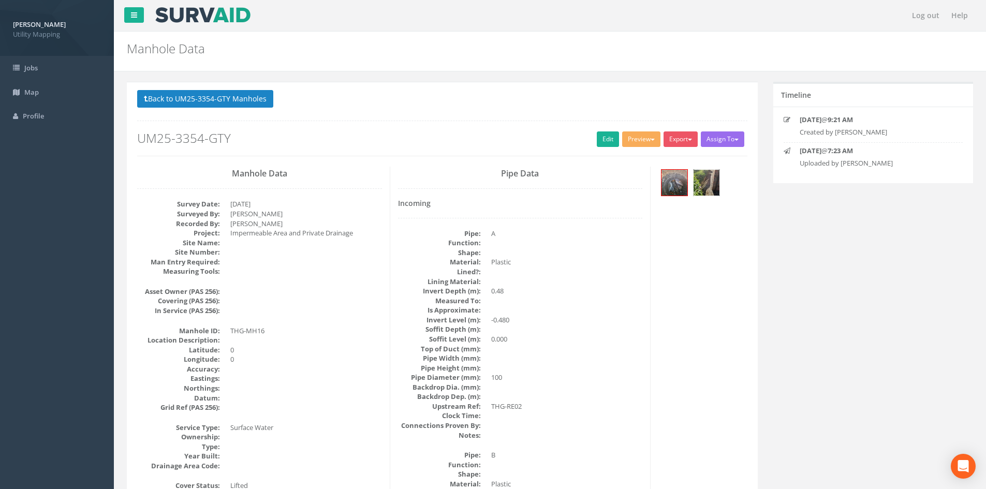
click at [707, 190] on img at bounding box center [707, 183] width 26 height 26
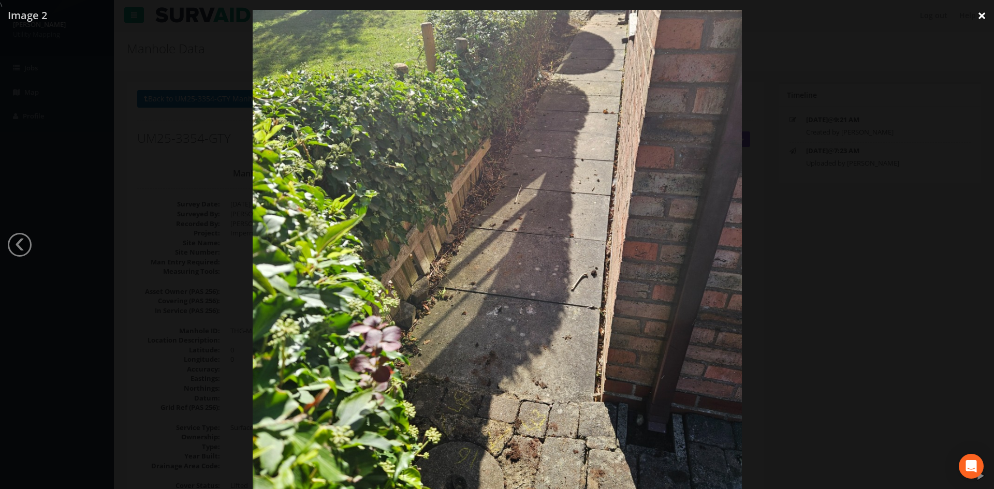
click at [981, 17] on link "×" at bounding box center [981, 15] width 24 height 31
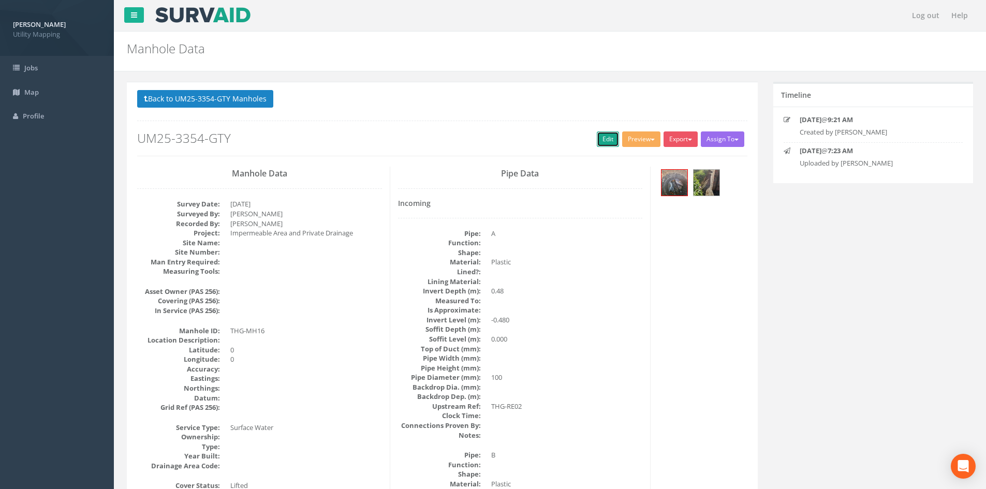
click at [606, 141] on link "Edit" at bounding box center [608, 139] width 22 height 16
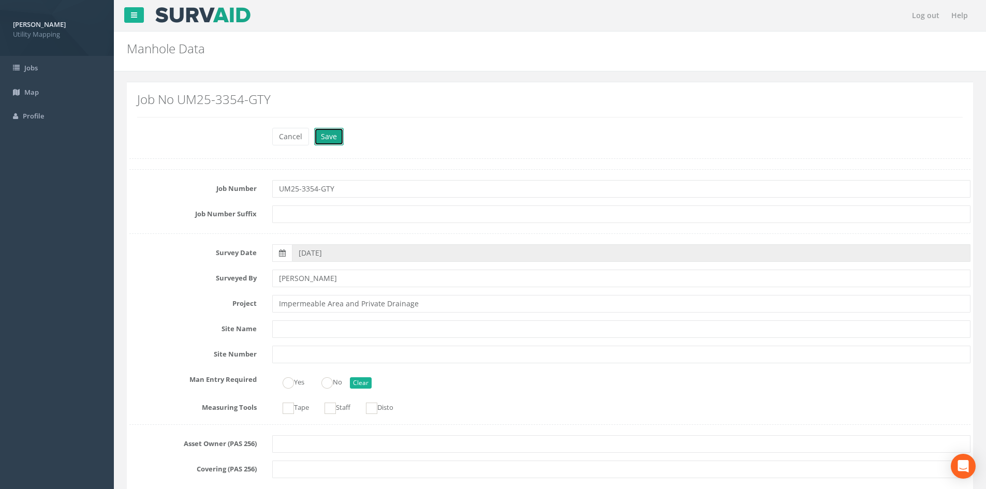
click at [322, 134] on button "Save" at bounding box center [329, 137] width 30 height 18
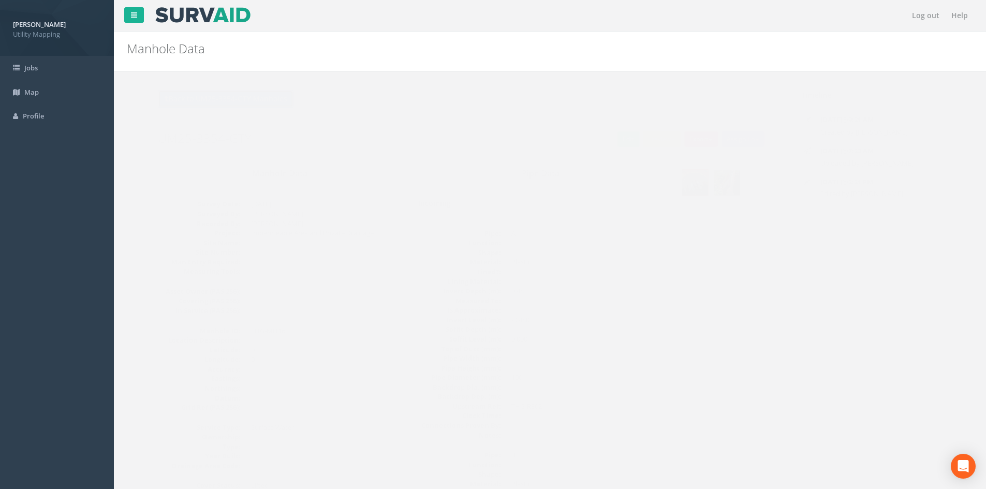
click at [242, 98] on button "Back to UM25-3354-GTY Manholes" at bounding box center [205, 99] width 136 height 18
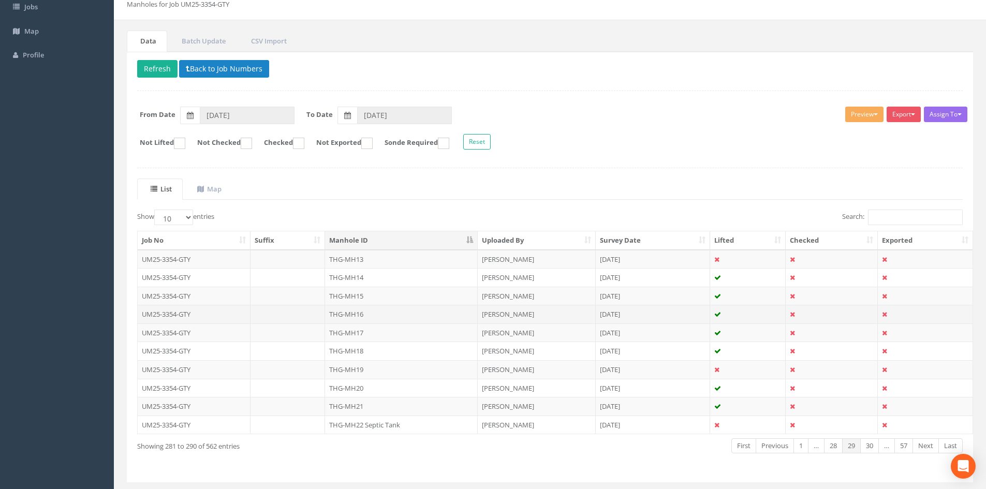
scroll to position [86, 0]
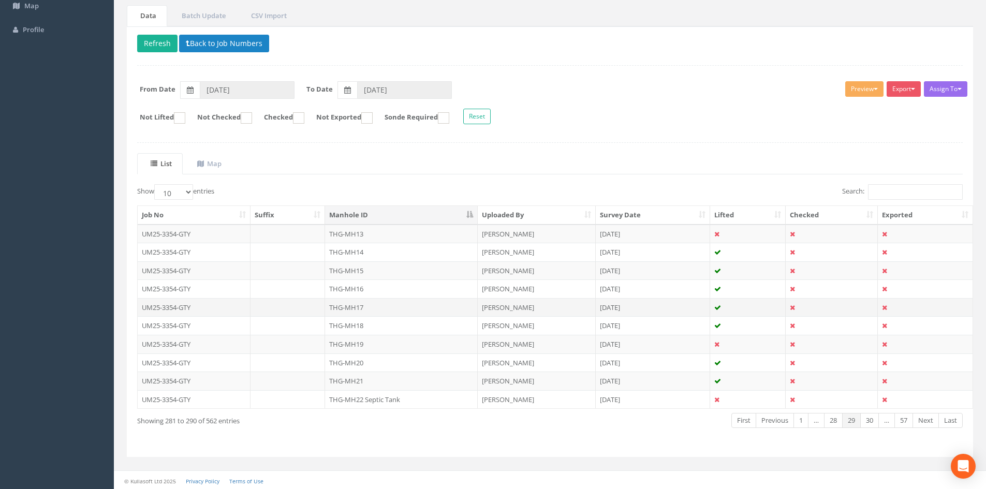
click at [392, 309] on td "THG-MH17" at bounding box center [401, 307] width 153 height 19
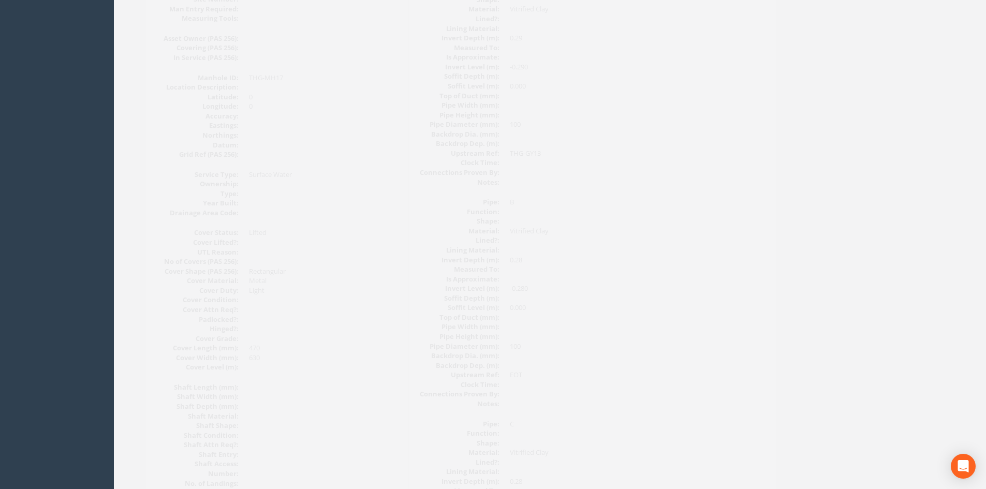
scroll to position [0, 0]
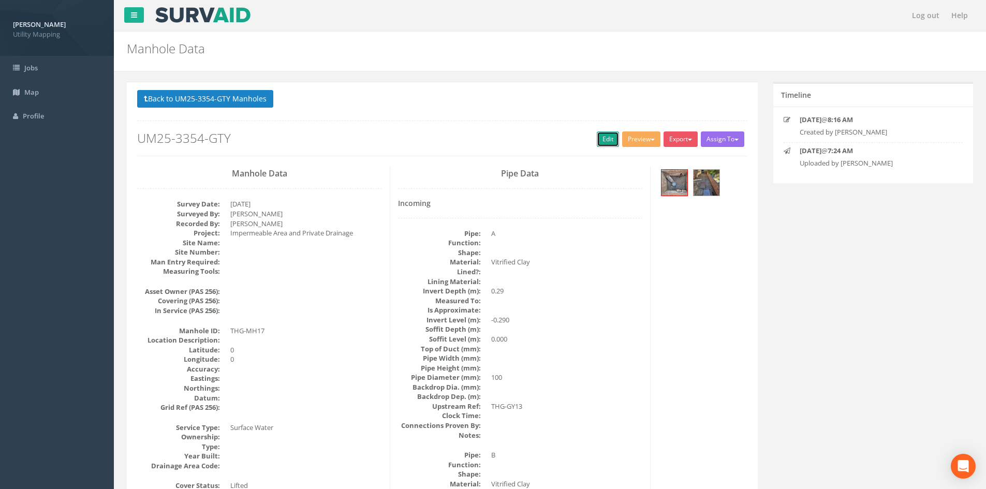
click at [611, 131] on link "Edit" at bounding box center [608, 139] width 22 height 16
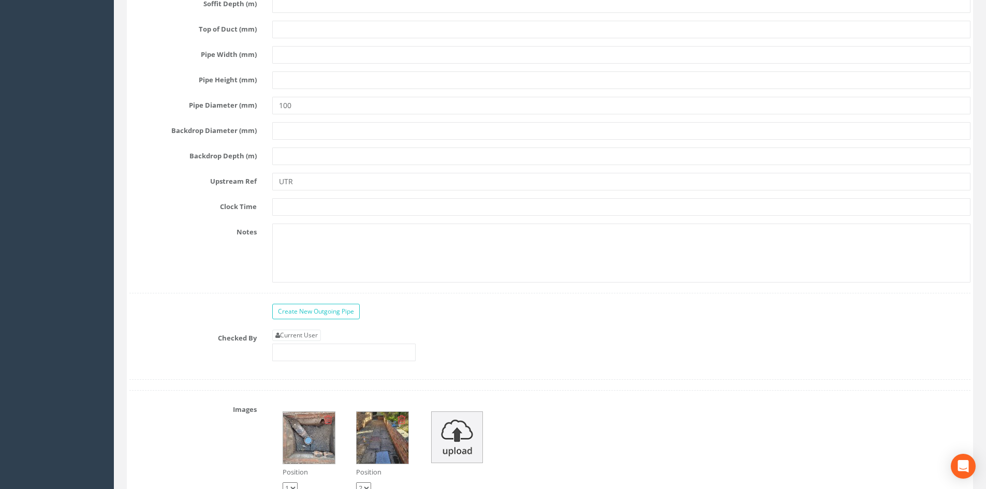
scroll to position [4917, 0]
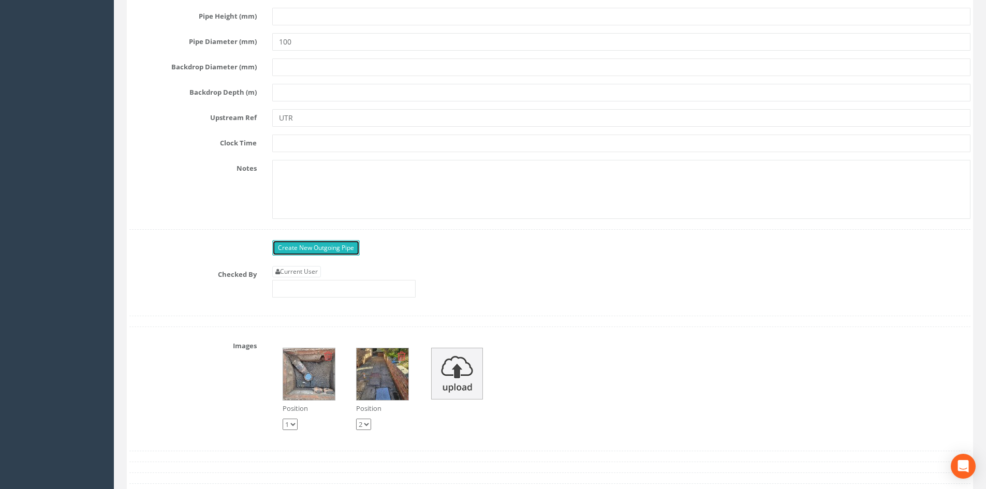
click at [331, 253] on link "Create New Outgoing Pipe" at bounding box center [315, 248] width 87 height 16
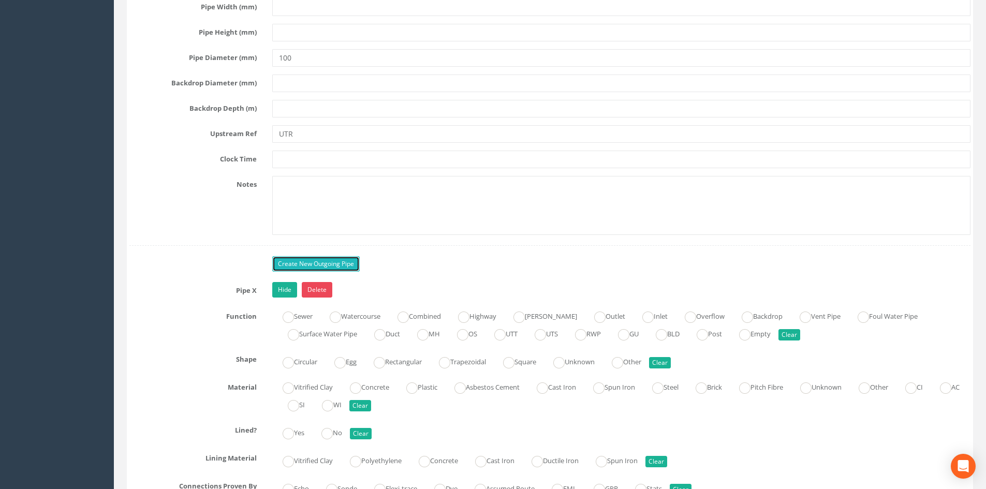
scroll to position [5089, 0]
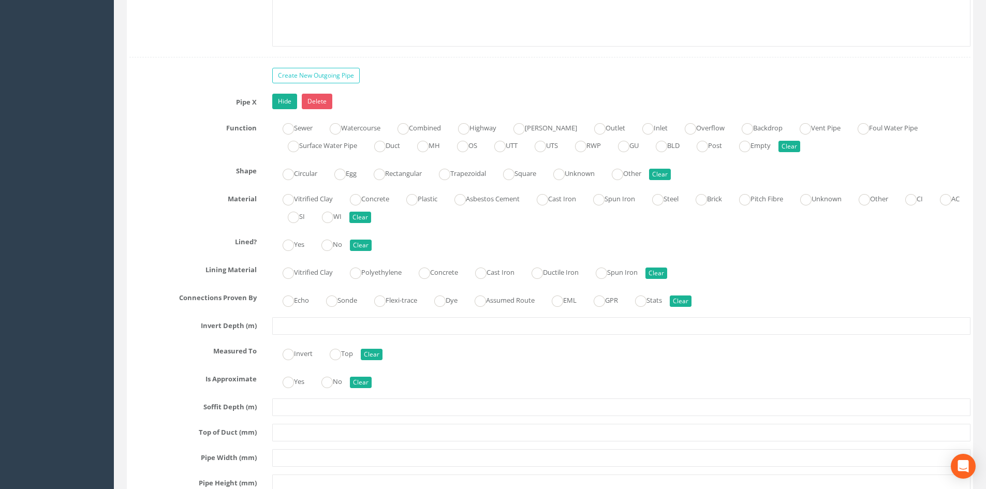
click at [307, 197] on label "Vitrified Clay" at bounding box center [302, 197] width 61 height 15
radio input "true"
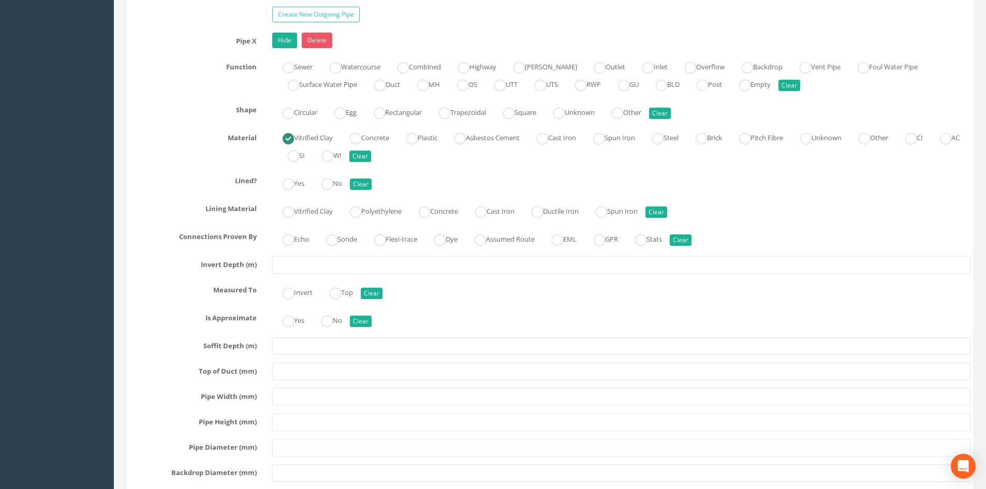
scroll to position [5176, 0]
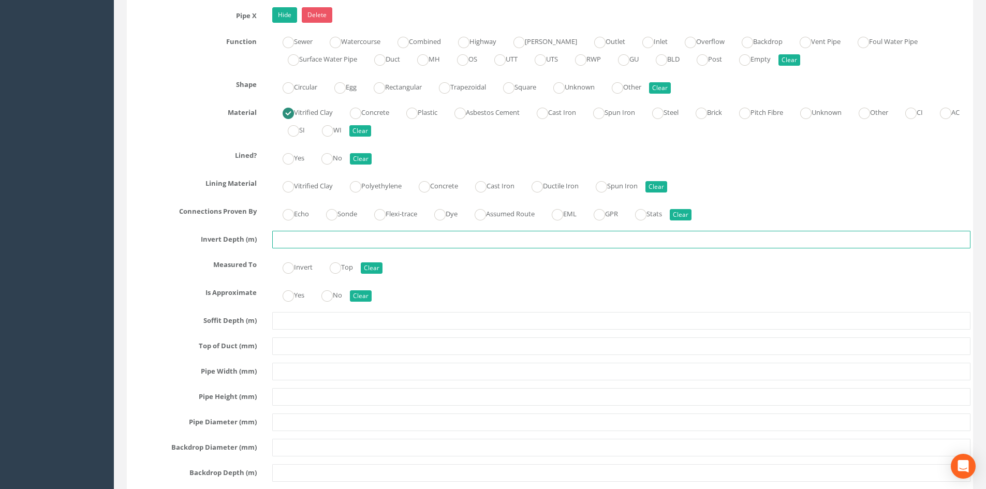
click at [305, 238] on input "text" at bounding box center [621, 240] width 698 height 18
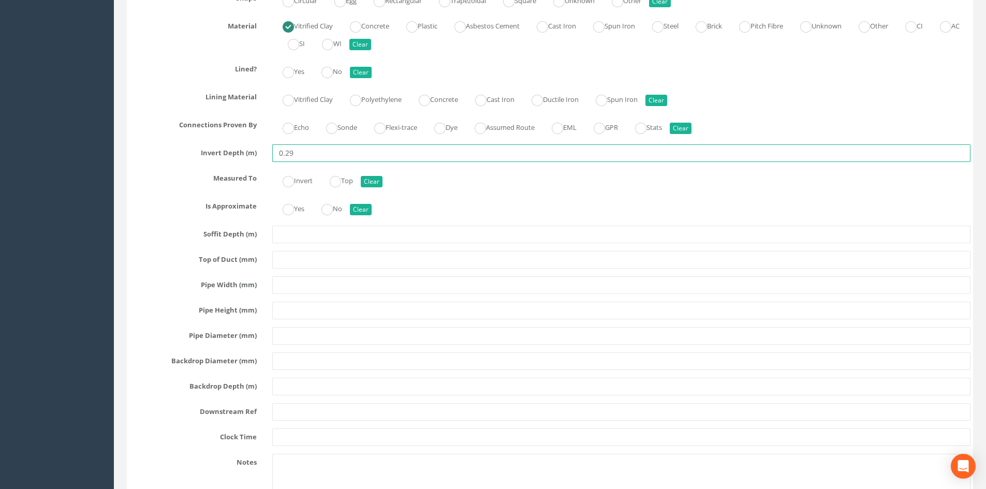
type input "0.29"
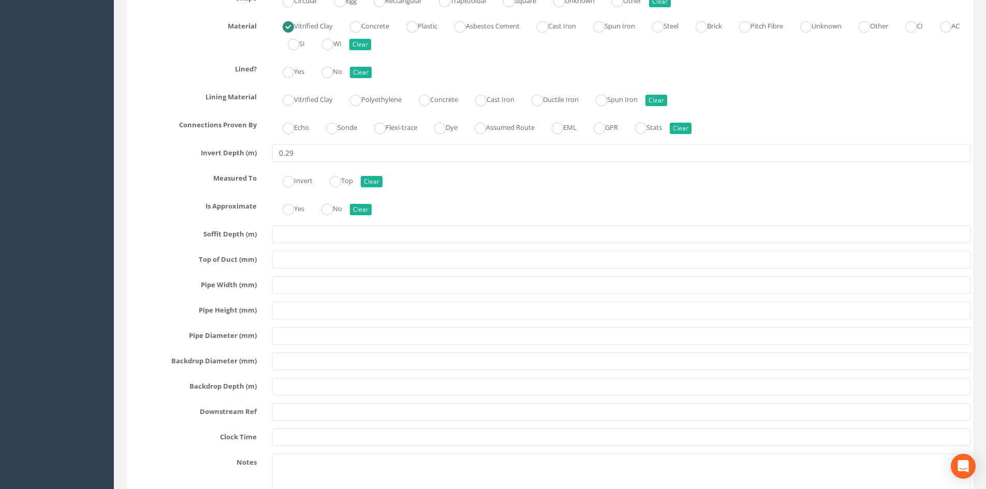
click at [284, 326] on div "Pipe X Hide Delete Function Sewer Watercourse Combined Highway [PERSON_NAME] Ou…" at bounding box center [549, 222] width 841 height 603
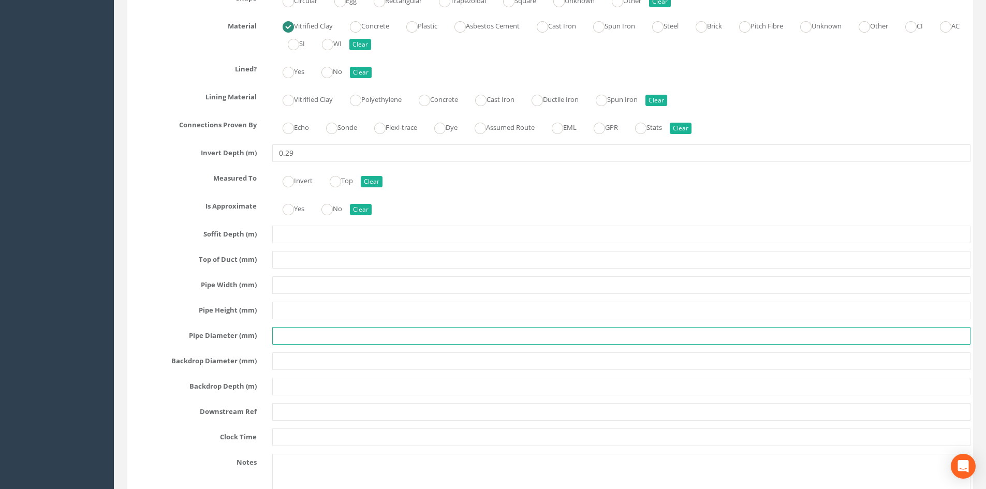
click at [296, 343] on input "text" at bounding box center [621, 336] width 698 height 18
type input "100"
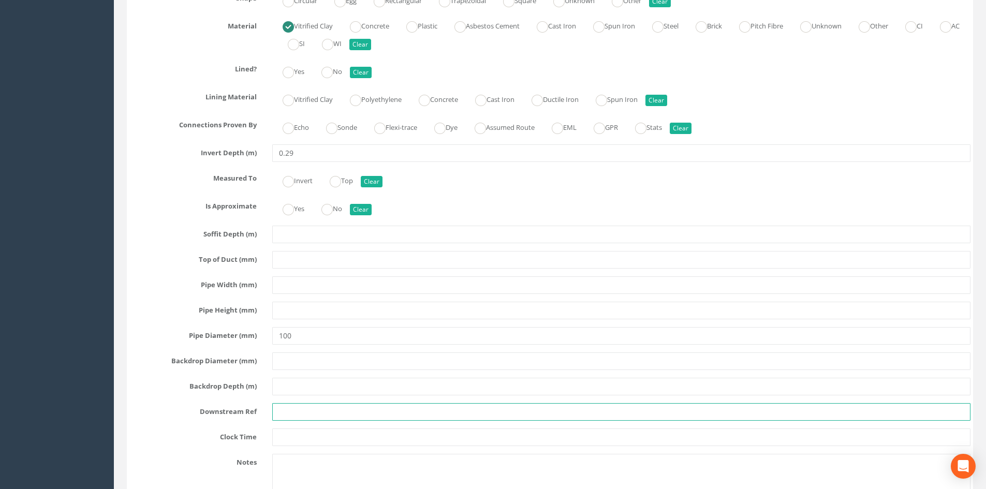
click at [277, 411] on input "text" at bounding box center [621, 412] width 698 height 18
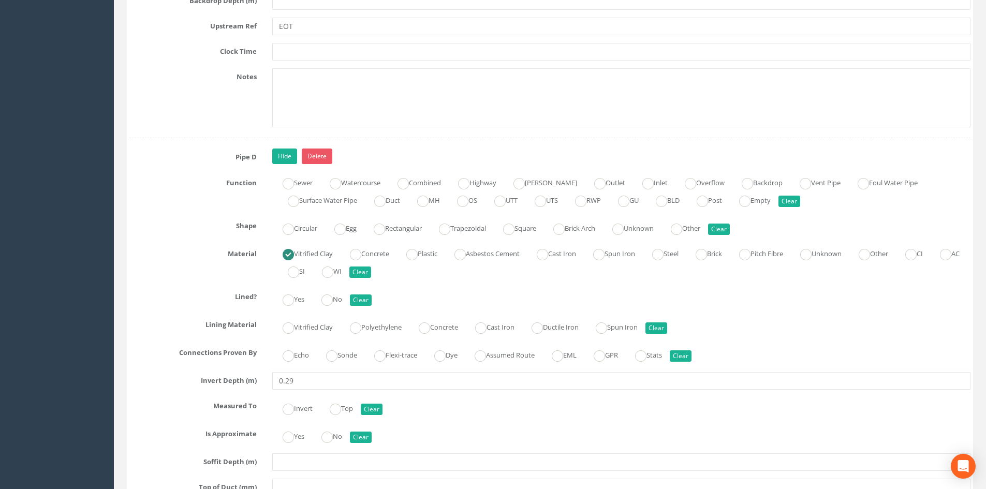
scroll to position [4313, 0]
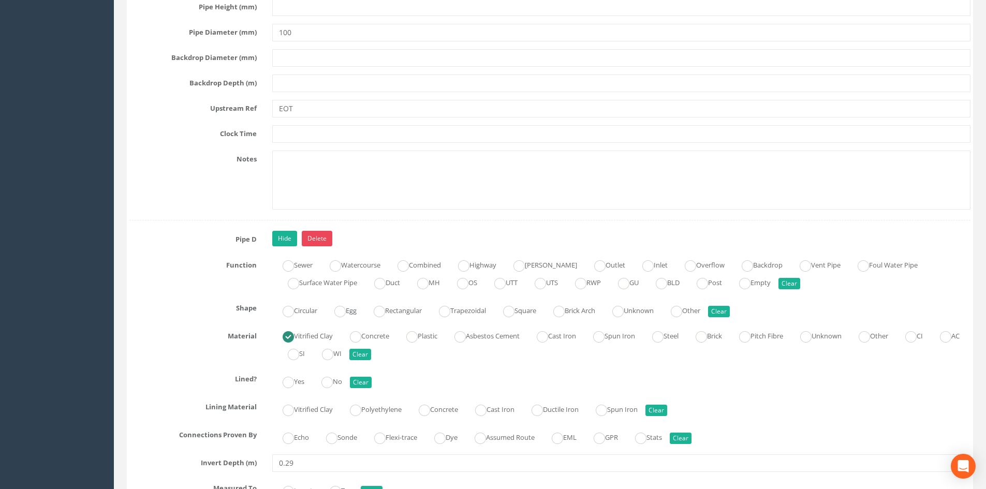
type input "UTR"
click at [316, 240] on link "Delete" at bounding box center [317, 239] width 31 height 16
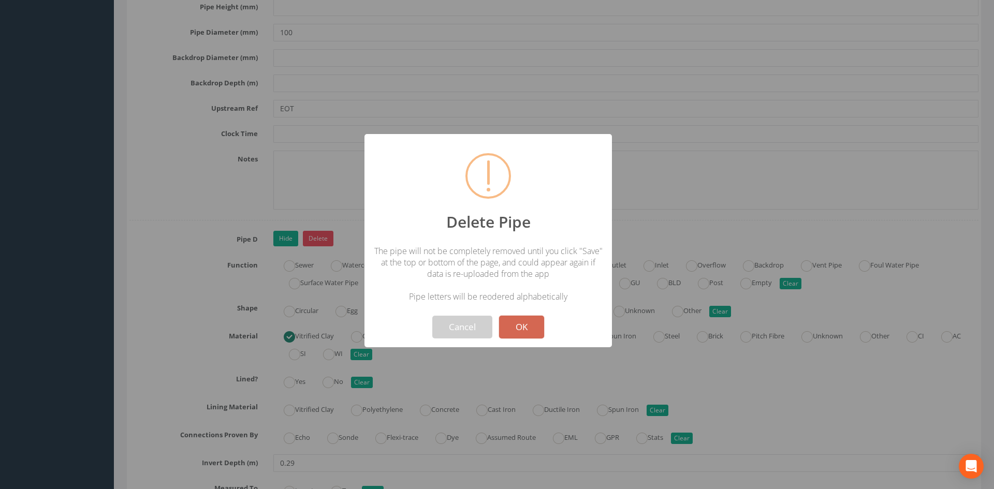
click at [537, 326] on button "OK" at bounding box center [521, 327] width 45 height 23
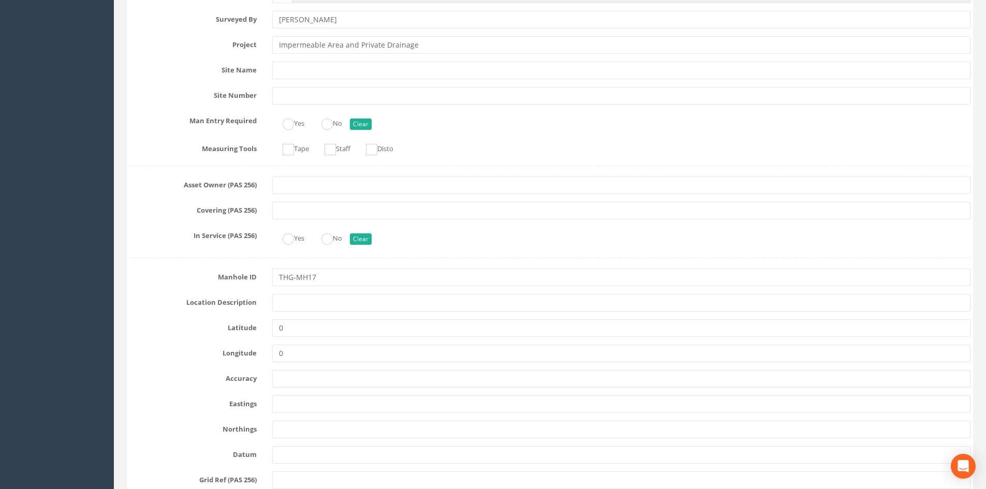
scroll to position [0, 0]
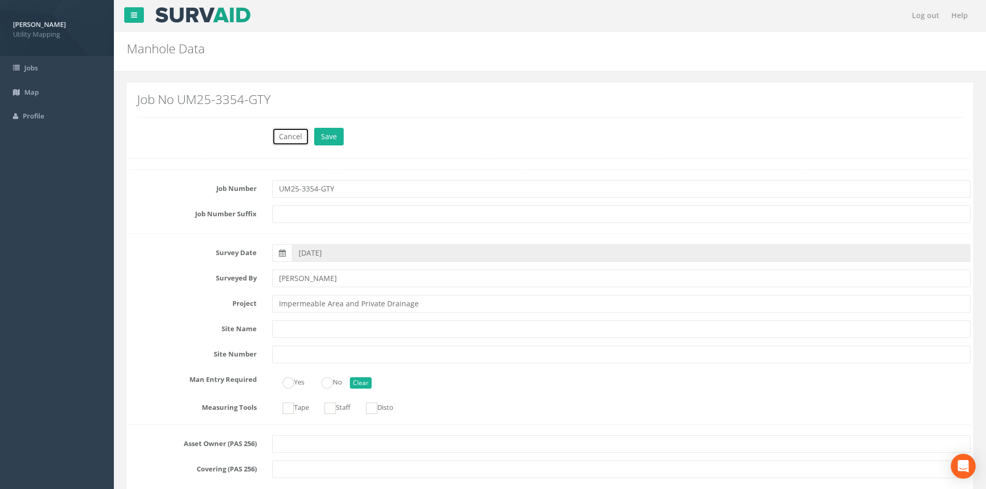
click at [281, 137] on button "Cancel" at bounding box center [290, 137] width 37 height 18
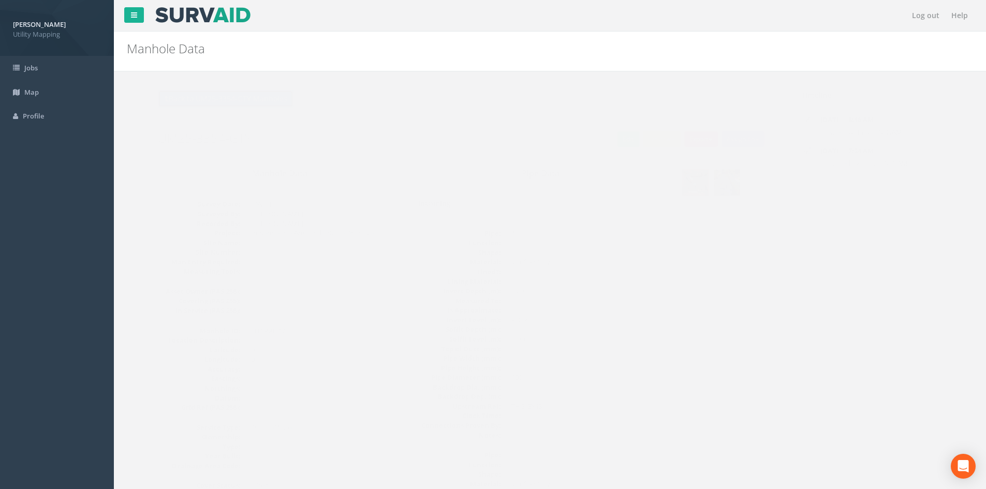
click at [237, 98] on button "Back to UM25-3354-GTY Manholes" at bounding box center [205, 99] width 136 height 18
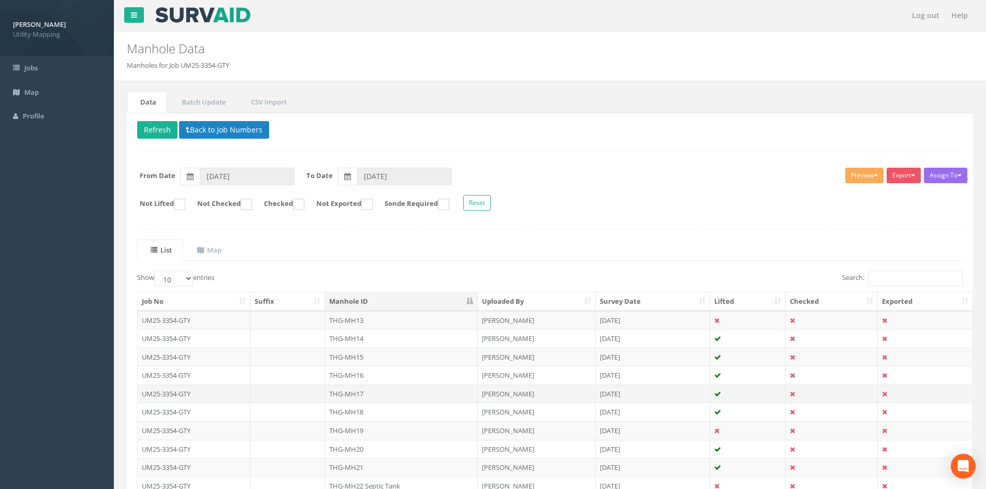
click at [391, 395] on td "THG-MH17" at bounding box center [401, 394] width 153 height 19
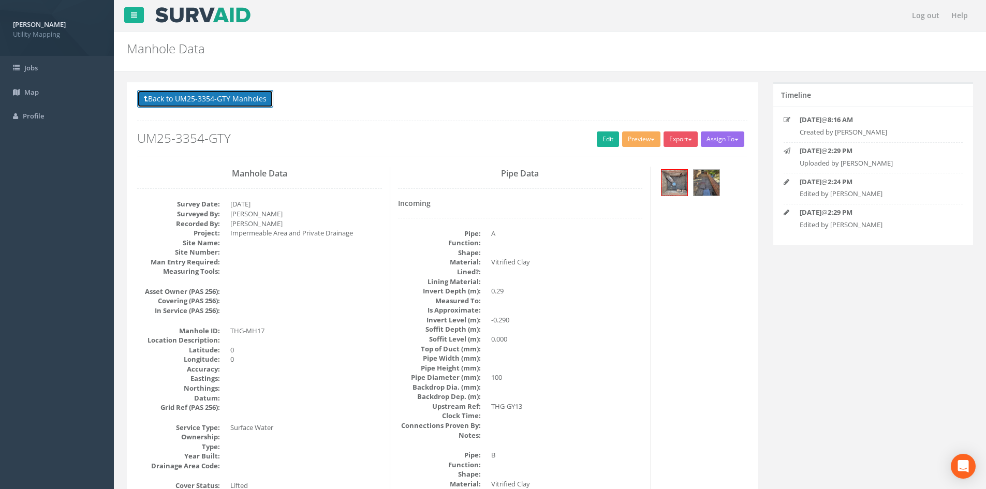
click at [209, 100] on button "Back to UM25-3354-GTY Manholes" at bounding box center [205, 99] width 136 height 18
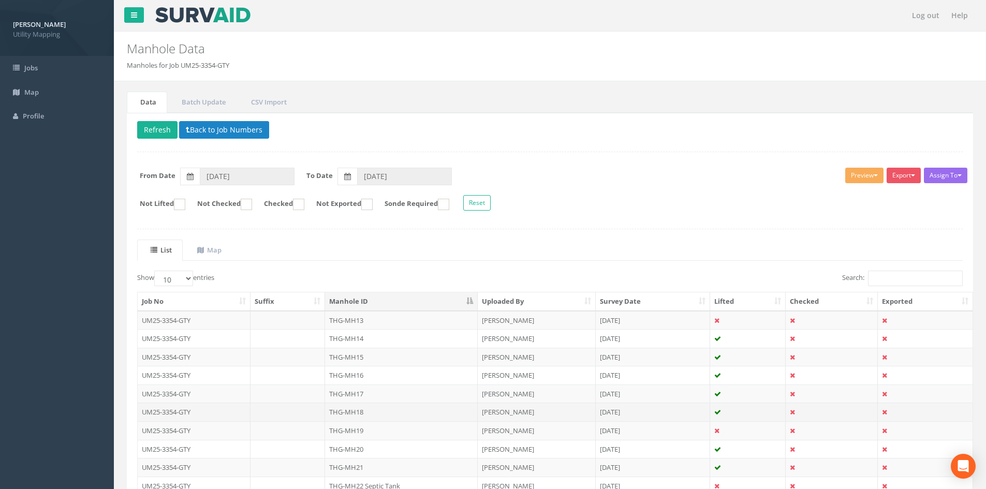
click at [356, 414] on td "THG-MH18" at bounding box center [401, 412] width 153 height 19
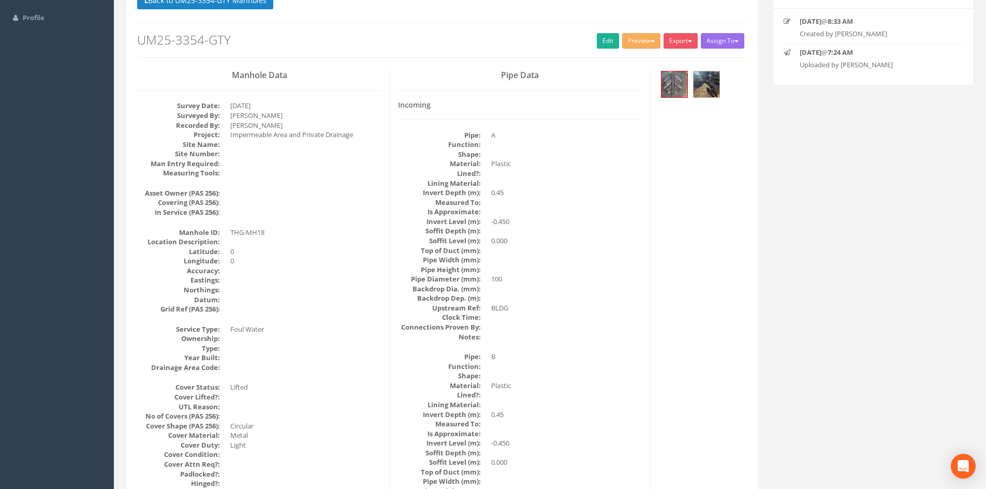
scroll to position [72, 0]
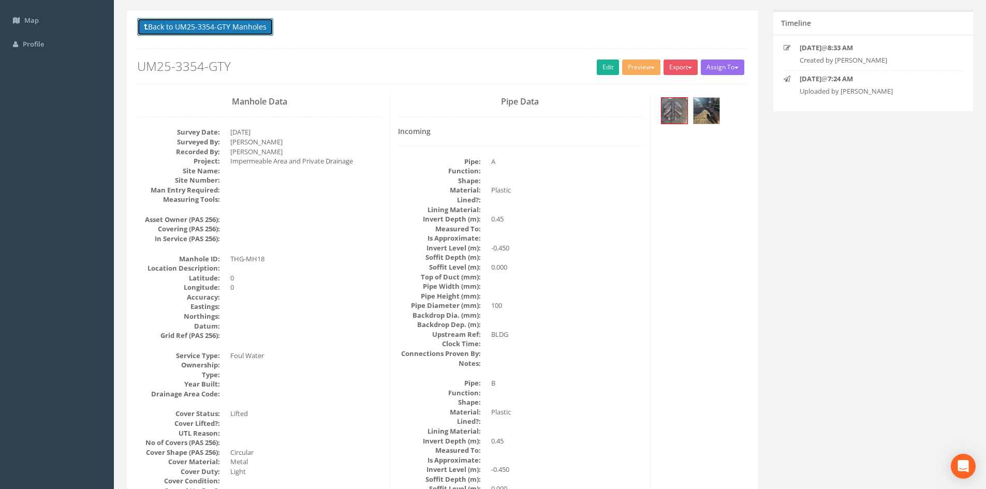
click at [212, 28] on button "Back to UM25-3354-GTY Manholes" at bounding box center [205, 27] width 136 height 18
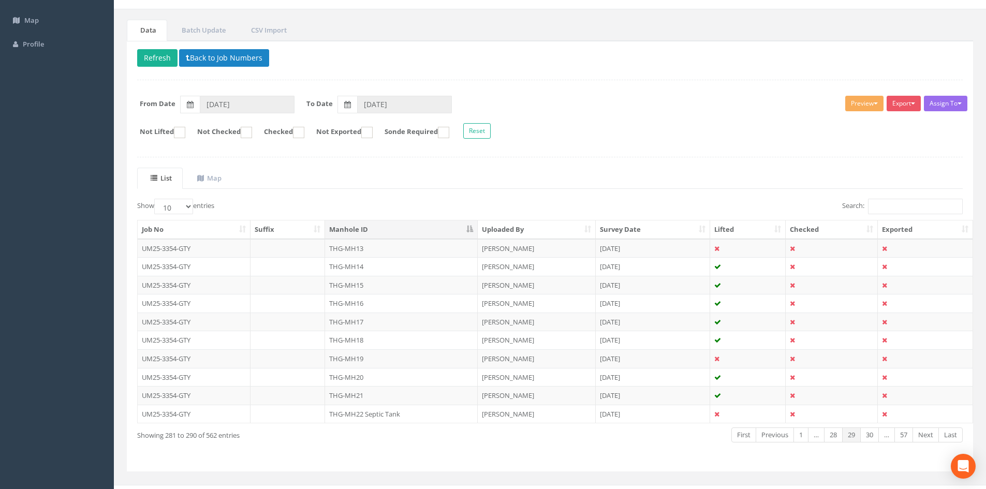
drag, startPoint x: 370, startPoint y: 361, endPoint x: 375, endPoint y: 359, distance: 5.6
click at [375, 359] on td "THG-MH19" at bounding box center [401, 358] width 153 height 19
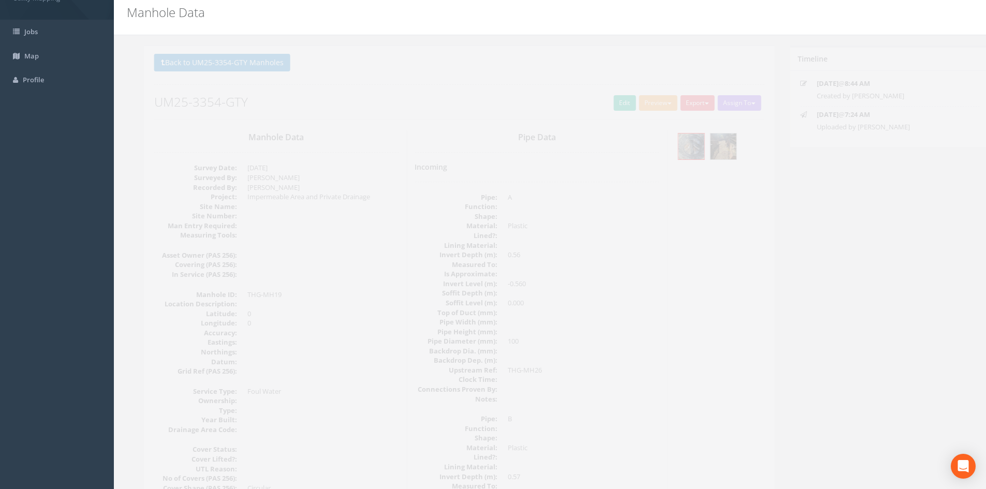
scroll to position [0, 0]
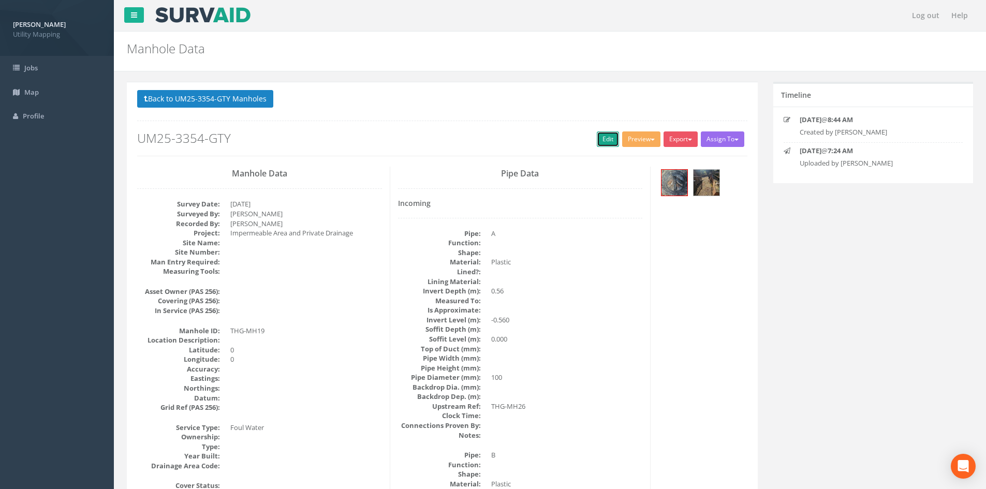
click at [602, 139] on link "Edit" at bounding box center [608, 139] width 22 height 16
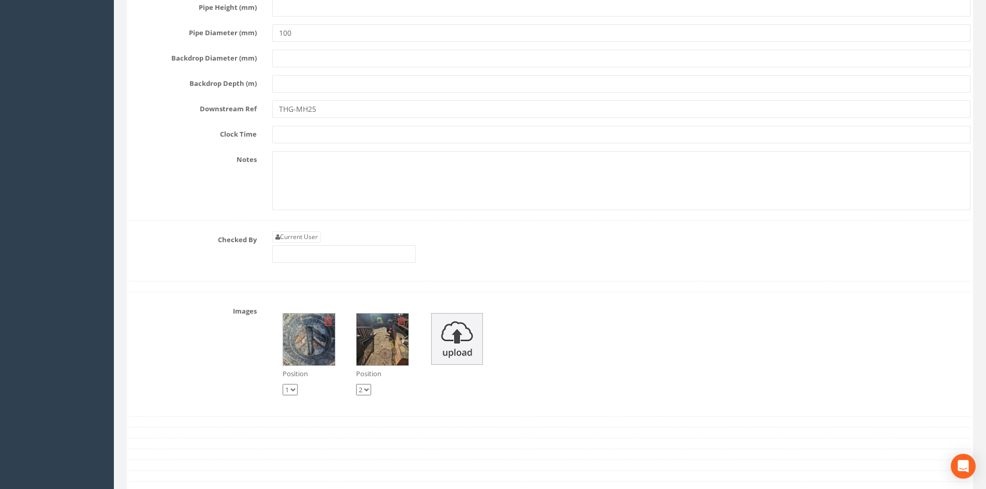
scroll to position [4313, 0]
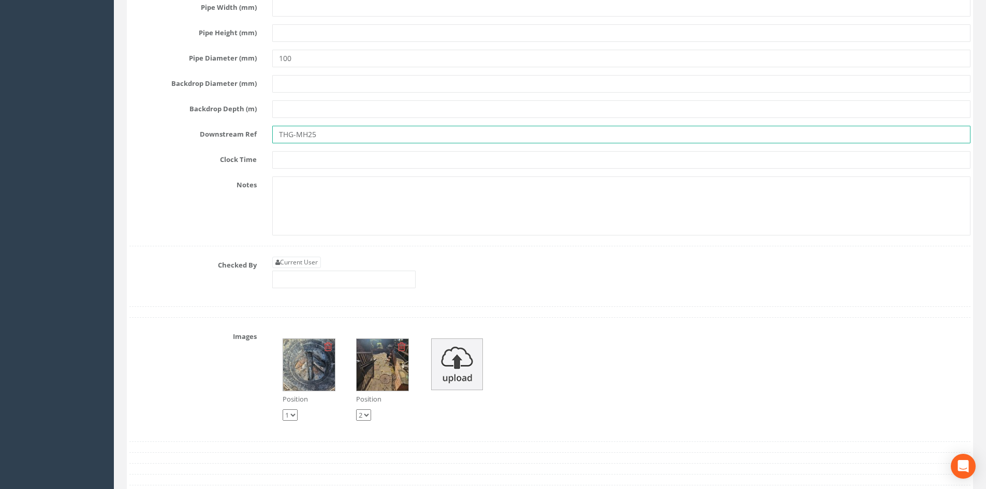
click at [318, 138] on input "THG-MH25" at bounding box center [621, 135] width 698 height 18
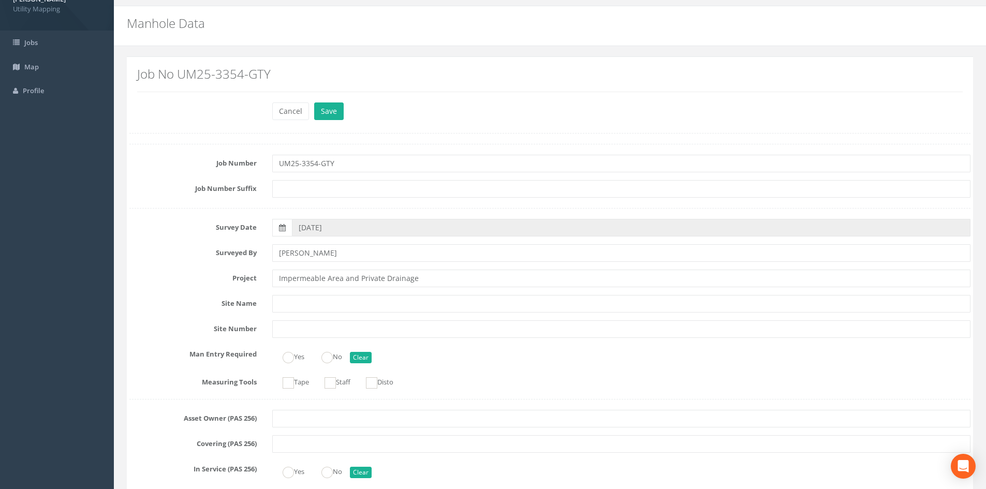
scroll to position [0, 0]
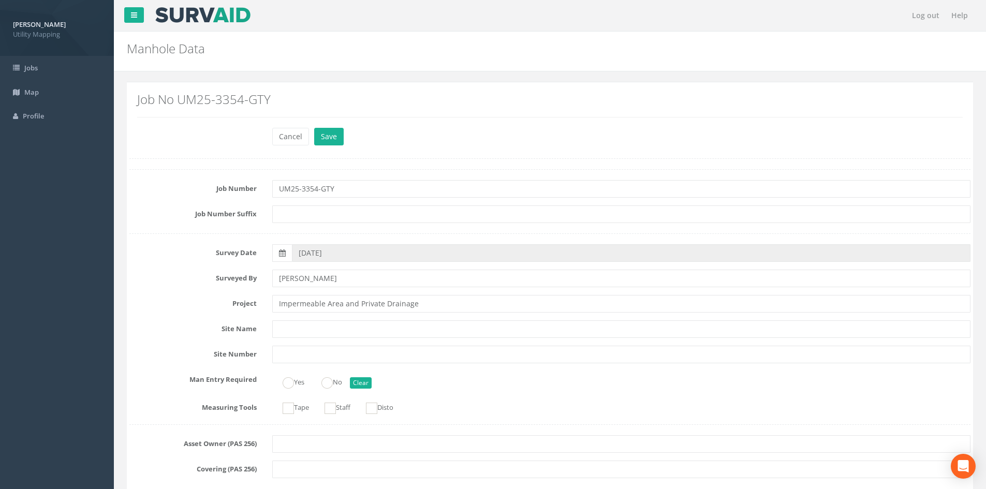
type input "THG-MH23"
click at [318, 138] on button "Save" at bounding box center [329, 137] width 30 height 18
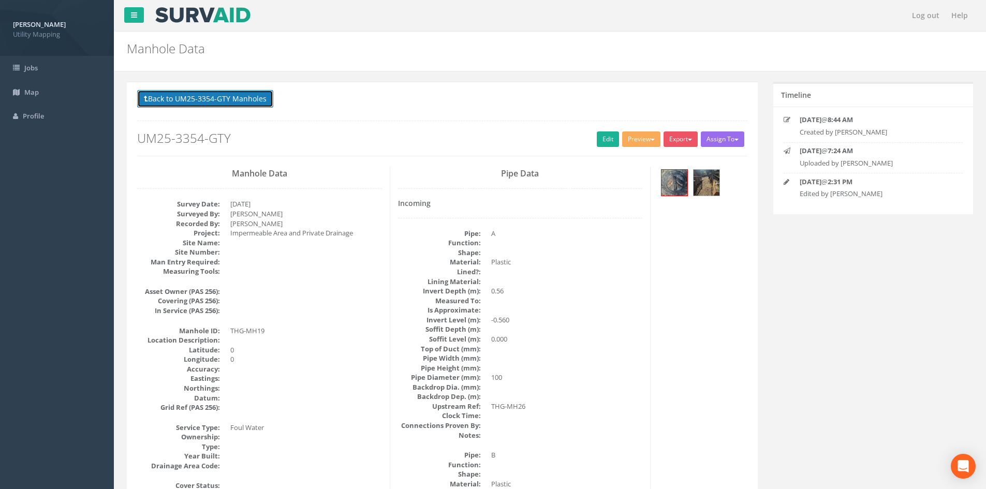
click at [238, 104] on button "Back to UM25-3354-GTY Manholes" at bounding box center [205, 99] width 136 height 18
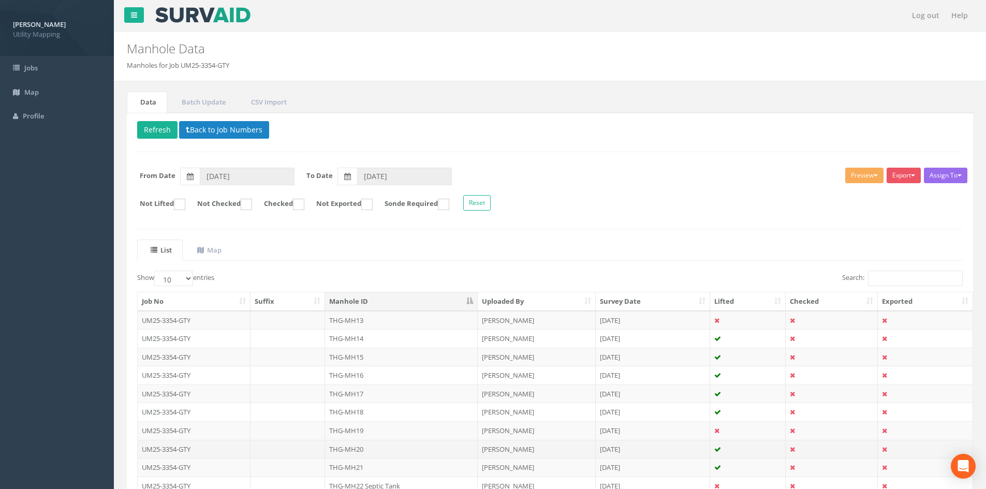
click at [383, 445] on td "THG-MH20" at bounding box center [401, 449] width 153 height 19
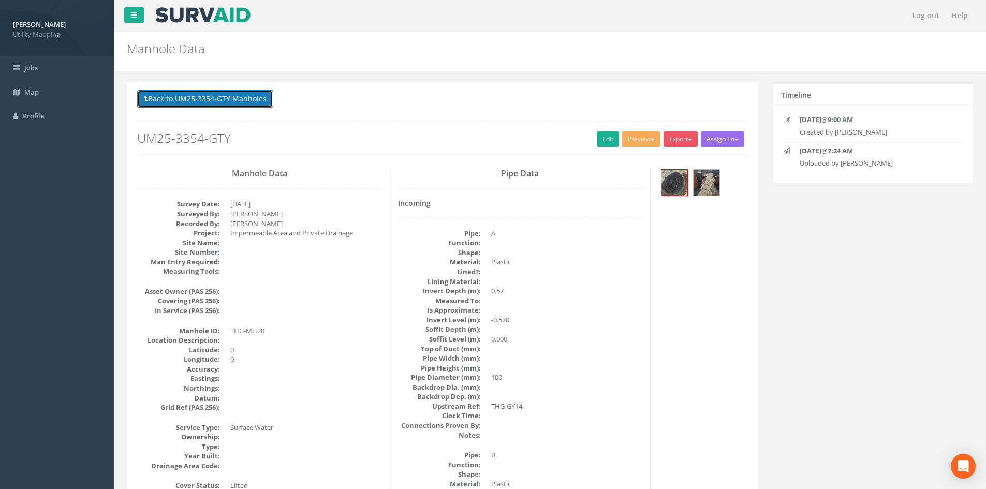
click at [231, 96] on button "Back to UM25-3354-GTY Manholes" at bounding box center [205, 99] width 136 height 18
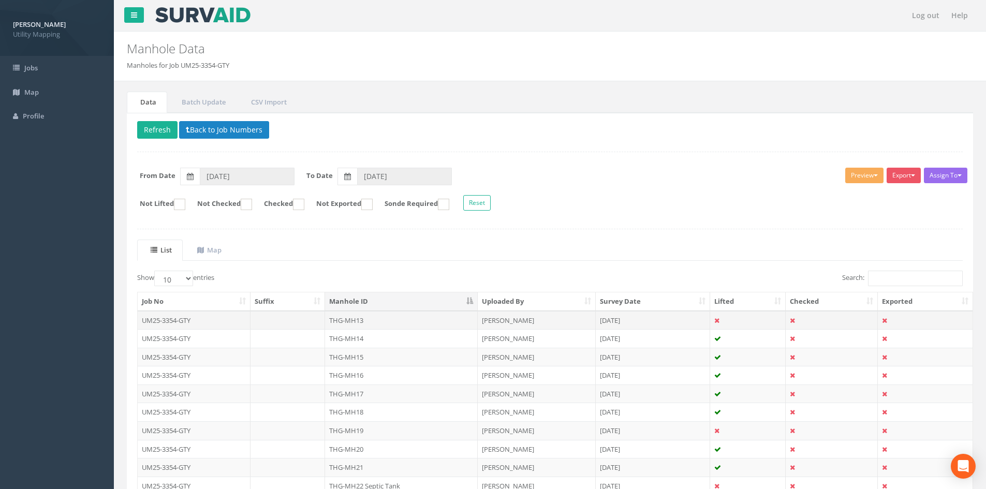
scroll to position [86, 0]
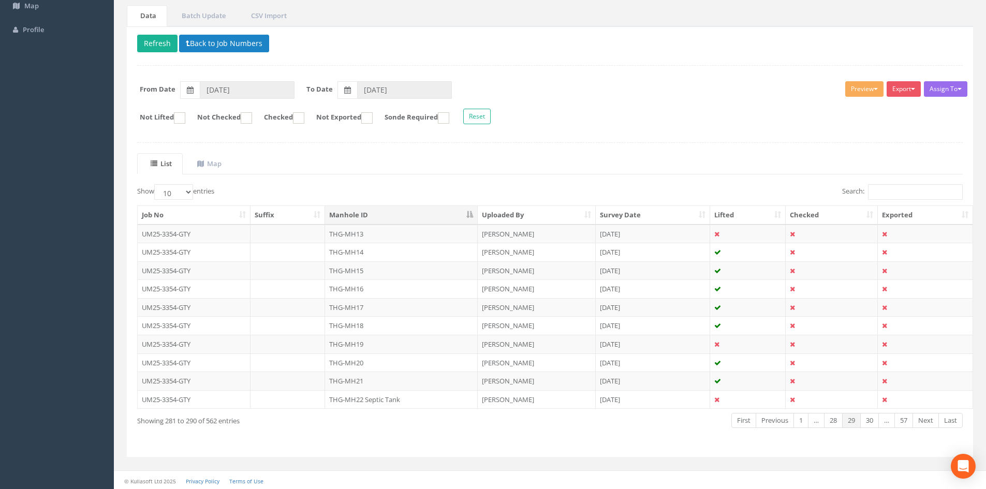
click at [373, 384] on td "THG-MH21" at bounding box center [401, 381] width 153 height 19
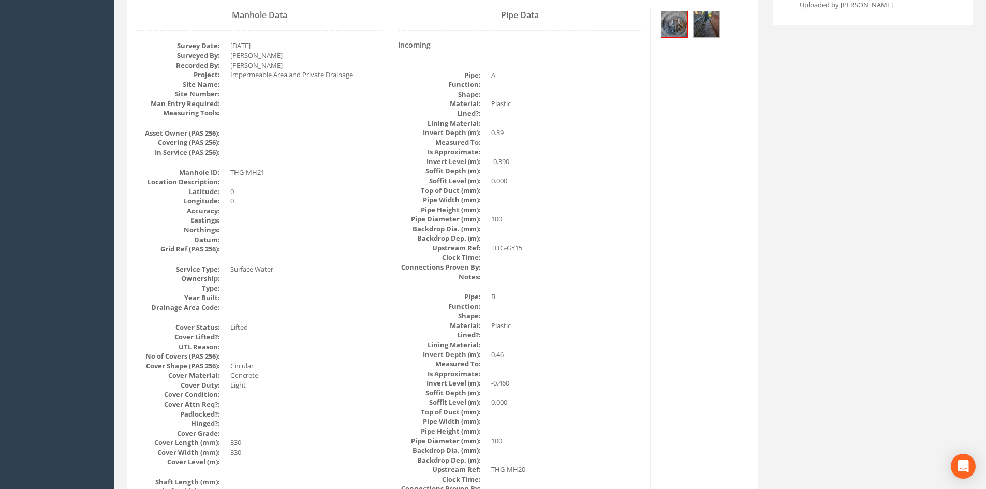
scroll to position [0, 0]
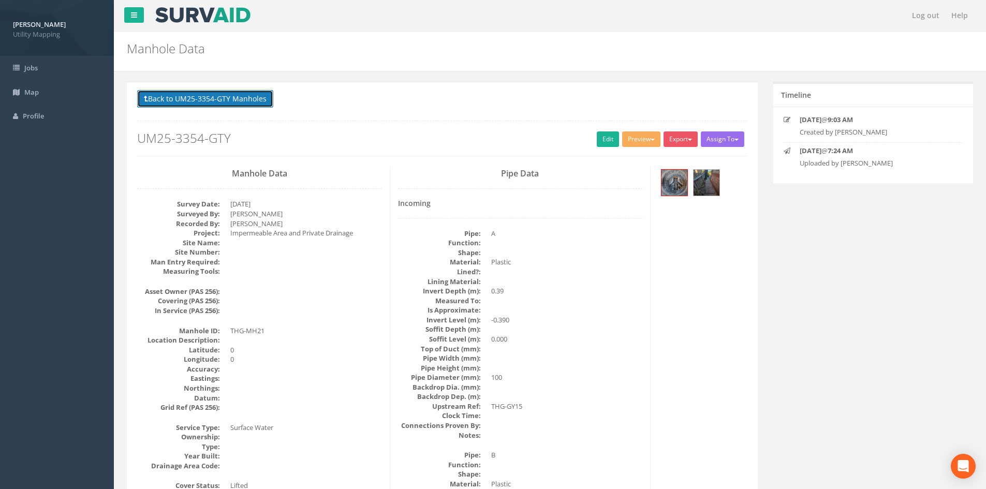
click at [257, 96] on button "Back to UM25-3354-GTY Manholes" at bounding box center [205, 99] width 136 height 18
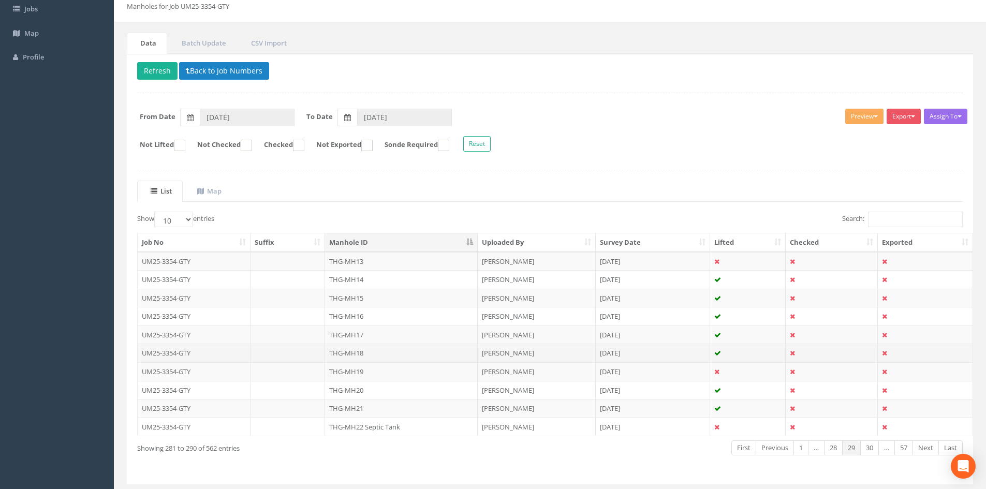
scroll to position [88, 0]
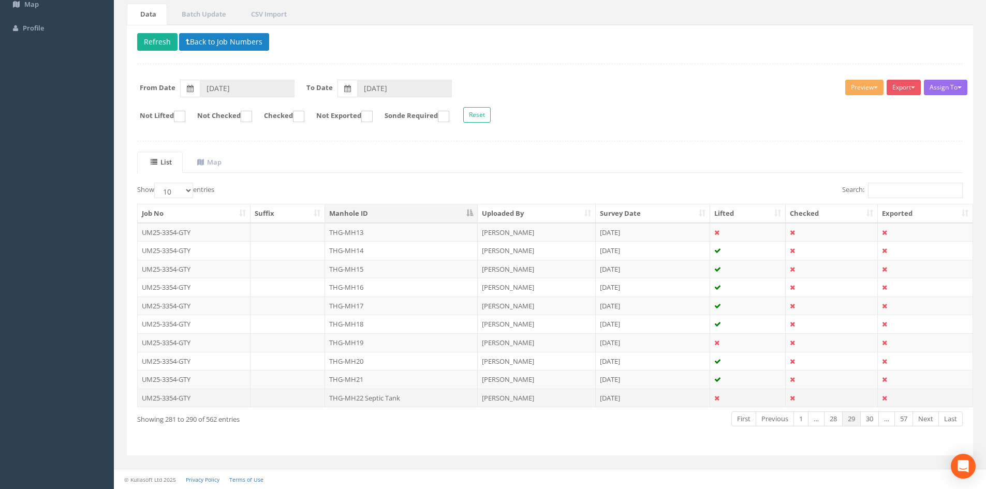
click at [438, 400] on td "THG-MH22 Septic Tank" at bounding box center [401, 398] width 153 height 19
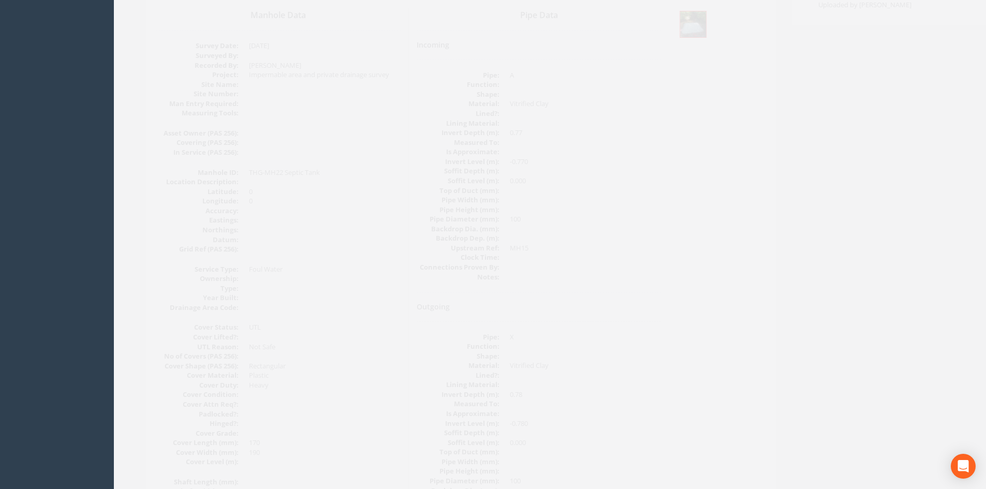
scroll to position [0, 0]
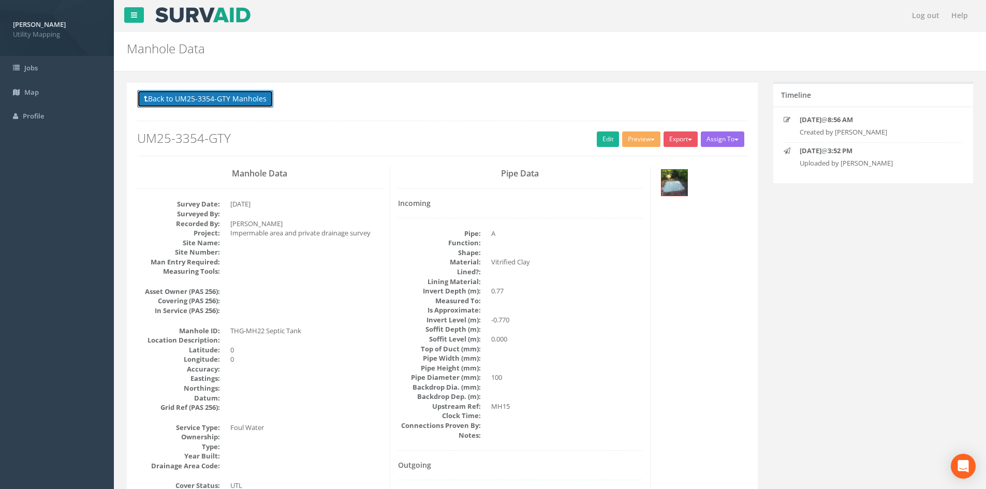
click at [179, 95] on button "Back to UM25-3354-GTY Manholes" at bounding box center [205, 99] width 136 height 18
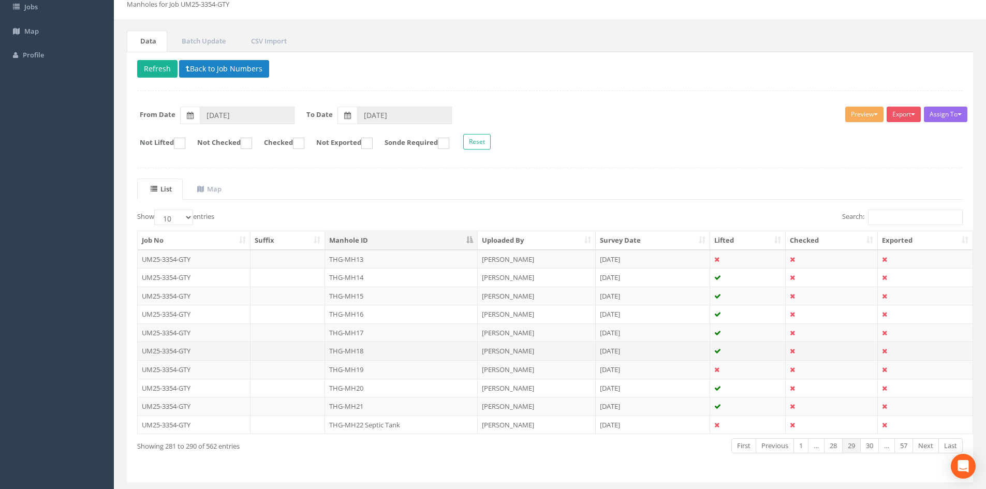
scroll to position [88, 0]
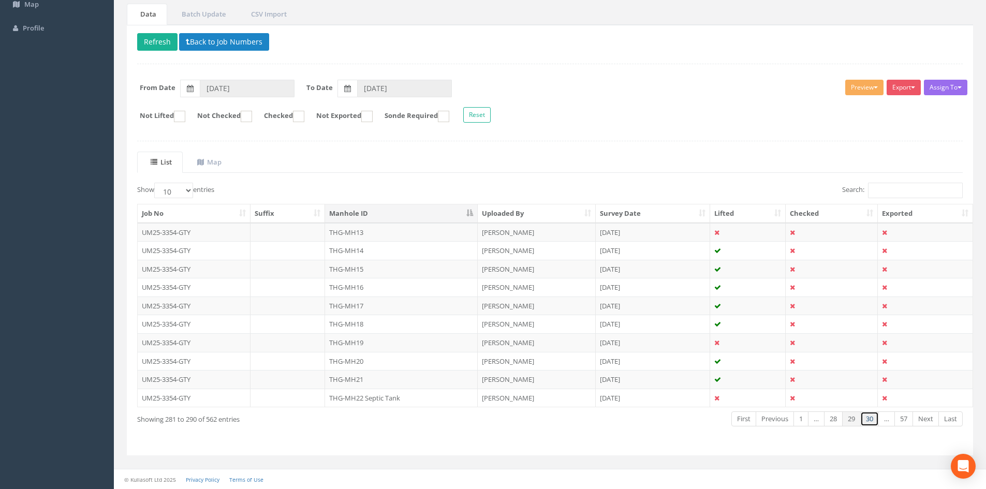
click at [870, 420] on link "30" at bounding box center [869, 418] width 19 height 15
click at [387, 228] on td "THG-MH23" at bounding box center [401, 232] width 153 height 19
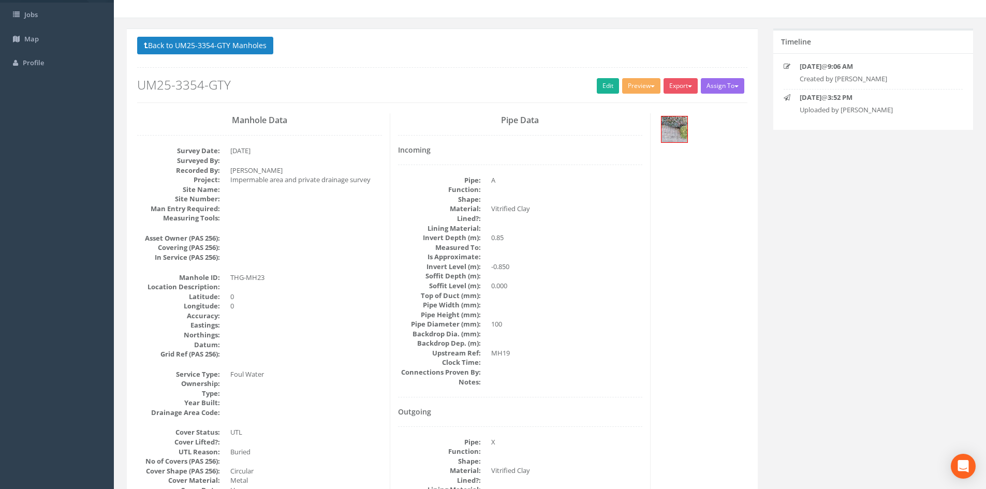
scroll to position [0, 0]
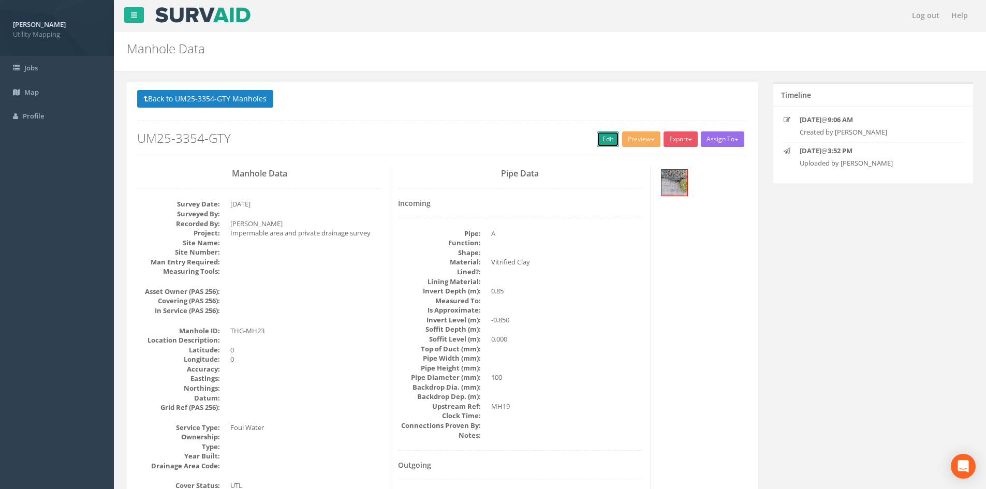
click at [601, 140] on link "Edit" at bounding box center [608, 139] width 22 height 16
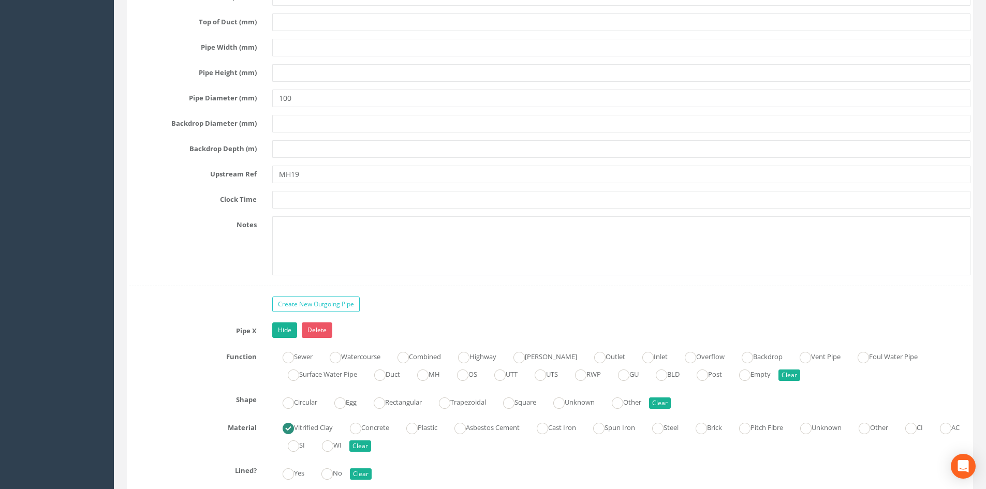
scroll to position [2933, 0]
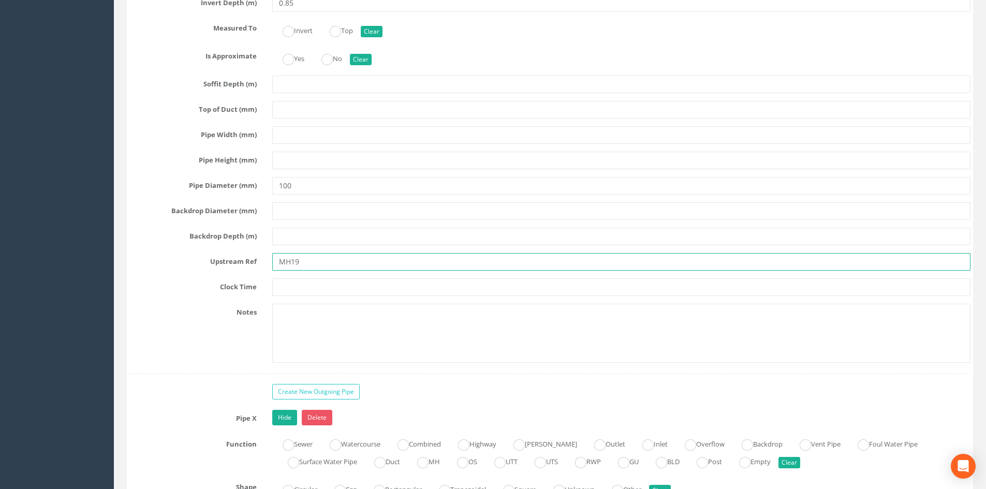
click at [281, 262] on input "MH19" at bounding box center [621, 262] width 698 height 18
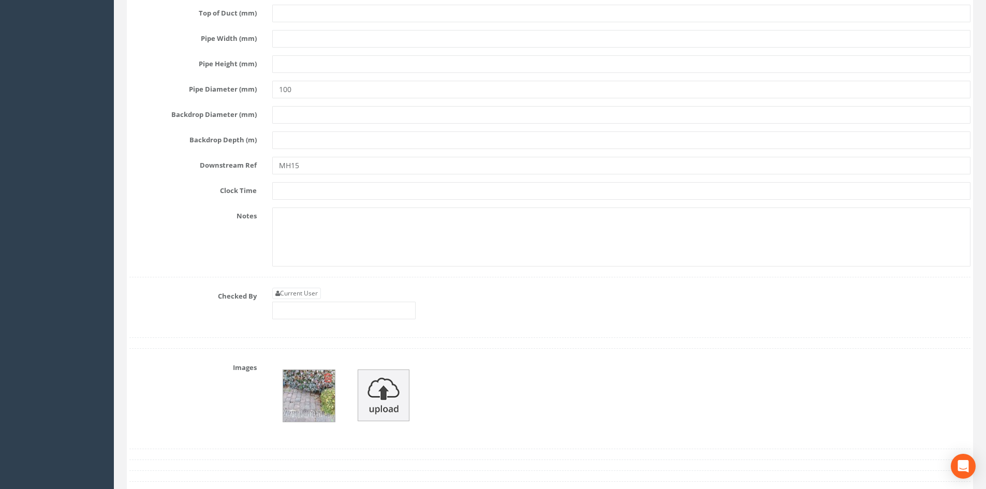
scroll to position [3710, 0]
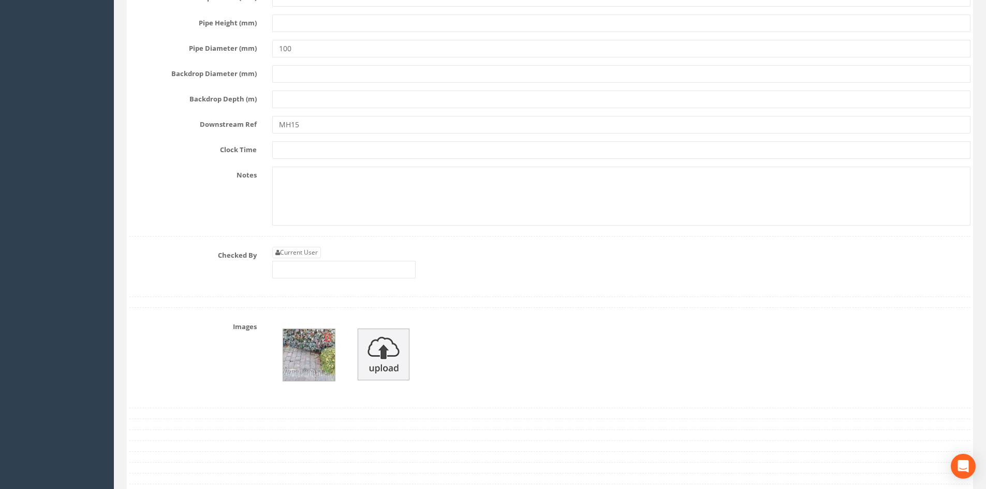
type input "THG-MH19"
click at [277, 126] on input "MH15" at bounding box center [621, 125] width 698 height 18
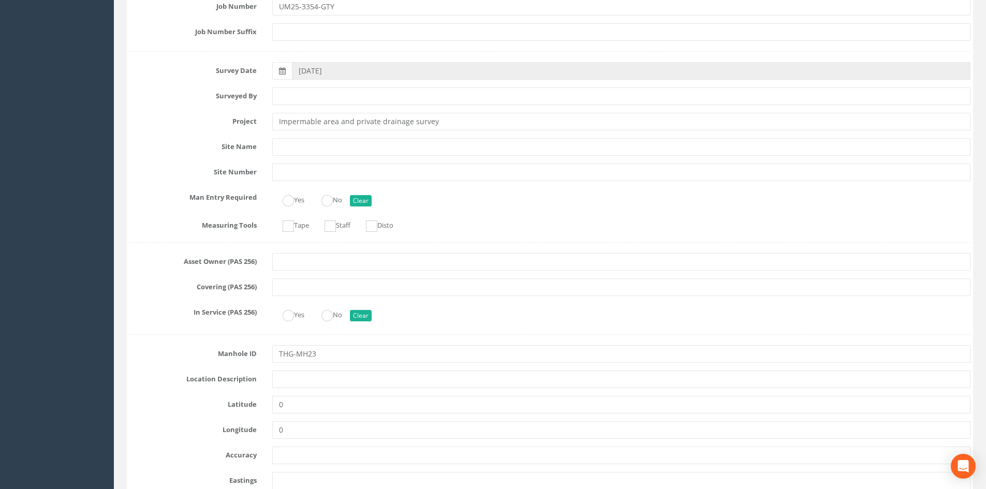
scroll to position [0, 0]
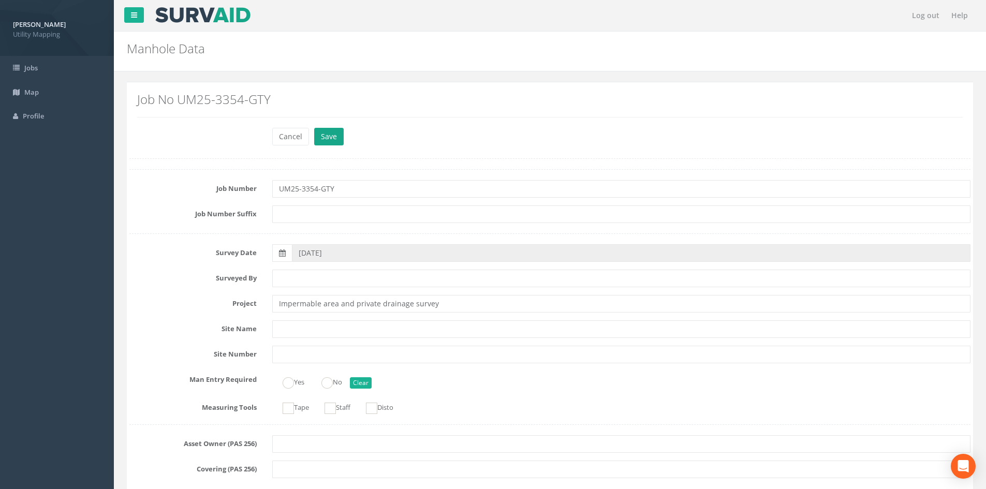
type input "THG-MH15"
click at [326, 135] on button "Save" at bounding box center [329, 137] width 30 height 18
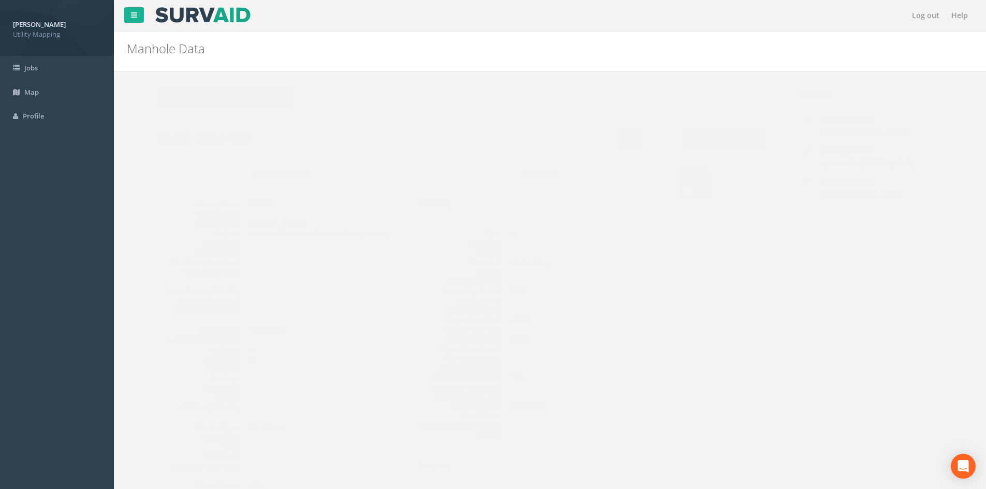
click at [254, 97] on button "Back to UM25-3354-GTY Manholes" at bounding box center [205, 99] width 136 height 18
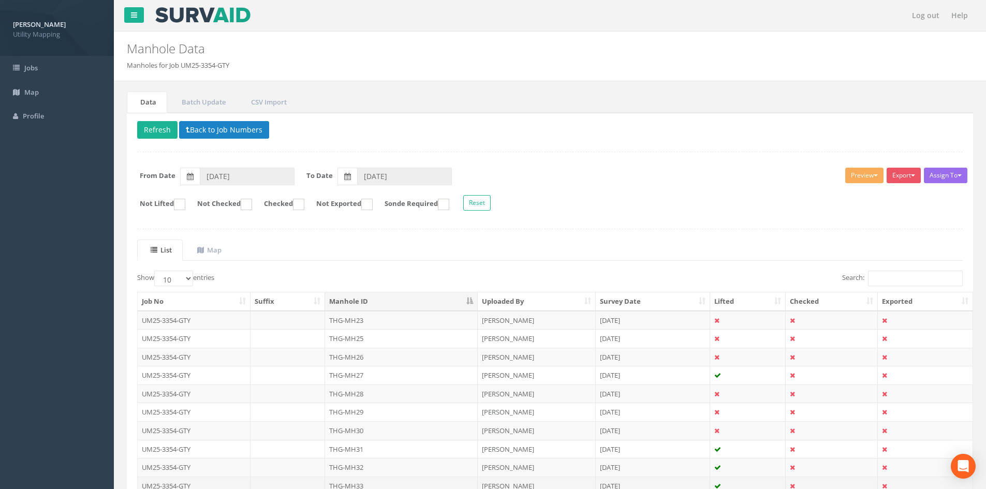
scroll to position [86, 0]
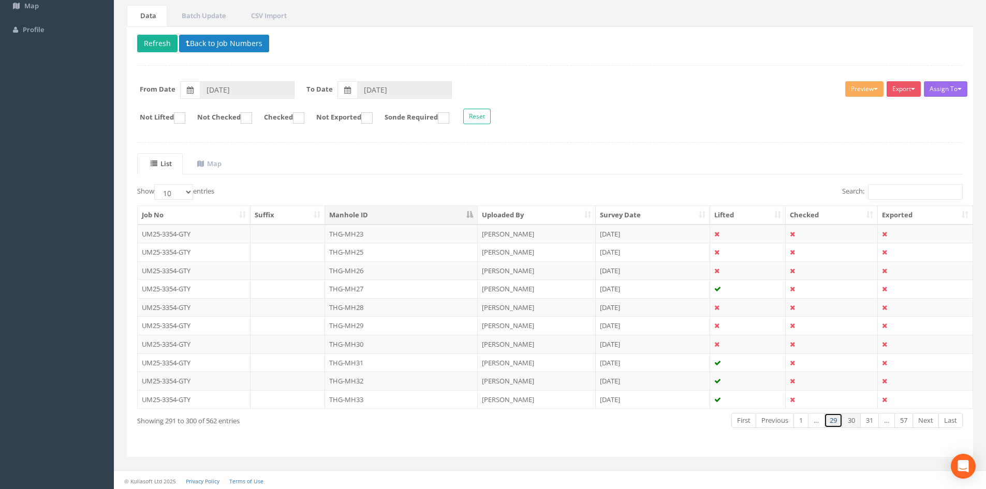
click at [831, 420] on link "29" at bounding box center [833, 420] width 19 height 15
click at [467, 376] on td "THG-MH21" at bounding box center [401, 381] width 153 height 19
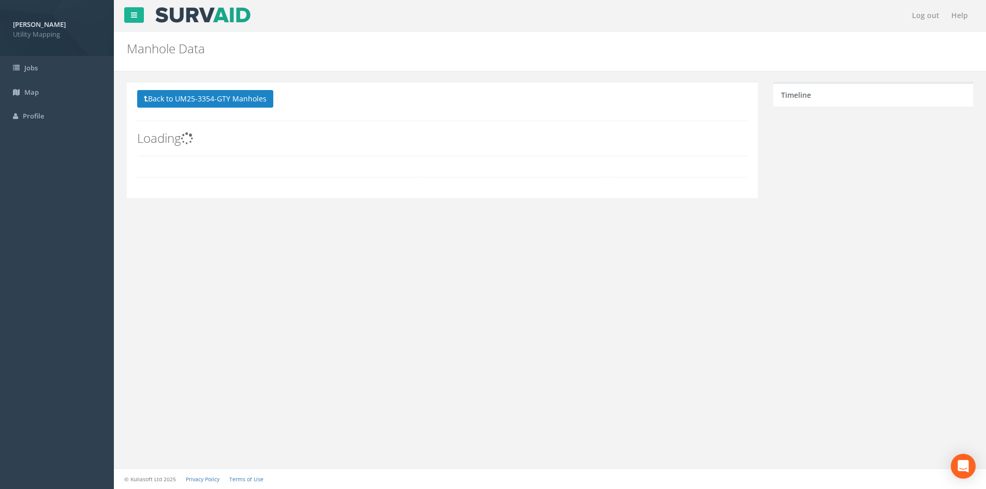
scroll to position [0, 0]
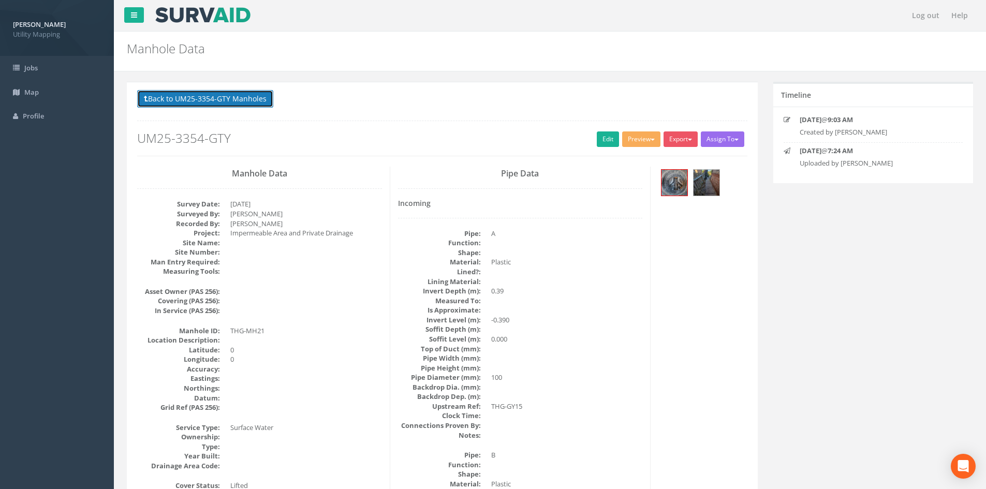
click at [198, 96] on button "Back to UM25-3354-GTY Manholes" at bounding box center [205, 99] width 136 height 18
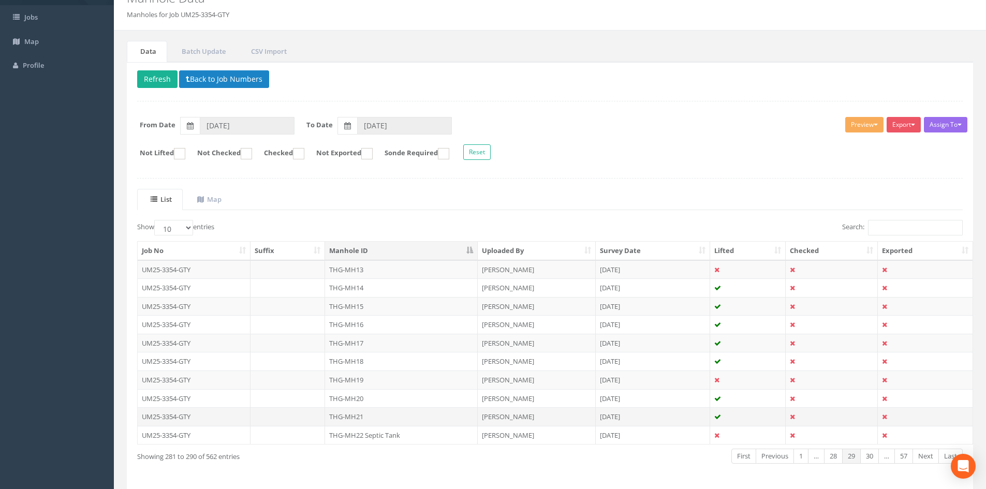
scroll to position [88, 0]
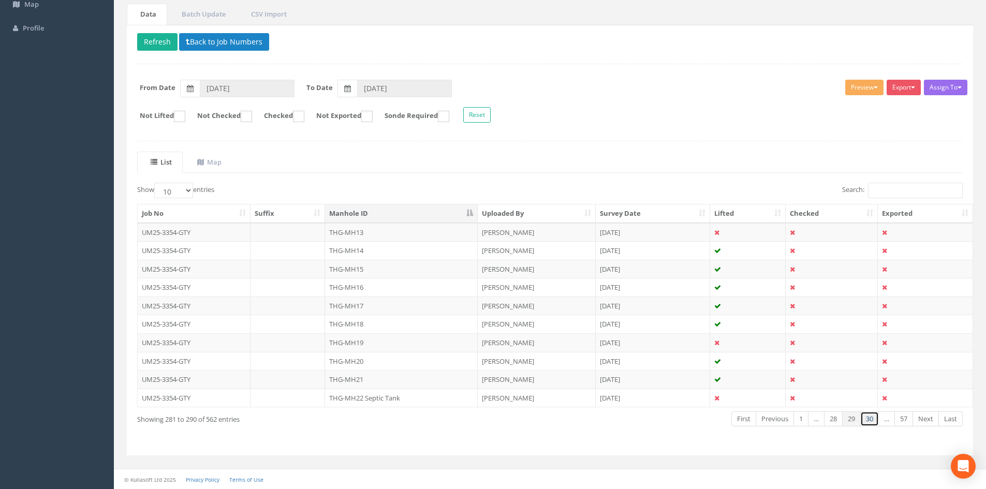
click at [874, 420] on link "30" at bounding box center [869, 418] width 19 height 15
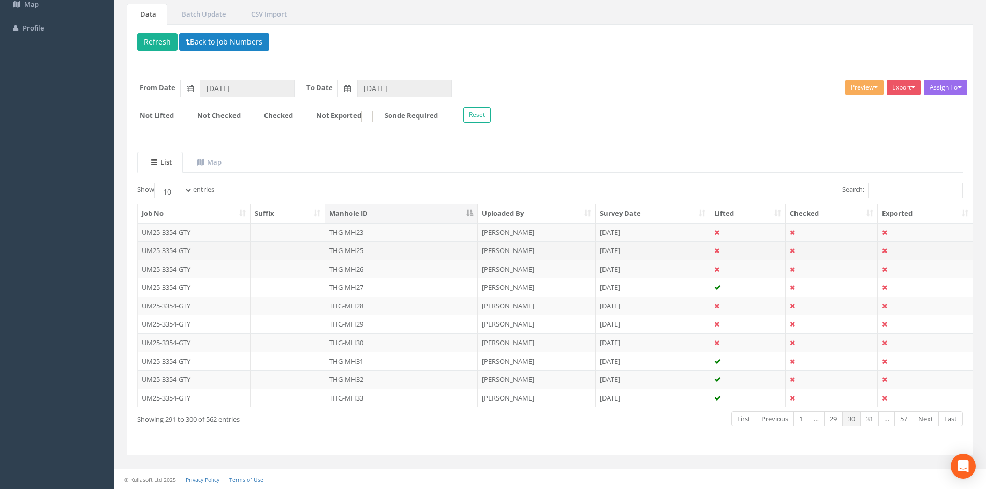
click at [348, 256] on td "THG-MH25" at bounding box center [401, 250] width 153 height 19
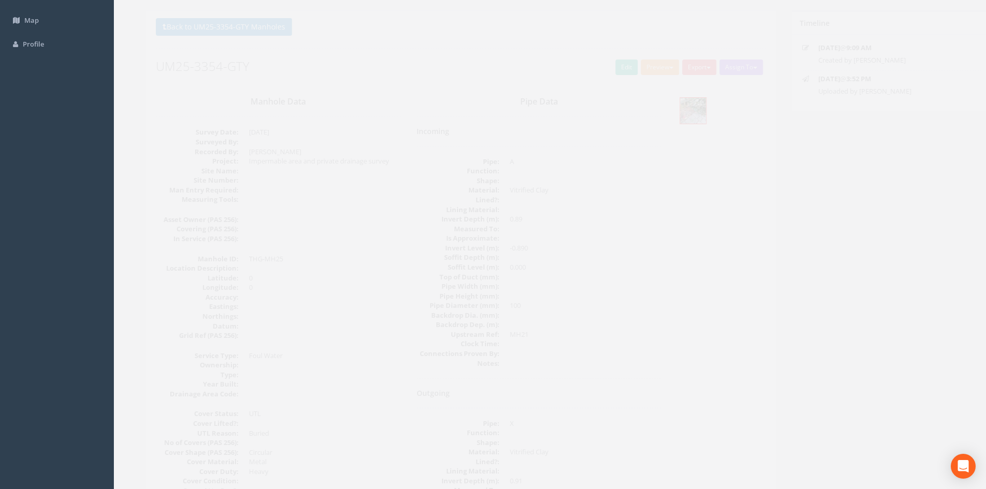
scroll to position [86, 0]
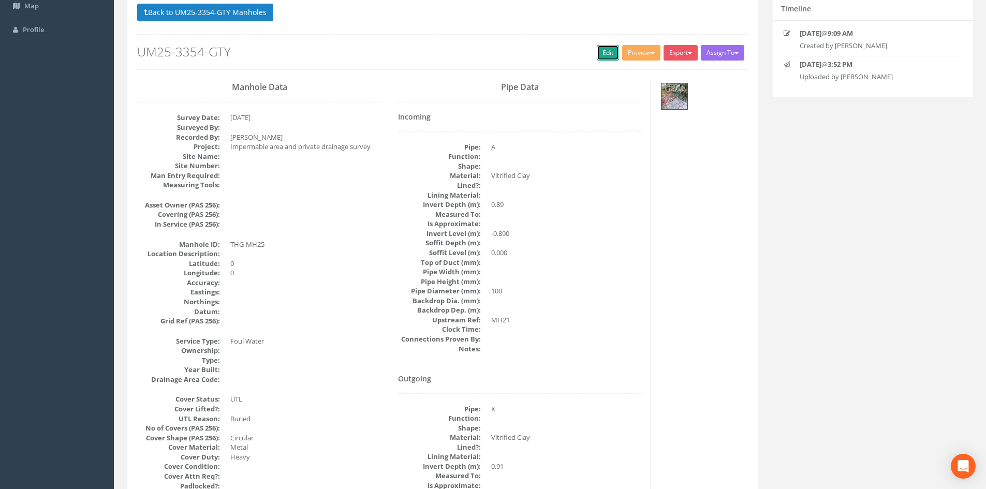
click at [597, 57] on link "Edit" at bounding box center [608, 53] width 22 height 16
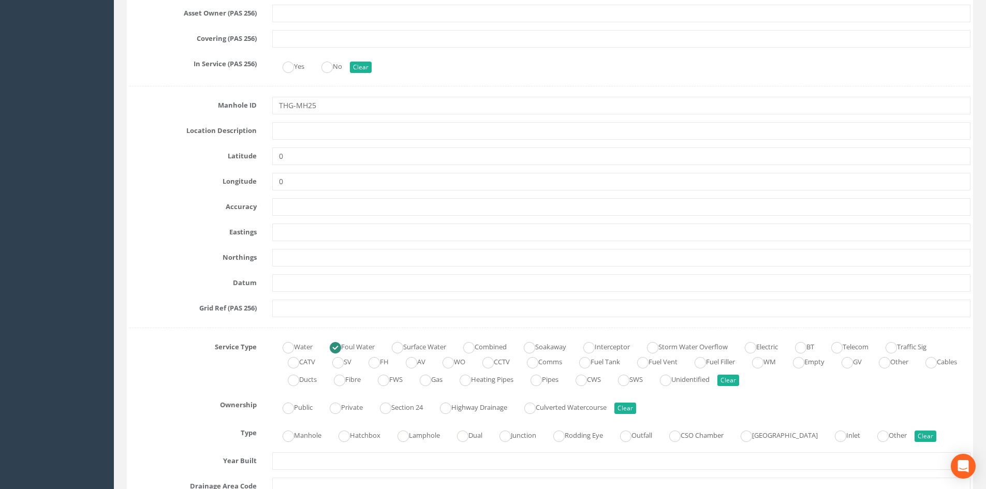
scroll to position [431, 0]
click at [401, 350] on ins at bounding box center [397, 347] width 11 height 11
radio input "false"
radio input "true"
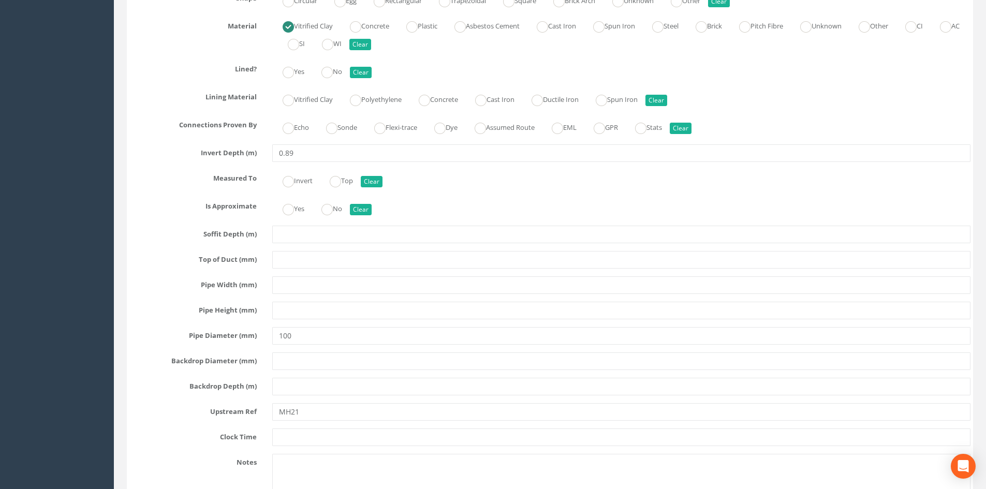
scroll to position [2933, 0]
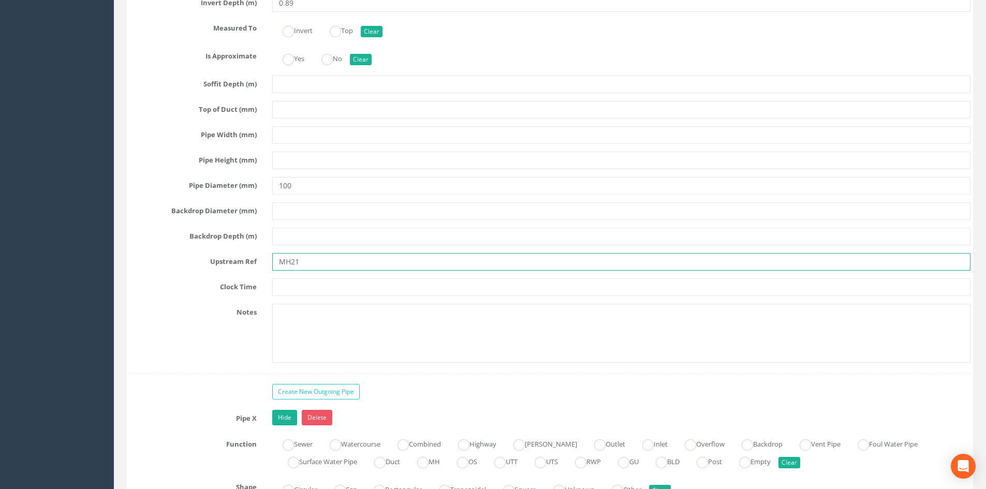
drag, startPoint x: 316, startPoint y: 262, endPoint x: 188, endPoint y: 262, distance: 127.3
click at [188, 262] on div "Upstream Ref MH21" at bounding box center [550, 262] width 857 height 18
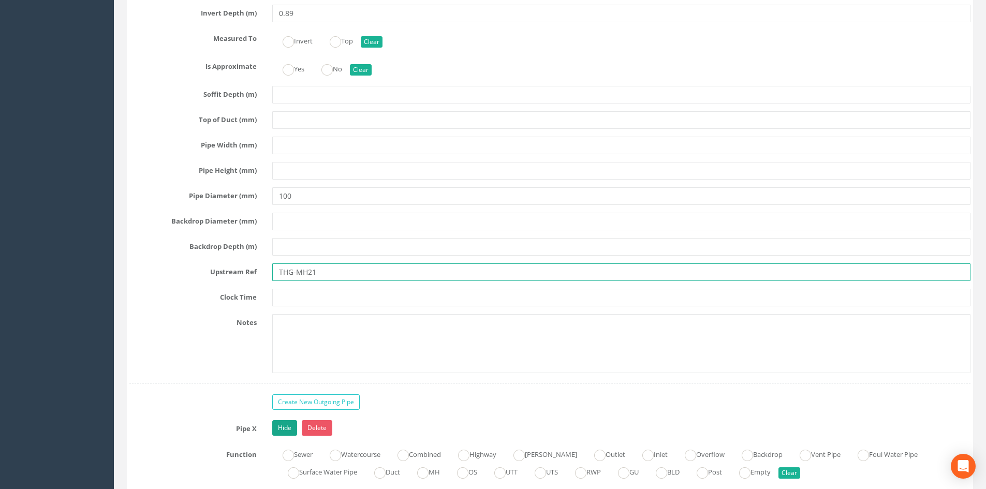
scroll to position [3019, 0]
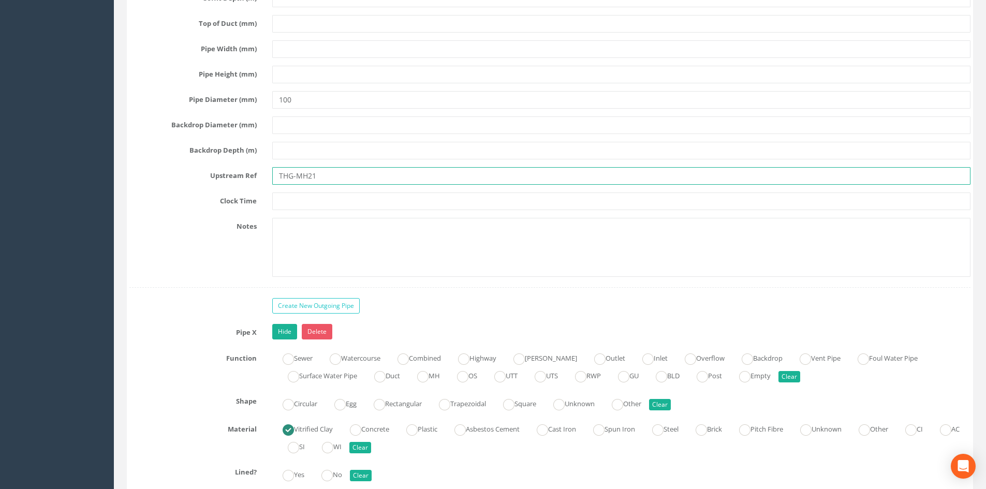
click at [320, 179] on input "THG-MH21" at bounding box center [621, 176] width 698 height 18
type input "THG-MH28"
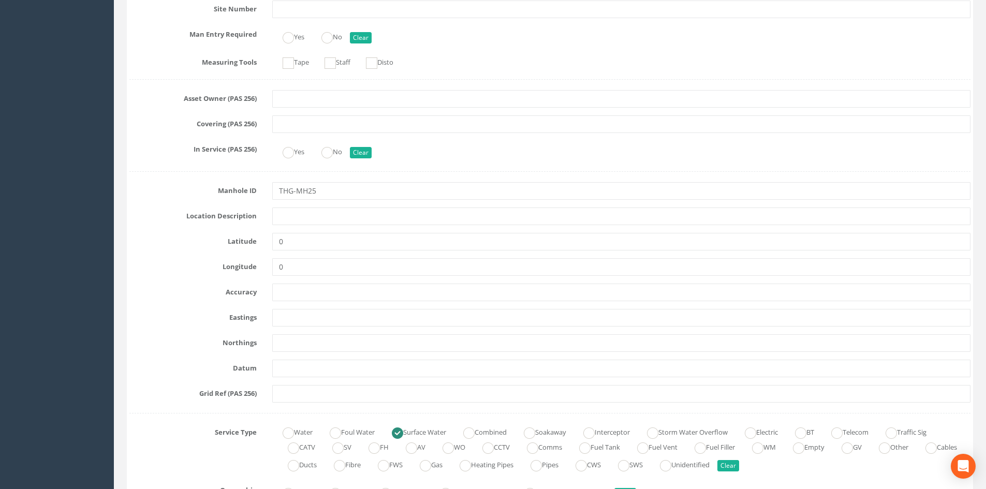
scroll to position [0, 0]
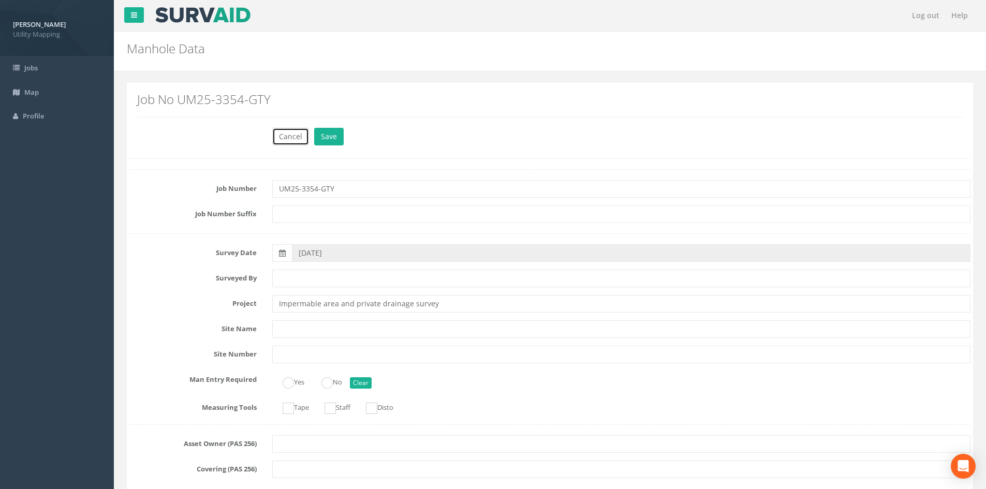
click at [290, 137] on button "Cancel" at bounding box center [290, 137] width 37 height 18
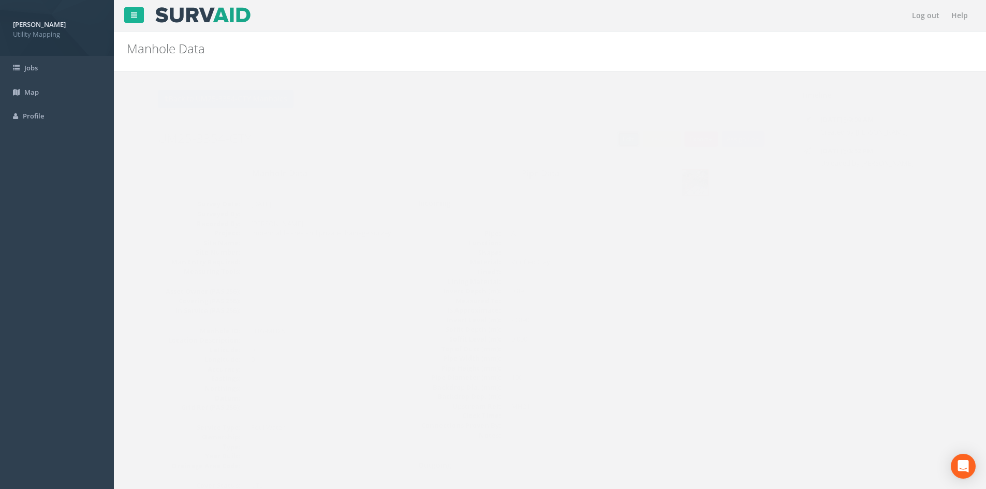
click at [608, 143] on link "Edit" at bounding box center [608, 139] width 22 height 16
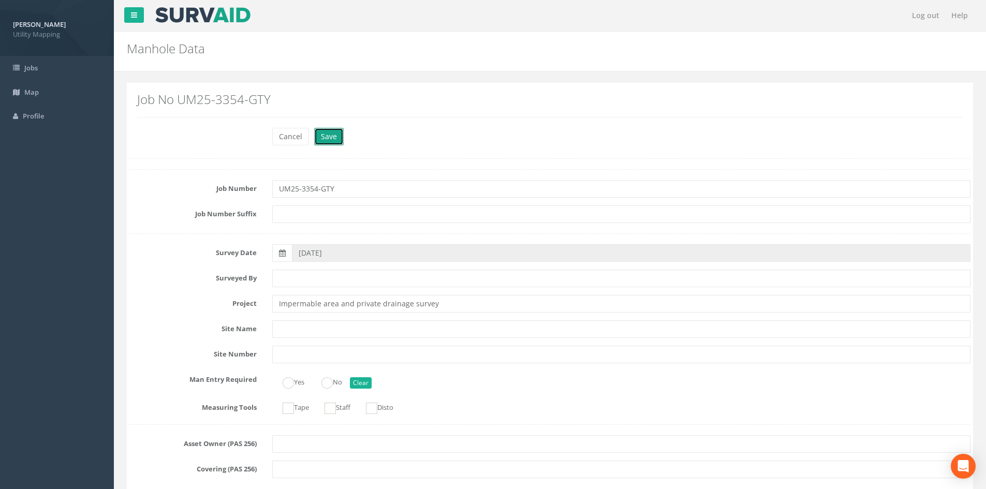
click at [335, 135] on button "Save" at bounding box center [329, 137] width 30 height 18
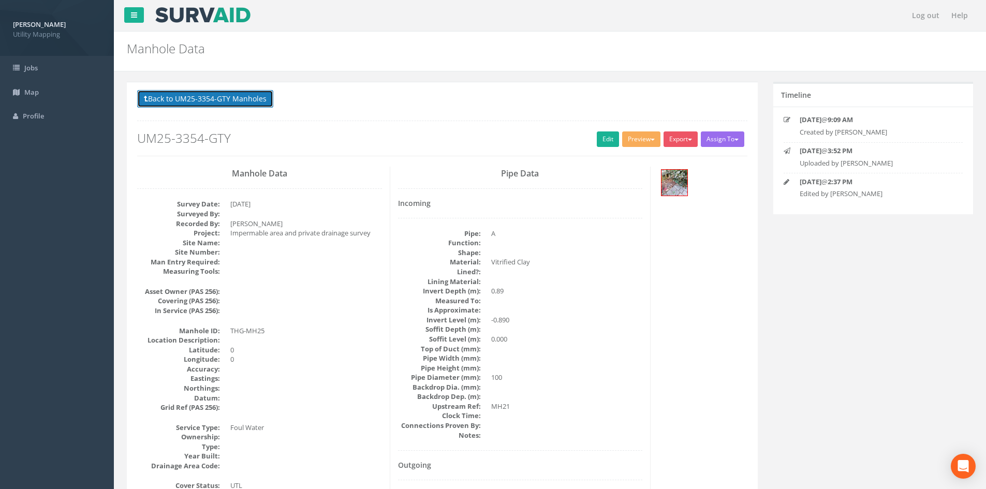
click at [248, 91] on button "Back to UM25-3354-GTY Manholes" at bounding box center [205, 99] width 136 height 18
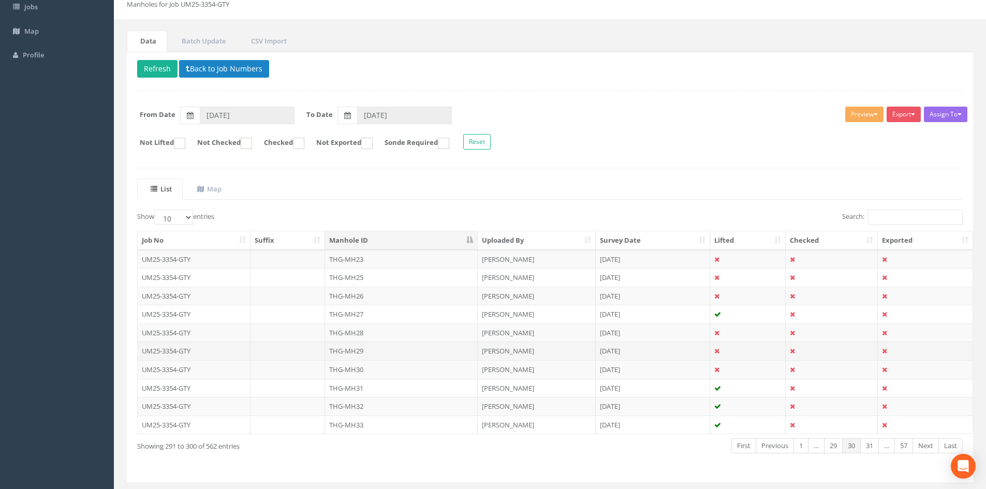
scroll to position [86, 0]
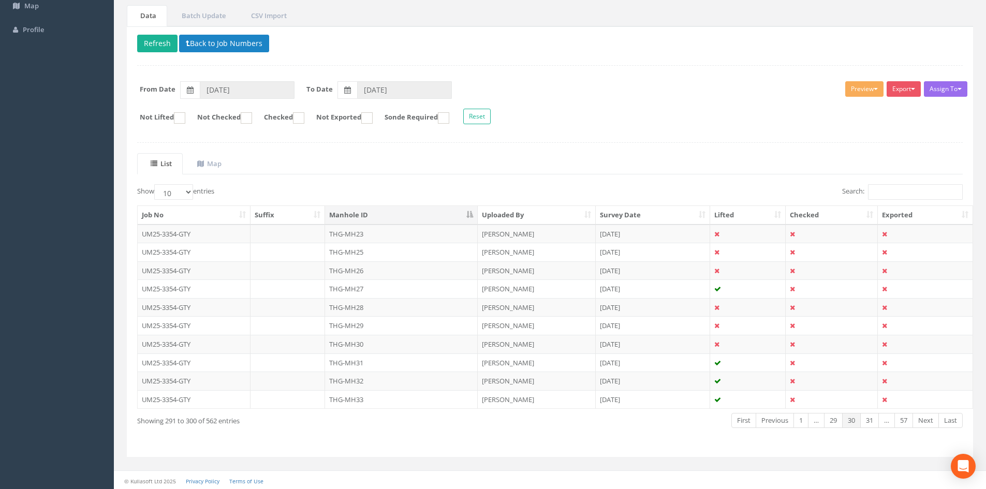
click at [393, 240] on td "THG-MH23" at bounding box center [401, 234] width 153 height 19
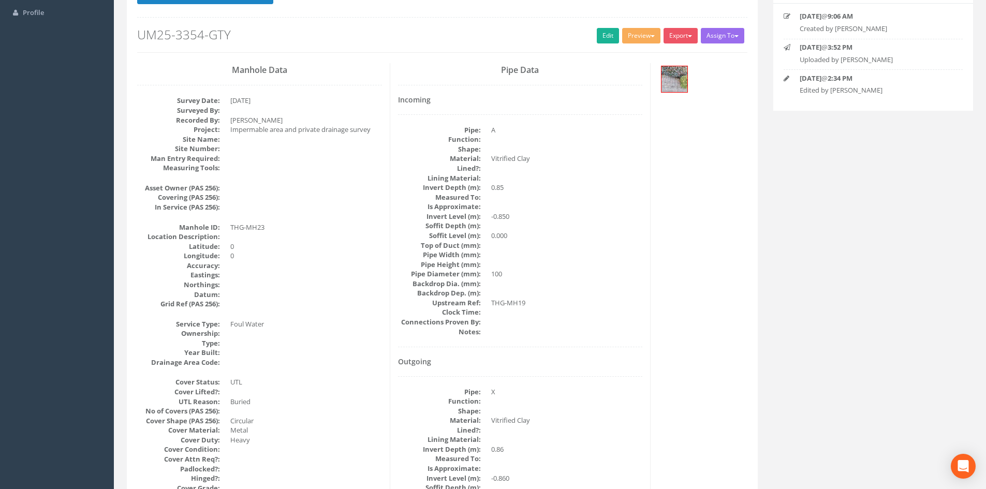
scroll to position [0, 0]
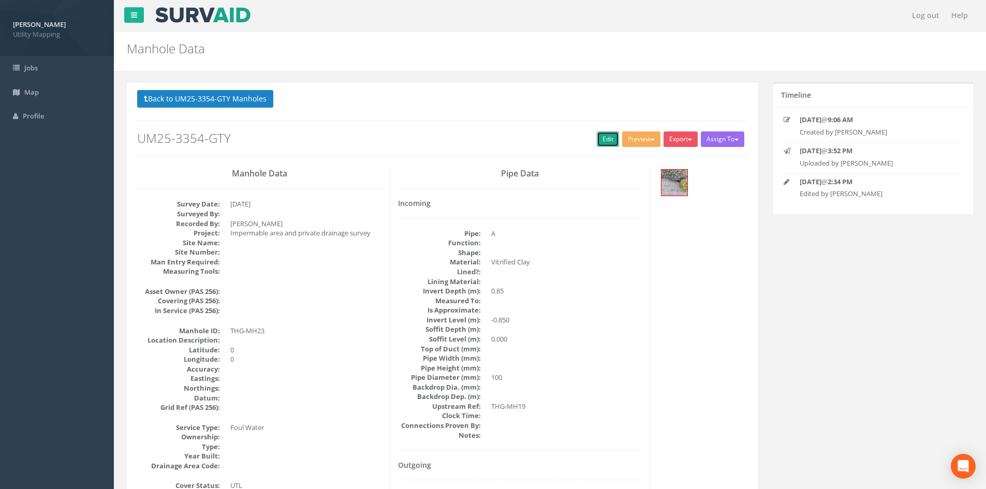
click at [597, 138] on link "Edit" at bounding box center [608, 139] width 22 height 16
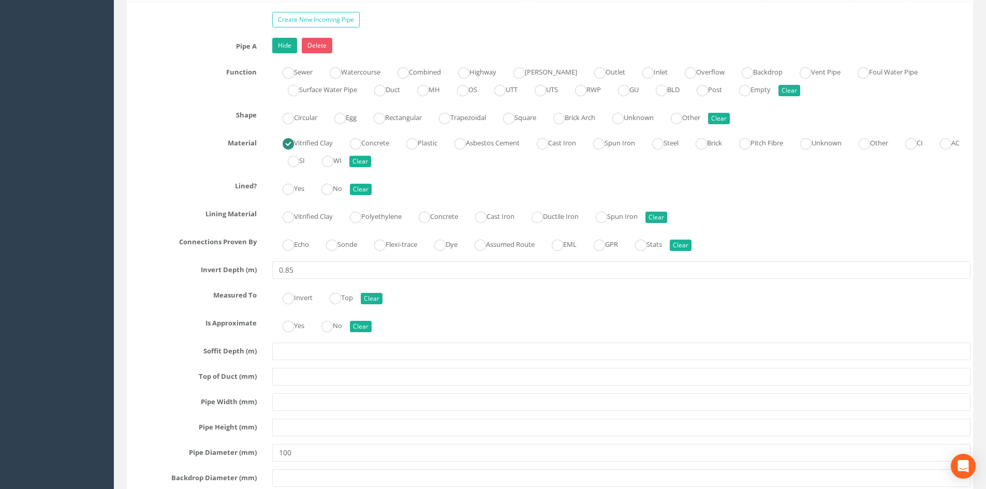
scroll to position [2760, 0]
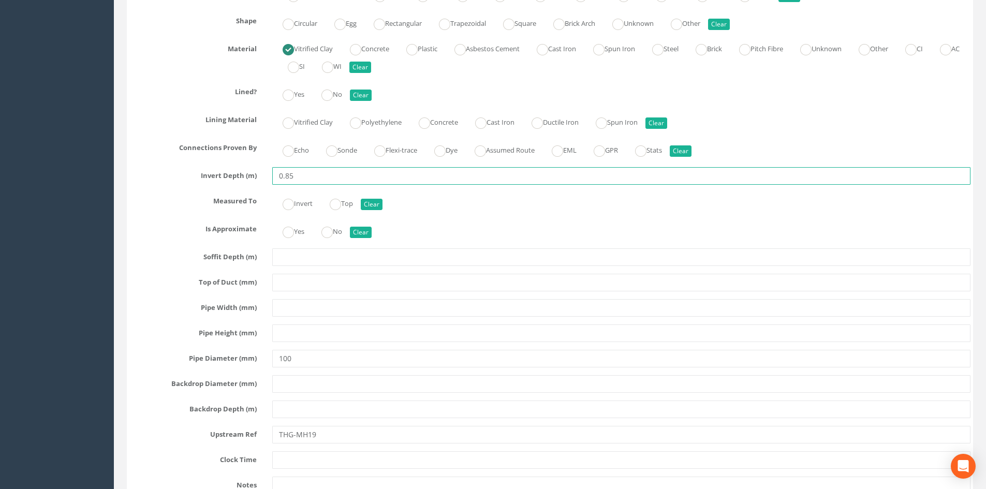
click at [302, 180] on input "0.85" at bounding box center [621, 176] width 698 height 18
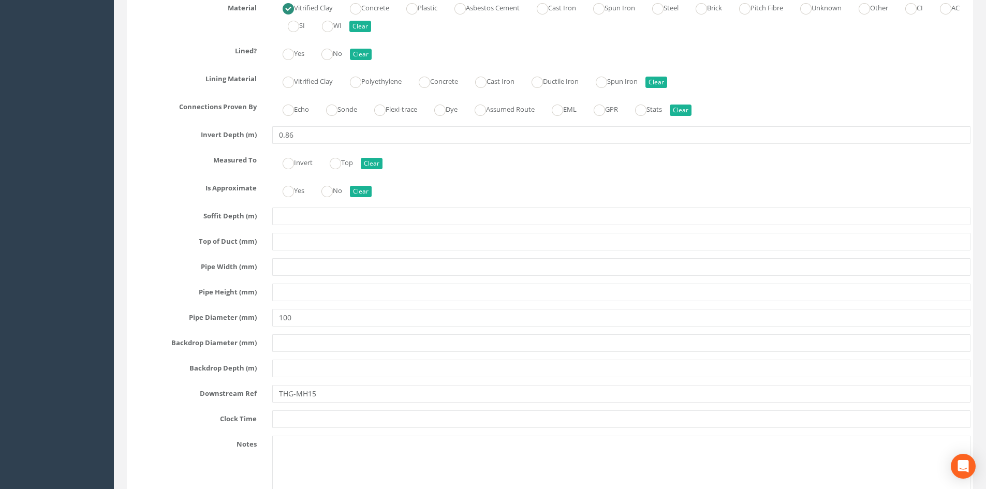
scroll to position [3537, 0]
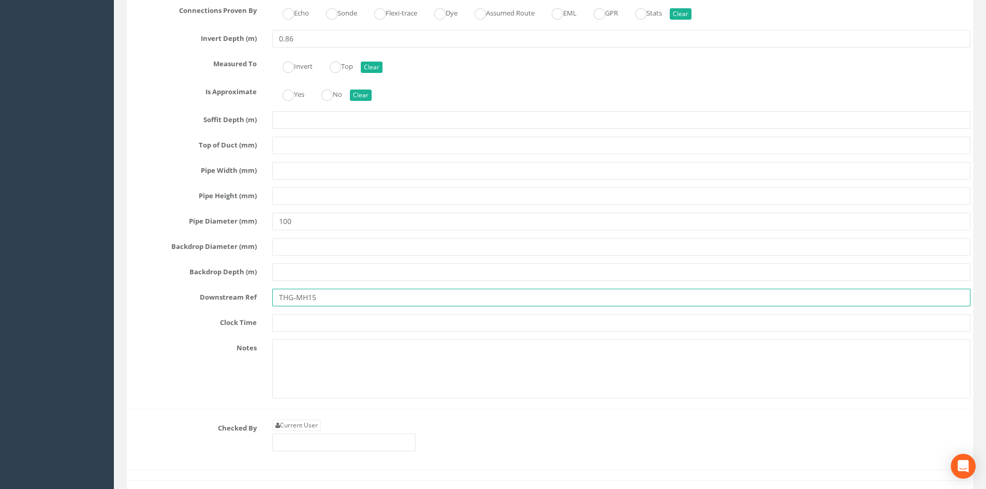
click at [328, 298] on input "THG-MH15" at bounding box center [621, 298] width 698 height 18
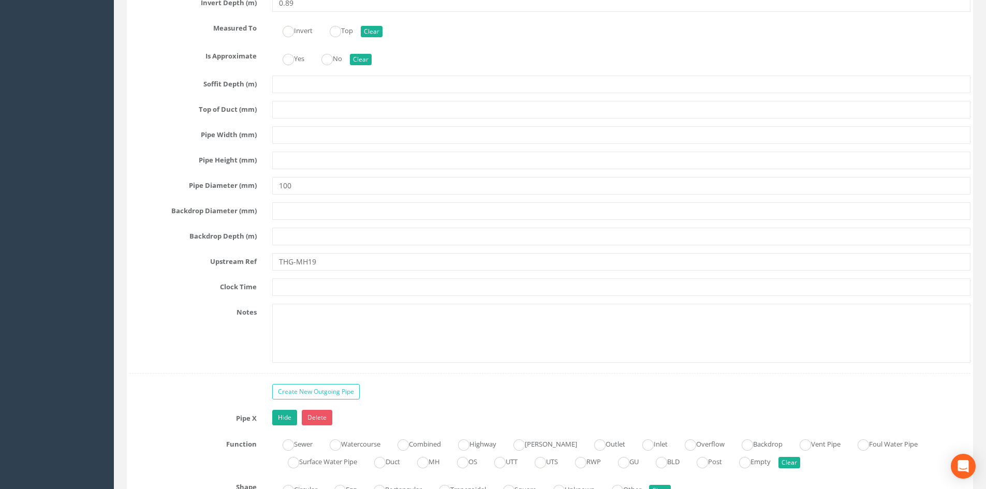
scroll to position [2847, 0]
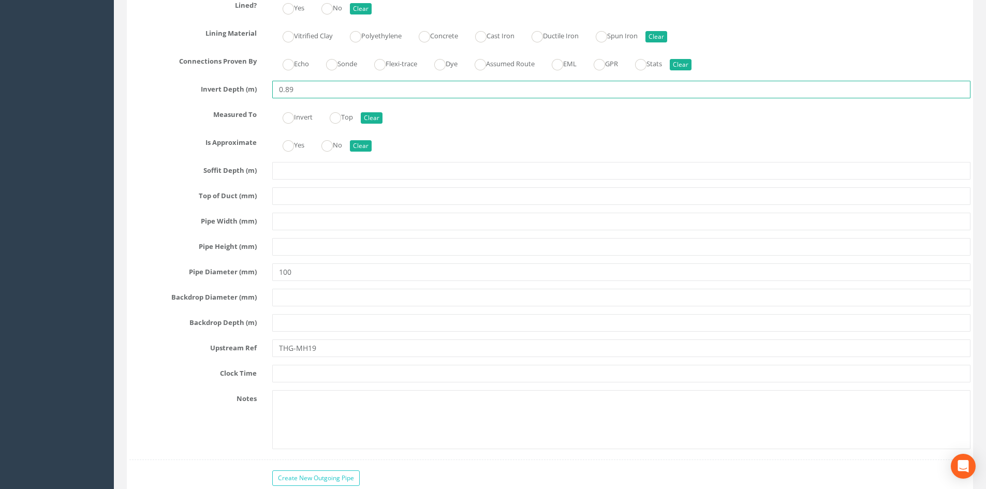
click at [299, 87] on input "0.89" at bounding box center [621, 90] width 698 height 18
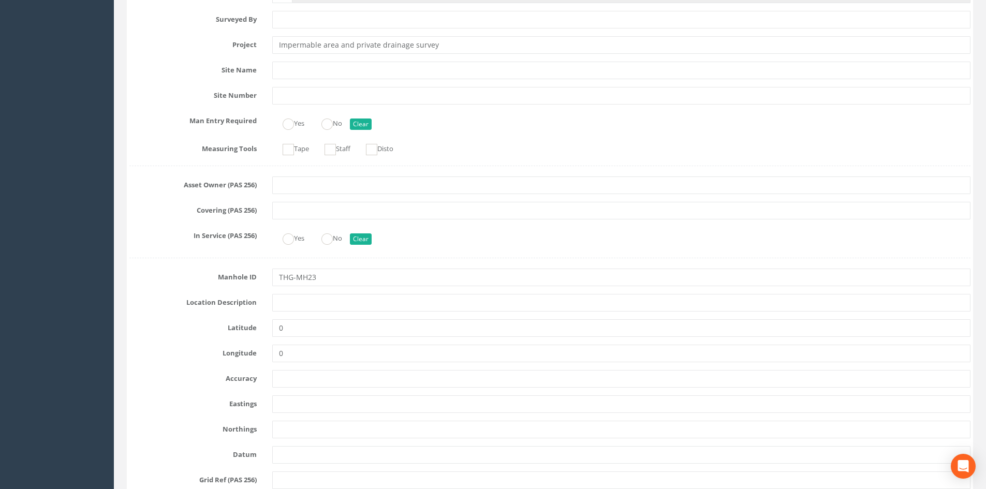
scroll to position [0, 0]
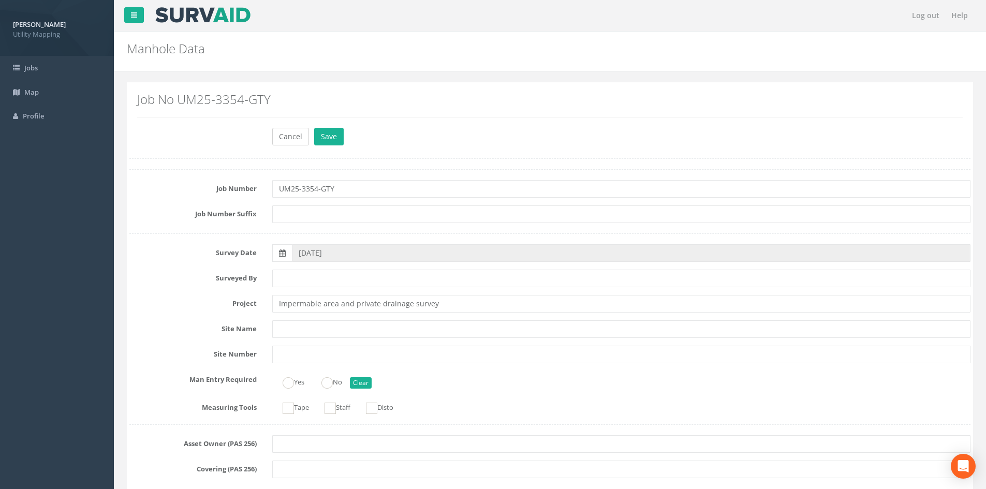
type input "0.85"
click at [299, 138] on button "Cancel" at bounding box center [290, 137] width 37 height 18
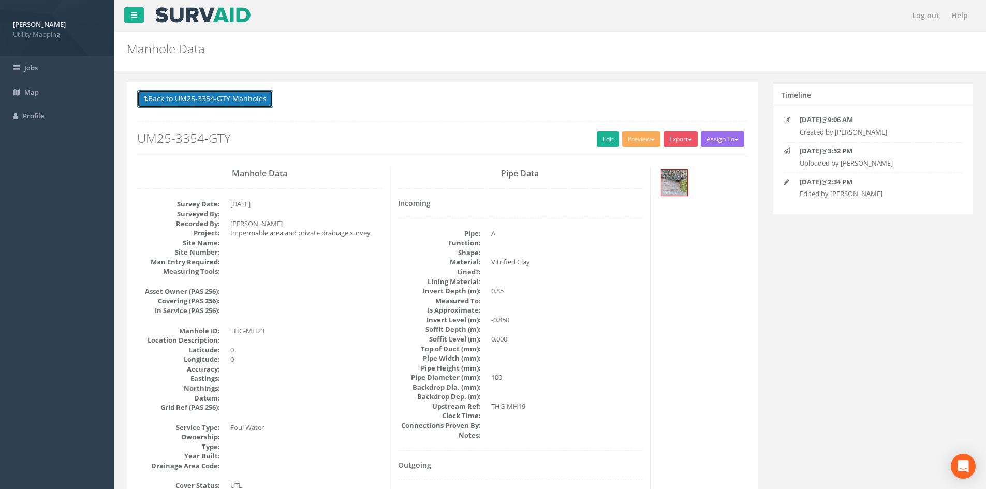
click at [226, 98] on button "Back to UM25-3354-GTY Manholes" at bounding box center [205, 99] width 136 height 18
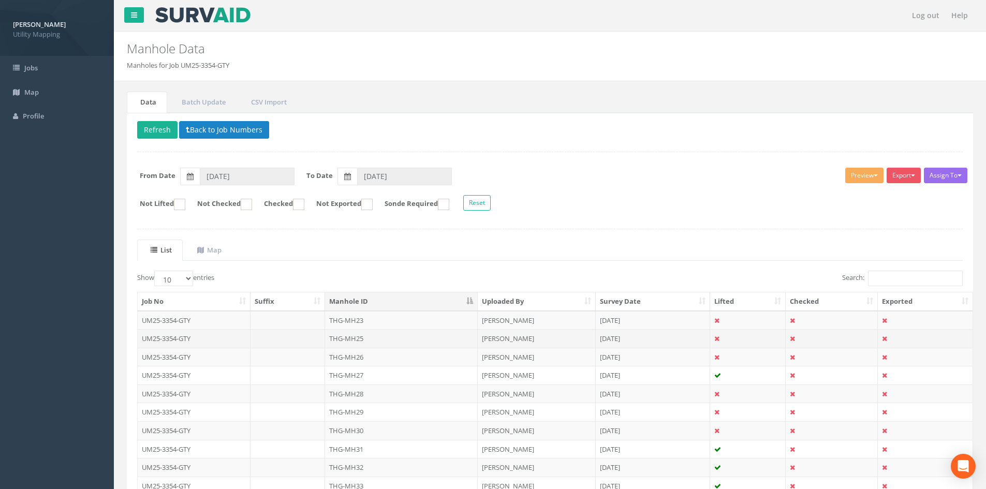
click at [390, 339] on td "THG-MH25" at bounding box center [401, 338] width 153 height 19
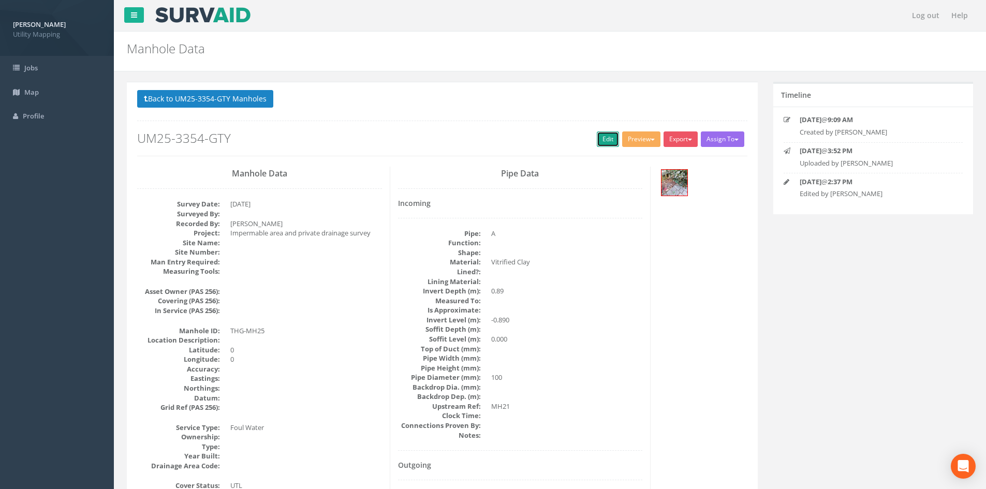
click at [602, 135] on link "Edit" at bounding box center [608, 139] width 22 height 16
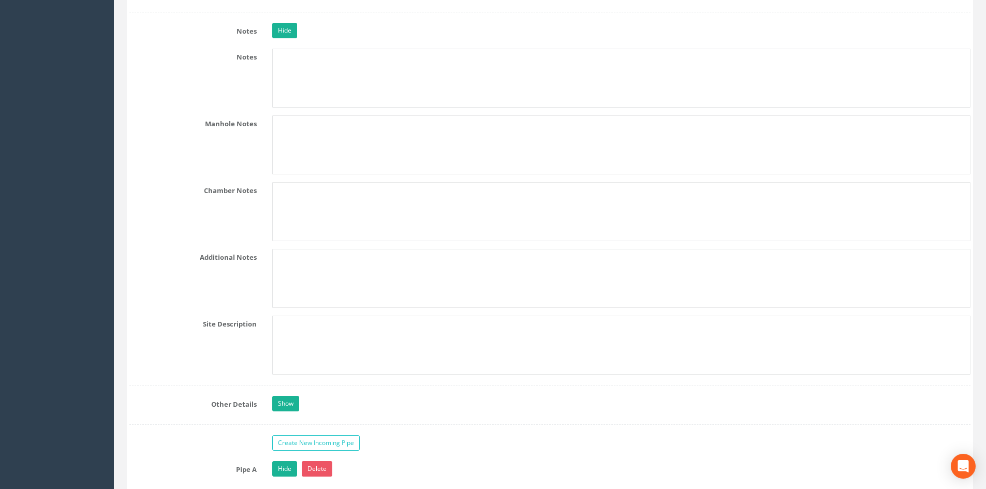
scroll to position [2416, 0]
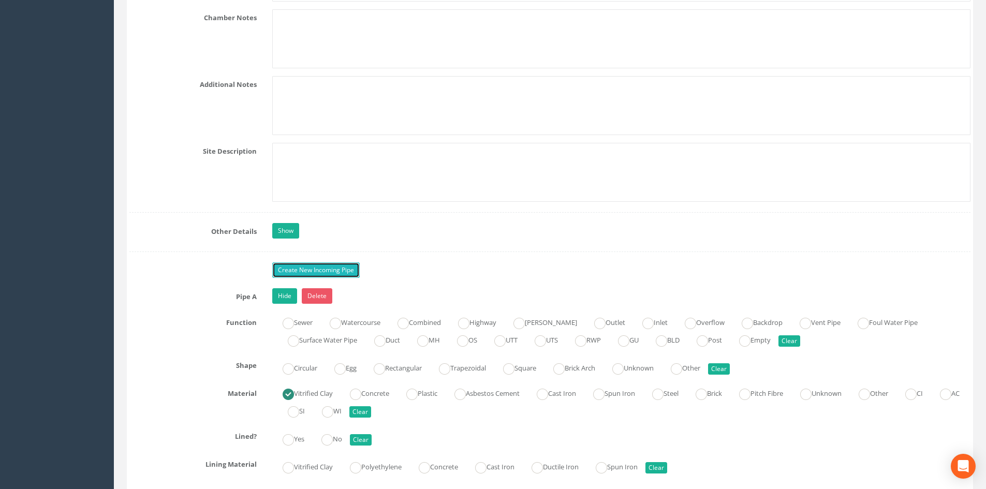
click at [300, 270] on link "Create New Incoming Pipe" at bounding box center [315, 270] width 87 height 16
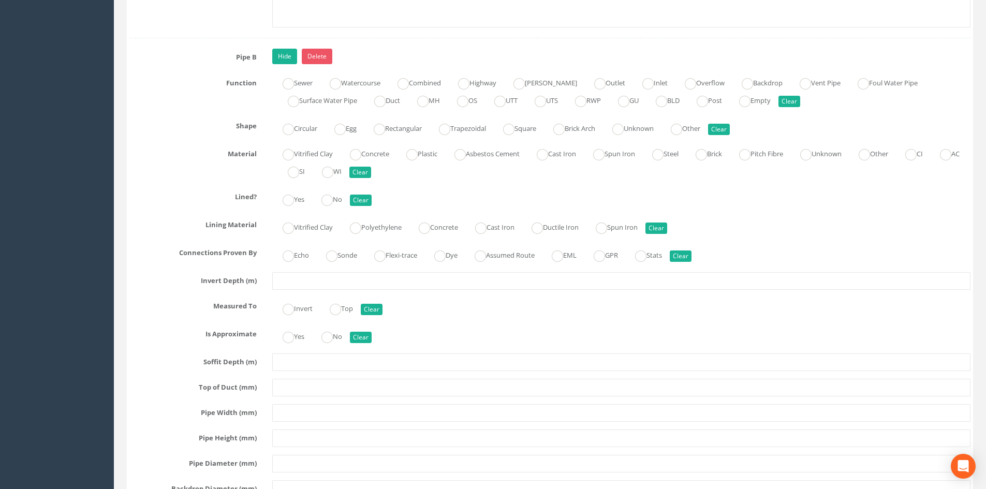
scroll to position [3278, 0]
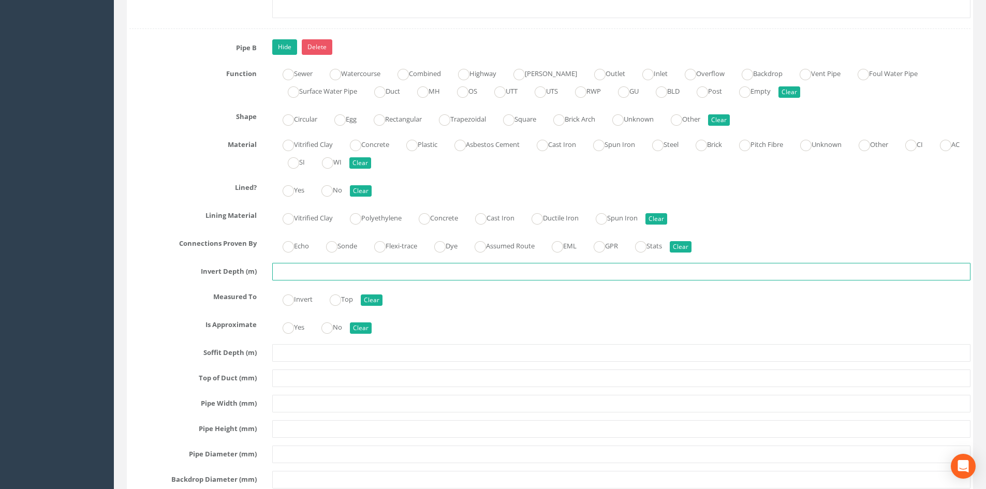
click at [294, 273] on input "text" at bounding box center [621, 272] width 698 height 18
type input "0.89"
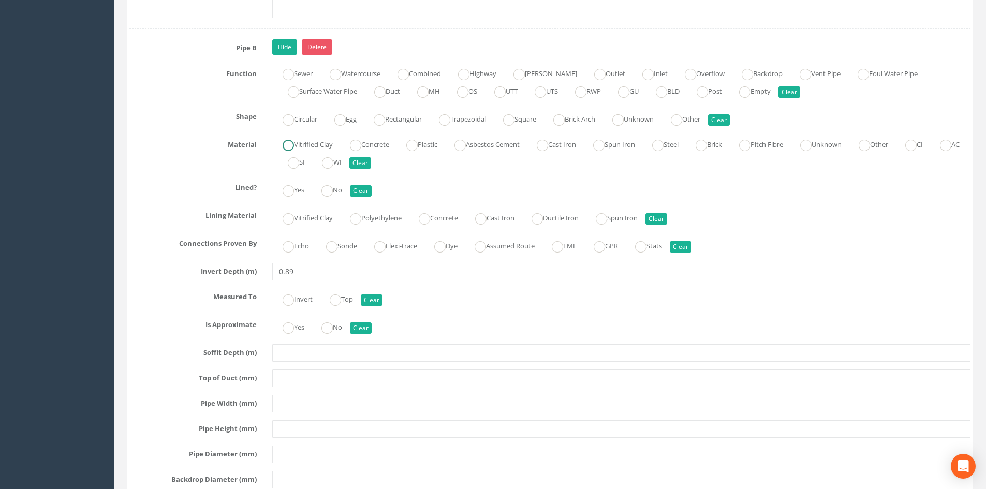
click at [289, 139] on label "Vitrified Clay" at bounding box center [302, 143] width 61 height 15
radio input "true"
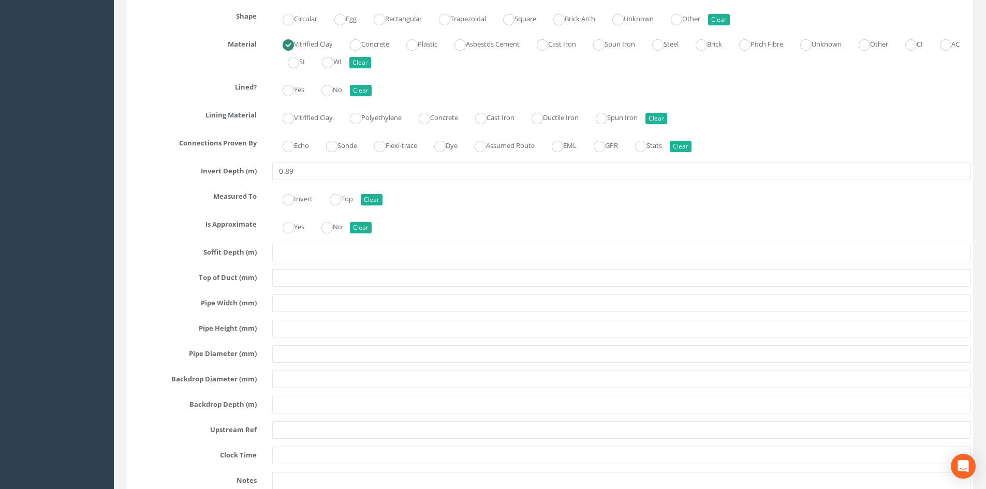
scroll to position [3537, 0]
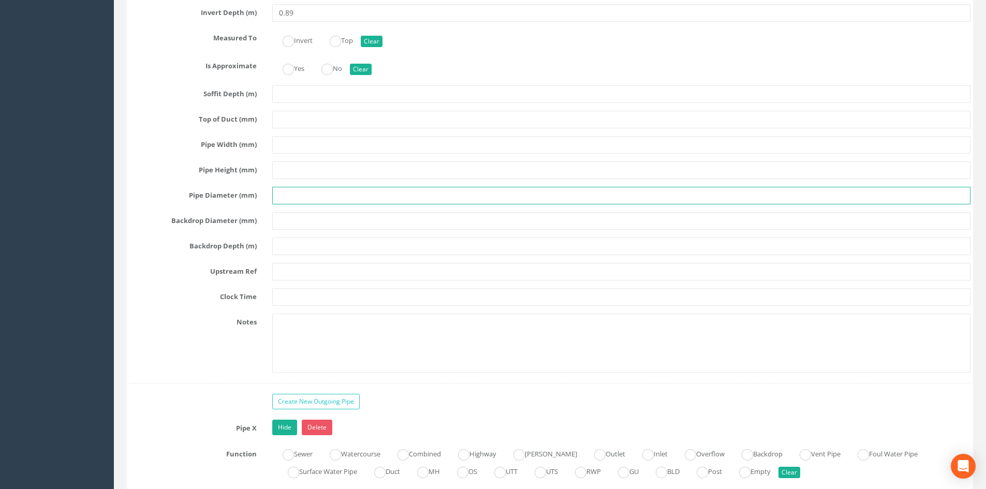
click at [289, 193] on input "text" at bounding box center [621, 196] width 698 height 18
type input "100"
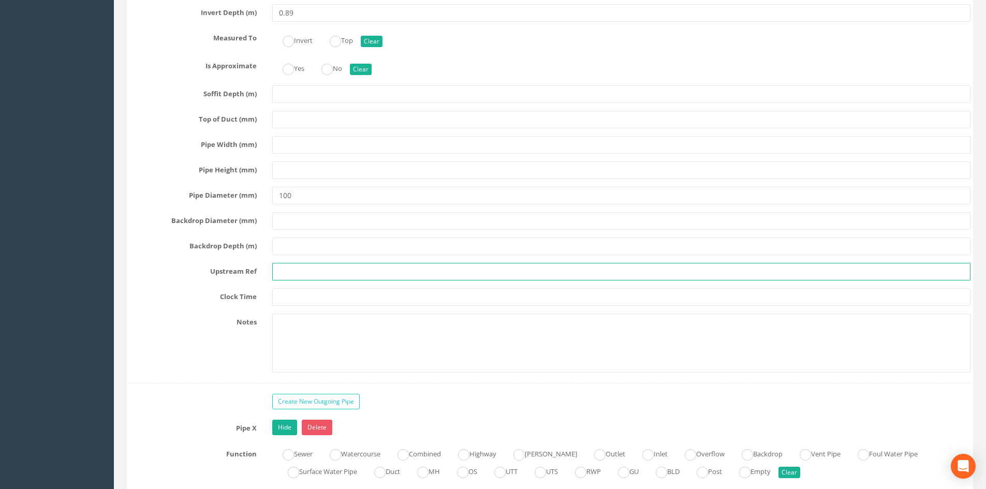
click at [286, 277] on input "text" at bounding box center [621, 272] width 698 height 18
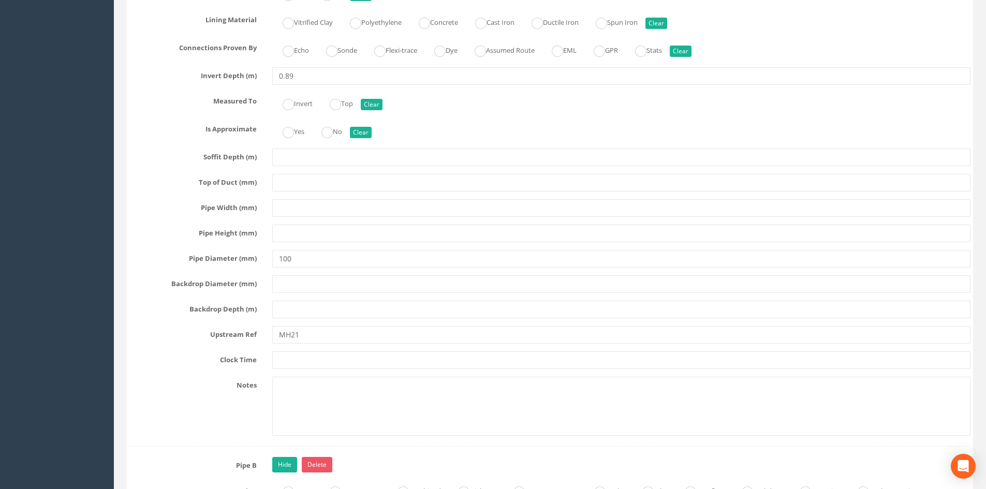
scroll to position [2847, 0]
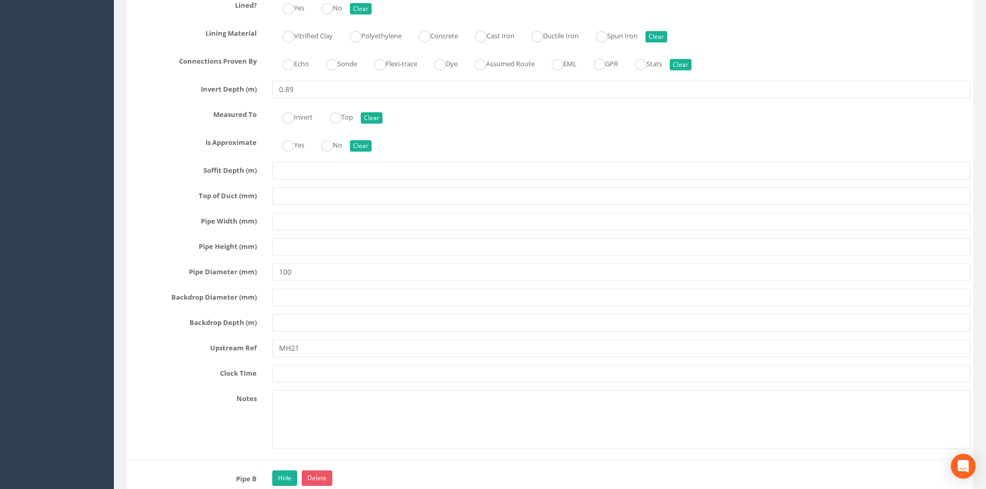
type input "THG-MH21"
drag, startPoint x: 306, startPoint y: 355, endPoint x: 245, endPoint y: 352, distance: 61.1
click at [245, 352] on div "Upstream Ref MH21" at bounding box center [550, 349] width 857 height 18
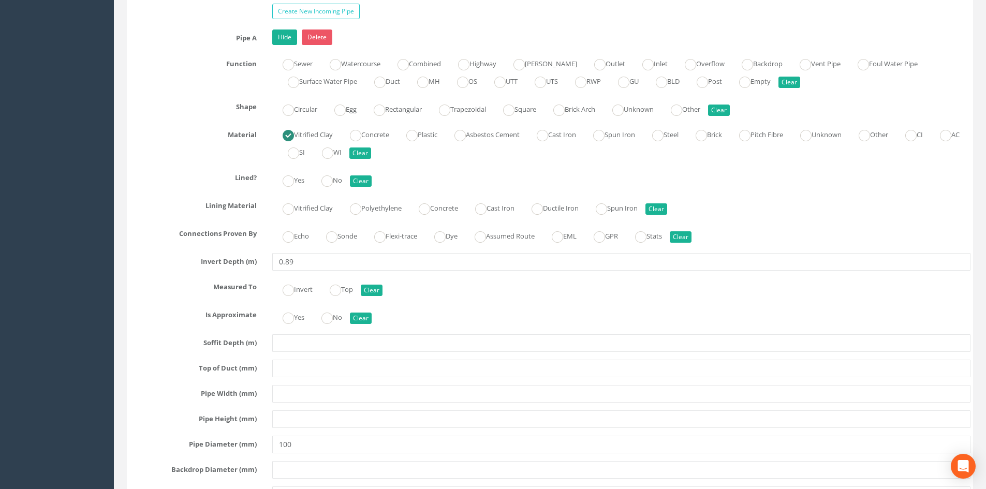
type input "THG-MH28"
drag, startPoint x: 298, startPoint y: 263, endPoint x: 289, endPoint y: 263, distance: 9.3
click at [289, 263] on input "0.89" at bounding box center [621, 262] width 698 height 18
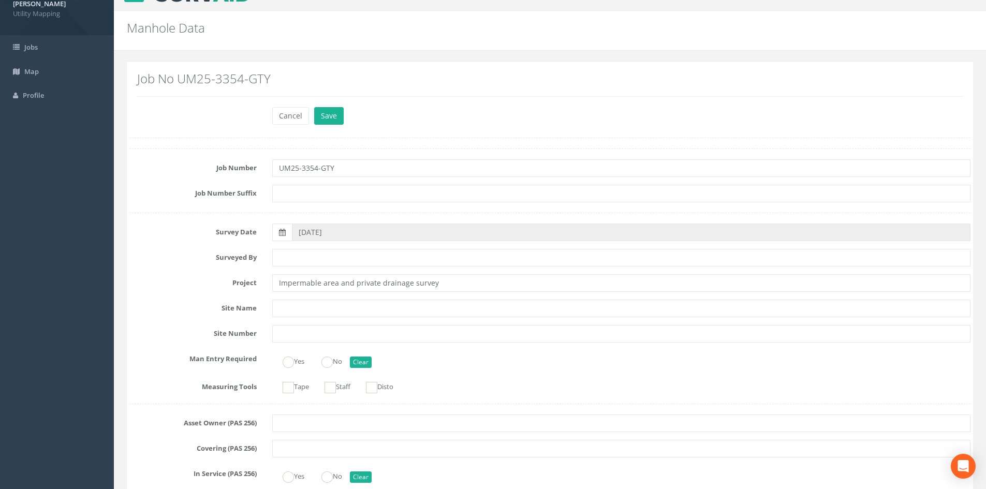
scroll to position [0, 0]
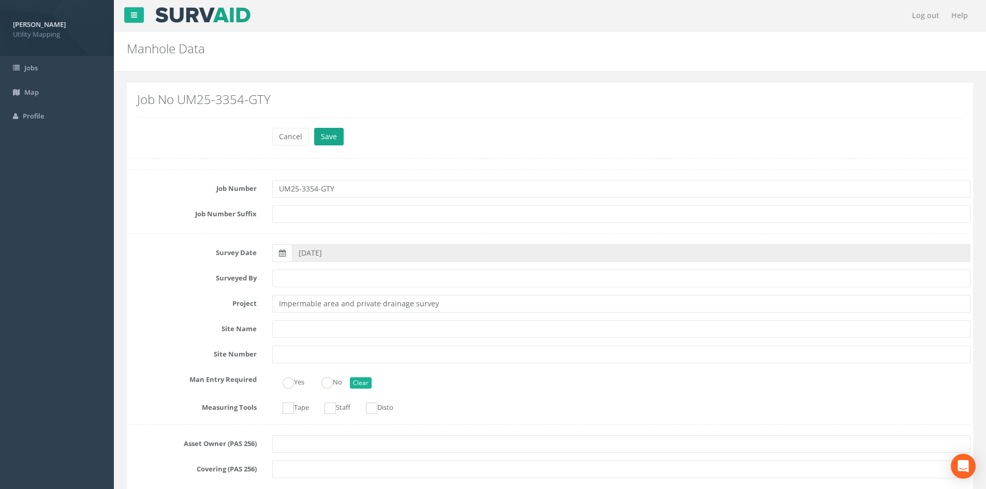
type input "0.82"
click at [337, 145] on button "Save" at bounding box center [329, 137] width 30 height 18
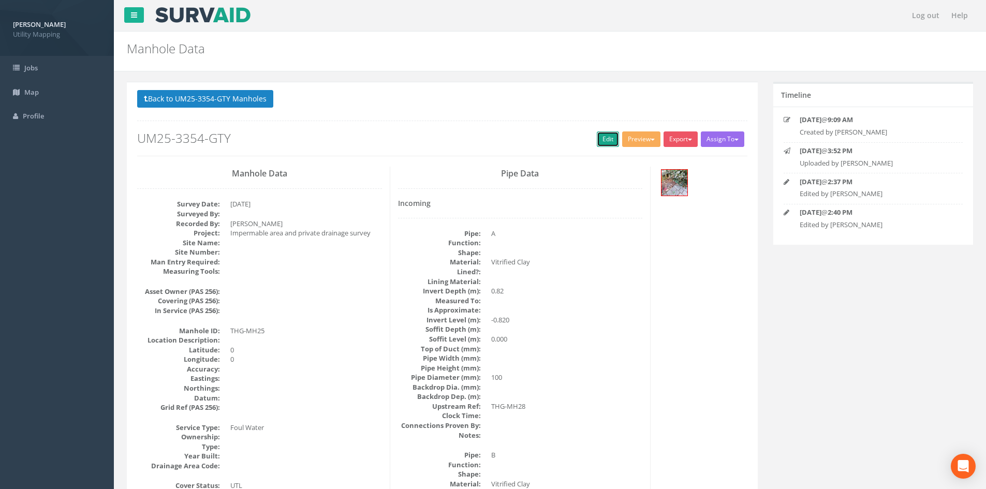
click at [597, 136] on link "Edit" at bounding box center [608, 139] width 22 height 16
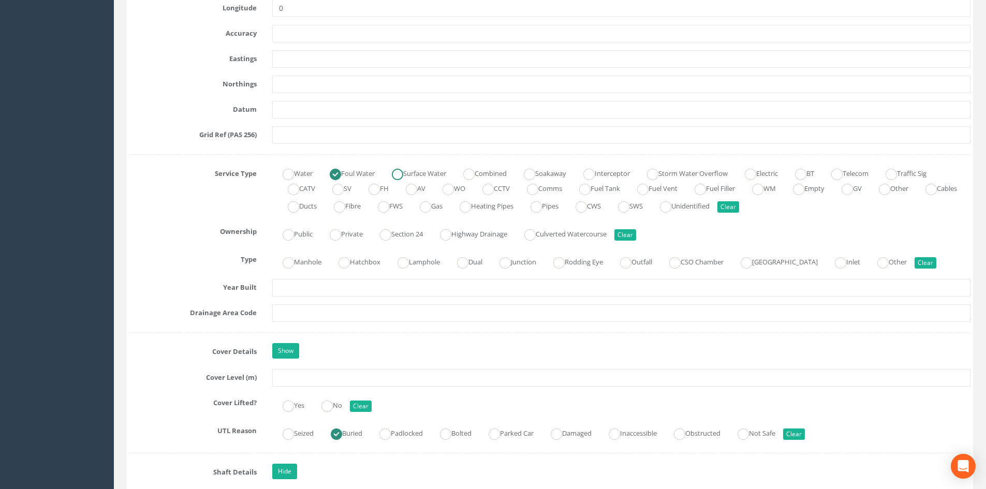
click at [403, 172] on ins at bounding box center [397, 174] width 11 height 11
radio input "false"
radio input "true"
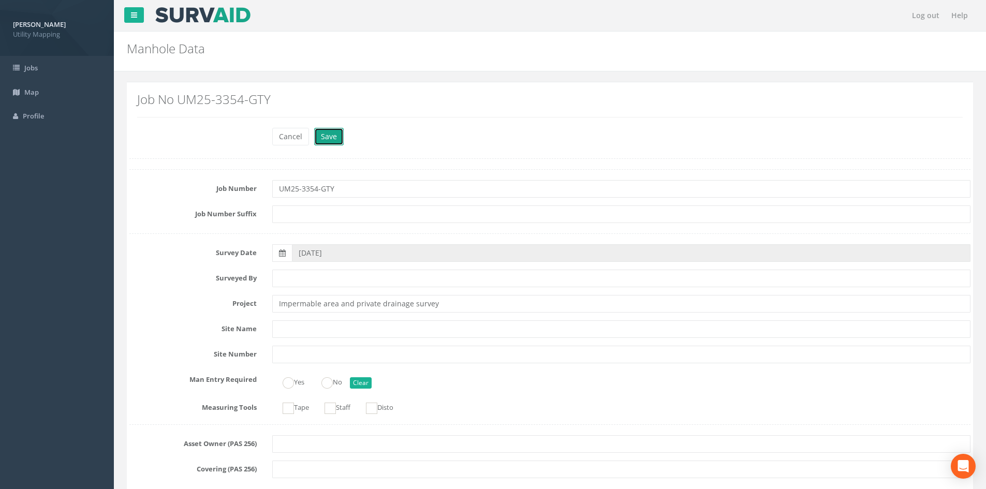
click at [339, 131] on button "Save" at bounding box center [329, 137] width 30 height 18
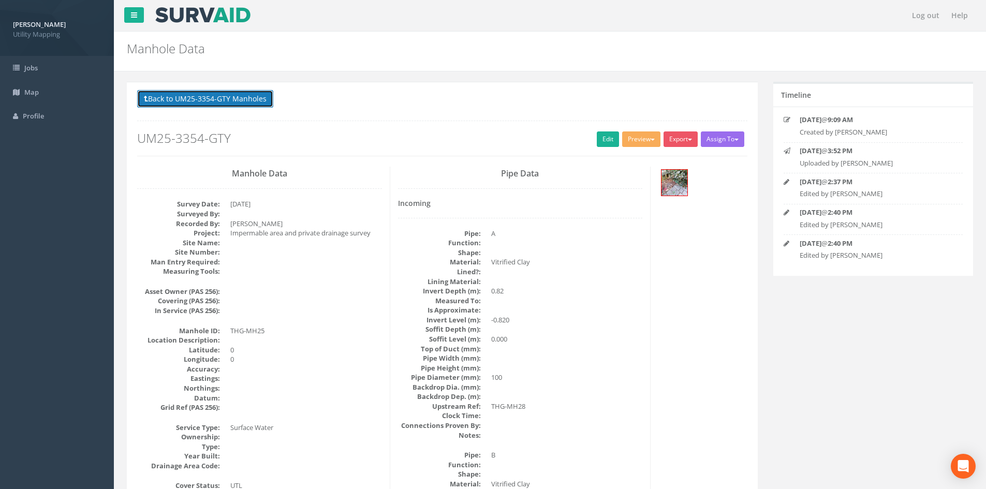
click at [216, 102] on button "Back to UM25-3354-GTY Manholes" at bounding box center [205, 99] width 136 height 18
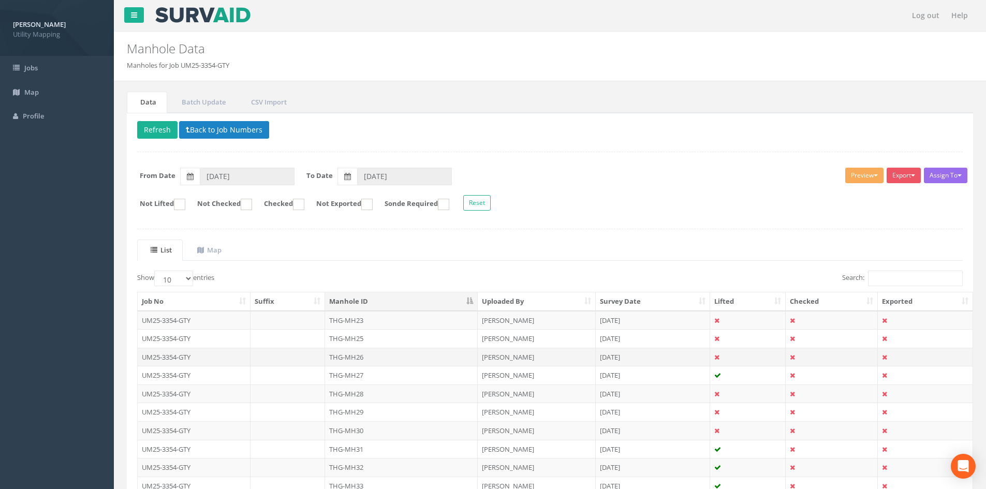
click at [366, 358] on td "THG-MH26" at bounding box center [401, 357] width 153 height 19
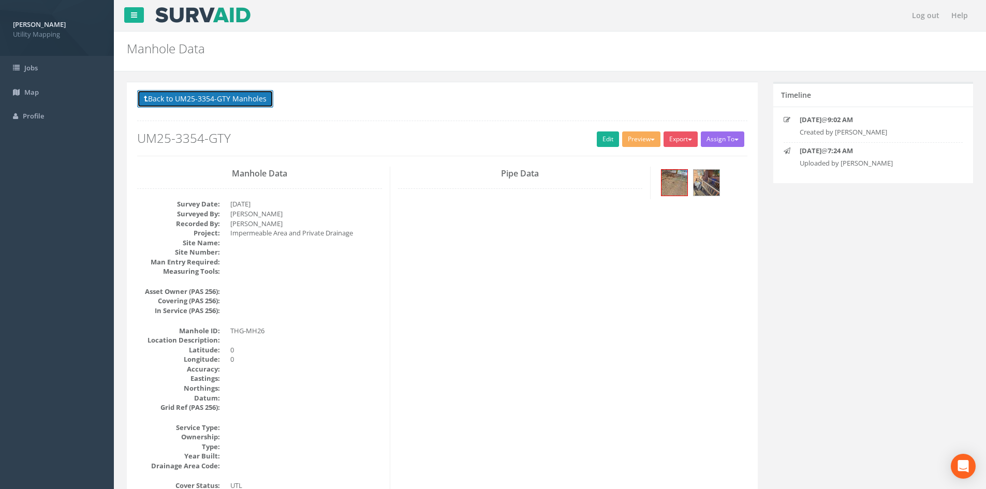
click at [203, 95] on button "Back to UM25-3354-GTY Manholes" at bounding box center [205, 99] width 136 height 18
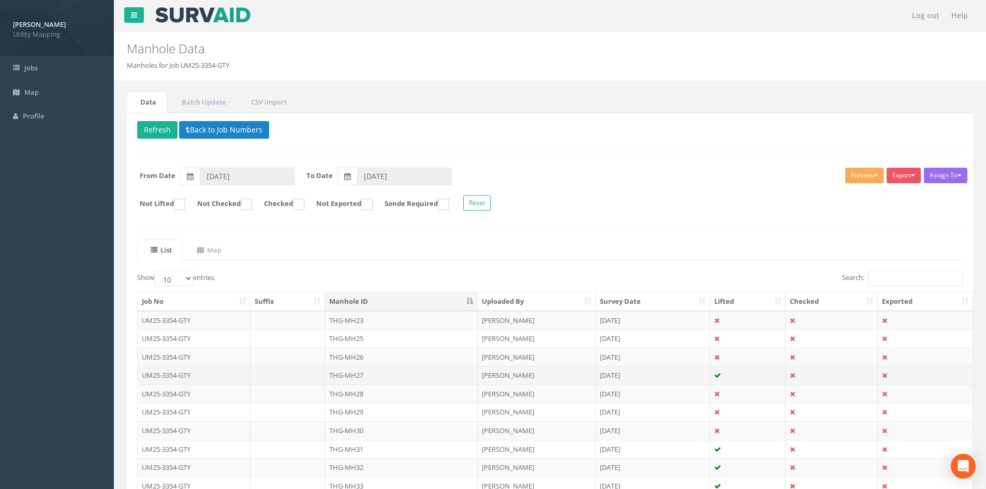
click at [372, 375] on td "THG-MH27" at bounding box center [401, 375] width 153 height 19
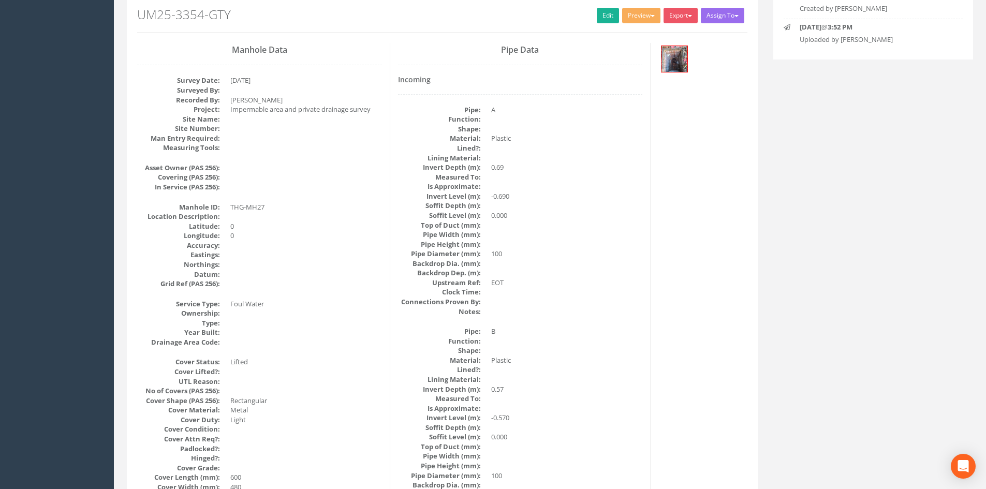
scroll to position [86, 0]
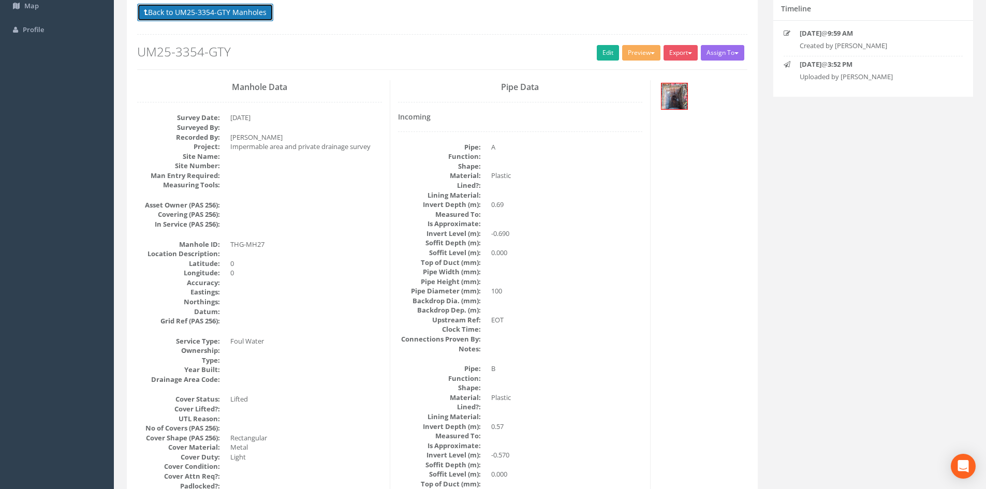
click at [230, 8] on button "Back to UM25-3354-GTY Manholes" at bounding box center [205, 13] width 136 height 18
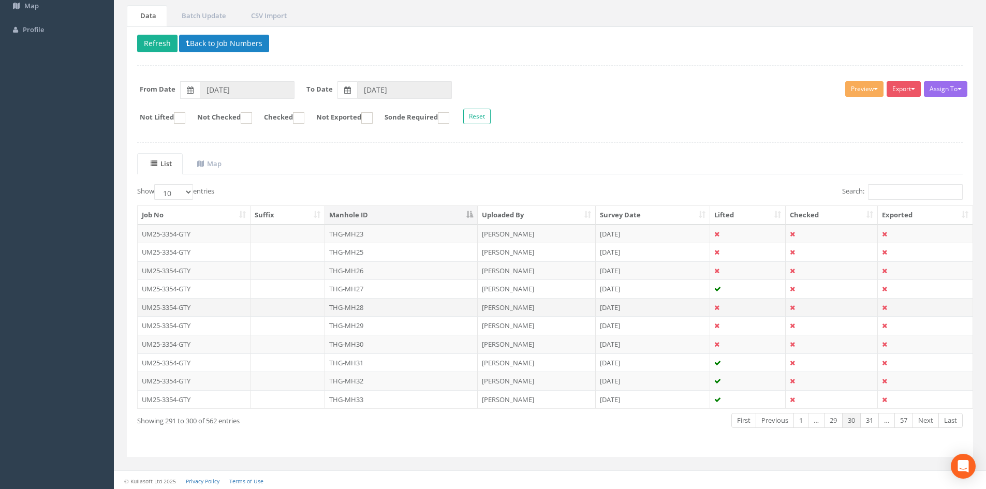
click at [389, 307] on td "THG-MH28" at bounding box center [401, 307] width 153 height 19
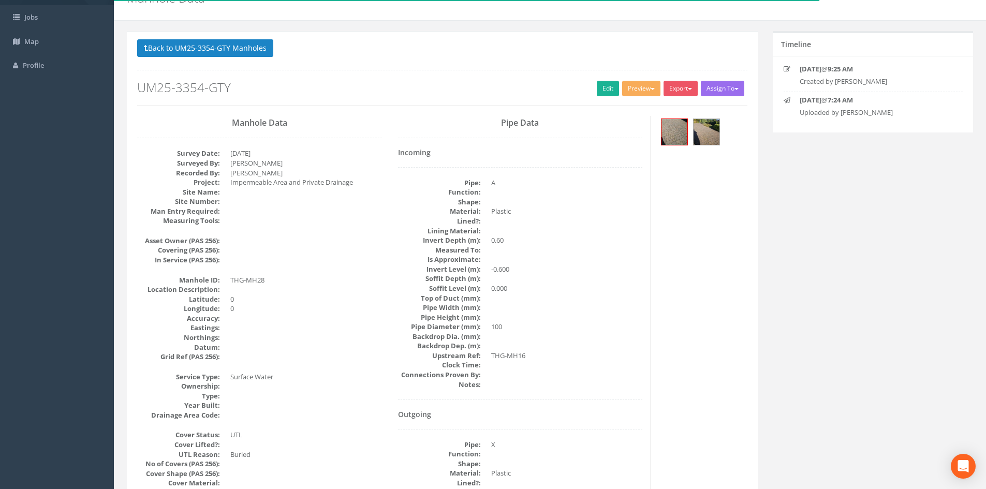
scroll to position [0, 0]
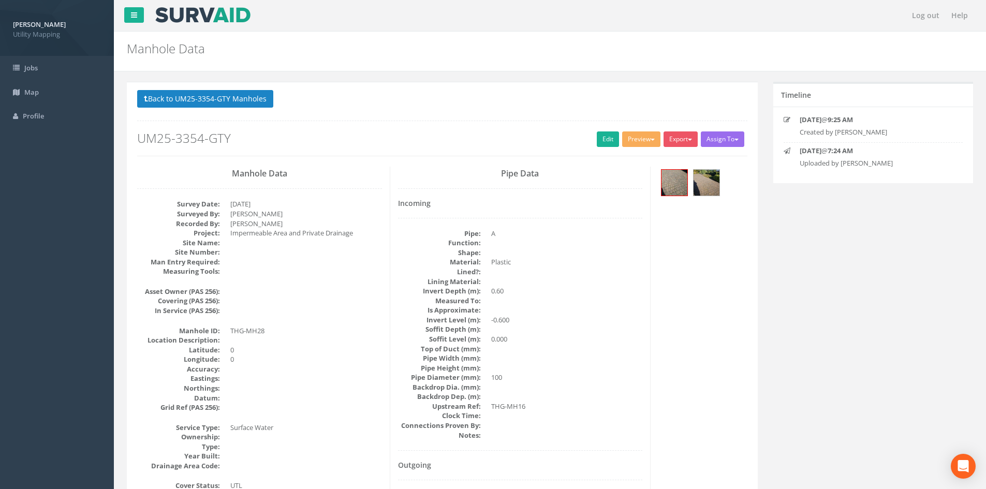
click at [230, 94] on button "Back to UM25-3354-GTY Manholes" at bounding box center [205, 99] width 136 height 18
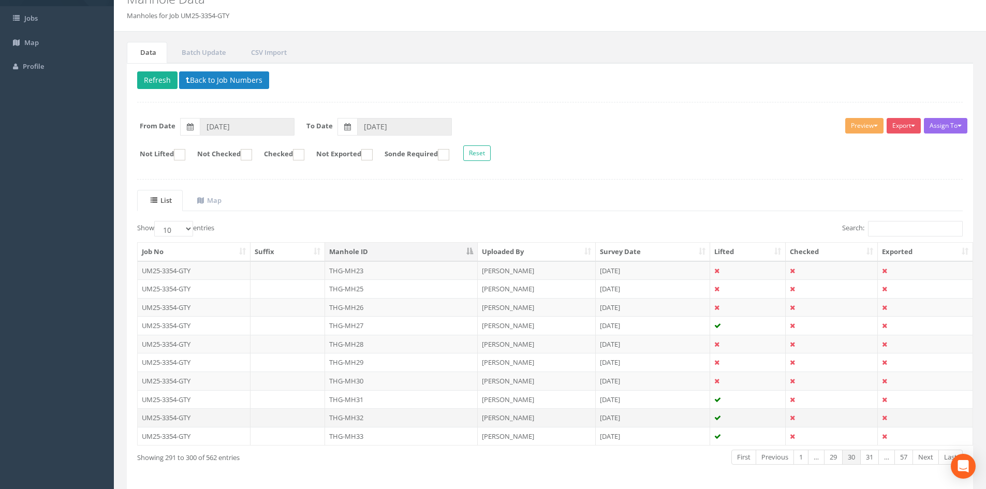
scroll to position [88, 0]
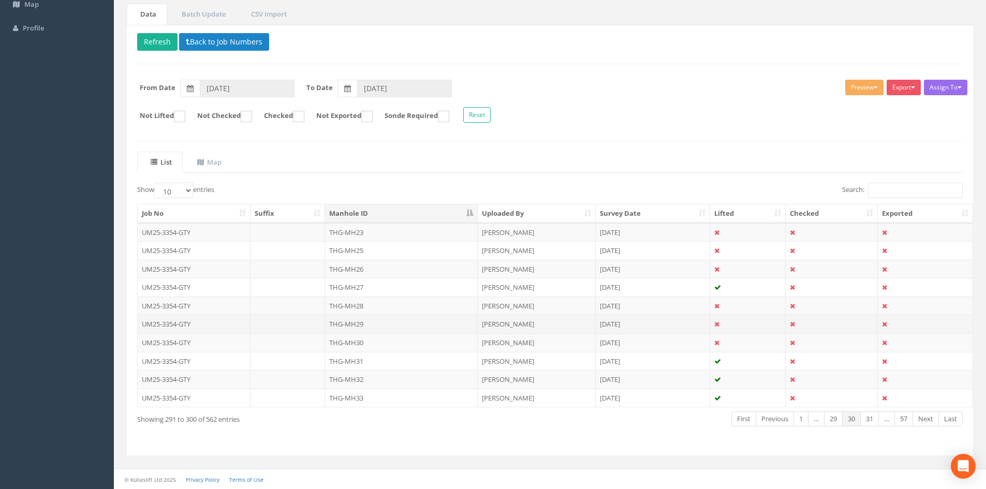
click at [369, 321] on td "THG-MH29" at bounding box center [401, 324] width 153 height 19
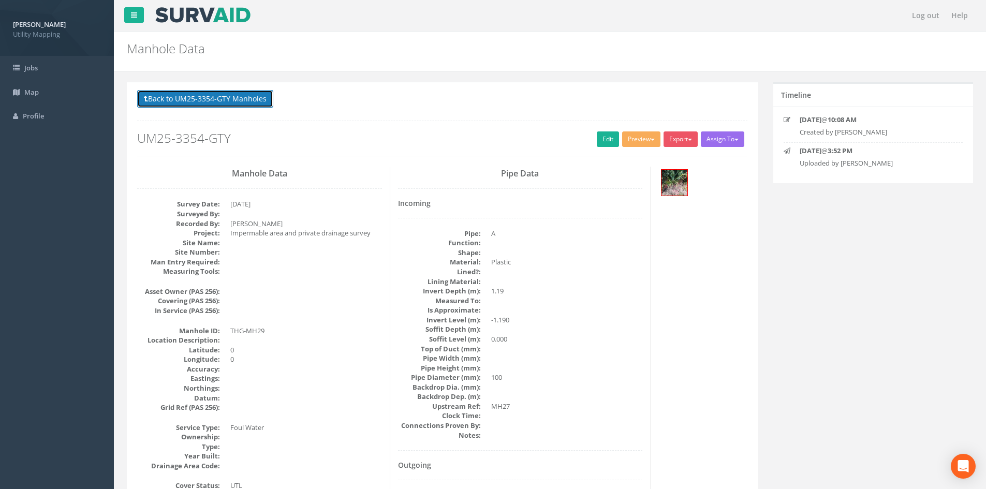
click at [224, 101] on button "Back to UM25-3354-GTY Manholes" at bounding box center [205, 99] width 136 height 18
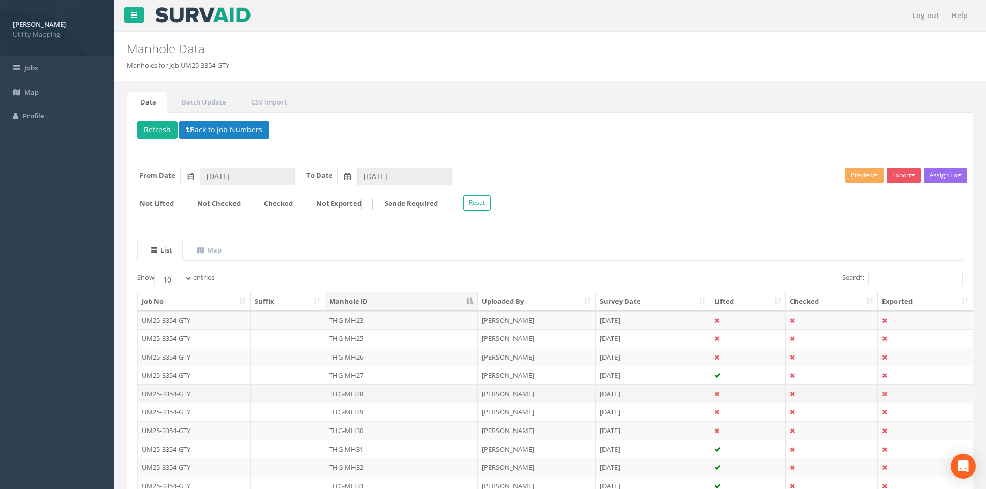
click at [361, 394] on td "THG-MH28" at bounding box center [401, 394] width 153 height 19
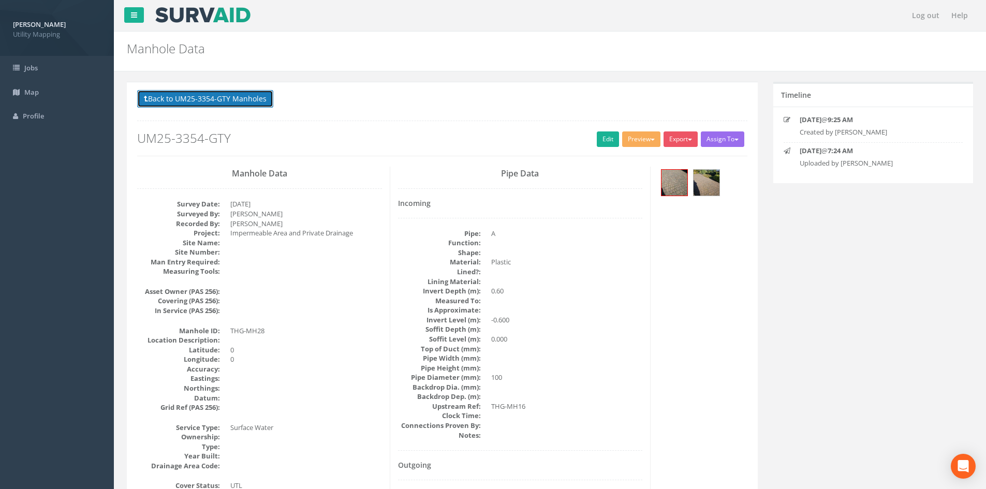
click at [230, 99] on button "Back to UM25-3354-GTY Manholes" at bounding box center [205, 99] width 136 height 18
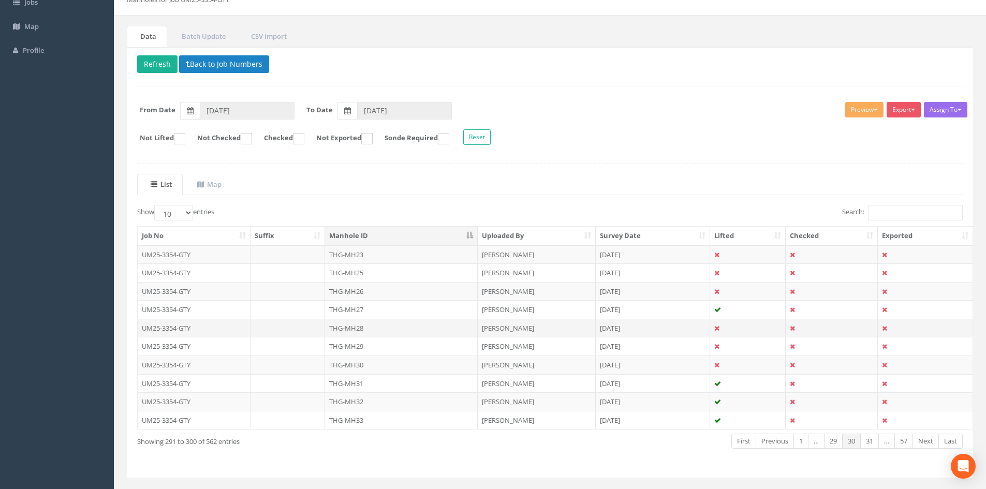
scroll to position [86, 0]
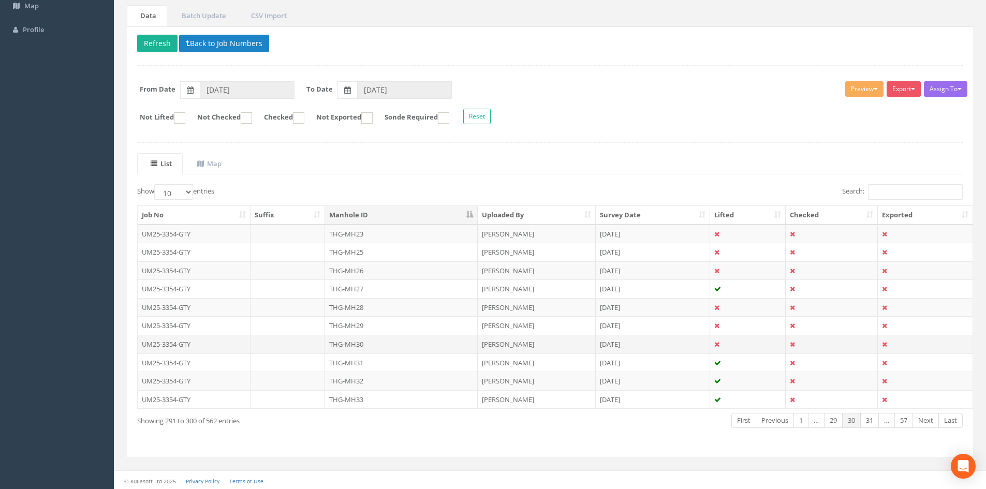
click at [394, 343] on td "THG-MH30" at bounding box center [401, 344] width 153 height 19
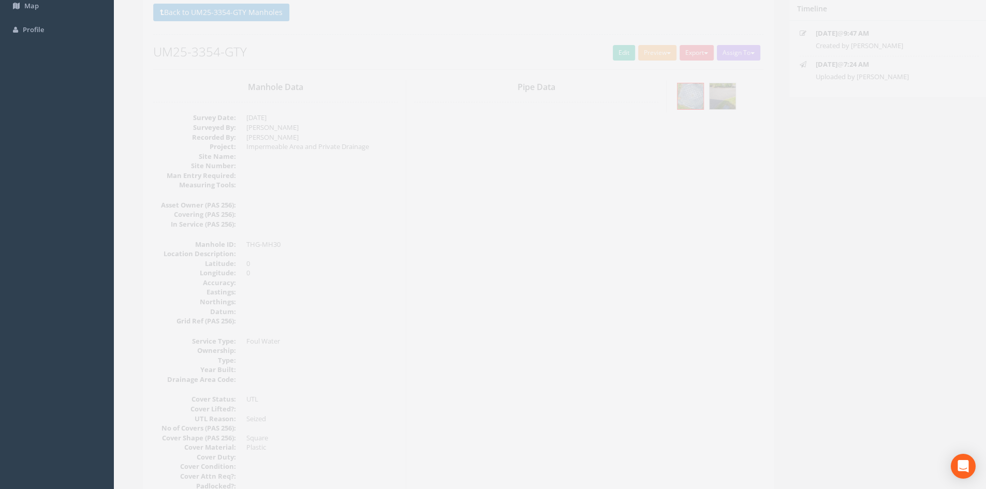
scroll to position [0, 0]
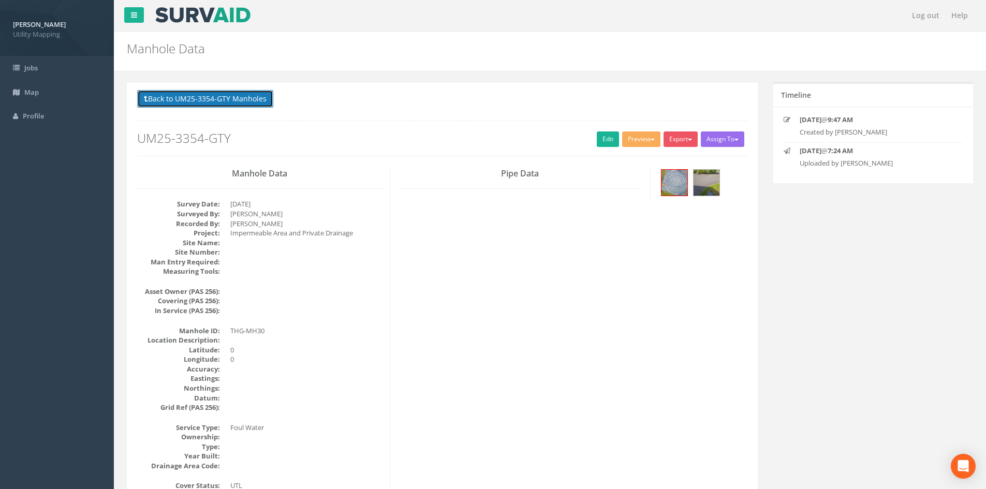
click at [186, 100] on button "Back to UM25-3354-GTY Manholes" at bounding box center [205, 99] width 136 height 18
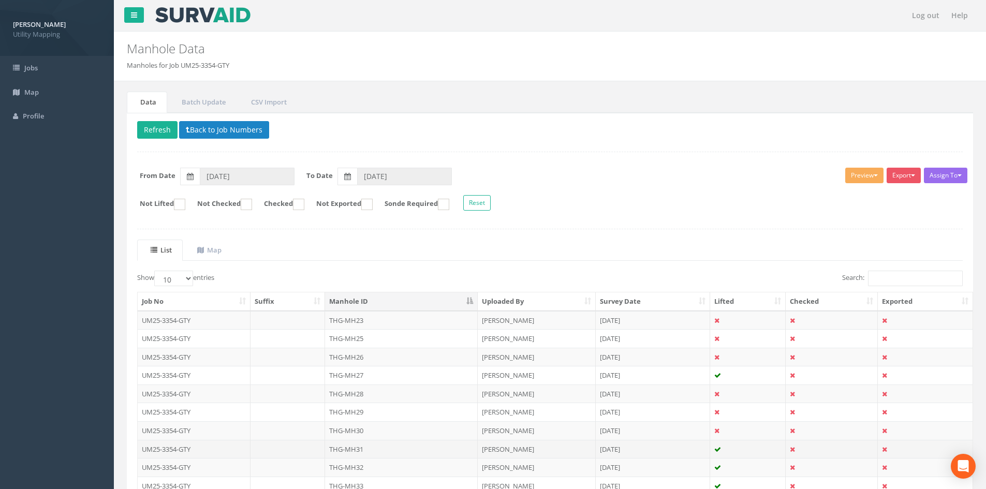
click at [367, 452] on td "THG-MH31" at bounding box center [401, 449] width 153 height 19
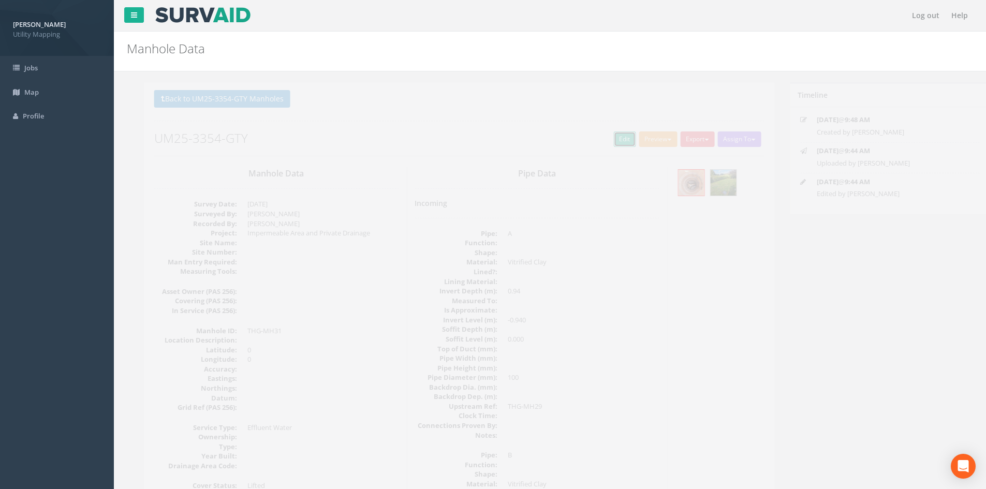
click at [605, 139] on link "Edit" at bounding box center [608, 139] width 22 height 16
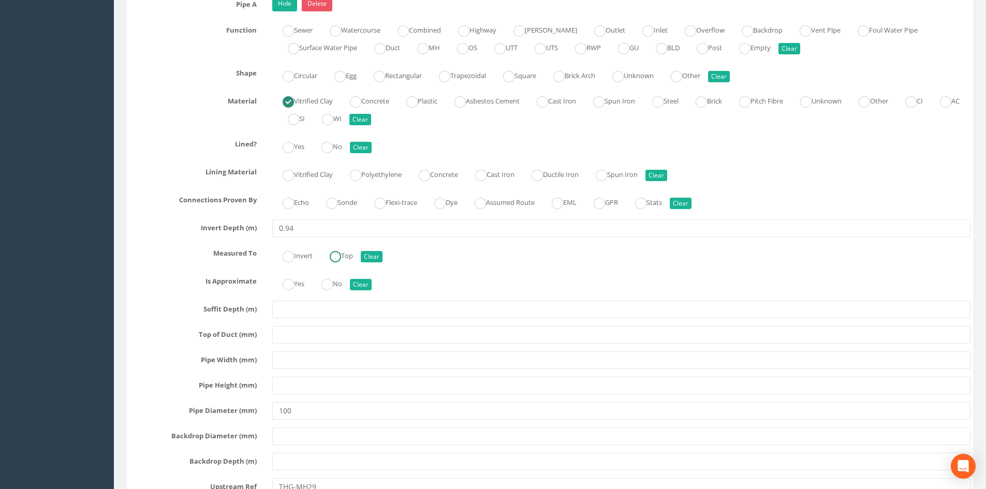
scroll to position [2847, 0]
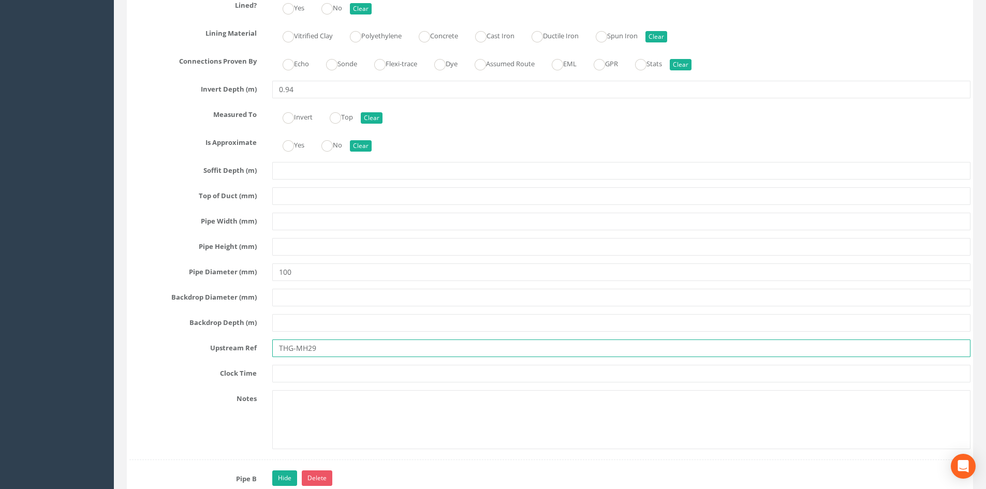
drag, startPoint x: 315, startPoint y: 353, endPoint x: 310, endPoint y: 355, distance: 6.1
click at [310, 355] on input "THG-MH29" at bounding box center [621, 349] width 698 height 18
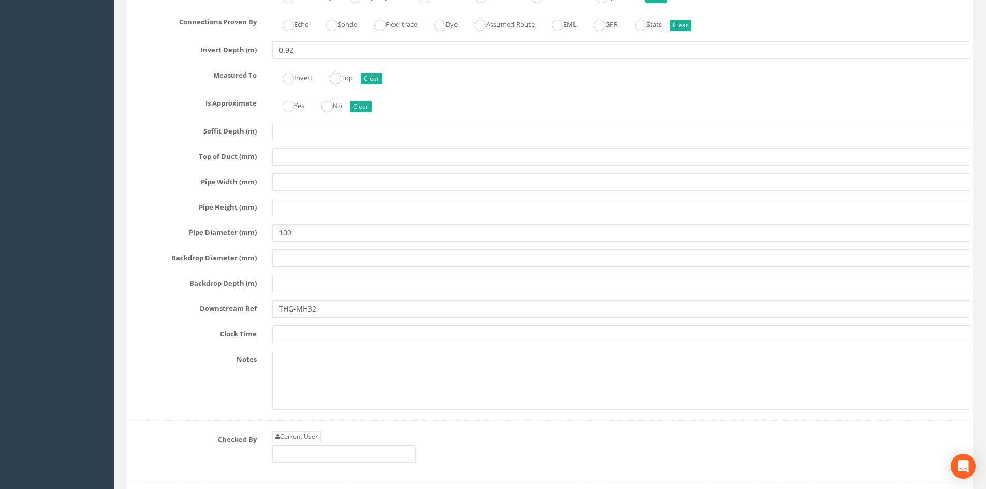
scroll to position [4141, 0]
type input "THG-MH34"
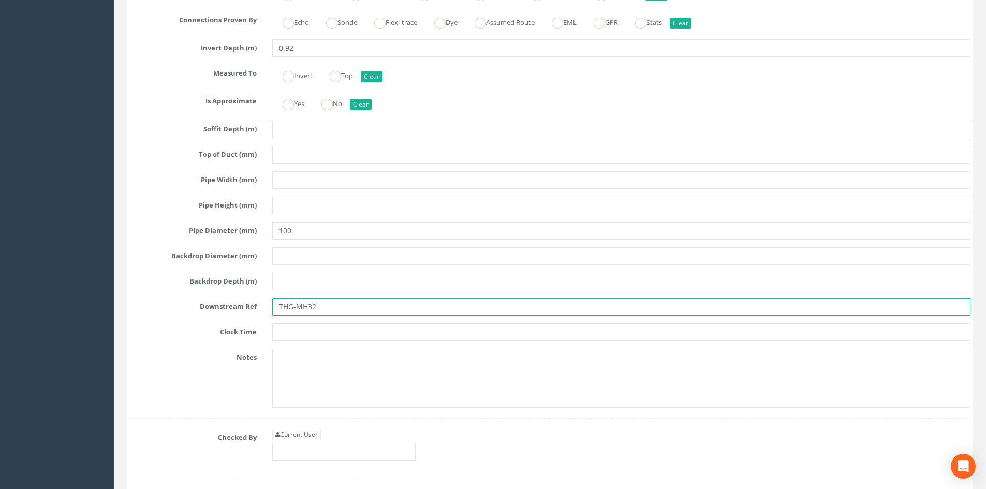
drag, startPoint x: 321, startPoint y: 300, endPoint x: 138, endPoint y: 289, distance: 183.6
click at [138, 289] on div "Pipe X Hide Delete Function Sewer Watercourse Combined Highway [PERSON_NAME] Ou…" at bounding box center [549, 117] width 841 height 603
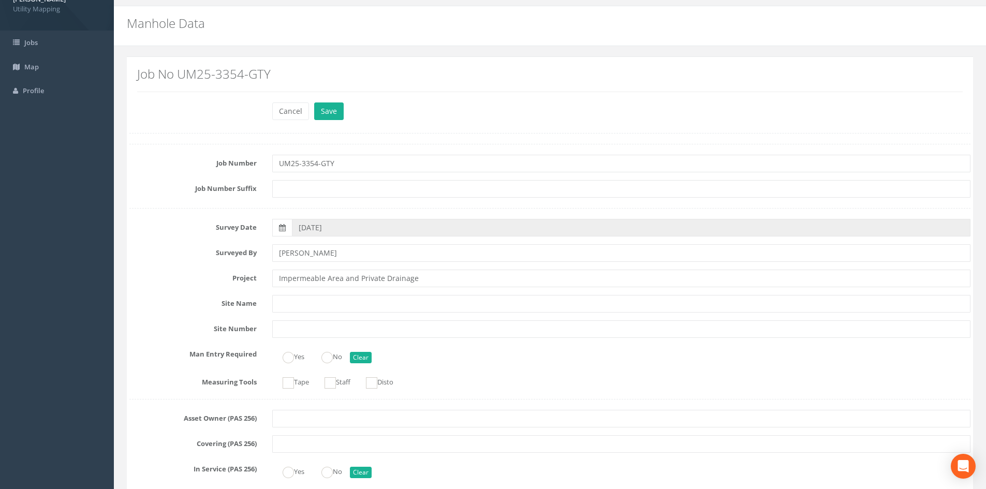
scroll to position [0, 0]
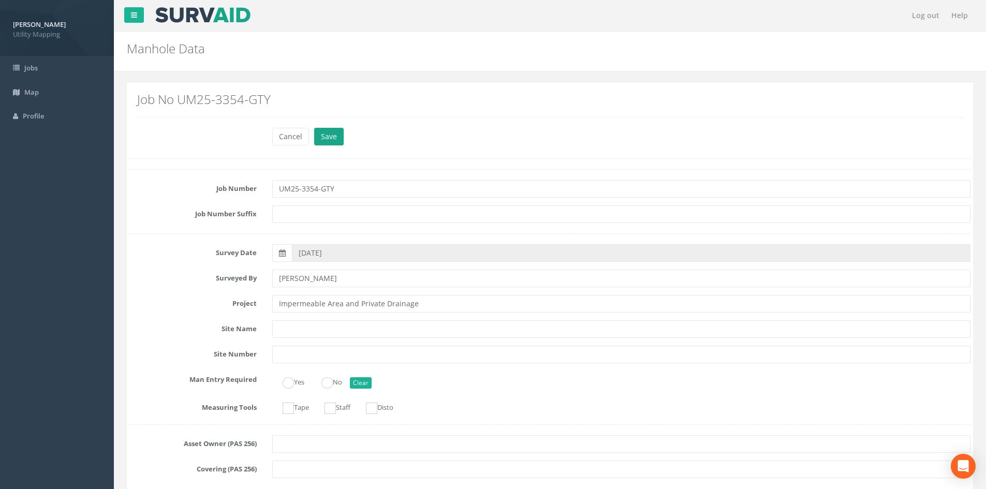
type input "Main Run"
click at [328, 144] on button "Save" at bounding box center [329, 137] width 30 height 18
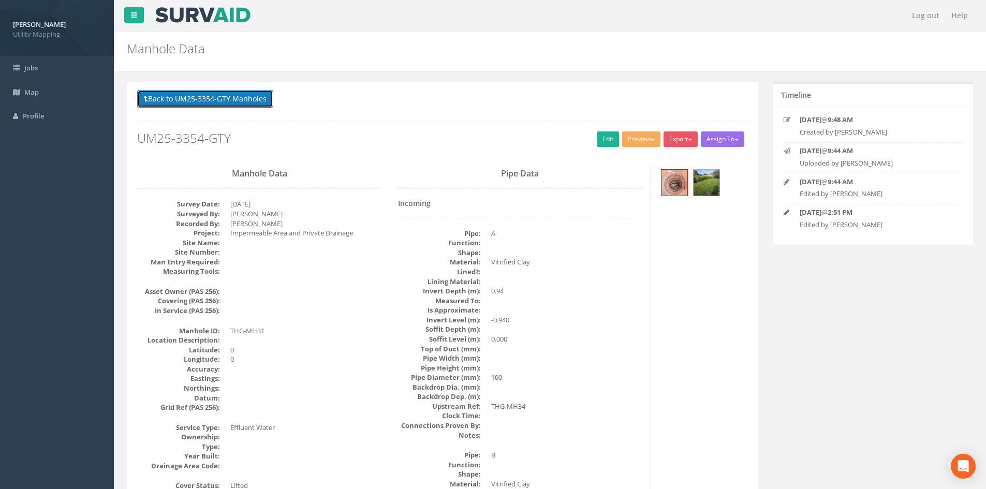
click at [222, 104] on button "Back to UM25-3354-GTY Manholes" at bounding box center [205, 99] width 136 height 18
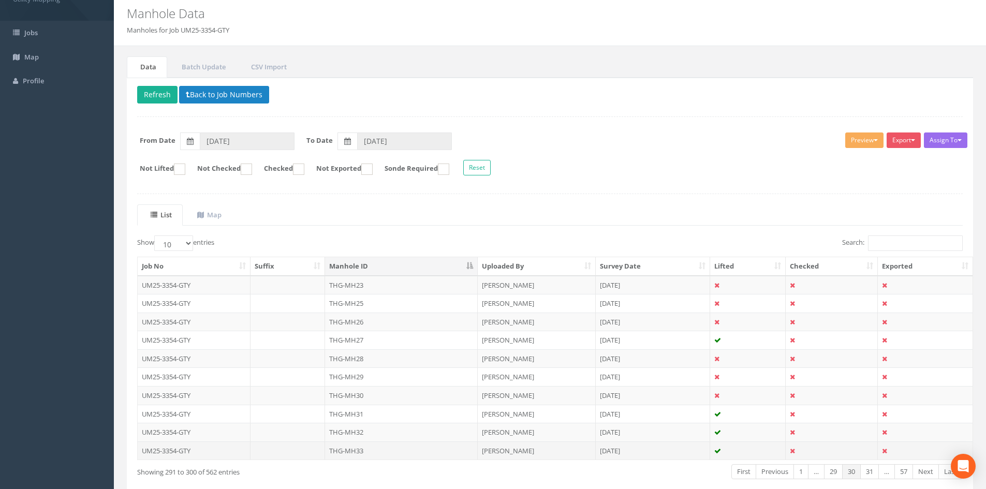
scroll to position [86, 0]
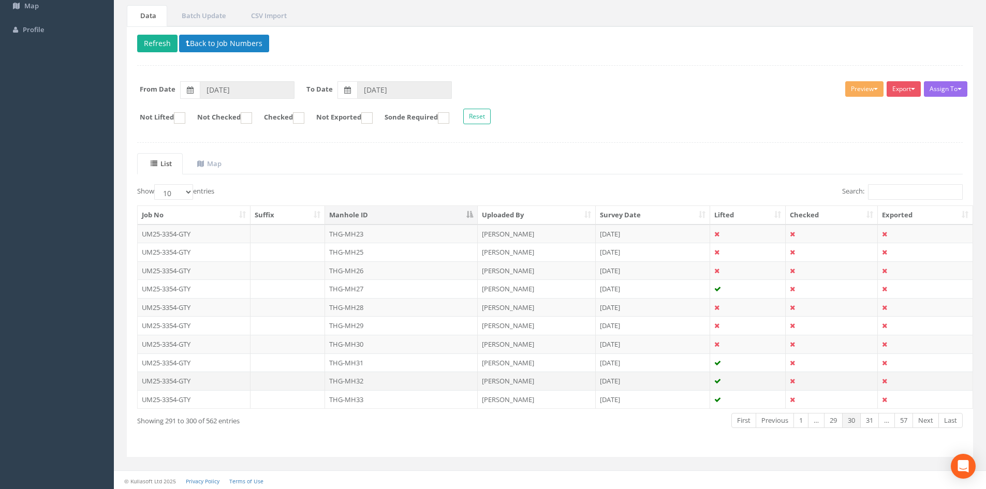
click at [373, 383] on td "THG-MH32" at bounding box center [401, 381] width 153 height 19
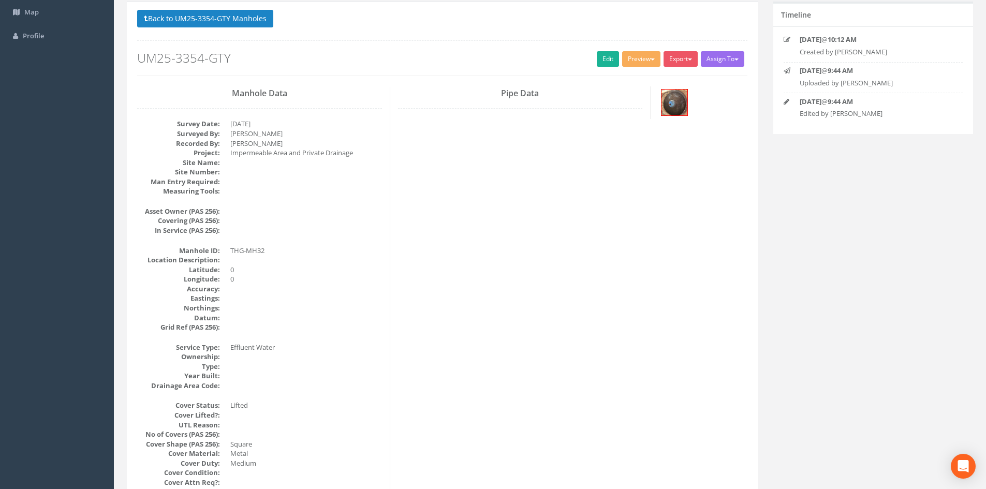
scroll to position [0, 0]
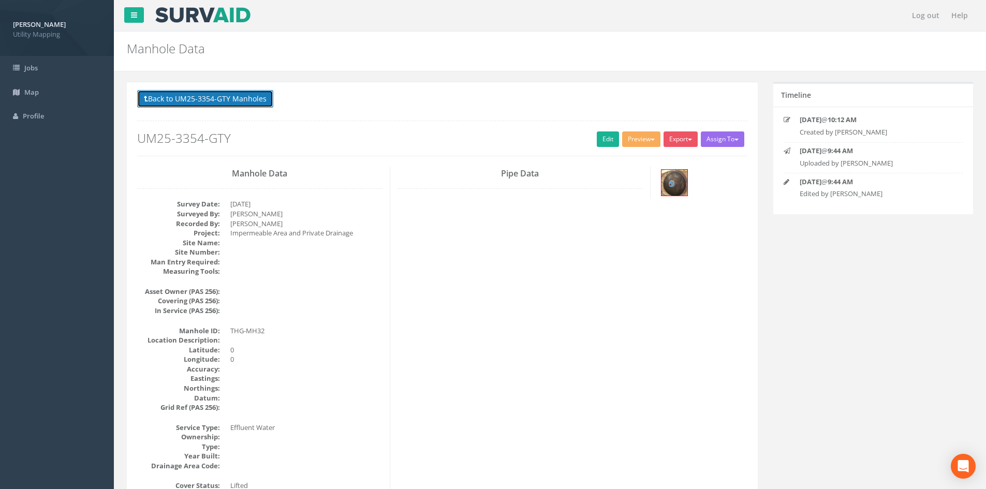
click at [248, 91] on button "Back to UM25-3354-GTY Manholes" at bounding box center [205, 99] width 136 height 18
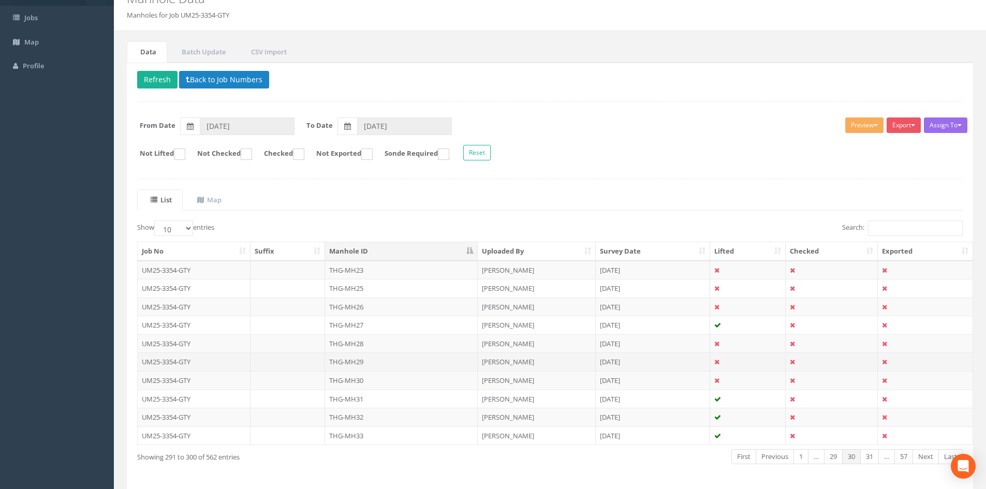
scroll to position [88, 0]
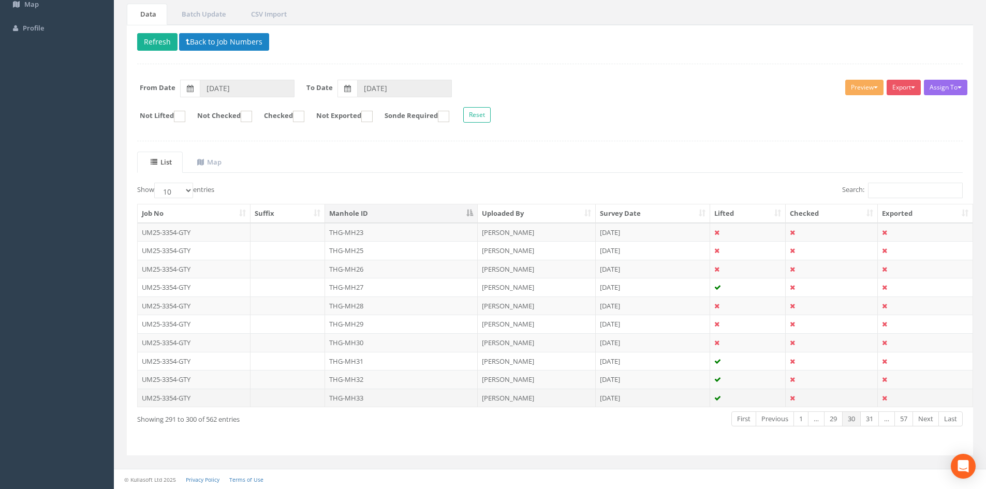
click at [353, 404] on td "THG-MH33" at bounding box center [401, 398] width 153 height 19
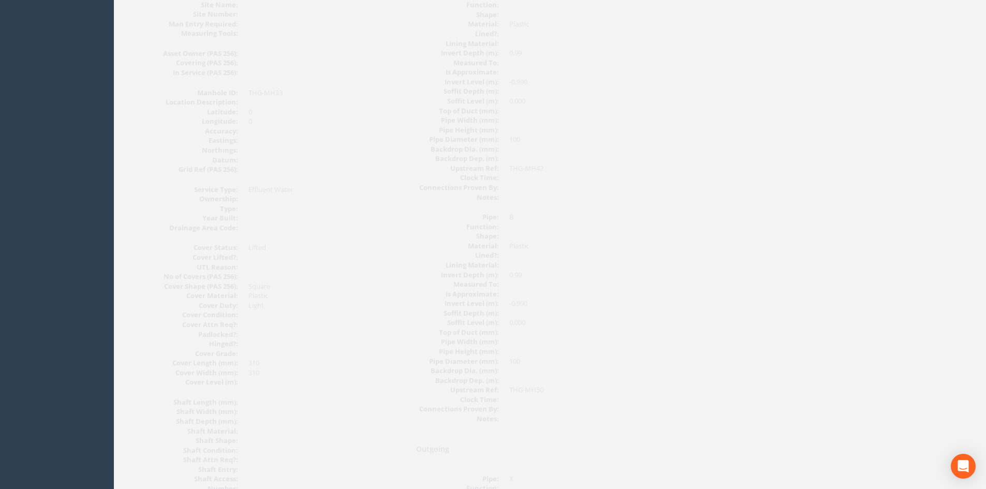
scroll to position [0, 0]
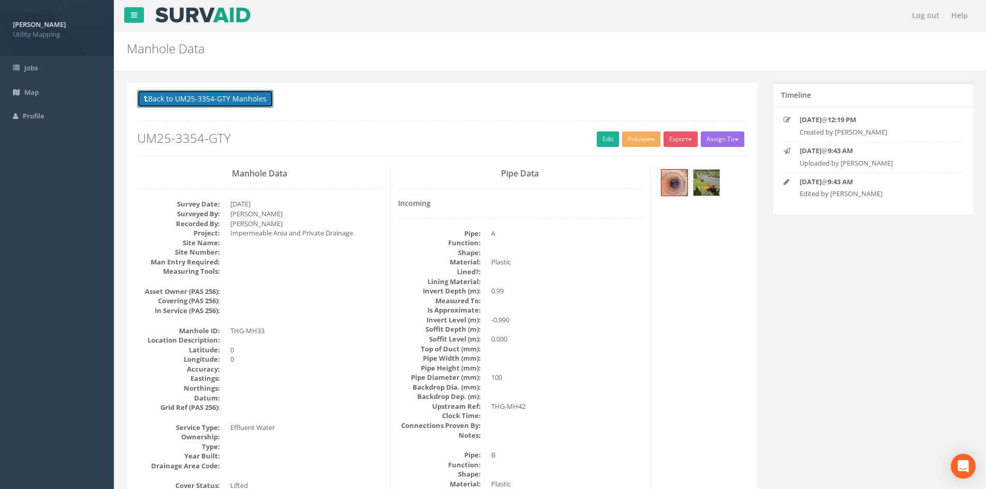
click at [236, 108] on button "Back to UM25-3354-GTY Manholes" at bounding box center [205, 99] width 136 height 18
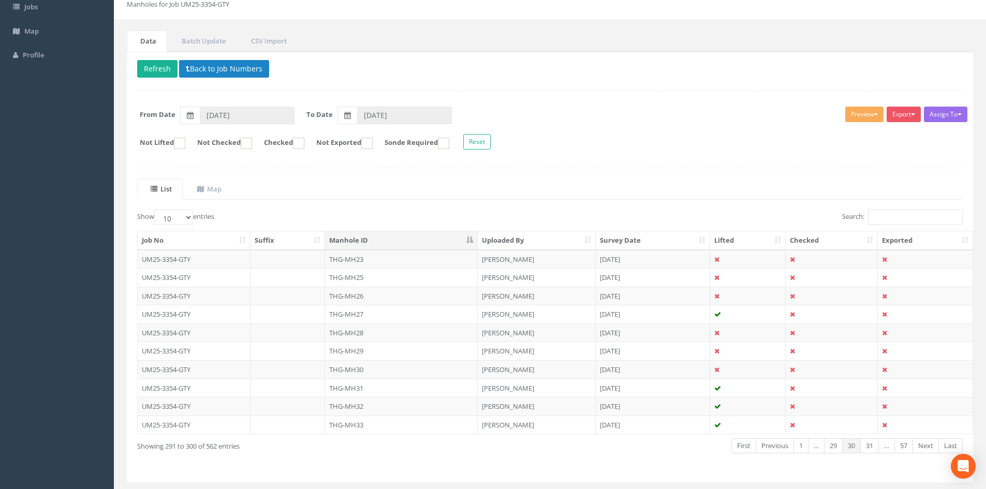
scroll to position [88, 0]
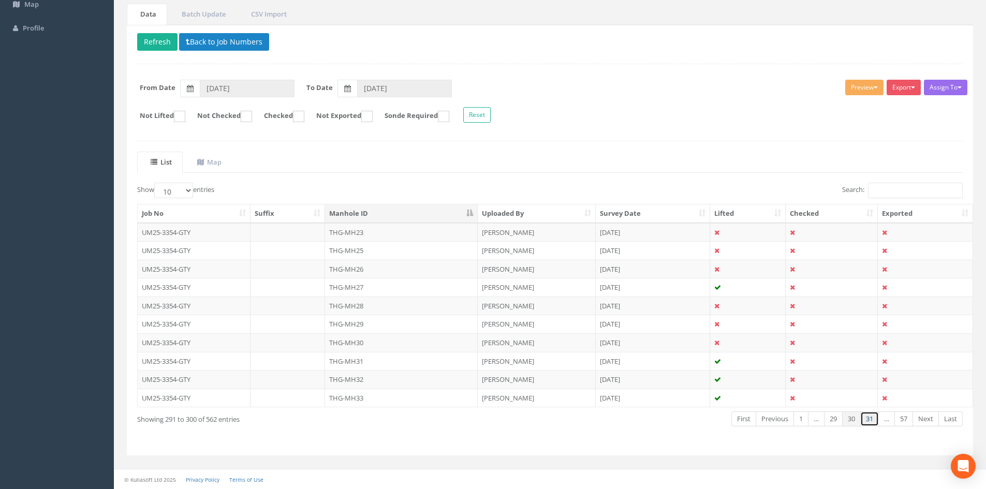
click at [874, 420] on link "31" at bounding box center [869, 418] width 19 height 15
click at [387, 237] on td "THG-MH34" at bounding box center [401, 232] width 153 height 19
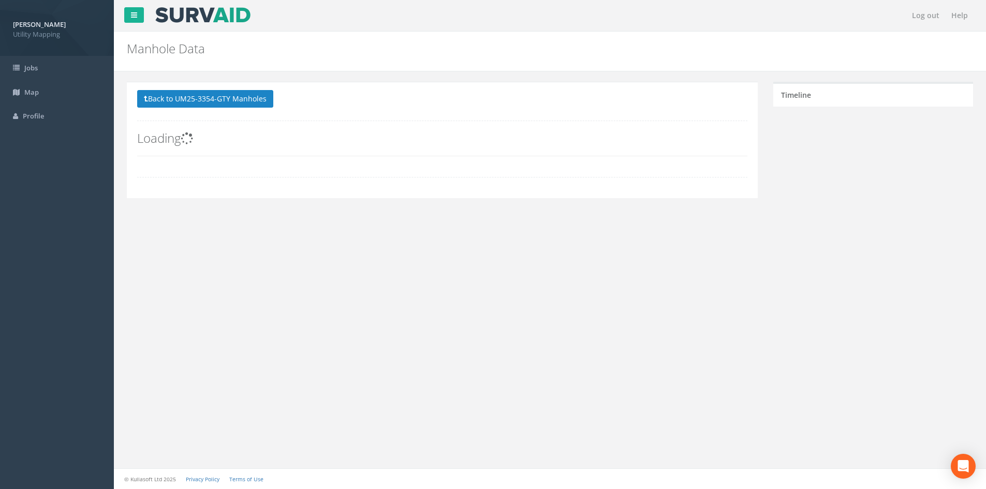
scroll to position [0, 0]
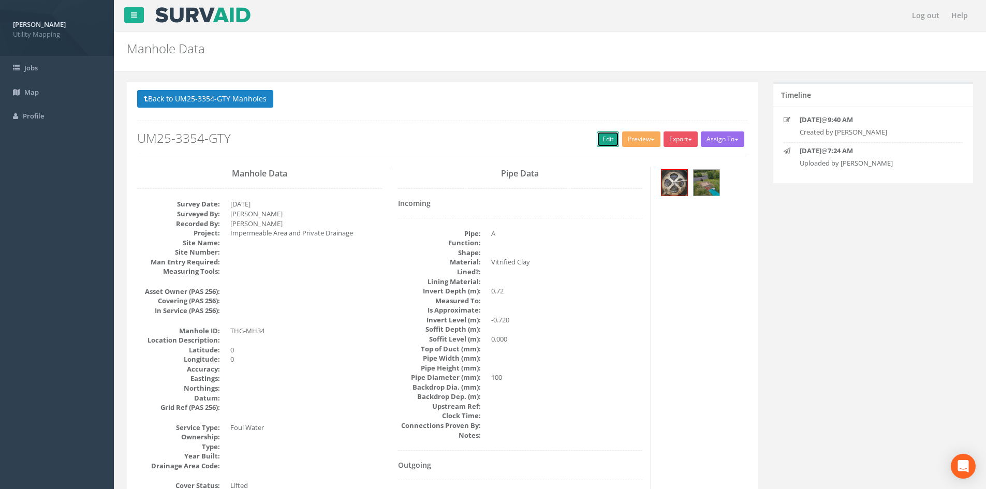
click at [604, 143] on link "Edit" at bounding box center [608, 139] width 22 height 16
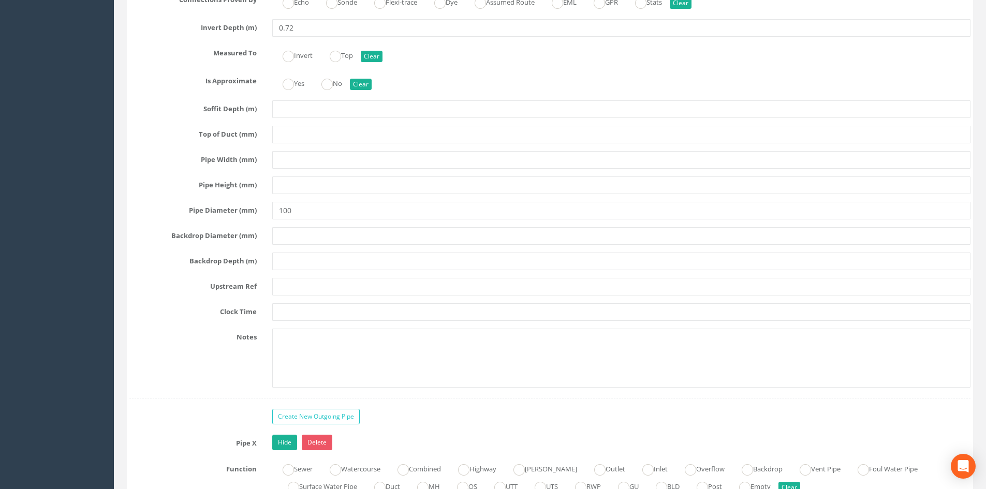
scroll to position [2933, 0]
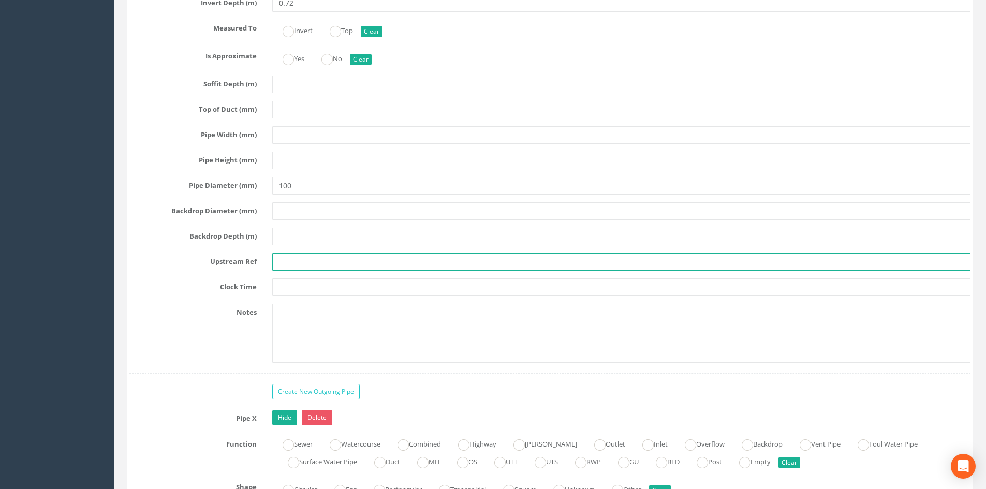
click at [292, 259] on input "text" at bounding box center [621, 262] width 698 height 18
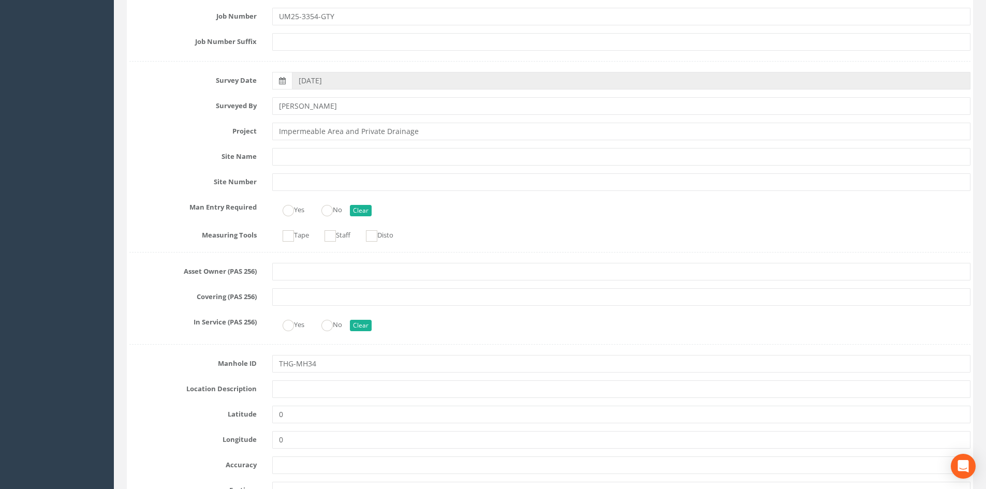
scroll to position [0, 0]
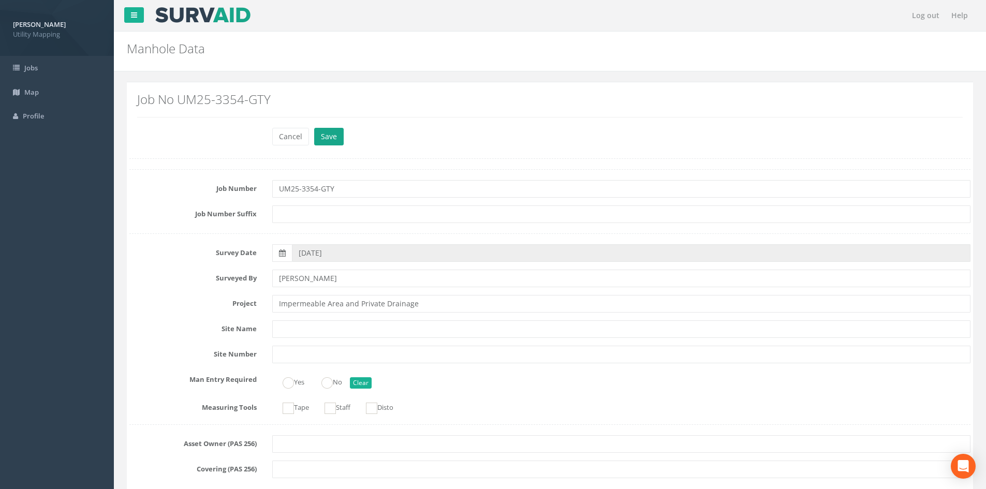
type input "THG-MH30"
click at [323, 139] on button "Save" at bounding box center [329, 137] width 30 height 18
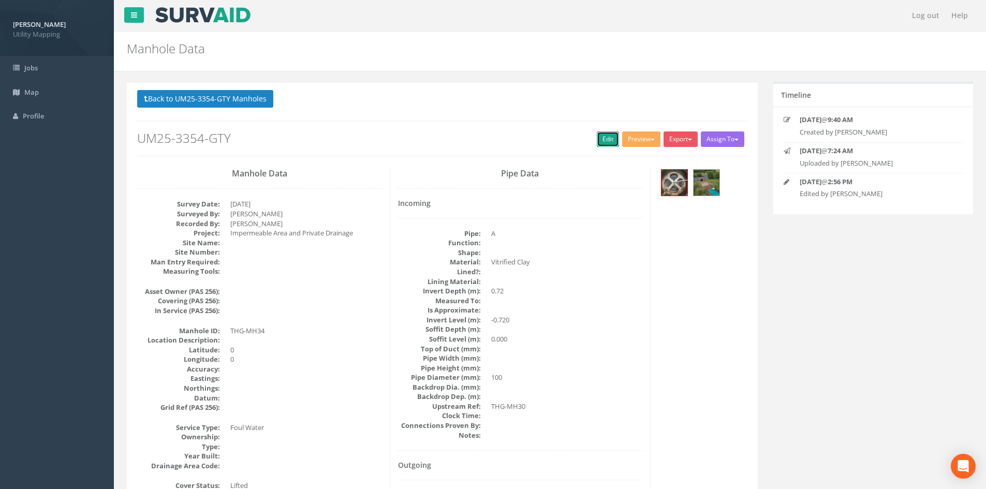
click at [601, 140] on link "Edit" at bounding box center [608, 139] width 22 height 16
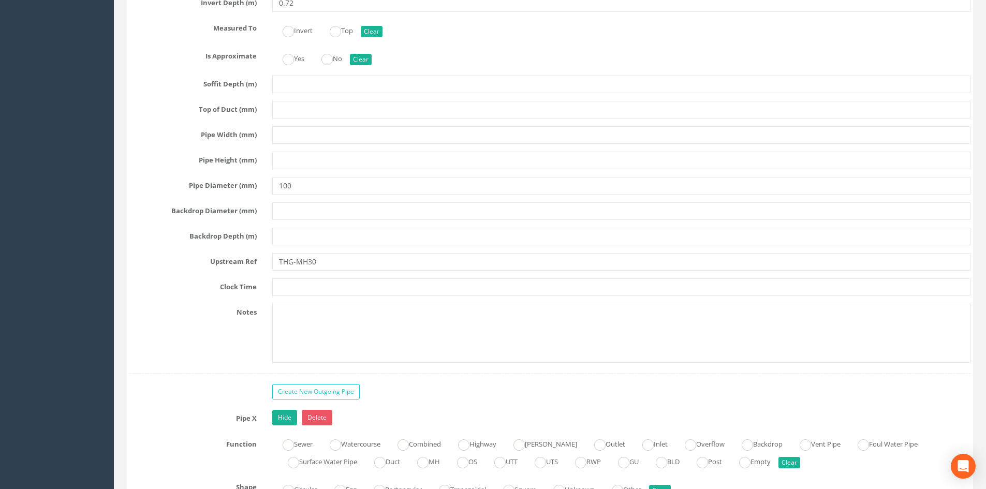
scroll to position [3106, 0]
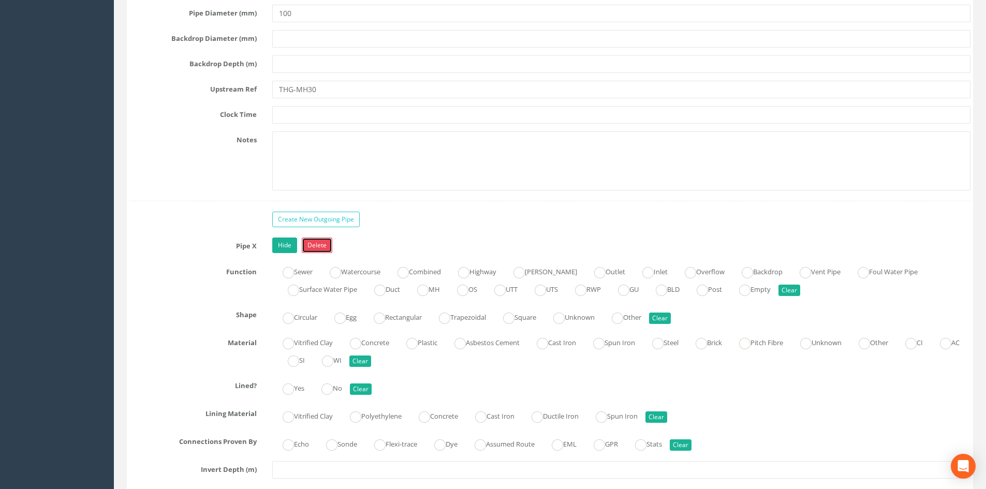
click at [331, 247] on link "Delete" at bounding box center [317, 246] width 31 height 16
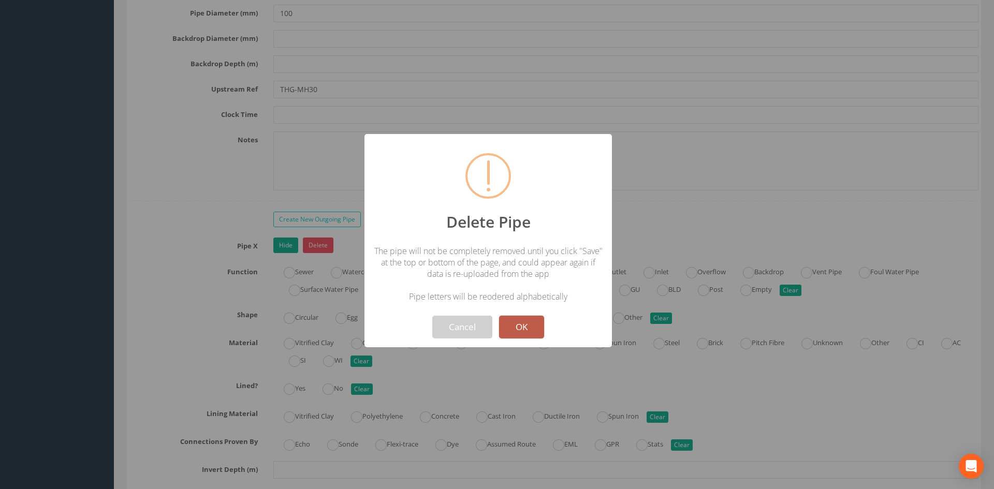
click at [531, 323] on button "OK" at bounding box center [521, 327] width 45 height 23
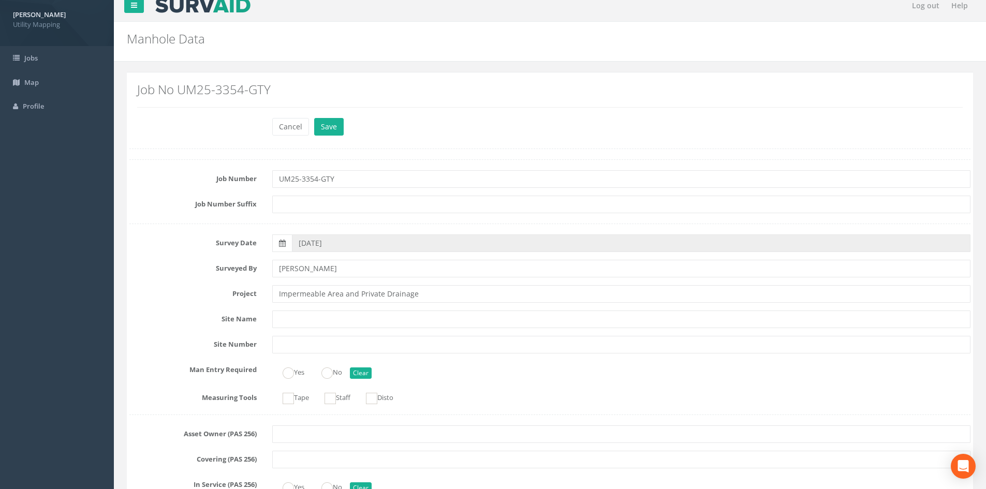
scroll to position [0, 0]
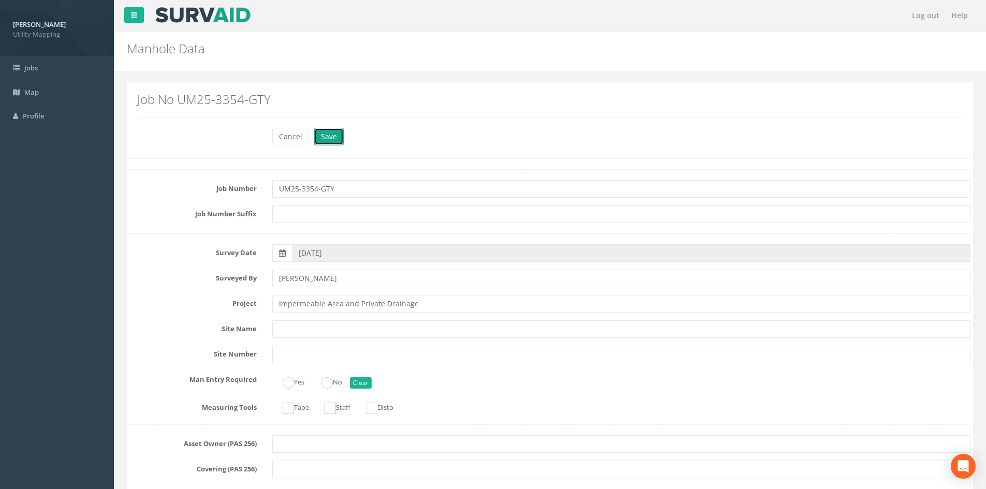
click at [338, 128] on button "Save" at bounding box center [329, 137] width 30 height 18
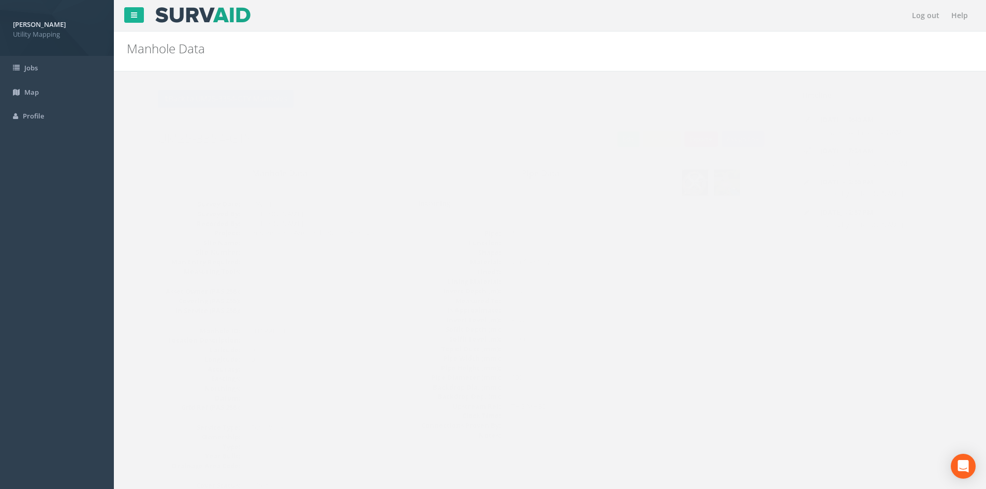
click at [673, 183] on img at bounding box center [674, 183] width 26 height 26
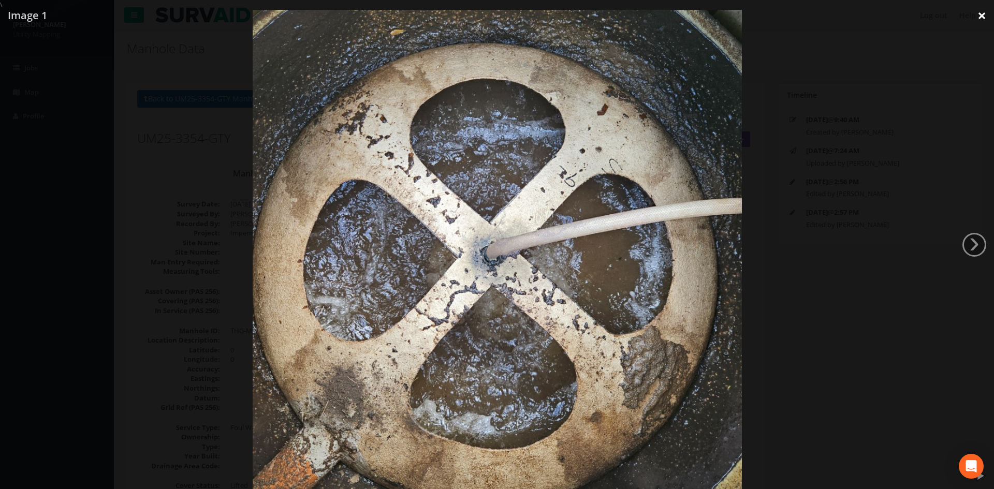
click at [974, 21] on link "×" at bounding box center [981, 15] width 24 height 31
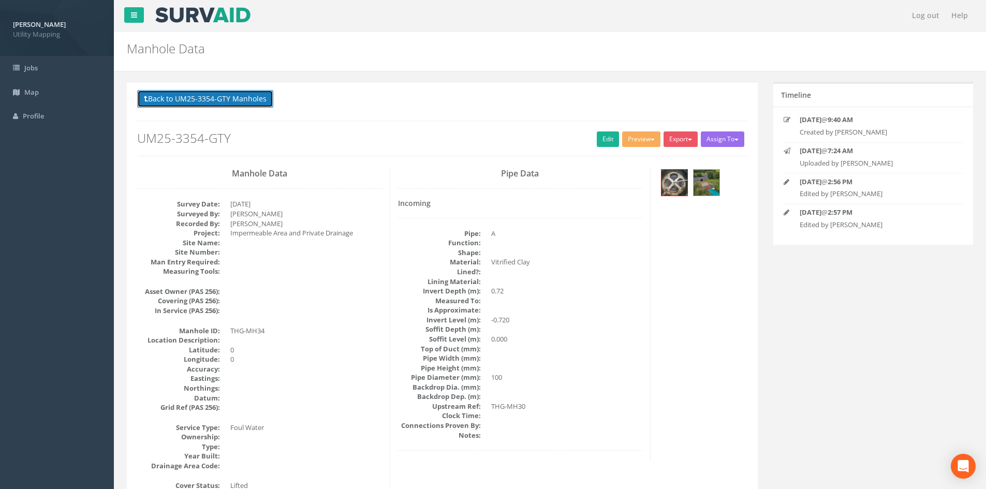
click at [260, 96] on button "Back to UM25-3354-GTY Manholes" at bounding box center [205, 99] width 136 height 18
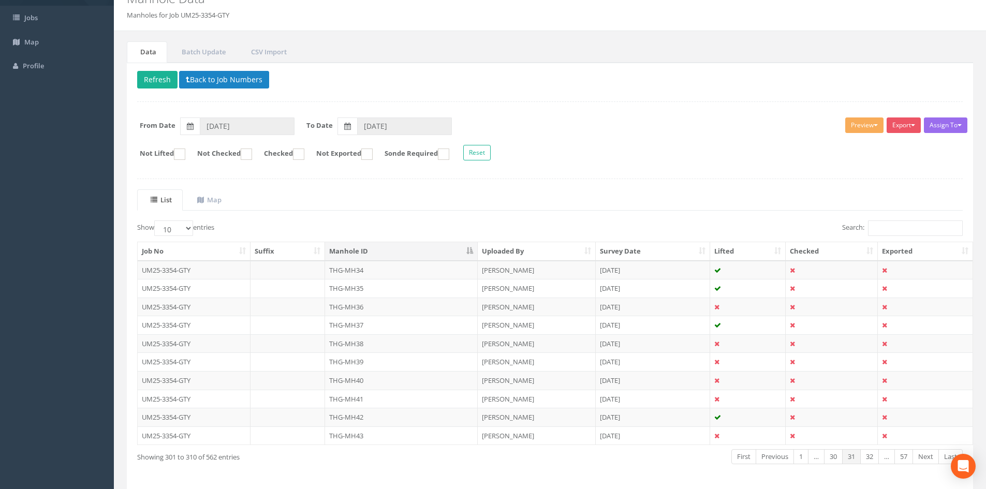
scroll to position [86, 0]
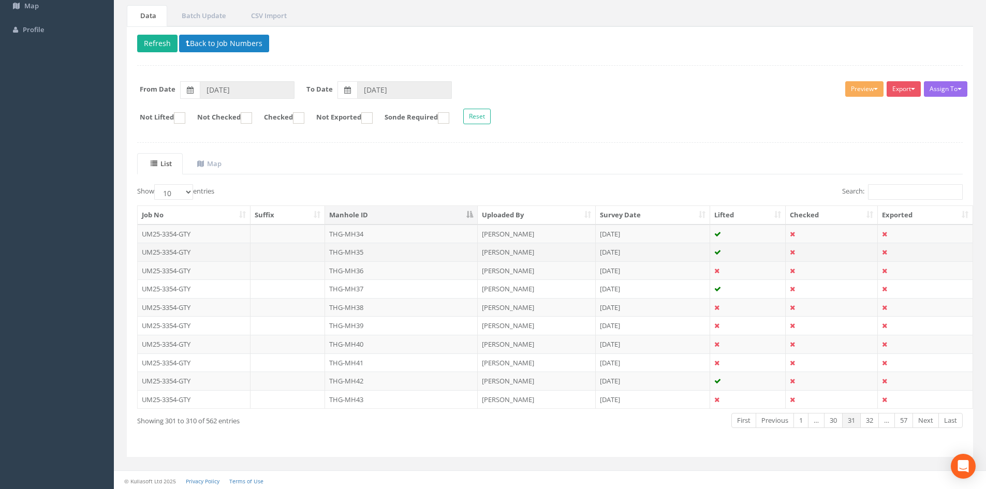
click at [355, 257] on td "THG-MH35" at bounding box center [401, 252] width 153 height 19
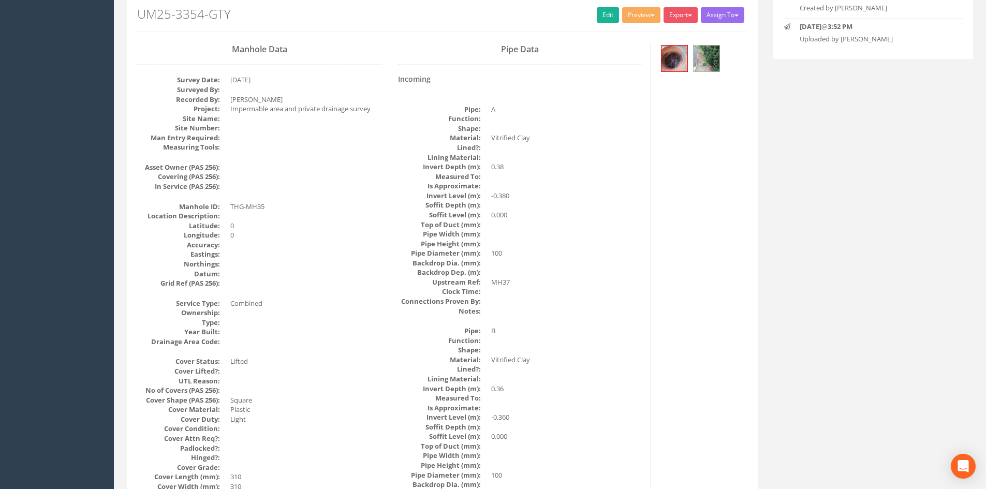
scroll to position [0, 0]
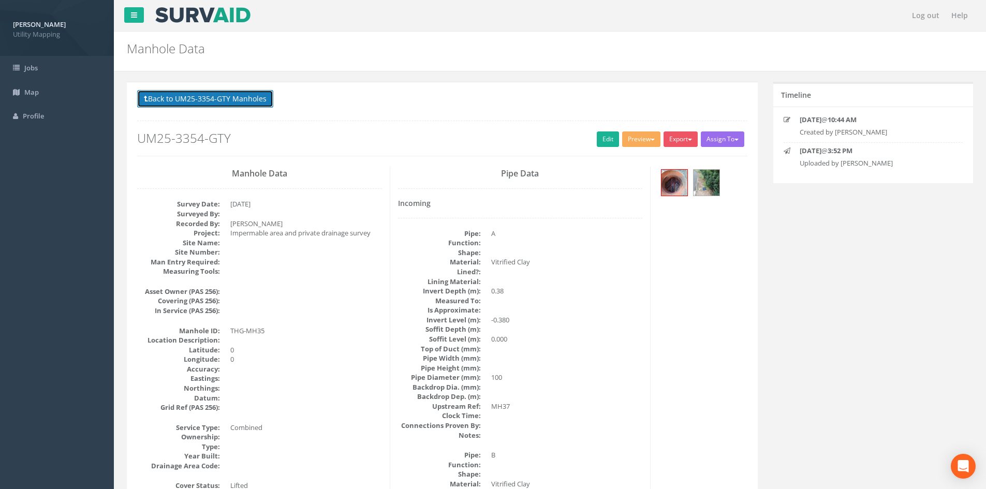
click at [224, 96] on button "Back to UM25-3354-GTY Manholes" at bounding box center [205, 99] width 136 height 18
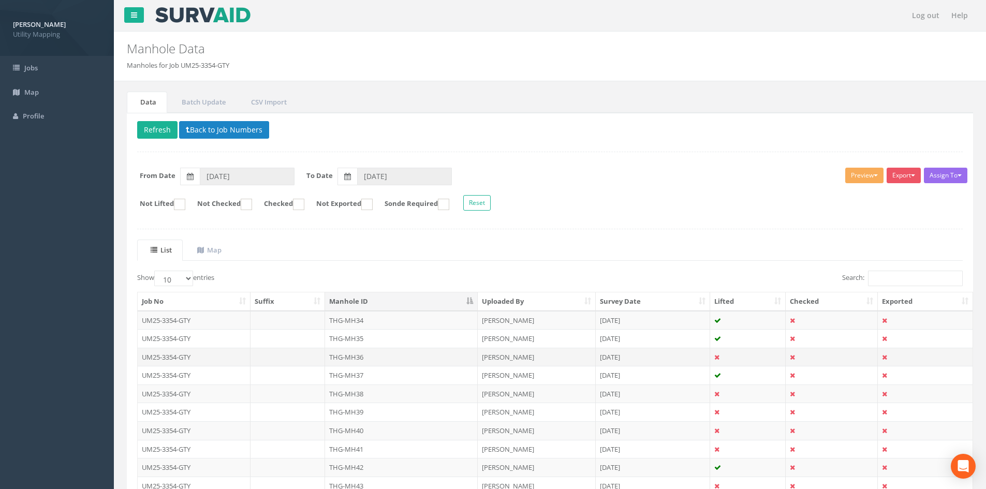
click at [345, 356] on td "THG-MH36" at bounding box center [401, 357] width 153 height 19
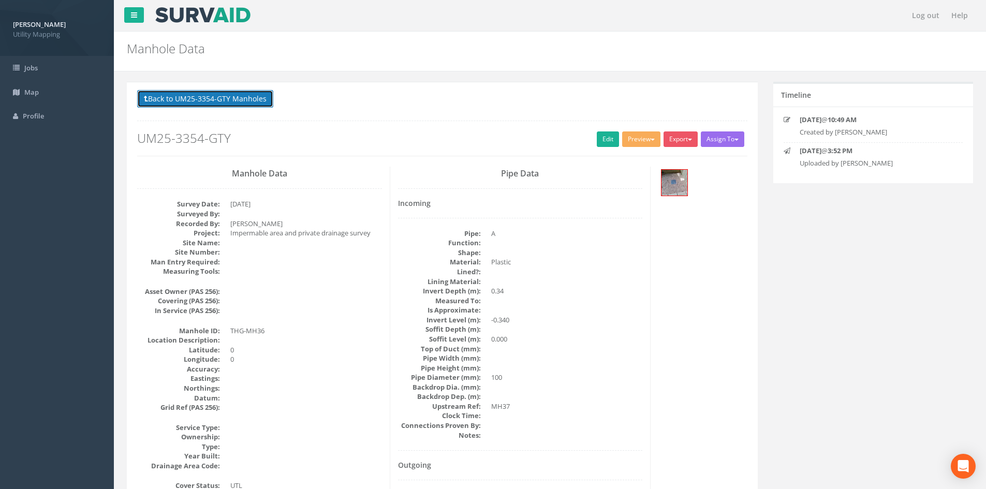
click at [259, 95] on button "Back to UM25-3354-GTY Manholes" at bounding box center [205, 99] width 136 height 18
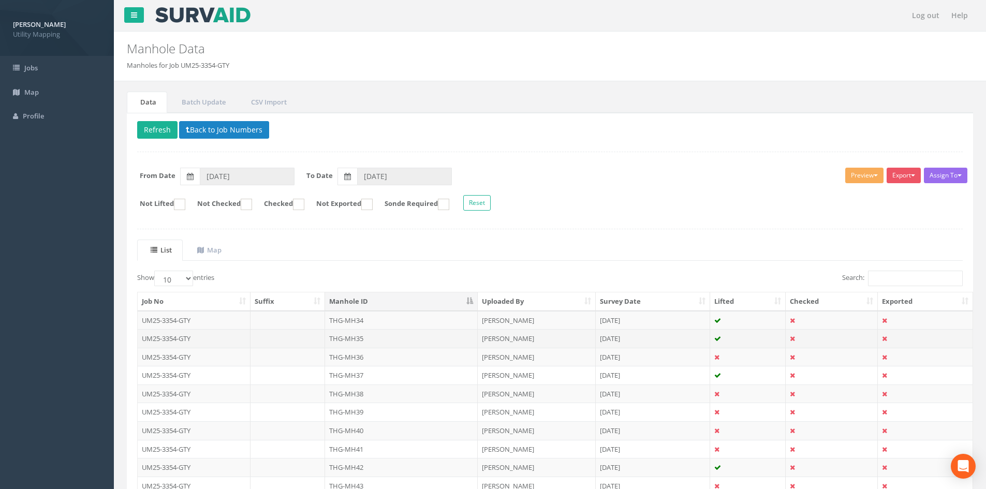
click at [363, 335] on td "THG-MH35" at bounding box center [401, 338] width 153 height 19
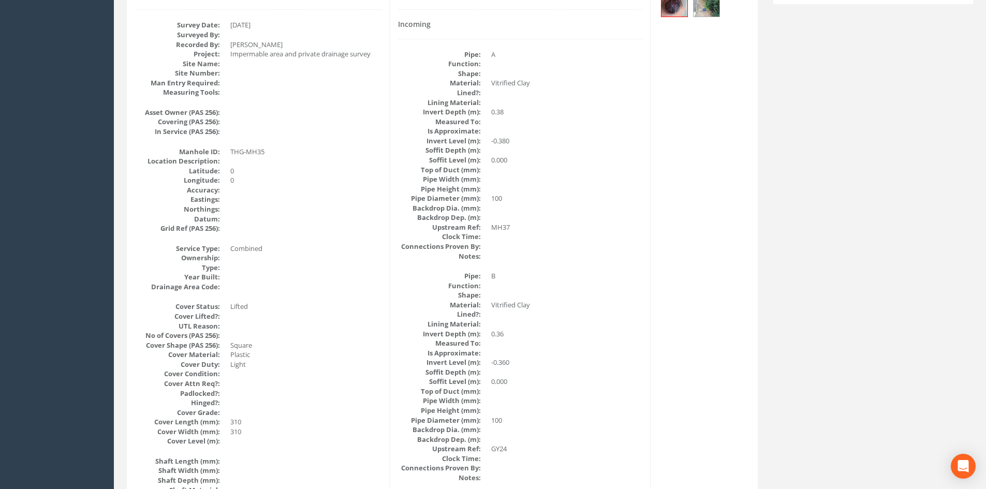
scroll to position [72, 0]
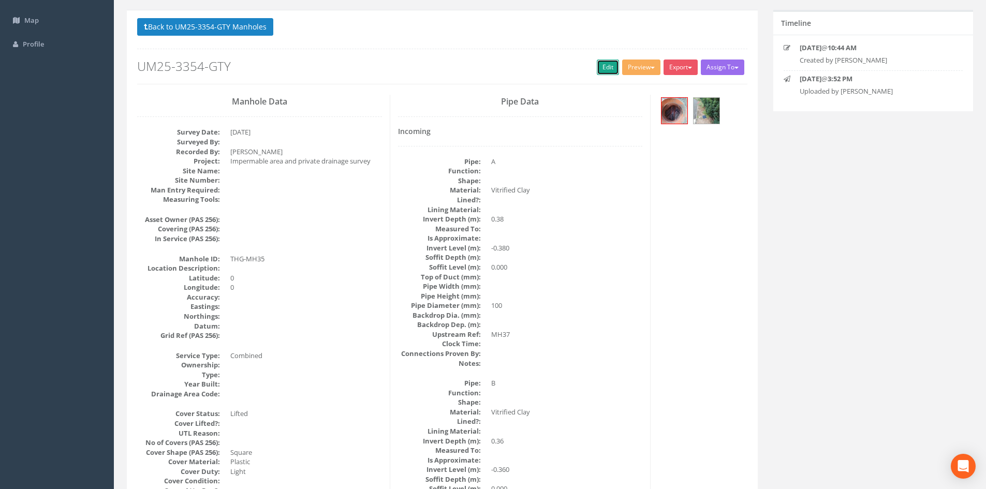
click at [602, 61] on link "Edit" at bounding box center [608, 68] width 22 height 16
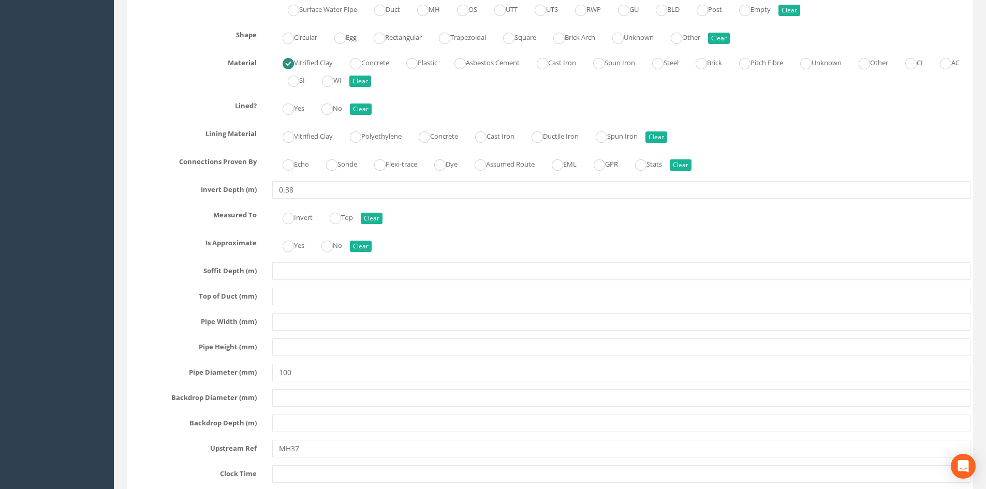
scroll to position [2919, 0]
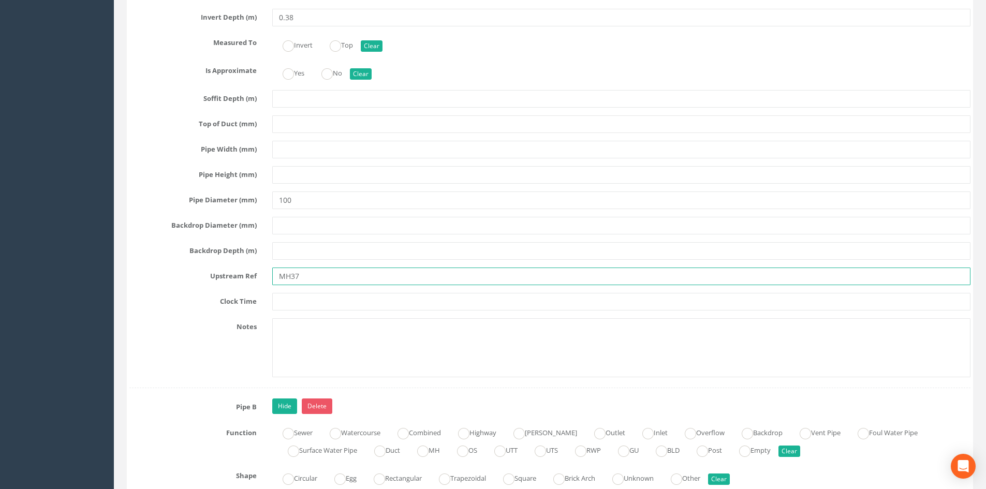
drag, startPoint x: 322, startPoint y: 276, endPoint x: 240, endPoint y: 274, distance: 82.3
click at [240, 274] on div "Upstream Ref MH37" at bounding box center [550, 277] width 857 height 18
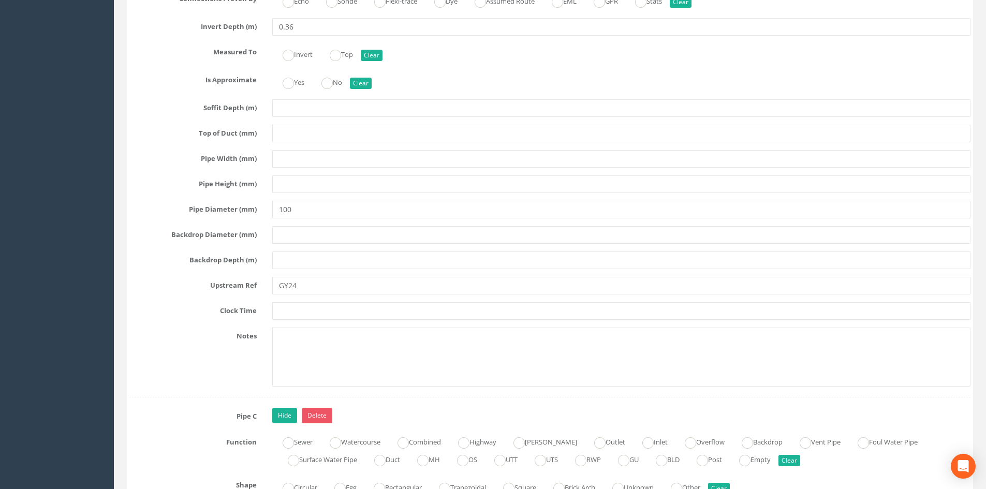
scroll to position [3609, 0]
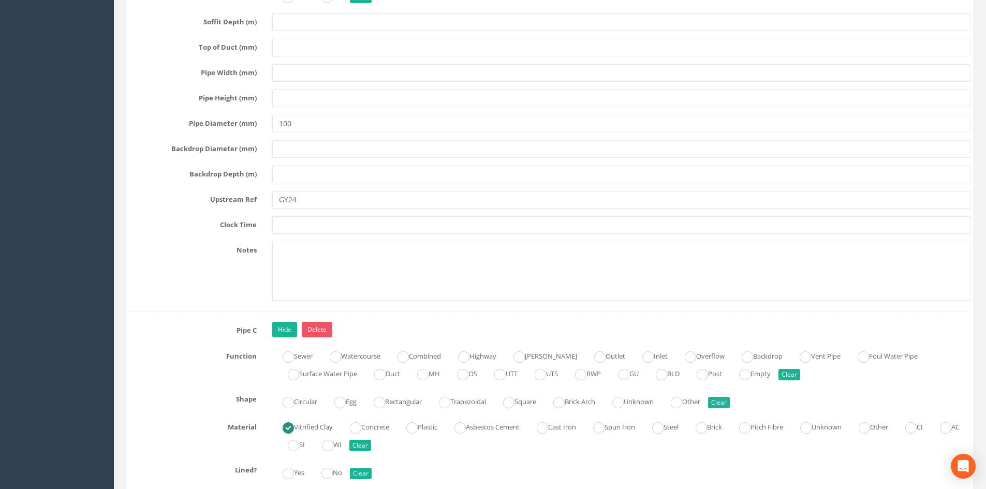
type input "THG-MH36"
click at [277, 199] on input "GY24" at bounding box center [621, 200] width 698 height 18
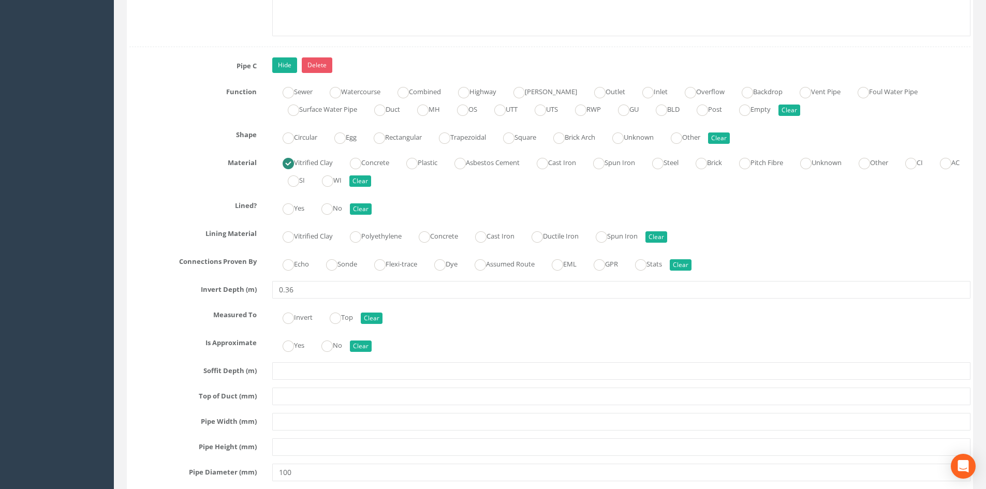
scroll to position [4040, 0]
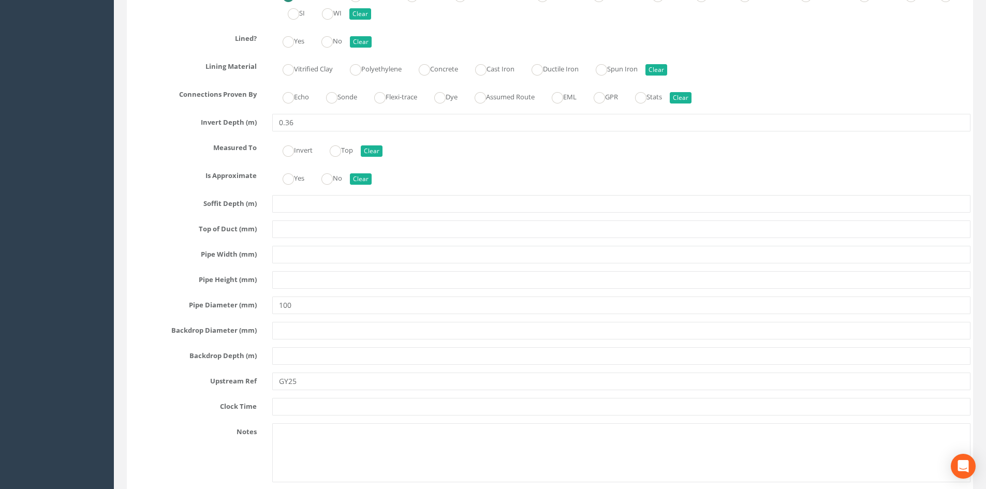
type input "THG-GY24"
click at [276, 378] on input "GY25" at bounding box center [621, 382] width 698 height 18
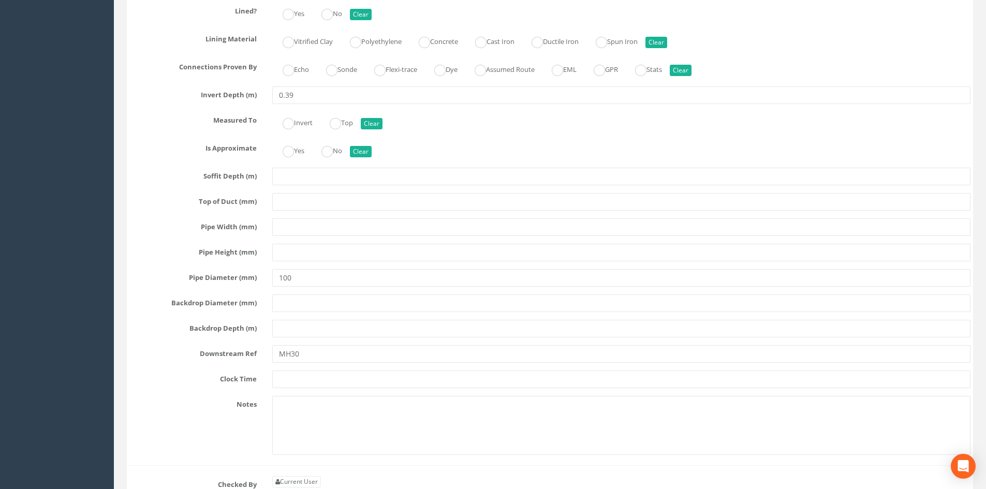
scroll to position [4730, 0]
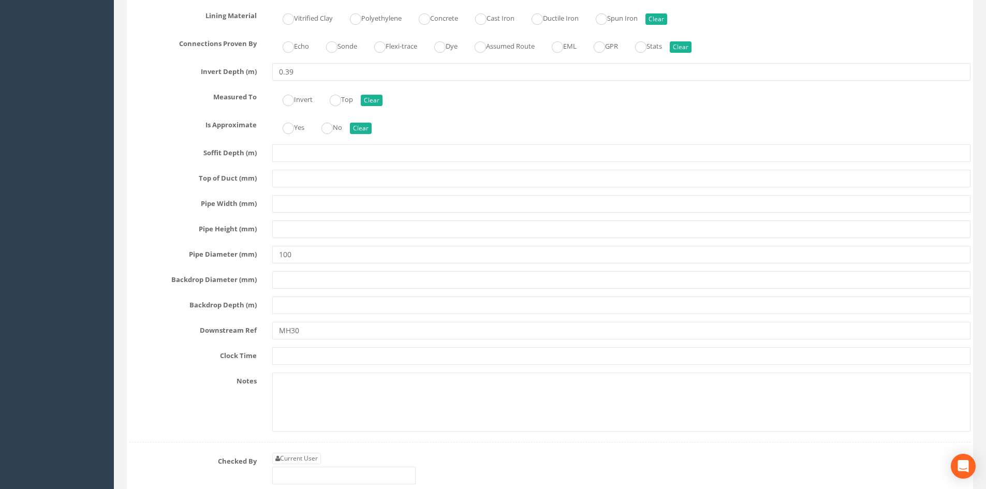
type input "THG-GY25"
click at [277, 336] on input "MH30" at bounding box center [621, 331] width 698 height 18
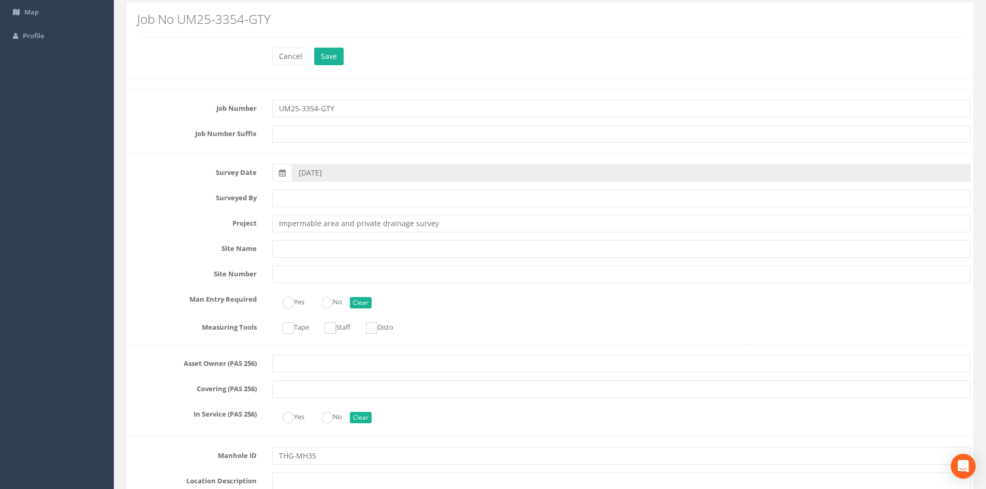
scroll to position [0, 0]
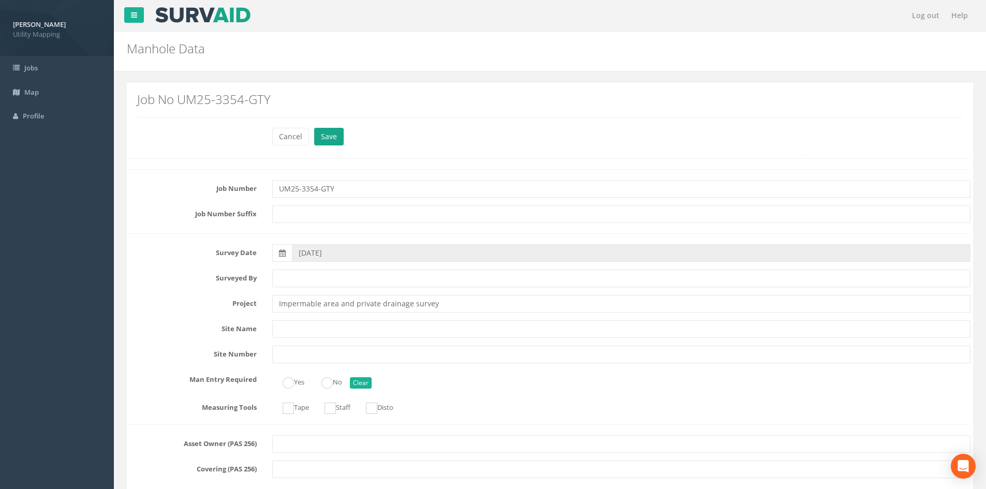
type input "THG-MH30"
click at [330, 143] on button "Save" at bounding box center [329, 137] width 30 height 18
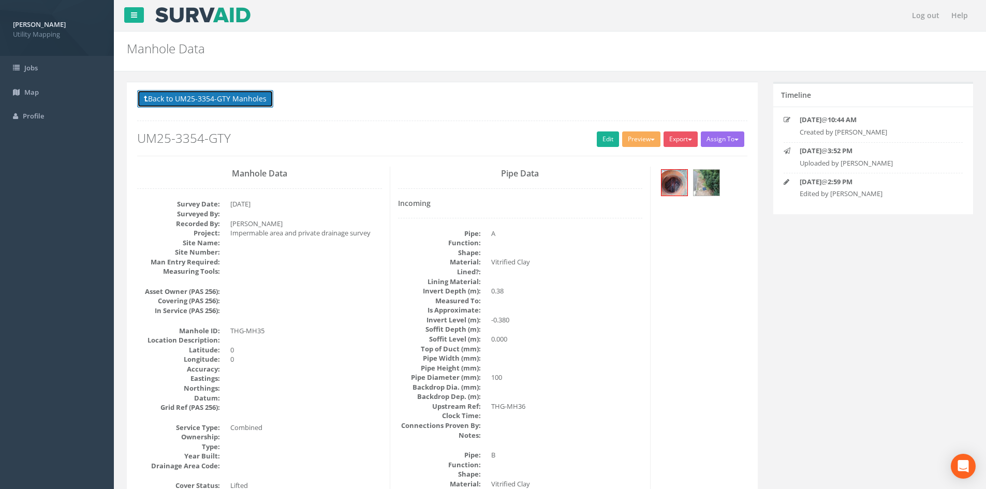
click at [218, 103] on button "Back to UM25-3354-GTY Manholes" at bounding box center [205, 99] width 136 height 18
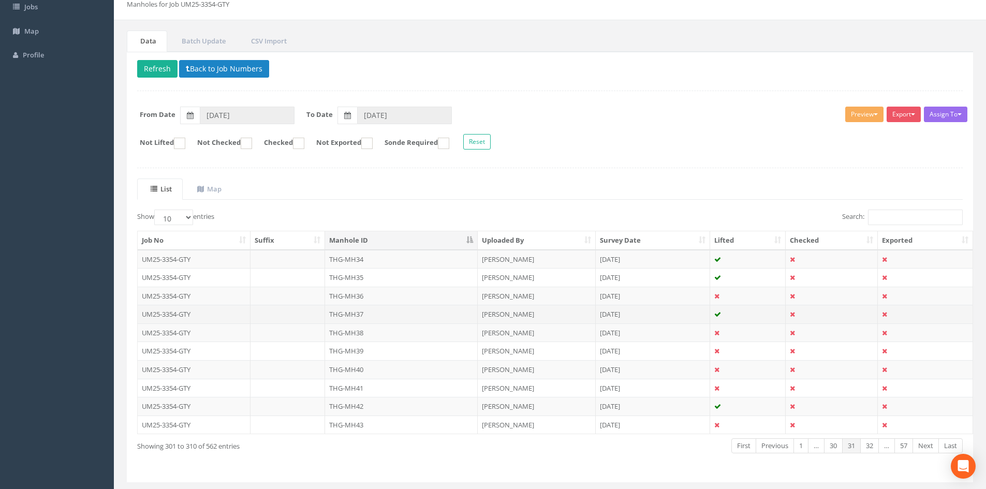
scroll to position [86, 0]
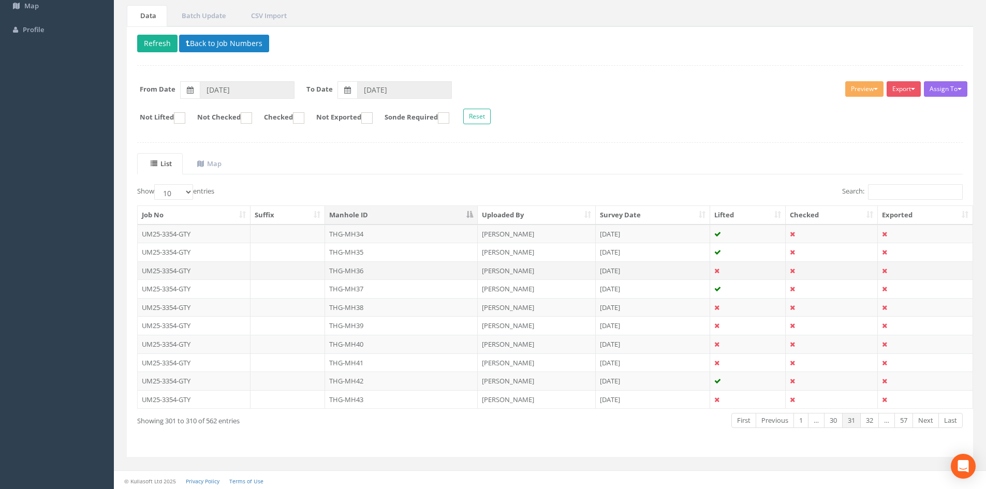
click at [359, 269] on td "THG-MH36" at bounding box center [401, 270] width 153 height 19
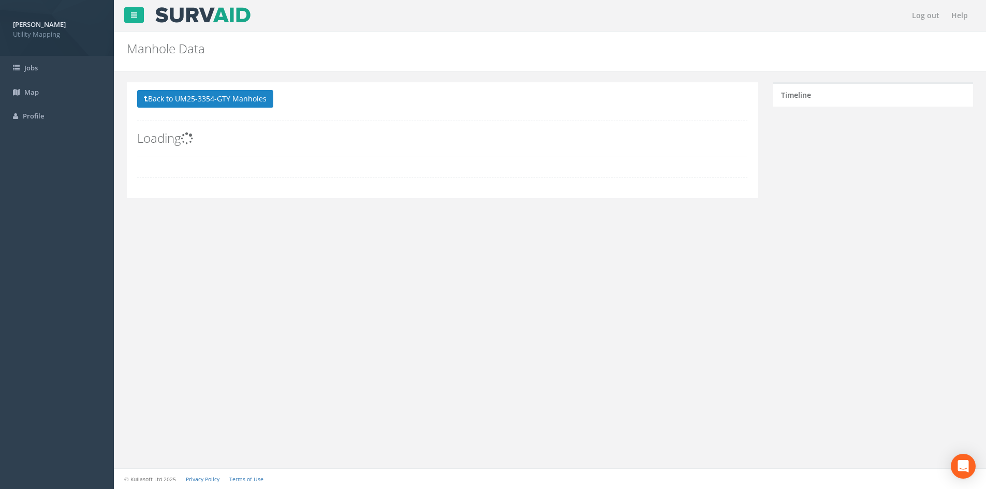
scroll to position [0, 0]
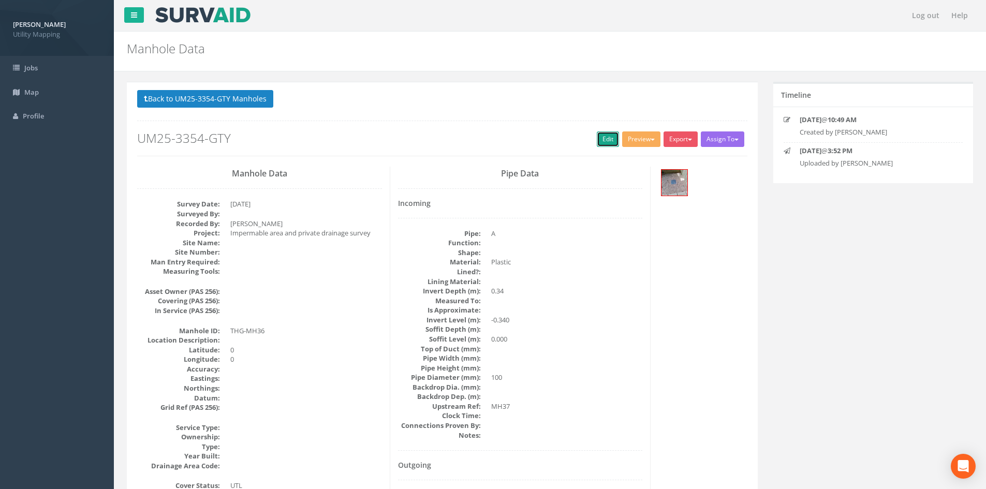
click at [603, 139] on link "Edit" at bounding box center [608, 139] width 22 height 16
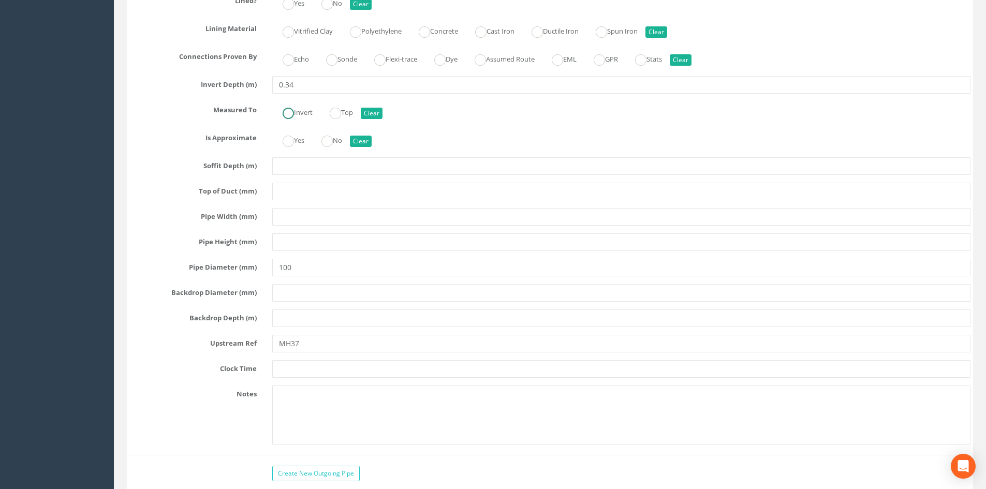
scroll to position [2933, 0]
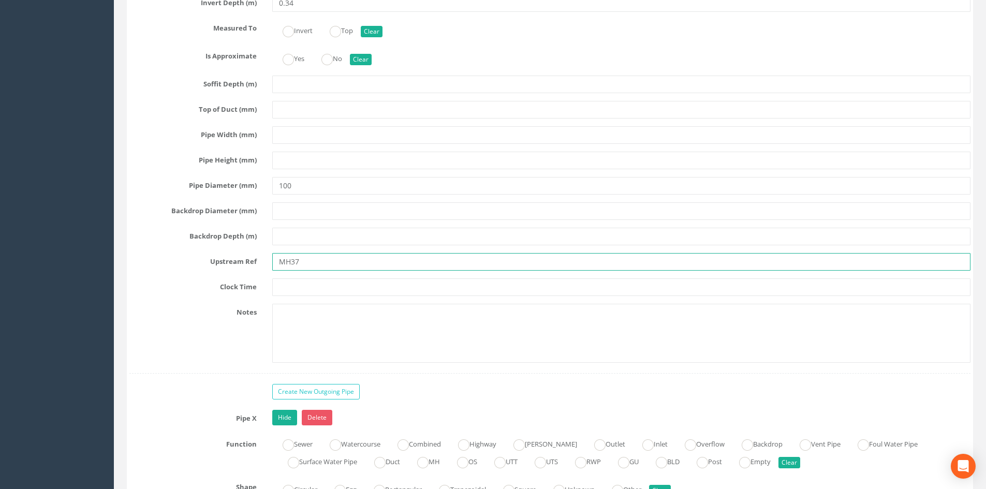
click at [278, 262] on input "MH37" at bounding box center [621, 262] width 698 height 18
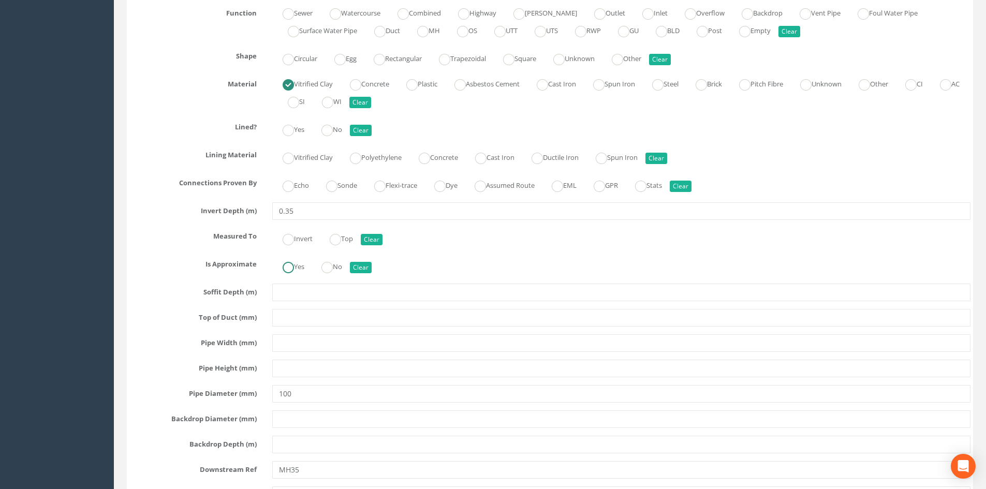
scroll to position [3451, 0]
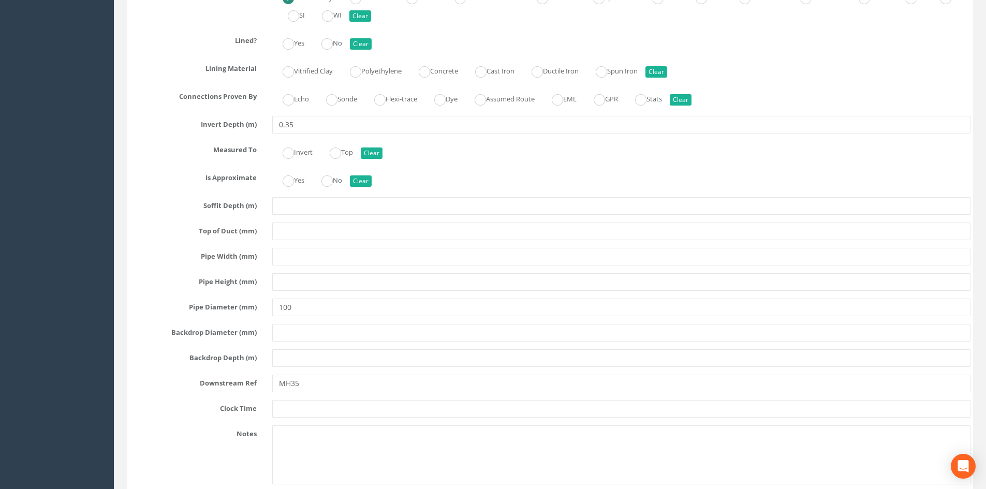
type input "THG-MH37"
click at [277, 384] on input "MH35" at bounding box center [621, 384] width 698 height 18
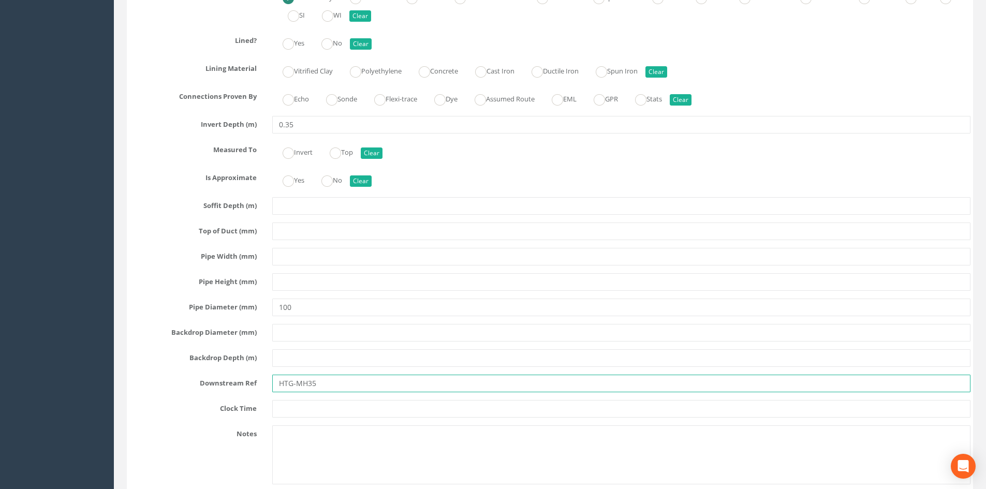
scroll to position [3796, 0]
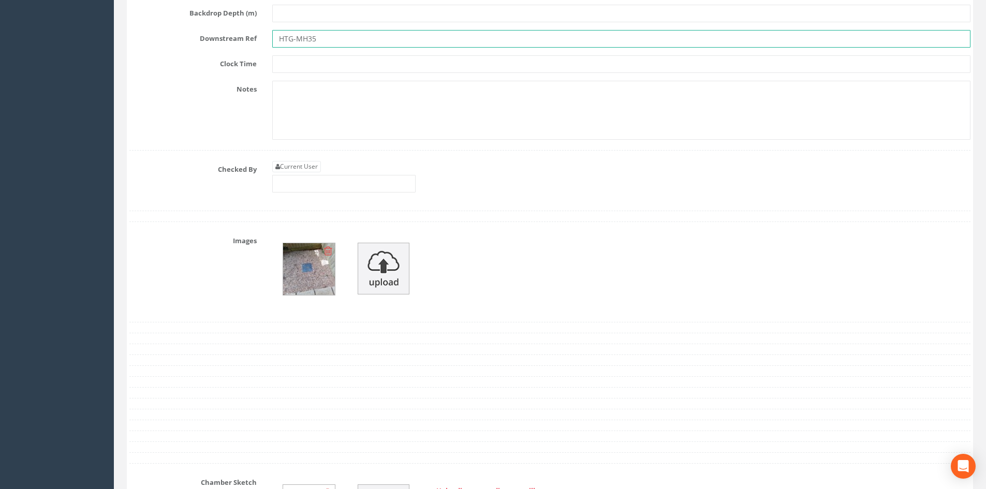
drag, startPoint x: 288, startPoint y: 40, endPoint x: 277, endPoint y: 44, distance: 12.1
click at [277, 44] on input "HTG-MH35" at bounding box center [621, 39] width 698 height 18
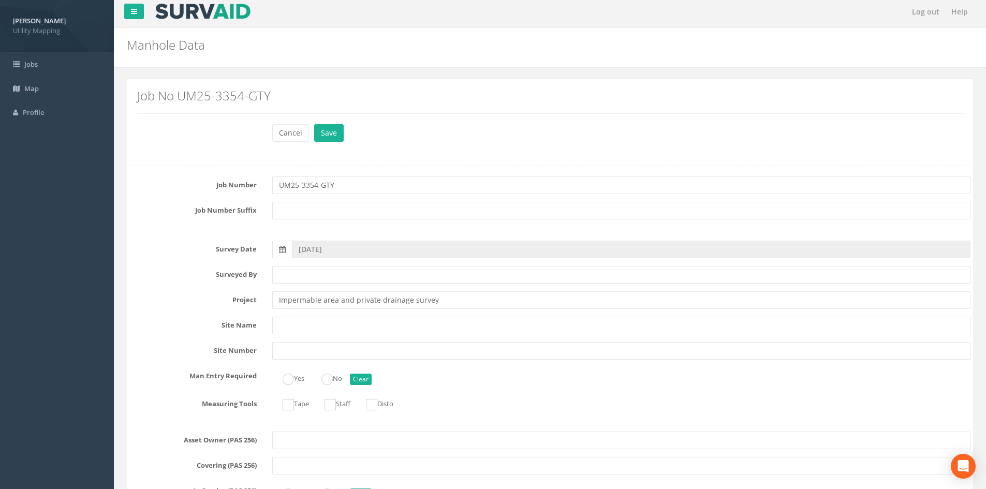
scroll to position [0, 0]
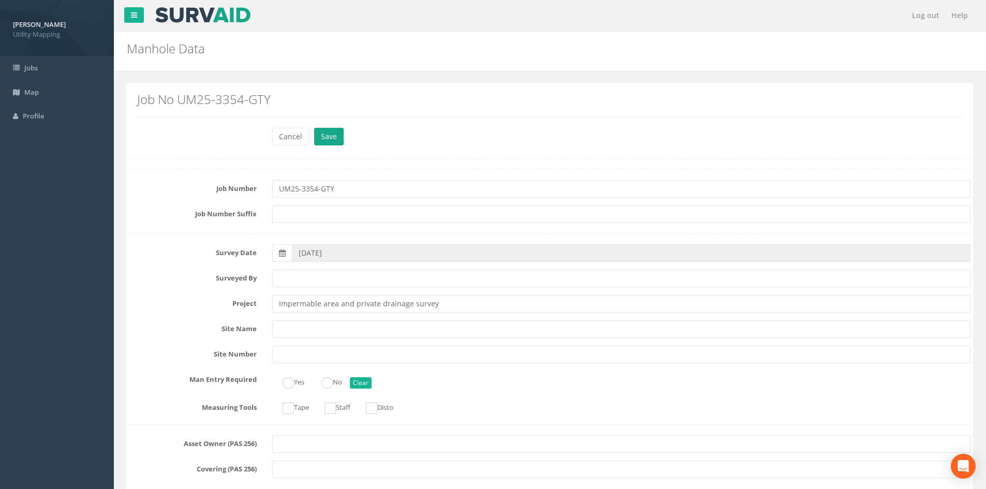
type input "THG-MH35"
click at [325, 132] on button "Save" at bounding box center [329, 137] width 30 height 18
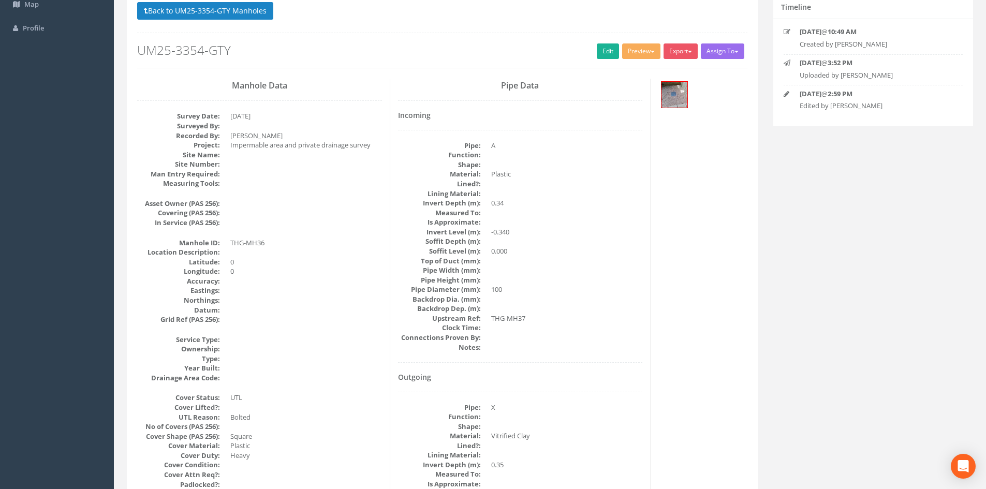
scroll to position [86, 0]
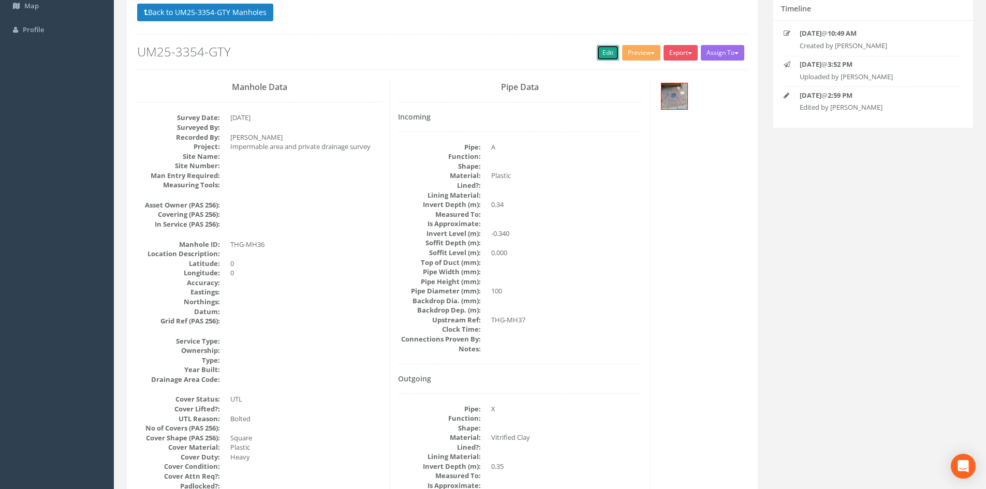
click at [597, 56] on link "Edit" at bounding box center [608, 53] width 22 height 16
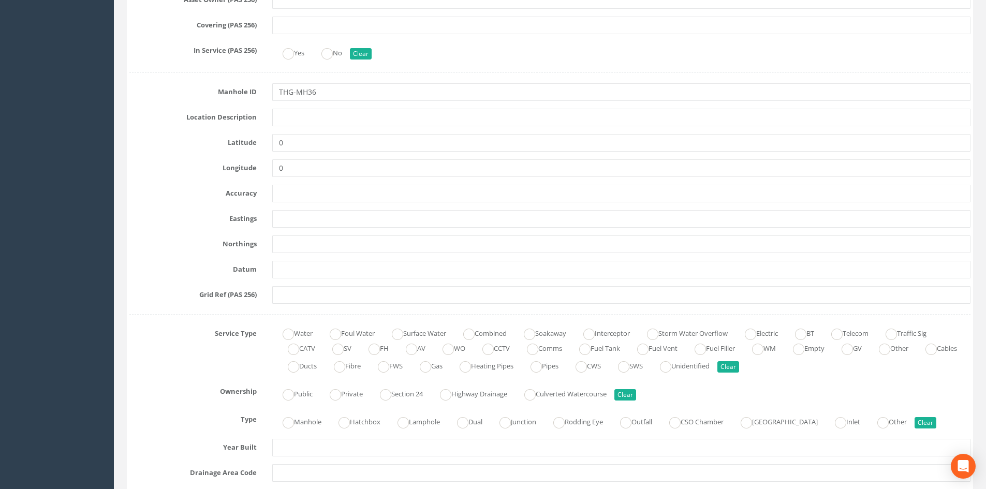
scroll to position [604, 0]
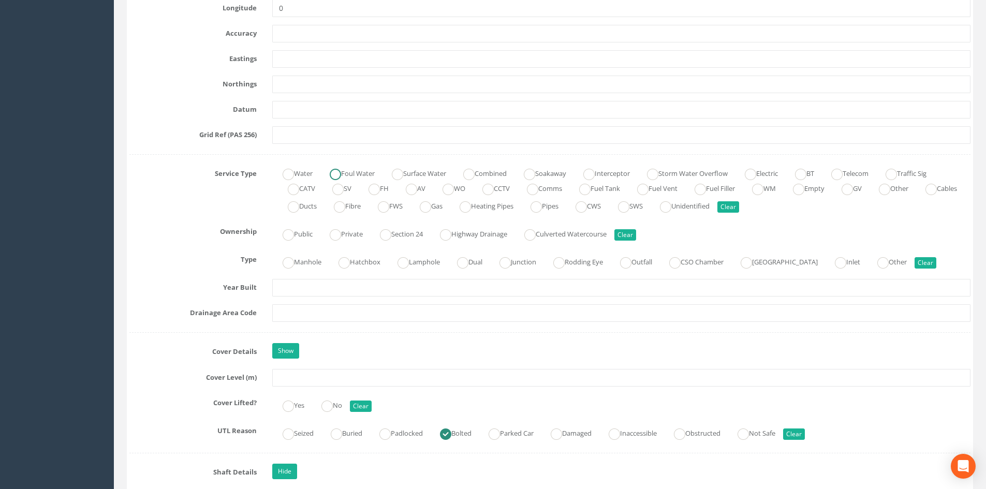
click at [374, 171] on label "Foul Water" at bounding box center [346, 172] width 55 height 15
radio input "true"
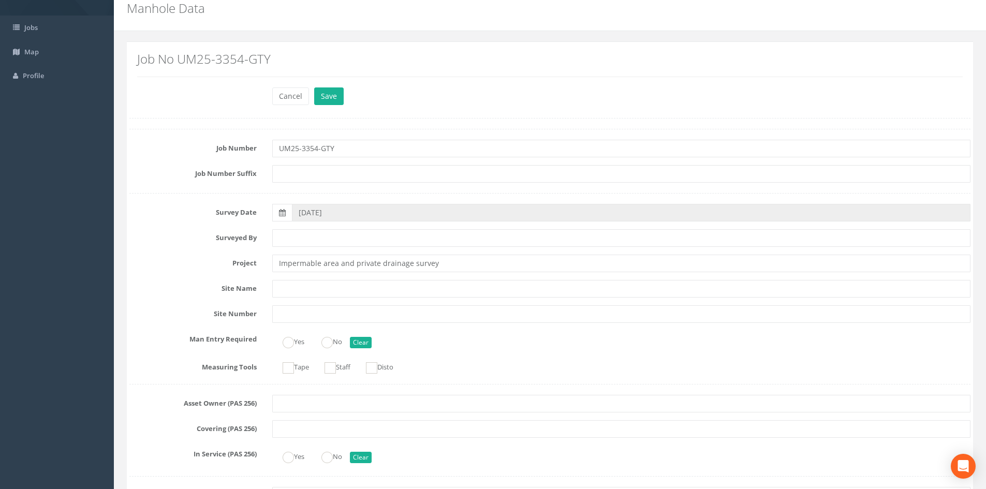
scroll to position [0, 0]
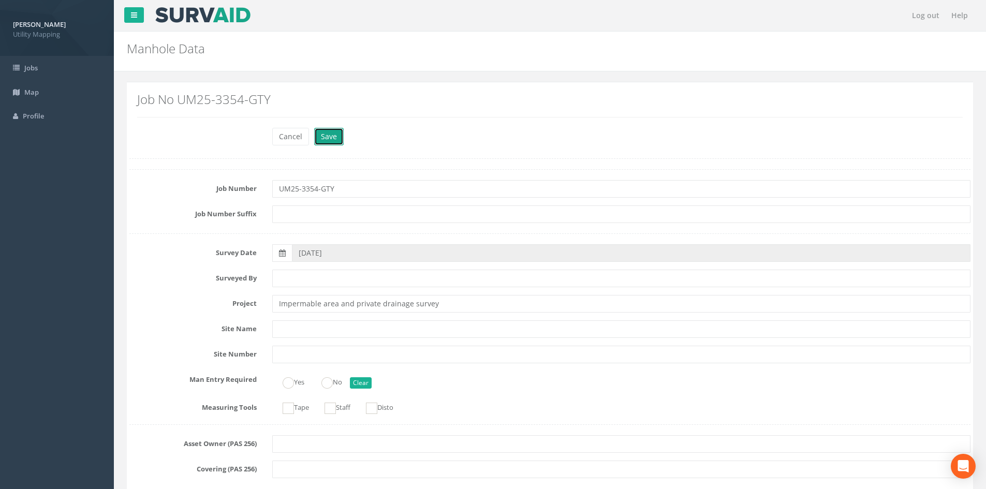
click at [316, 130] on button "Save" at bounding box center [329, 137] width 30 height 18
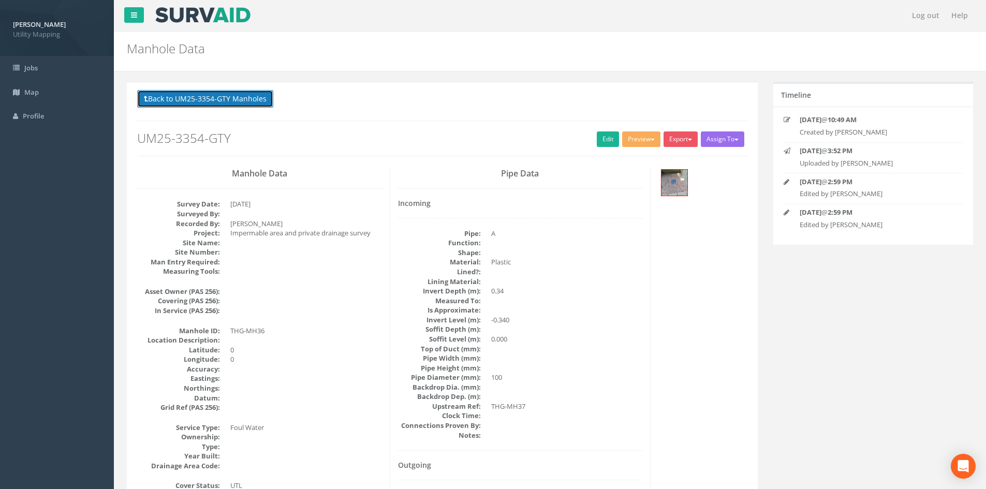
click at [260, 98] on button "Back to UM25-3354-GTY Manholes" at bounding box center [205, 99] width 136 height 18
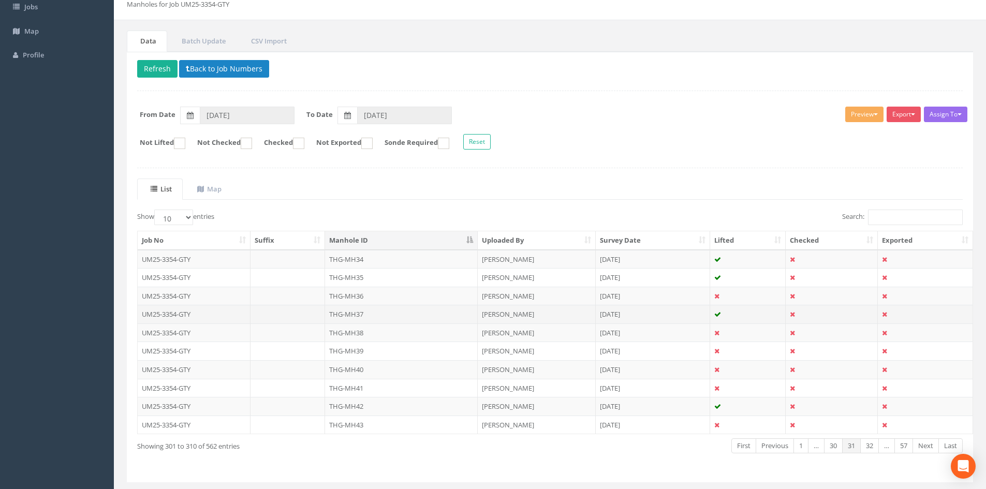
scroll to position [86, 0]
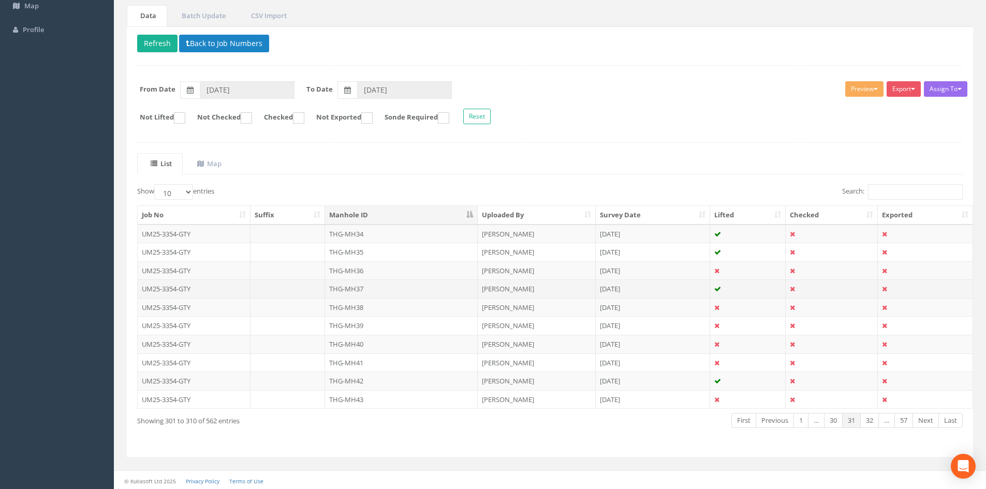
click at [379, 286] on td "THG-MH37" at bounding box center [401, 289] width 153 height 19
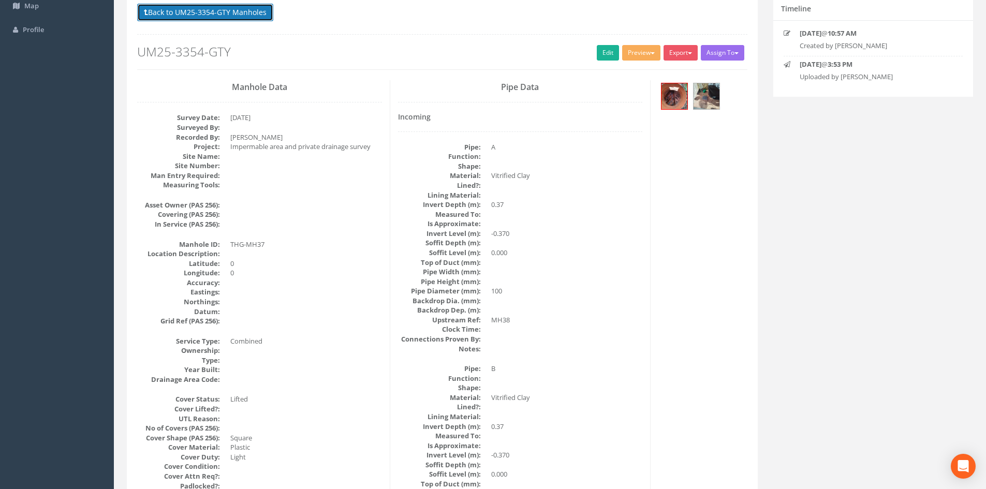
click at [214, 20] on button "Back to UM25-3354-GTY Manholes" at bounding box center [205, 13] width 136 height 18
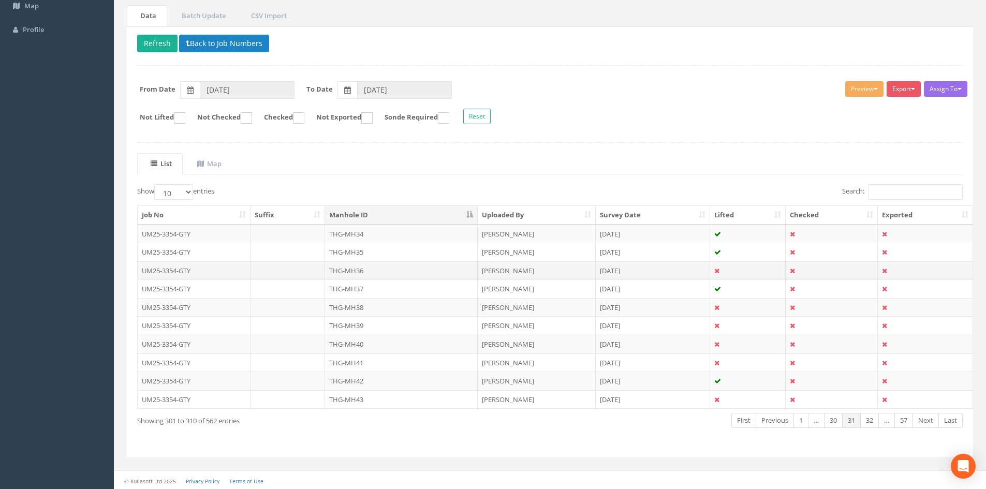
click at [360, 270] on td "THG-MH36" at bounding box center [401, 270] width 153 height 19
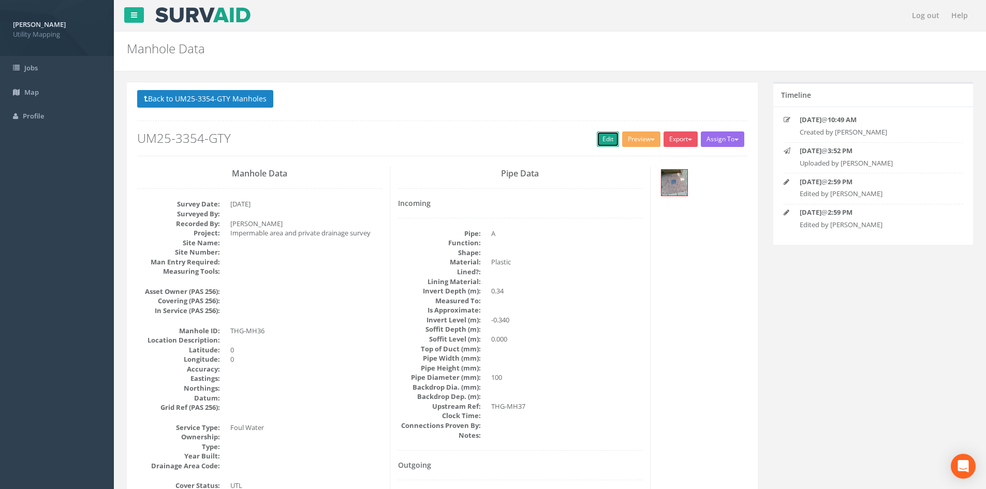
click at [597, 139] on link "Edit" at bounding box center [608, 139] width 22 height 16
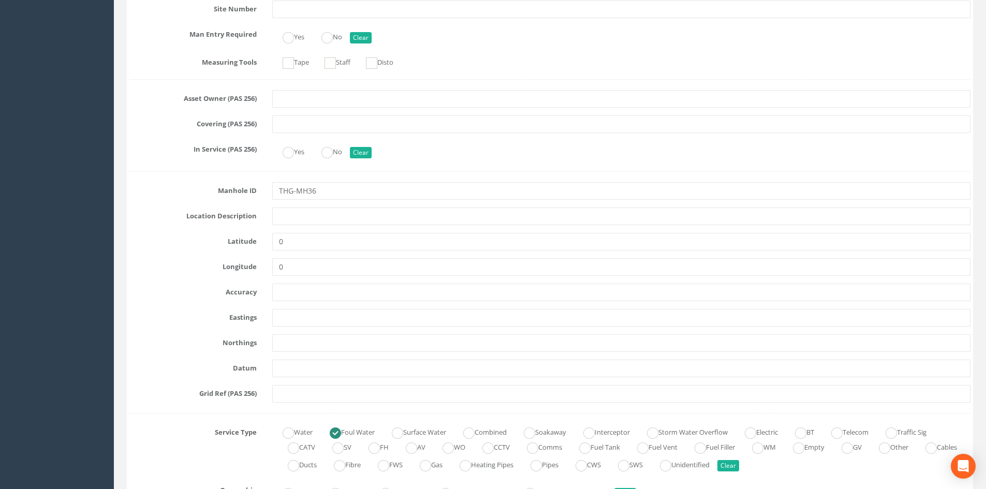
scroll to position [518, 0]
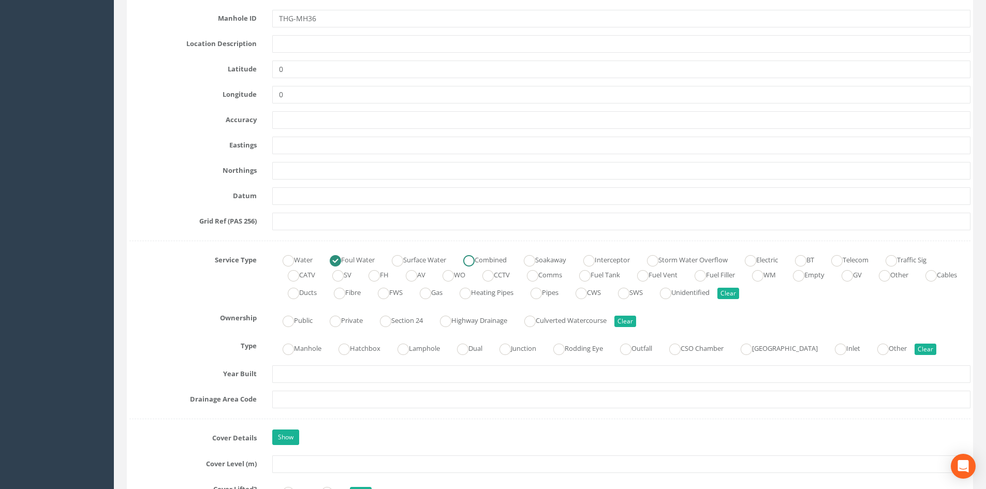
click at [507, 260] on label "Combined" at bounding box center [480, 259] width 54 height 15
radio input "false"
radio input "true"
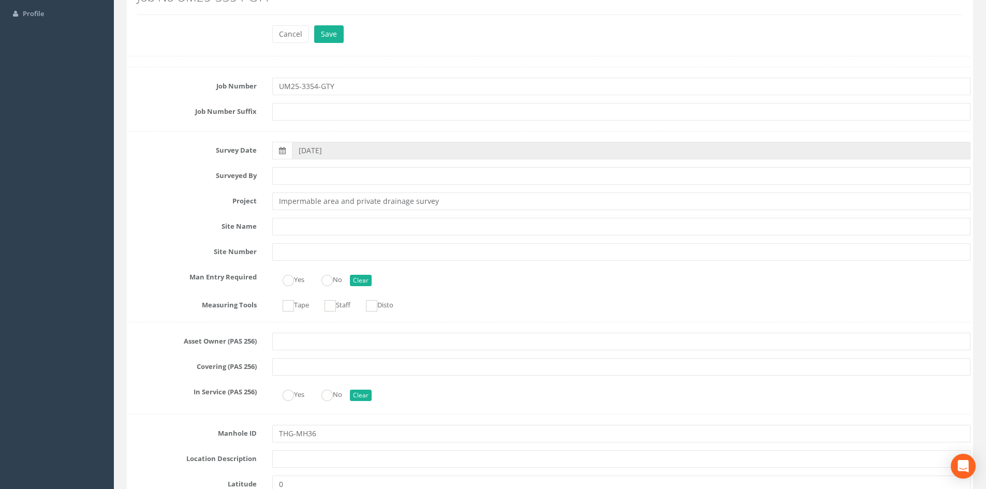
scroll to position [0, 0]
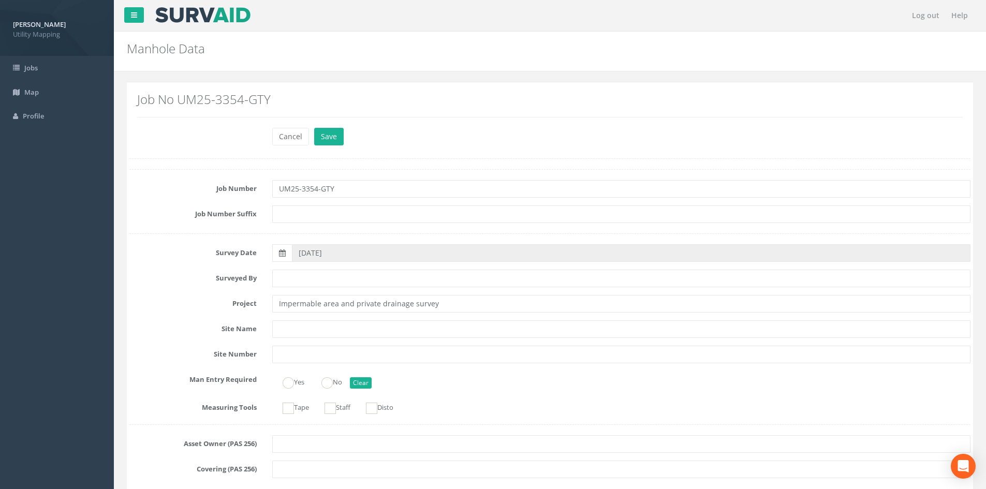
click at [321, 141] on button "Save" at bounding box center [329, 137] width 30 height 18
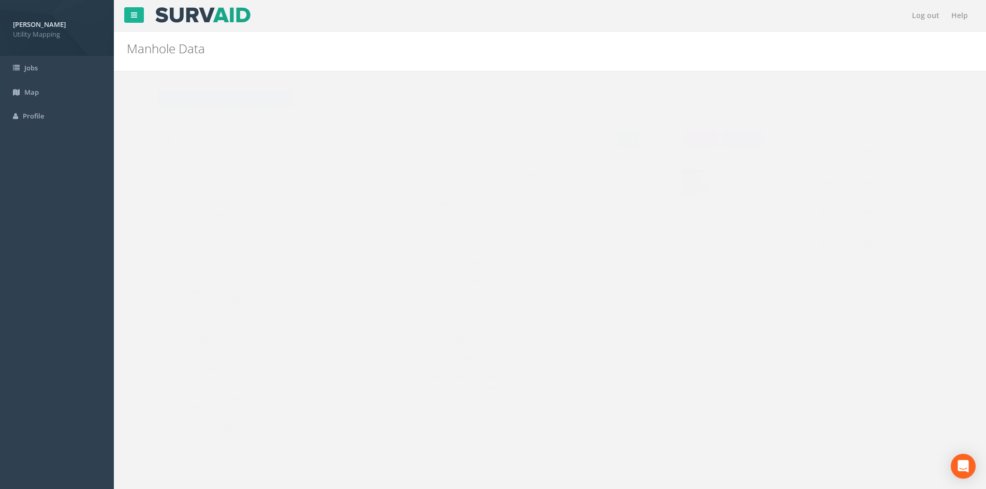
click at [219, 104] on button "Back to UM25-3354-GTY Manholes" at bounding box center [205, 99] width 136 height 18
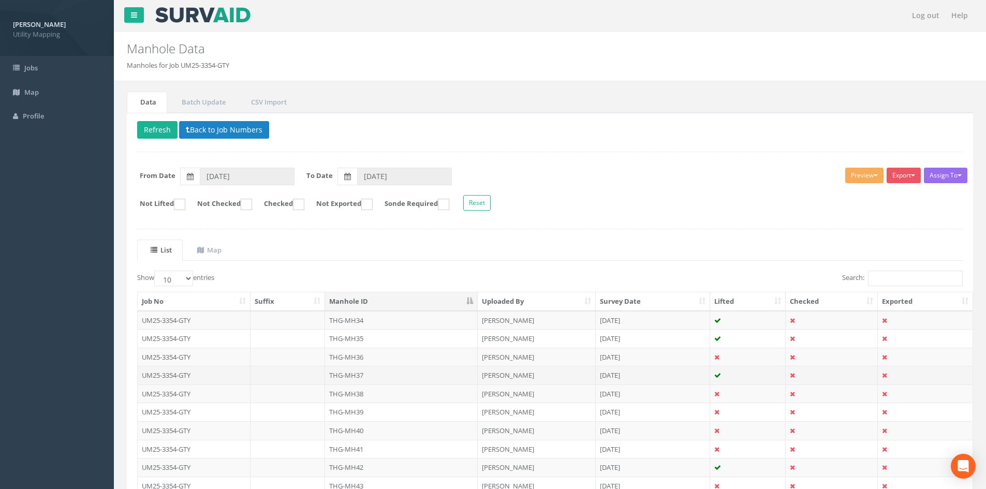
click at [329, 381] on td "THG-MH37" at bounding box center [401, 375] width 153 height 19
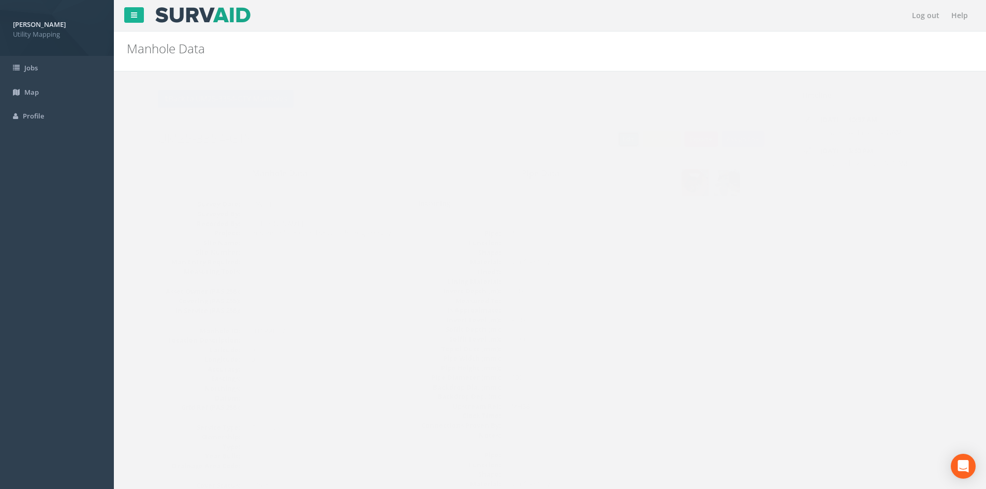
click at [597, 143] on link "Edit" at bounding box center [608, 139] width 22 height 16
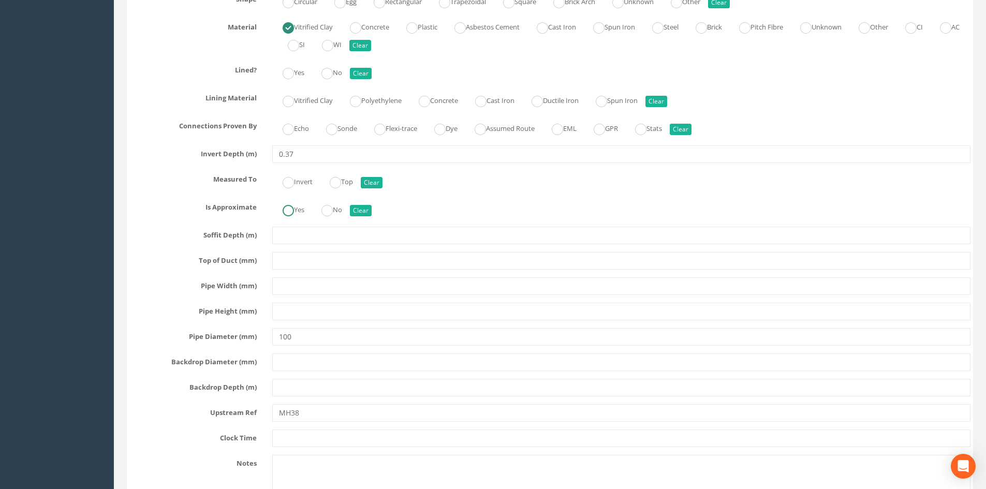
scroll to position [3106, 0]
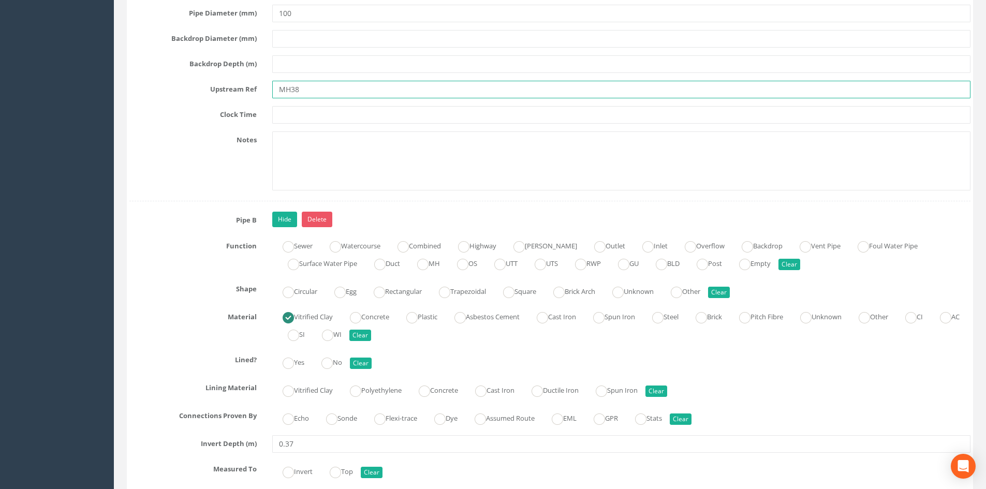
click at [276, 91] on input "MH38" at bounding box center [621, 90] width 698 height 18
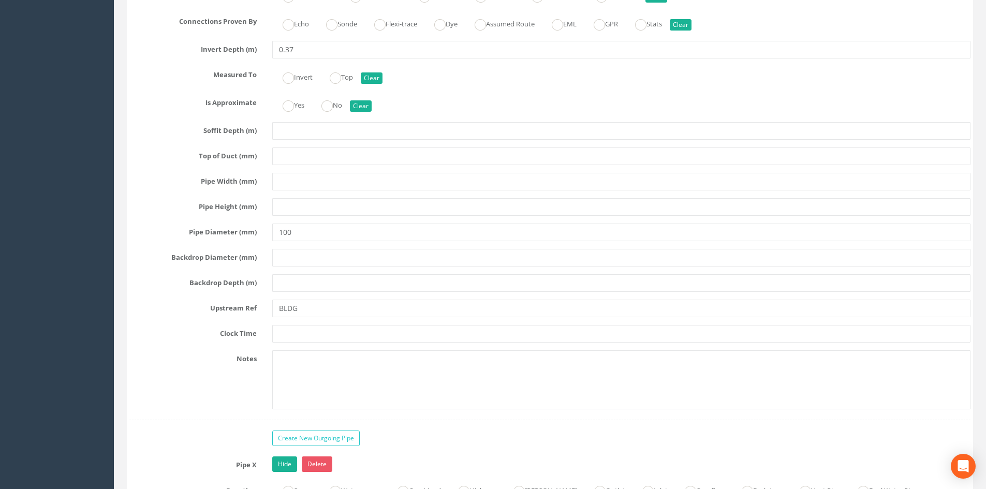
scroll to position [4139, 0]
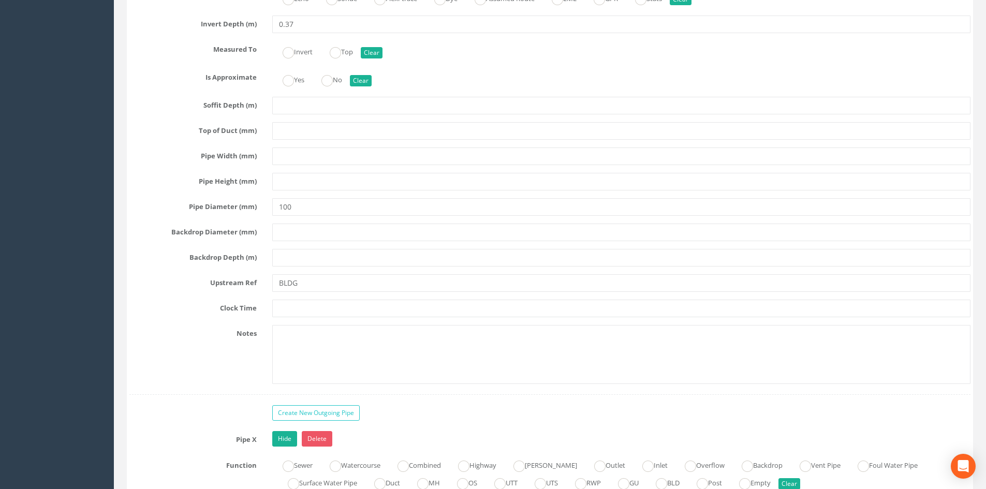
type input "THG-MH38"
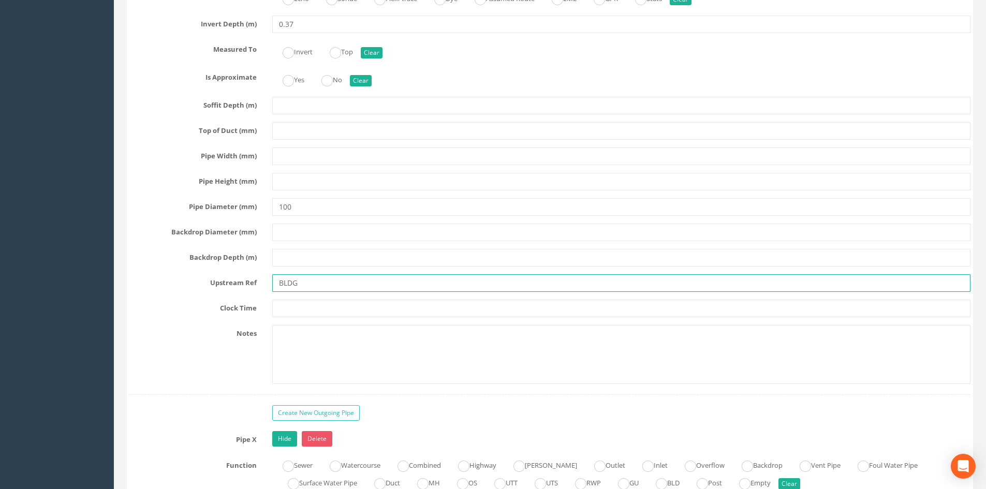
drag, startPoint x: 310, startPoint y: 277, endPoint x: 176, endPoint y: 299, distance: 134.9
click at [176, 299] on div "Pipe C Hide Delete Function Sewer Watercourse Combined Highway [PERSON_NAME] Ou…" at bounding box center [549, 93] width 841 height 603
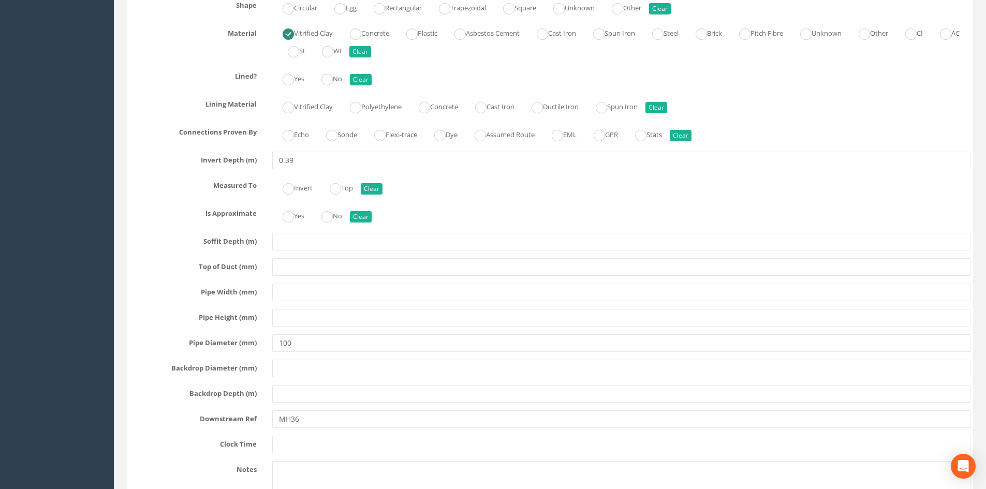
scroll to position [4656, 0]
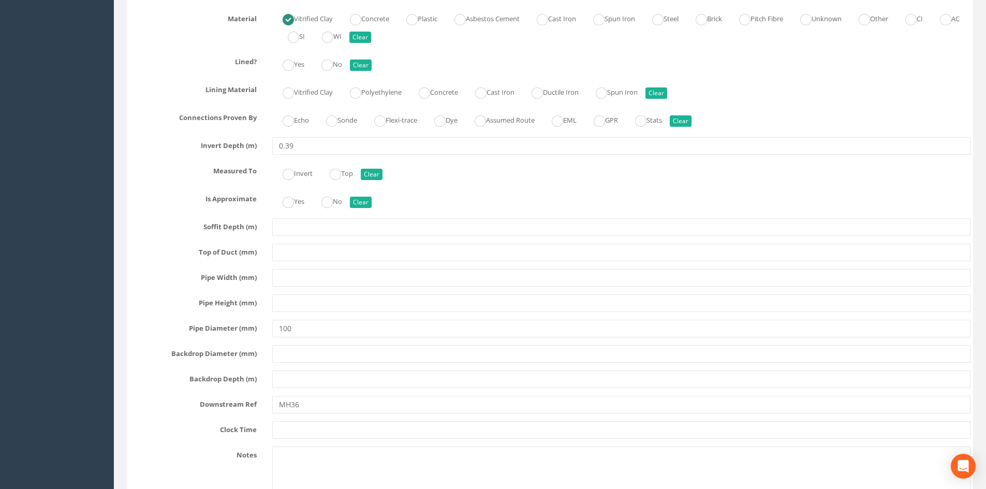
type input "DP"
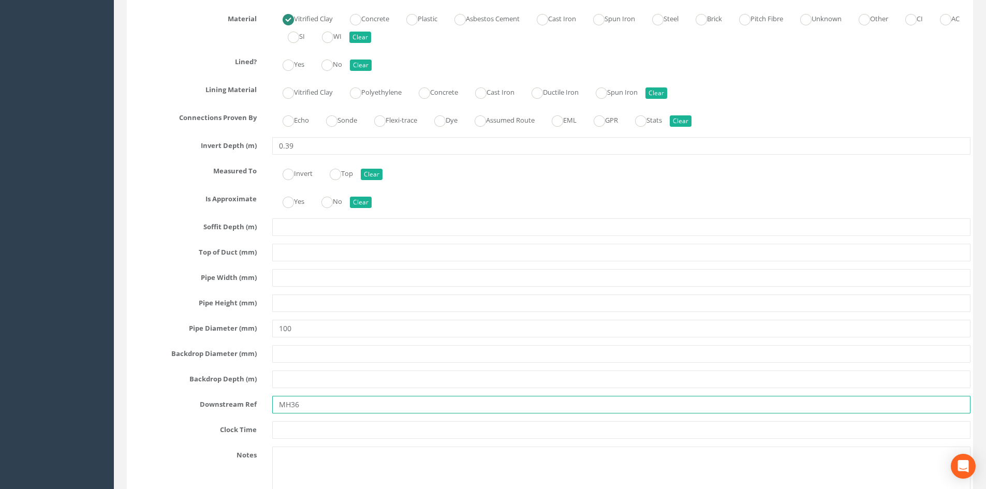
click at [280, 400] on input "MH36" at bounding box center [621, 405] width 698 height 18
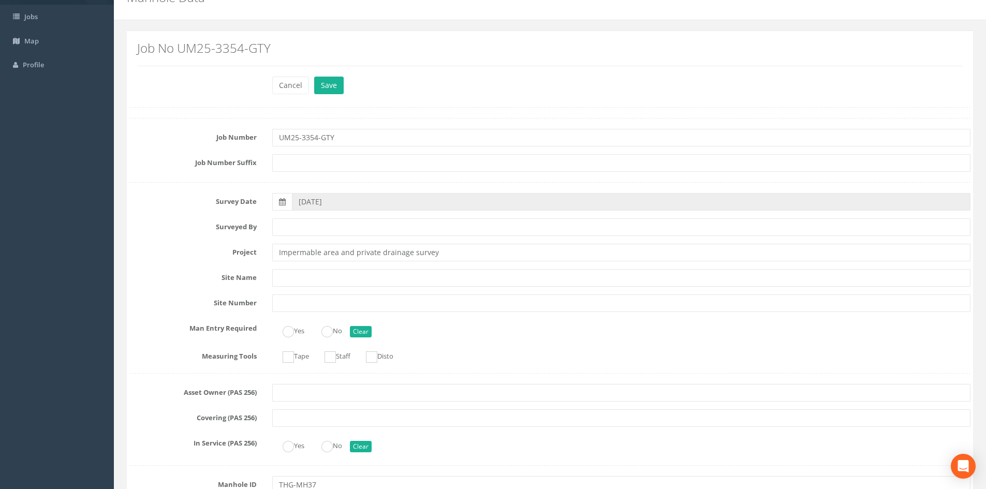
scroll to position [0, 0]
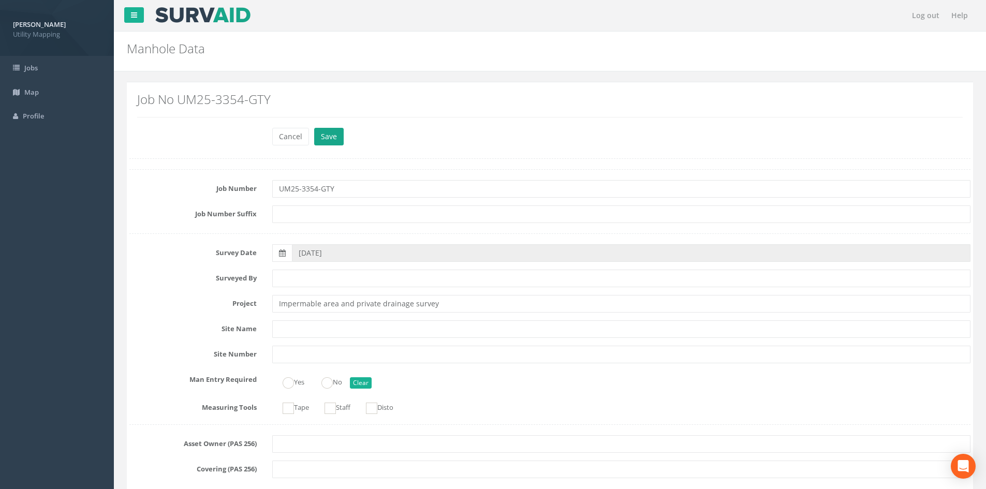
type input "THG-MH36"
click at [326, 134] on button "Save" at bounding box center [329, 137] width 30 height 18
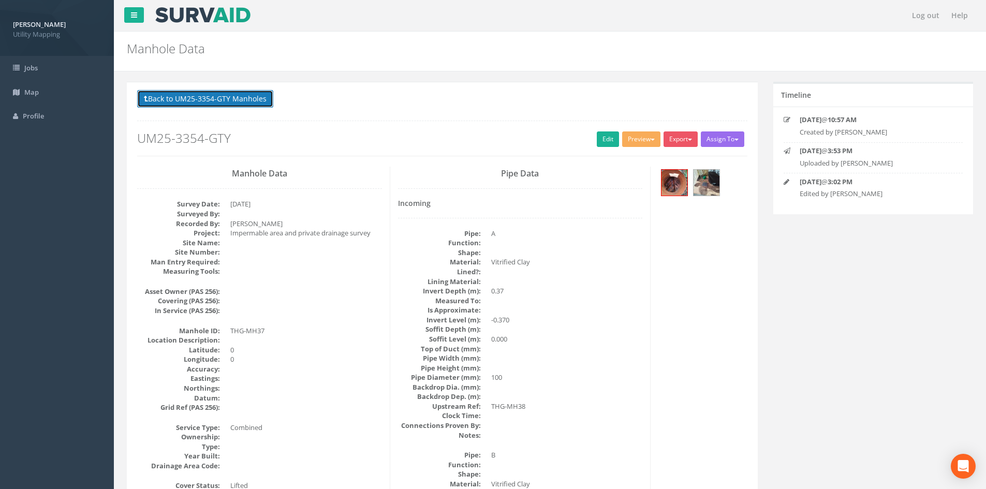
click at [209, 104] on button "Back to UM25-3354-GTY Manholes" at bounding box center [205, 99] width 136 height 18
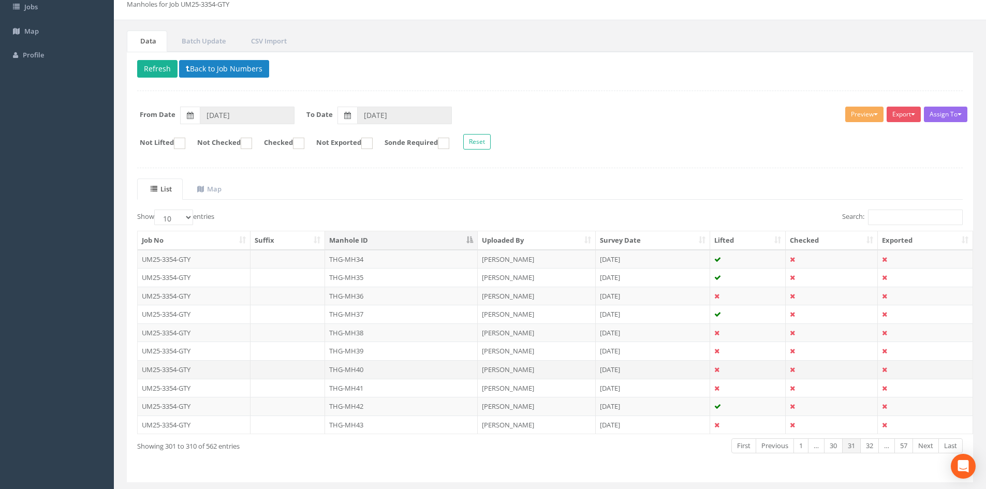
scroll to position [86, 0]
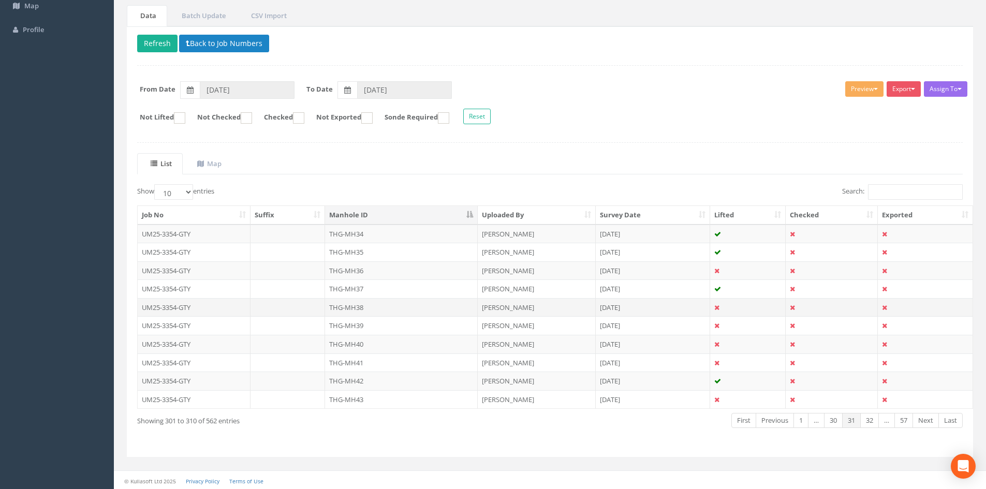
click at [401, 309] on td "THG-MH38" at bounding box center [401, 307] width 153 height 19
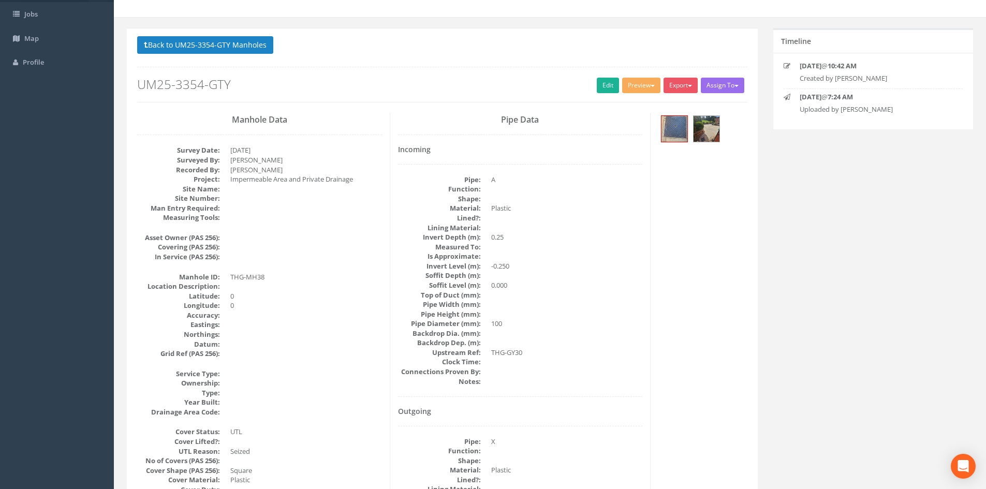
scroll to position [0, 0]
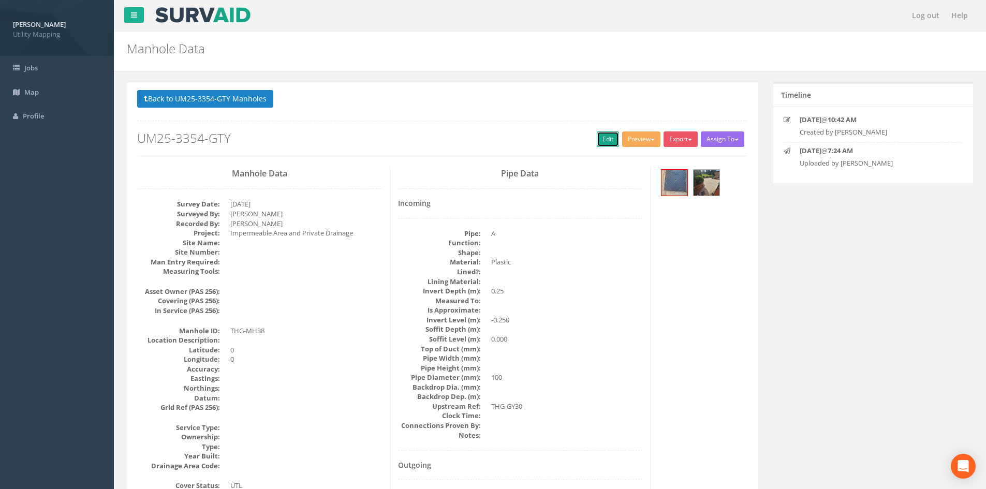
click at [601, 141] on link "Edit" at bounding box center [608, 139] width 22 height 16
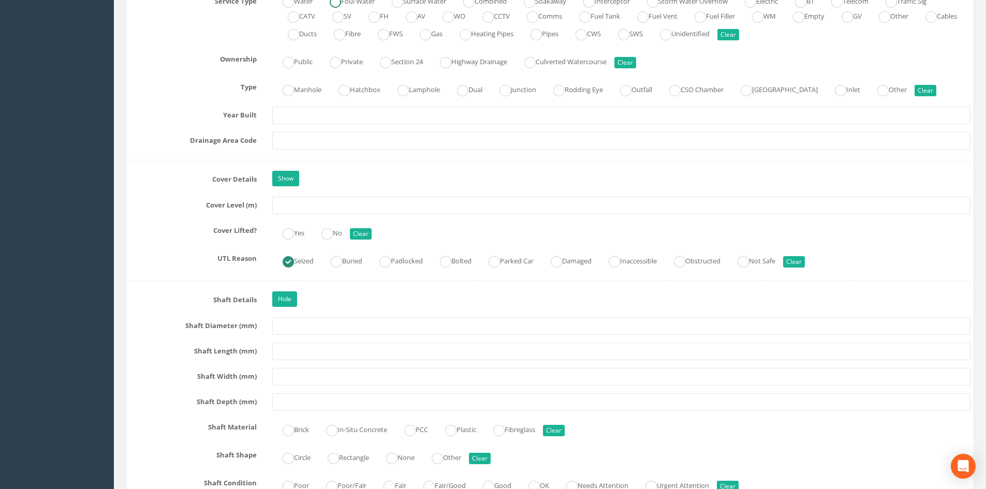
scroll to position [604, 0]
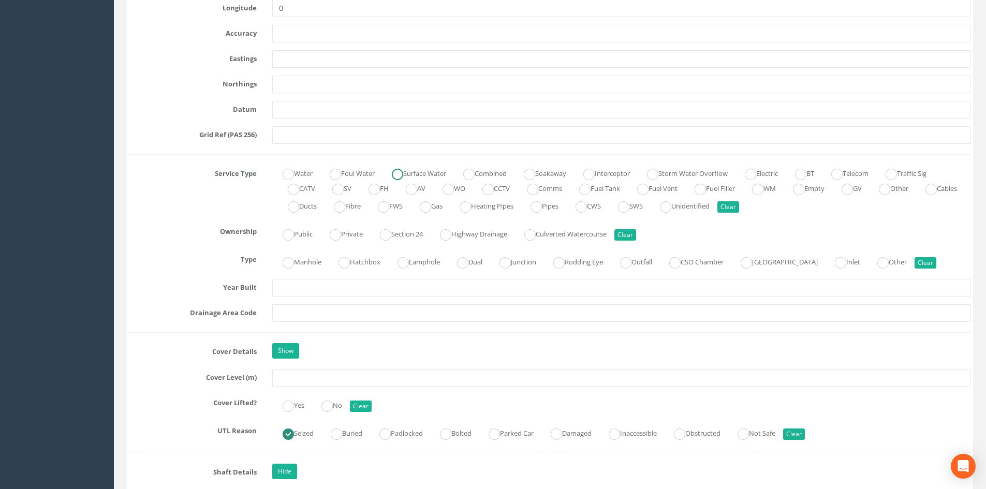
click at [475, 174] on ins at bounding box center [468, 174] width 11 height 11
radio input "true"
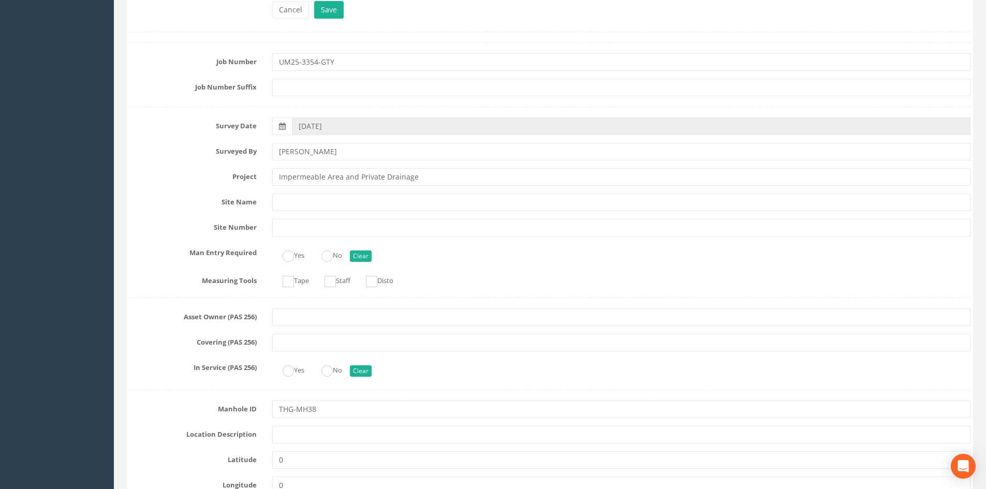
scroll to position [0, 0]
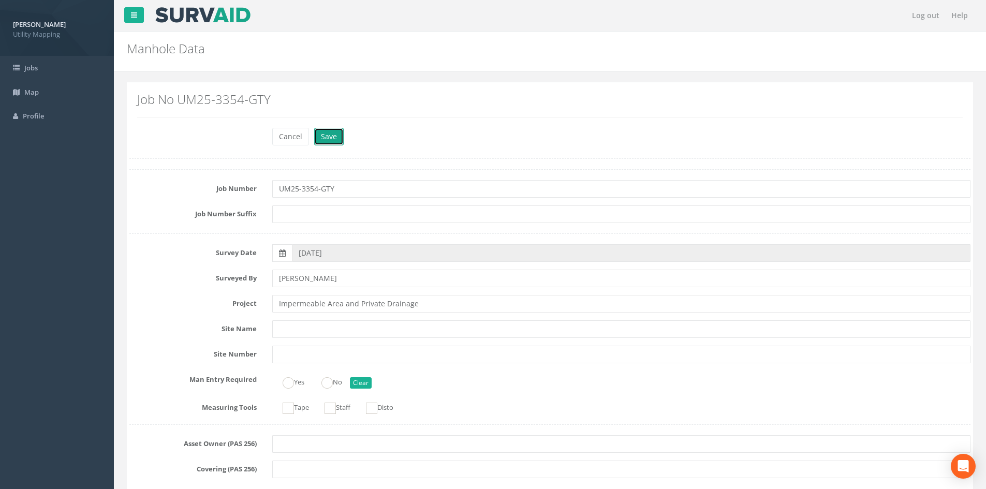
click at [335, 140] on button "Save" at bounding box center [329, 137] width 30 height 18
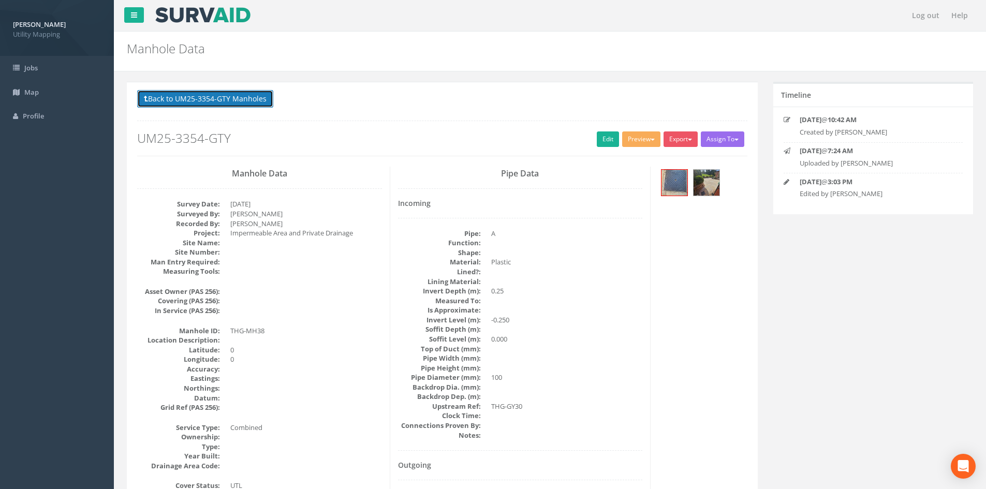
click at [253, 105] on button "Back to UM25-3354-GTY Manholes" at bounding box center [205, 99] width 136 height 18
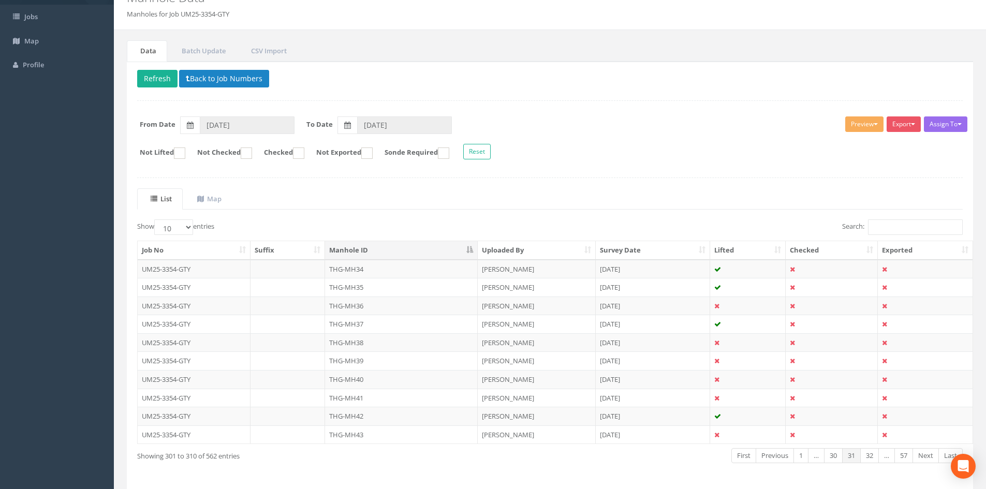
scroll to position [86, 0]
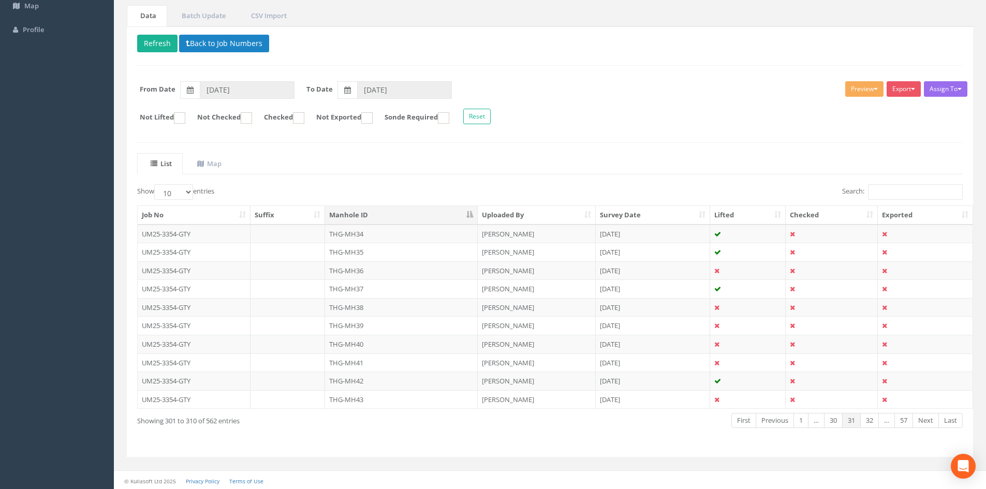
drag, startPoint x: 373, startPoint y: 320, endPoint x: 379, endPoint y: 320, distance: 6.2
click at [378, 320] on td "THG-MH39" at bounding box center [401, 325] width 153 height 19
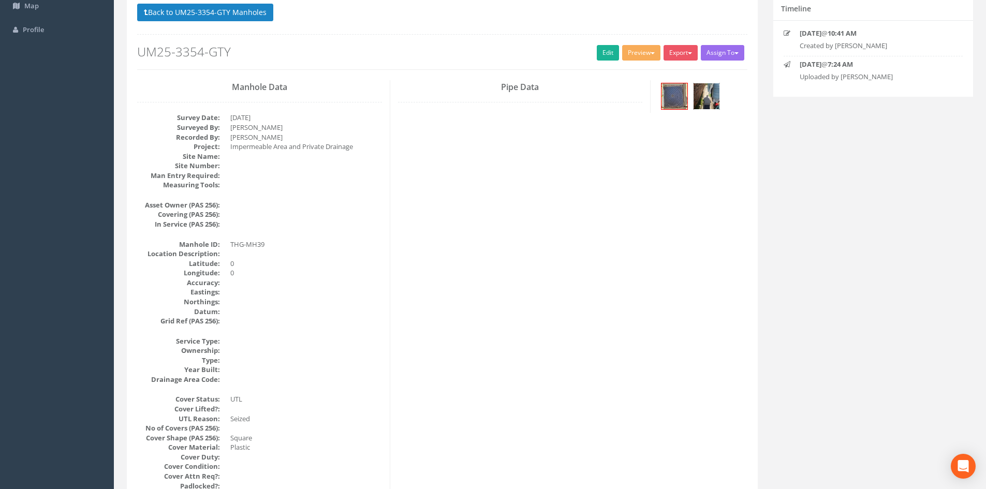
click at [696, 93] on img at bounding box center [707, 96] width 26 height 26
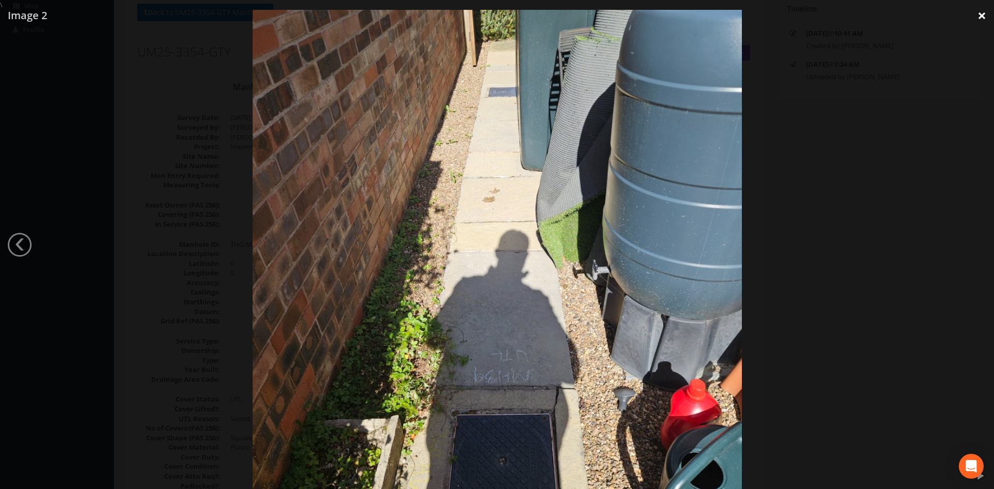
click at [985, 14] on link "×" at bounding box center [981, 15] width 24 height 31
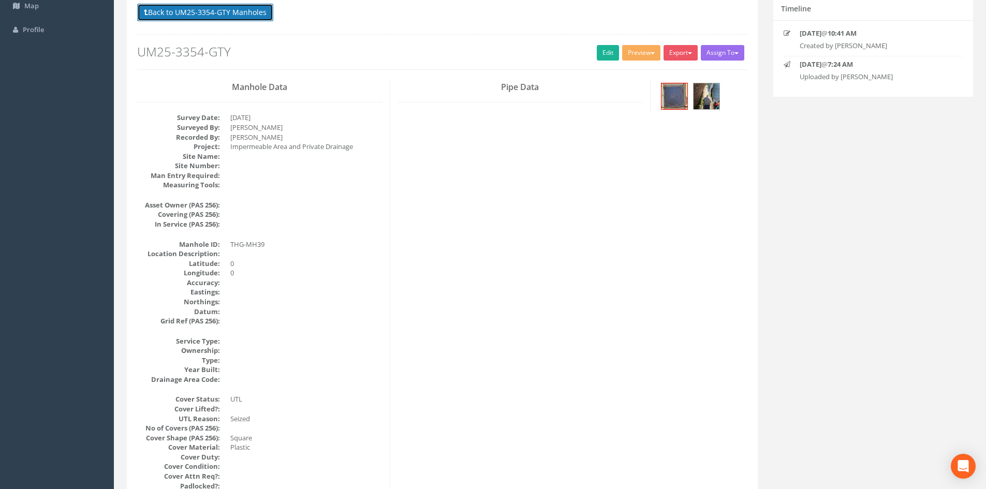
click at [227, 16] on button "Back to UM25-3354-GTY Manholes" at bounding box center [205, 13] width 136 height 18
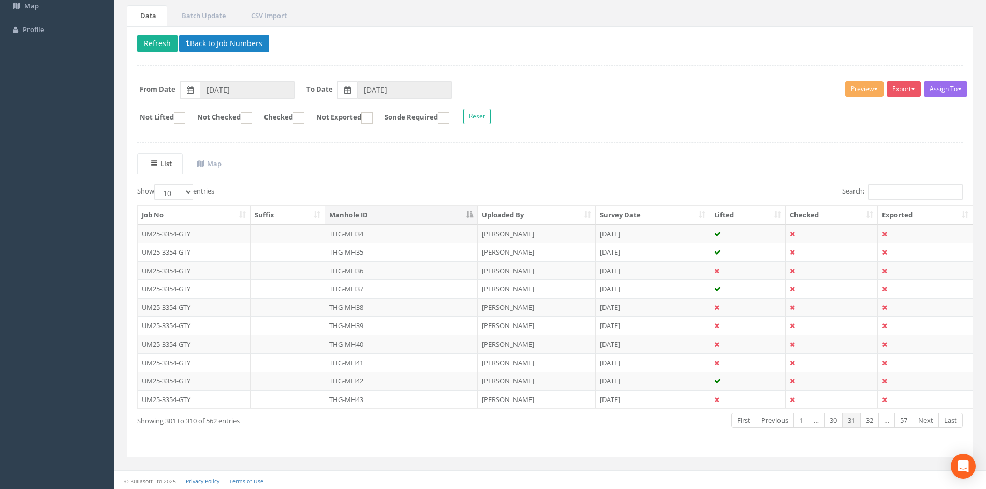
scroll to position [88, 0]
click at [375, 348] on td "THG-MH40" at bounding box center [401, 342] width 153 height 19
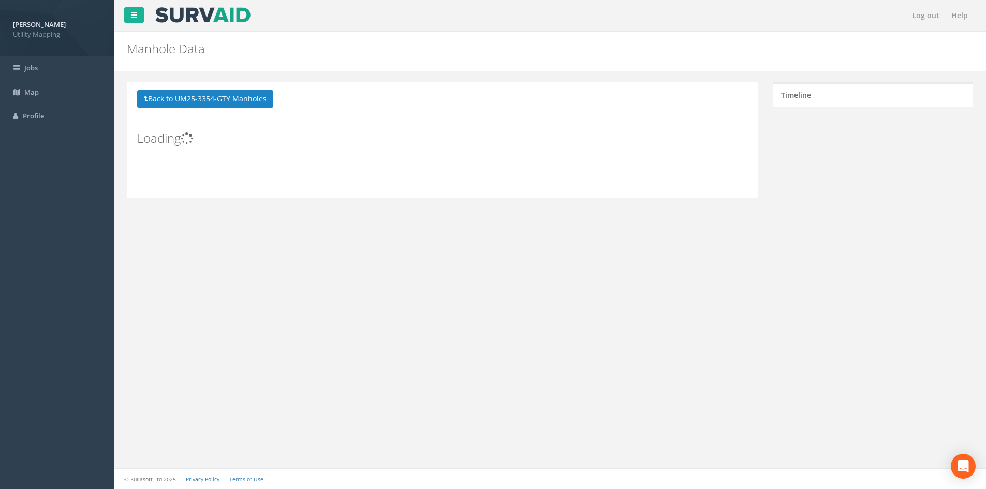
scroll to position [0, 0]
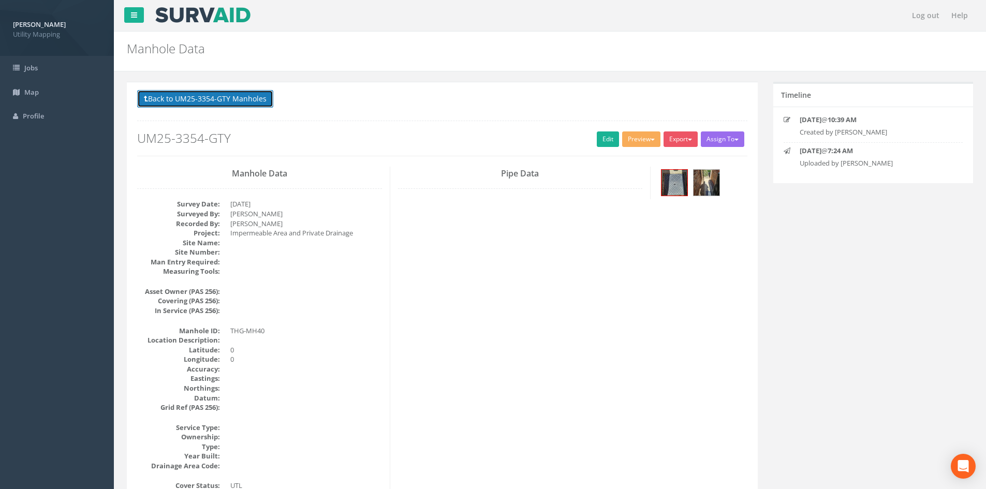
click at [205, 99] on button "Back to UM25-3354-GTY Manholes" at bounding box center [205, 99] width 136 height 18
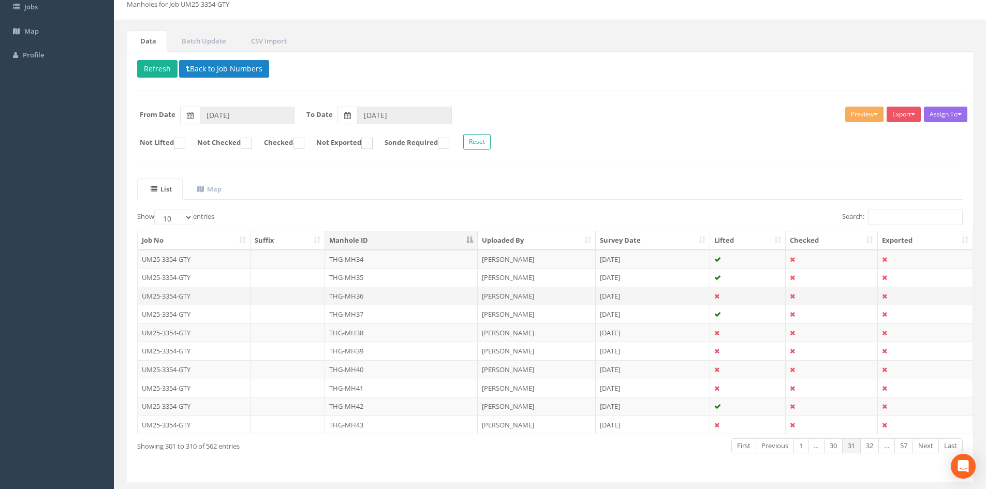
scroll to position [86, 0]
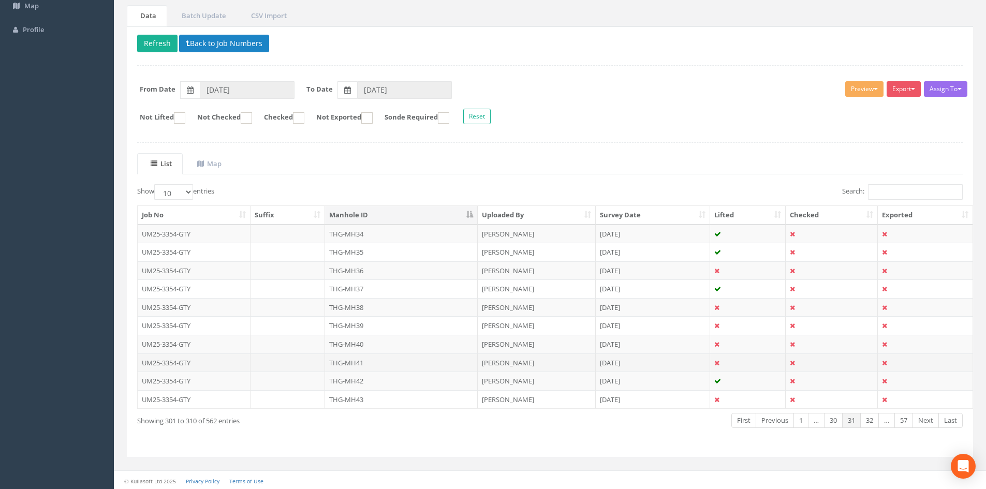
click at [384, 362] on td "THG-MH41" at bounding box center [401, 363] width 153 height 19
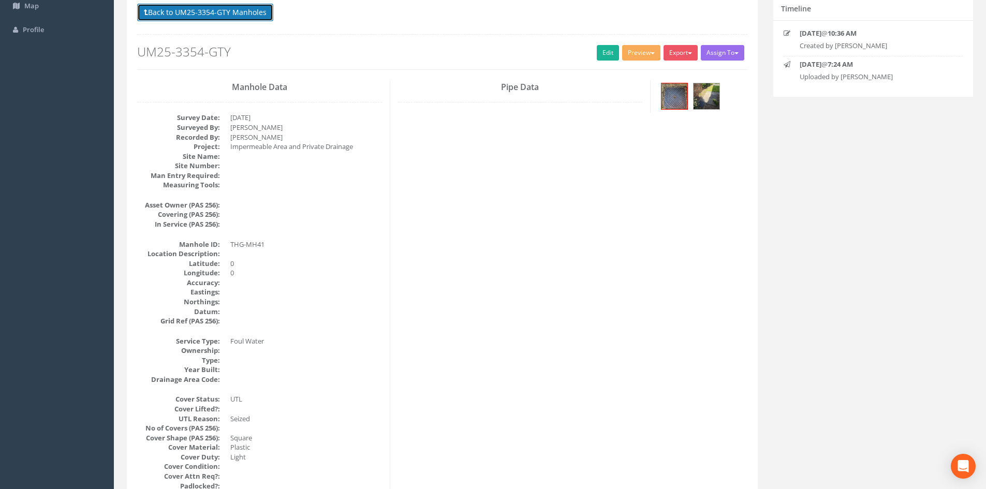
click at [231, 17] on button "Back to UM25-3354-GTY Manholes" at bounding box center [205, 13] width 136 height 18
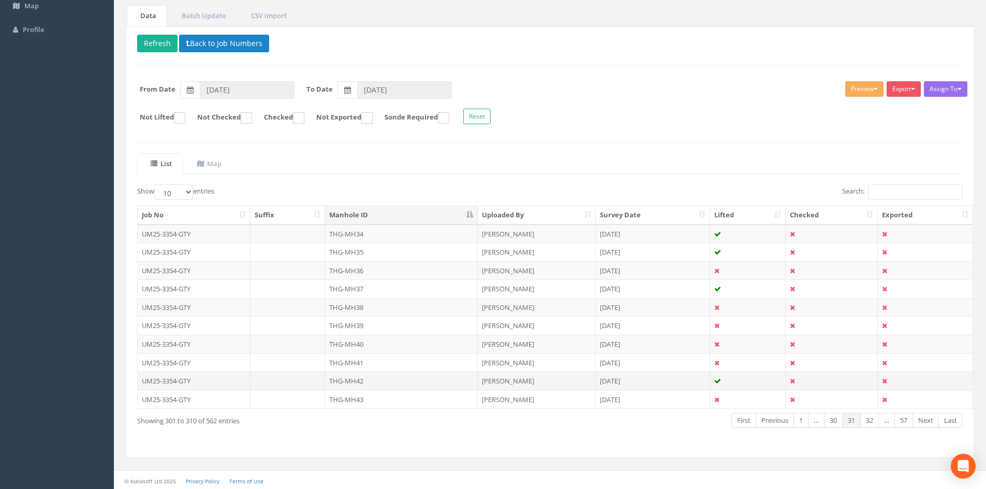
click at [344, 375] on td "THG-MH42" at bounding box center [401, 381] width 153 height 19
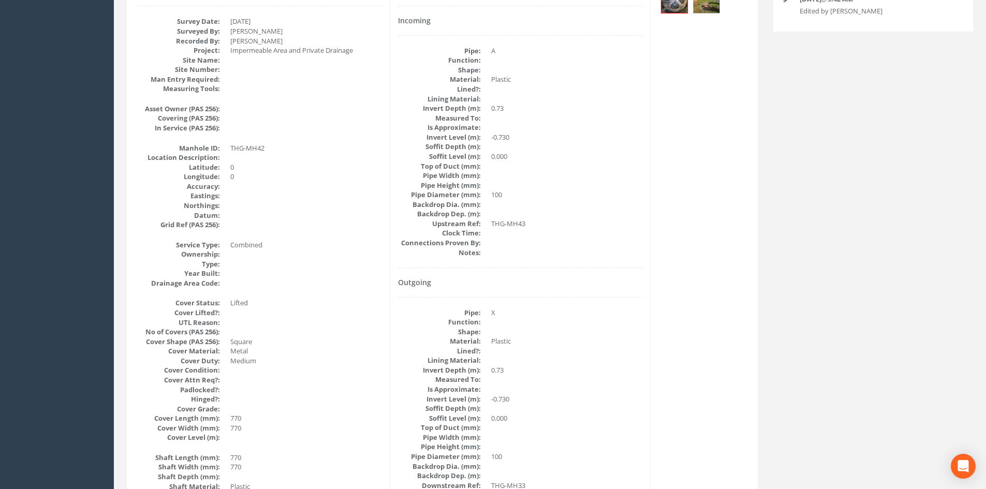
scroll to position [0, 0]
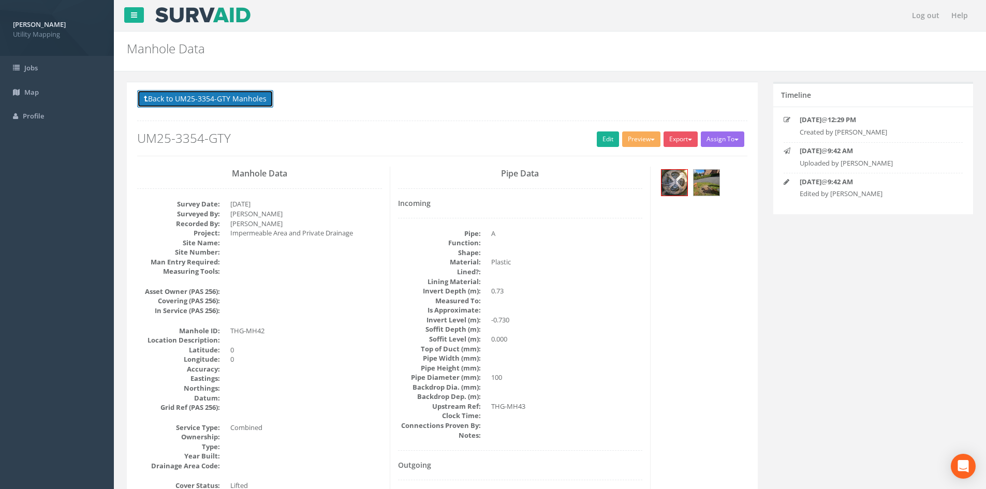
click at [209, 100] on button "Back to UM25-3354-GTY Manholes" at bounding box center [205, 99] width 136 height 18
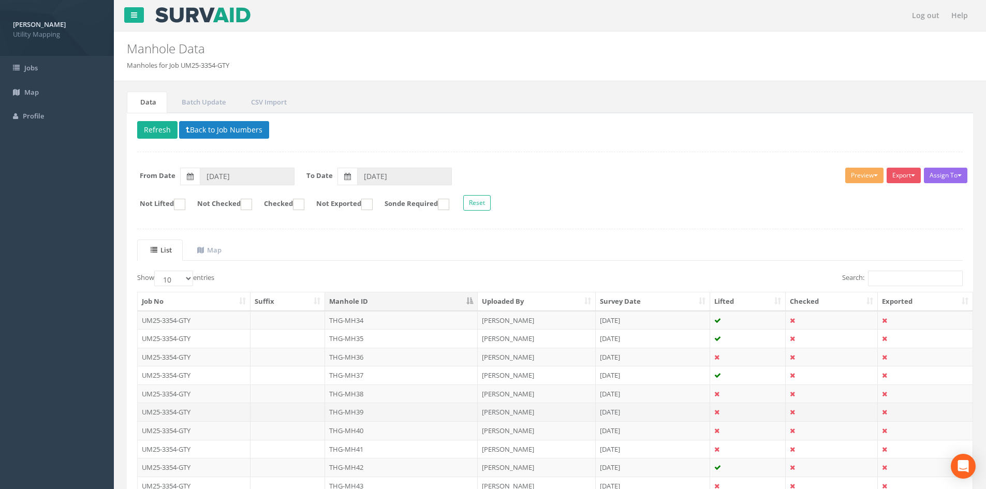
scroll to position [88, 0]
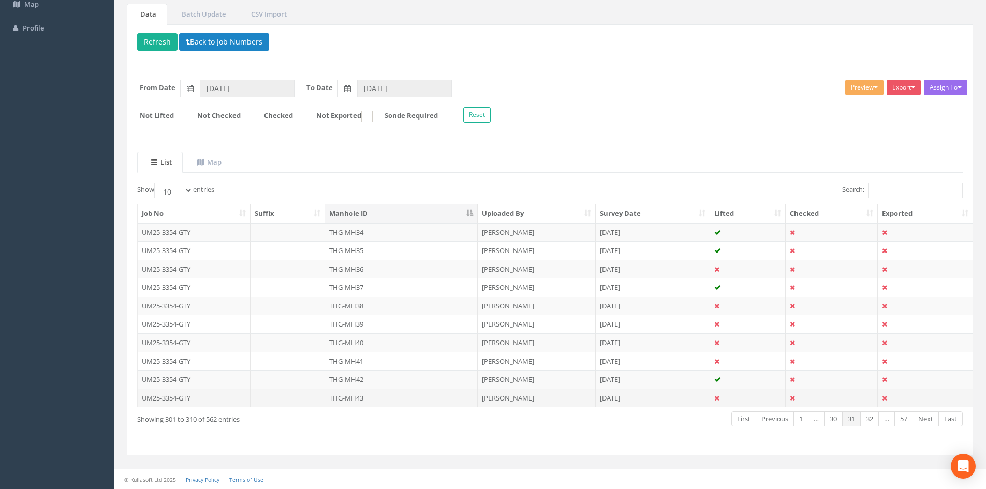
click at [372, 402] on td "THG-MH43" at bounding box center [401, 398] width 153 height 19
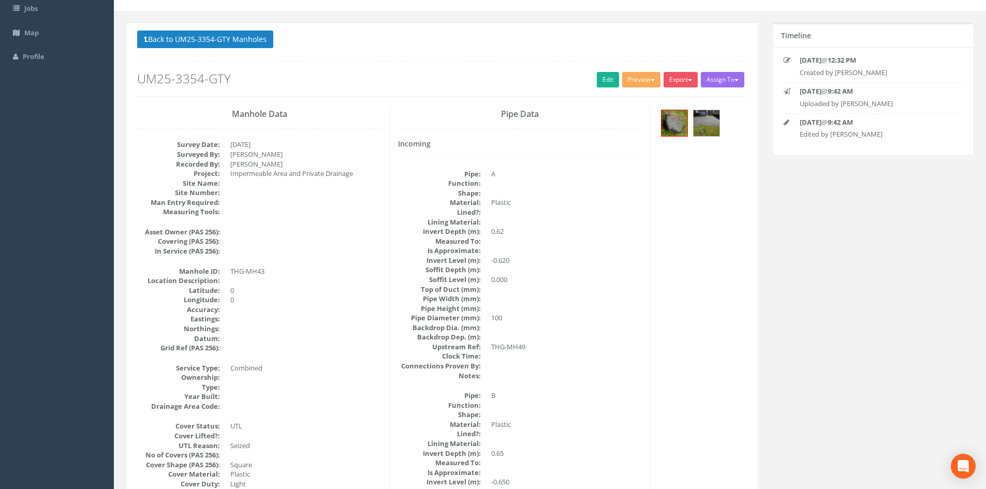
scroll to position [0, 0]
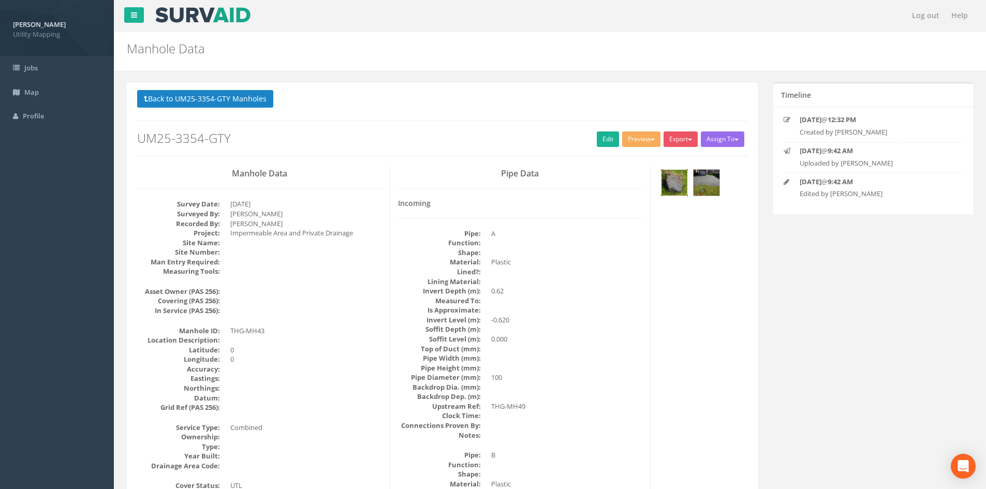
click at [676, 179] on img at bounding box center [674, 183] width 26 height 26
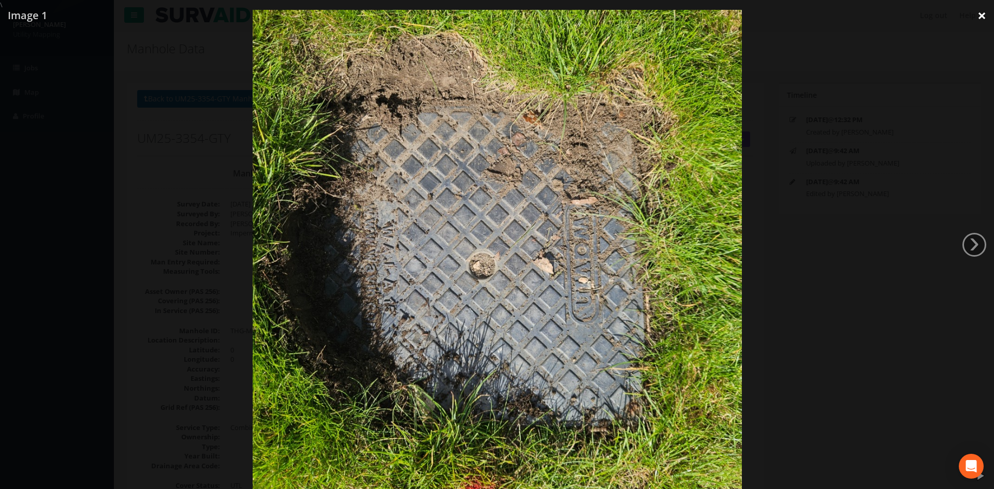
click at [982, 9] on link "×" at bounding box center [981, 15] width 24 height 31
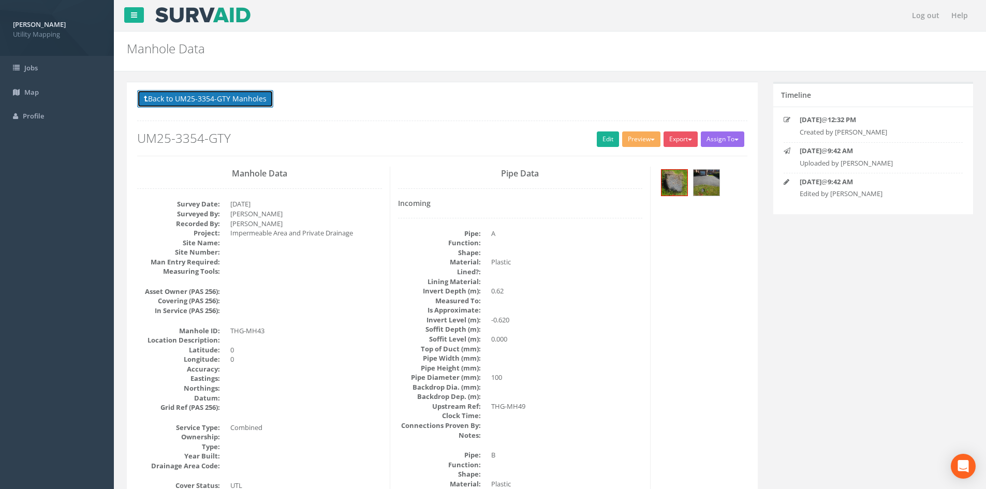
click at [238, 97] on button "Back to UM25-3354-GTY Manholes" at bounding box center [205, 99] width 136 height 18
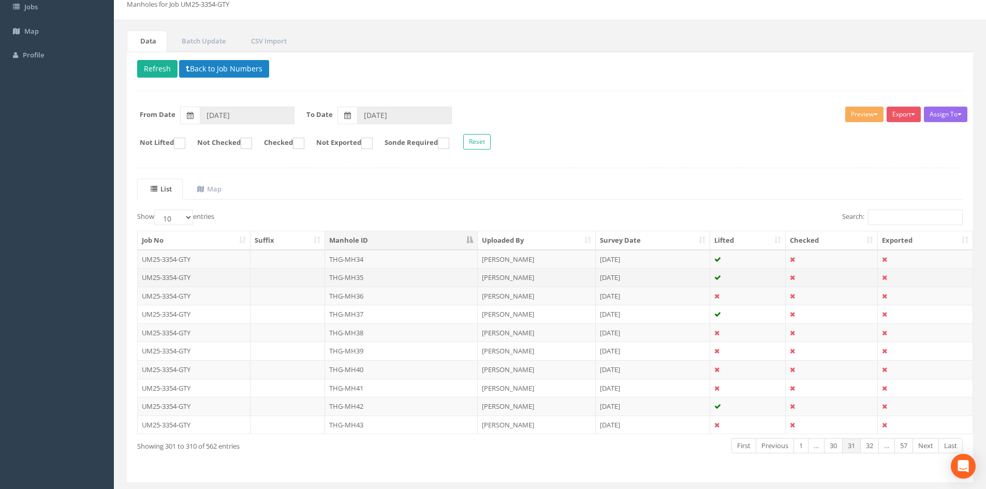
scroll to position [86, 0]
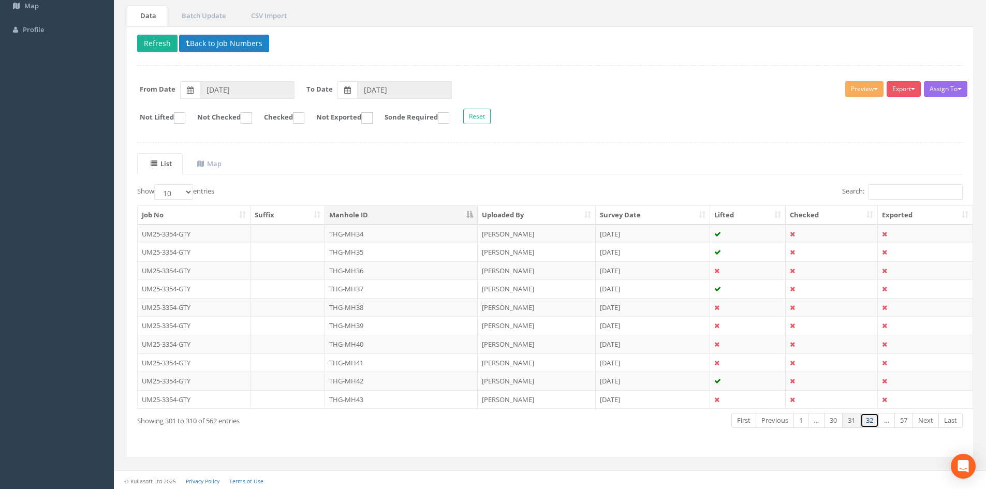
click at [865, 422] on link "32" at bounding box center [869, 420] width 19 height 15
click at [365, 232] on td "THG-MH44" at bounding box center [401, 234] width 153 height 19
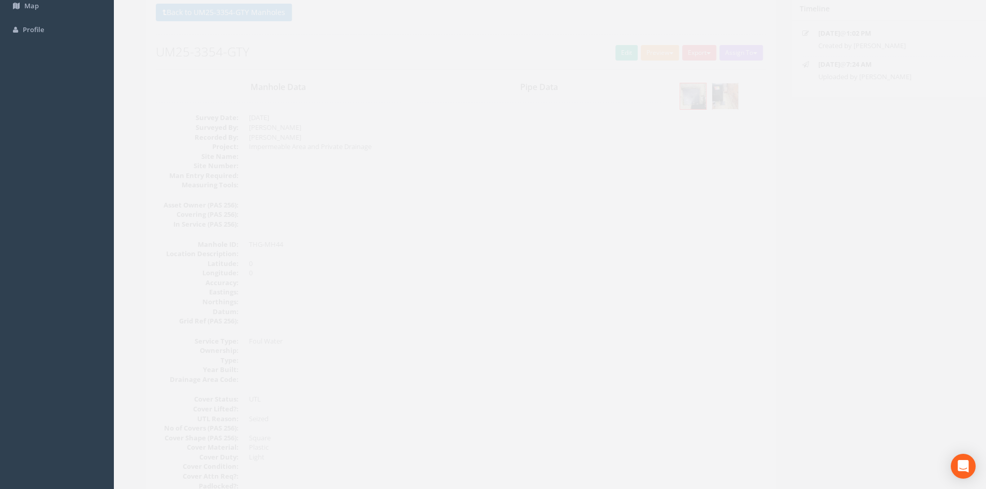
click at [699, 93] on img at bounding box center [707, 96] width 26 height 26
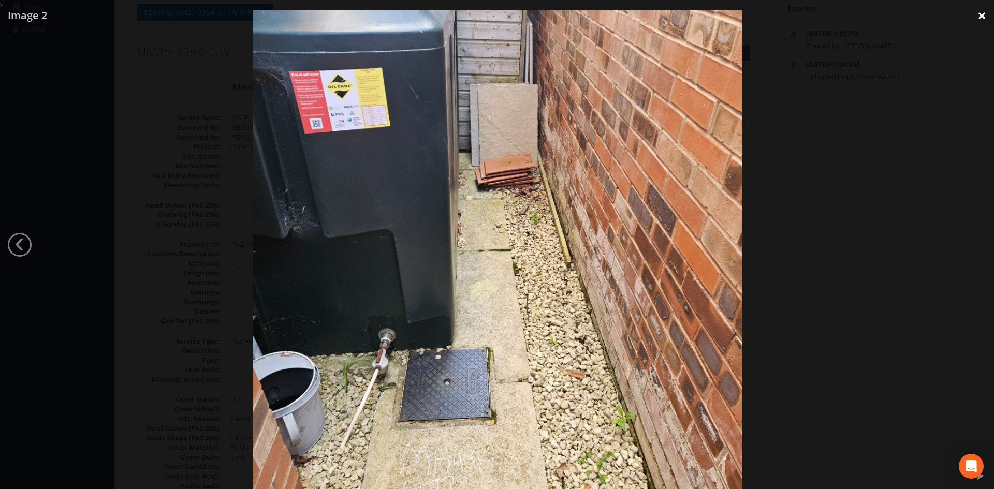
click at [984, 10] on link "×" at bounding box center [981, 15] width 24 height 31
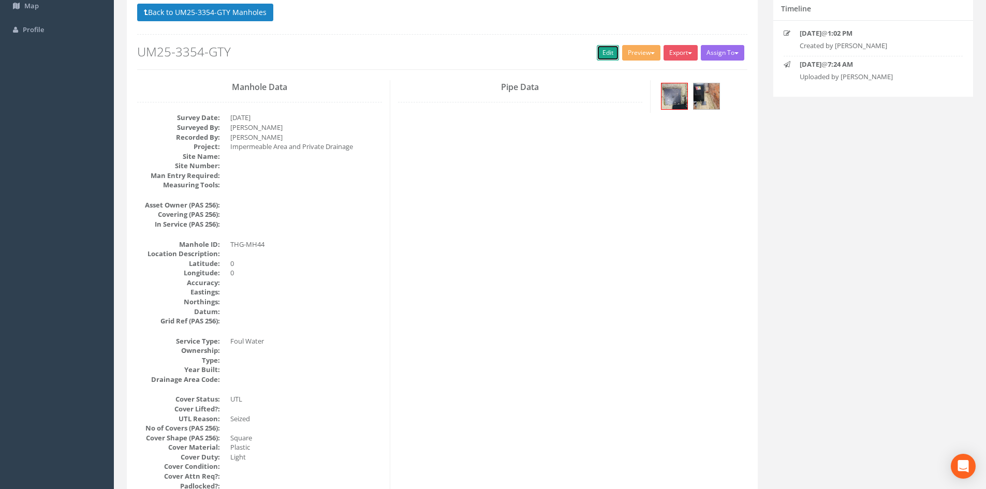
click at [599, 50] on link "Edit" at bounding box center [608, 53] width 22 height 16
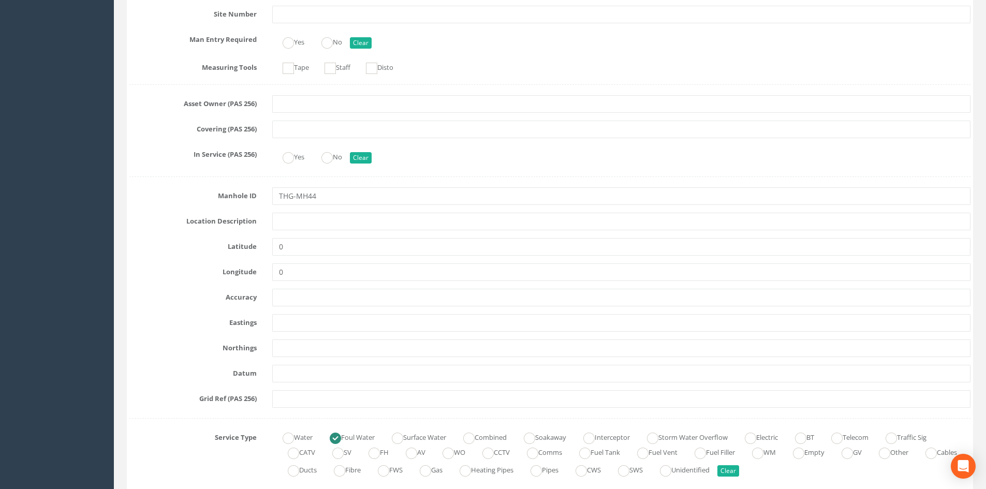
scroll to position [518, 0]
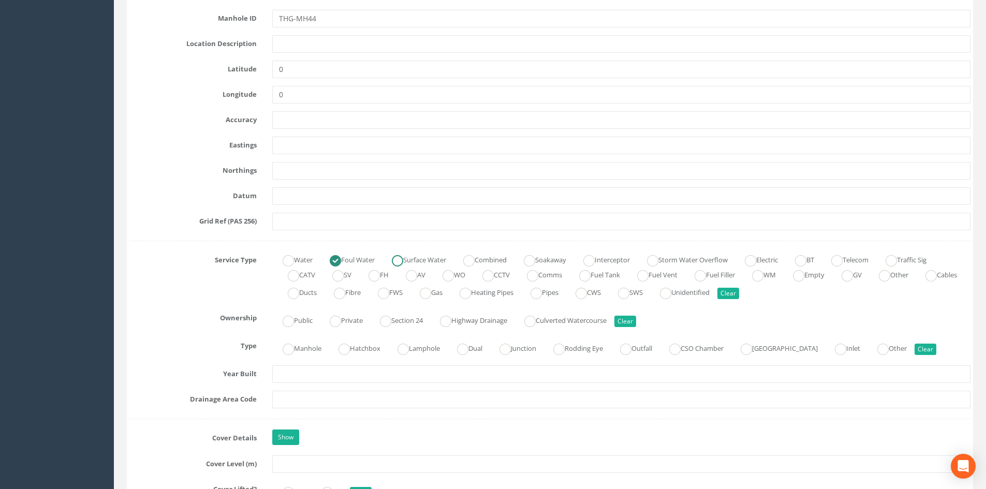
click at [403, 263] on ins at bounding box center [397, 260] width 11 height 11
radio input "false"
radio input "true"
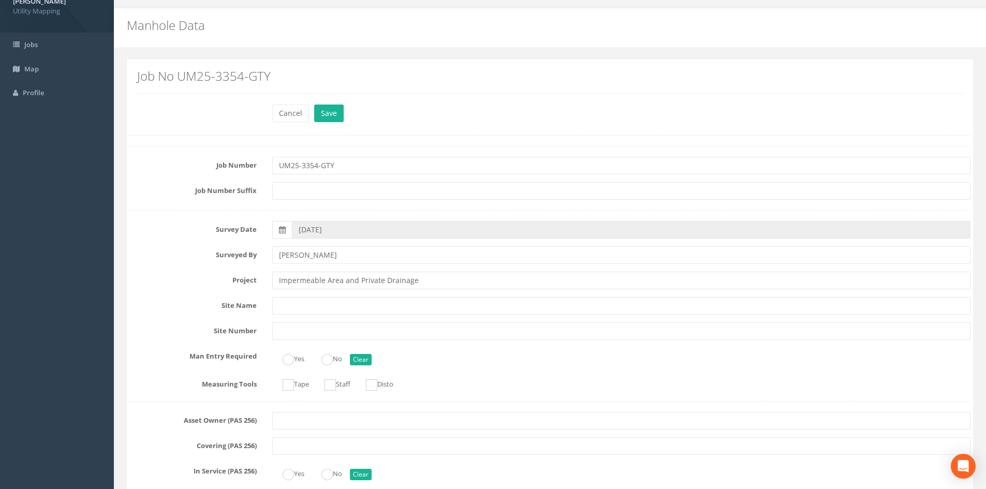
scroll to position [0, 0]
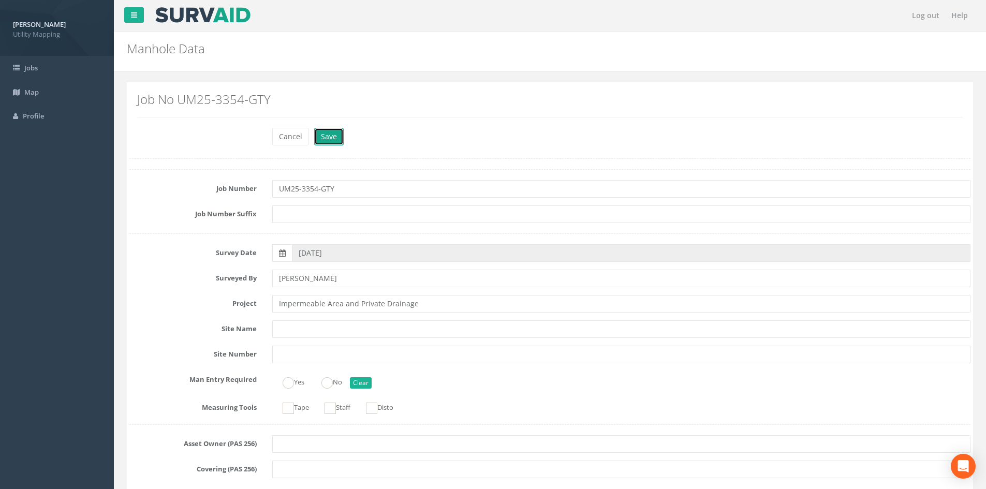
click at [329, 139] on button "Save" at bounding box center [329, 137] width 30 height 18
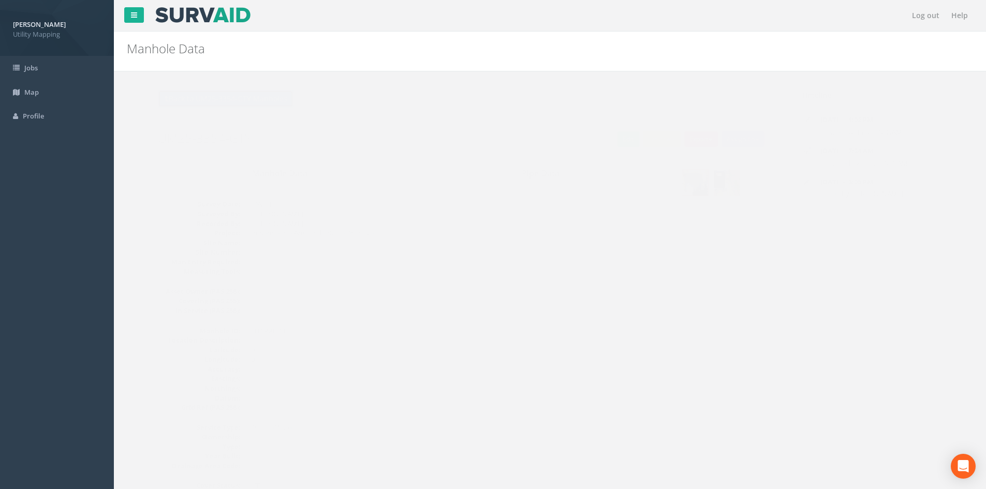
click at [238, 97] on button "Back to UM25-3354-GTY Manholes" at bounding box center [205, 99] width 136 height 18
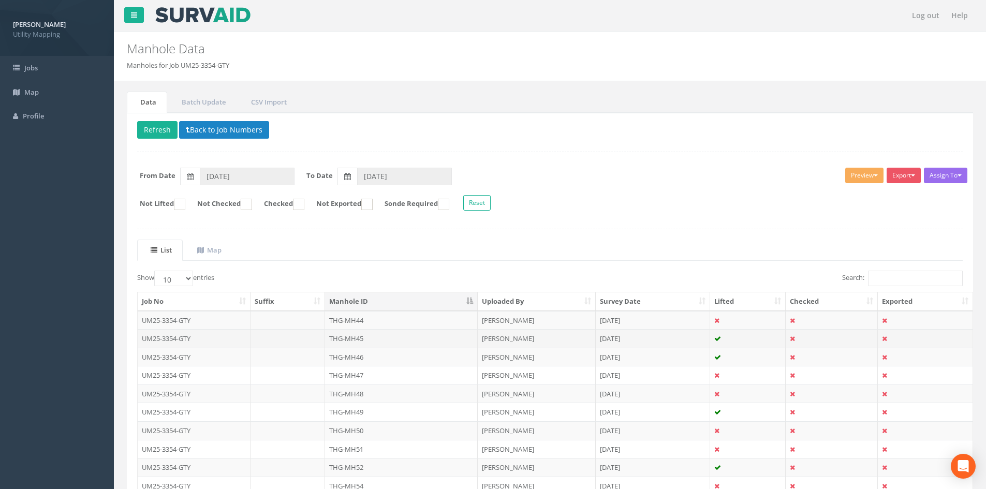
click at [371, 337] on td "THG-MH45" at bounding box center [401, 338] width 153 height 19
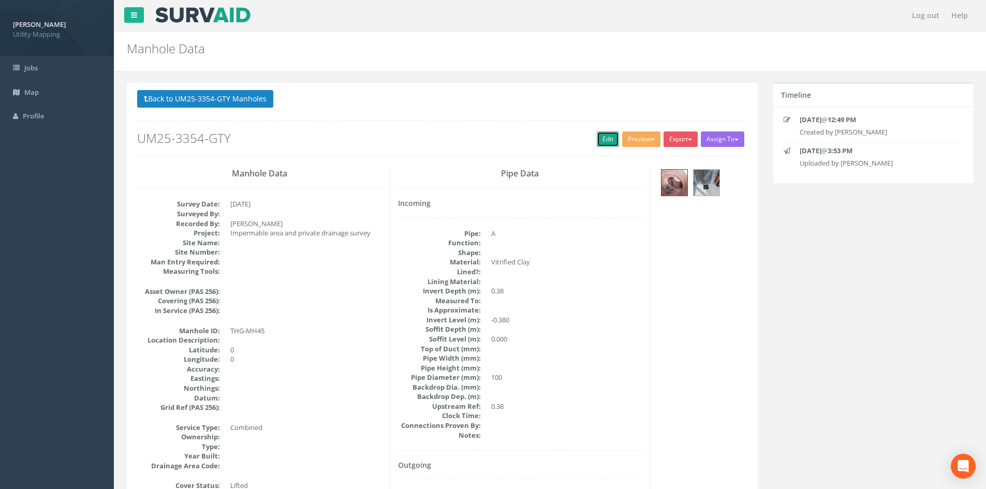
click at [604, 140] on link "Edit" at bounding box center [608, 139] width 22 height 16
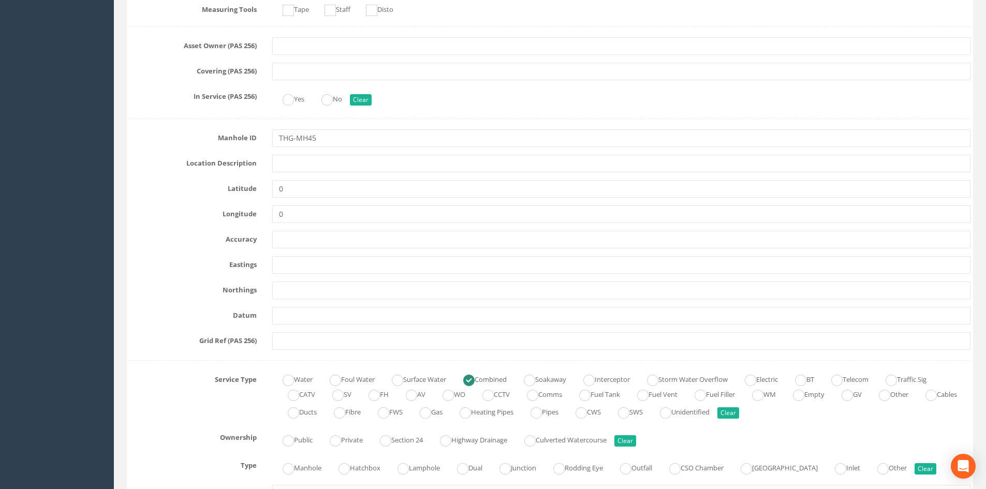
scroll to position [431, 0]
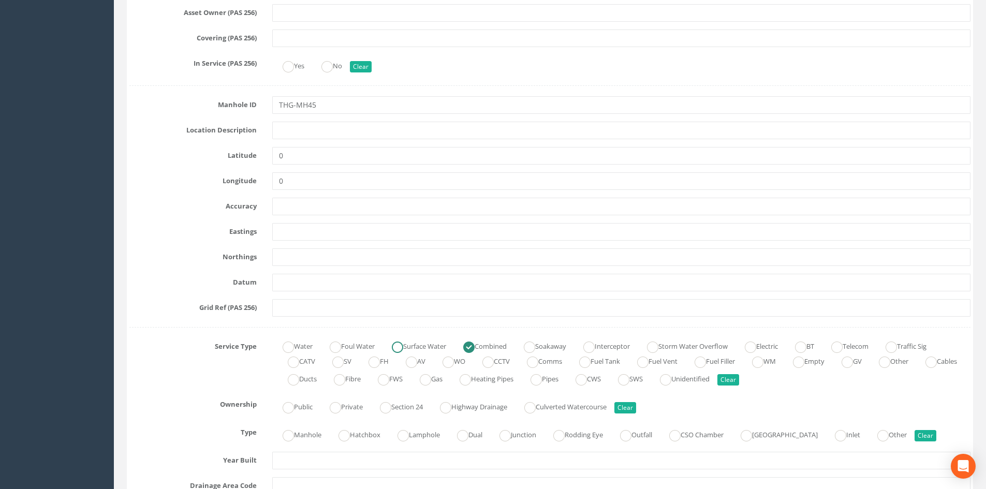
click at [436, 348] on label "Surface Water" at bounding box center [413, 345] width 65 height 15
radio input "true"
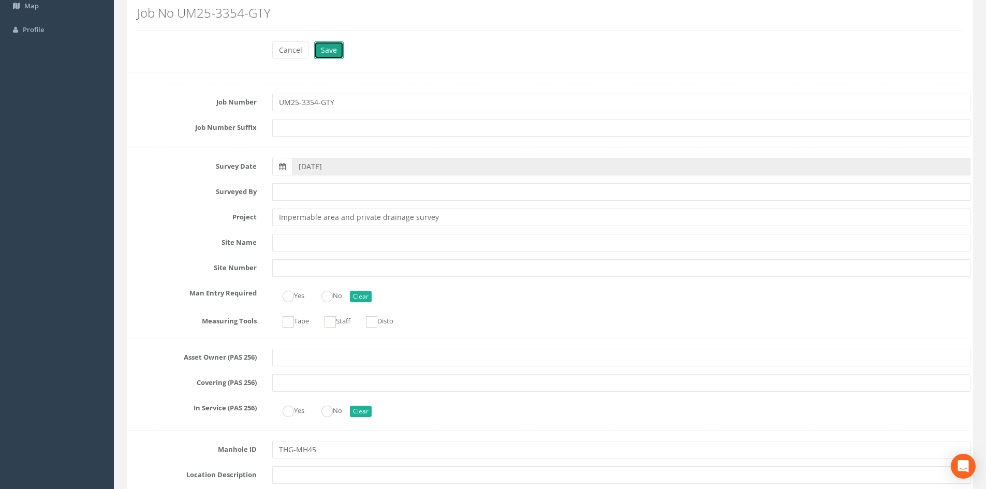
click at [333, 47] on button "Save" at bounding box center [329, 50] width 30 height 18
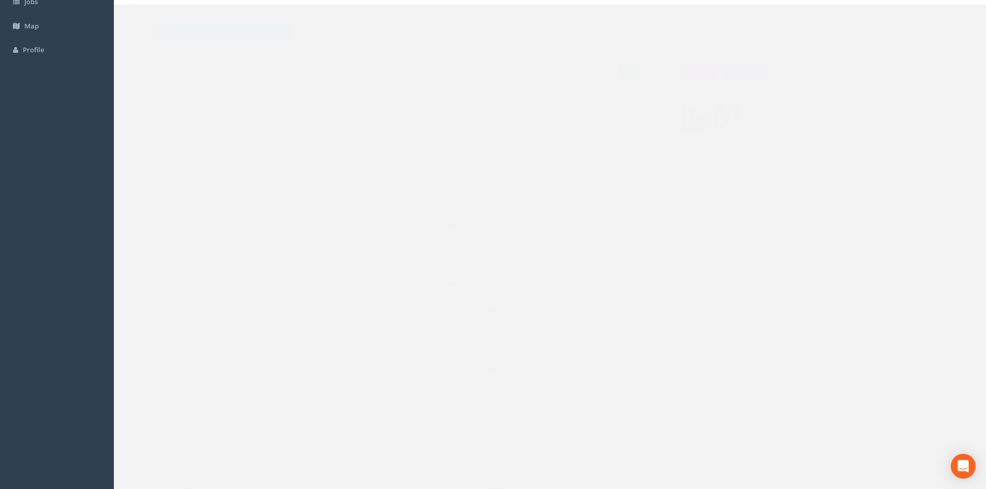
scroll to position [43, 0]
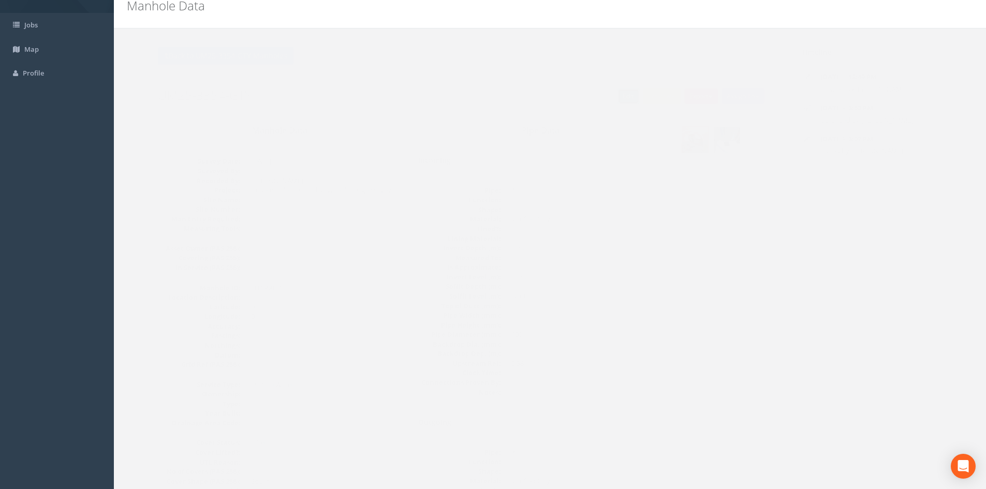
click at [606, 95] on link "Edit" at bounding box center [608, 97] width 22 height 16
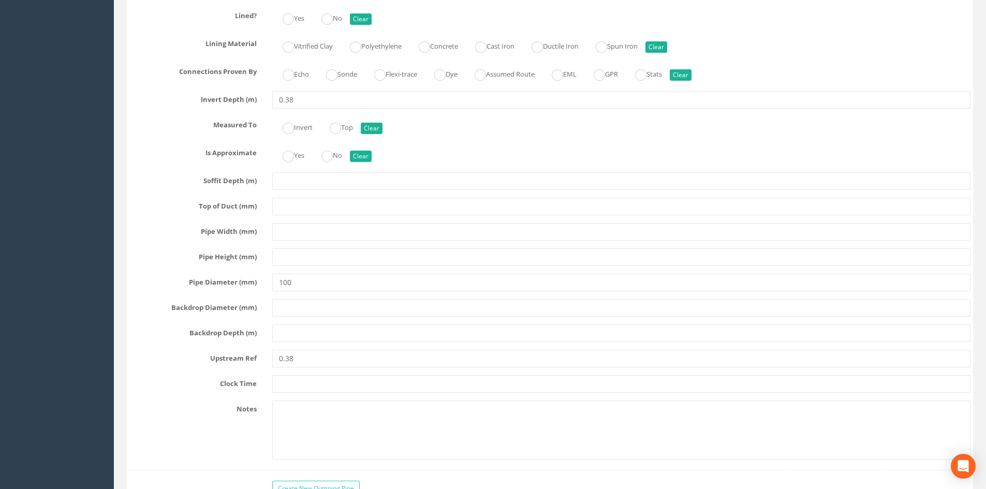
scroll to position [2890, 0]
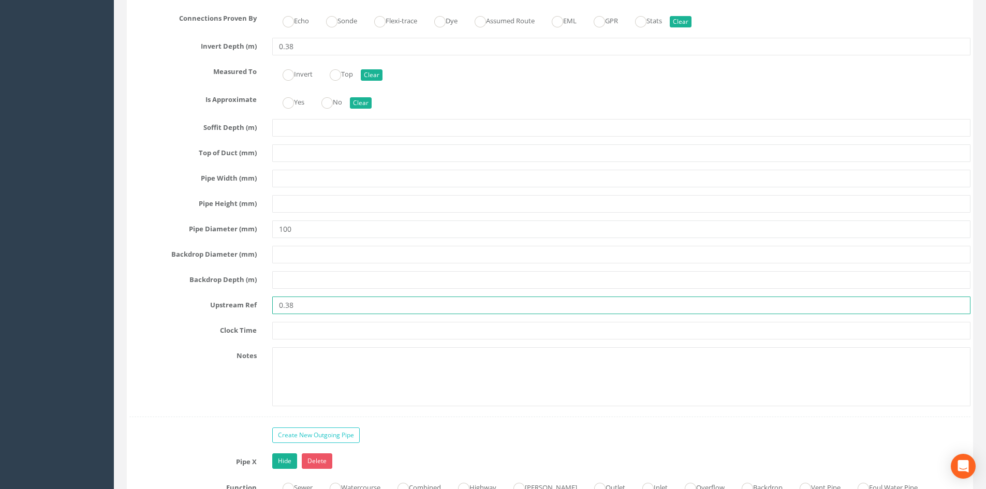
drag, startPoint x: 301, startPoint y: 306, endPoint x: 249, endPoint y: 314, distance: 52.4
click at [249, 314] on div "Pipe A Hide Delete Function Sewer Watercourse Combined Highway [PERSON_NAME] Ou…" at bounding box center [549, 115] width 841 height 603
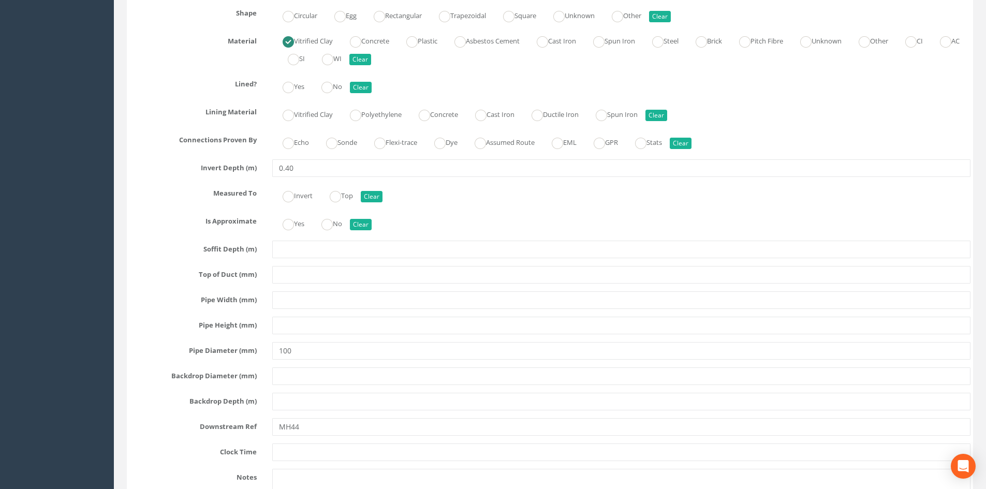
scroll to position [3580, 0]
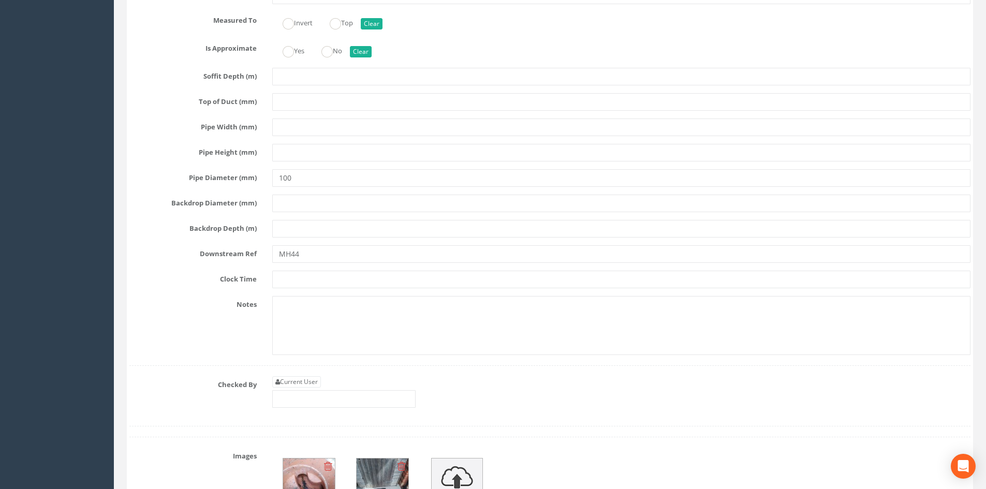
type input "THG-GY36"
click at [280, 256] on input "MH44" at bounding box center [621, 254] width 698 height 18
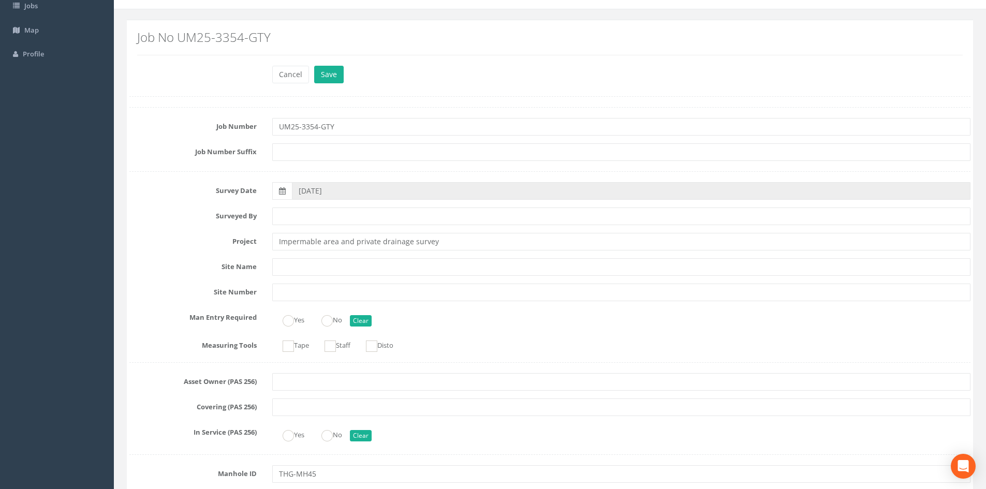
scroll to position [0, 0]
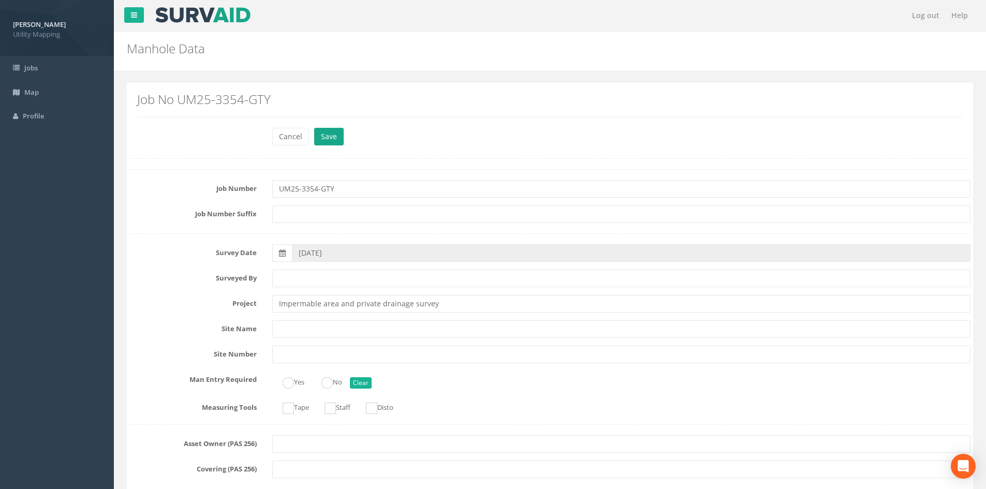
type input "THG-MH44"
click at [330, 134] on button "Save" at bounding box center [329, 137] width 30 height 18
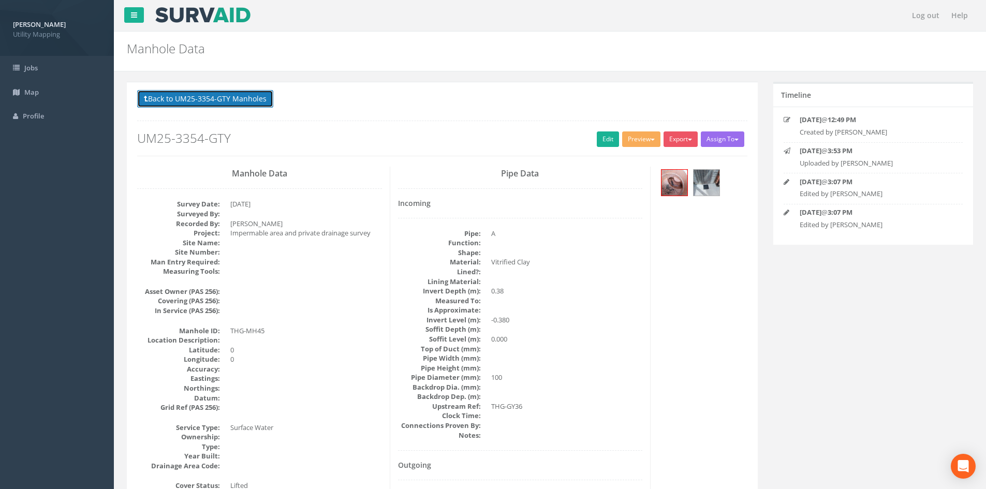
click at [219, 96] on button "Back to UM25-3354-GTY Manholes" at bounding box center [205, 99] width 136 height 18
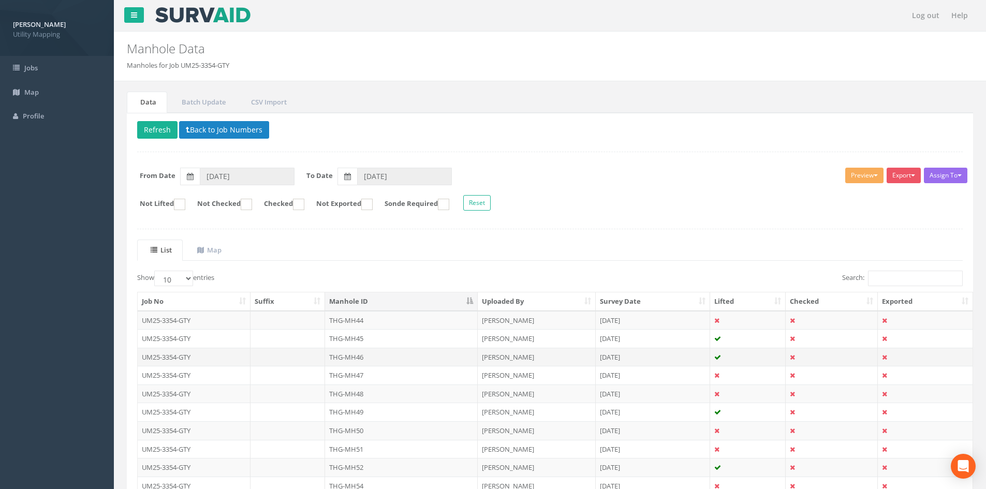
click at [379, 358] on td "THG-MH46" at bounding box center [401, 357] width 153 height 19
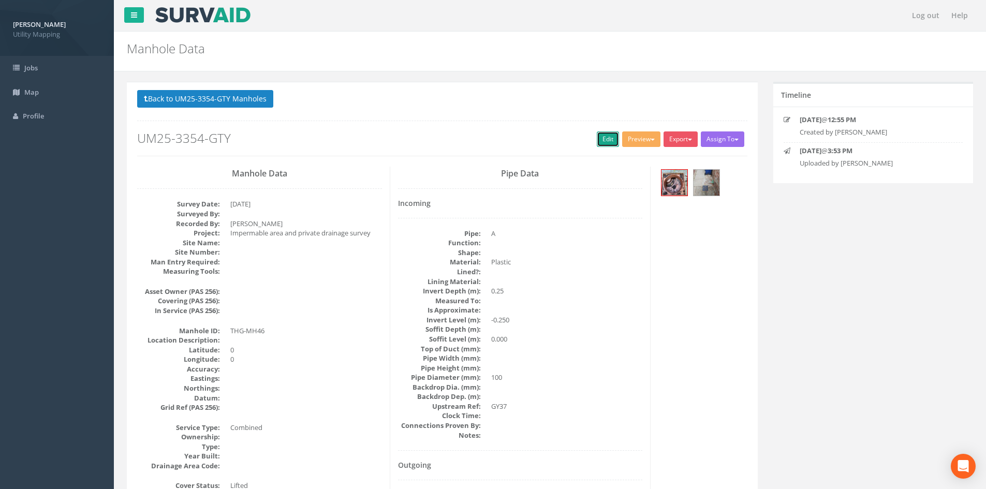
click at [605, 143] on link "Edit" at bounding box center [608, 139] width 22 height 16
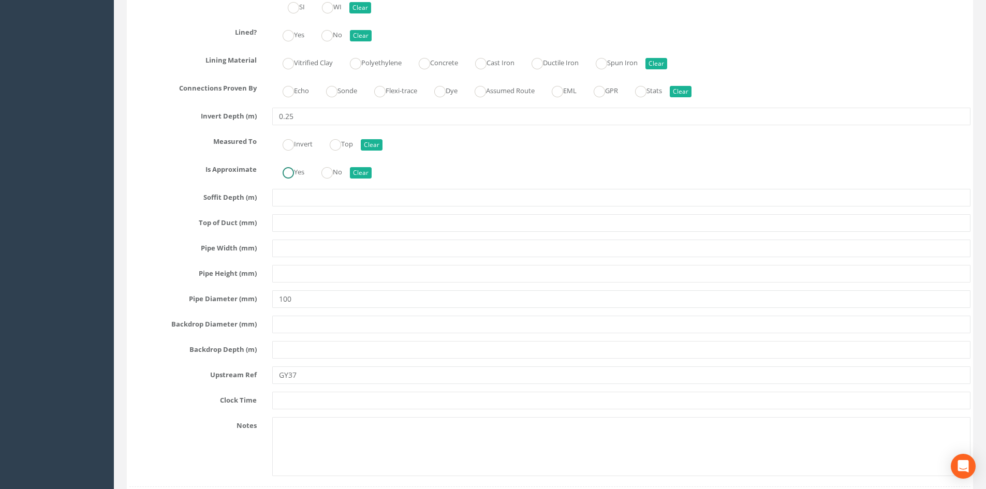
scroll to position [2933, 0]
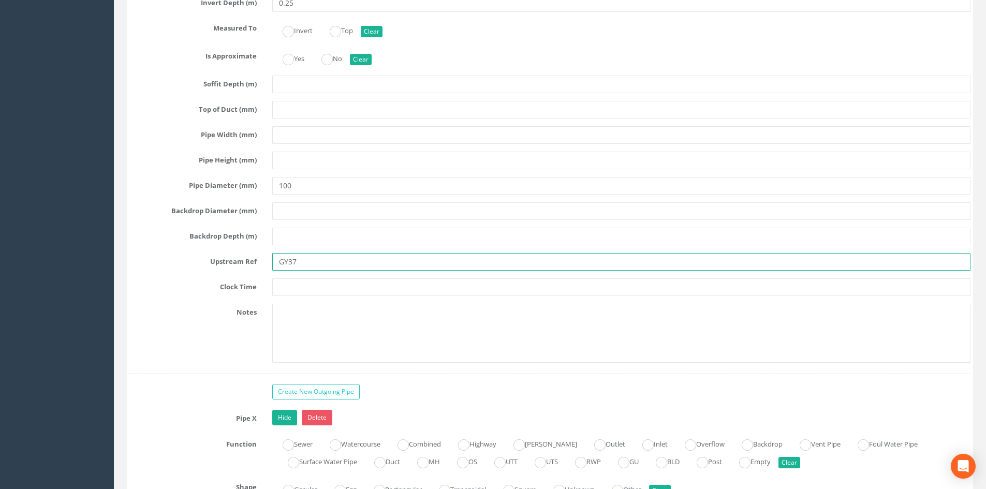
click at [278, 260] on input "GY37" at bounding box center [621, 262] width 698 height 18
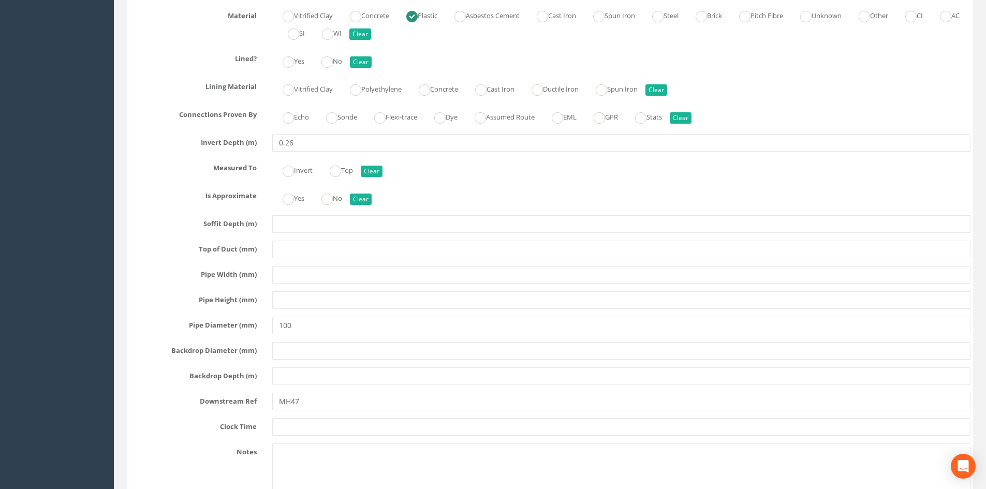
scroll to position [3537, 0]
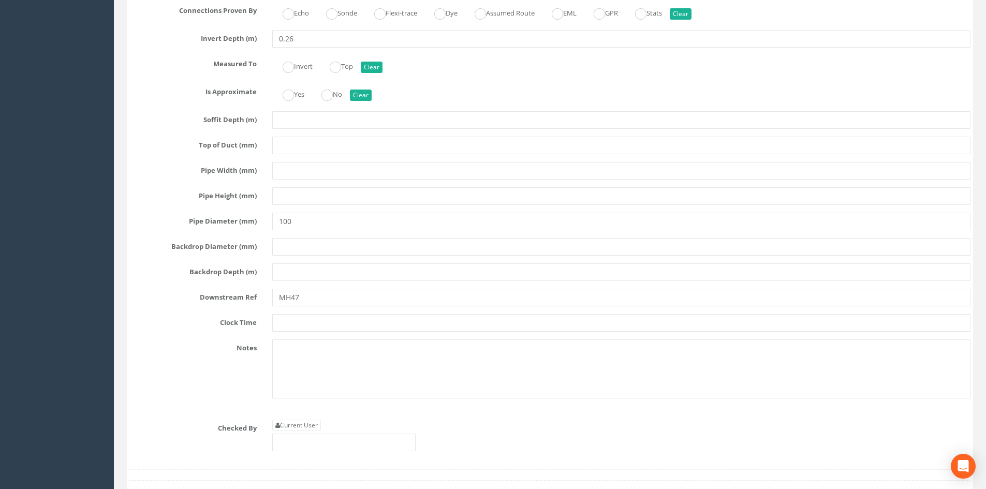
type input "THG-GY37"
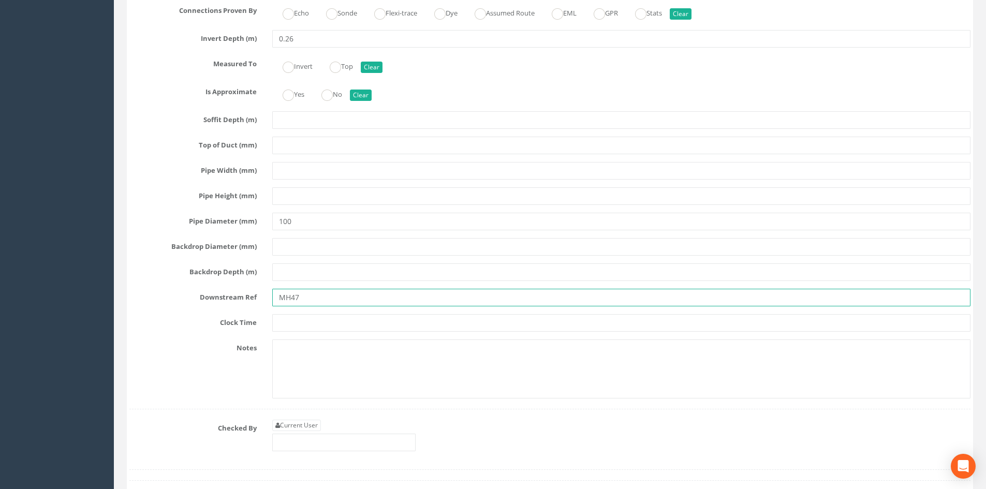
click at [278, 295] on input "MH47" at bounding box center [621, 298] width 698 height 18
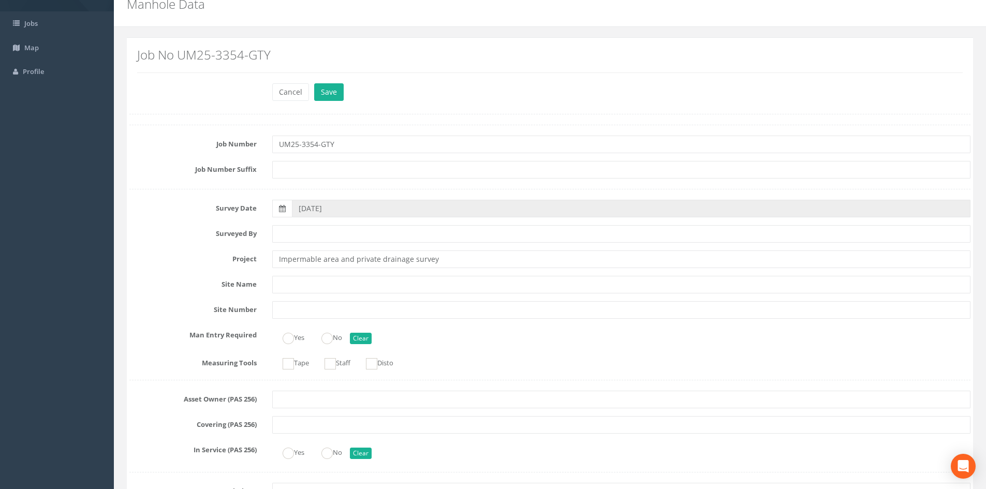
scroll to position [0, 0]
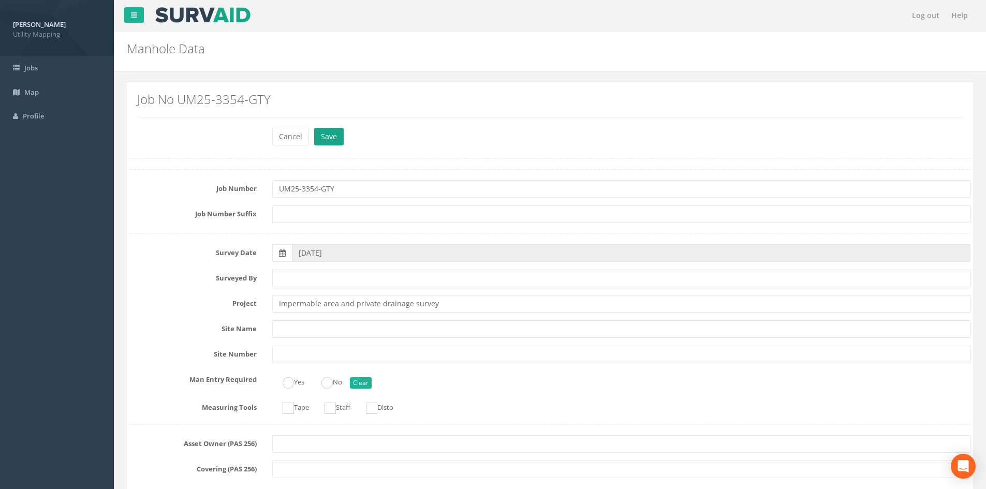
type input "THG-MH47"
click at [334, 135] on button "Save" at bounding box center [329, 137] width 30 height 18
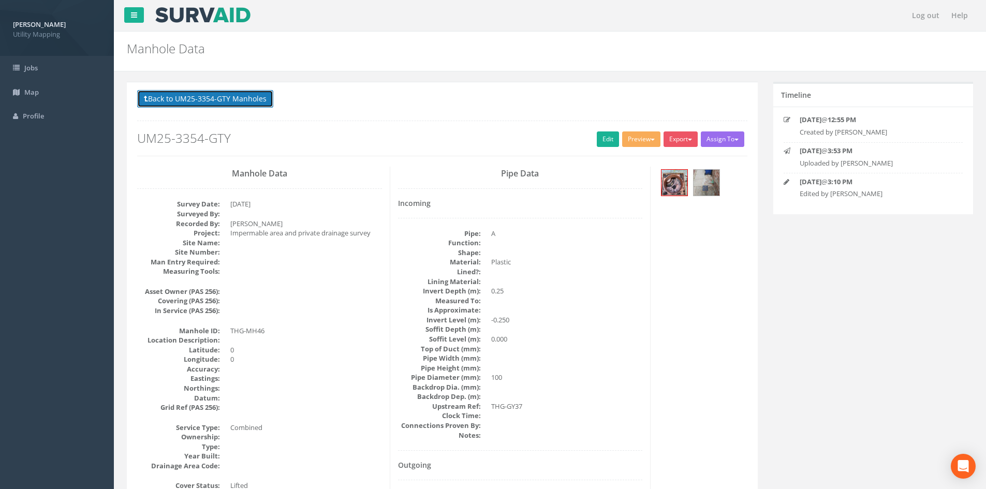
click at [225, 102] on button "Back to UM25-3354-GTY Manholes" at bounding box center [205, 99] width 136 height 18
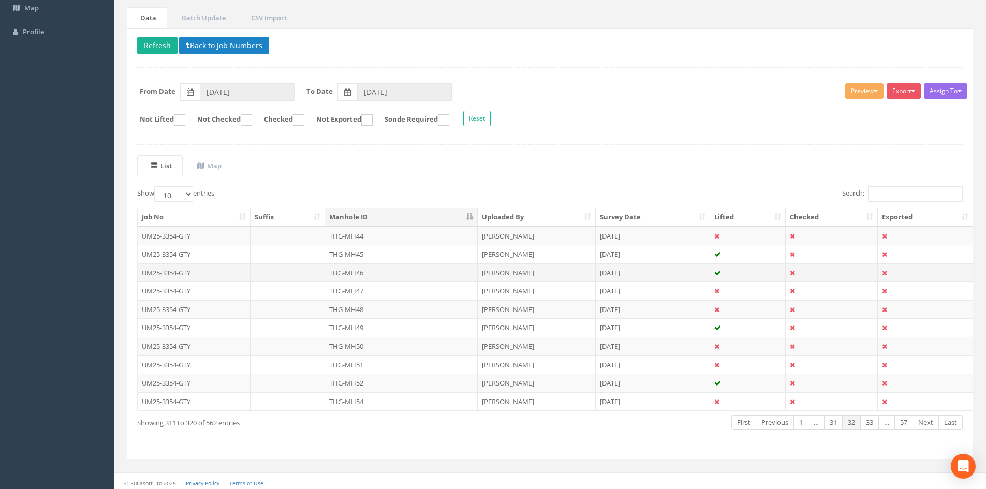
scroll to position [88, 0]
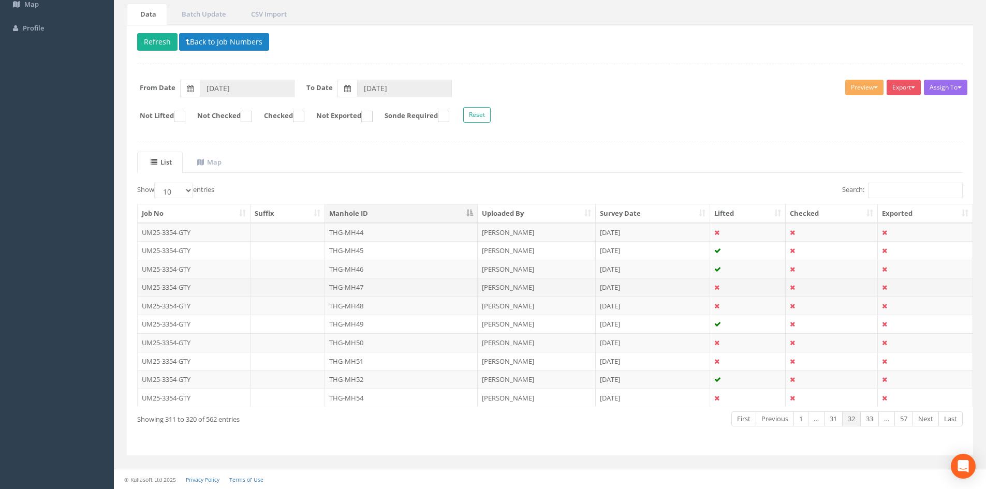
click at [384, 289] on td "THG-MH47" at bounding box center [401, 287] width 153 height 19
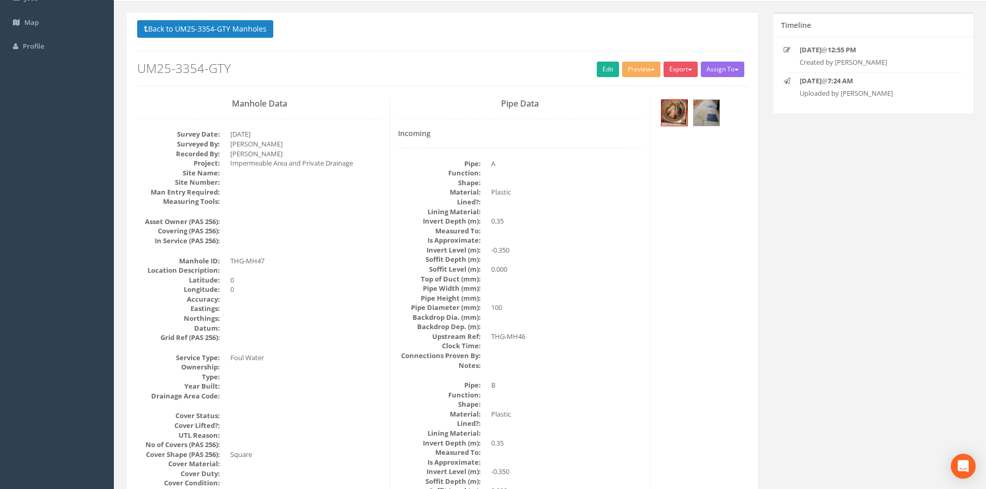
scroll to position [0, 0]
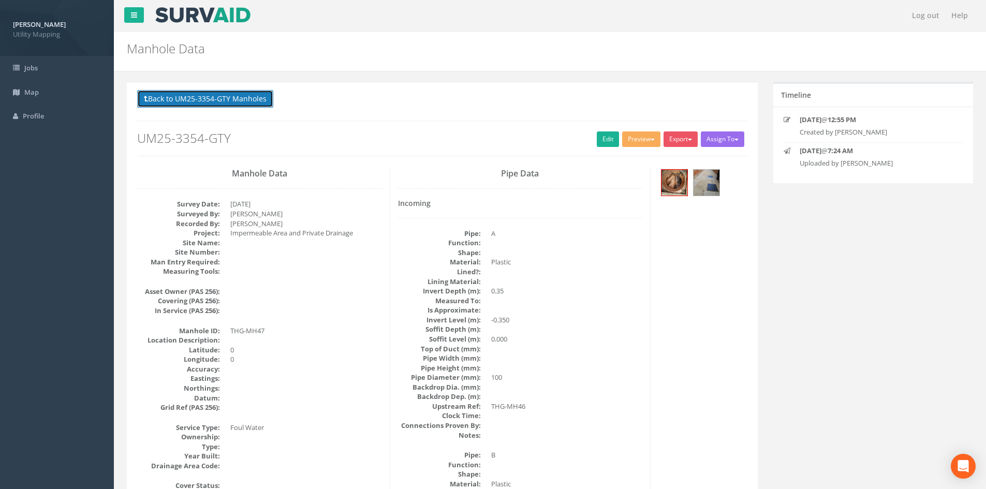
click at [207, 101] on button "Back to UM25-3354-GTY Manholes" at bounding box center [205, 99] width 136 height 18
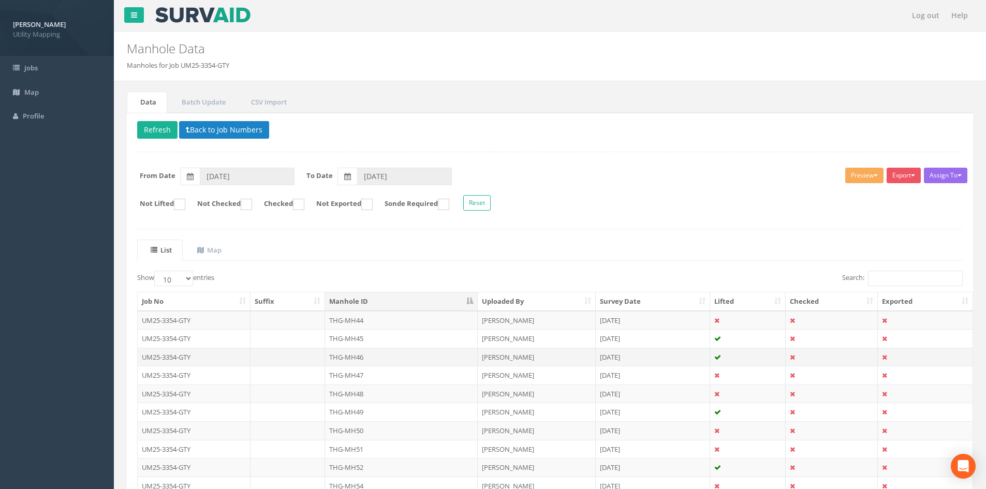
click at [375, 358] on td "THG-MH46" at bounding box center [401, 357] width 153 height 19
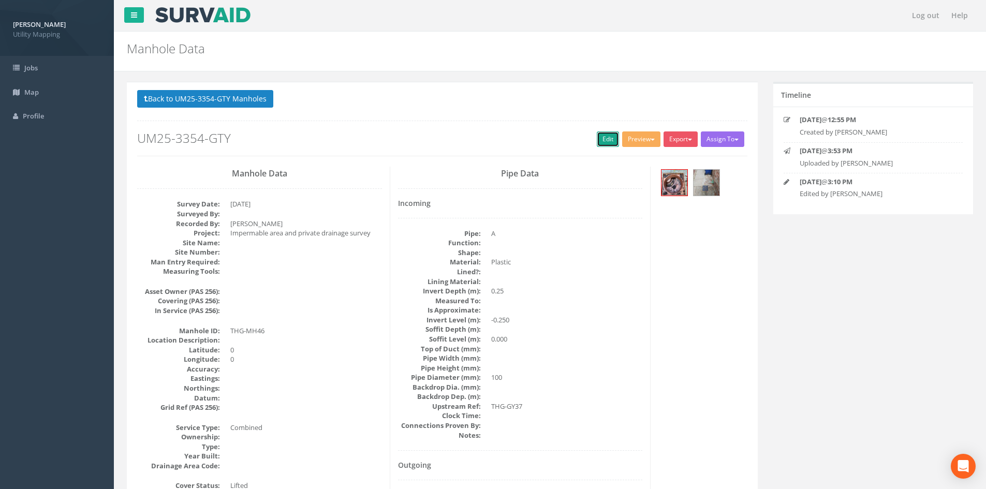
click at [601, 138] on link "Edit" at bounding box center [608, 139] width 22 height 16
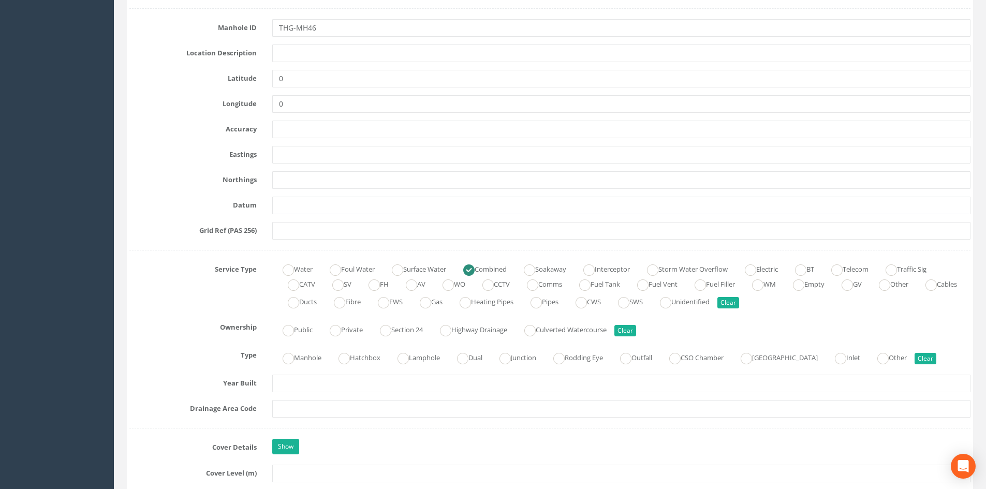
scroll to position [518, 0]
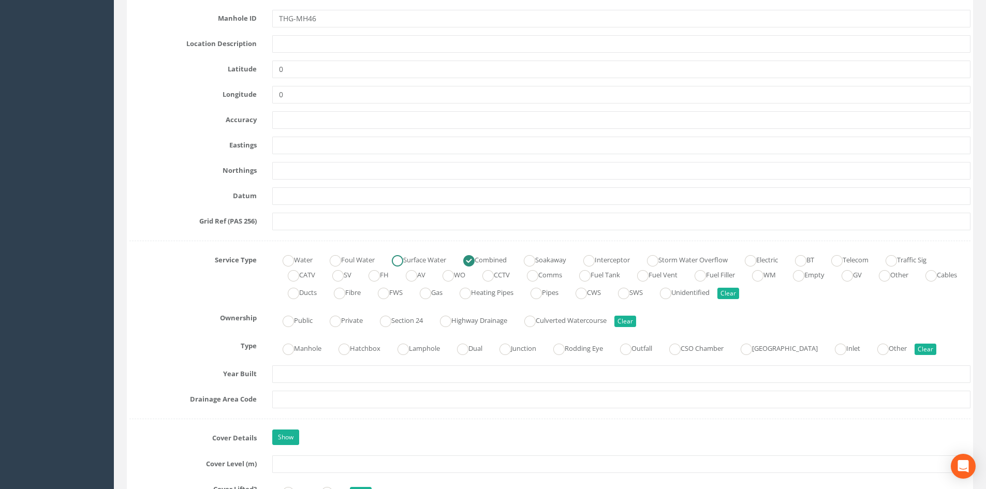
click at [350, 261] on label "Foul Water" at bounding box center [346, 259] width 55 height 15
radio input "true"
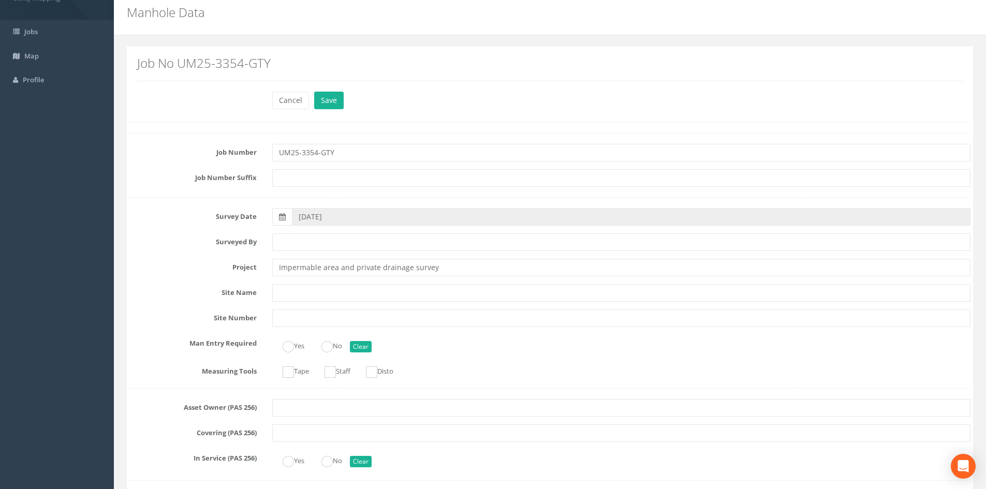
scroll to position [0, 0]
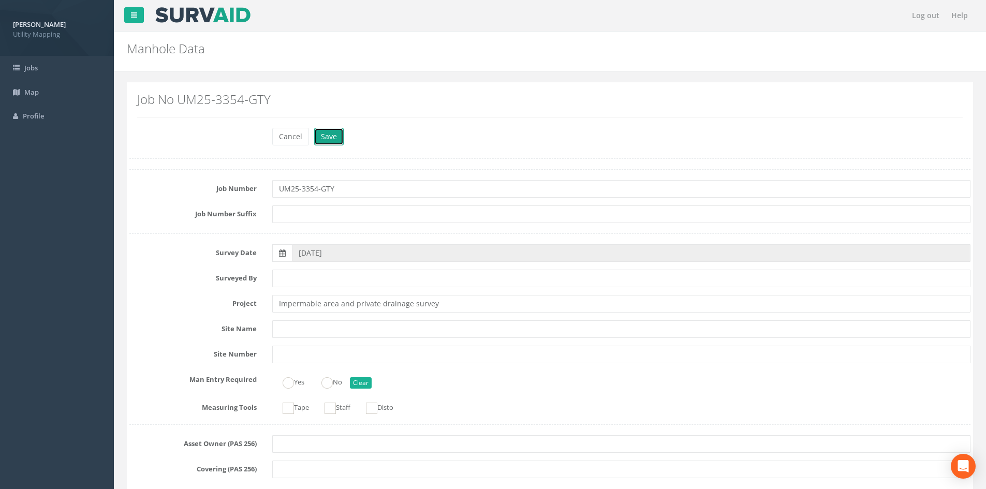
click at [326, 137] on button "Save" at bounding box center [329, 137] width 30 height 18
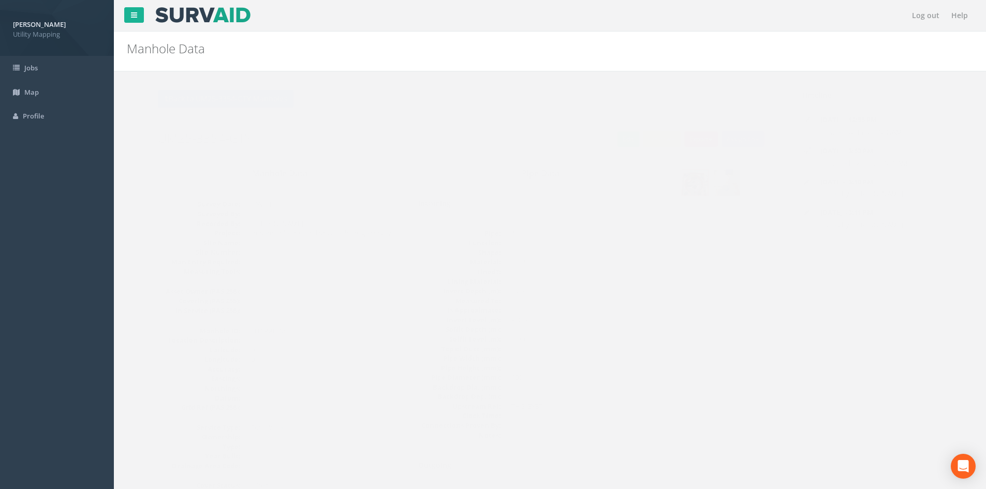
click at [218, 105] on button "Back to UM25-3354-GTY Manholes" at bounding box center [205, 99] width 136 height 18
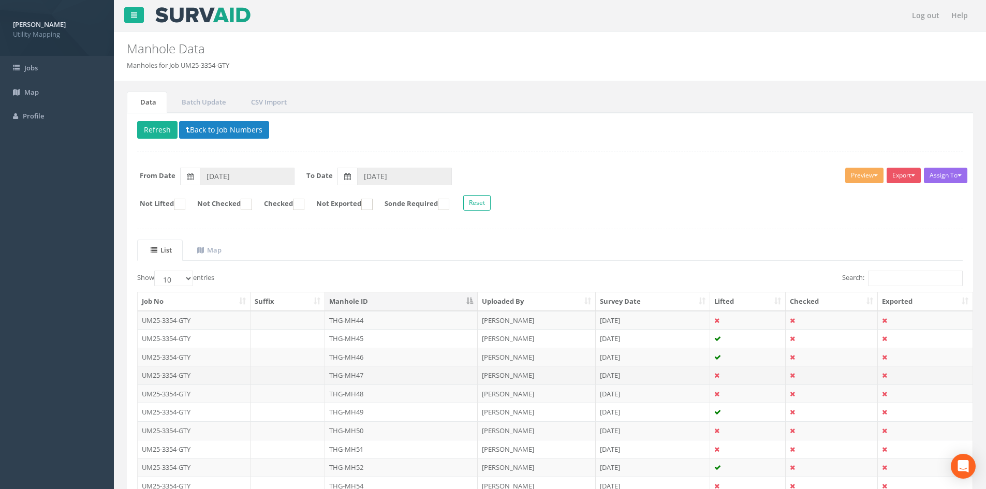
click at [331, 374] on td "THG-MH47" at bounding box center [401, 375] width 153 height 19
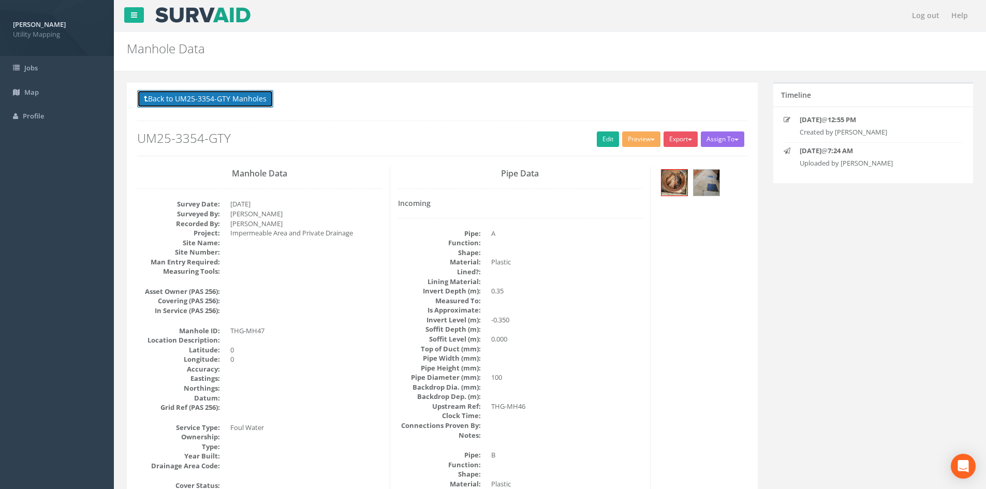
click at [232, 99] on button "Back to UM25-3354-GTY Manholes" at bounding box center [205, 99] width 136 height 18
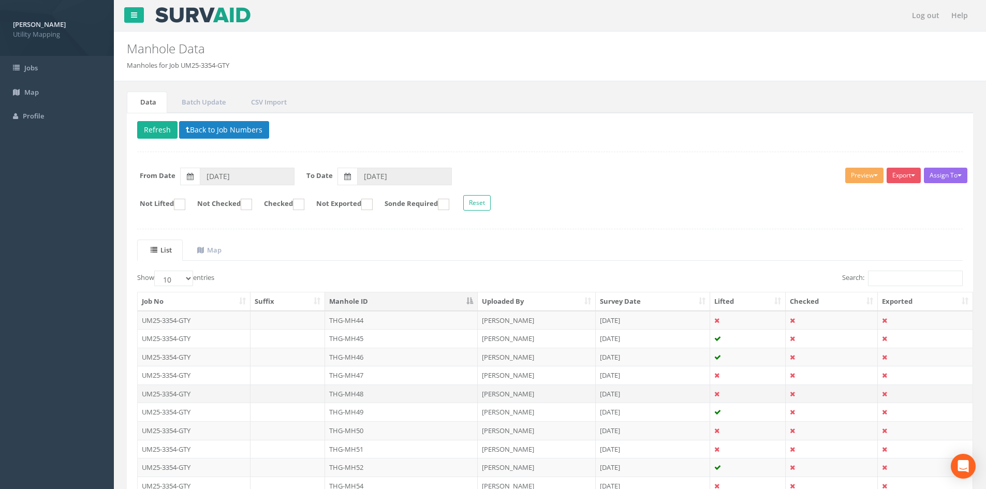
scroll to position [86, 0]
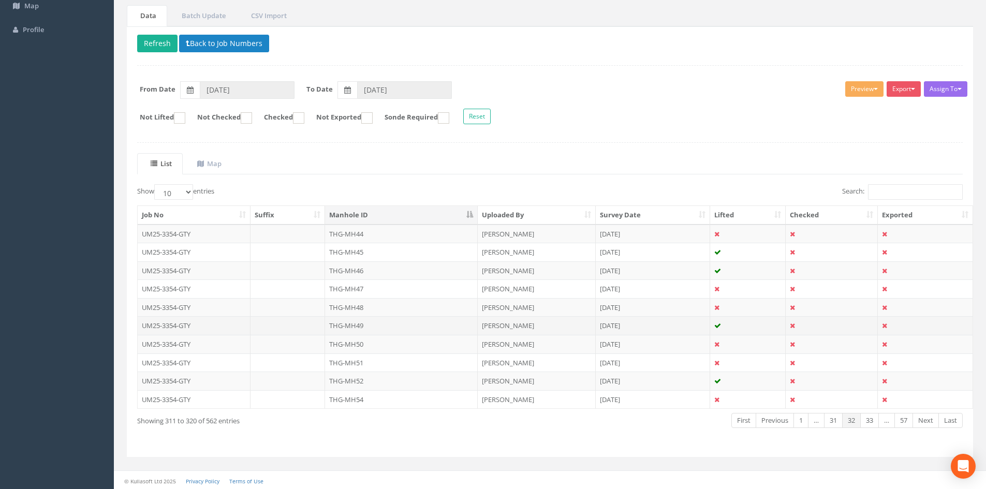
click at [369, 325] on td "THG-MH49" at bounding box center [401, 325] width 153 height 19
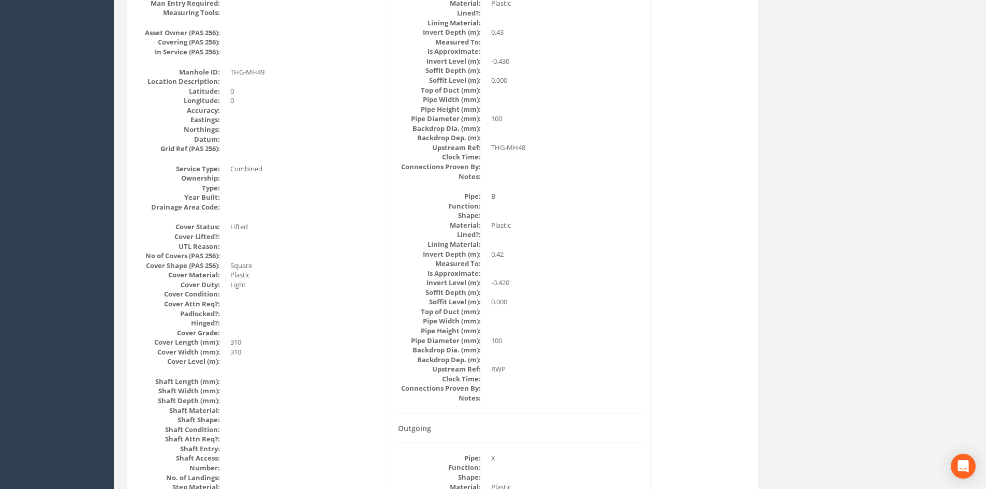
scroll to position [0, 0]
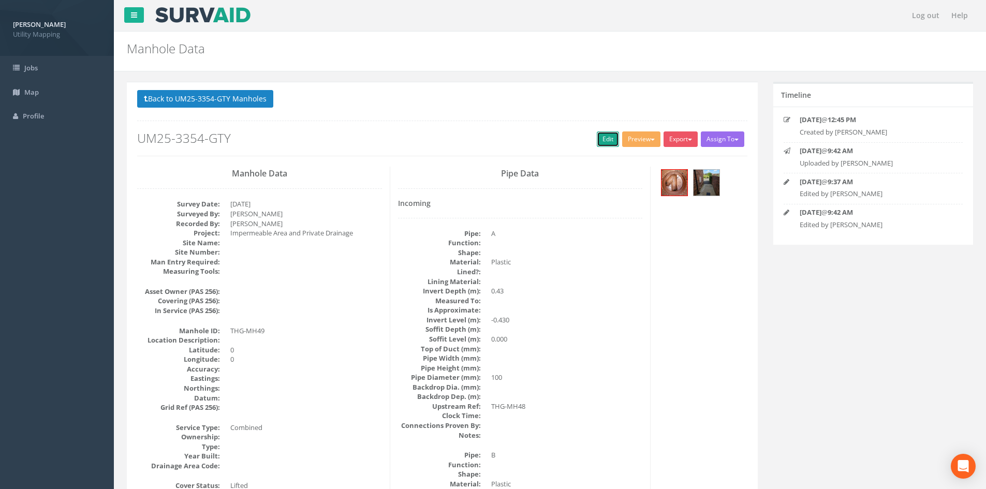
click at [606, 143] on link "Edit" at bounding box center [608, 139] width 22 height 16
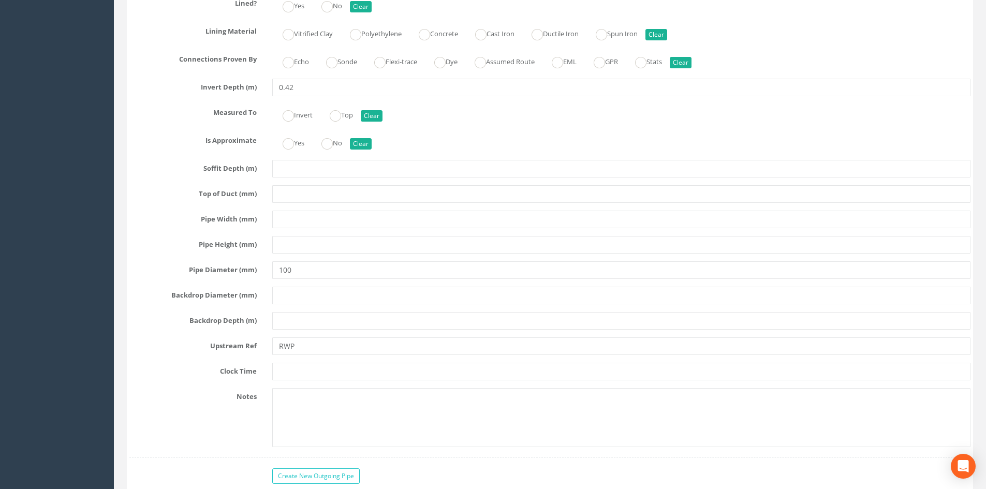
scroll to position [3537, 0]
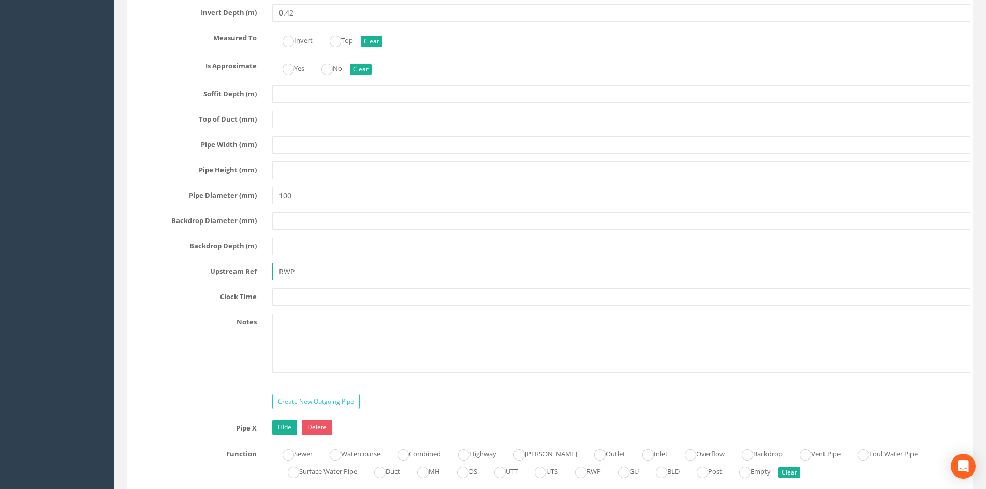
drag, startPoint x: 304, startPoint y: 277, endPoint x: 229, endPoint y: 277, distance: 75.1
click at [229, 277] on div "Upstream Ref RWP" at bounding box center [550, 272] width 857 height 18
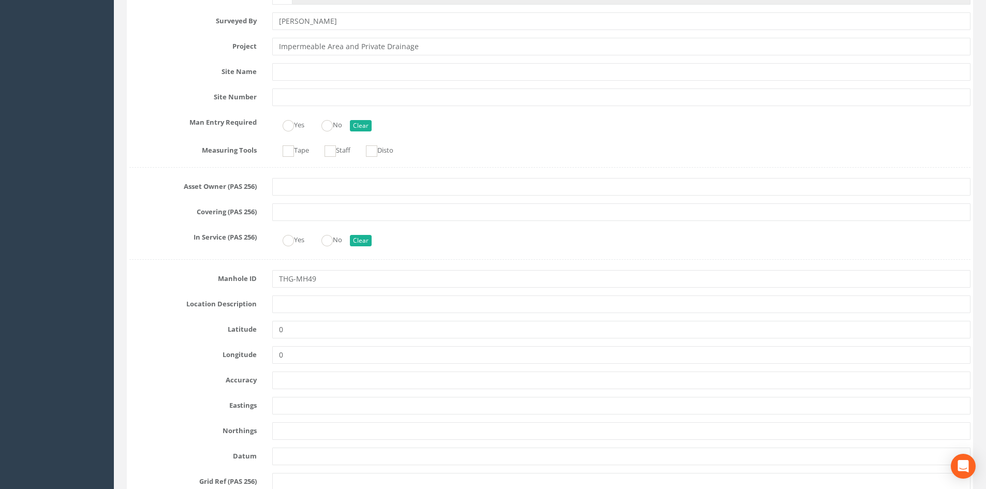
scroll to position [0, 0]
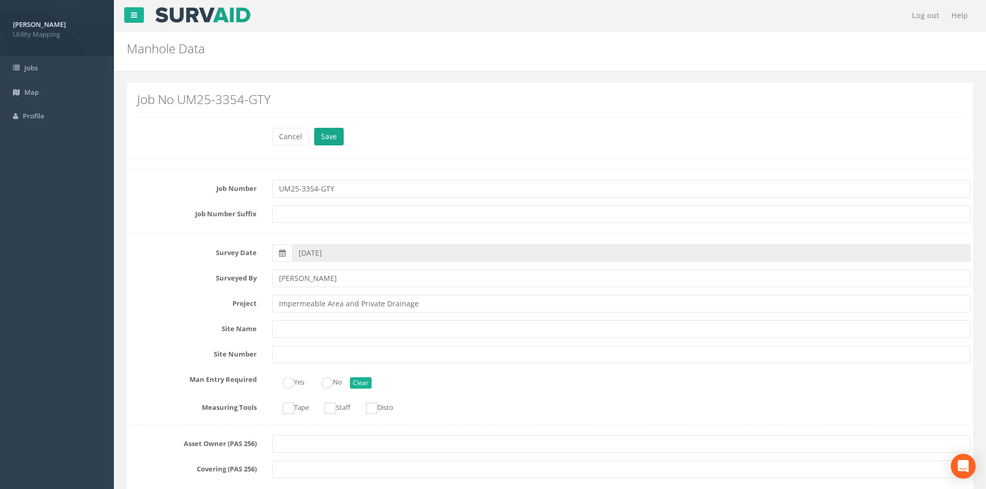
type input "THG-GY38"
click at [329, 144] on button "Save" at bounding box center [329, 137] width 30 height 18
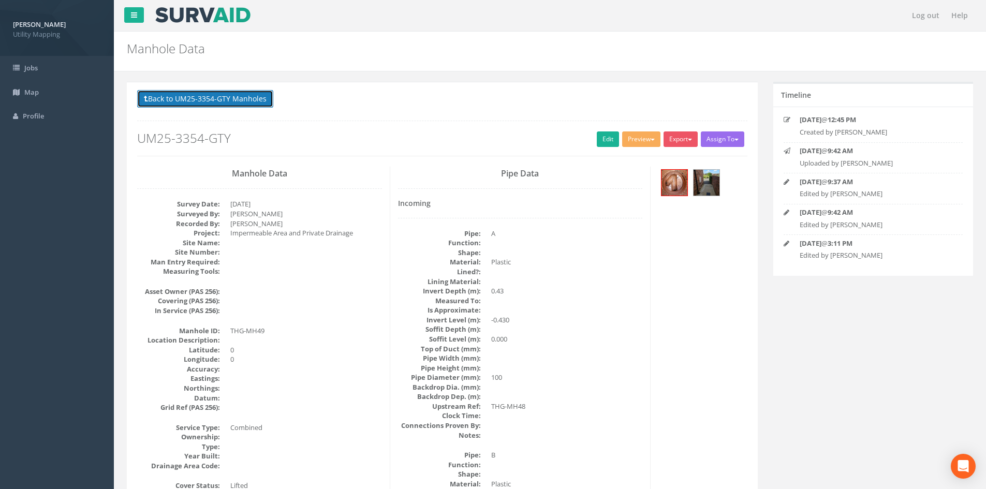
click at [209, 101] on button "Back to UM25-3354-GTY Manholes" at bounding box center [205, 99] width 136 height 18
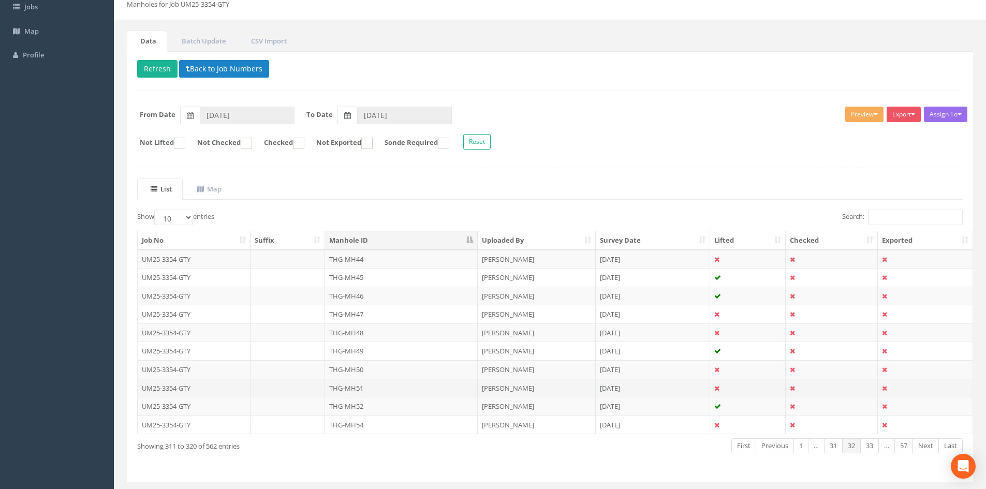
scroll to position [86, 0]
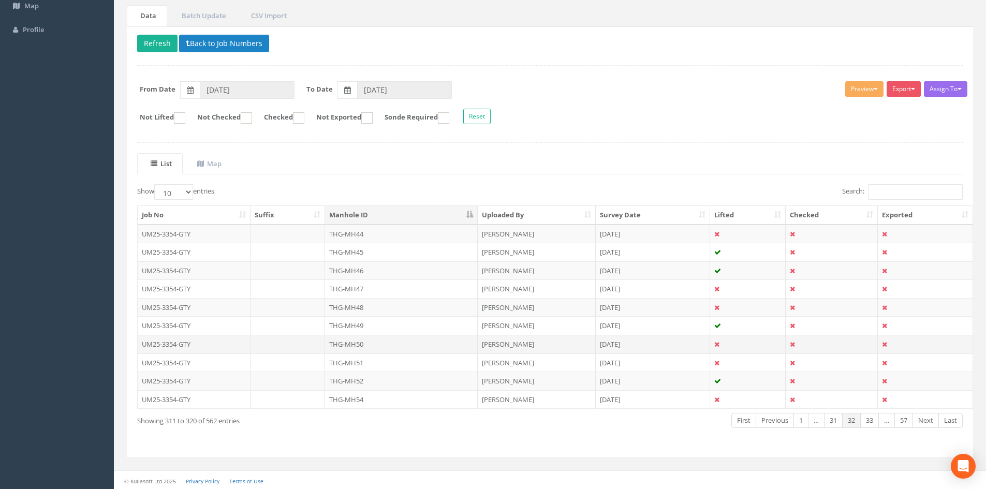
click at [365, 346] on td "THG-MH50" at bounding box center [401, 344] width 153 height 19
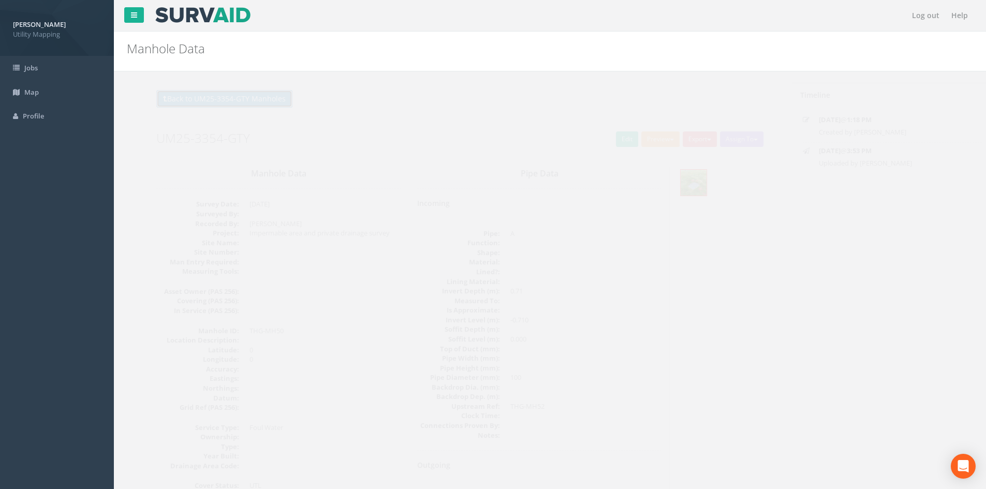
click at [244, 94] on button "Back to UM25-3354-GTY Manholes" at bounding box center [205, 99] width 136 height 18
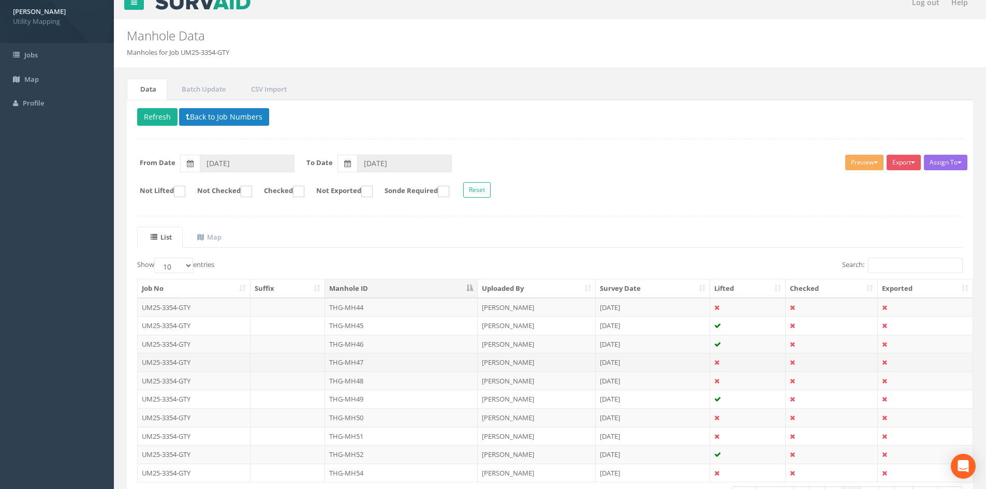
scroll to position [86, 0]
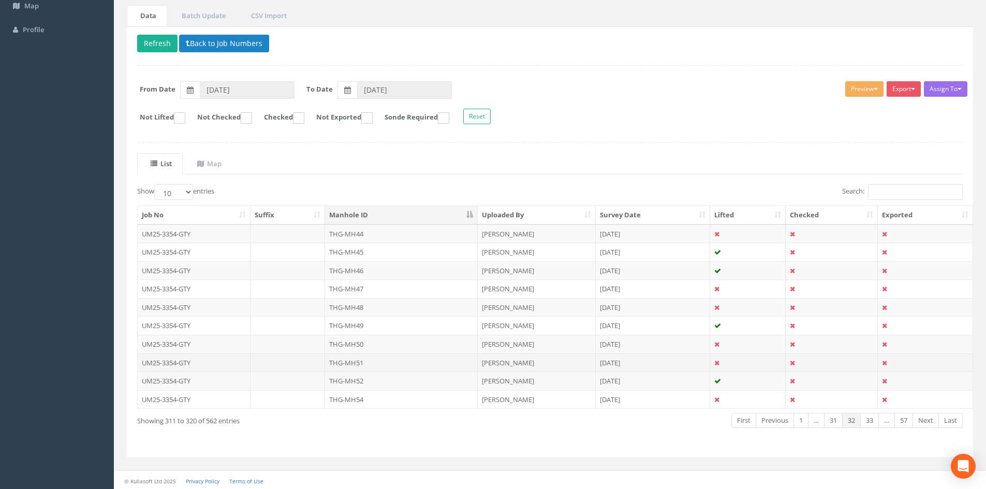
click at [400, 356] on td "THG-MH51" at bounding box center [401, 363] width 153 height 19
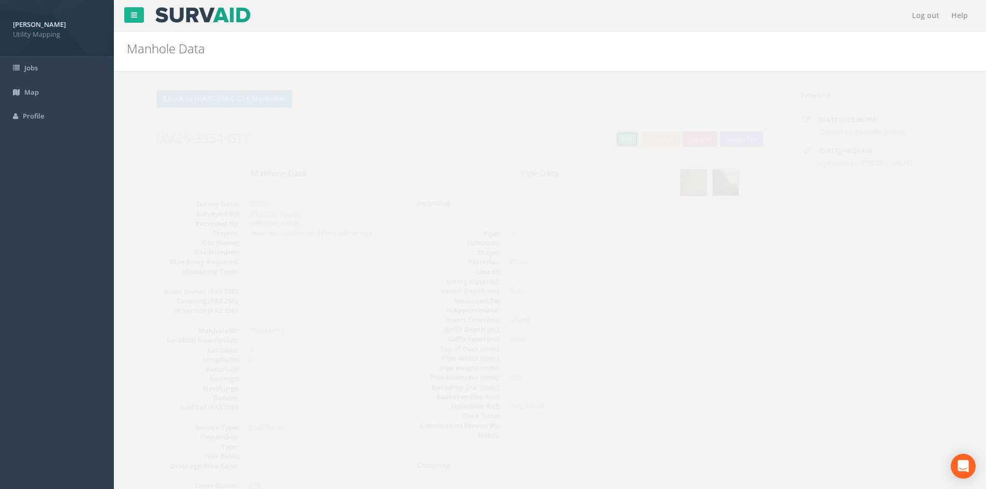
click at [600, 140] on link "Edit" at bounding box center [608, 139] width 22 height 16
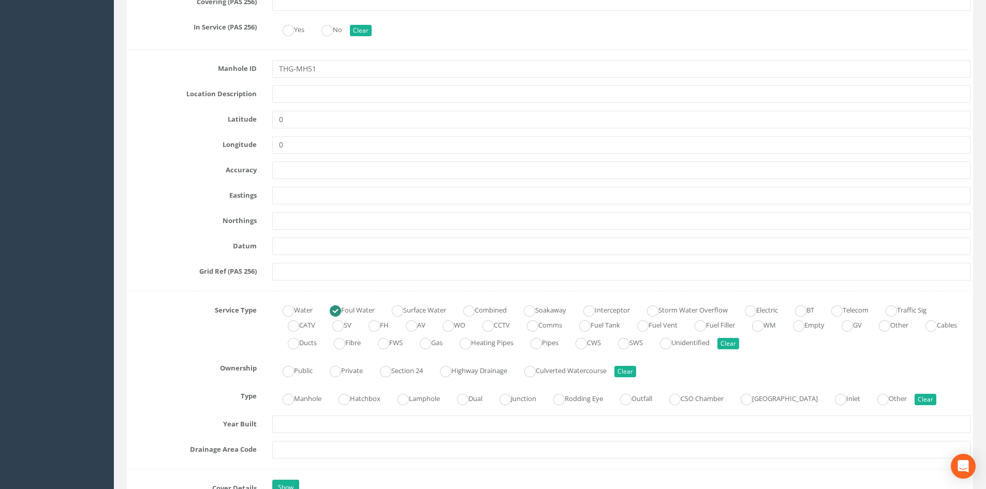
scroll to position [518, 0]
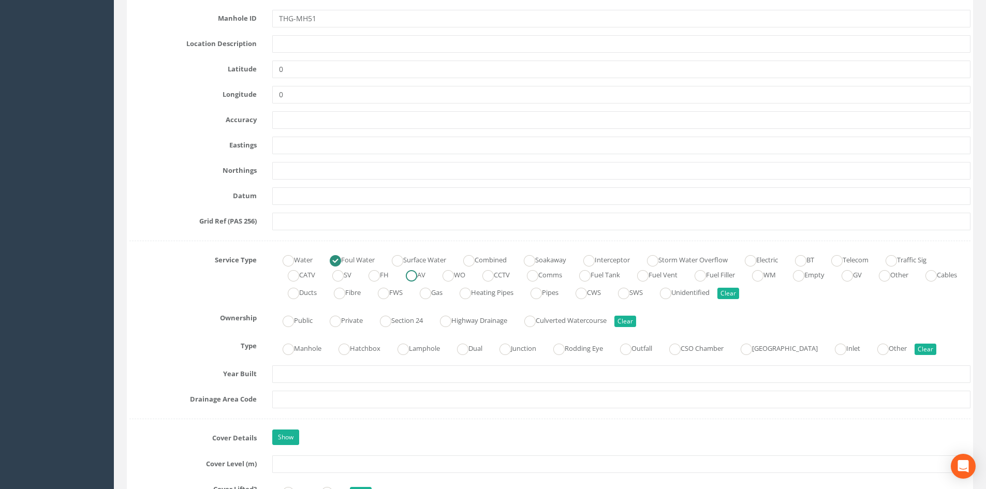
click at [408, 252] on label "Surface Water" at bounding box center [413, 259] width 65 height 15
radio input "false"
radio input "true"
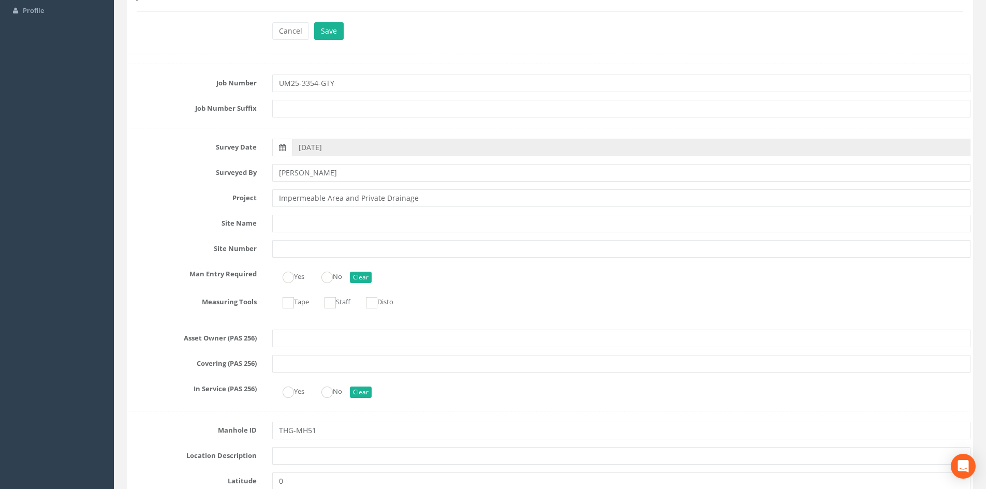
scroll to position [0, 0]
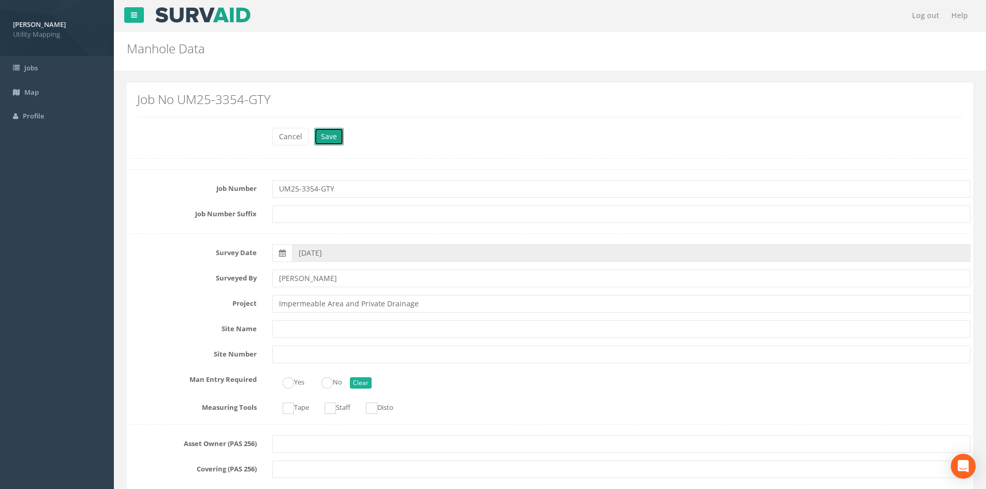
click at [334, 142] on button "Save" at bounding box center [329, 137] width 30 height 18
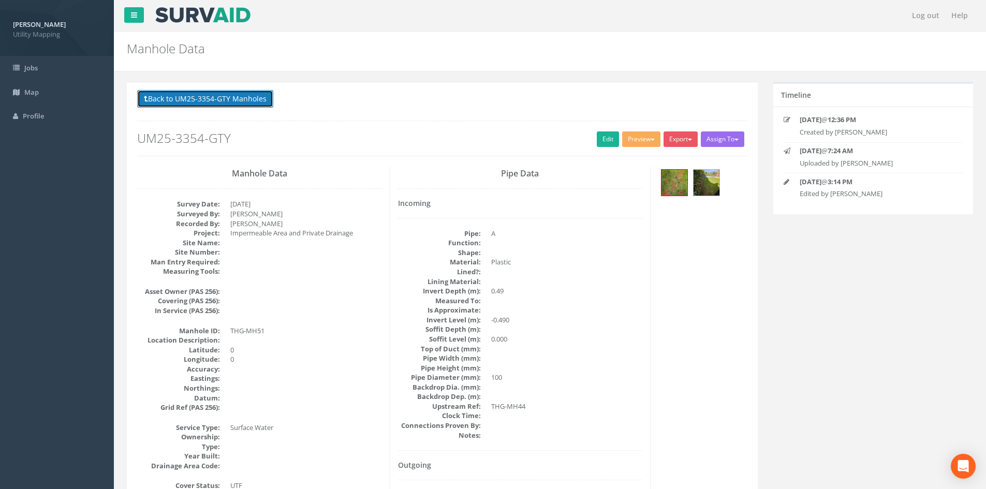
click at [241, 94] on button "Back to UM25-3354-GTY Manholes" at bounding box center [205, 99] width 136 height 18
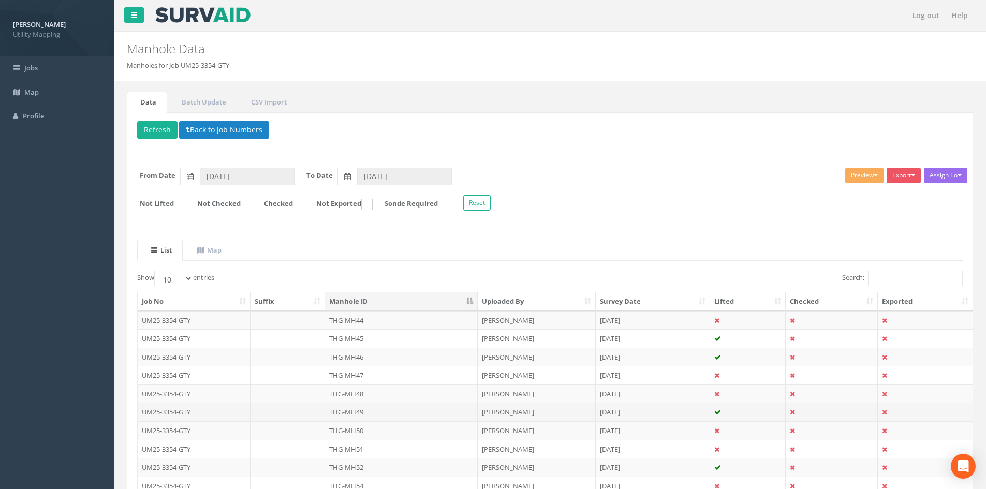
scroll to position [86, 0]
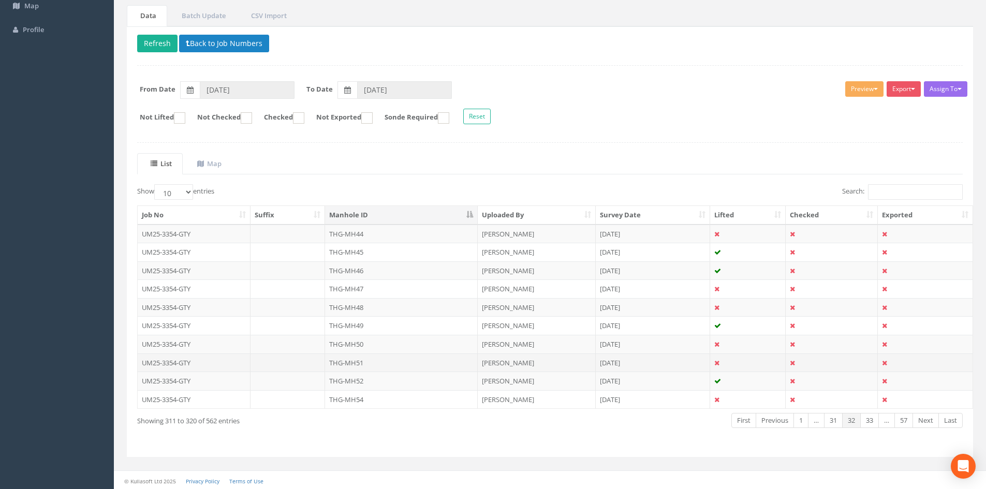
click at [376, 359] on td "THG-MH51" at bounding box center [401, 363] width 153 height 19
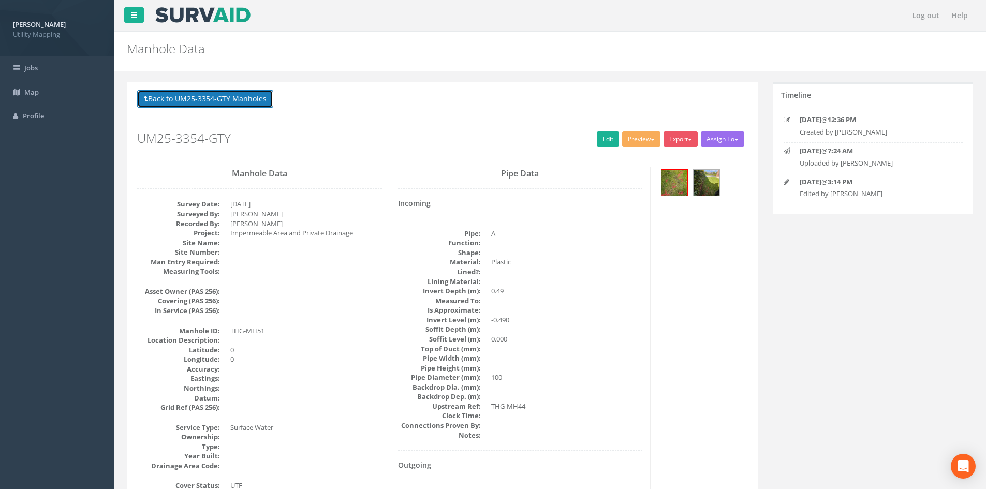
click at [212, 104] on button "Back to UM25-3354-GTY Manholes" at bounding box center [205, 99] width 136 height 18
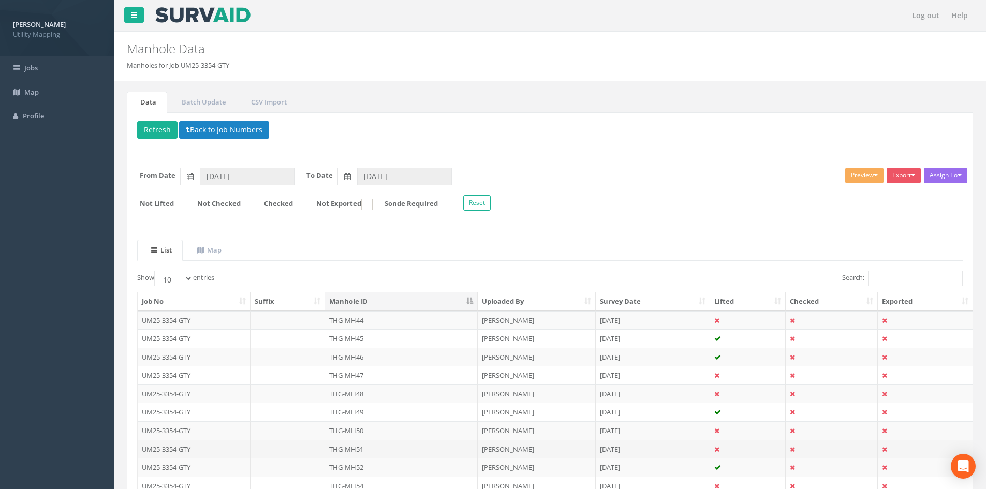
click at [387, 448] on td "THG-MH51" at bounding box center [401, 449] width 153 height 19
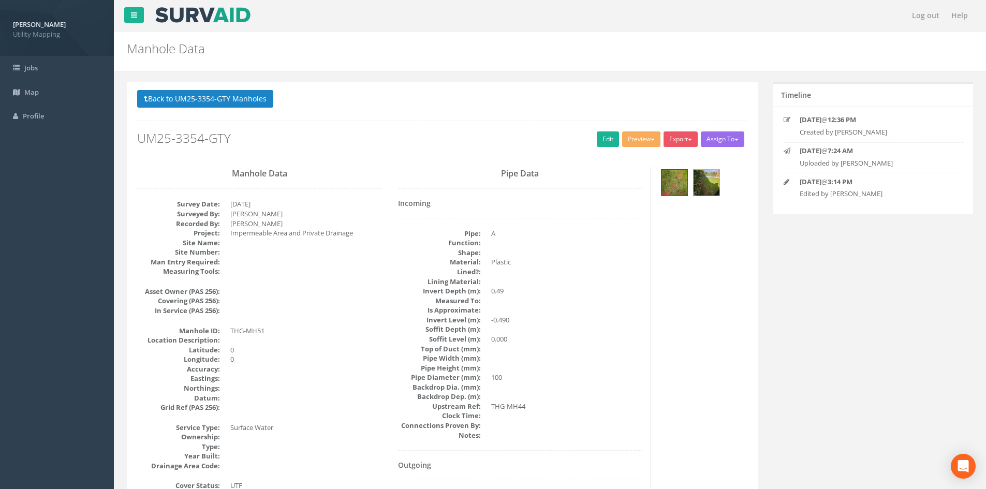
click at [622, 150] on div "Preview U Map IC U Map IC Catsurveys U Map Manhole U Map Manhole Catsurveys Hea…" at bounding box center [642, 140] width 41 height 18
click at [610, 141] on link "Edit" at bounding box center [608, 139] width 22 height 16
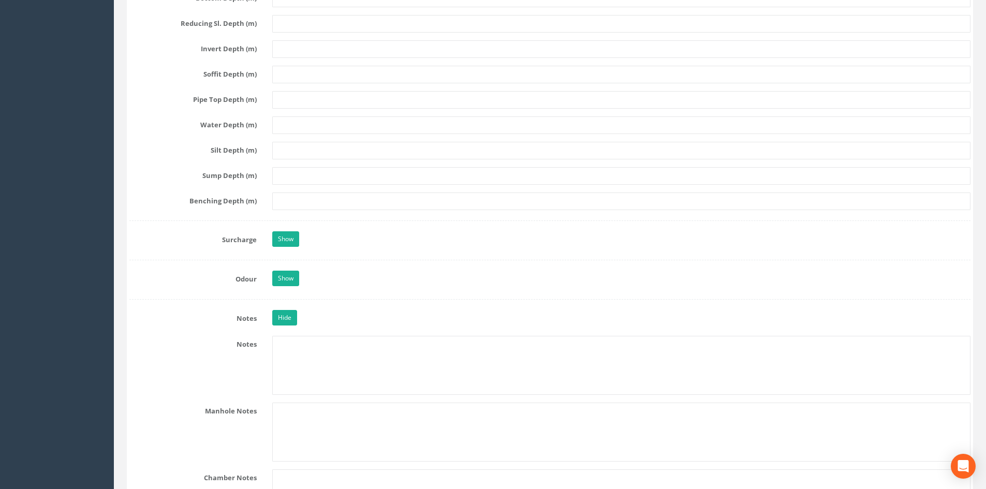
scroll to position [2070, 0]
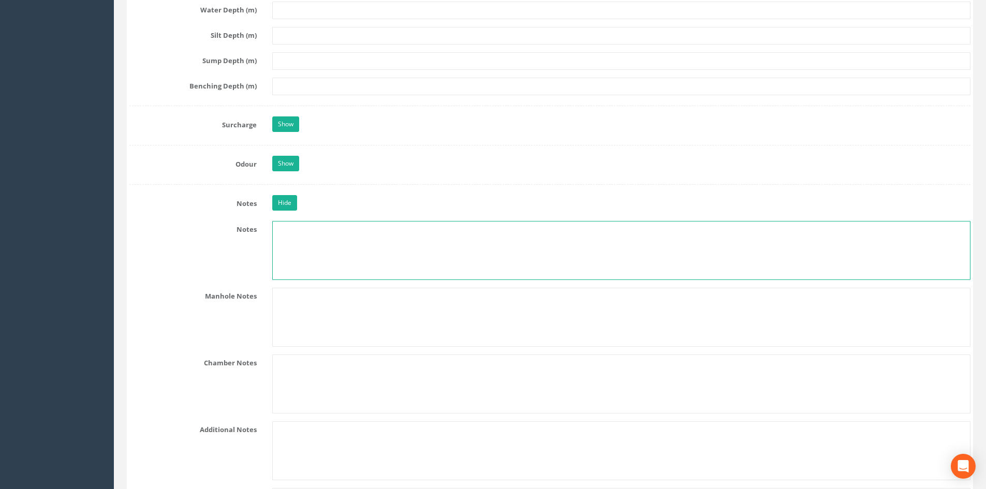
click at [364, 241] on textarea at bounding box center [621, 250] width 698 height 59
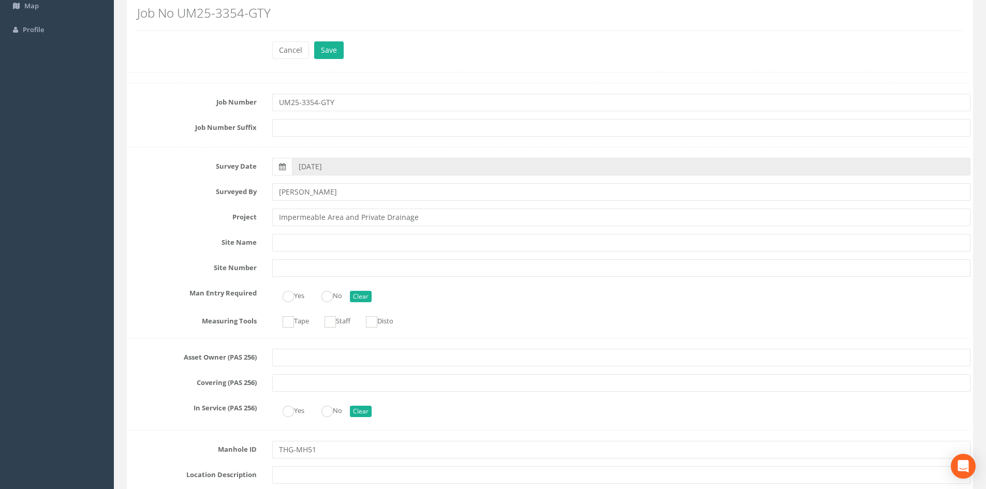
scroll to position [0, 0]
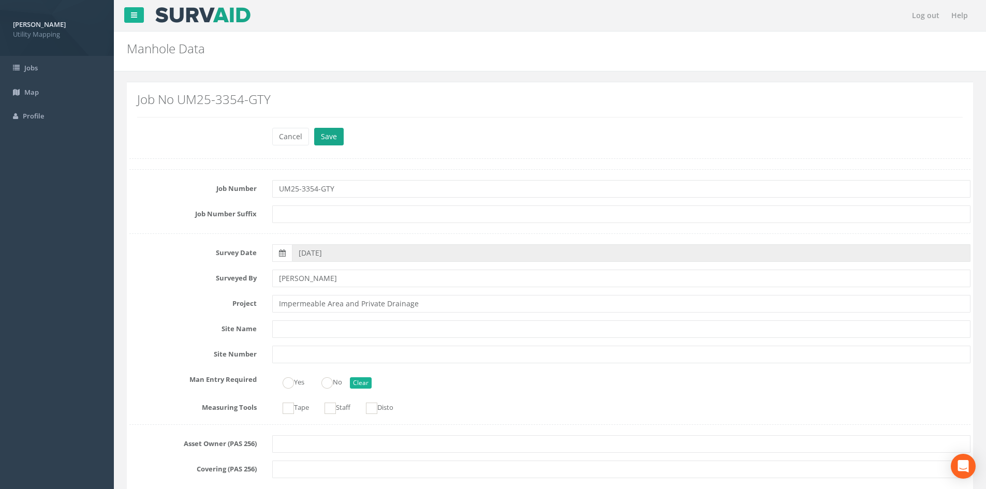
type textarea "Septic Tank"
click at [340, 137] on button "Save" at bounding box center [329, 137] width 30 height 18
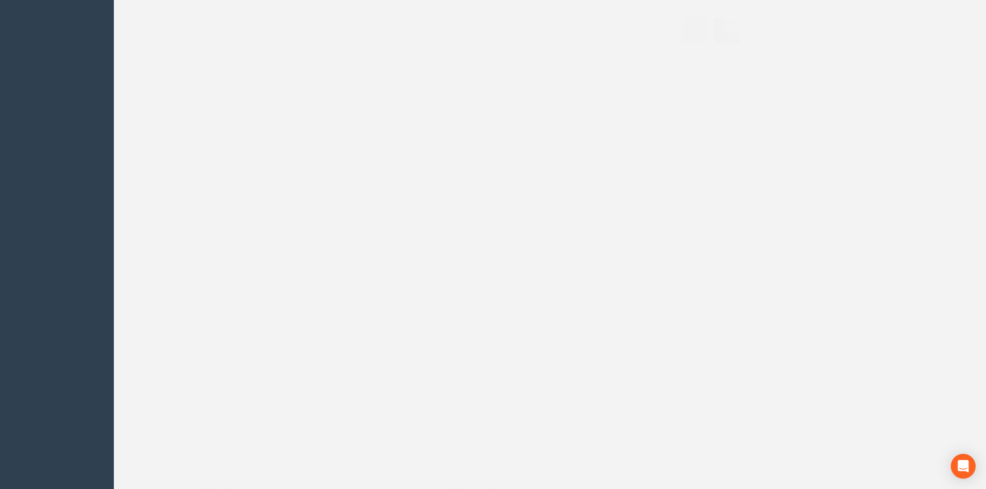
scroll to position [86, 0]
click at [608, 53] on link "Edit" at bounding box center [608, 53] width 22 height 16
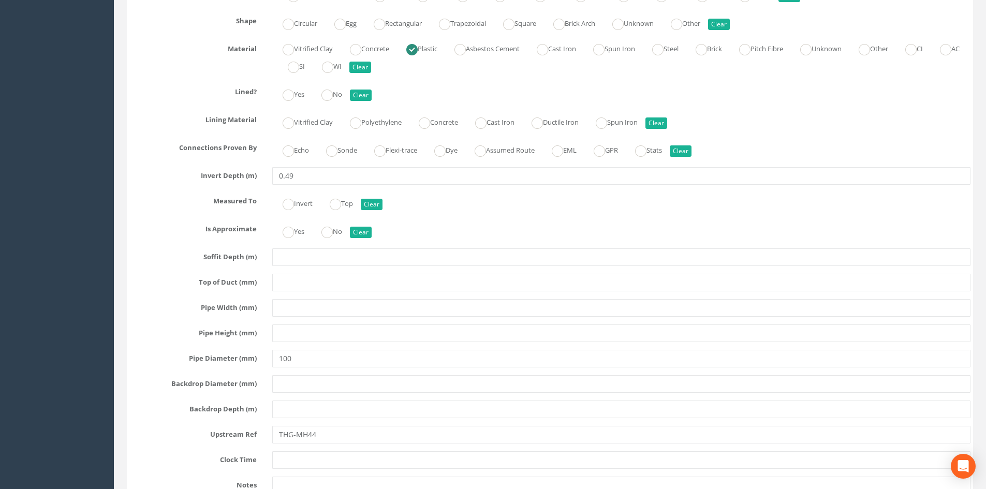
scroll to position [3019, 0]
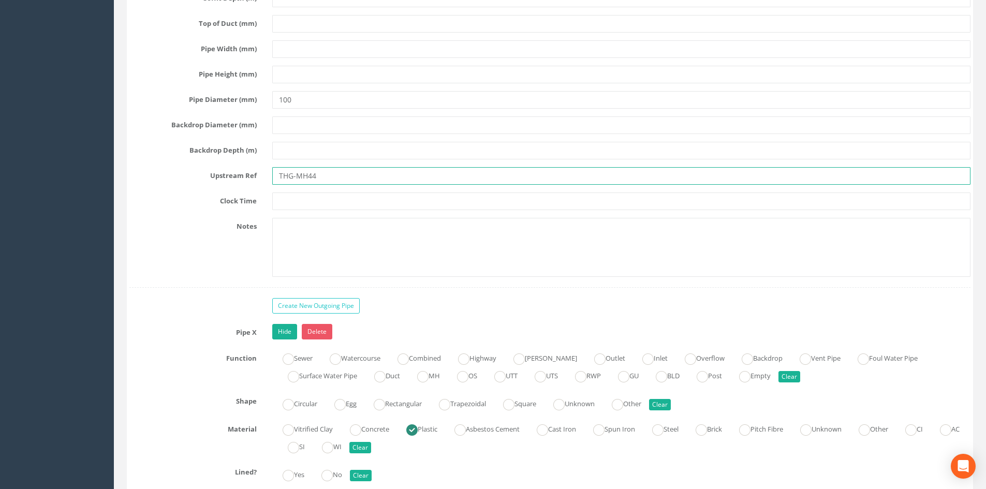
drag, startPoint x: 319, startPoint y: 177, endPoint x: 308, endPoint y: 180, distance: 11.2
click at [308, 180] on input "THG-MH44" at bounding box center [621, 176] width 698 height 18
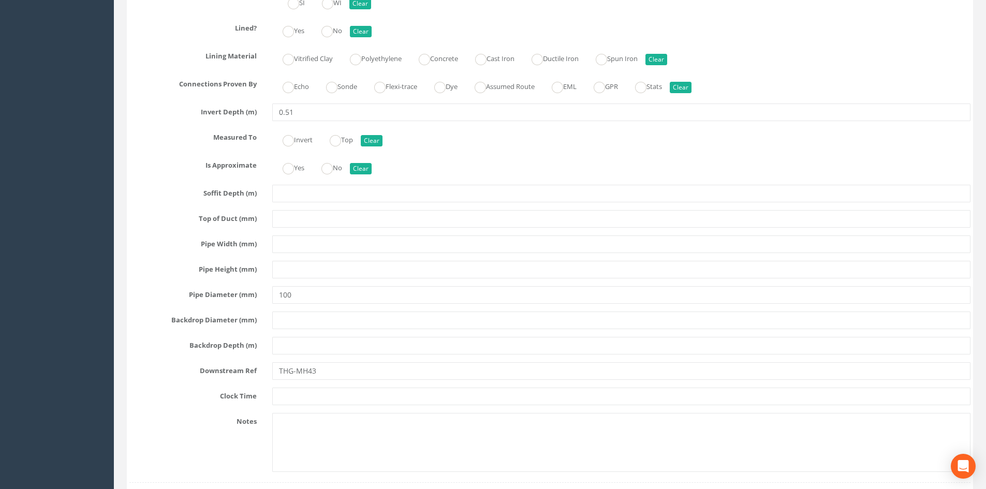
scroll to position [3537, 0]
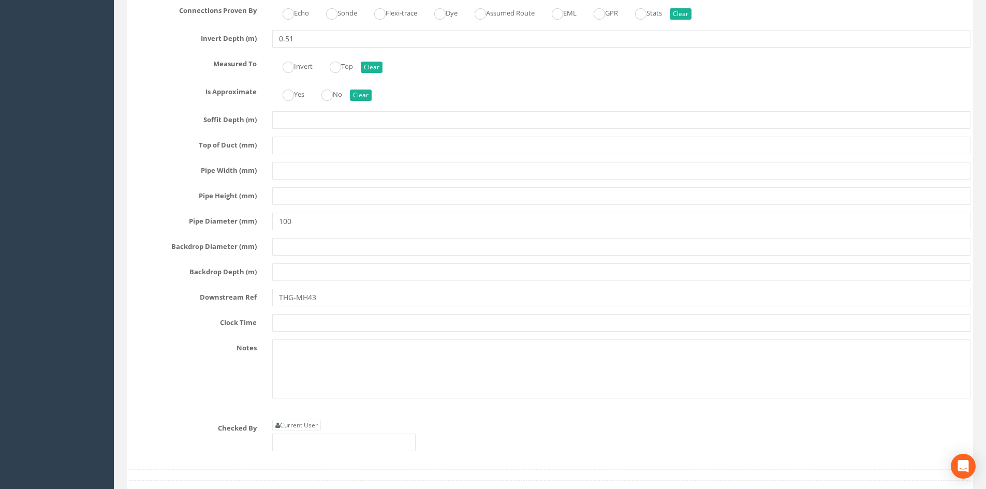
type input "THG-MH53"
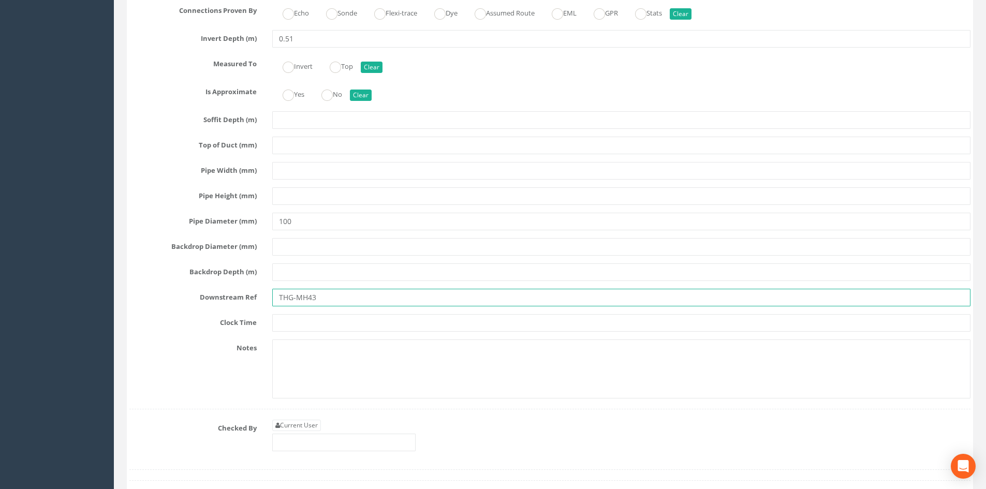
drag, startPoint x: 336, startPoint y: 298, endPoint x: 309, endPoint y: 298, distance: 27.4
click at [309, 298] on input "THG-MH43" at bounding box center [621, 298] width 698 height 18
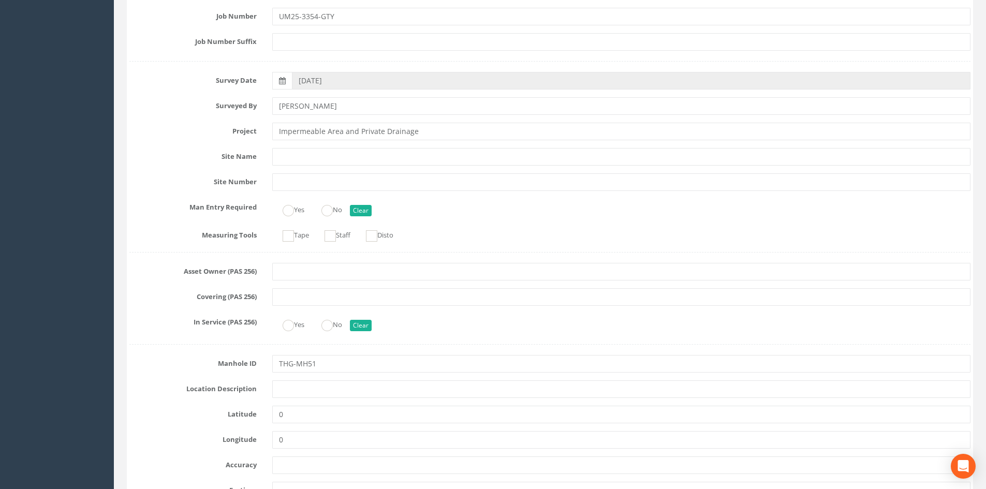
scroll to position [0, 0]
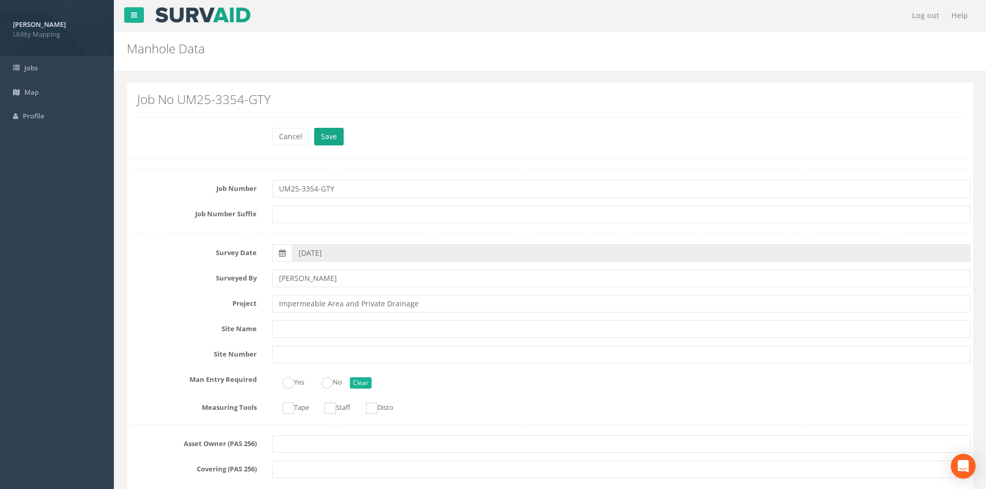
type input "THG-MH50"
click at [322, 135] on button "Save" at bounding box center [329, 137] width 30 height 18
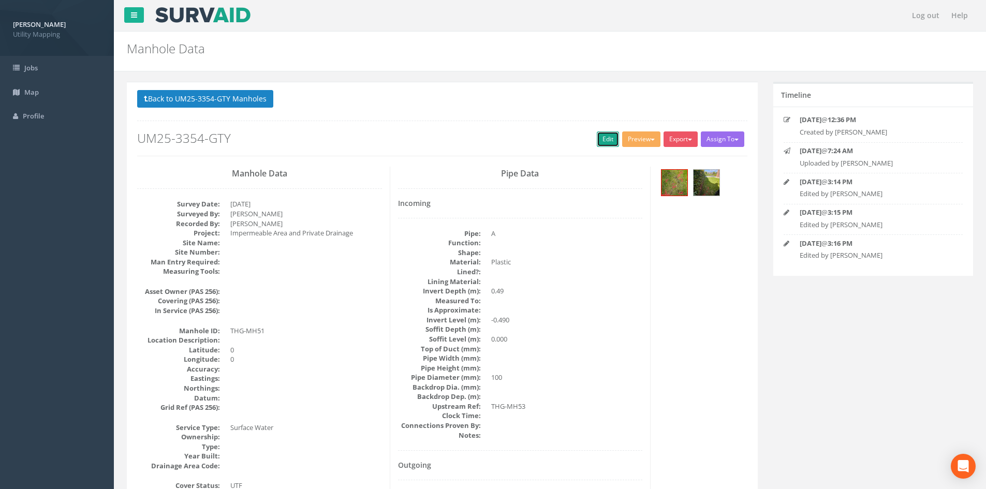
click at [600, 136] on link "Edit" at bounding box center [608, 139] width 22 height 16
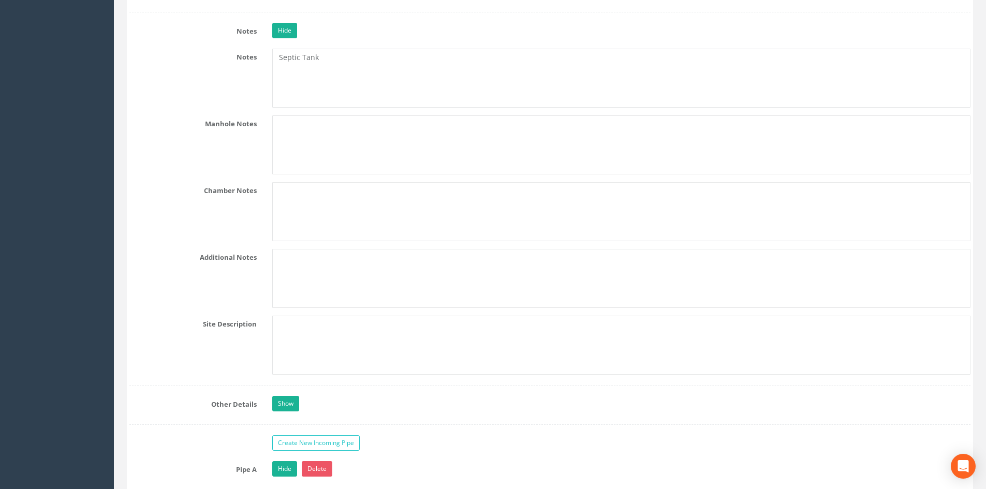
scroll to position [2070, 0]
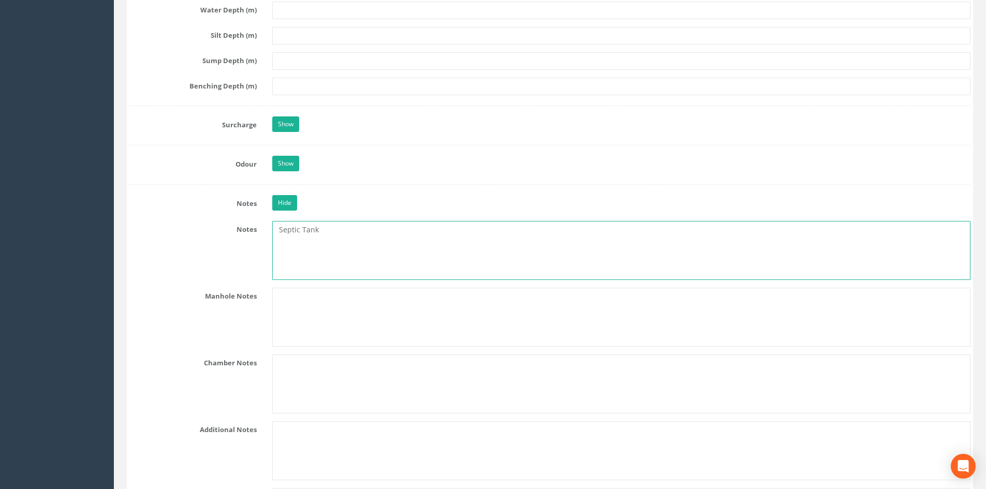
drag, startPoint x: 331, startPoint y: 238, endPoint x: 170, endPoint y: 232, distance: 160.6
click at [170, 232] on div "Notes Septic Tank" at bounding box center [550, 250] width 857 height 59
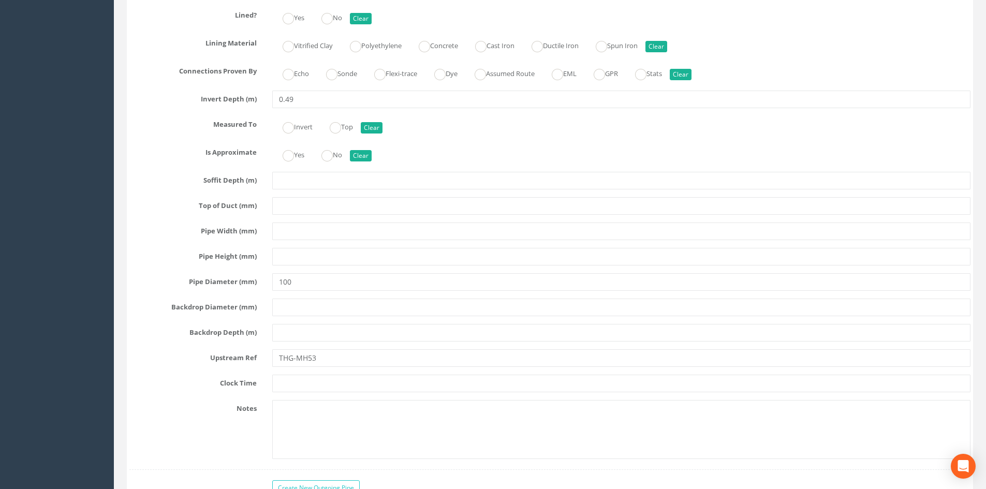
scroll to position [2933, 0]
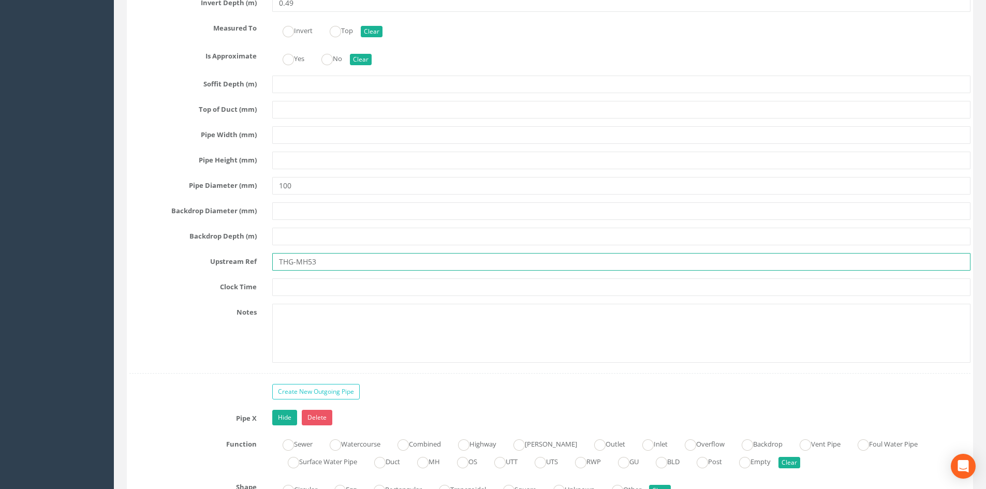
drag, startPoint x: 330, startPoint y: 262, endPoint x: 308, endPoint y: 269, distance: 23.3
click at [308, 269] on input "THG-MH53" at bounding box center [621, 262] width 698 height 18
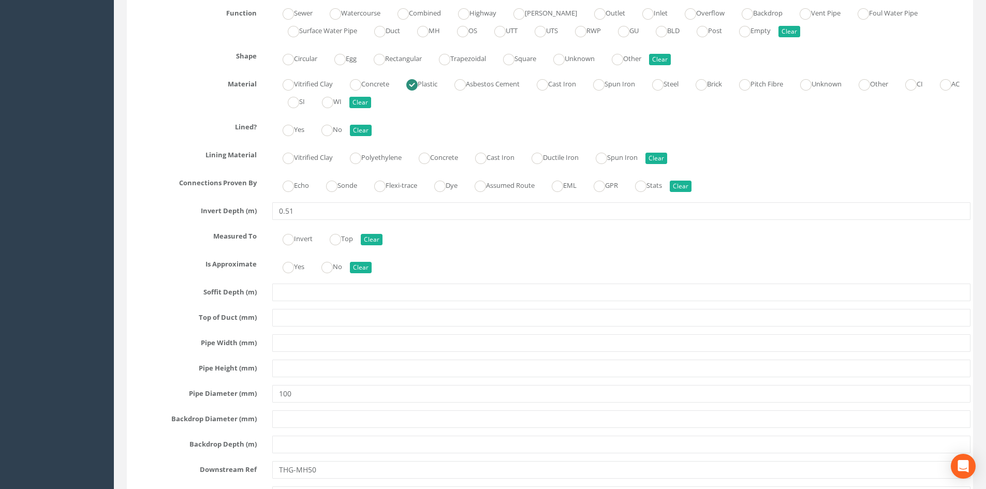
scroll to position [3537, 0]
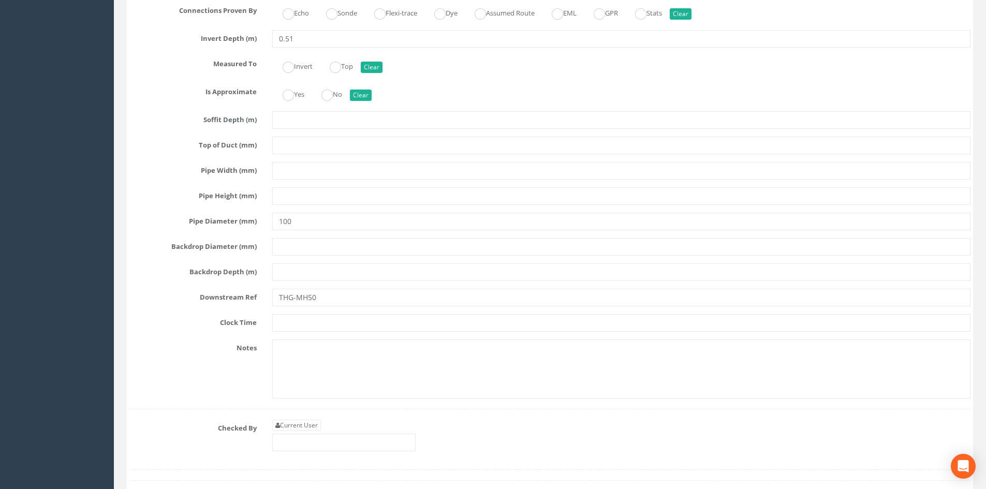
type input "THG-MH44"
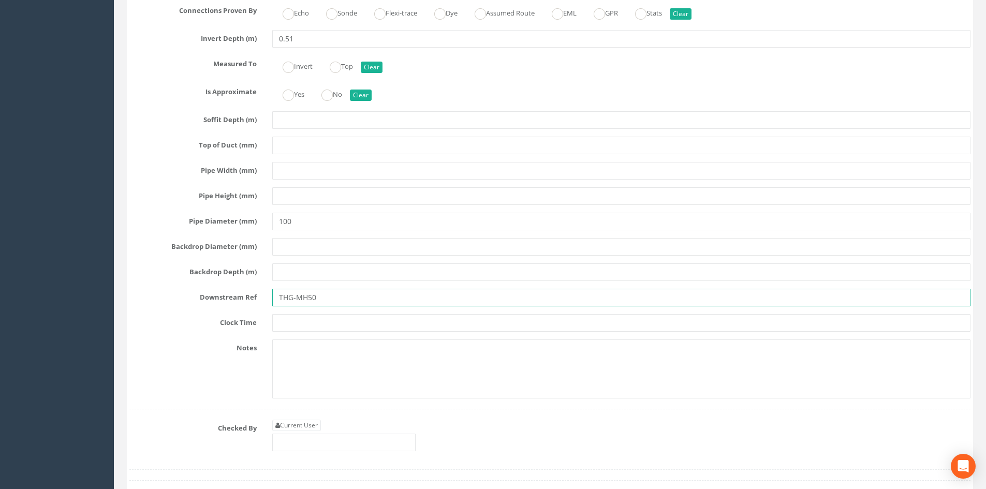
drag, startPoint x: 318, startPoint y: 296, endPoint x: 306, endPoint y: 301, distance: 13.7
click at [306, 301] on input "THG-MH50" at bounding box center [621, 298] width 698 height 18
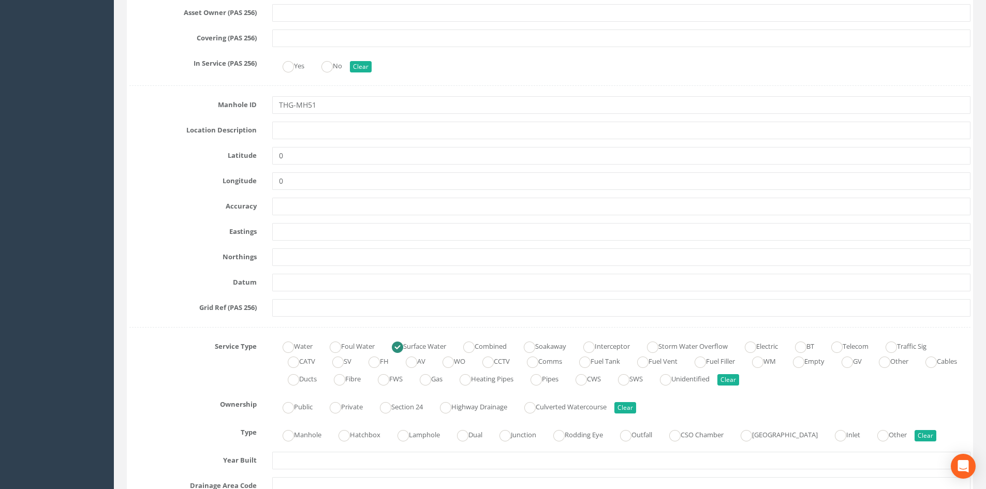
scroll to position [0, 0]
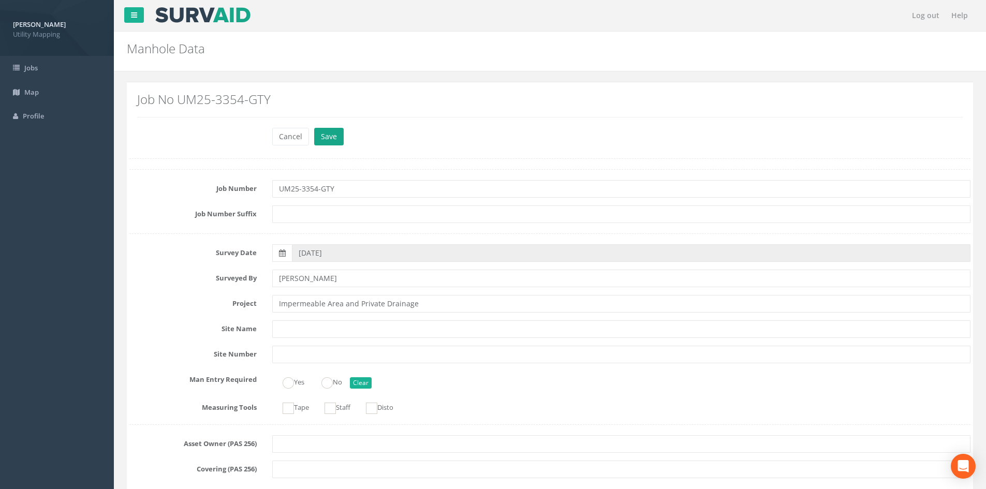
type input "THG-MH43"
click at [325, 128] on button "Save" at bounding box center [329, 137] width 30 height 18
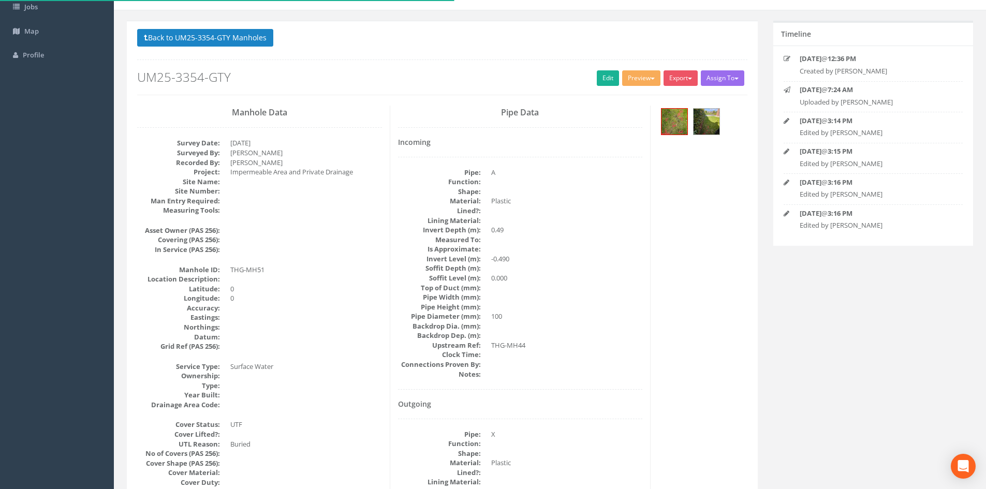
scroll to position [86, 0]
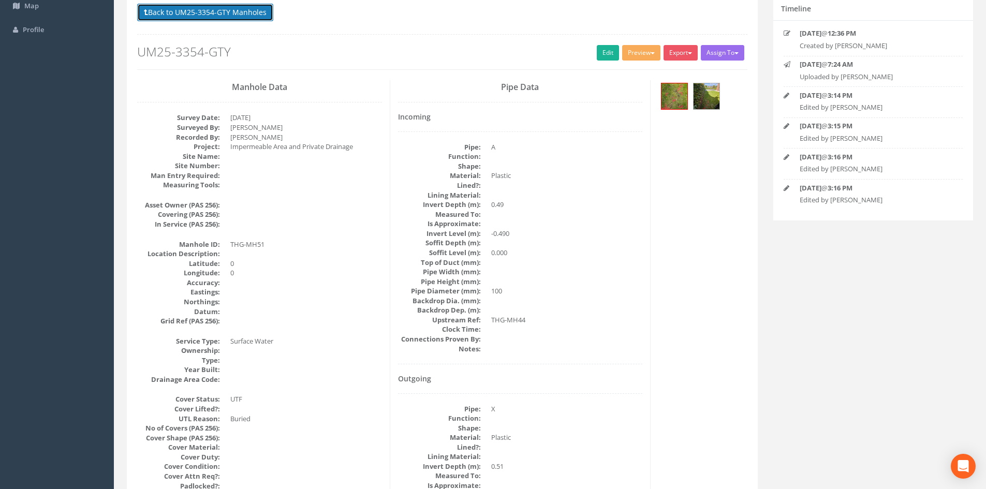
click at [213, 8] on button "Back to UM25-3354-GTY Manholes" at bounding box center [205, 13] width 136 height 18
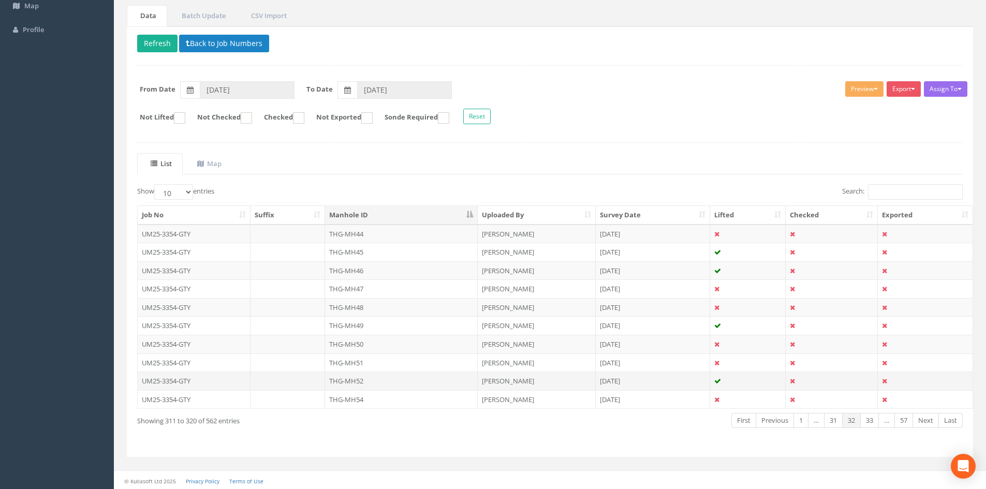
click at [368, 380] on td "THG-MH52" at bounding box center [401, 381] width 153 height 19
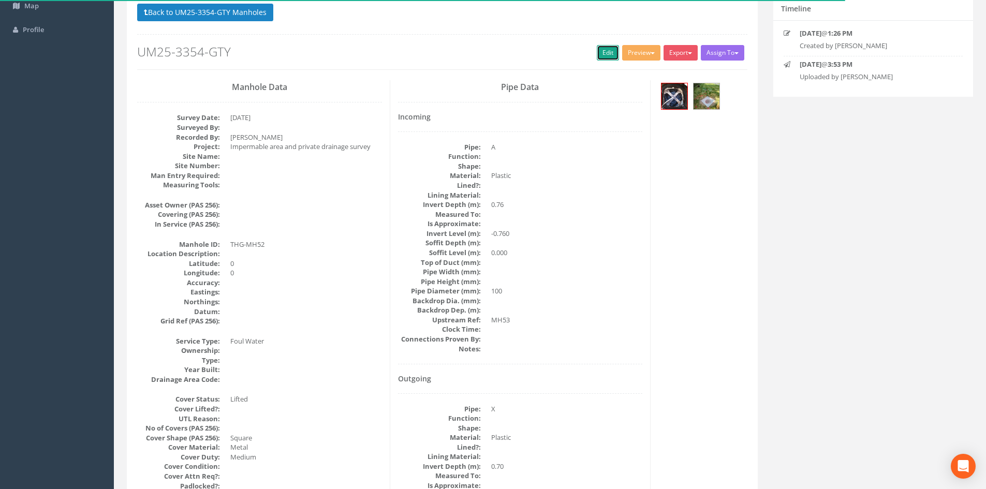
click at [610, 47] on link "Edit" at bounding box center [608, 53] width 22 height 16
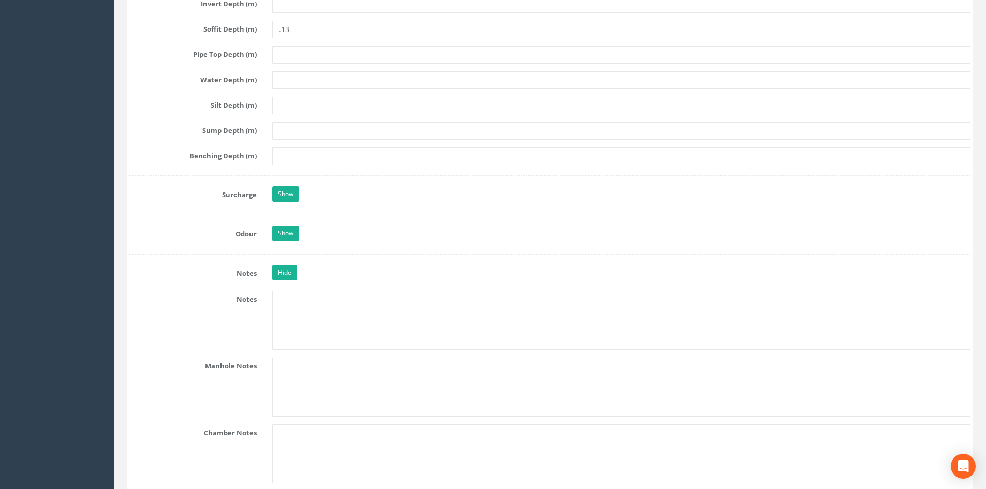
scroll to position [2070, 0]
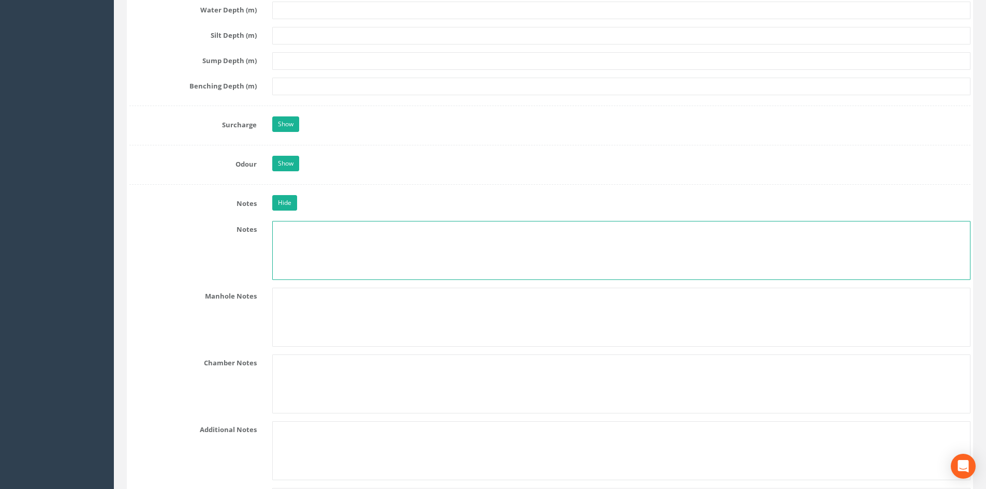
click at [348, 256] on textarea at bounding box center [621, 250] width 698 height 59
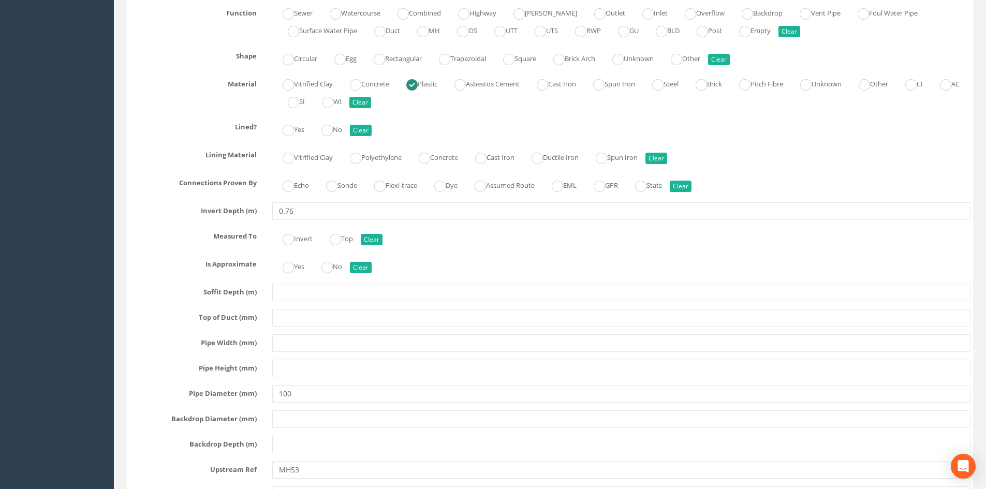
scroll to position [2933, 0]
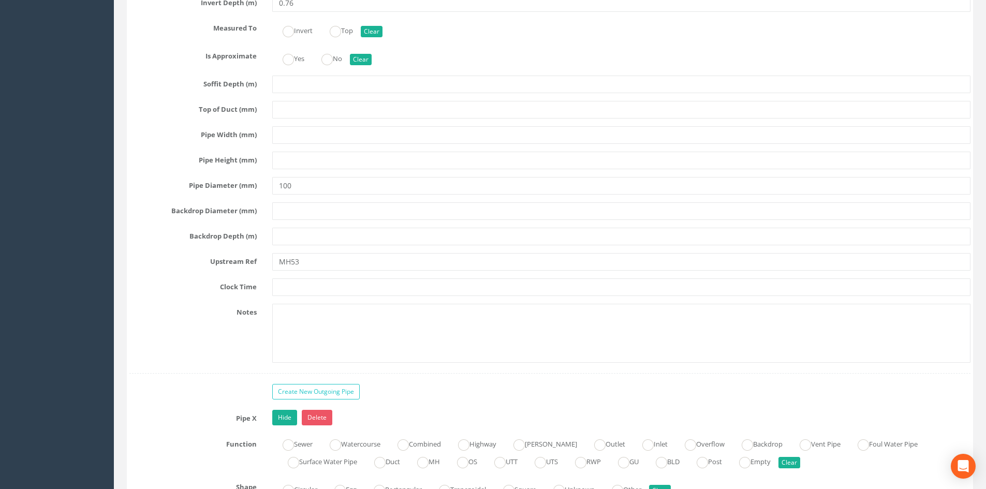
type textarea "Septic Tank"
drag, startPoint x: 303, startPoint y: 258, endPoint x: 277, endPoint y: 264, distance: 27.0
click at [254, 262] on div "Upstream Ref MH53" at bounding box center [550, 262] width 857 height 18
click at [277, 264] on input "MH53" at bounding box center [621, 262] width 698 height 18
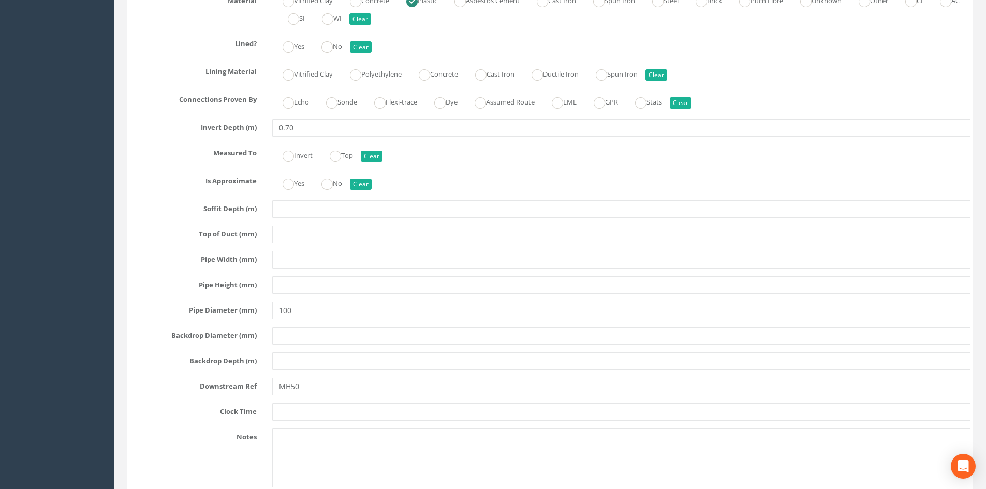
scroll to position [3451, 0]
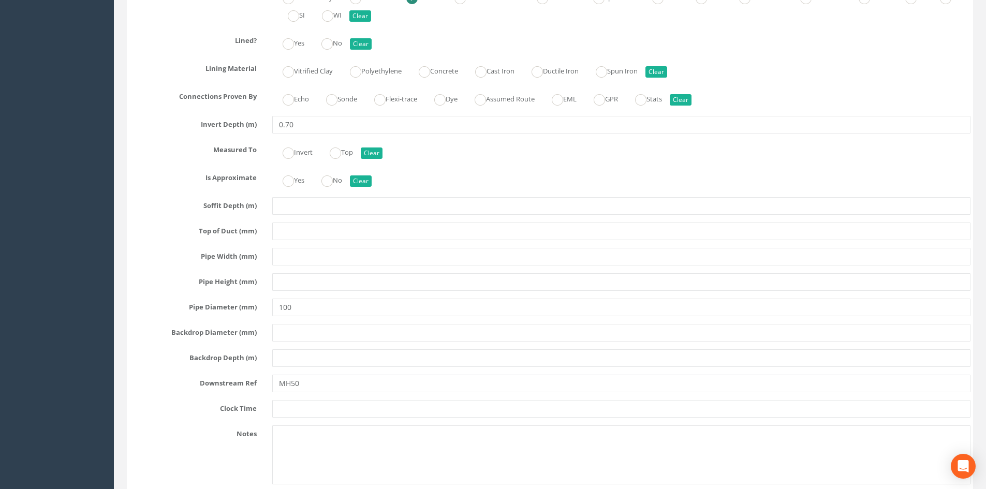
type input "THG-MH53"
click at [281, 389] on input "MH50" at bounding box center [621, 384] width 698 height 18
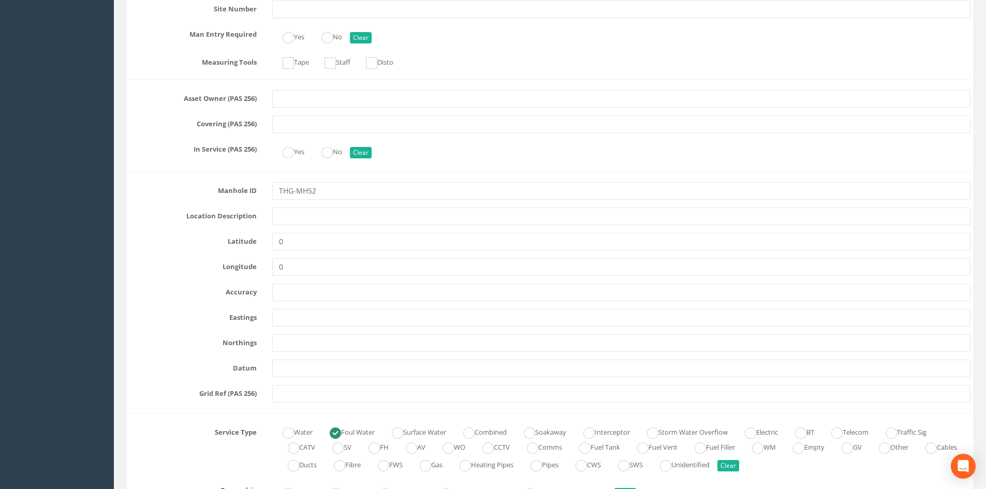
scroll to position [0, 0]
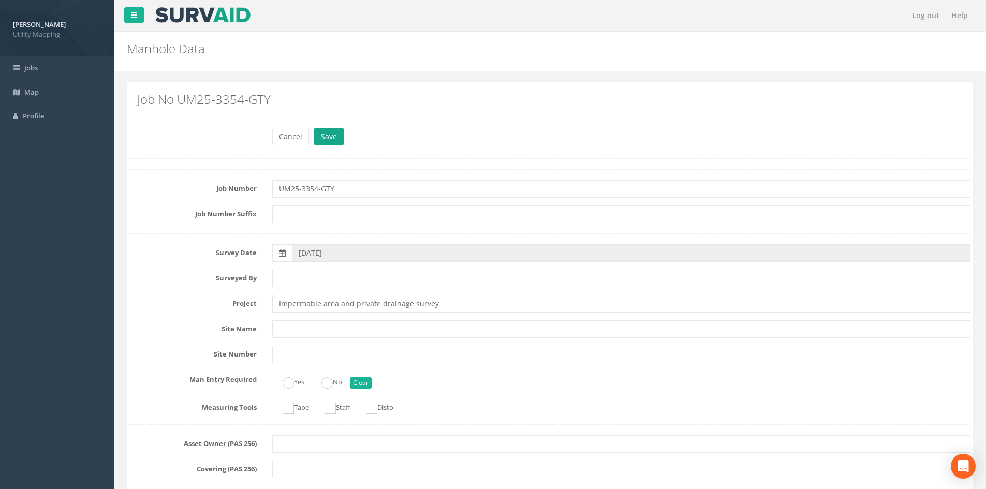
type input "THG-MH50"
click at [332, 137] on button "Save" at bounding box center [329, 137] width 30 height 18
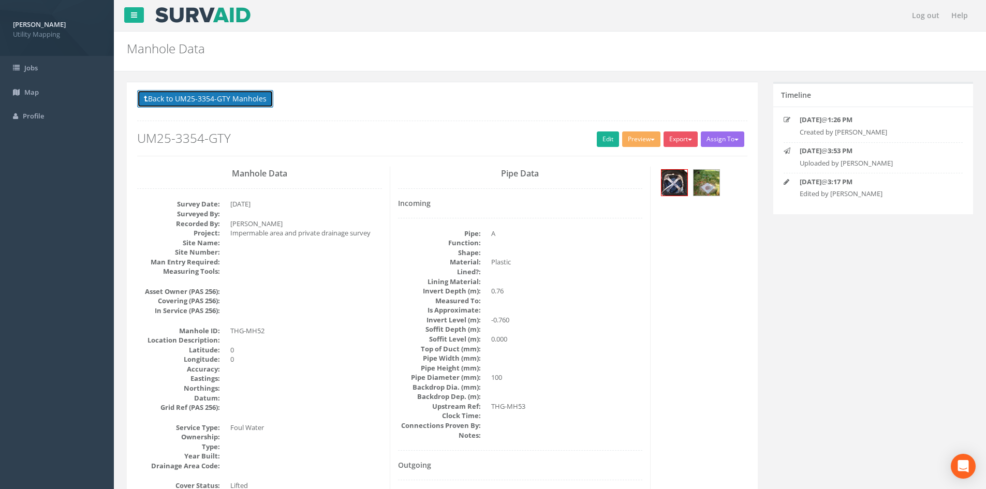
click at [242, 96] on button "Back to UM25-3354-GTY Manholes" at bounding box center [205, 99] width 136 height 18
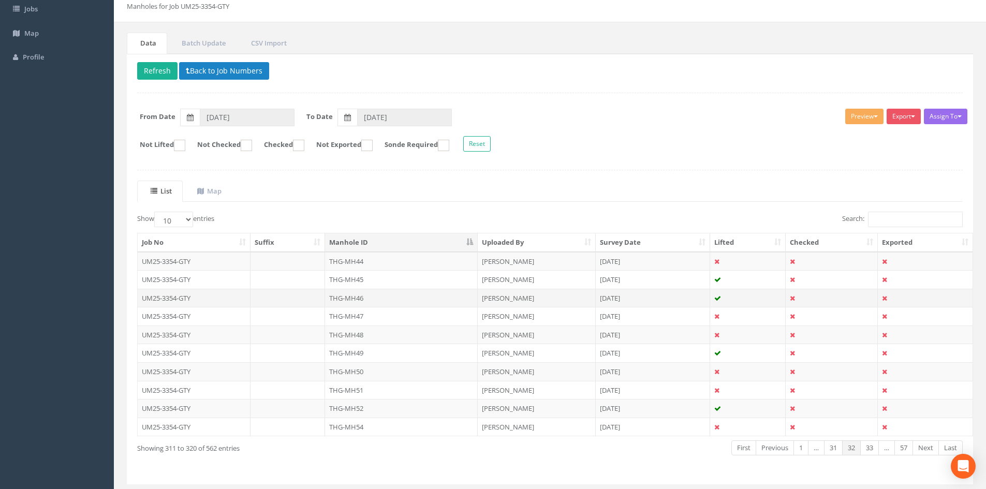
scroll to position [88, 0]
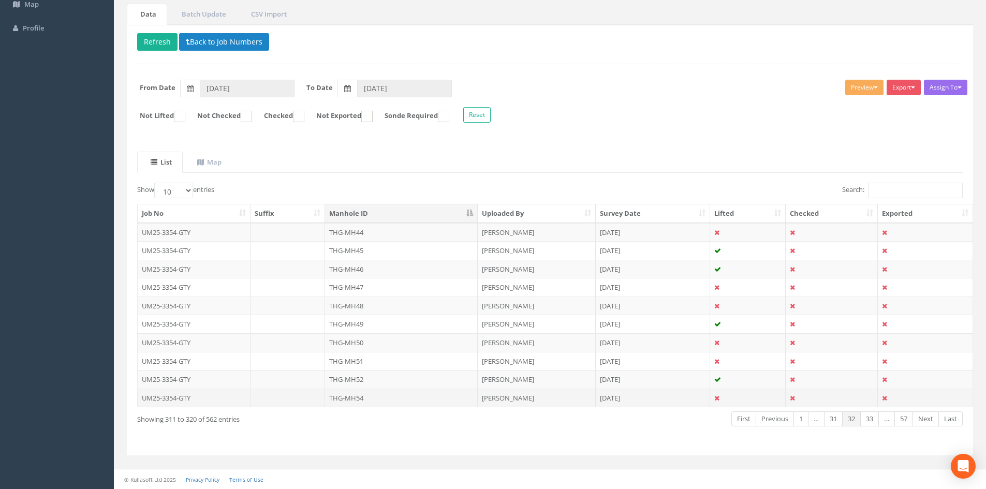
click at [389, 398] on td "THG-MH54" at bounding box center [401, 398] width 153 height 19
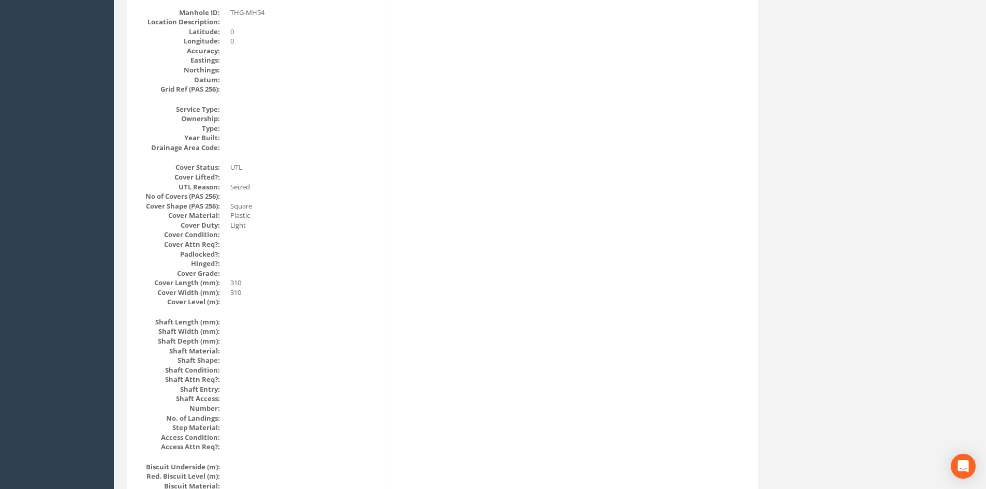
scroll to position [0, 0]
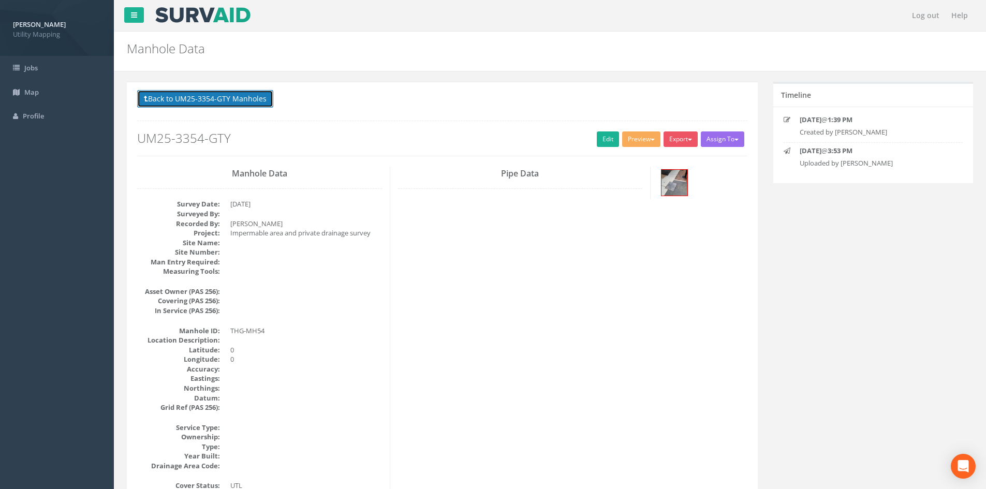
click at [236, 96] on button "Back to UM25-3354-GTY Manholes" at bounding box center [205, 99] width 136 height 18
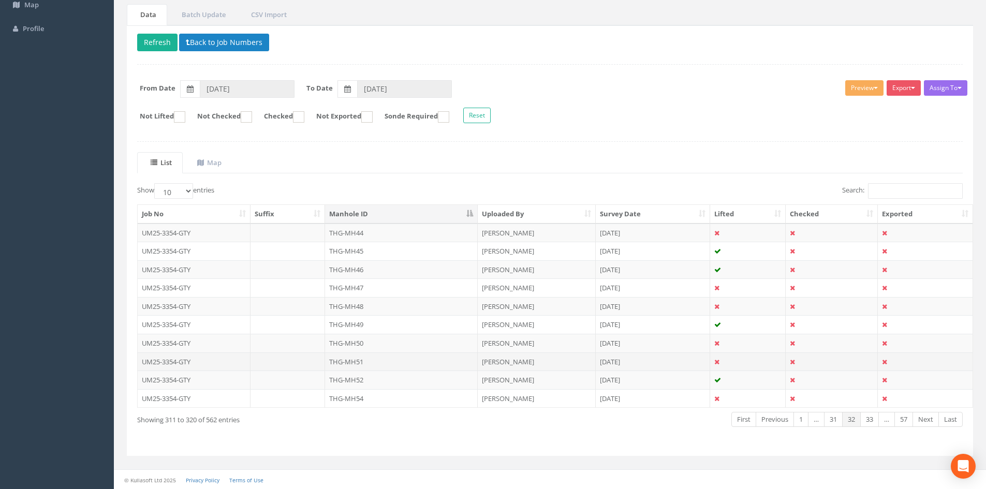
scroll to position [88, 0]
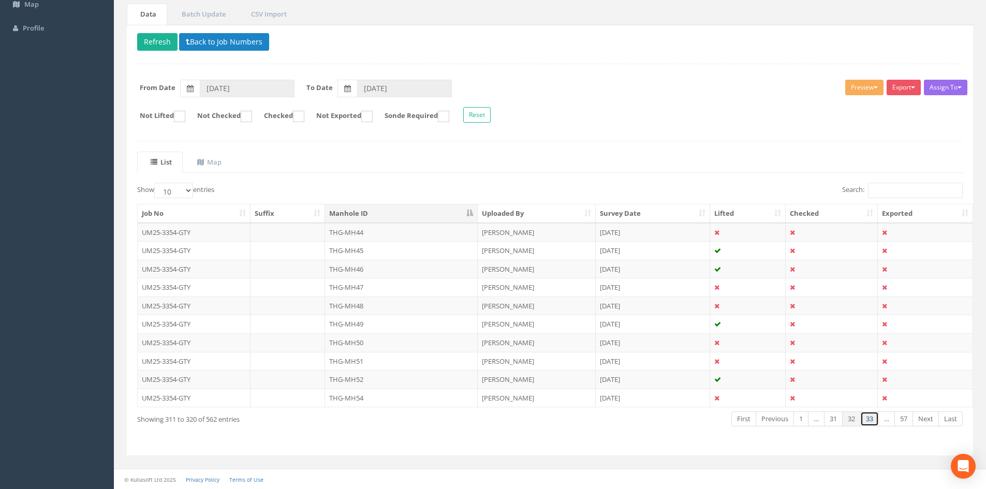
click at [869, 413] on link "33" at bounding box center [869, 418] width 19 height 15
click at [303, 226] on td at bounding box center [288, 232] width 75 height 19
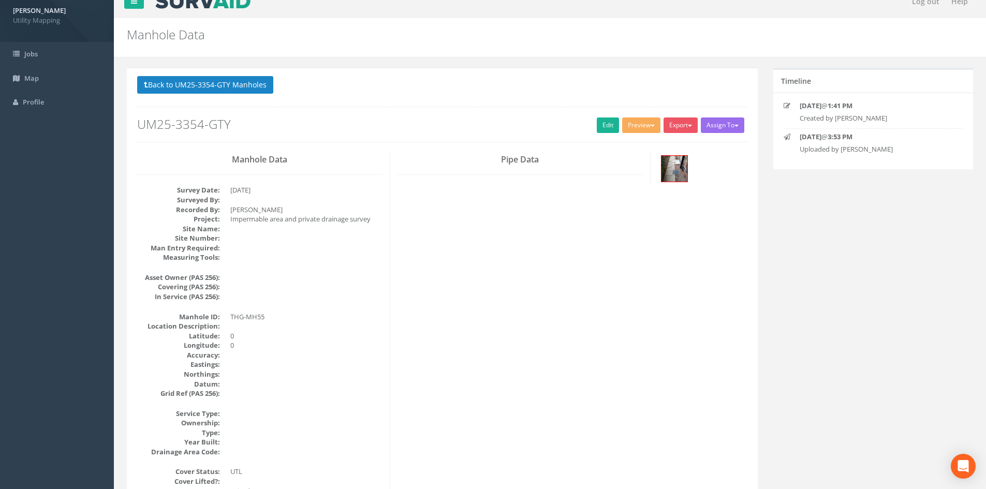
scroll to position [0, 0]
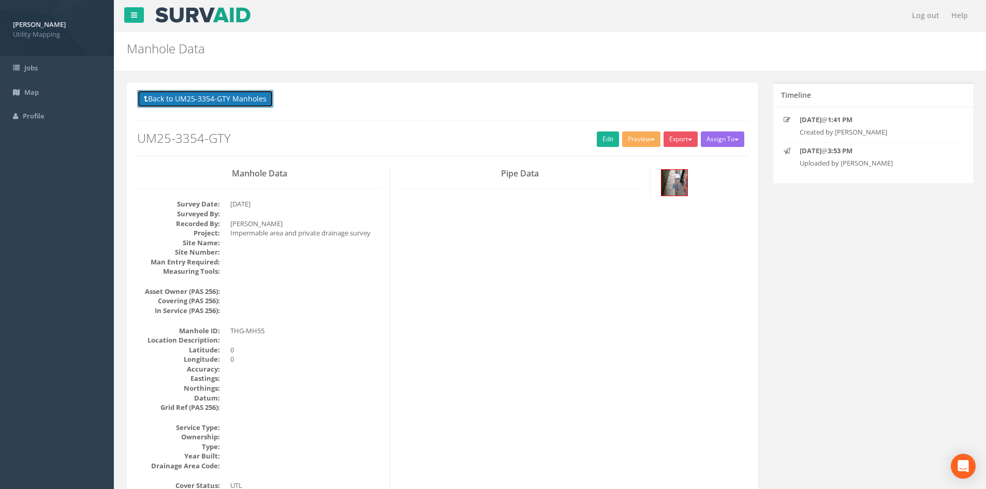
click at [205, 94] on button "Back to UM25-3354-GTY Manholes" at bounding box center [205, 99] width 136 height 18
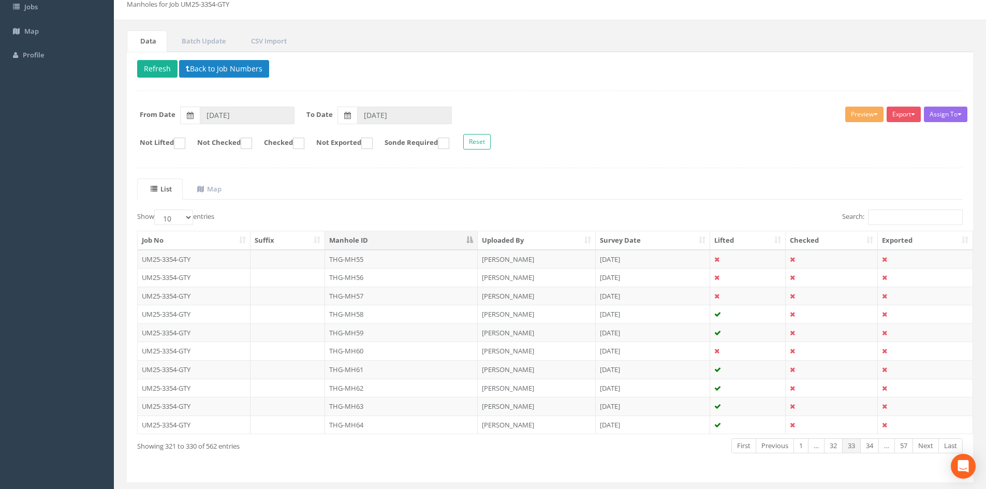
scroll to position [88, 0]
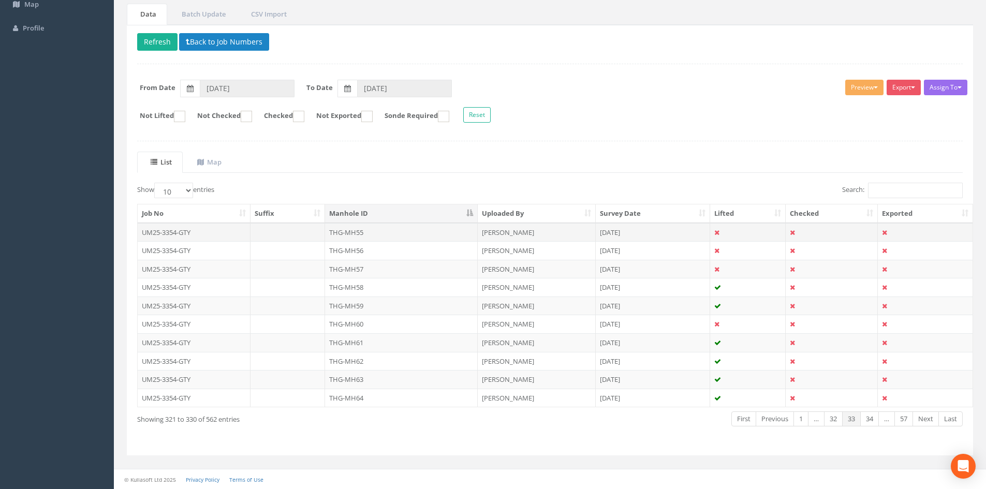
click at [333, 230] on td "THG-MH55" at bounding box center [401, 232] width 153 height 19
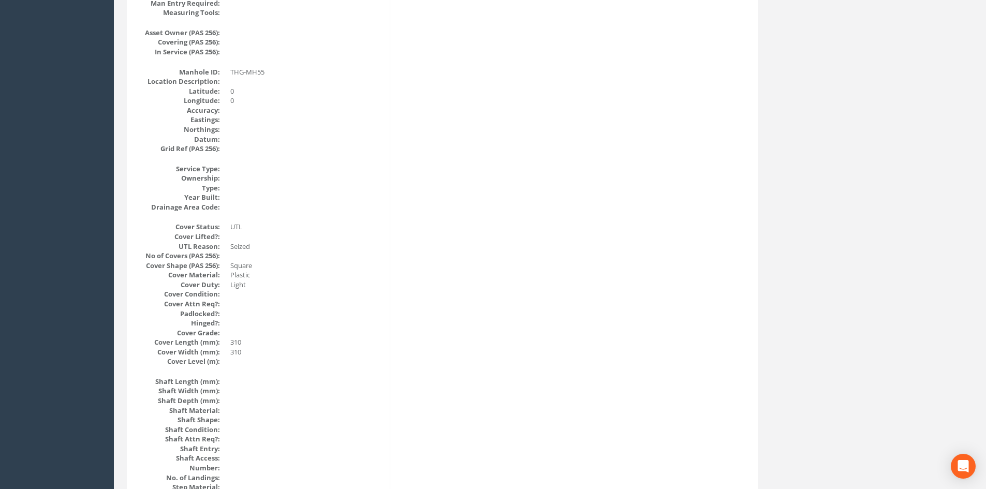
scroll to position [0, 0]
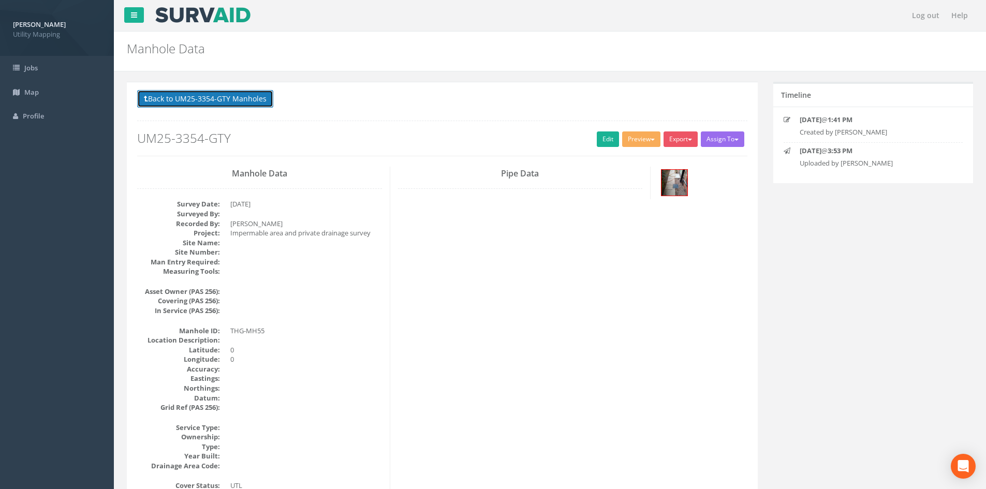
click at [181, 91] on button "Back to UM25-3354-GTY Manholes" at bounding box center [205, 99] width 136 height 18
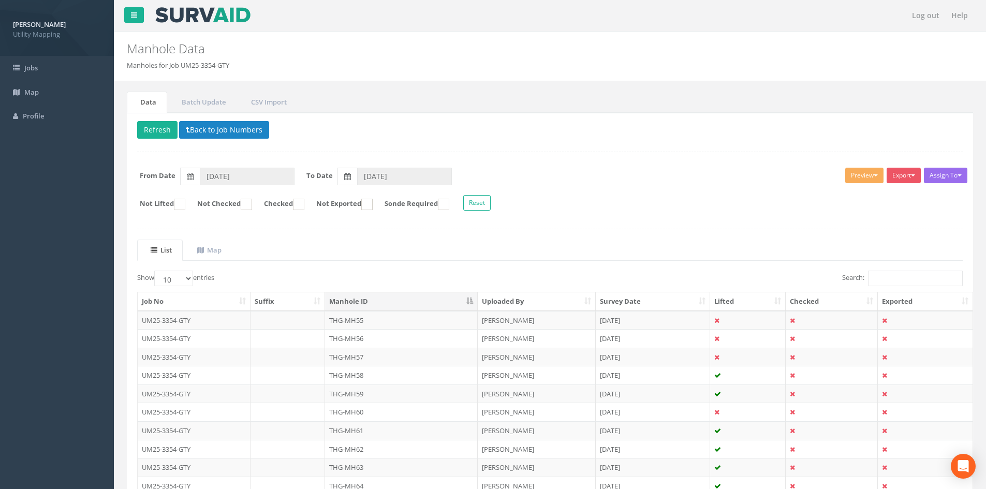
click at [357, 339] on td "THG-MH56" at bounding box center [401, 338] width 153 height 19
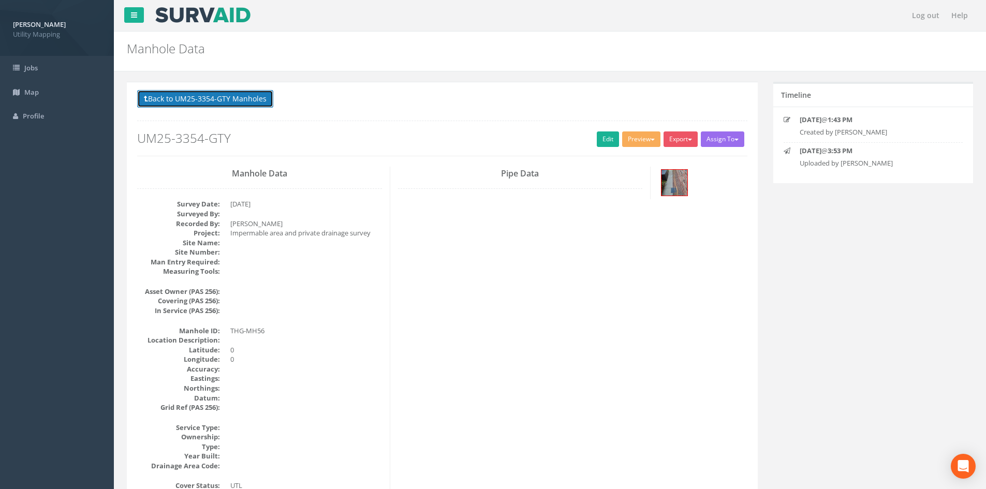
click at [219, 96] on button "Back to UM25-3354-GTY Manholes" at bounding box center [205, 99] width 136 height 18
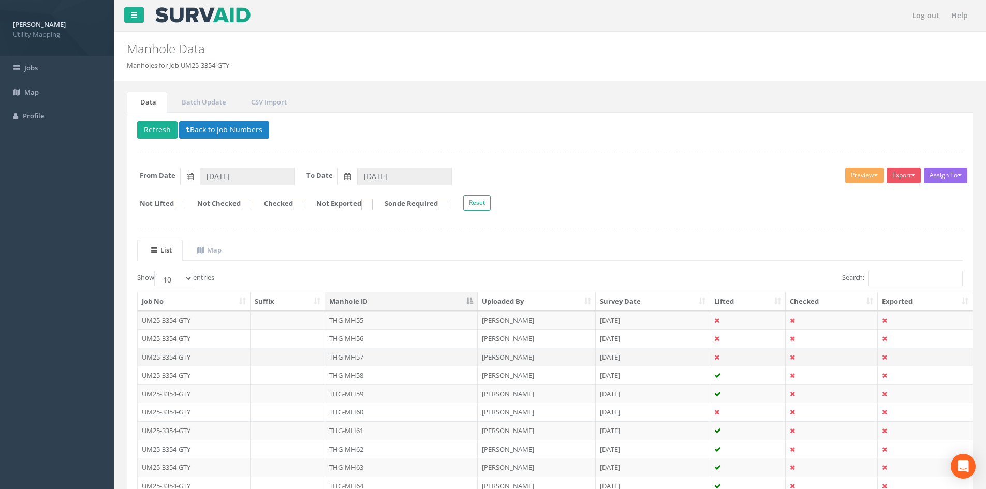
click at [346, 358] on td "THG-MH57" at bounding box center [401, 357] width 153 height 19
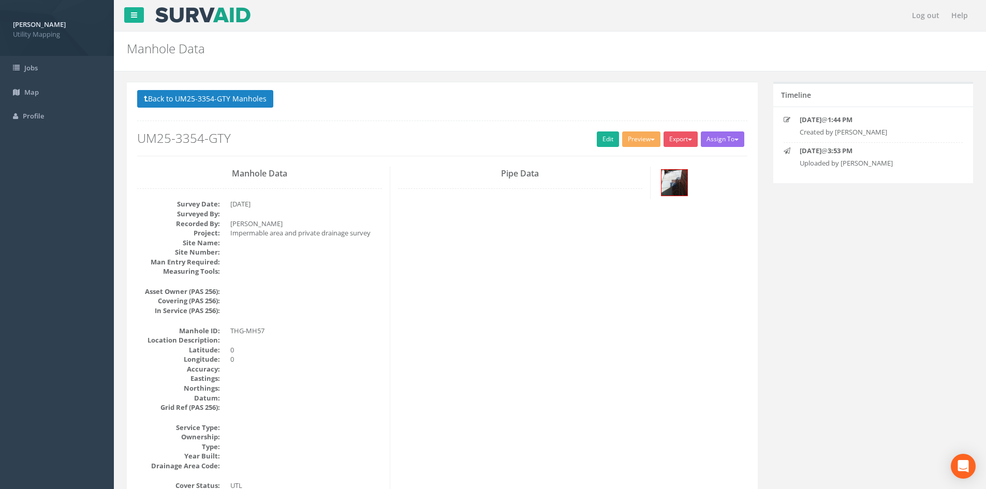
click at [236, 108] on p "Back to UM25-3354-GTY Manholes Back to Map" at bounding box center [442, 100] width 610 height 20
click at [230, 100] on button "Back to UM25-3354-GTY Manholes" at bounding box center [205, 99] width 136 height 18
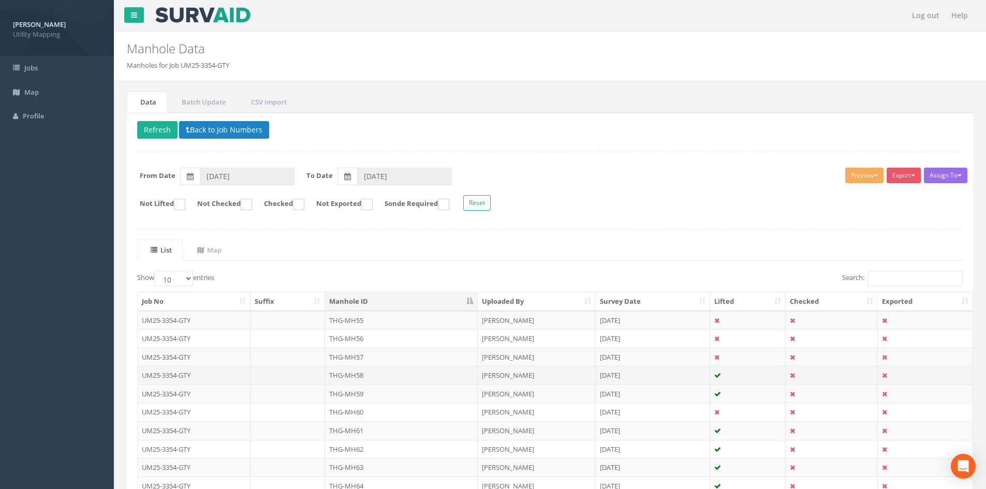
click at [374, 375] on td "THG-MH58" at bounding box center [401, 375] width 153 height 19
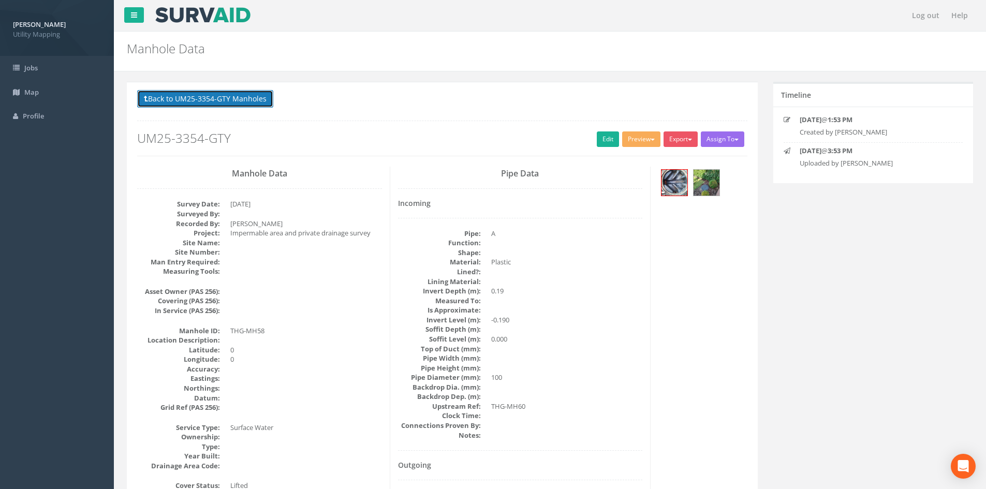
click at [239, 92] on button "Back to UM25-3354-GTY Manholes" at bounding box center [205, 99] width 136 height 18
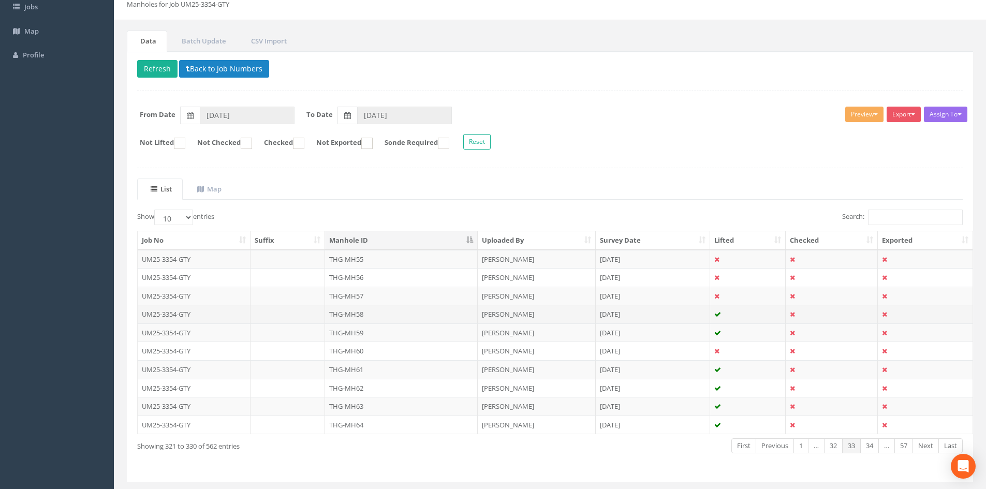
scroll to position [86, 0]
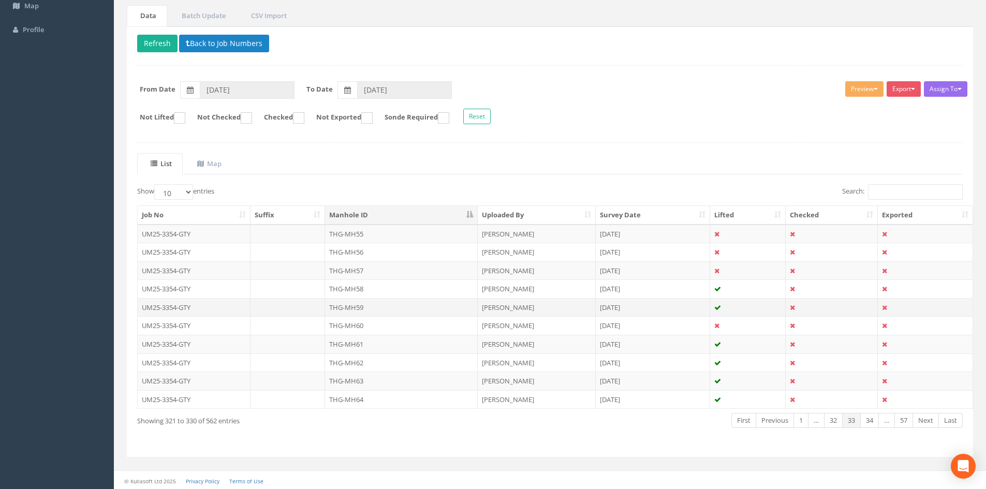
click at [379, 310] on td "THG-MH59" at bounding box center [401, 307] width 153 height 19
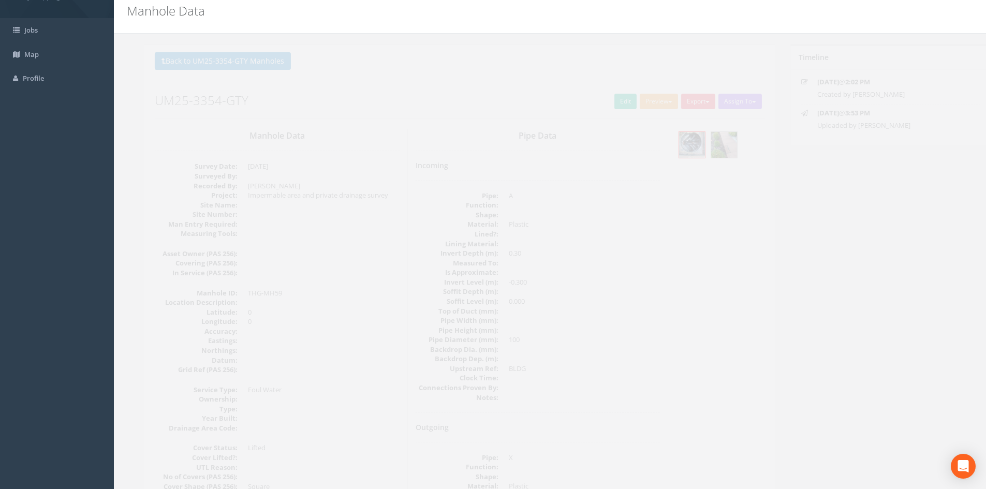
scroll to position [0, 0]
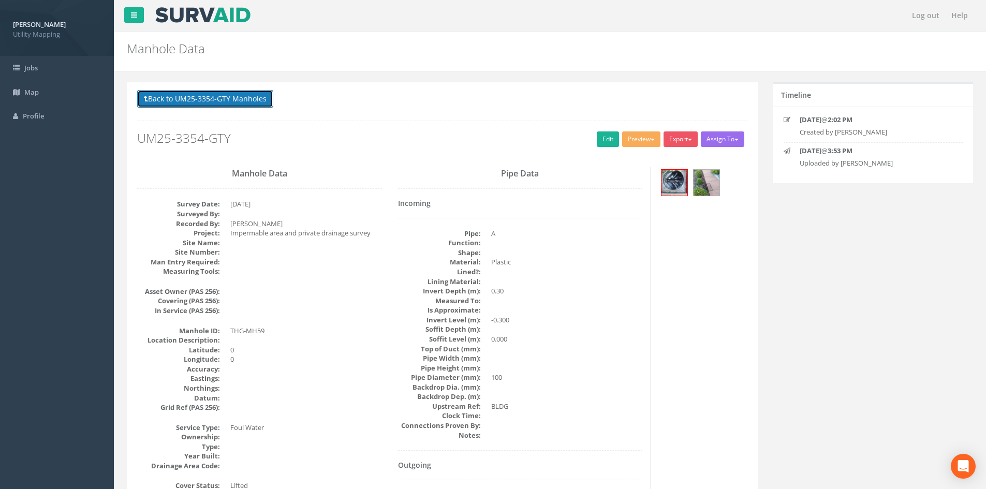
click at [253, 95] on button "Back to UM25-3354-GTY Manholes" at bounding box center [205, 99] width 136 height 18
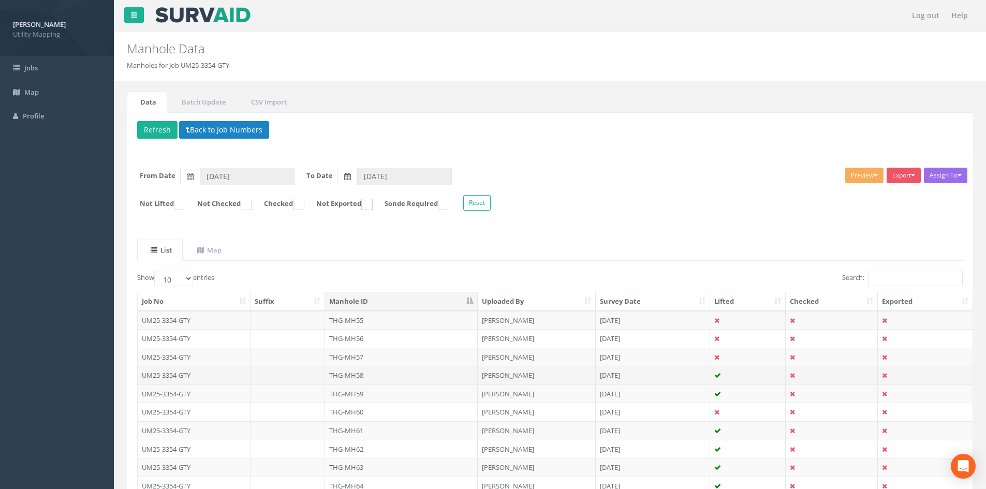
click at [348, 378] on td "THG-MH58" at bounding box center [401, 375] width 153 height 19
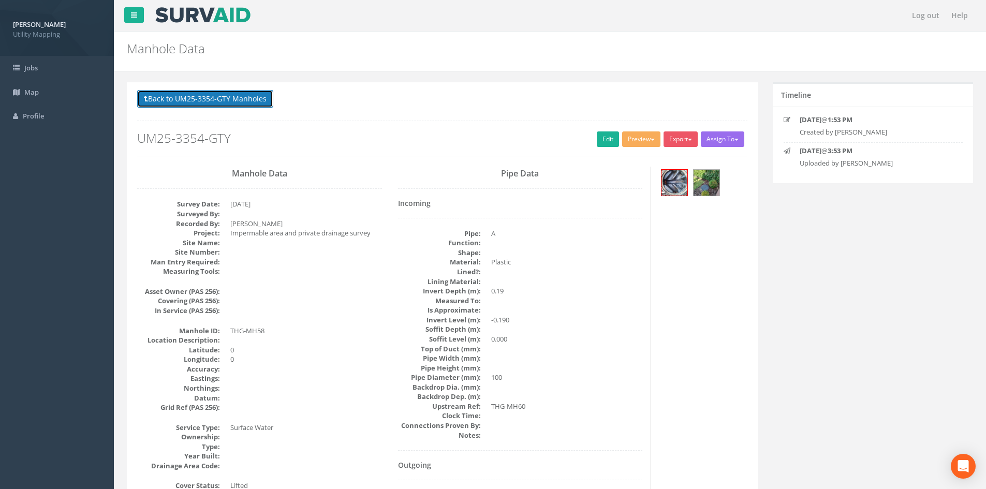
click at [233, 101] on button "Back to UM25-3354-GTY Manholes" at bounding box center [205, 99] width 136 height 18
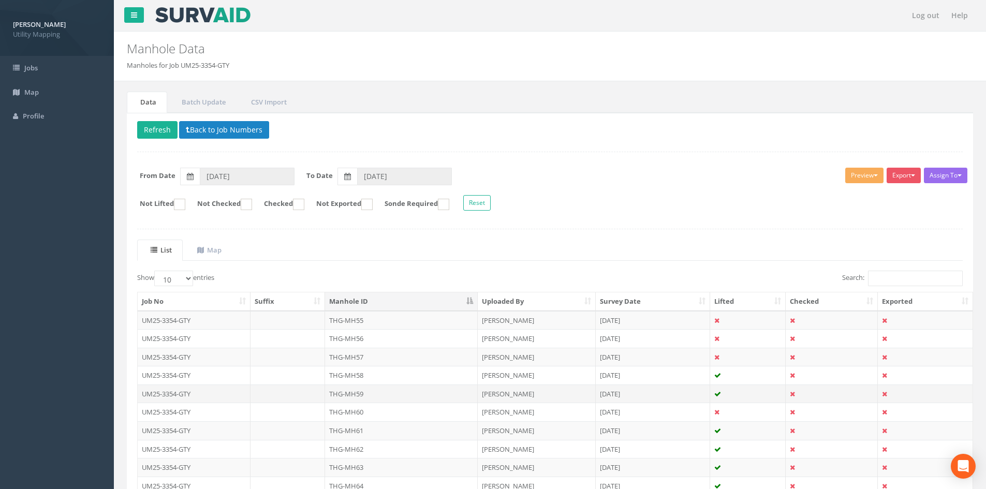
click at [374, 391] on td "THG-MH59" at bounding box center [401, 394] width 153 height 19
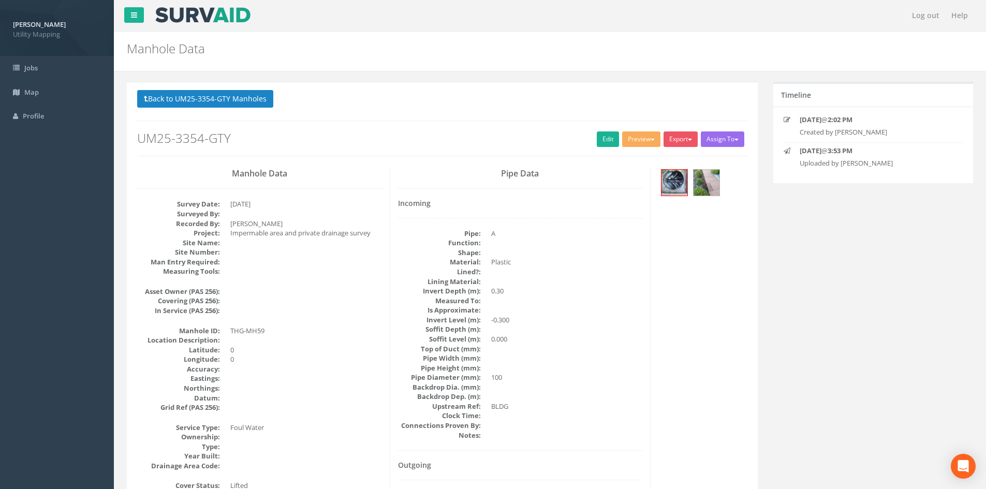
click at [244, 103] on button "Back to UM25-3354-GTY Manholes" at bounding box center [205, 99] width 136 height 18
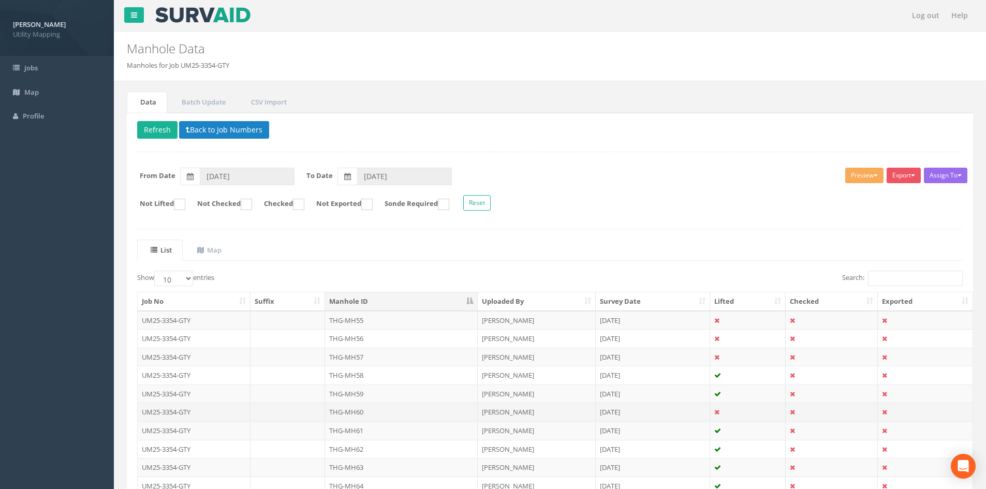
click at [373, 413] on td "THG-MH60" at bounding box center [401, 412] width 153 height 19
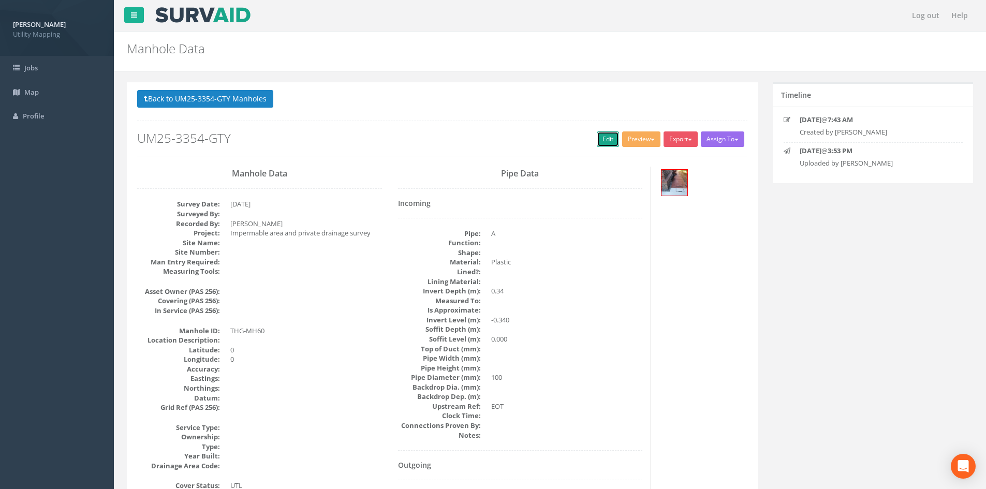
click at [599, 138] on link "Edit" at bounding box center [608, 139] width 22 height 16
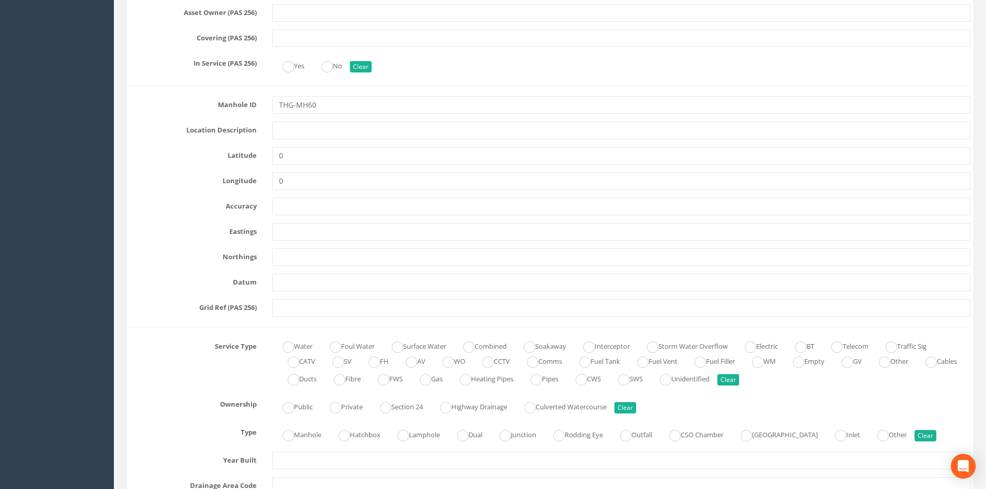
scroll to position [518, 0]
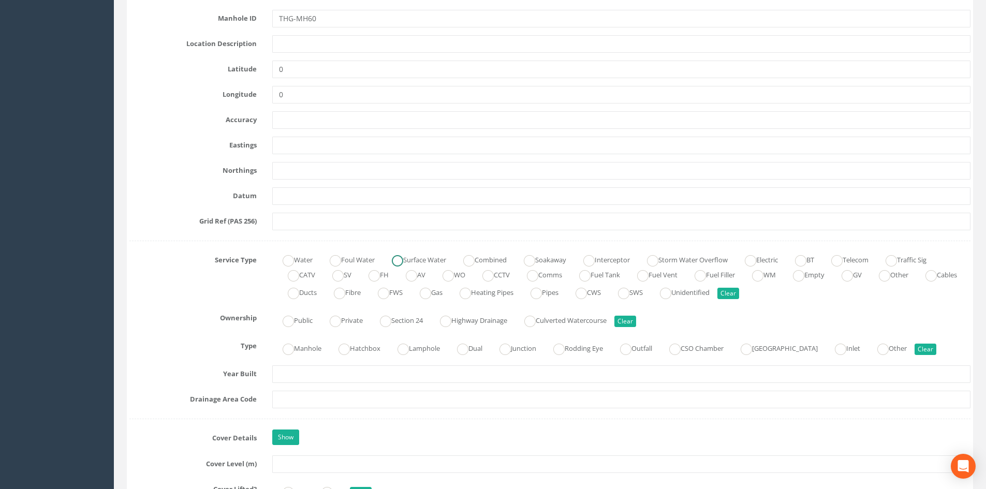
click at [417, 255] on label "Surface Water" at bounding box center [413, 259] width 65 height 15
radio input "true"
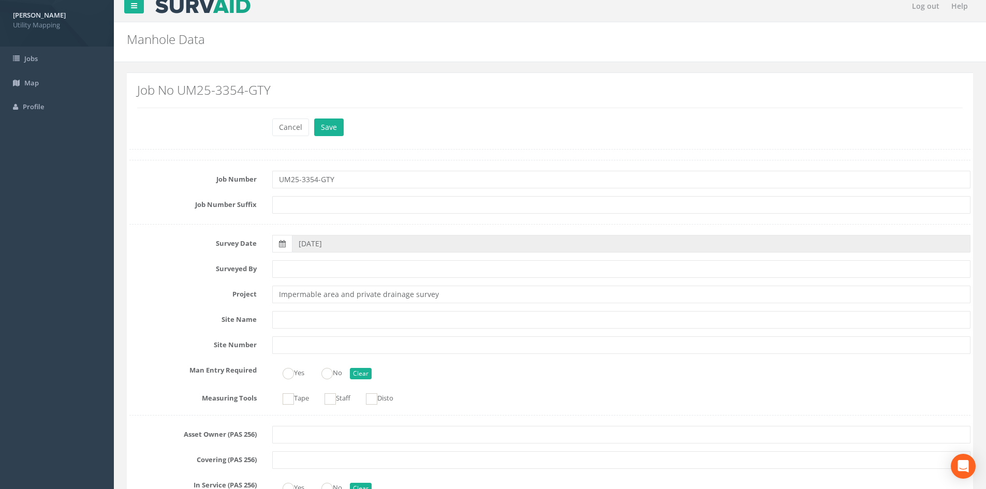
scroll to position [0, 0]
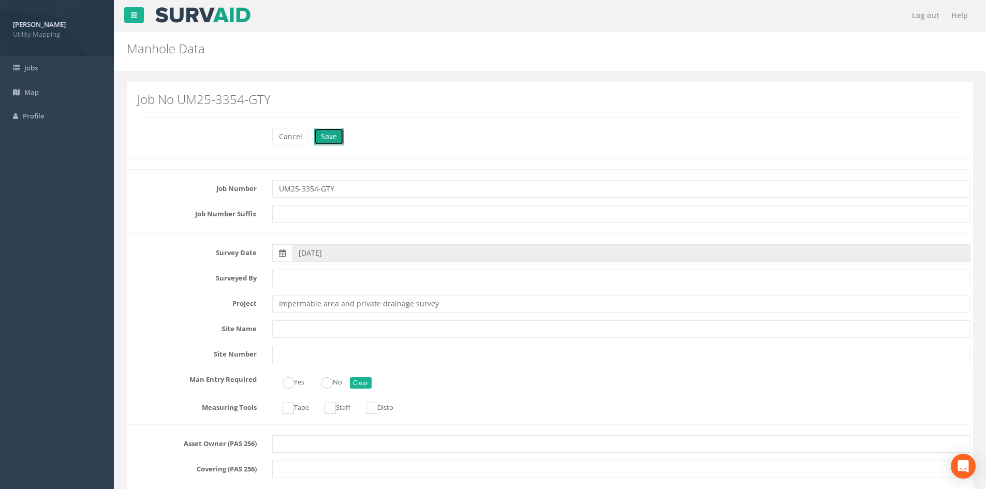
click at [335, 133] on button "Save" at bounding box center [329, 137] width 30 height 18
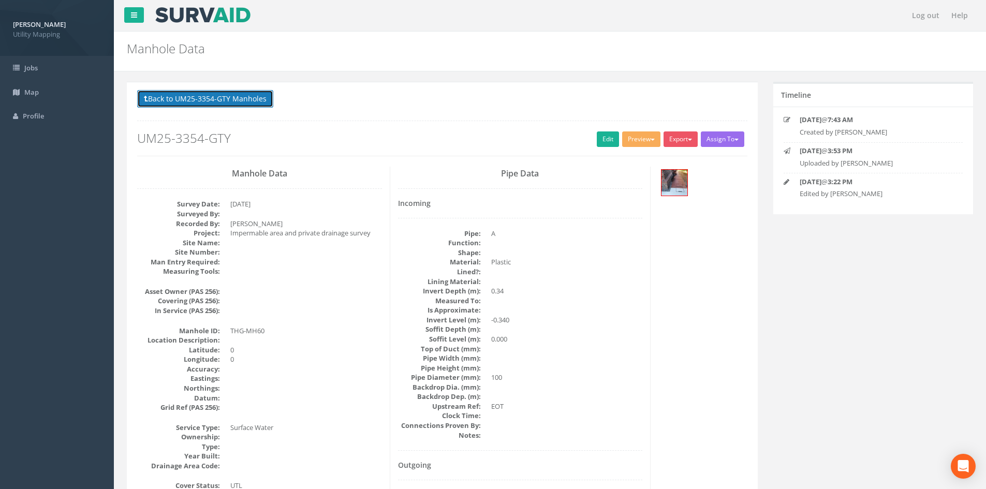
click at [227, 95] on button "Back to UM25-3354-GTY Manholes" at bounding box center [205, 99] width 136 height 18
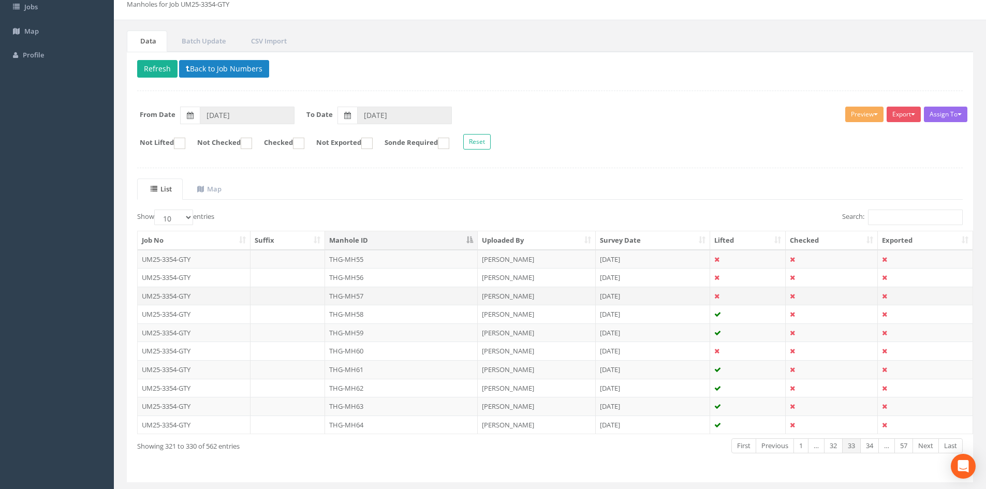
scroll to position [86, 0]
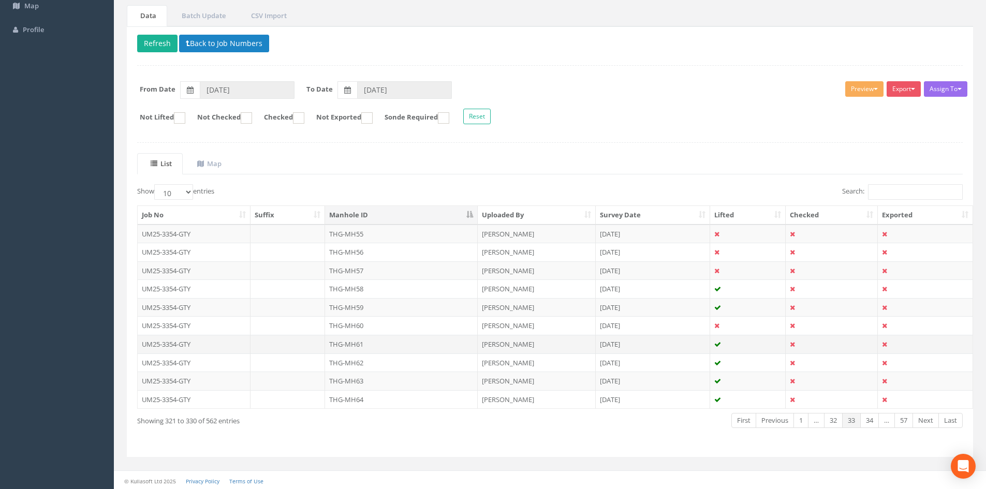
click at [364, 341] on td "THG-MH61" at bounding box center [401, 344] width 153 height 19
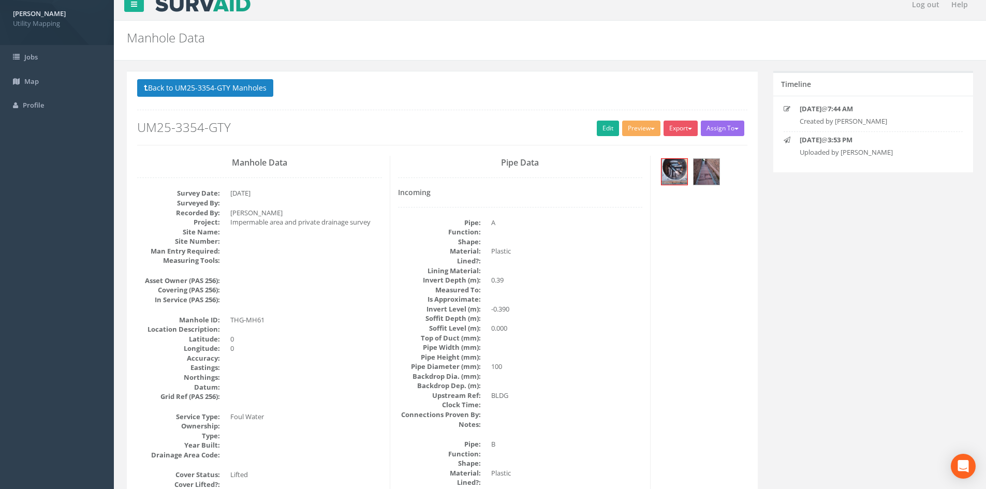
scroll to position [0, 0]
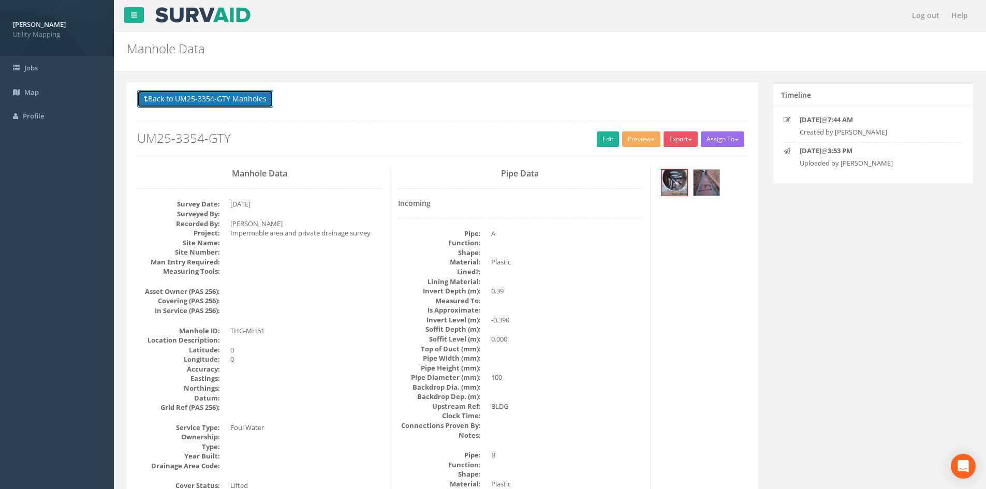
click at [215, 100] on button "Back to UM25-3354-GTY Manholes" at bounding box center [205, 99] width 136 height 18
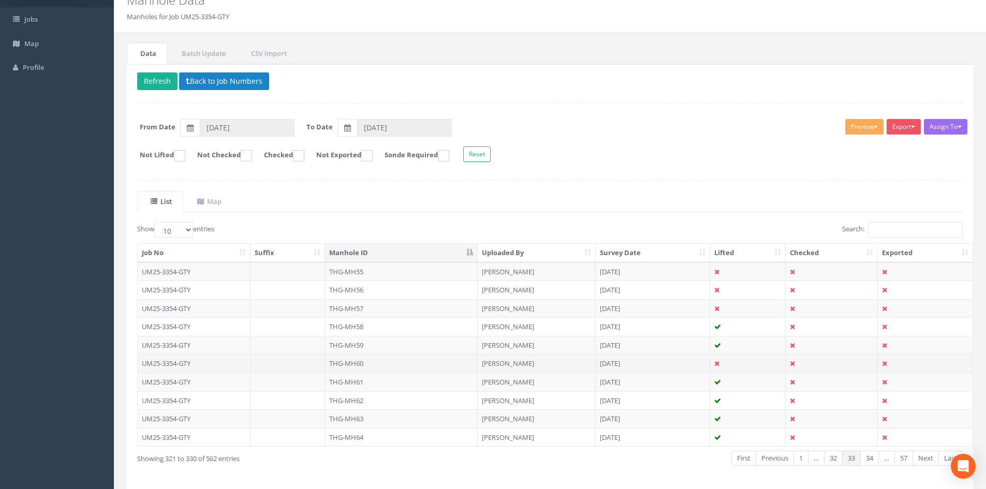
scroll to position [88, 0]
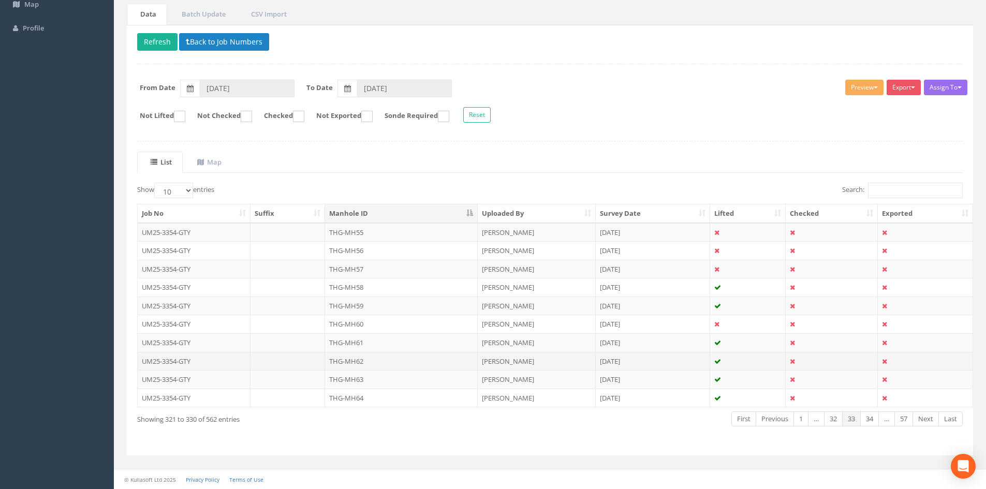
click at [378, 364] on td "THG-MH62" at bounding box center [401, 361] width 153 height 19
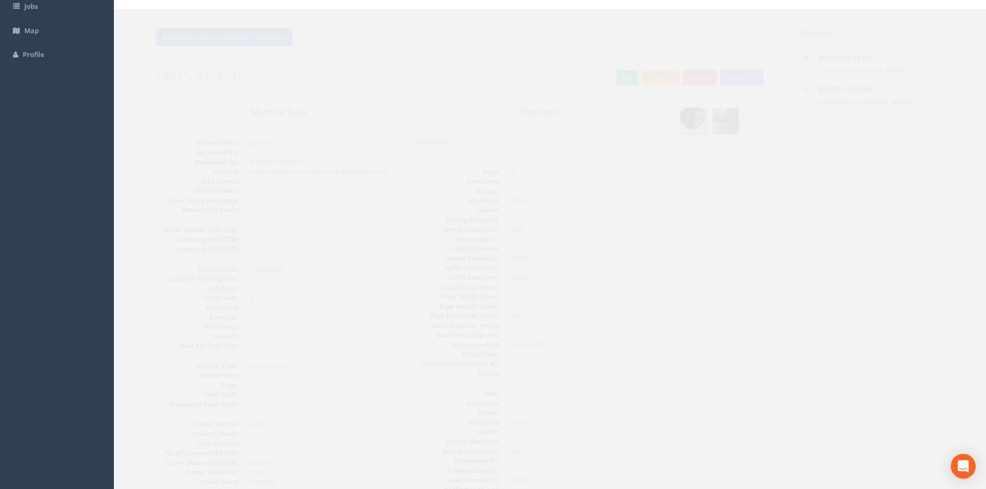
scroll to position [86, 0]
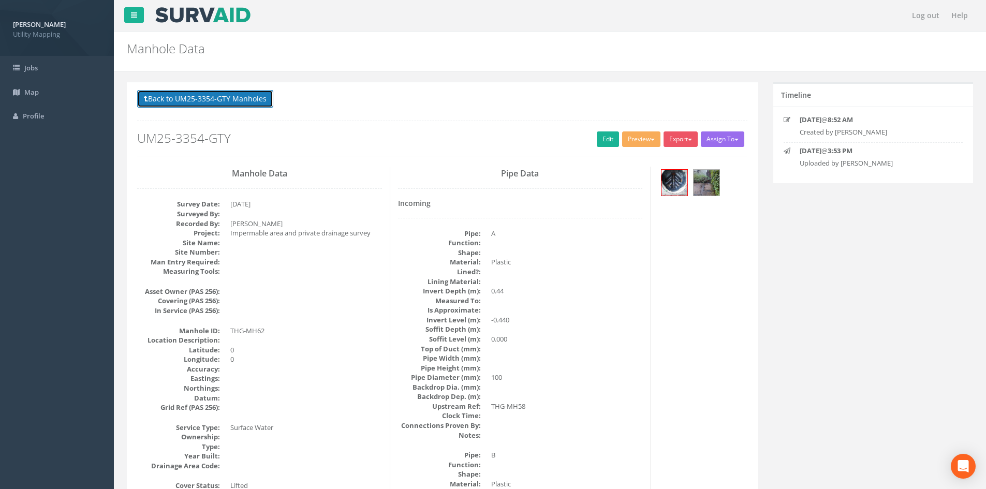
click at [256, 94] on button "Back to UM25-3354-GTY Manholes" at bounding box center [205, 99] width 136 height 18
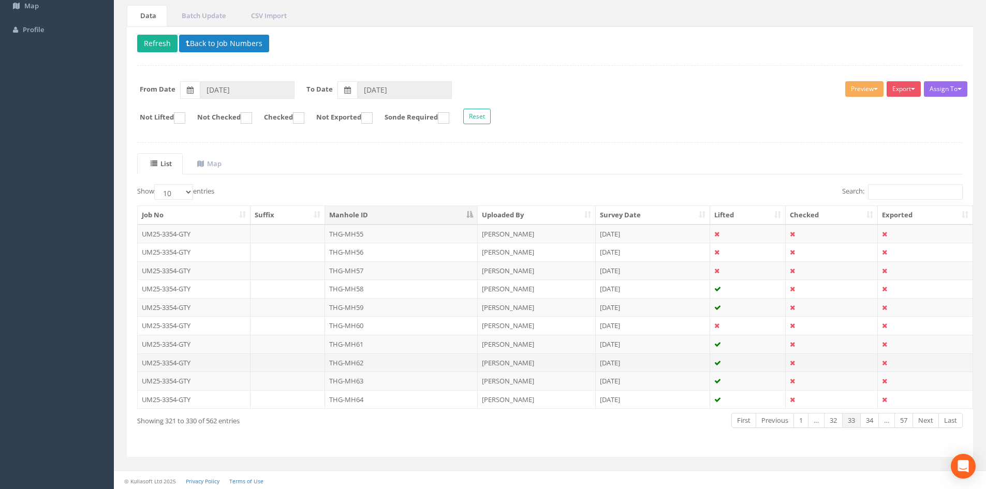
scroll to position [88, 0]
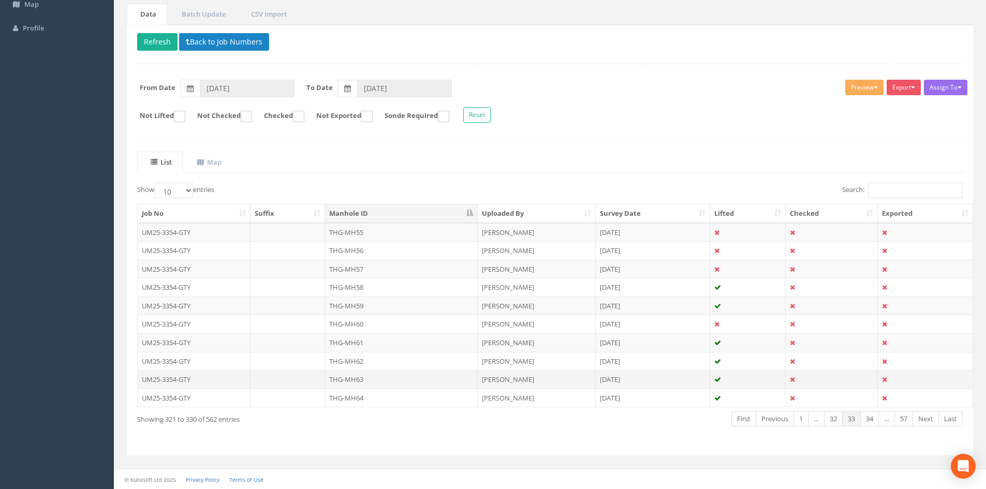
click at [389, 384] on td "THG-MH63" at bounding box center [401, 379] width 153 height 19
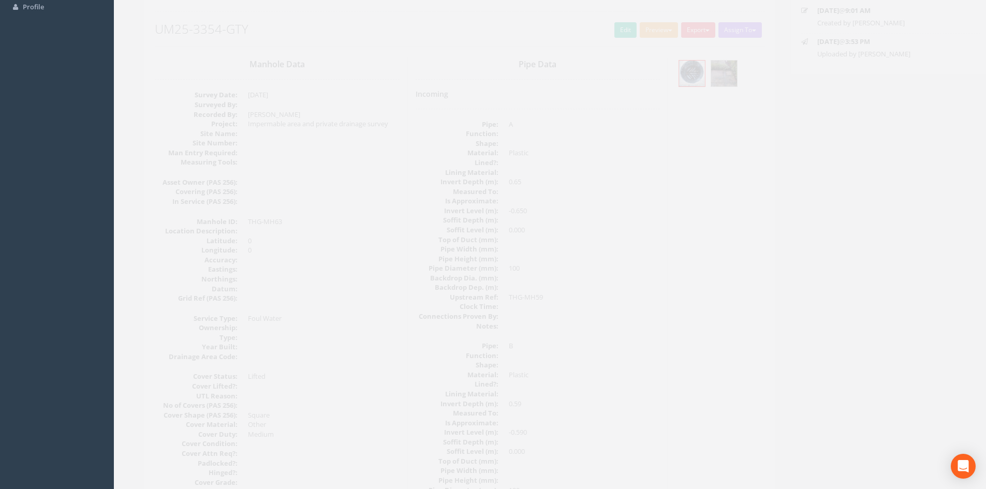
scroll to position [0, 0]
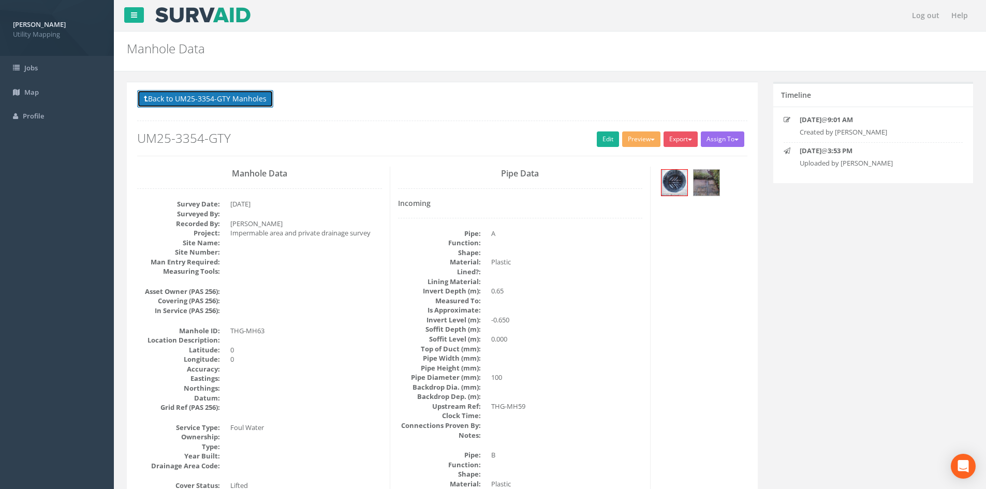
click at [236, 101] on button "Back to UM25-3354-GTY Manholes" at bounding box center [205, 99] width 136 height 18
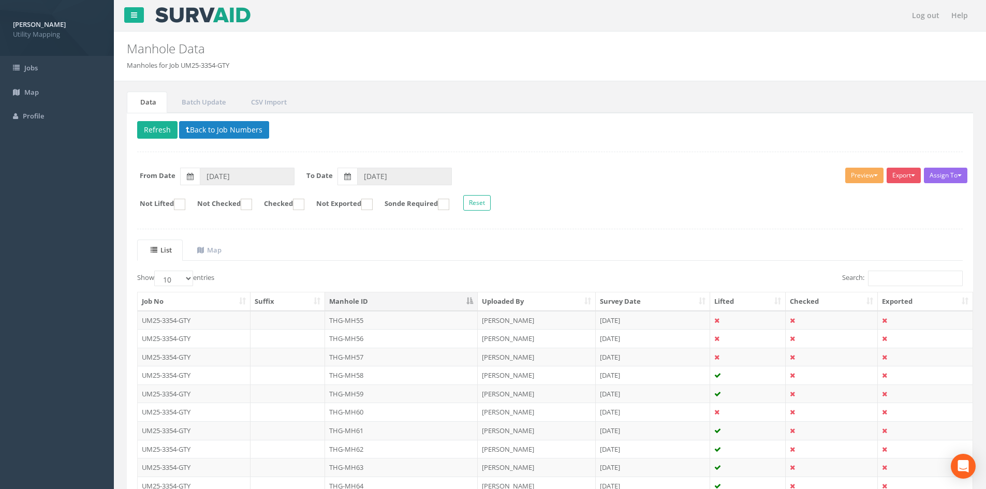
drag, startPoint x: 387, startPoint y: 453, endPoint x: 388, endPoint y: 432, distance: 20.7
click at [387, 453] on td "THG-MH62" at bounding box center [401, 449] width 153 height 19
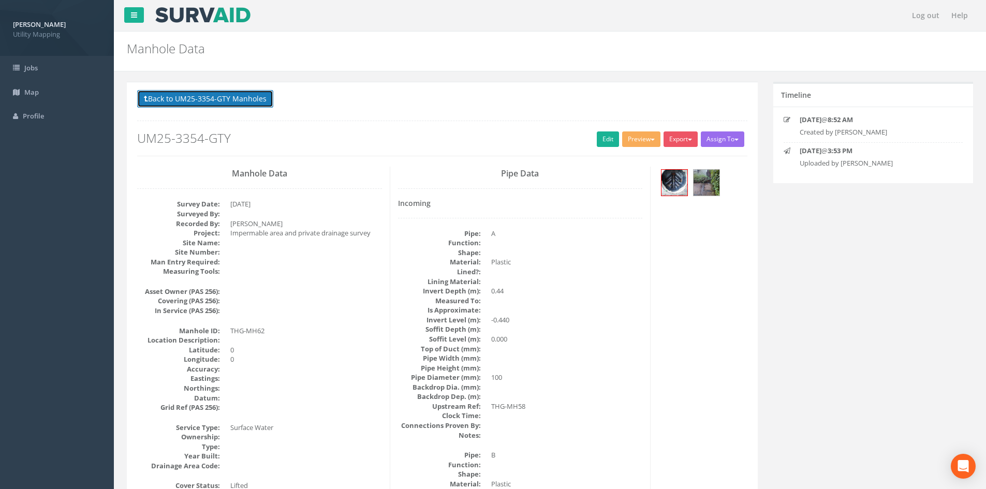
click at [200, 92] on button "Back to UM25-3354-GTY Manholes" at bounding box center [205, 99] width 136 height 18
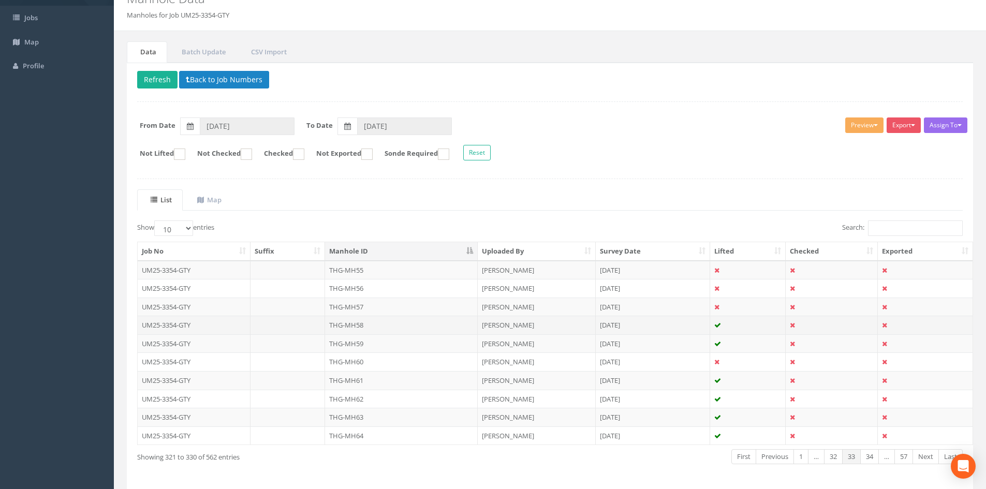
scroll to position [88, 0]
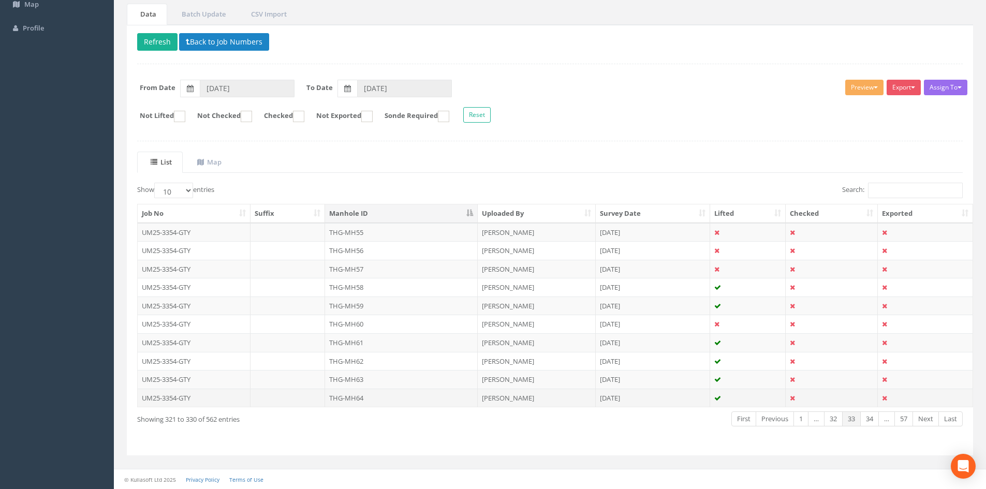
click at [361, 403] on td "THG-MH64" at bounding box center [401, 398] width 153 height 19
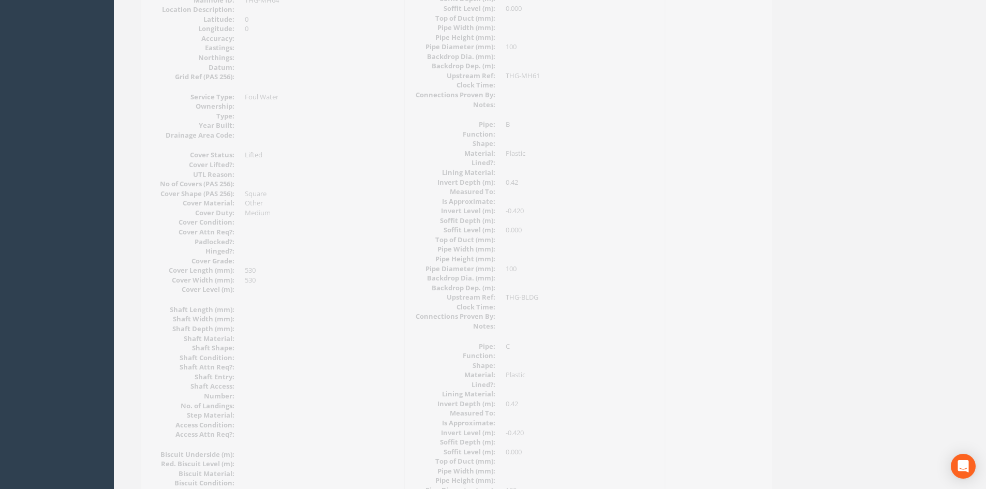
scroll to position [0, 0]
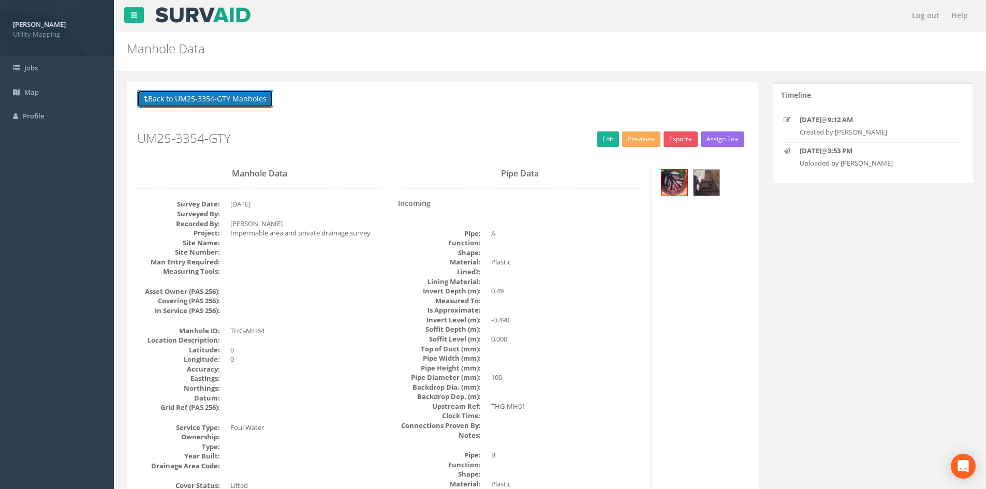
click at [202, 107] on button "Back to UM25-3354-GTY Manholes" at bounding box center [205, 99] width 136 height 18
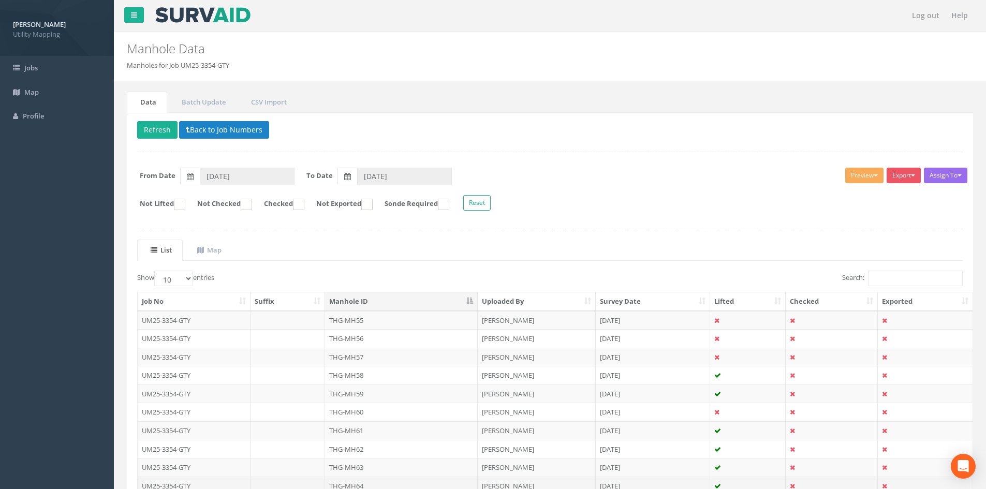
scroll to position [86, 0]
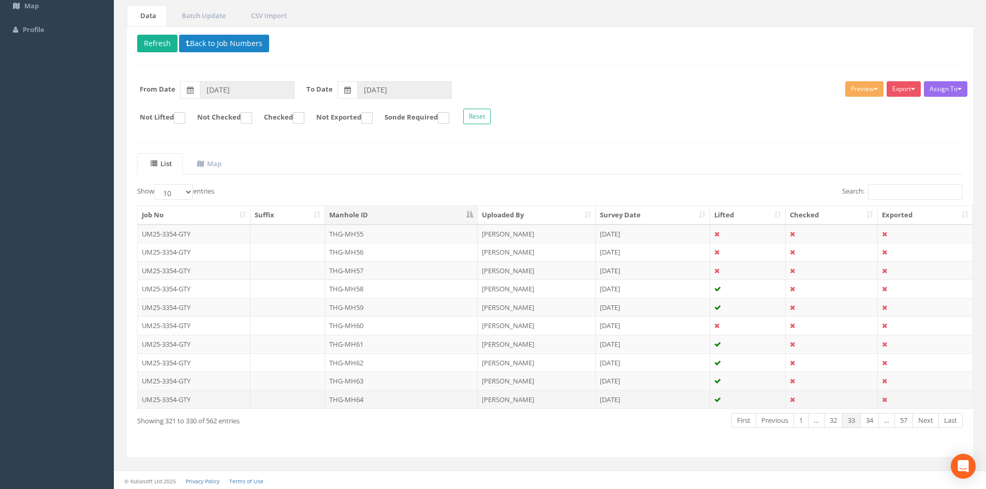
click at [361, 405] on td "THG-MH64" at bounding box center [401, 399] width 153 height 19
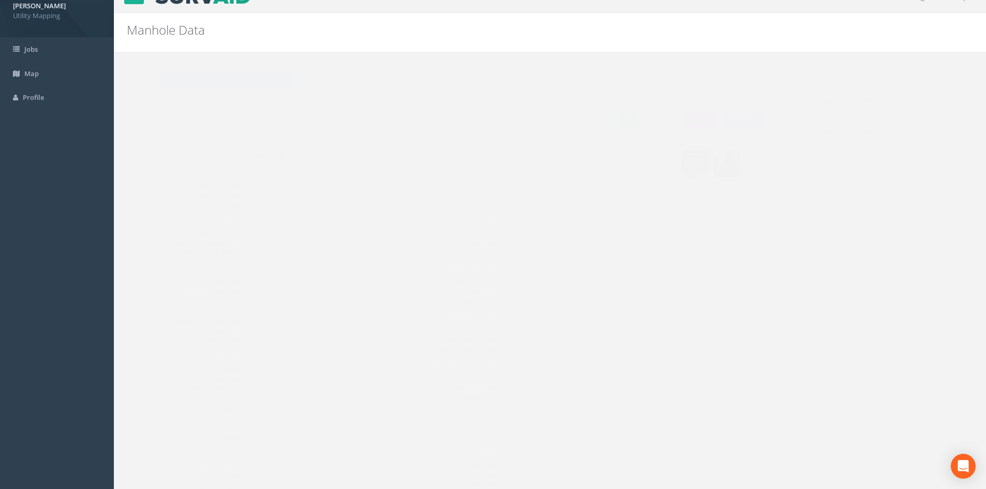
scroll to position [0, 0]
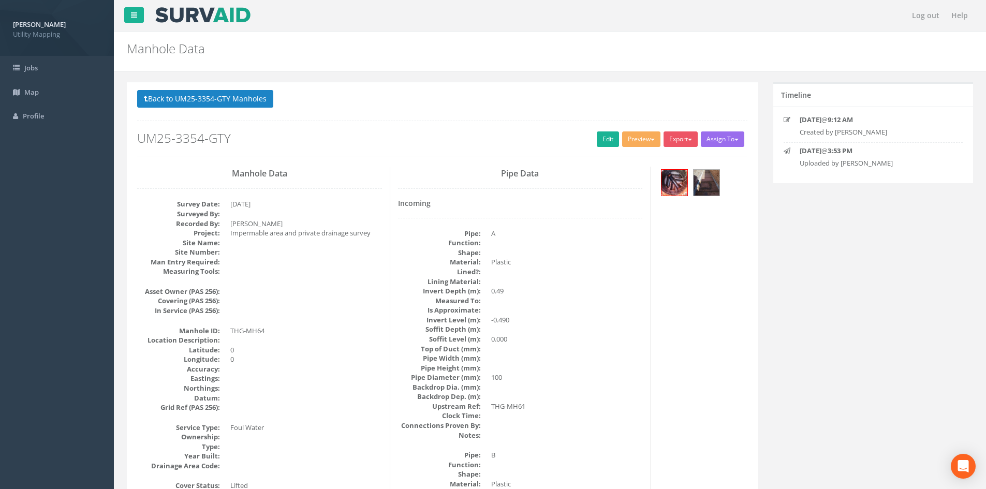
click at [245, 108] on p "Back to UM25-3354-GTY Manholes Back to Map" at bounding box center [442, 100] width 610 height 20
click at [245, 102] on button "Back to UM25-3354-GTY Manholes" at bounding box center [205, 99] width 136 height 18
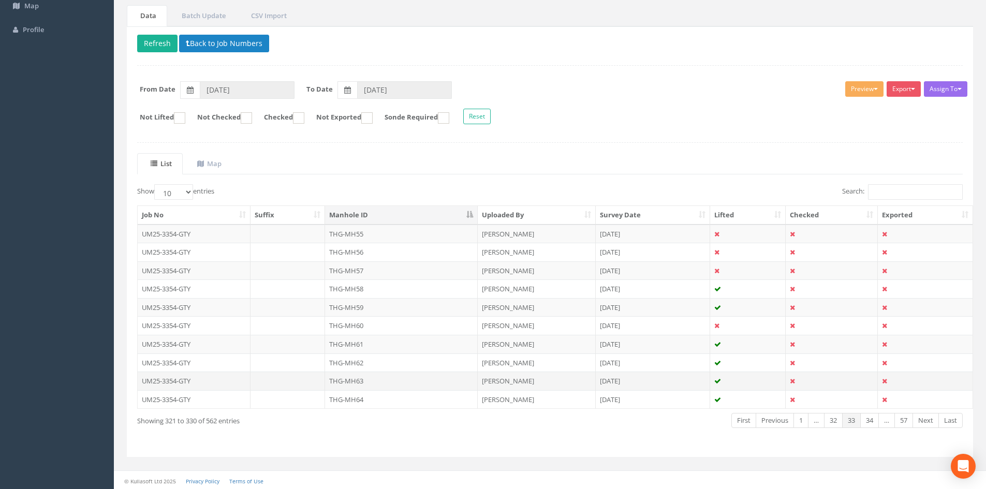
scroll to position [88, 0]
